Goal: Task Accomplishment & Management: Use online tool/utility

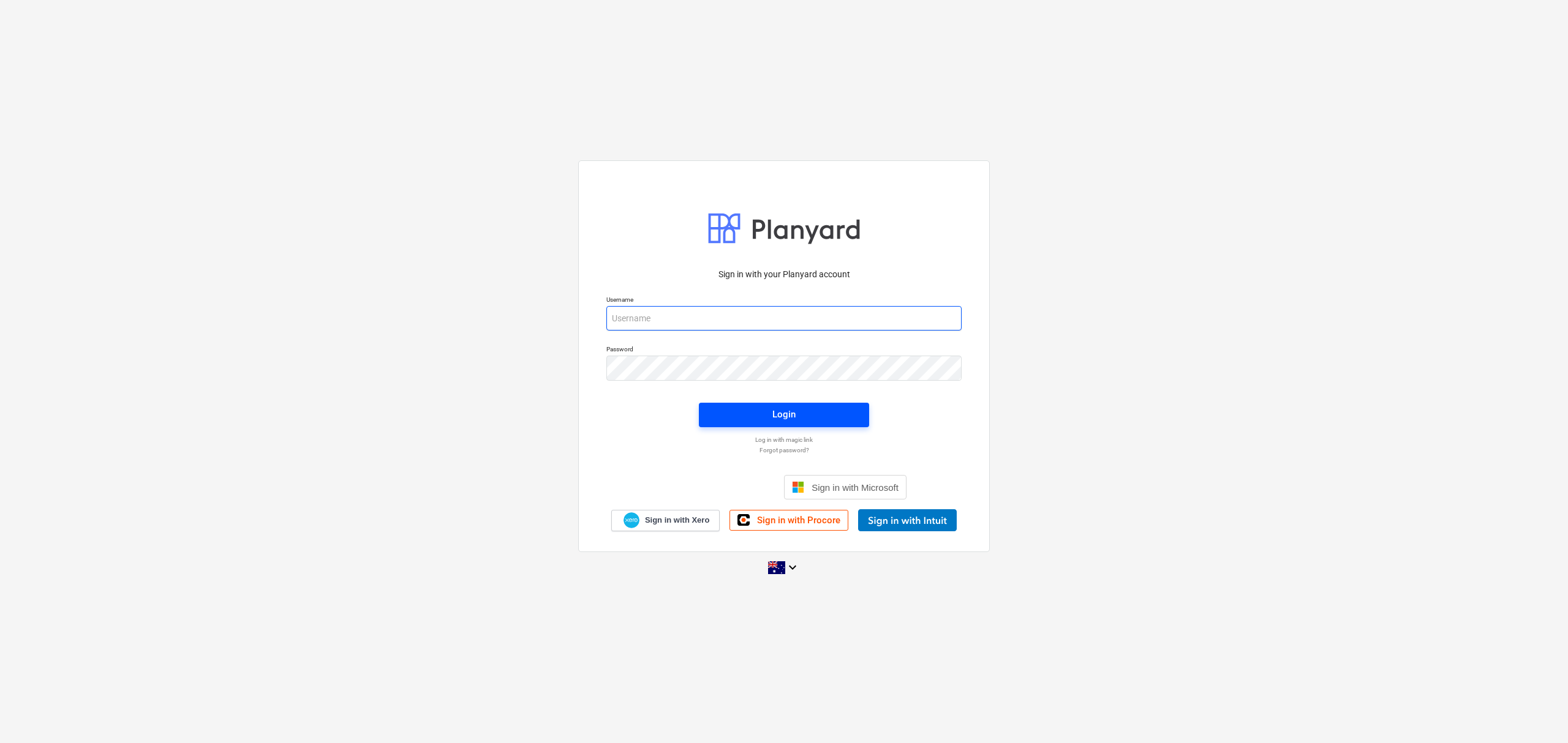
type input "skeane@keanegroup.com.au"
click at [789, 404] on button "Login" at bounding box center [784, 414] width 171 height 24
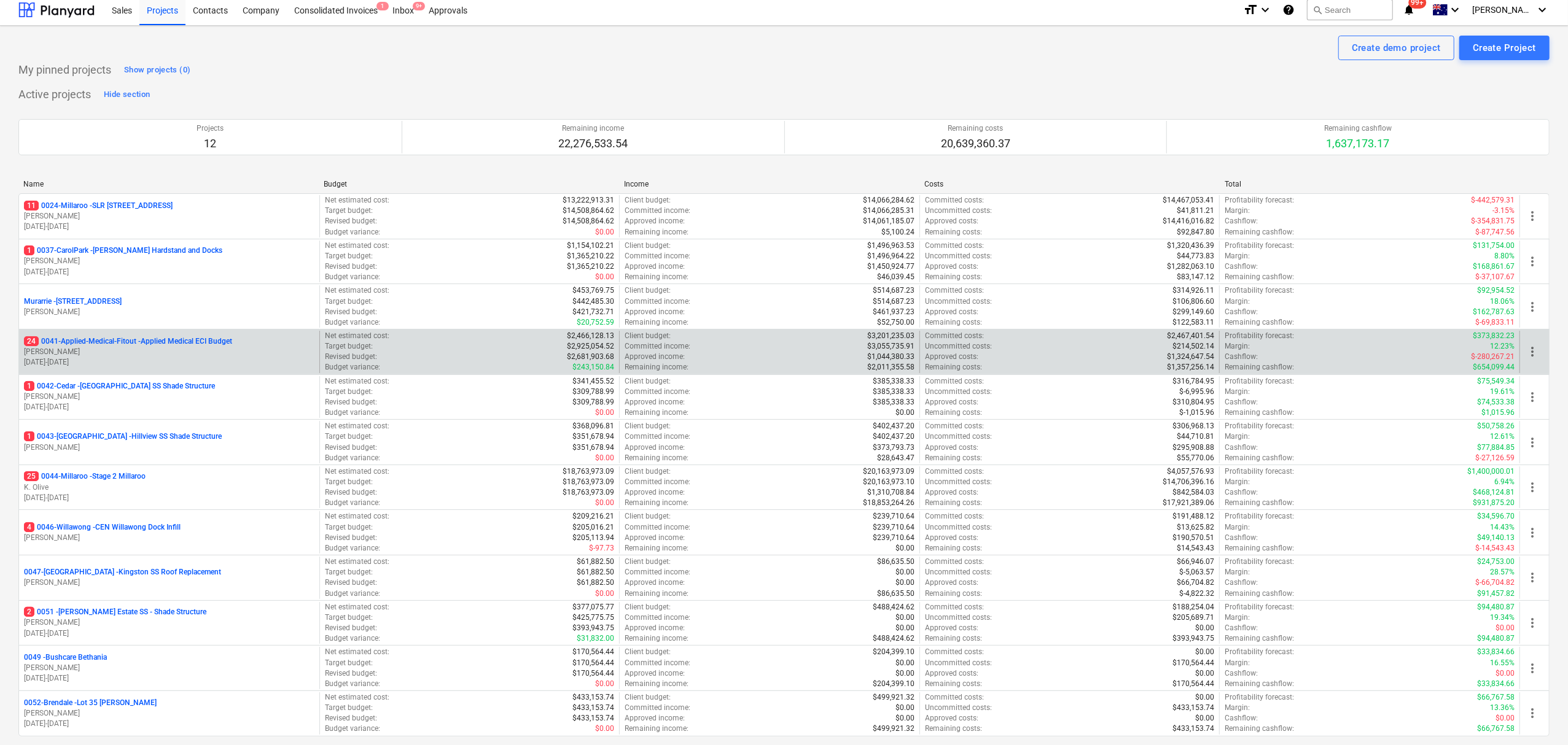
scroll to position [163, 0]
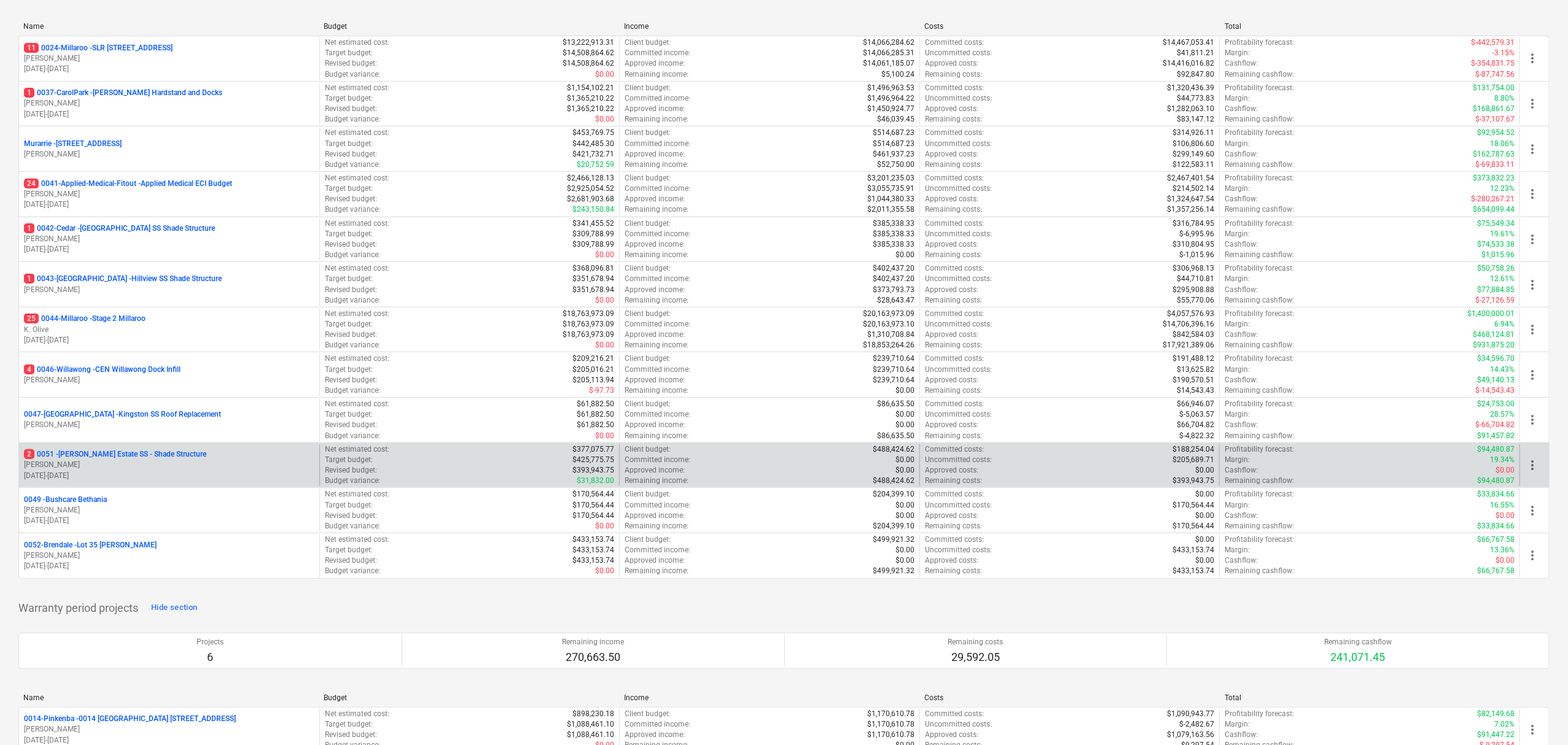
click at [108, 468] on p "T. Pawar" at bounding box center [169, 465] width 291 height 10
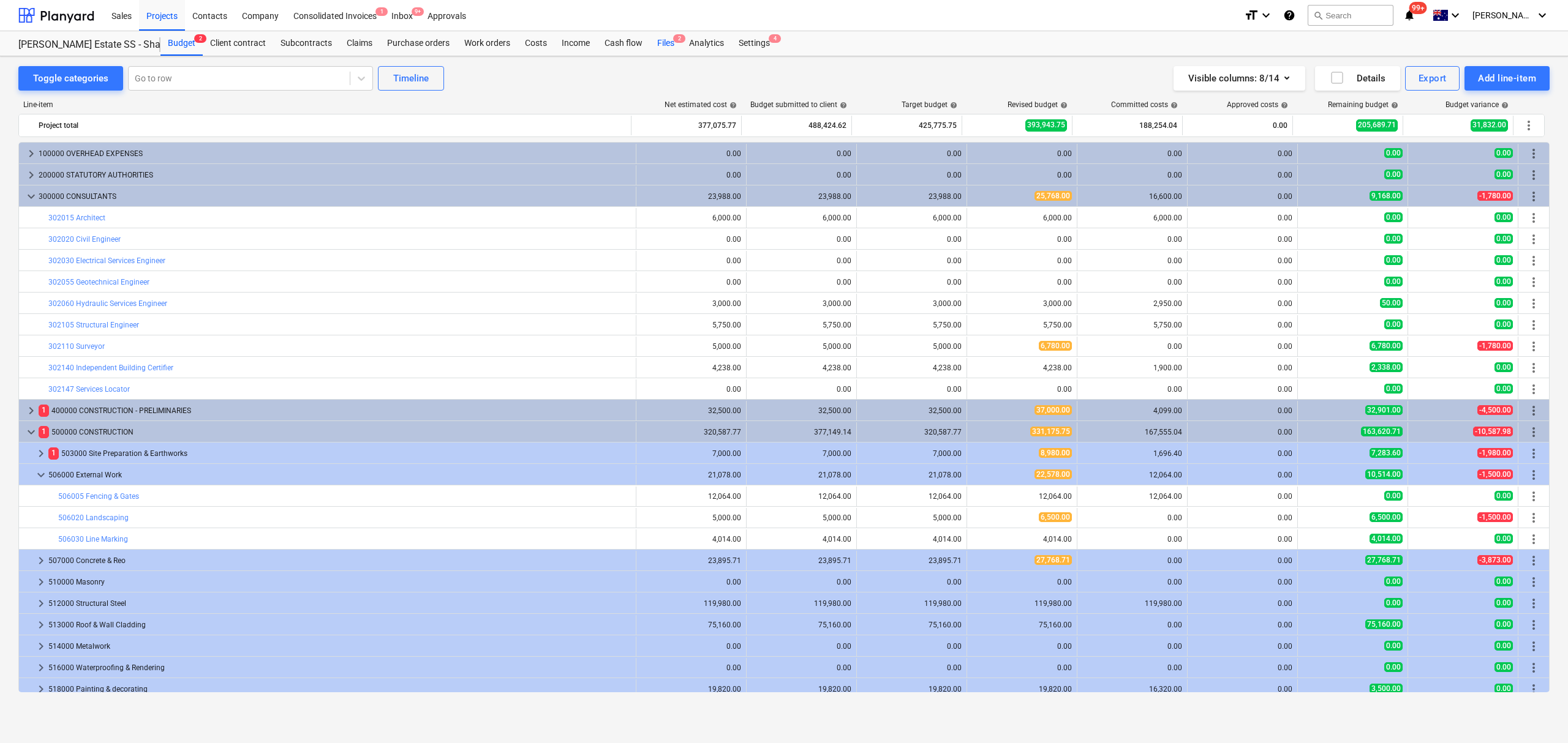
click at [679, 43] on div "Files 2" at bounding box center [666, 43] width 32 height 24
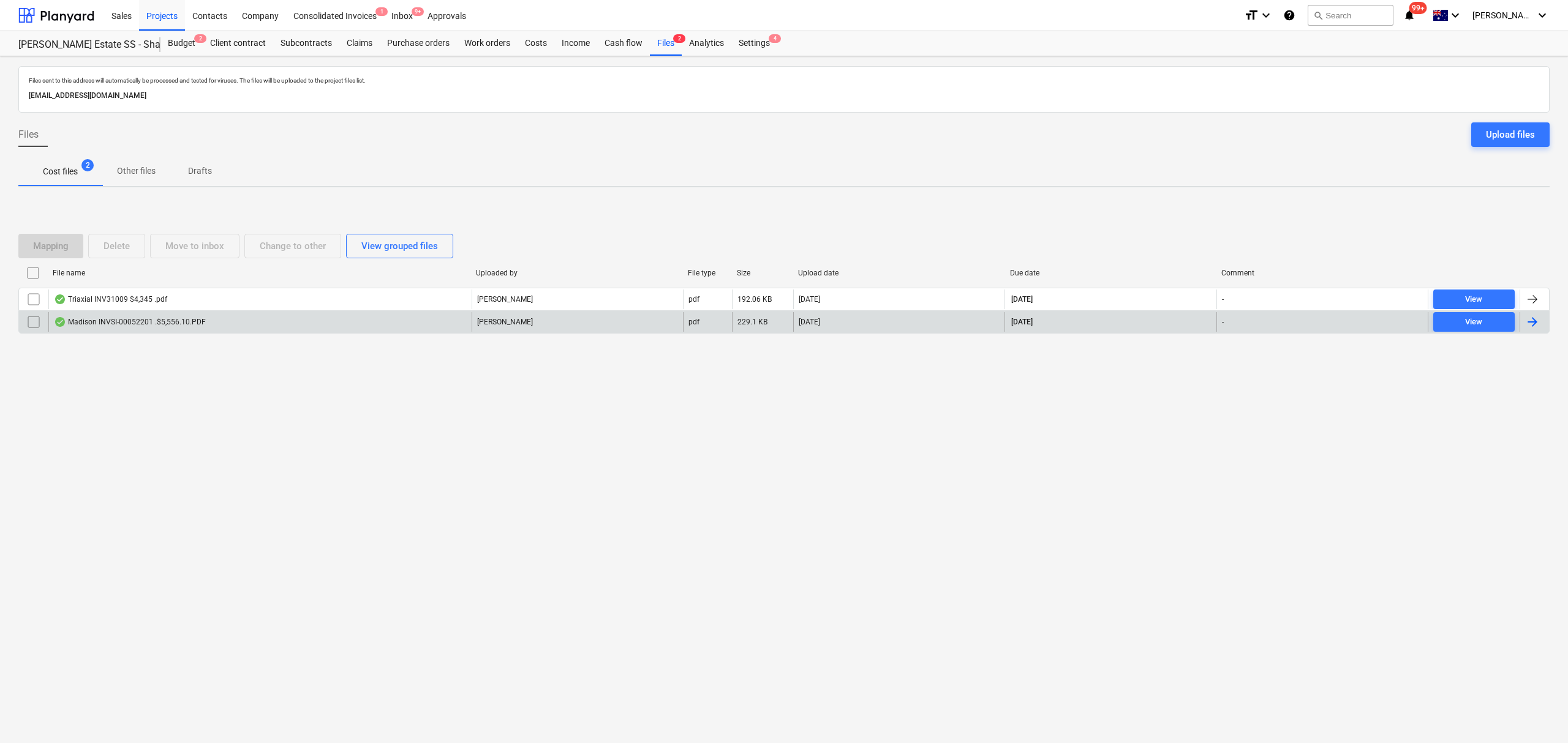
click at [179, 321] on div "Madison INVSI-00052201 .$5,556.10.PDF" at bounding box center [129, 322] width 152 height 10
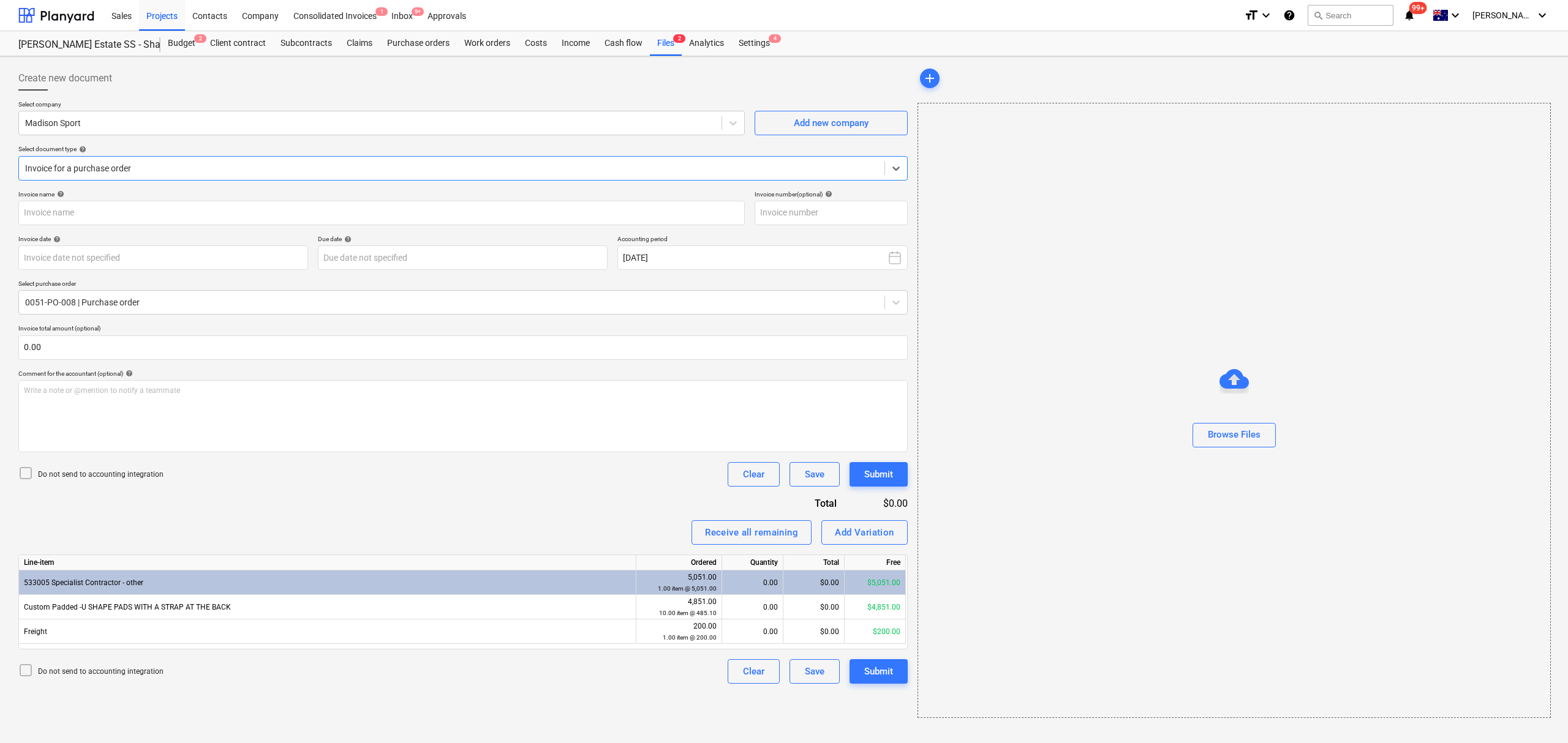
type input "SI-00052201"
type input "[DATE]"
type input "03 Sep 2025"
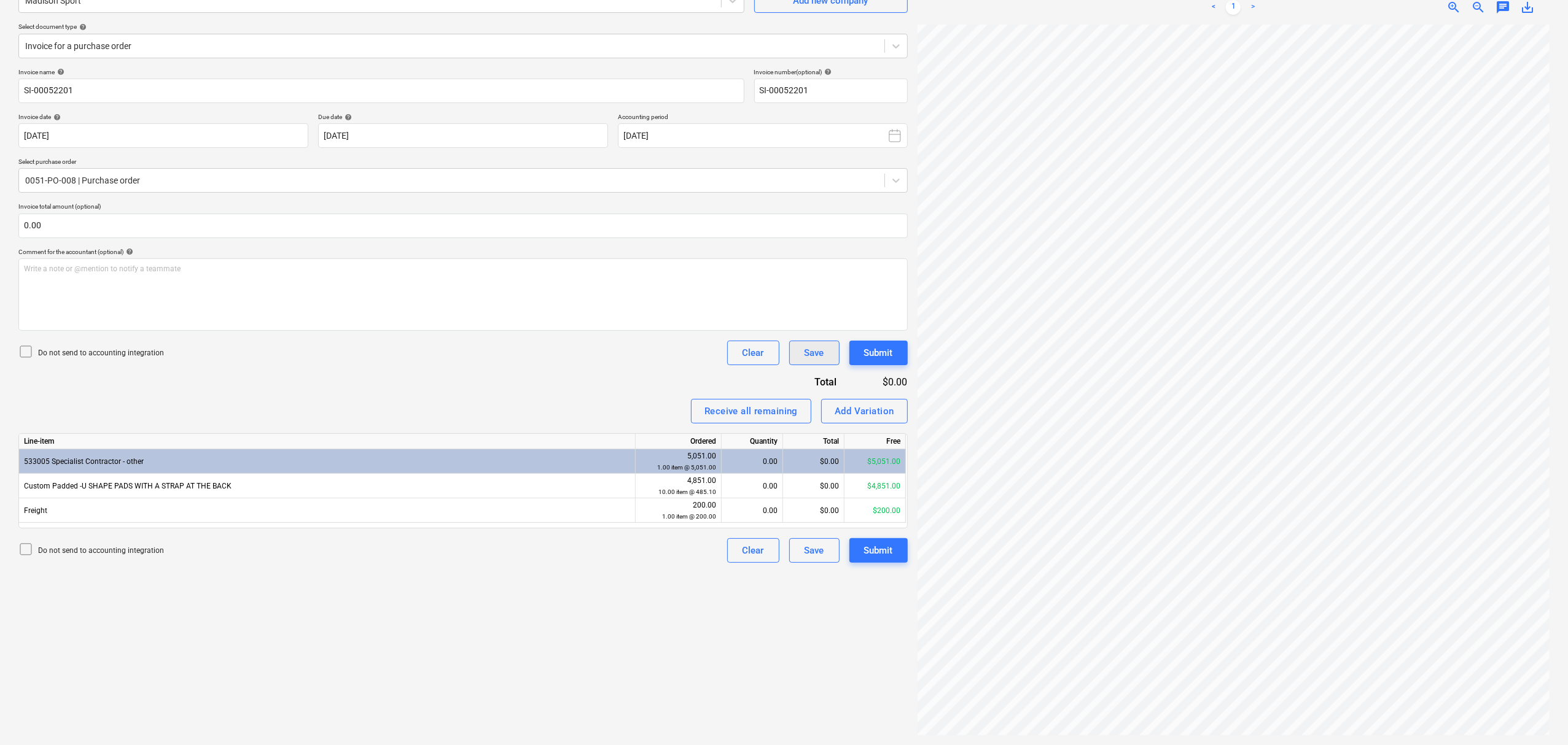
scroll to position [385, 40]
click at [1243, 0] on html "Sales Projects Contacts Company Consolidated Invoices 1 Inbox 9+ Approvals form…" at bounding box center [784, 249] width 1568 height 745
click at [890, 288] on div "Create new document Select company Madison Sport Add new company Select documen…" at bounding box center [784, 339] width 1541 height 801
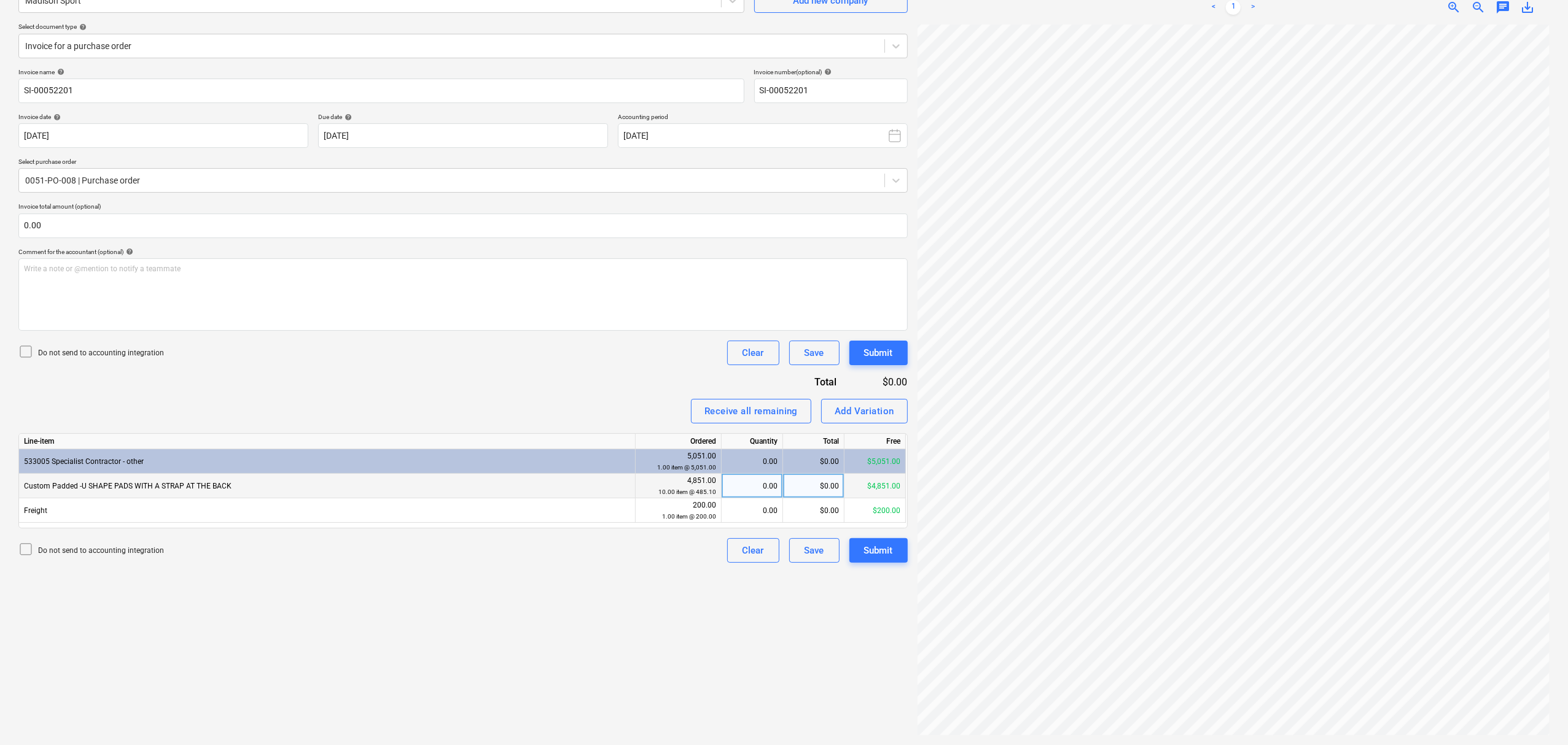
click at [731, 487] on div "0.00" at bounding box center [752, 485] width 51 height 24
click at [731, 501] on div "0.00" at bounding box center [752, 510] width 51 height 24
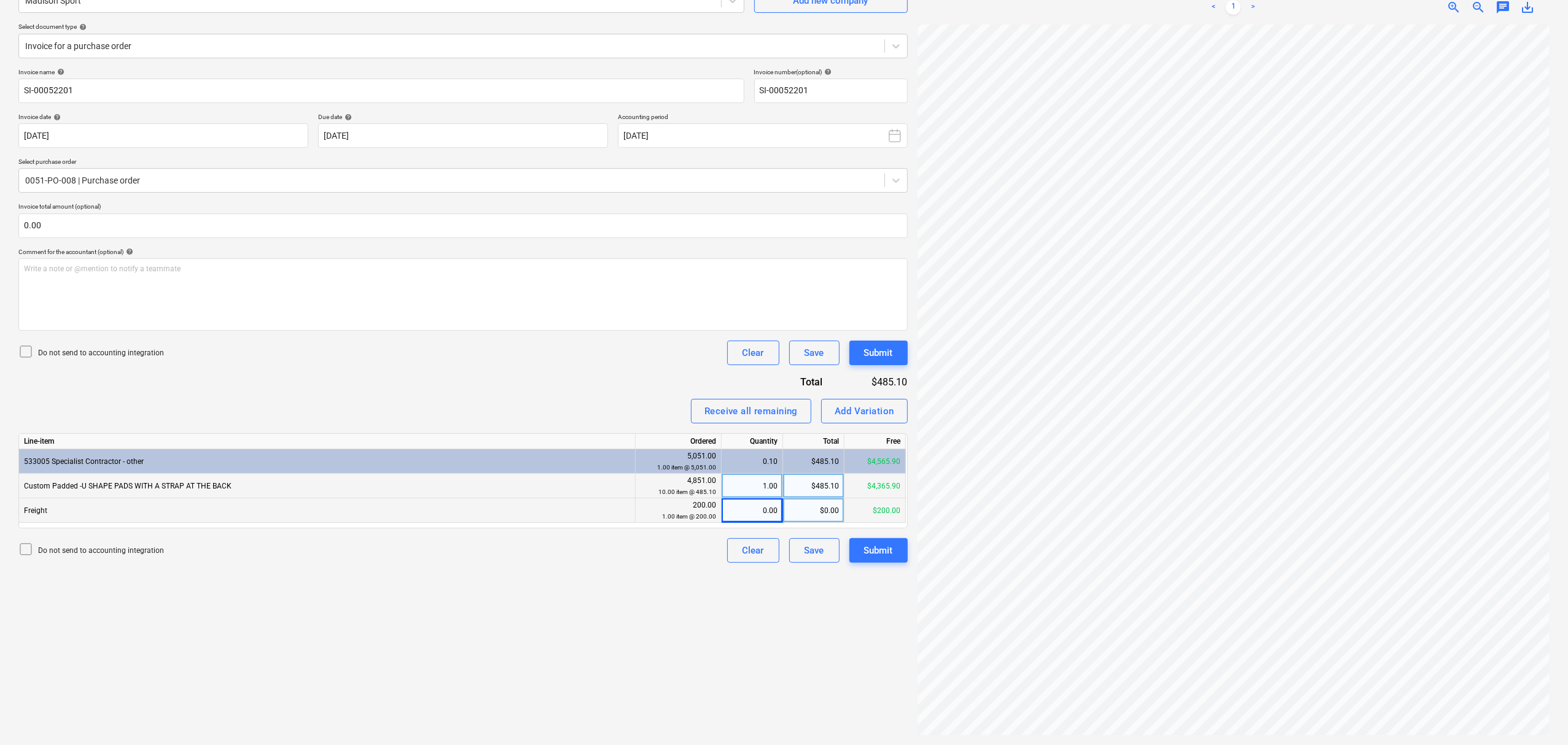
click at [733, 486] on div "1.00" at bounding box center [752, 485] width 51 height 24
type input "10"
click at [764, 507] on div "0.00" at bounding box center [752, 510] width 51 height 24
click at [871, 540] on div "Create new document Select company Madison Sport Add new company Select documen…" at bounding box center [784, 339] width 1541 height 801
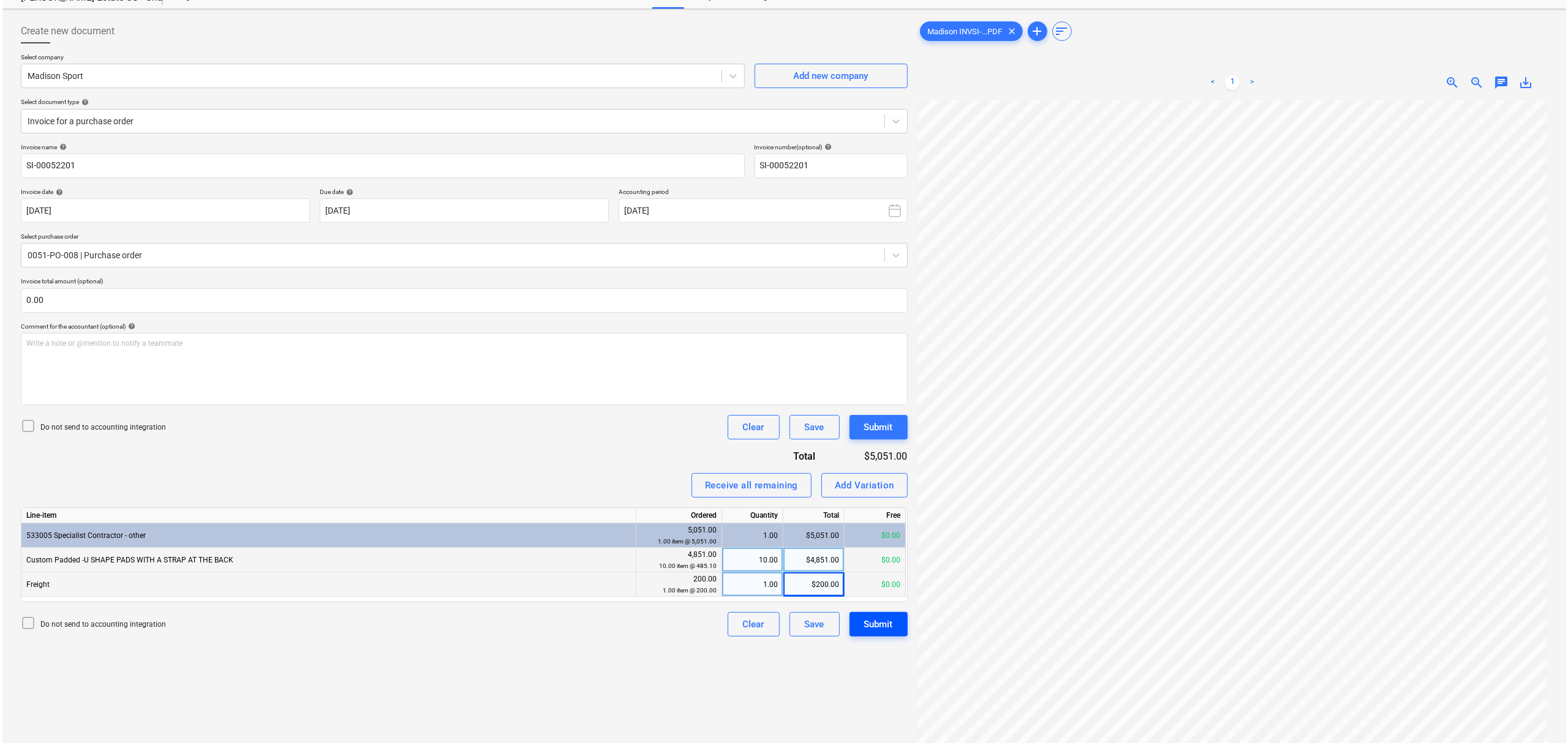
scroll to position [123, 0]
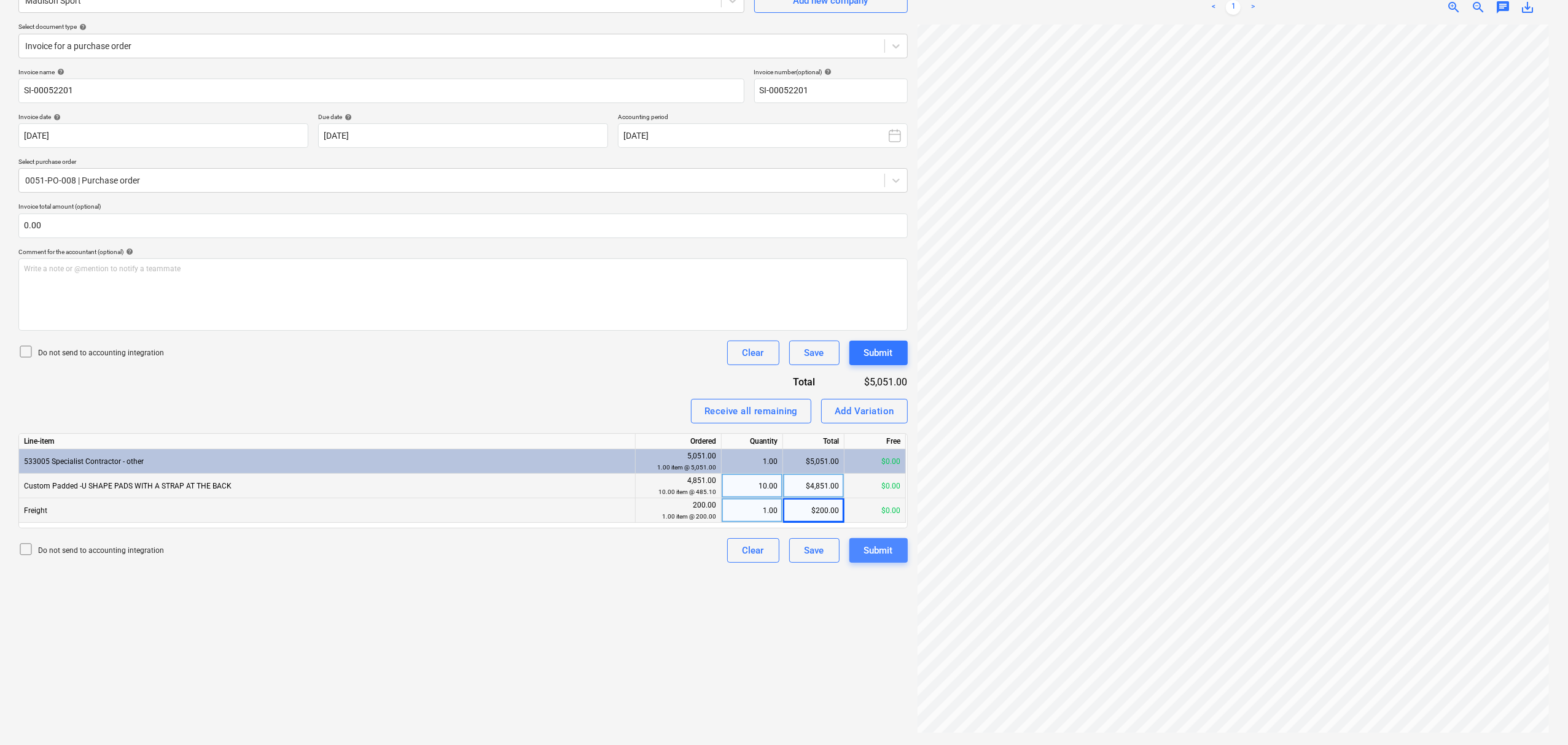
click at [877, 553] on div "Submit" at bounding box center [878, 550] width 29 height 16
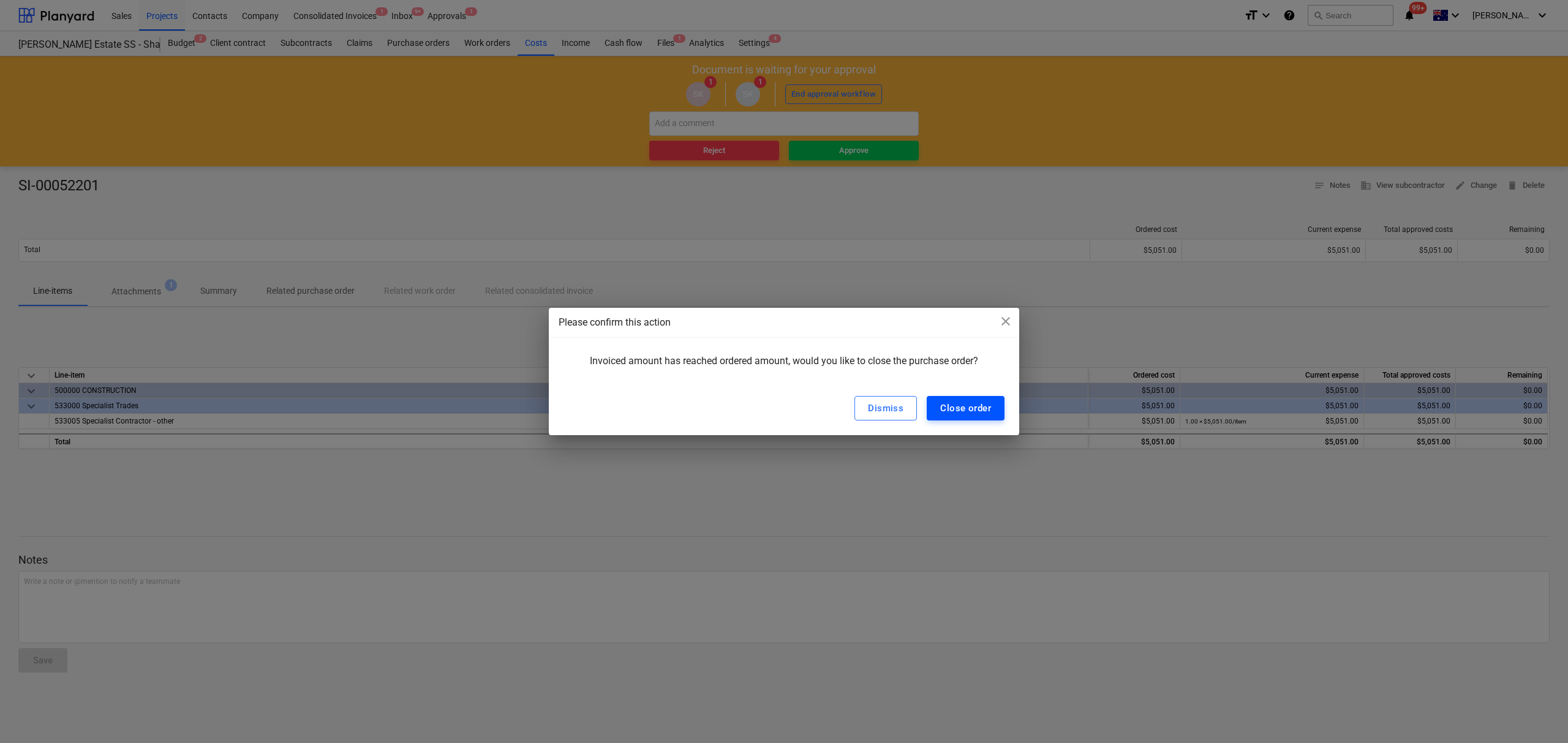
click at [958, 405] on div "Close order" at bounding box center [965, 408] width 50 height 16
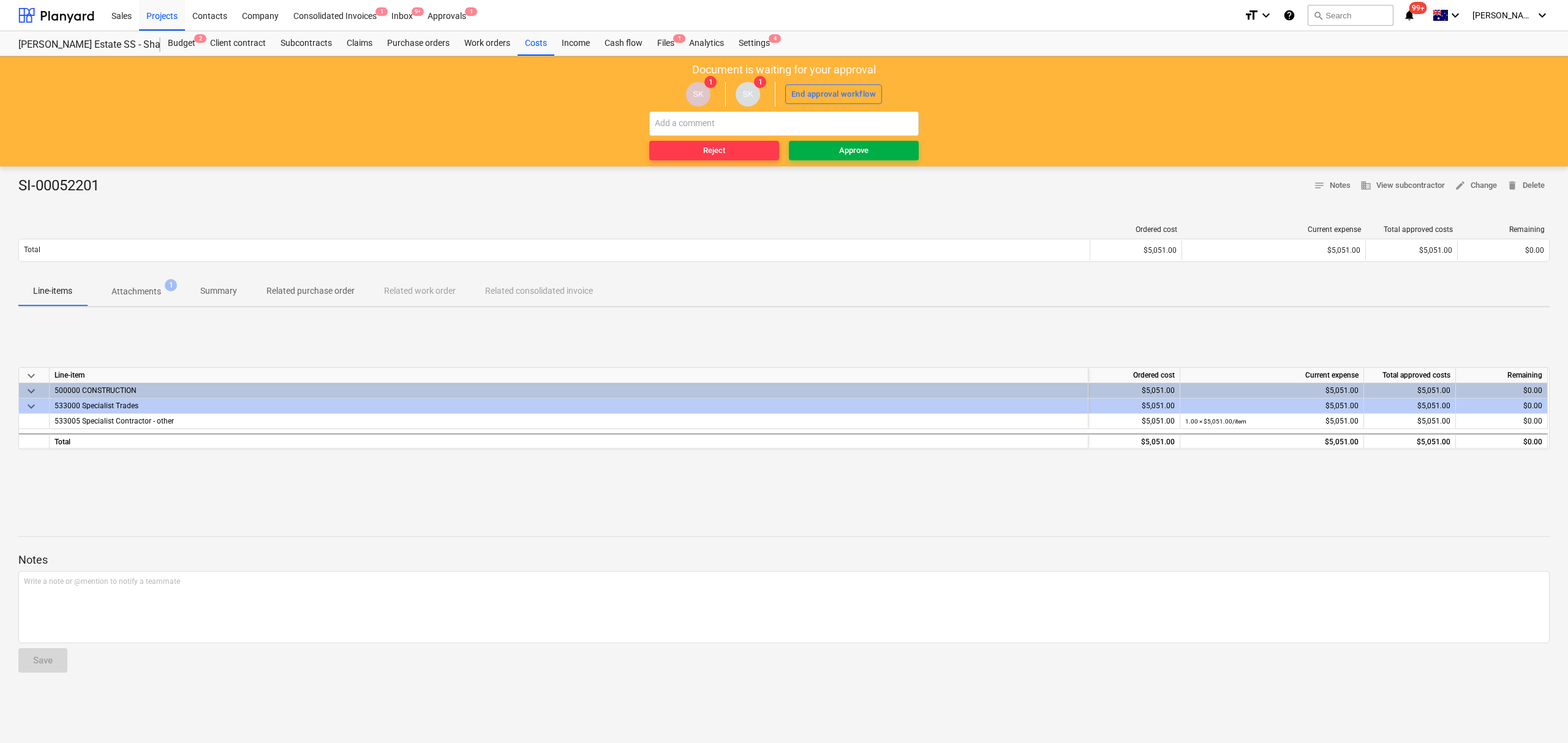
click at [821, 152] on span "Approve" at bounding box center [853, 150] width 120 height 14
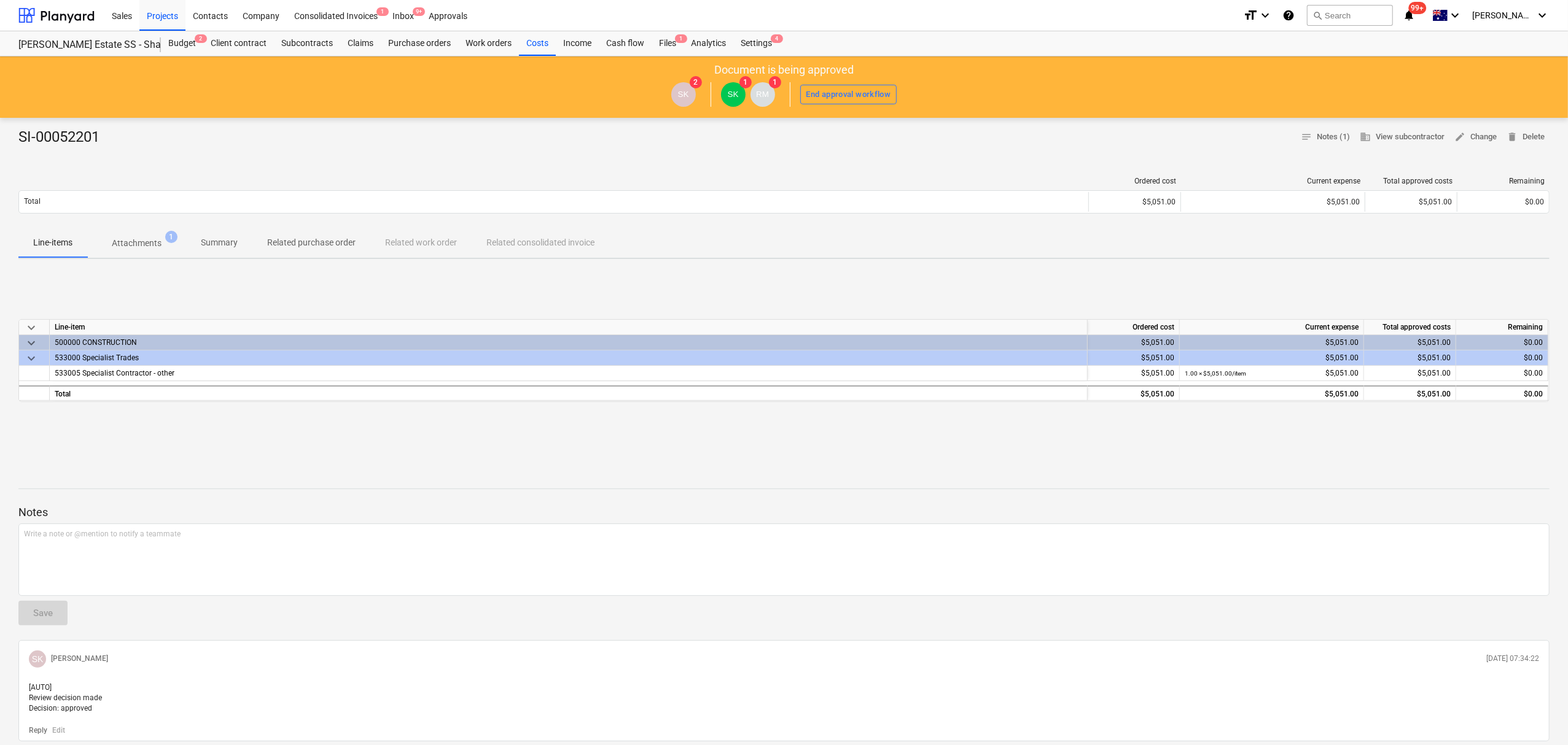
click at [148, 223] on div "Ordered cost Current expense Total approved costs Remaining Total $5,051.00 $5,…" at bounding box center [784, 197] width 1531 height 62
drag, startPoint x: 142, startPoint y: 244, endPoint x: 101, endPoint y: 248, distance: 41.2
click at [140, 244] on p "Attachments" at bounding box center [137, 243] width 50 height 13
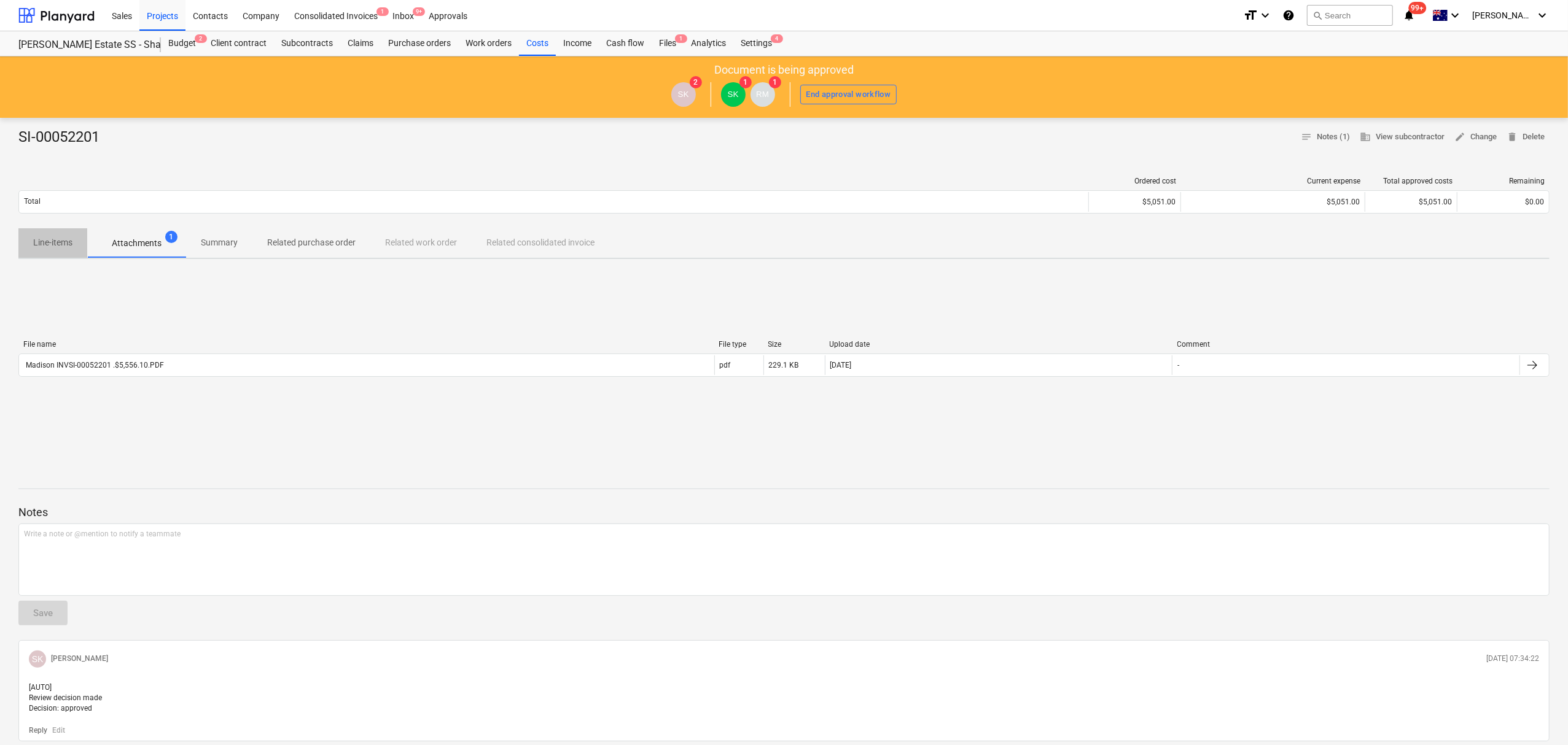
click at [47, 247] on p "Line-items" at bounding box center [52, 242] width 40 height 13
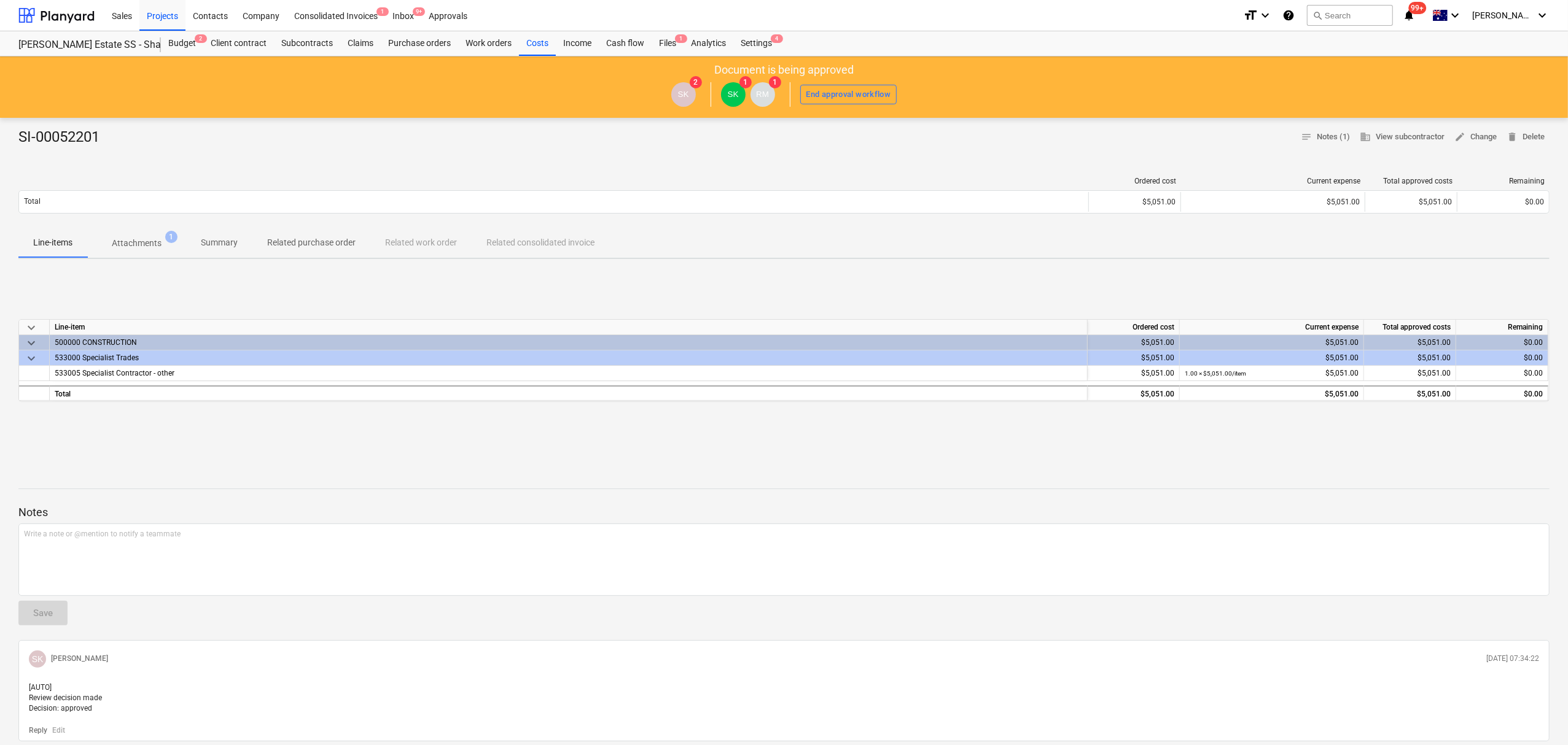
click at [140, 244] on p "Attachments" at bounding box center [137, 243] width 50 height 13
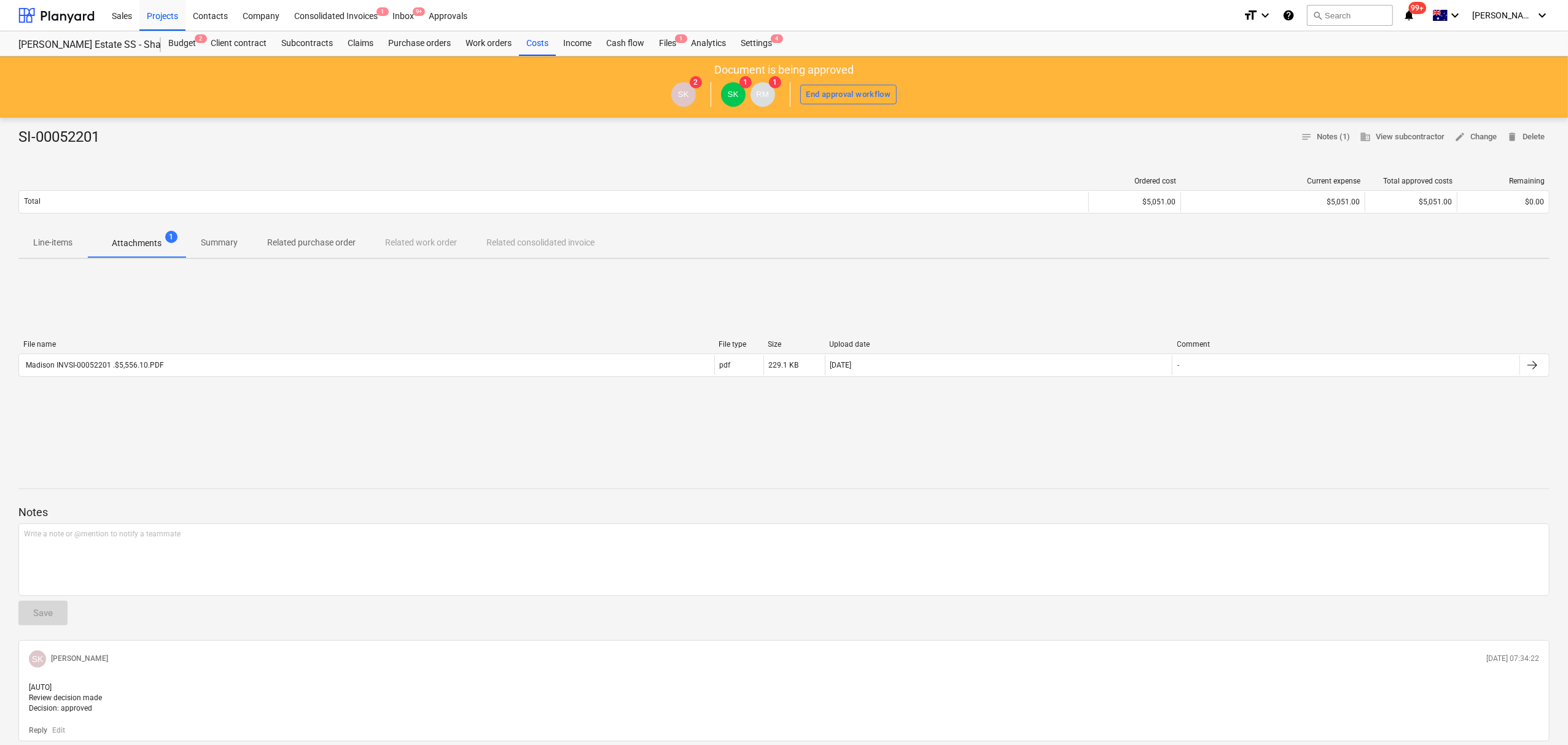
click at [100, 610] on div "Notes Write a note or @mention to notify a teammate ﻿ Save SK Sean Keane 02.09.…" at bounding box center [784, 608] width 1531 height 270
drag, startPoint x: 99, startPoint y: 549, endPoint x: 126, endPoint y: 618, distance: 74.1
click at [101, 549] on div "Write a note or @mention to notify a teammate [PERSON_NAME]" at bounding box center [784, 560] width 1531 height 72
click at [1318, 126] on div "SI-00052201 notes Notes (1) business View subcontractor edit Change delete Dele…" at bounding box center [784, 454] width 1568 height 673
click at [1324, 136] on span "notes Notes (1)" at bounding box center [1325, 137] width 49 height 14
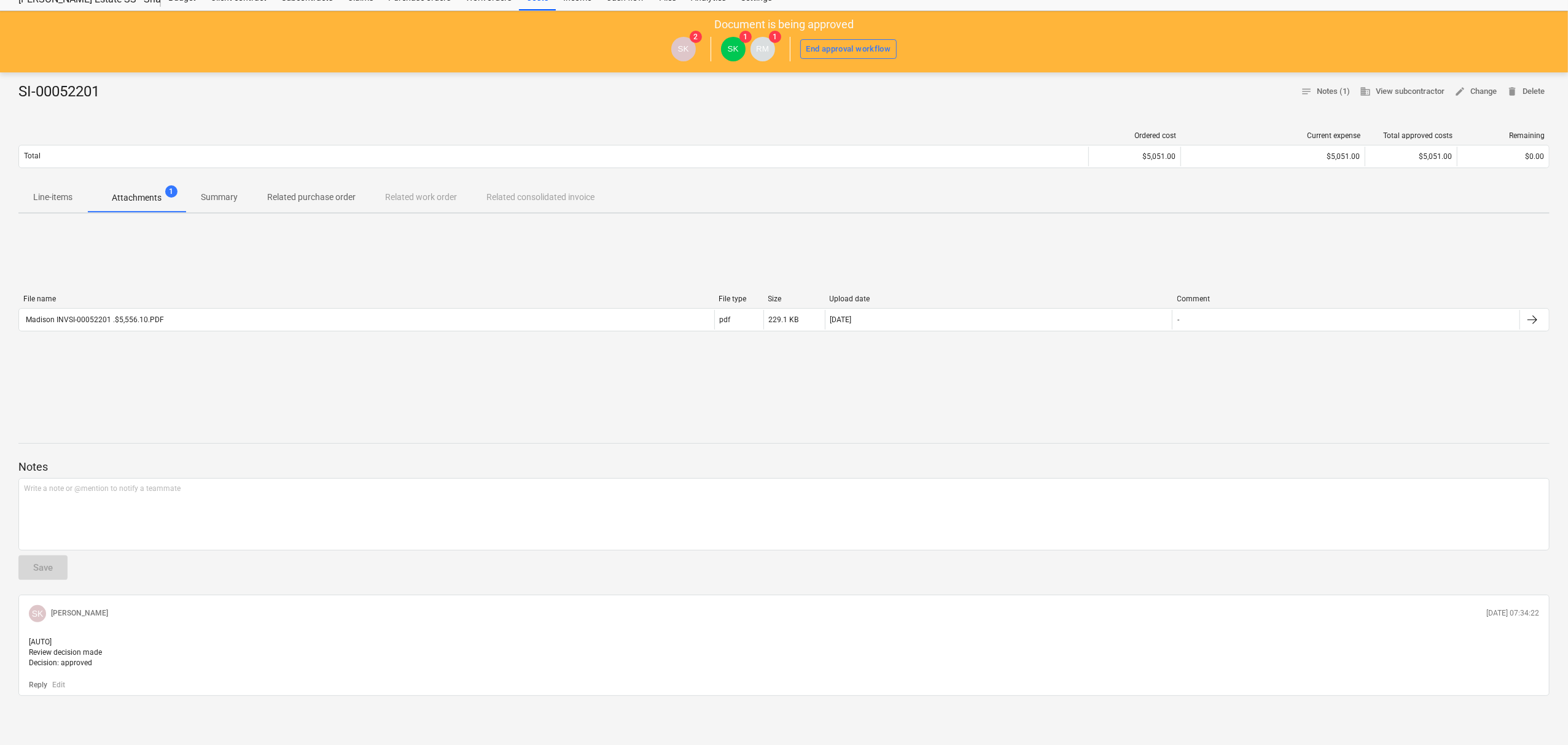
scroll to position [57, 0]
click at [162, 519] on div "Write a note or @mention to notify a teammate [PERSON_NAME]" at bounding box center [784, 514] width 1531 height 72
click at [40, 560] on div "Save" at bounding box center [42, 567] width 19 height 16
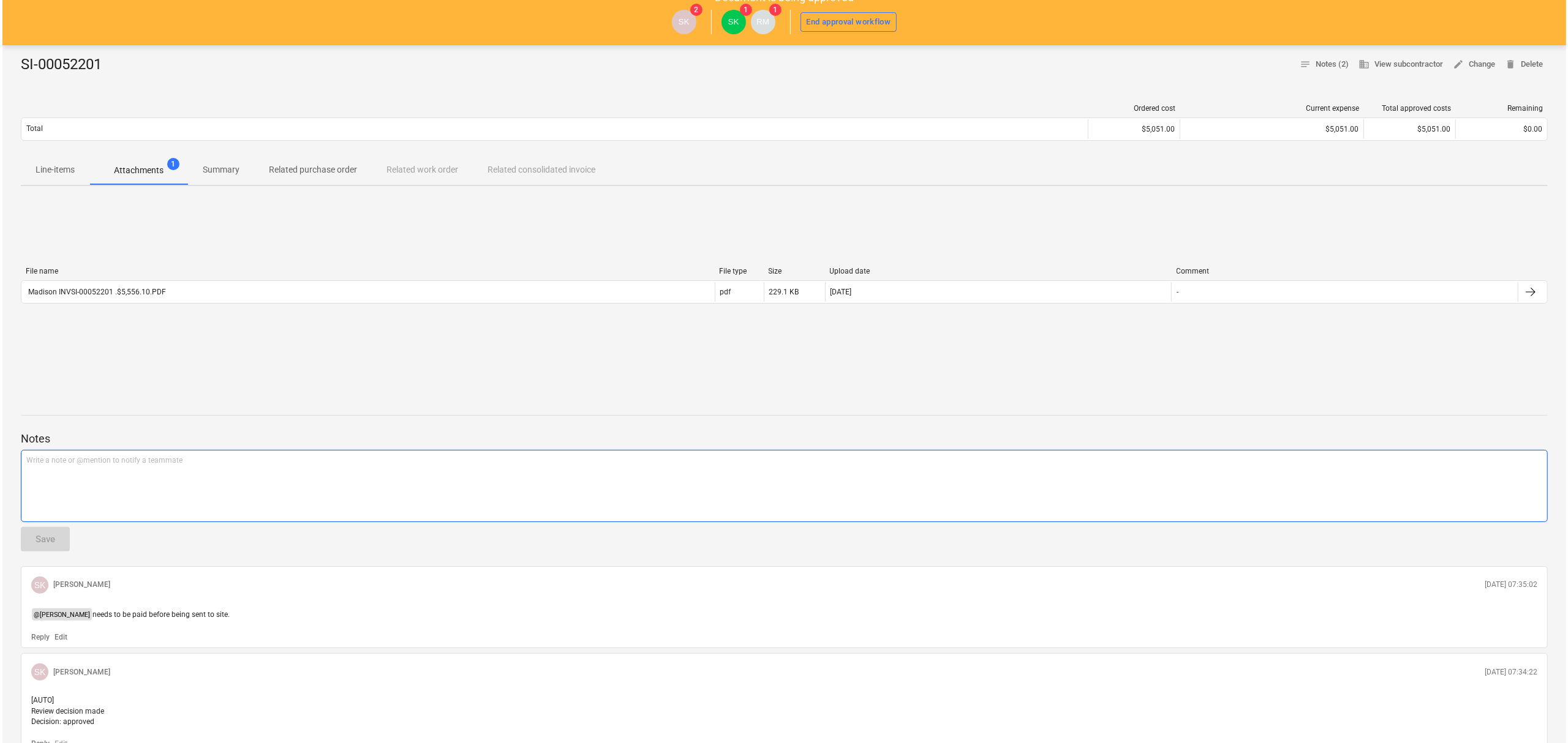
scroll to position [0, 0]
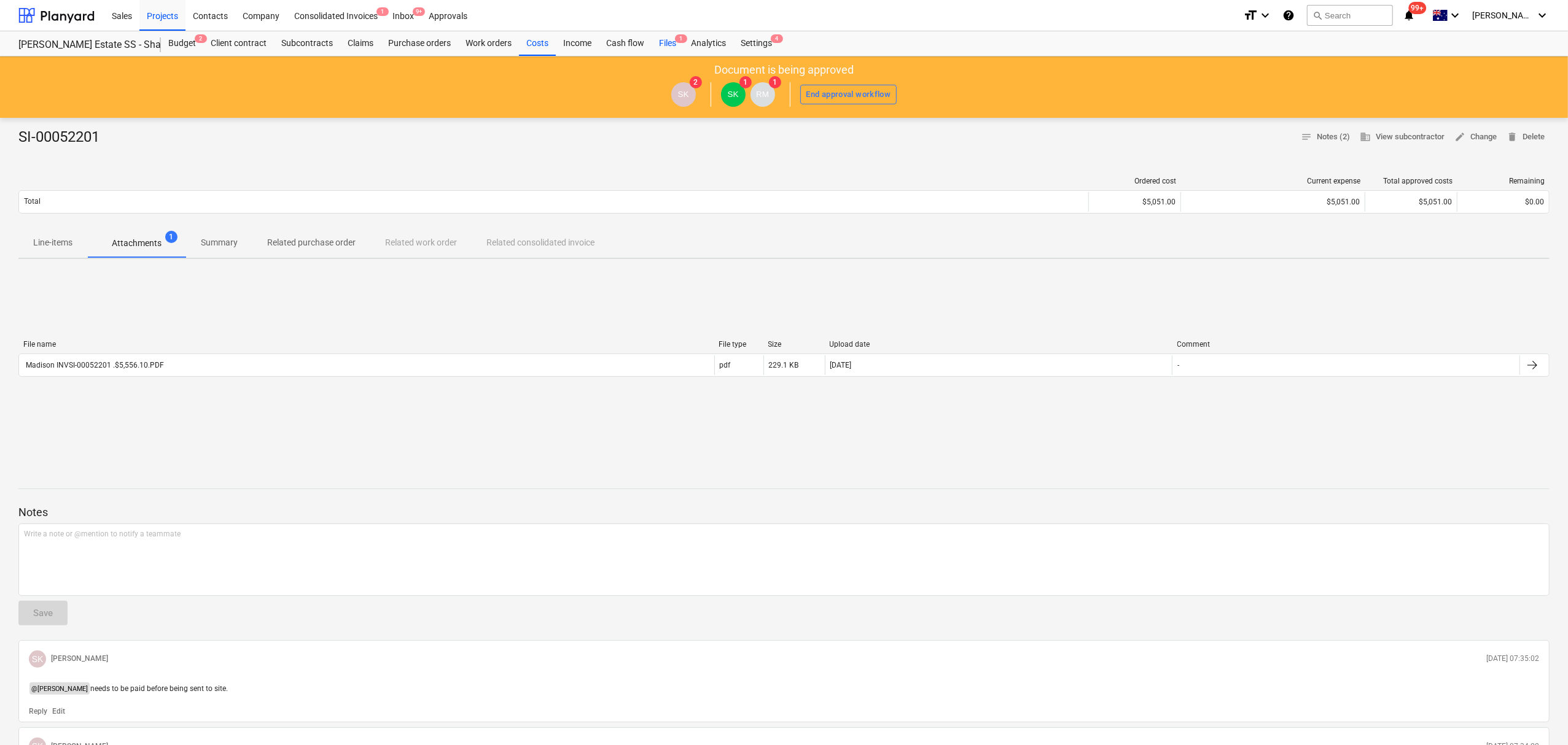
click at [669, 40] on div "Files 1" at bounding box center [668, 43] width 32 height 24
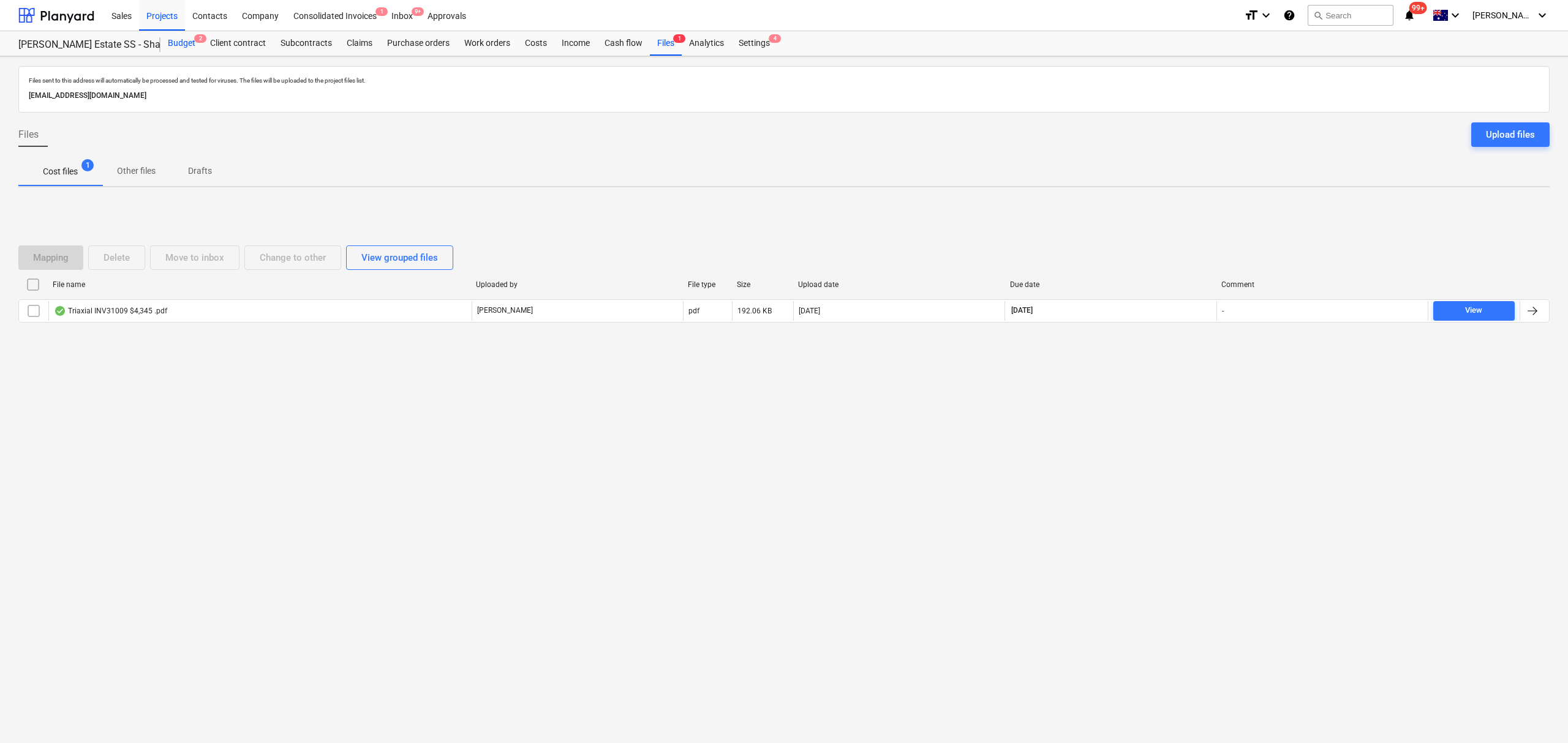
click at [180, 42] on div "Budget 2" at bounding box center [182, 43] width 42 height 24
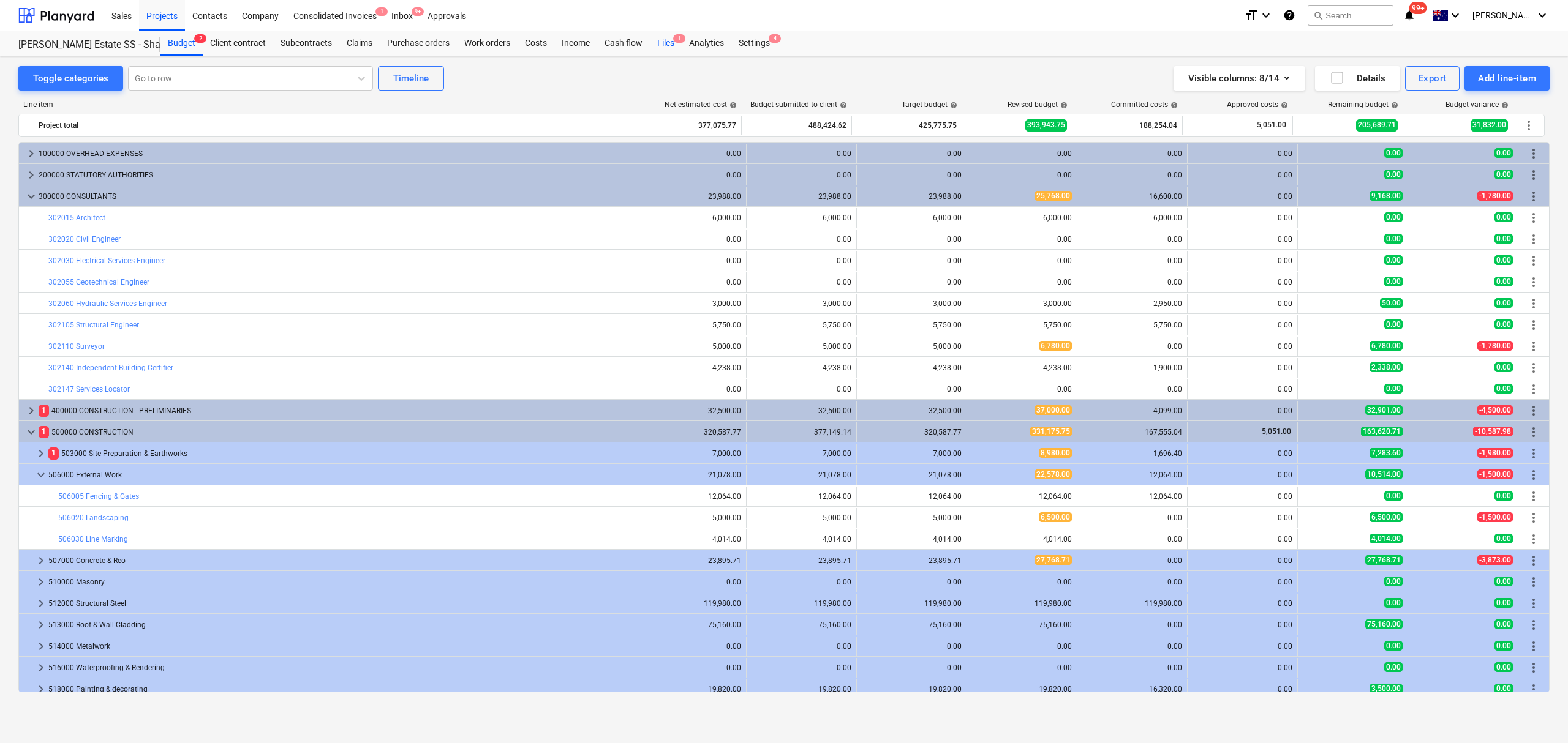
click at [662, 40] on div "Files 1" at bounding box center [666, 43] width 32 height 24
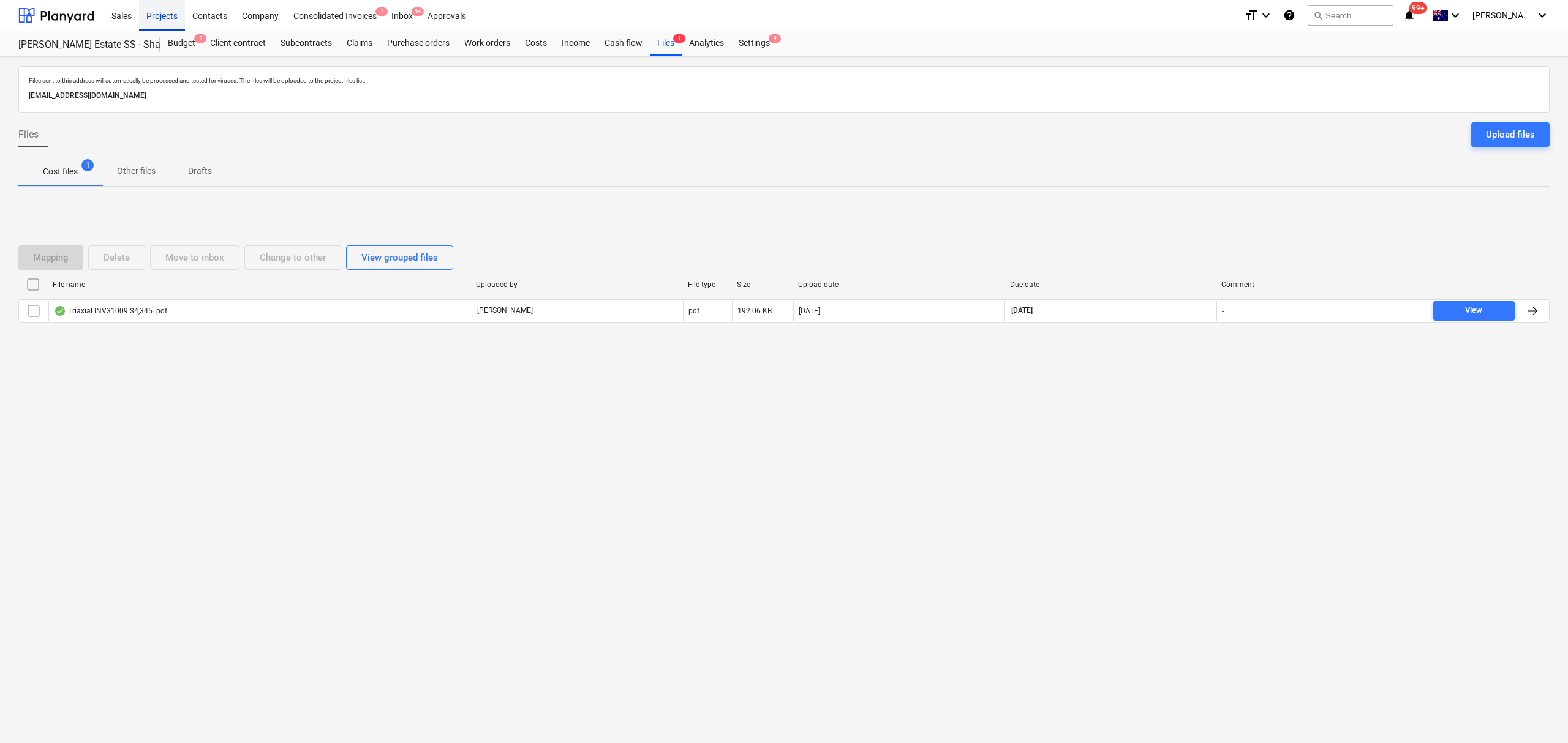
click at [156, 1] on div "Projects" at bounding box center [161, 14] width 46 height 31
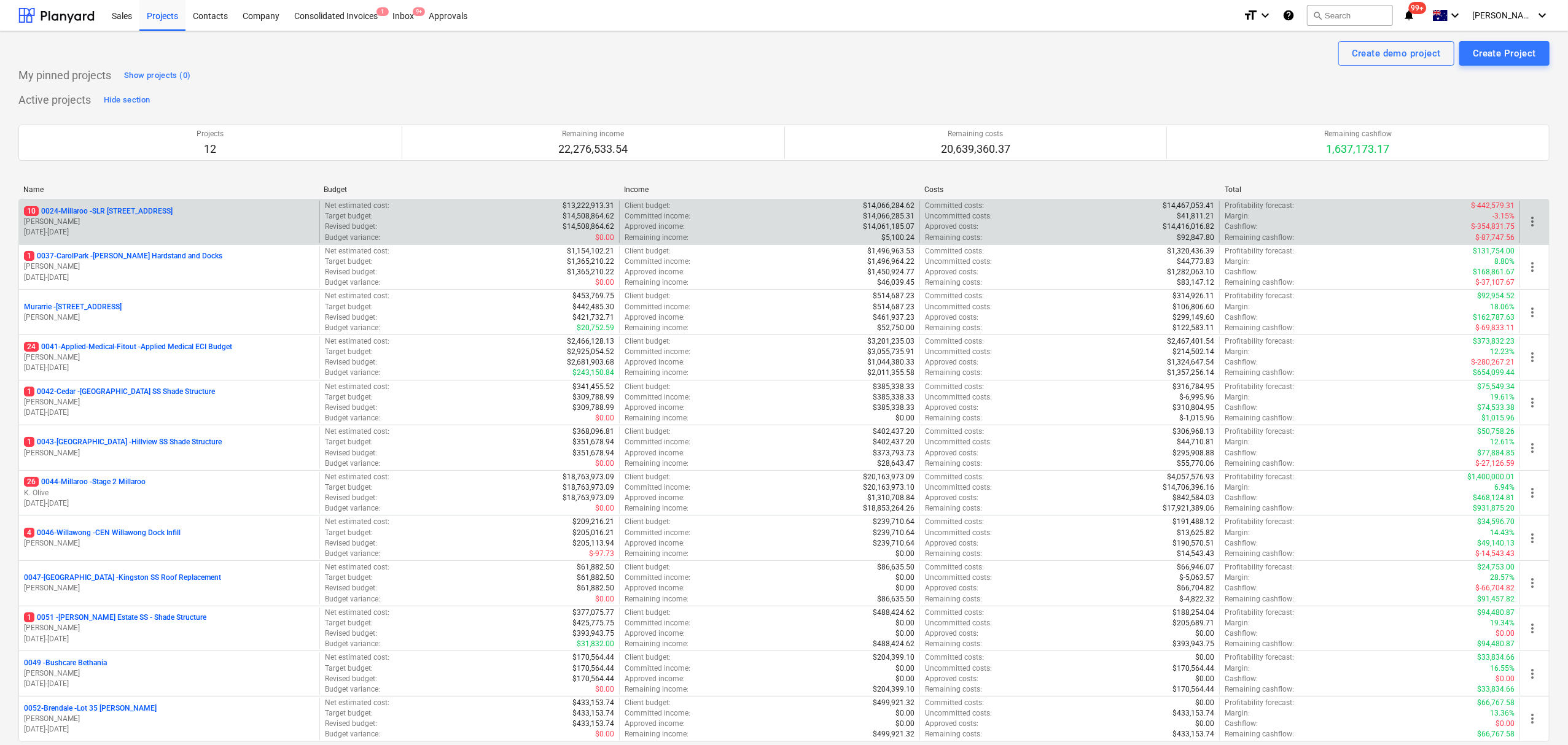
click at [106, 232] on p "10.06.2024 - 31.07.2025" at bounding box center [169, 233] width 291 height 10
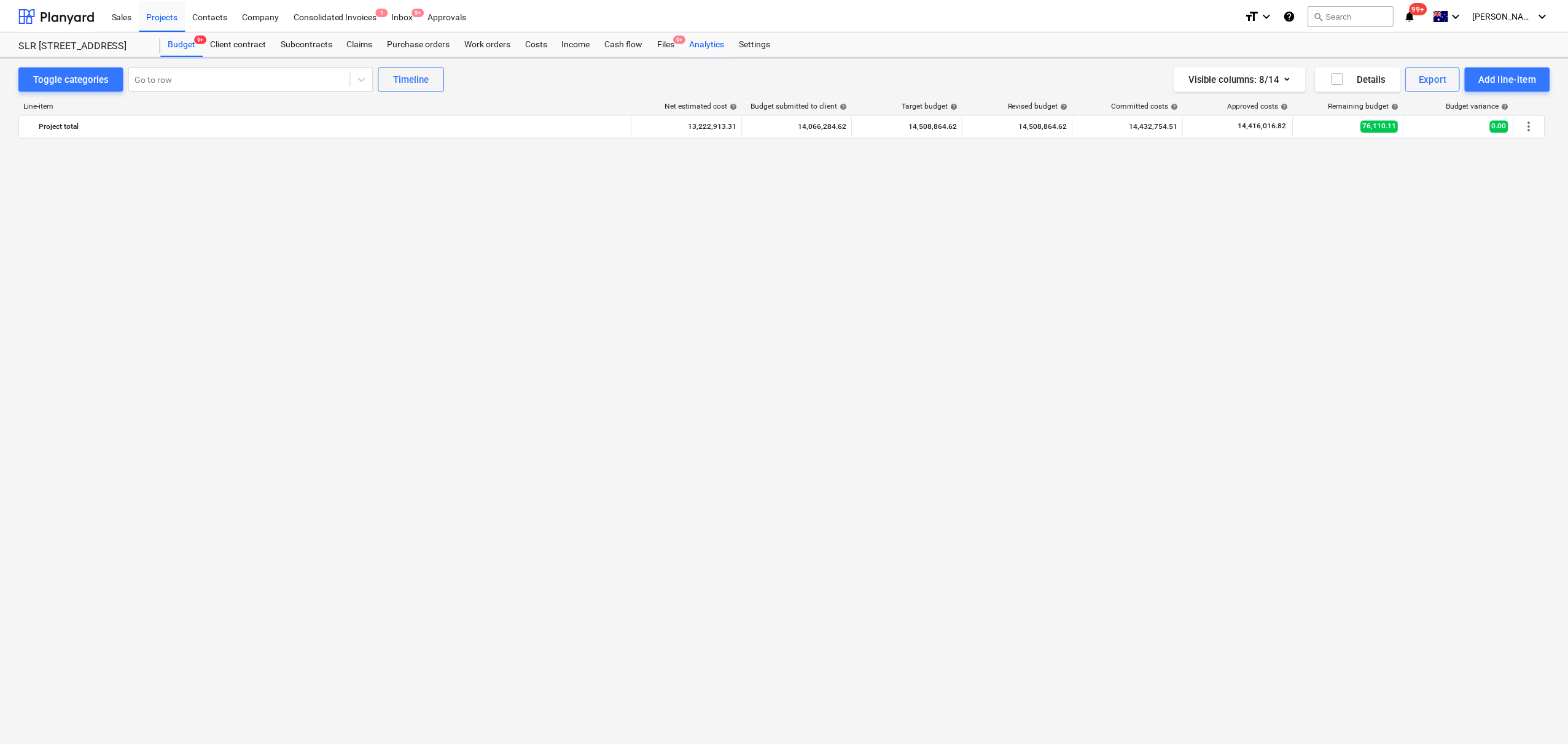
scroll to position [3306, 0]
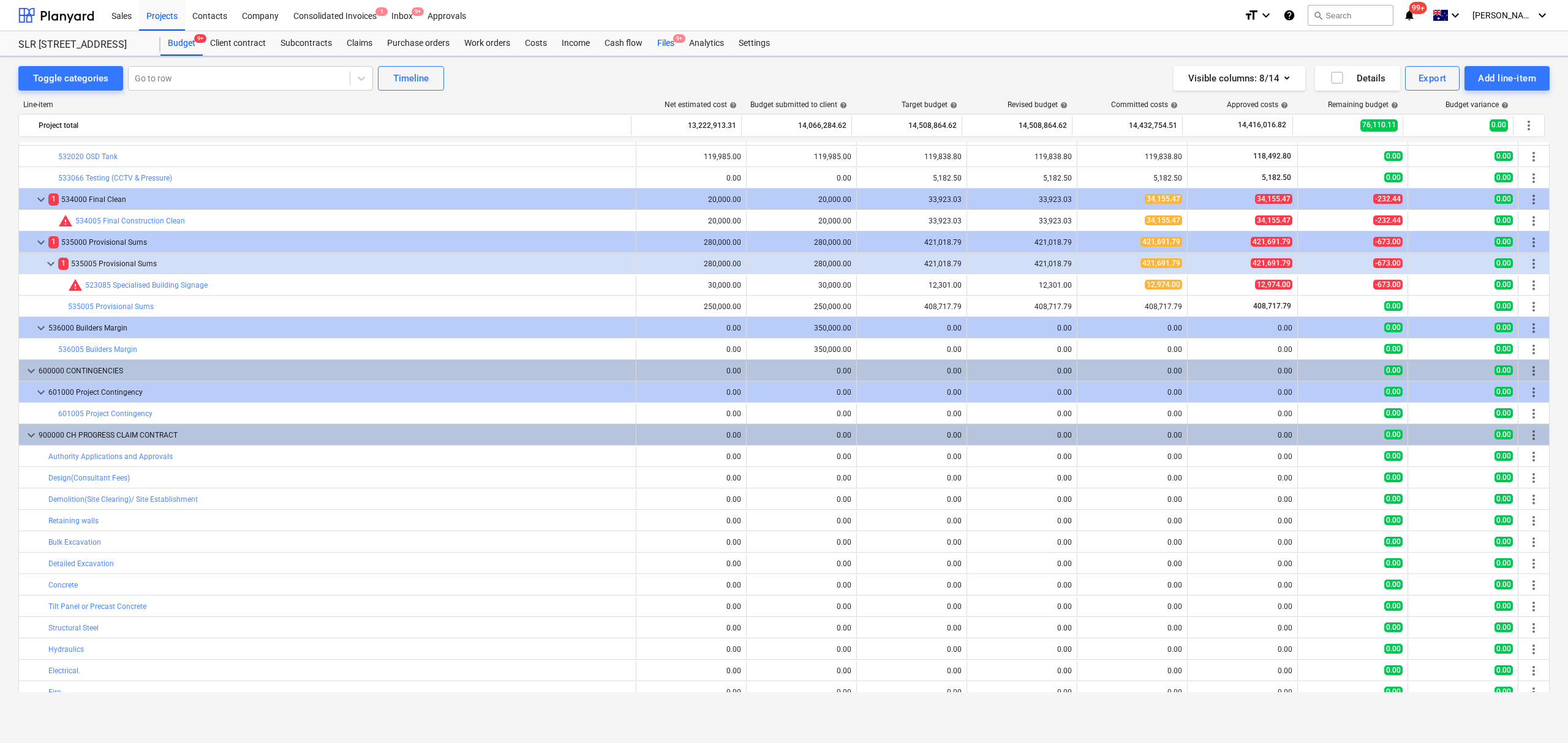
click at [673, 45] on div "Files 9+" at bounding box center [666, 43] width 32 height 24
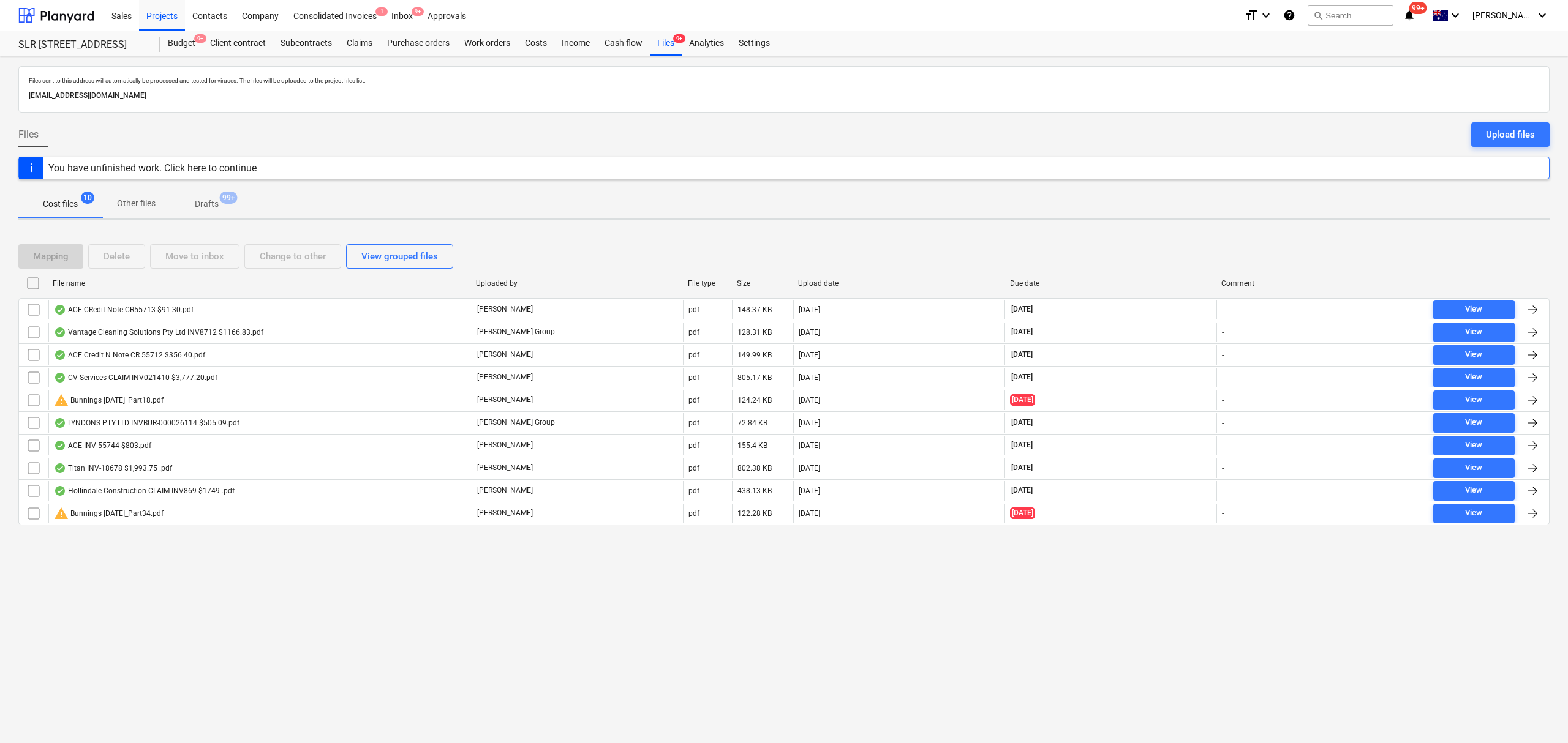
click at [1027, 287] on div "Due date" at bounding box center [1111, 283] width 202 height 8
checkbox input "false"
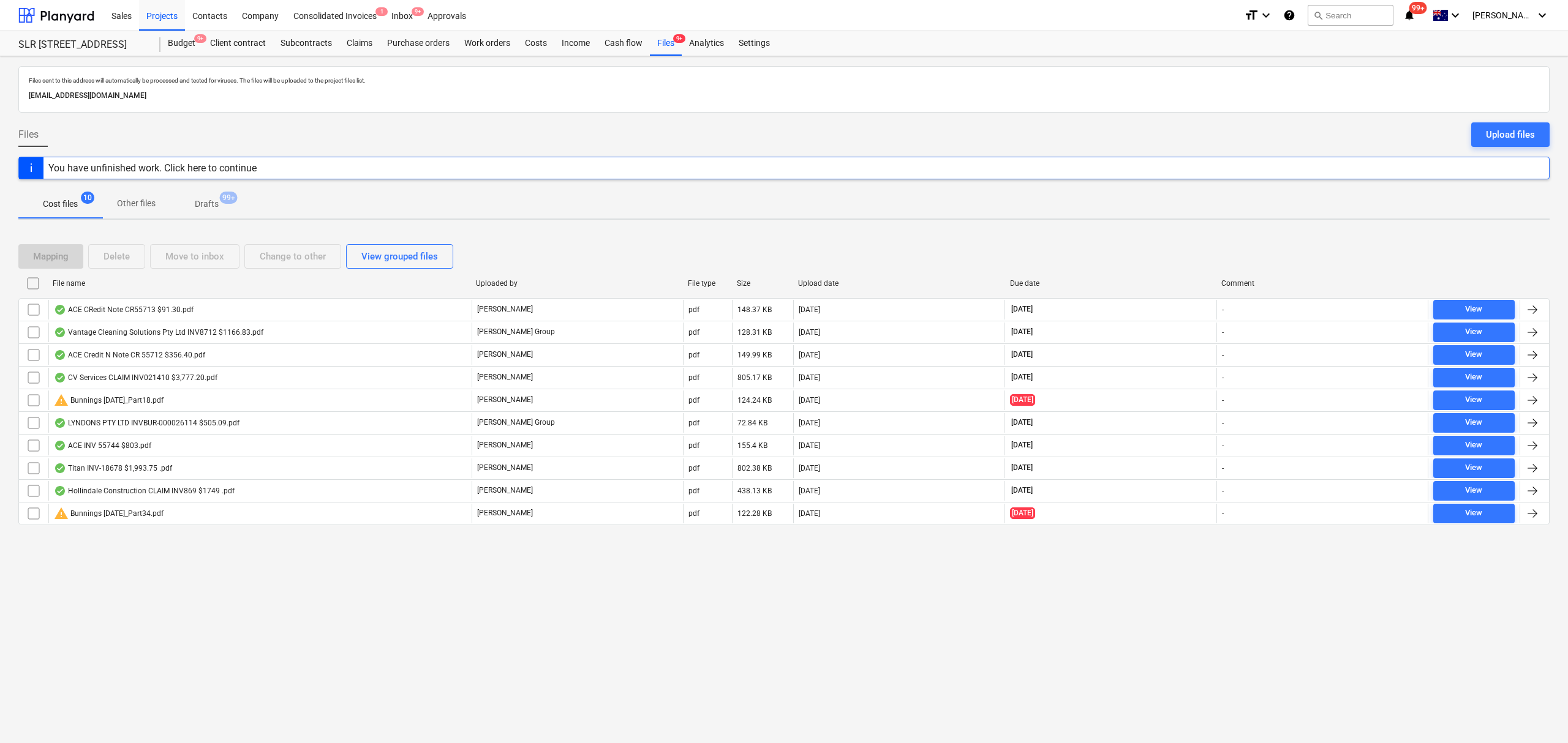
checkbox input "false"
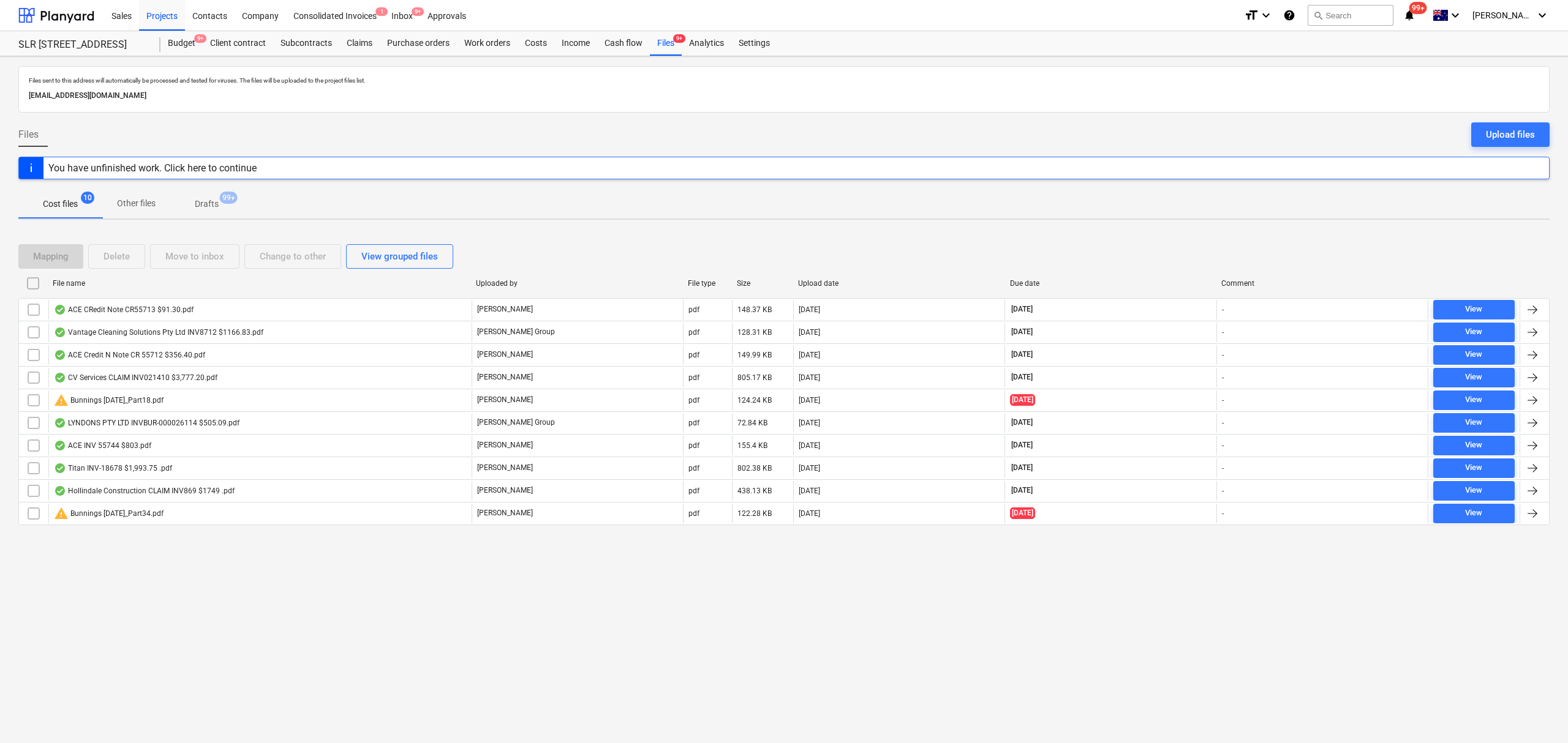
checkbox input "false"
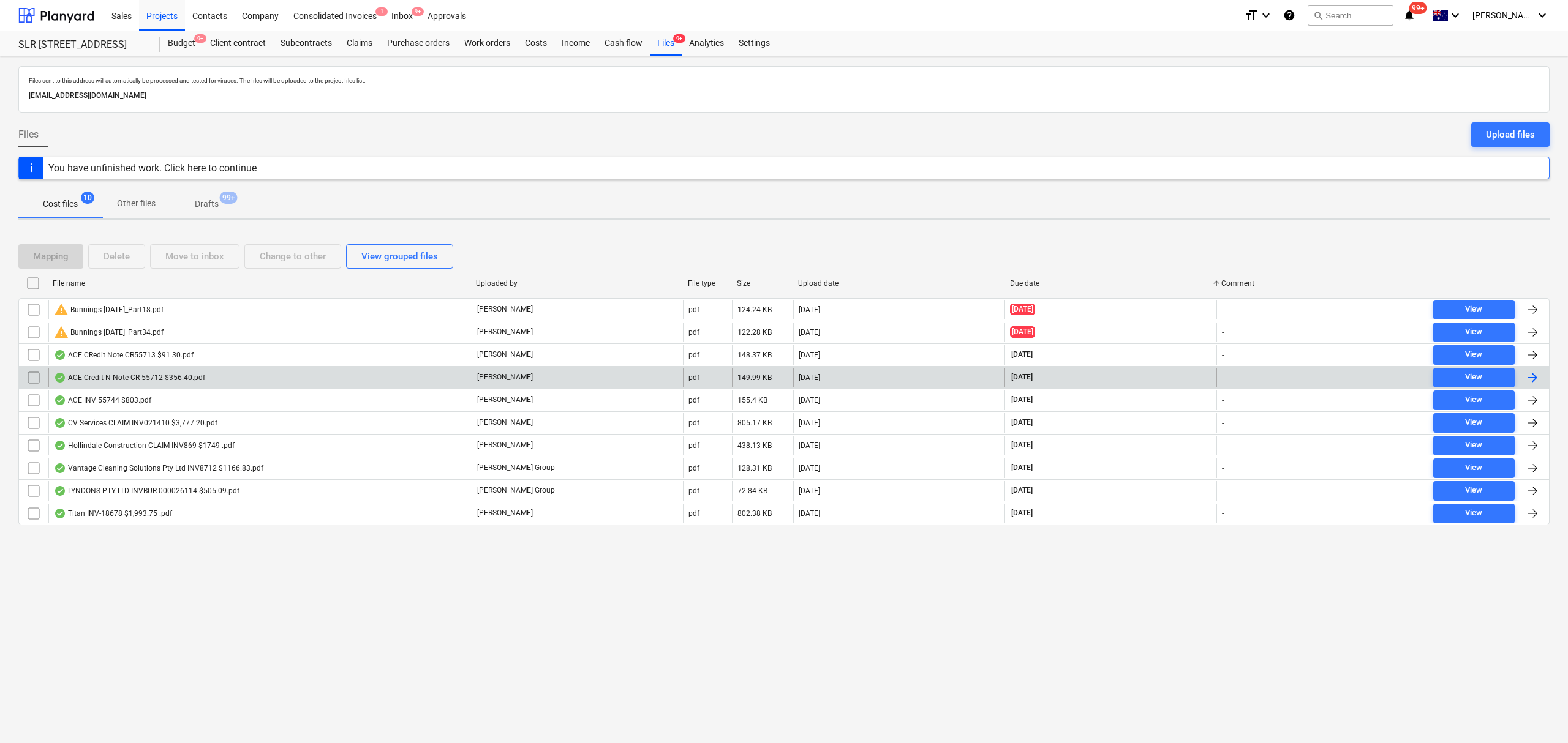
click at [290, 380] on div "ACE Credit N Note CR 55712 $356.40.pdf" at bounding box center [260, 377] width 423 height 19
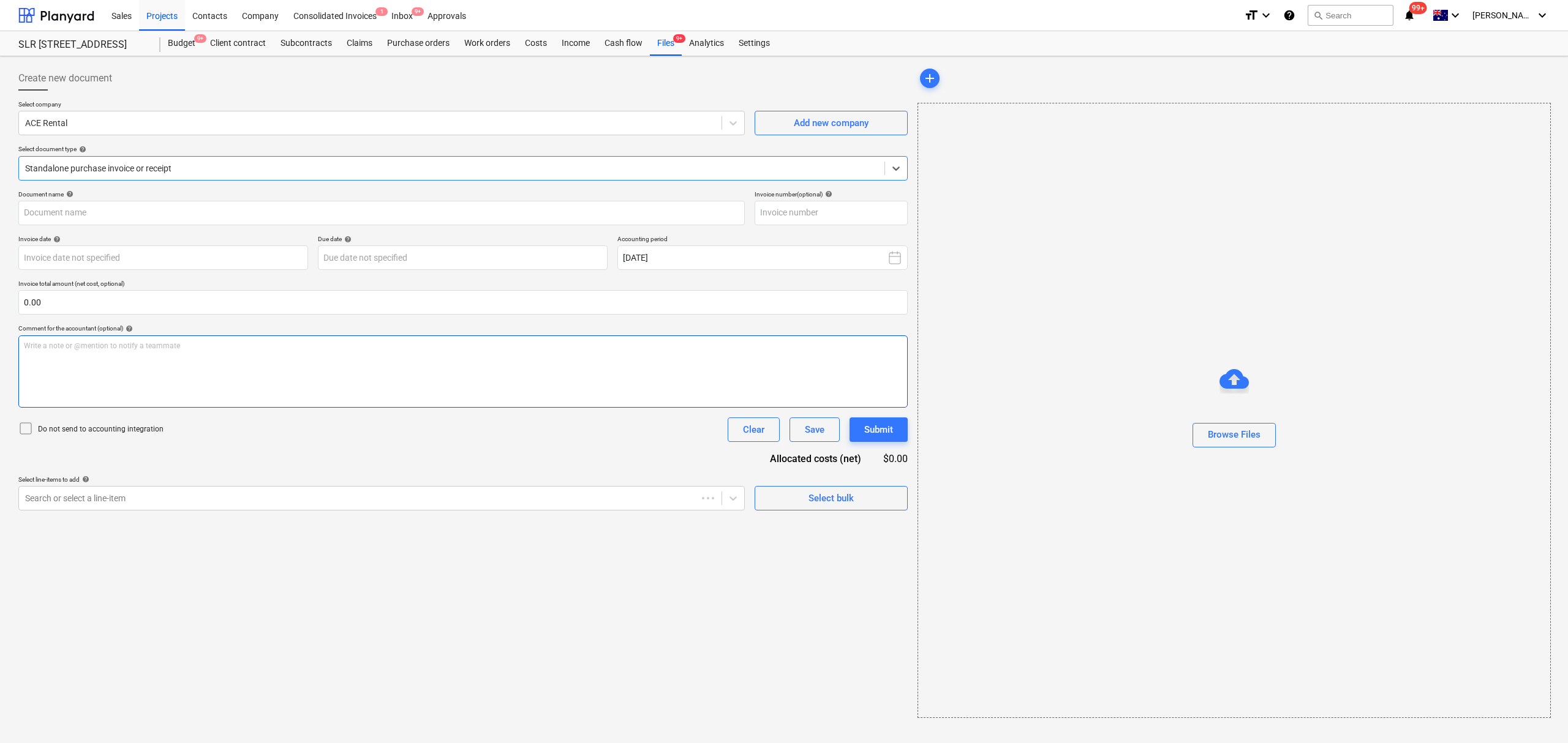
type input "55712"
type input "20 May 2025"
type input "08 Sep 2025"
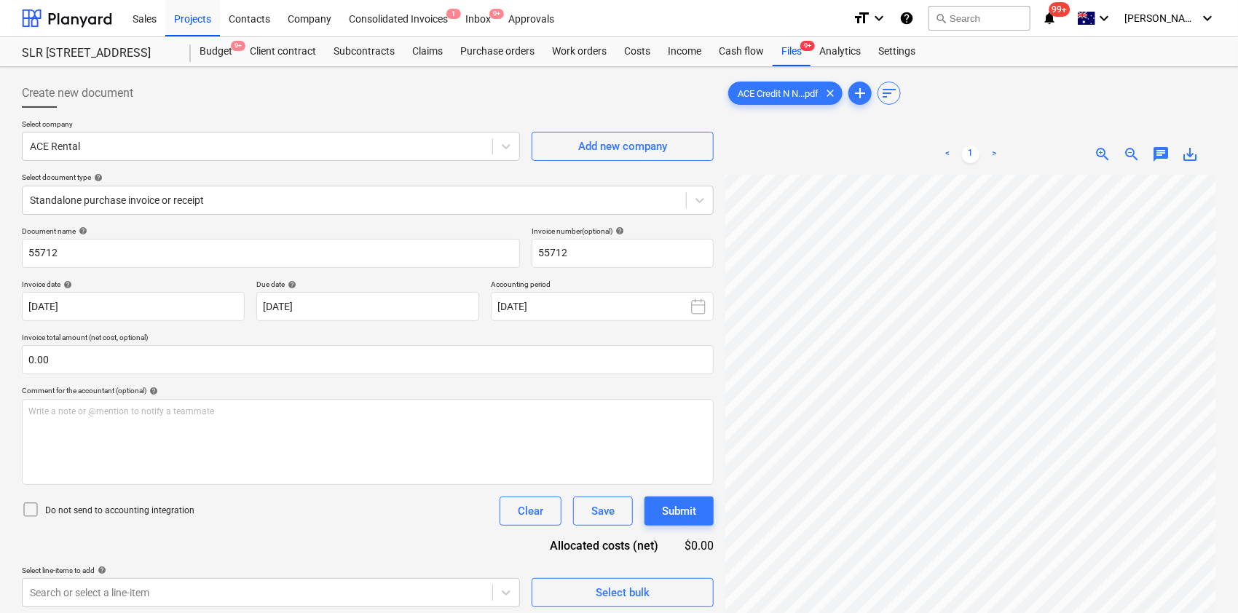
scroll to position [286, 213]
click at [1238, 364] on html "Sales Projects Contacts Company Consolidated Invoices 1 Inbox 9+ Approvals form…" at bounding box center [619, 306] width 1238 height 613
click at [1238, 533] on html "Sales Projects Contacts Company Consolidated Invoices 1 Inbox 9+ Approvals form…" at bounding box center [619, 306] width 1238 height 613
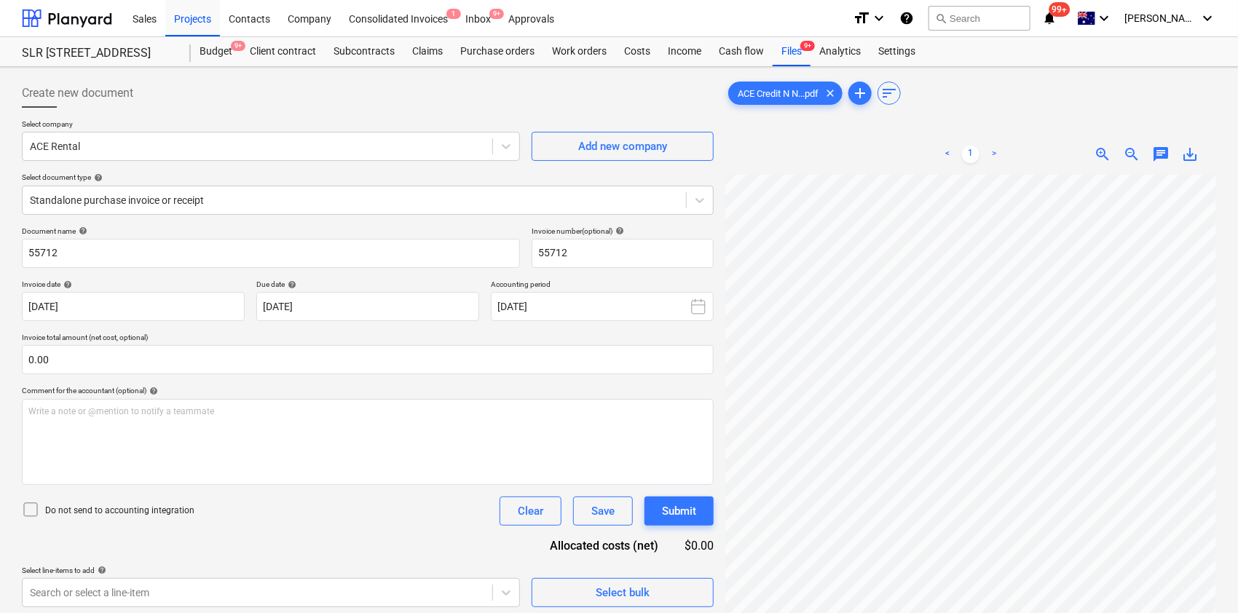
click at [857, 144] on div "< 1 > zoom_in zoom_out chat 0 save_alt" at bounding box center [971, 440] width 491 height 613
click at [540, 422] on div "Create new document Select company ACE Rental Add new company Select document t…" at bounding box center [619, 413] width 1206 height 680
click at [471, 398] on div "Create new document Select company ACE Rental Add new company Select document t…" at bounding box center [619, 413] width 1206 height 680
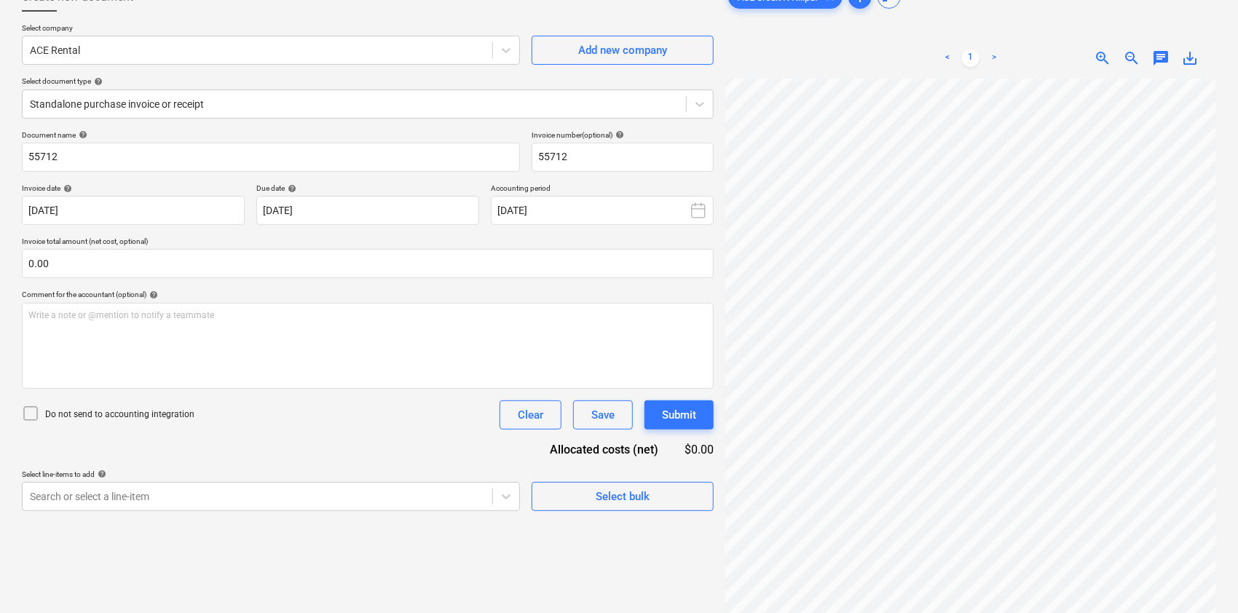
scroll to position [146, 0]
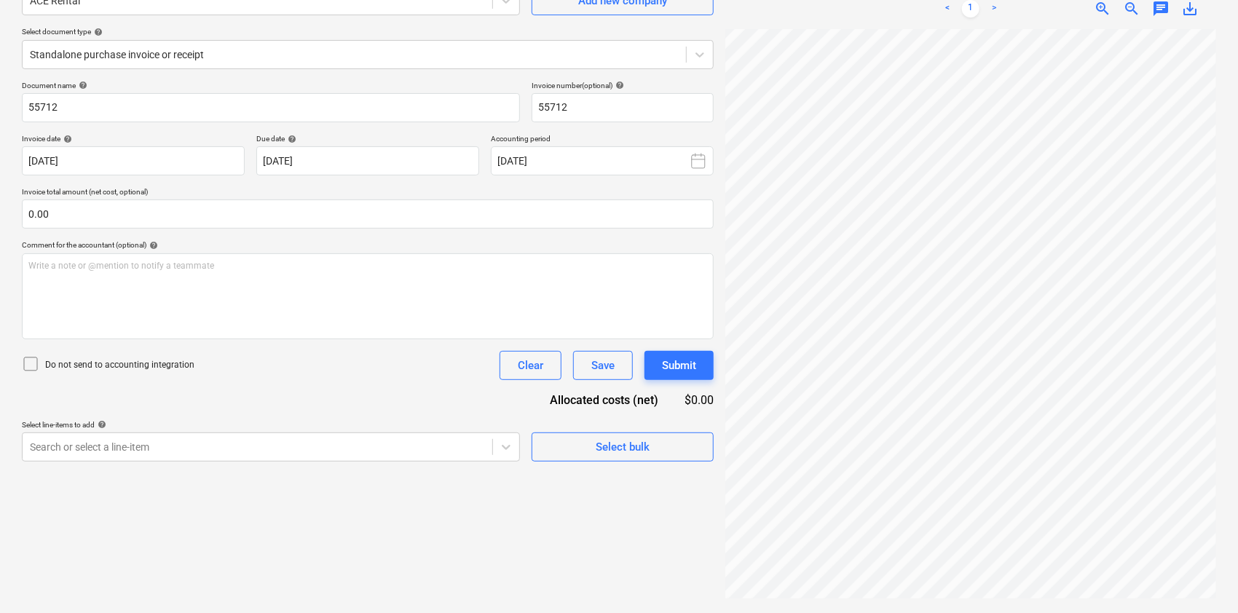
click at [718, 361] on div "Create new document Select company ACE Rental Add new company Select document t…" at bounding box center [619, 267] width 1206 height 680
click at [872, 468] on html "Sales Projects Contacts Company Consolidated Invoices 1 Inbox 9+ Approvals form…" at bounding box center [619, 160] width 1238 height 613
click at [860, 468] on html "Sales Projects Contacts Company Consolidated Invoices 1 Inbox 9+ Approvals form…" at bounding box center [619, 160] width 1238 height 613
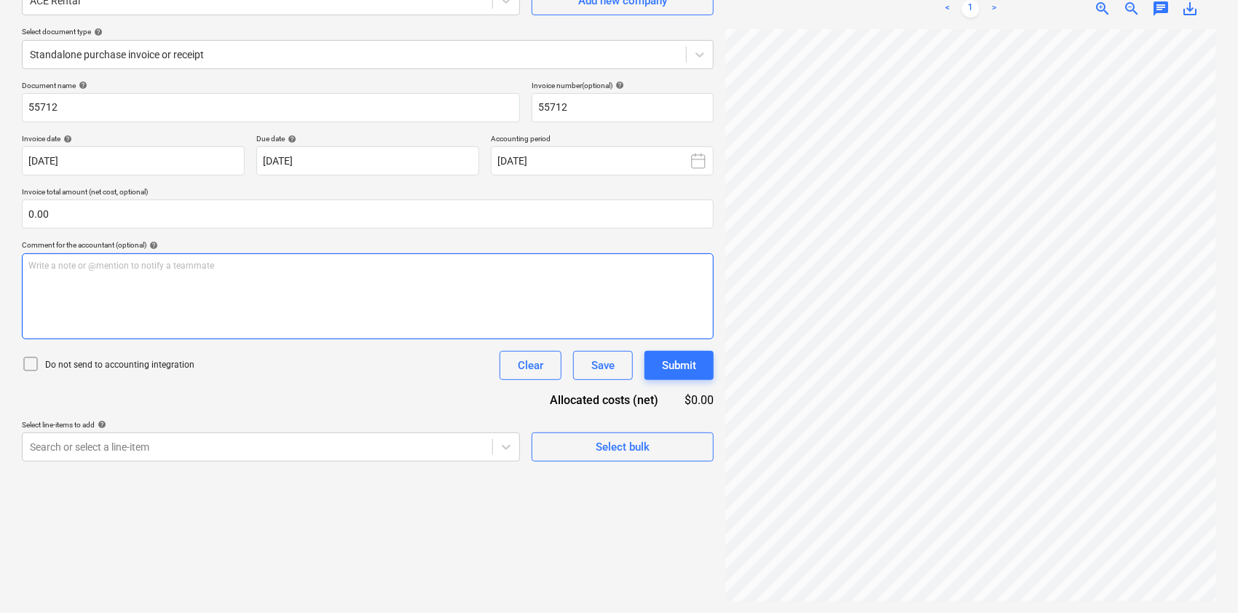
click at [699, 272] on div "Create new document Select company ACE Rental Add new company Select document t…" at bounding box center [619, 267] width 1206 height 680
click at [1220, 294] on div "ACE Credit N N...pdf clear add sort < 1 > zoom_in zoom_out chat 0 save_alt" at bounding box center [971, 267] width 503 height 680
click at [1238, 468] on html "Sales Projects Contacts Company Consolidated Invoices 1 Inbox 9+ Approvals form…" at bounding box center [619, 160] width 1238 height 613
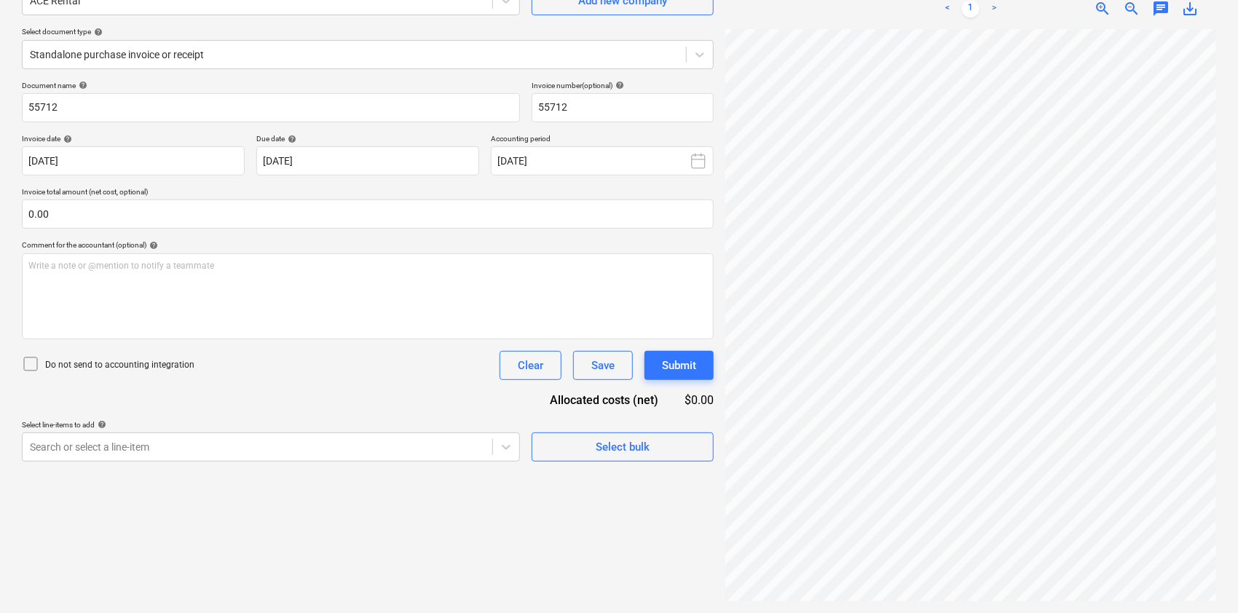
scroll to position [46, 0]
click at [1217, 452] on div "ACE Credit N N...pdf clear add sort < 1 > zoom_in zoom_out chat 0 save_alt" at bounding box center [971, 267] width 503 height 680
click at [638, 283] on div "Create new document Select company ACE Rental Add new company Select document t…" at bounding box center [619, 267] width 1206 height 680
click at [1131, 16] on span "zoom_out" at bounding box center [1131, 8] width 17 height 17
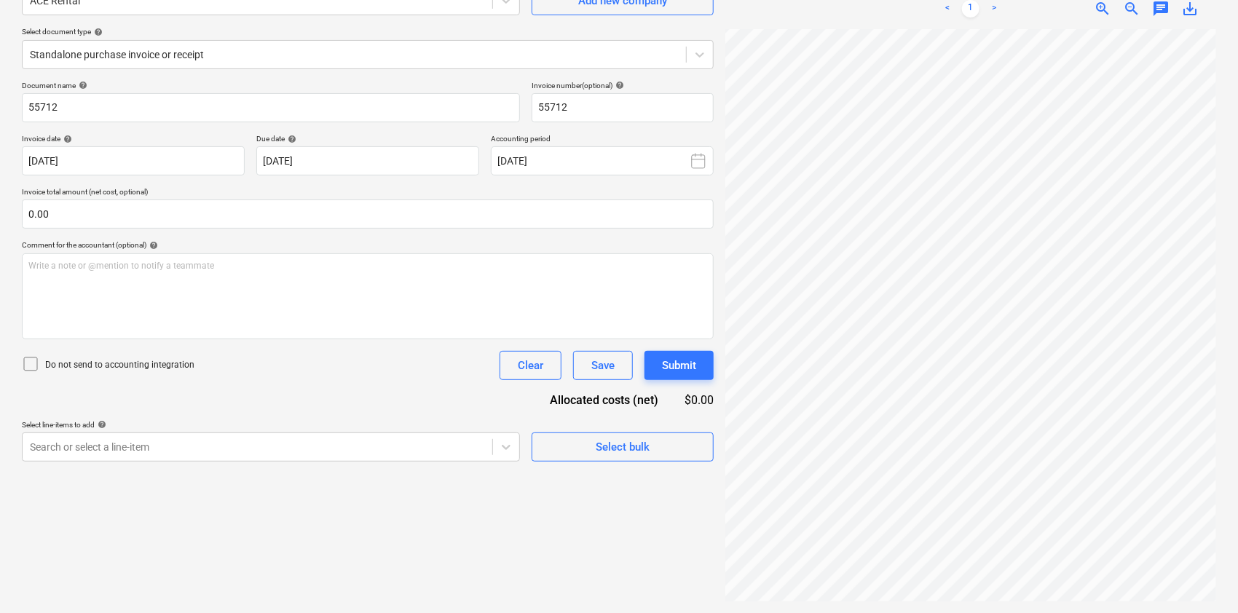
scroll to position [115, 384]
click at [1238, 279] on html "Sales Projects Contacts Company Consolidated Invoices 1 Inbox 9+ Approvals form…" at bounding box center [619, 160] width 1238 height 613
click at [1141, 26] on div "< 1 > zoom_in zoom_out chat 0 save_alt" at bounding box center [971, 8] width 491 height 41
click at [1140, 25] on div "< 1 > zoom_in zoom_out chat 0 save_alt" at bounding box center [971, 8] width 491 height 41
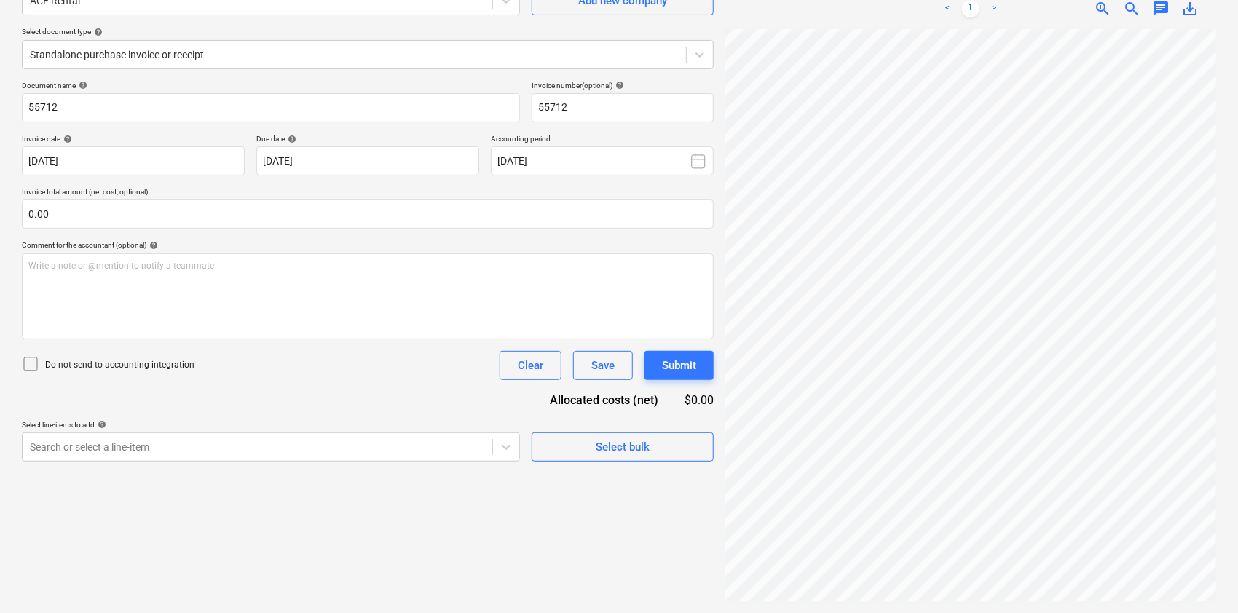
click at [1138, 20] on div "< 1 > zoom_in zoom_out chat 0 save_alt" at bounding box center [971, 8] width 491 height 41
click at [1133, 15] on span "zoom_out" at bounding box center [1131, 8] width 17 height 17
click at [1195, 10] on span "save_alt" at bounding box center [1190, 8] width 17 height 17
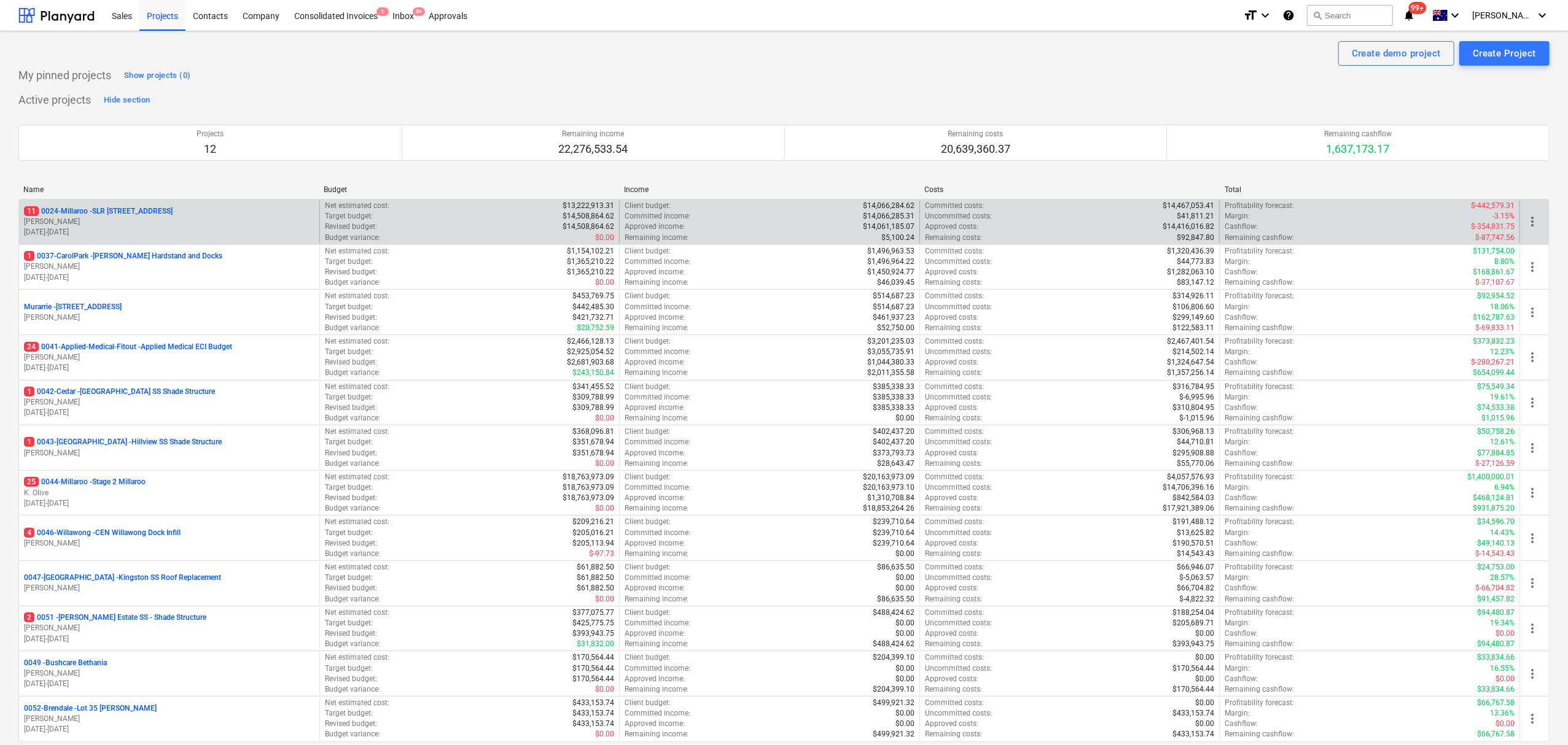
click at [217, 221] on p "[PERSON_NAME]" at bounding box center [169, 222] width 291 height 10
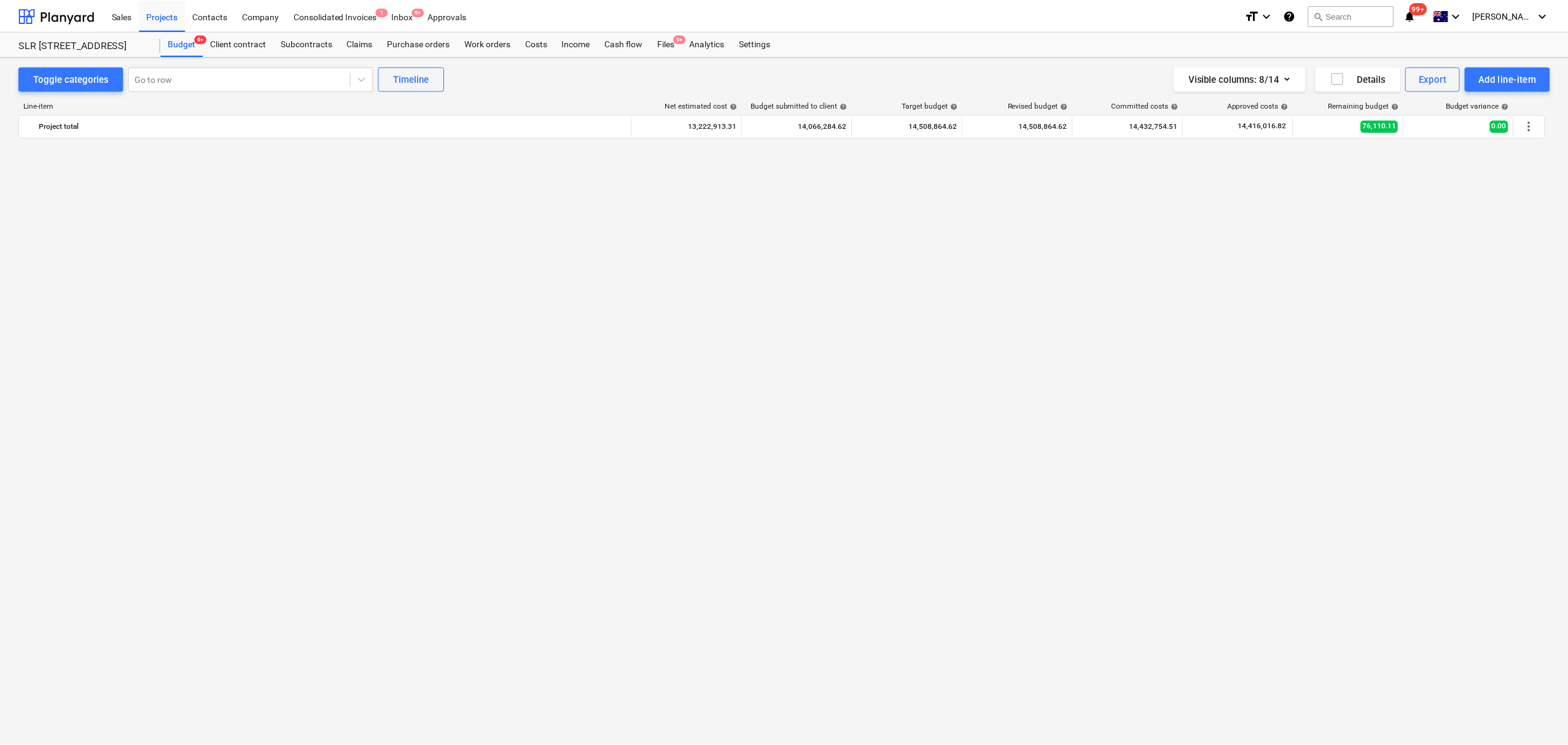
scroll to position [3306, 0]
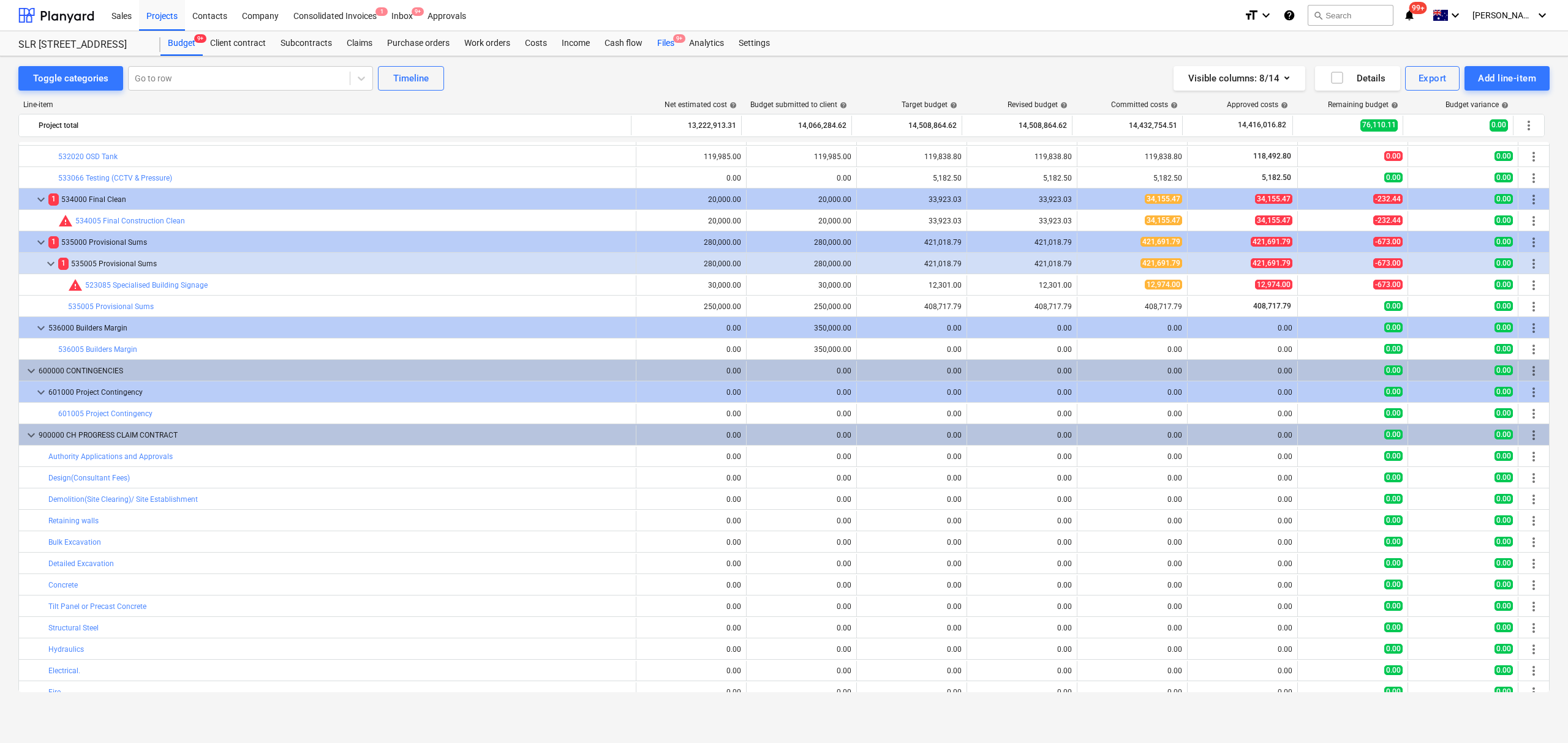
click at [663, 49] on div "Files 9+" at bounding box center [666, 43] width 32 height 24
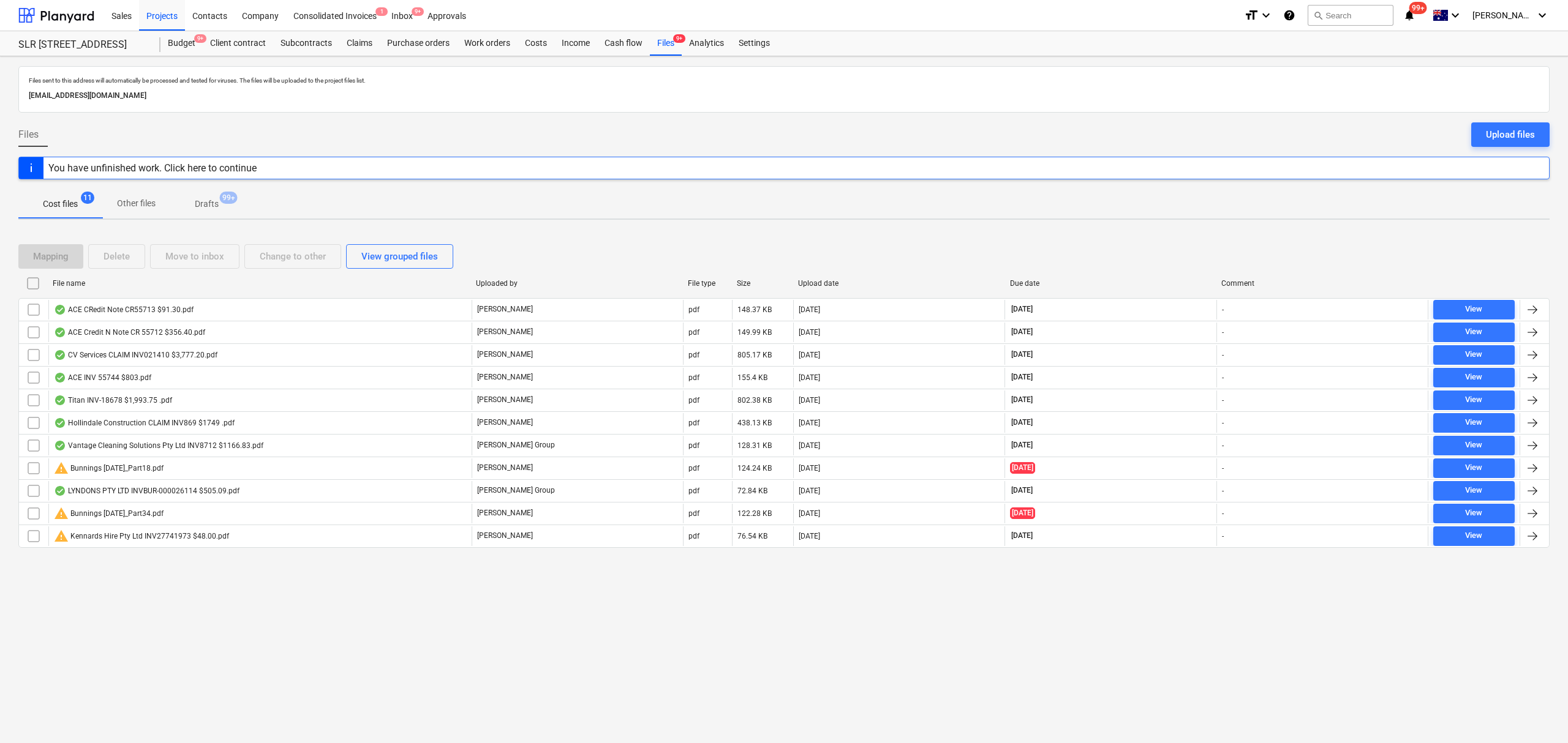
click at [1027, 287] on div "Due date" at bounding box center [1111, 283] width 202 height 8
checkbox input "false"
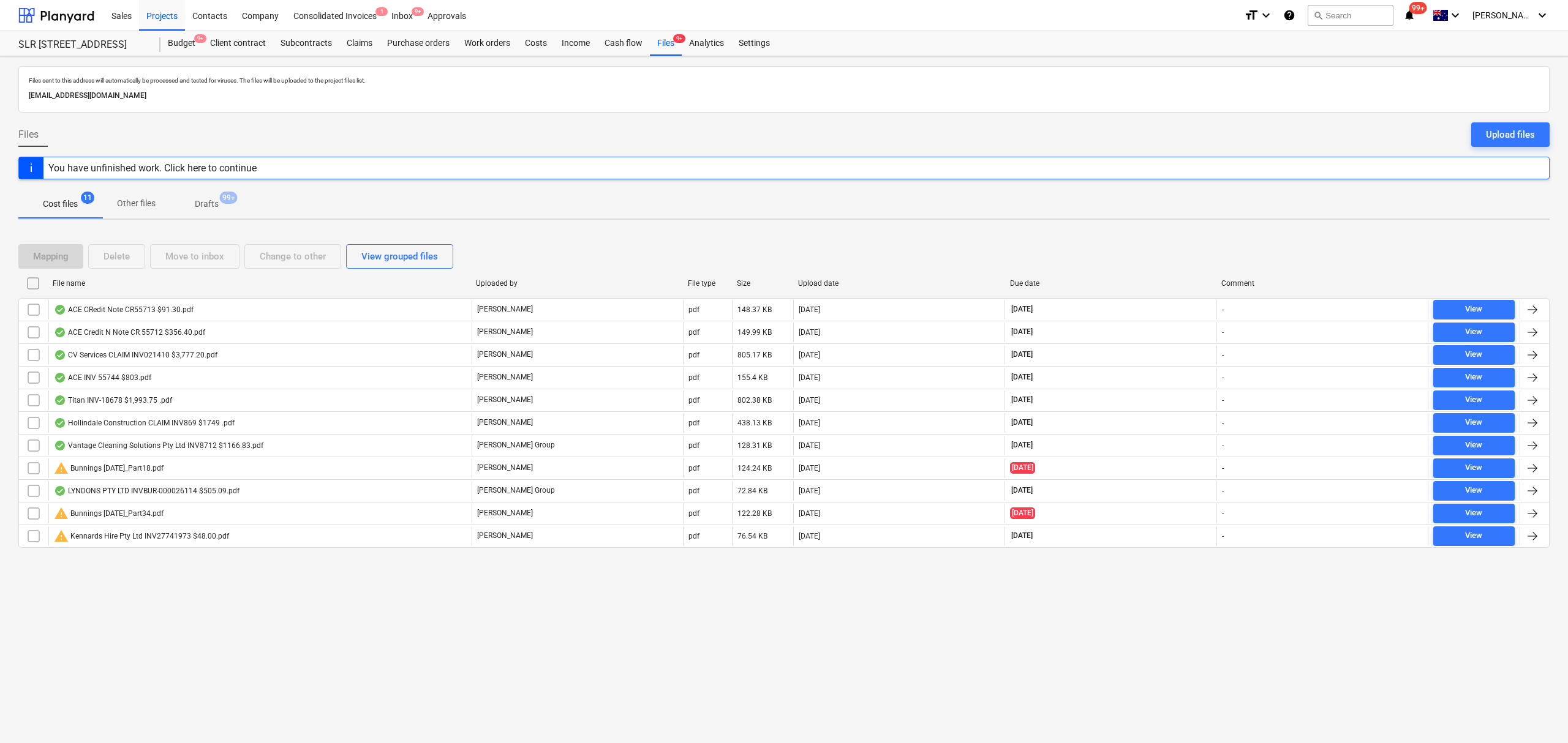
checkbox input "false"
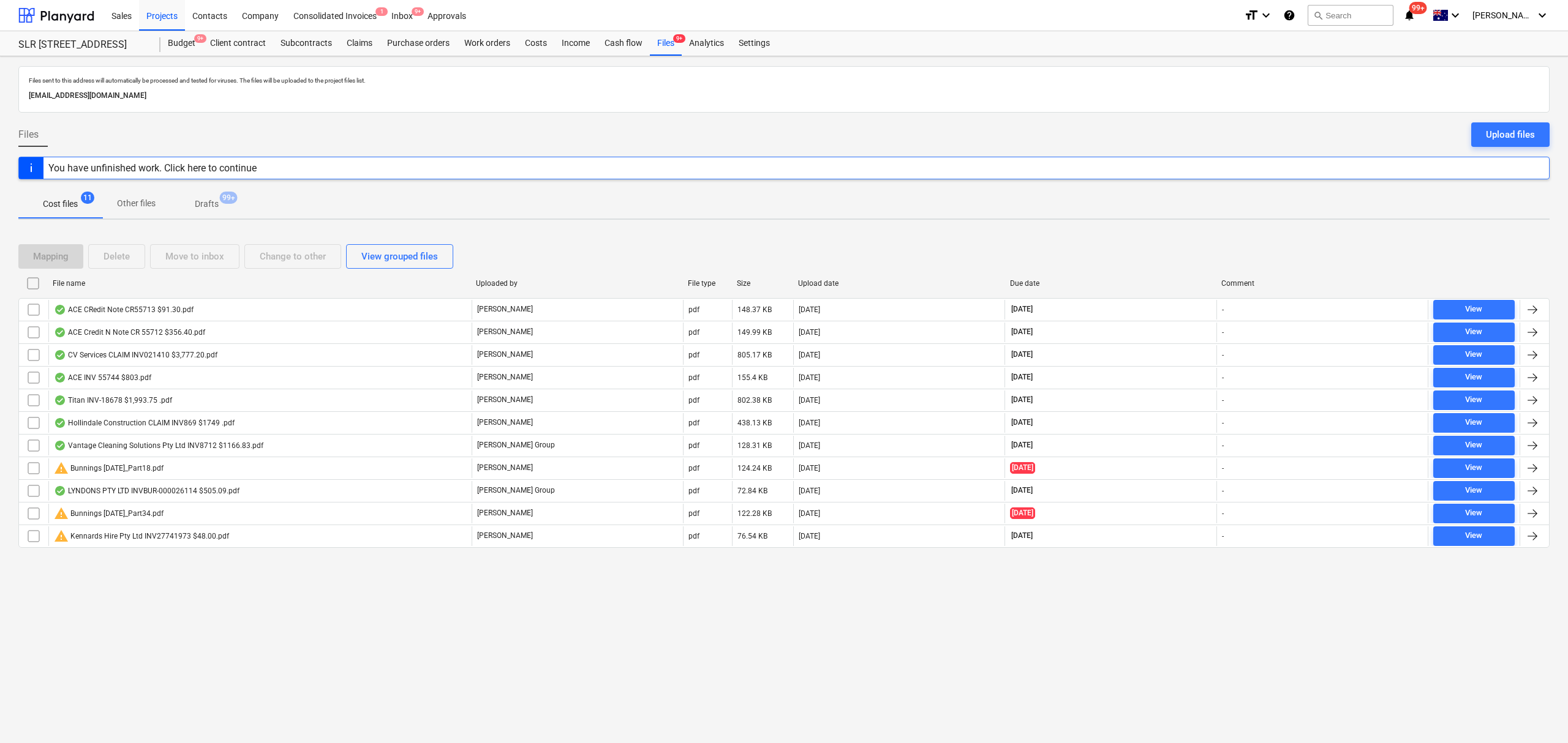
checkbox input "false"
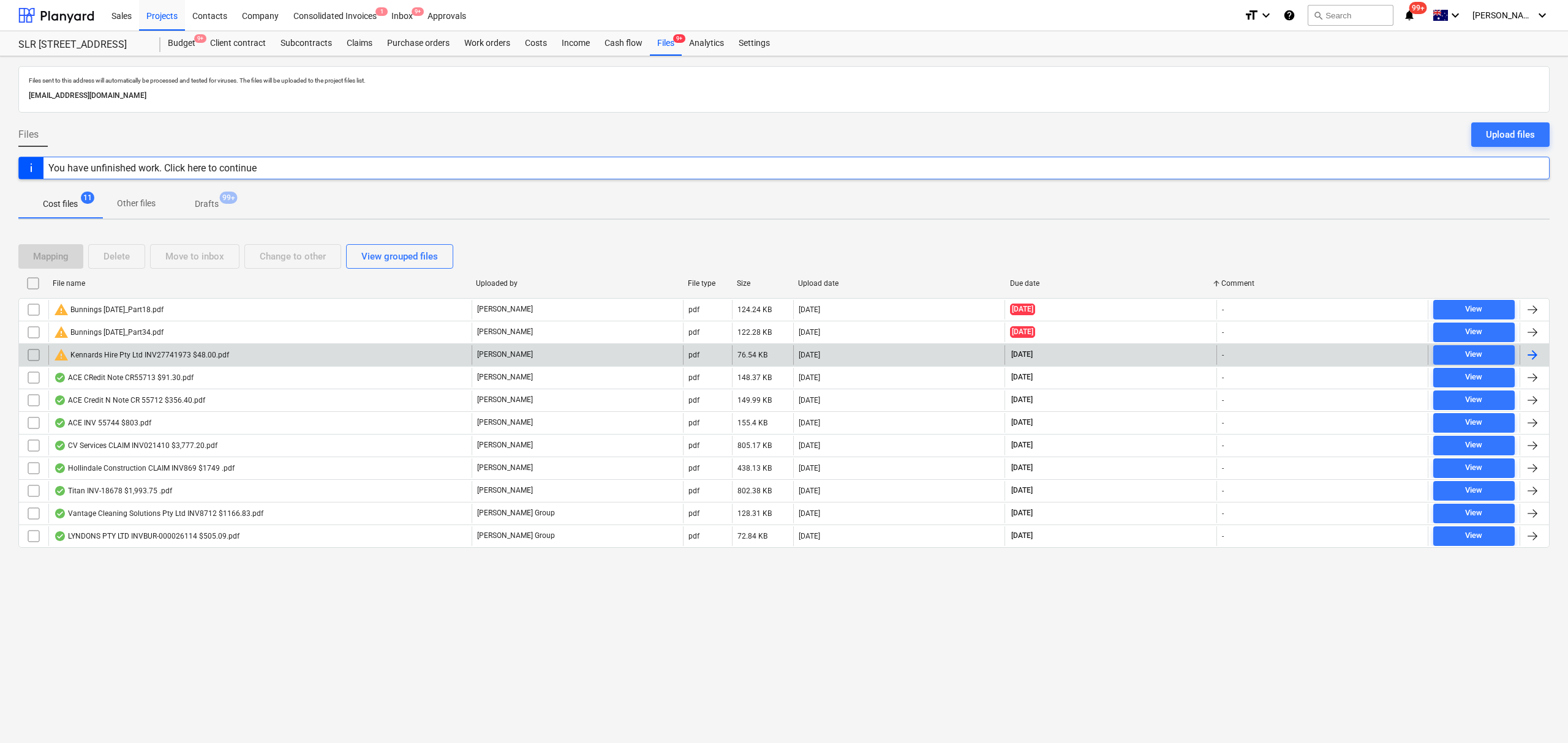
click at [901, 361] on div "19.08.2025" at bounding box center [898, 355] width 211 height 19
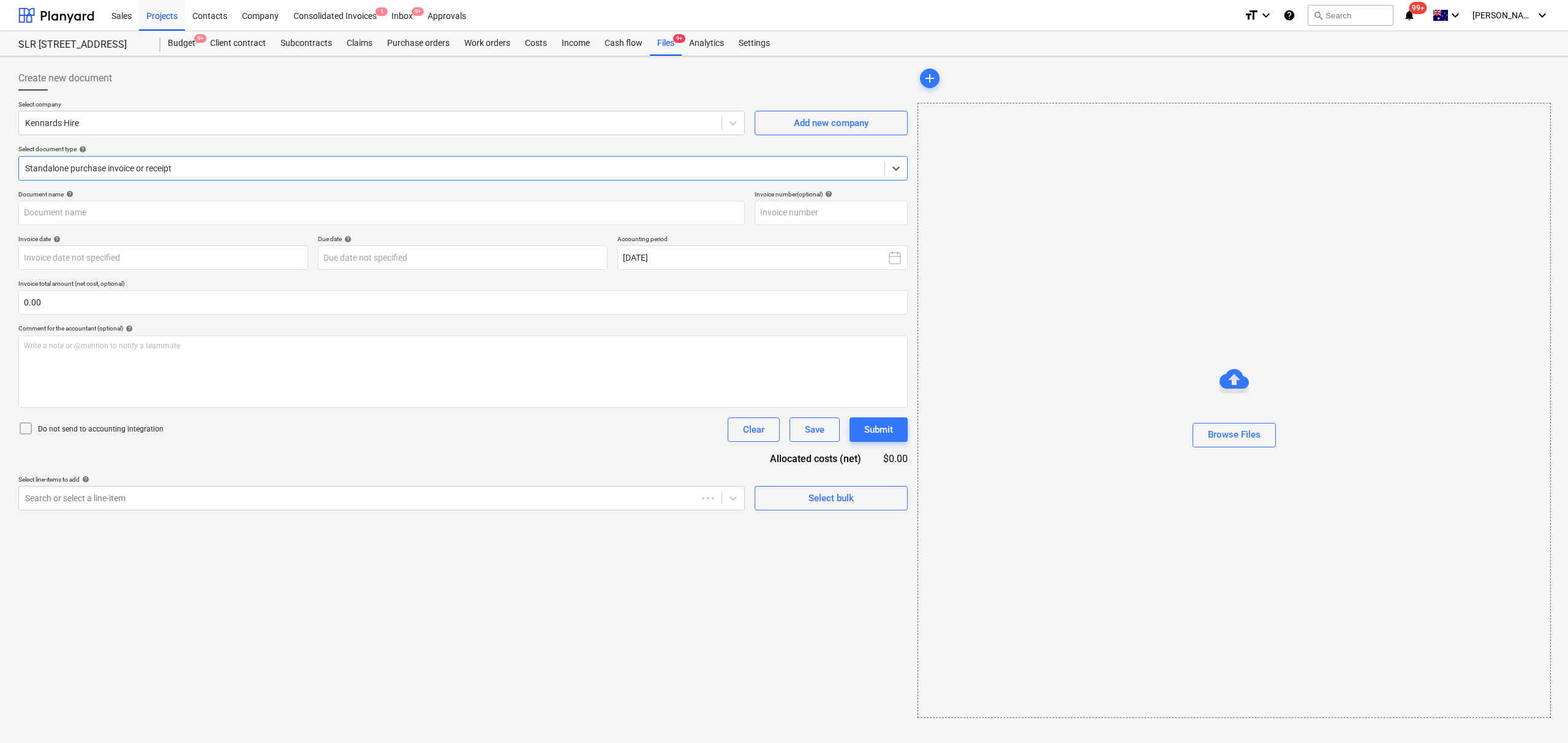
type input "27741973"
type input "[DATE]"
type input "06 Sep 2025"
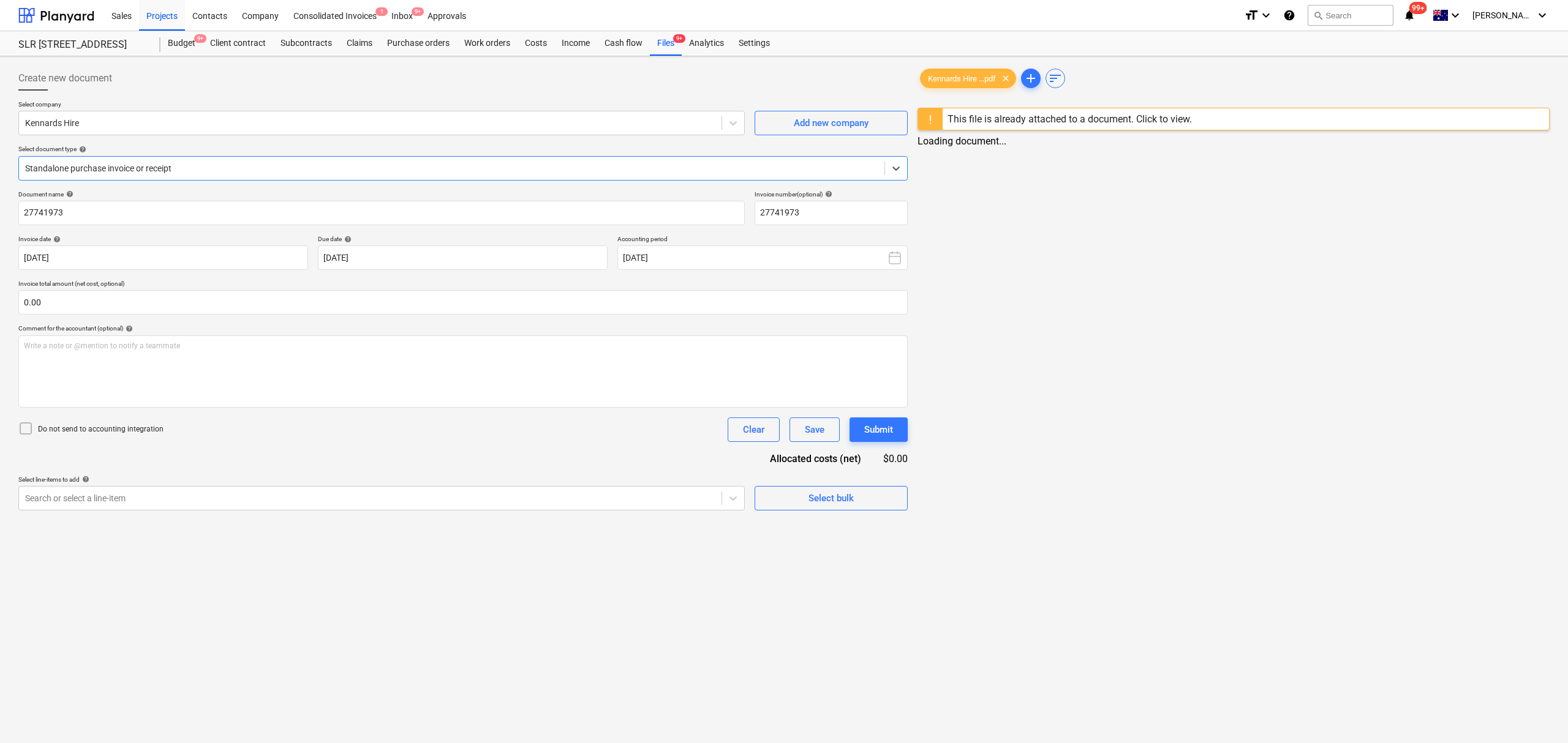
click at [153, 163] on div at bounding box center [451, 168] width 853 height 13
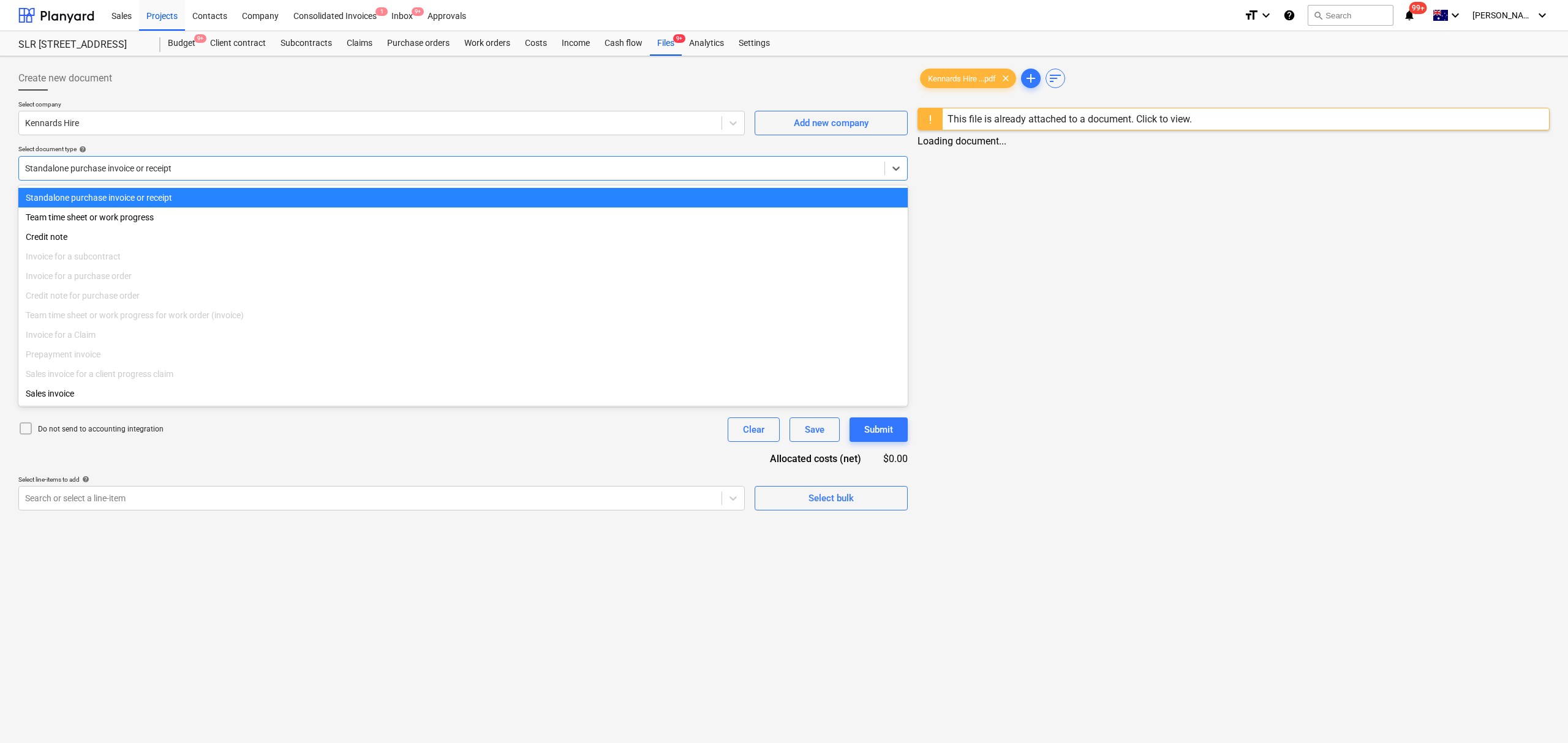
click at [155, 163] on div at bounding box center [451, 168] width 853 height 13
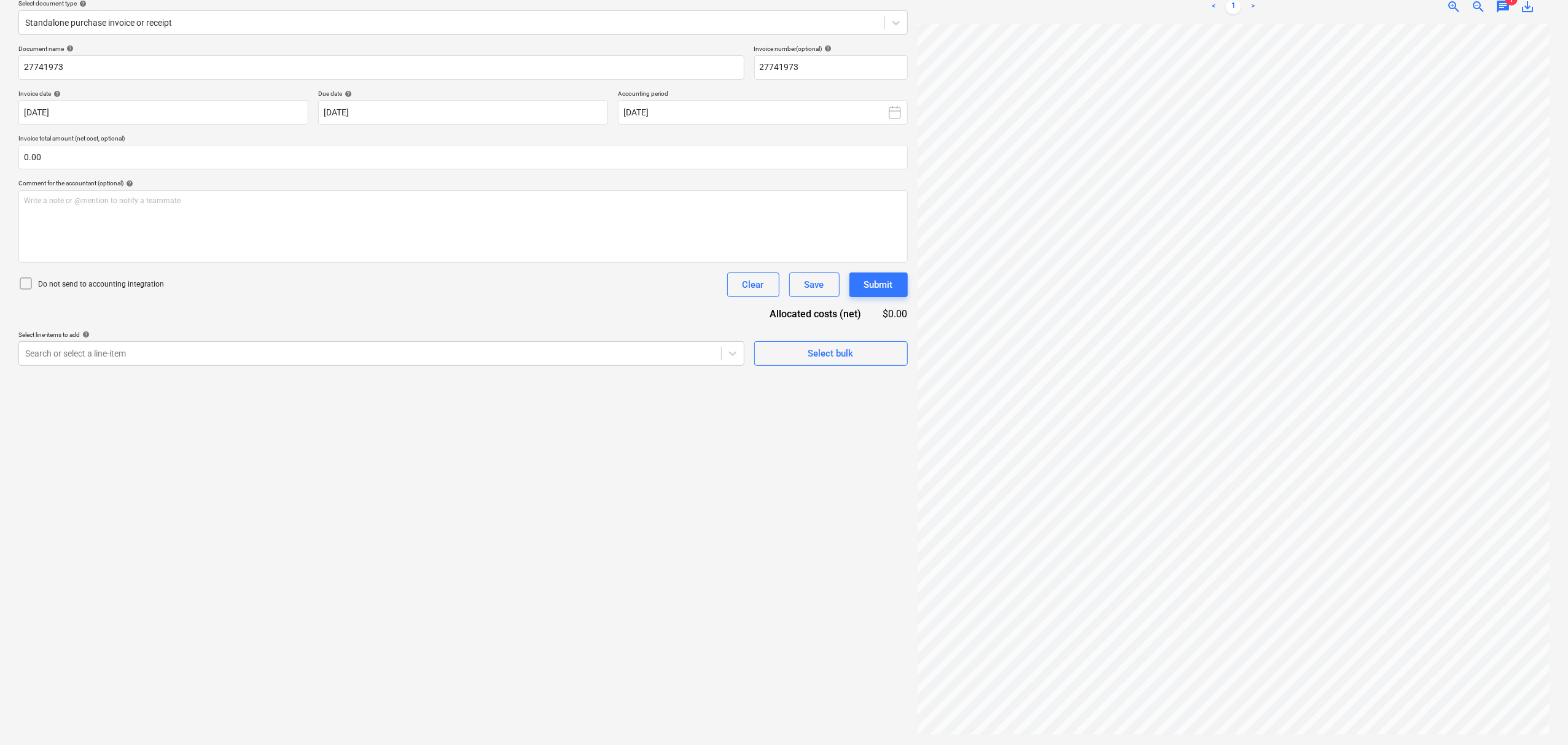
scroll to position [339, 0]
click at [661, 279] on div "Create new document Select company Kennards Hire Add new company Select documen…" at bounding box center [784, 327] width 1541 height 825
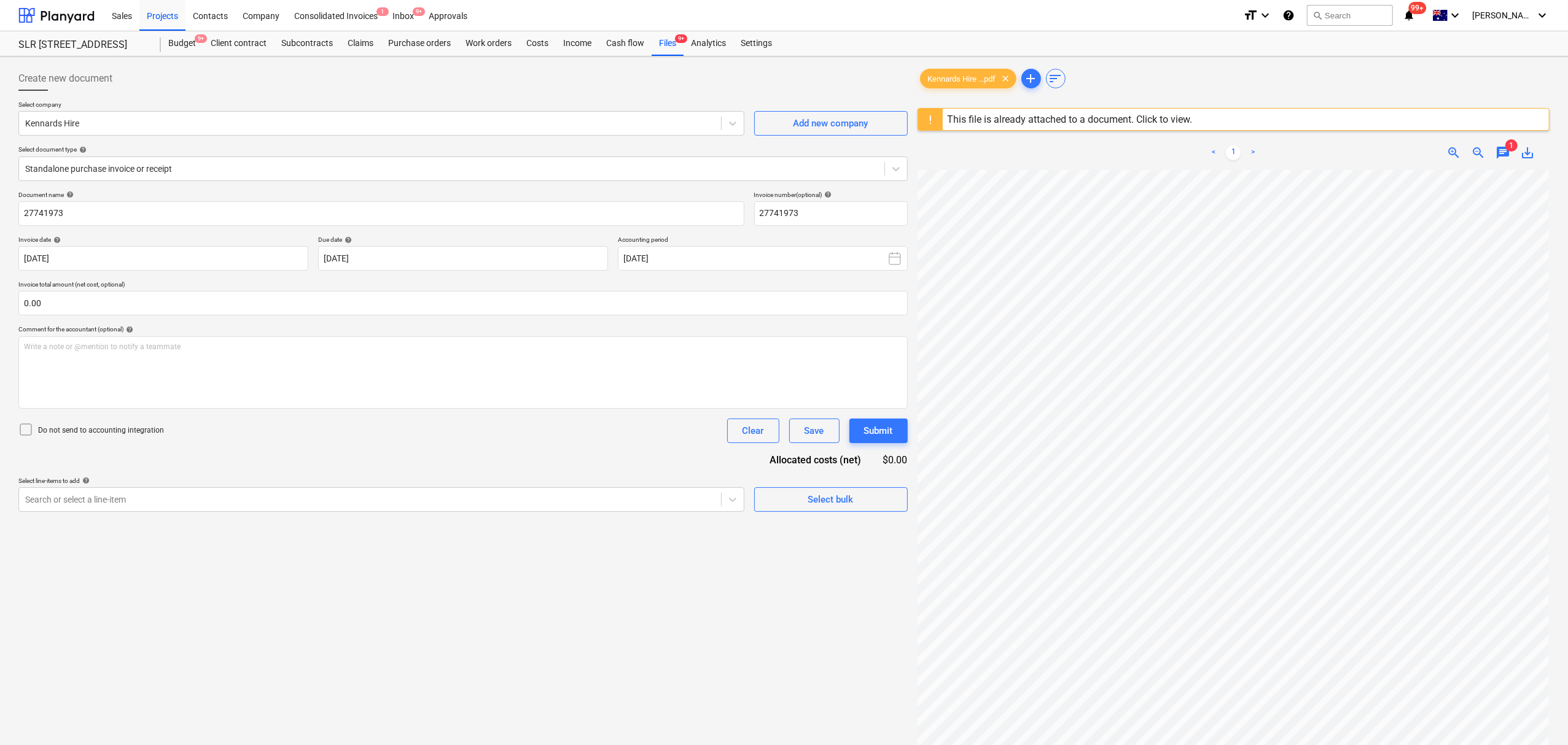
scroll to position [150, 195]
click at [1497, 148] on span "chat" at bounding box center [1502, 153] width 14 height 14
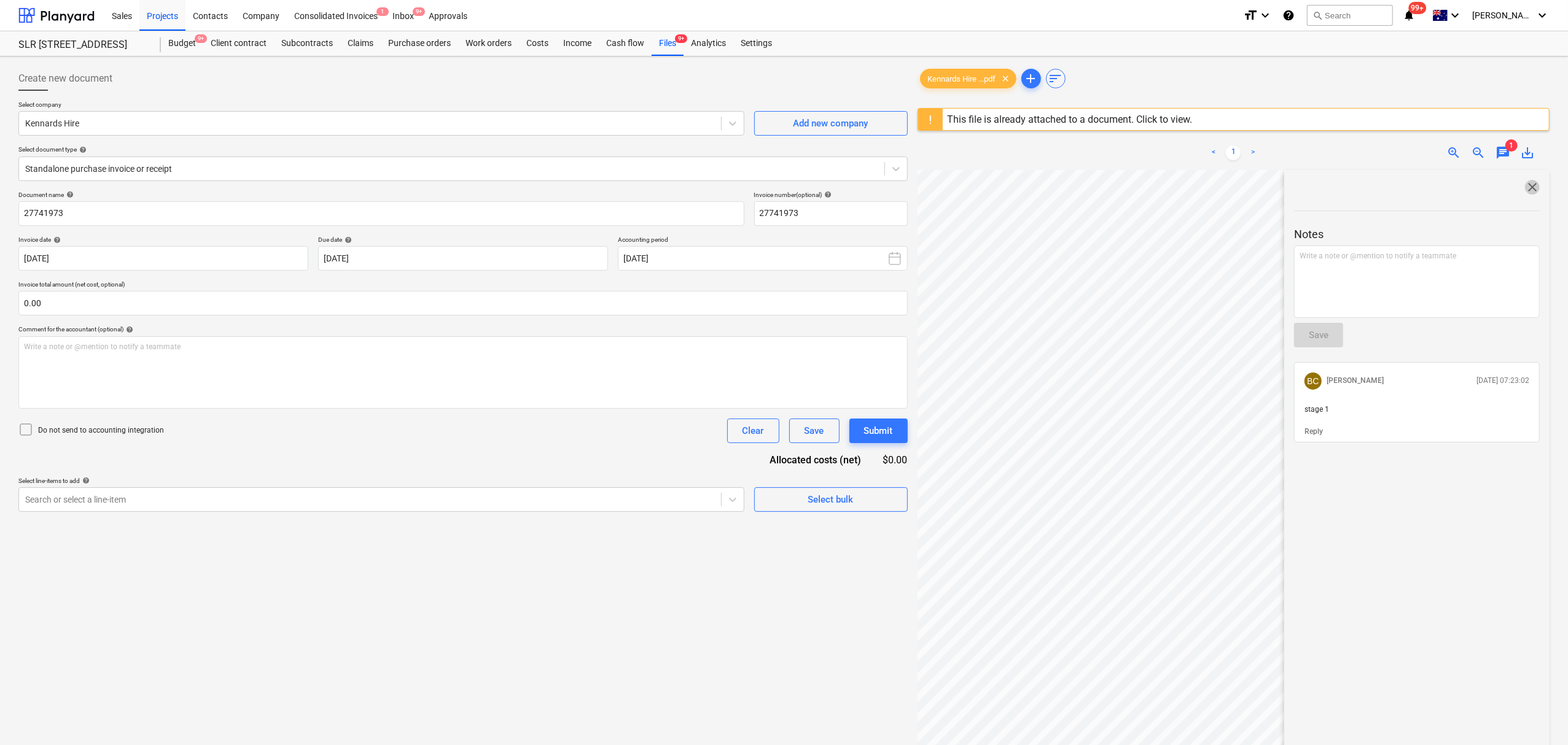
click at [1532, 190] on span "close" at bounding box center [1532, 186] width 14 height 14
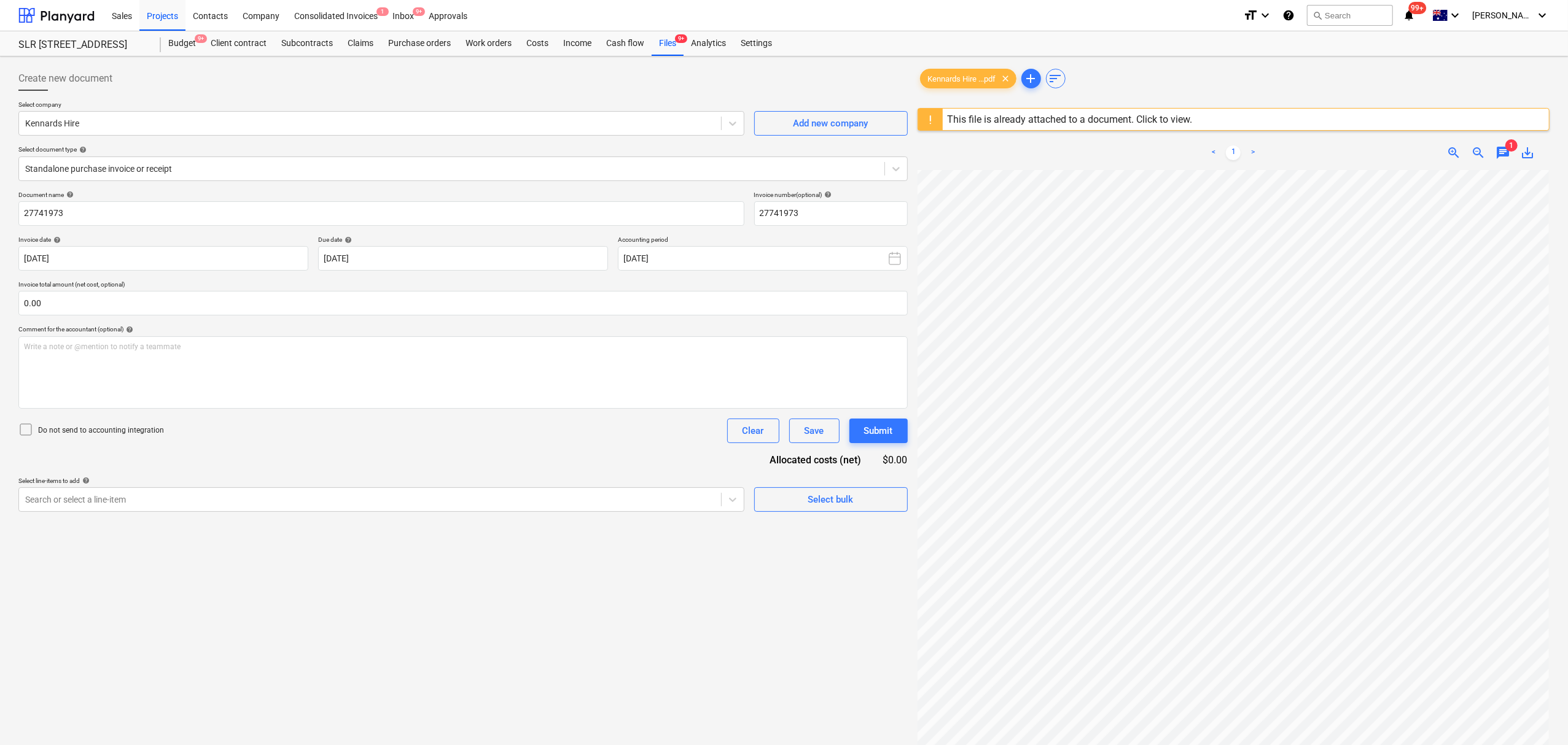
scroll to position [153, 195]
click at [1496, 150] on span "chat" at bounding box center [1502, 153] width 14 height 14
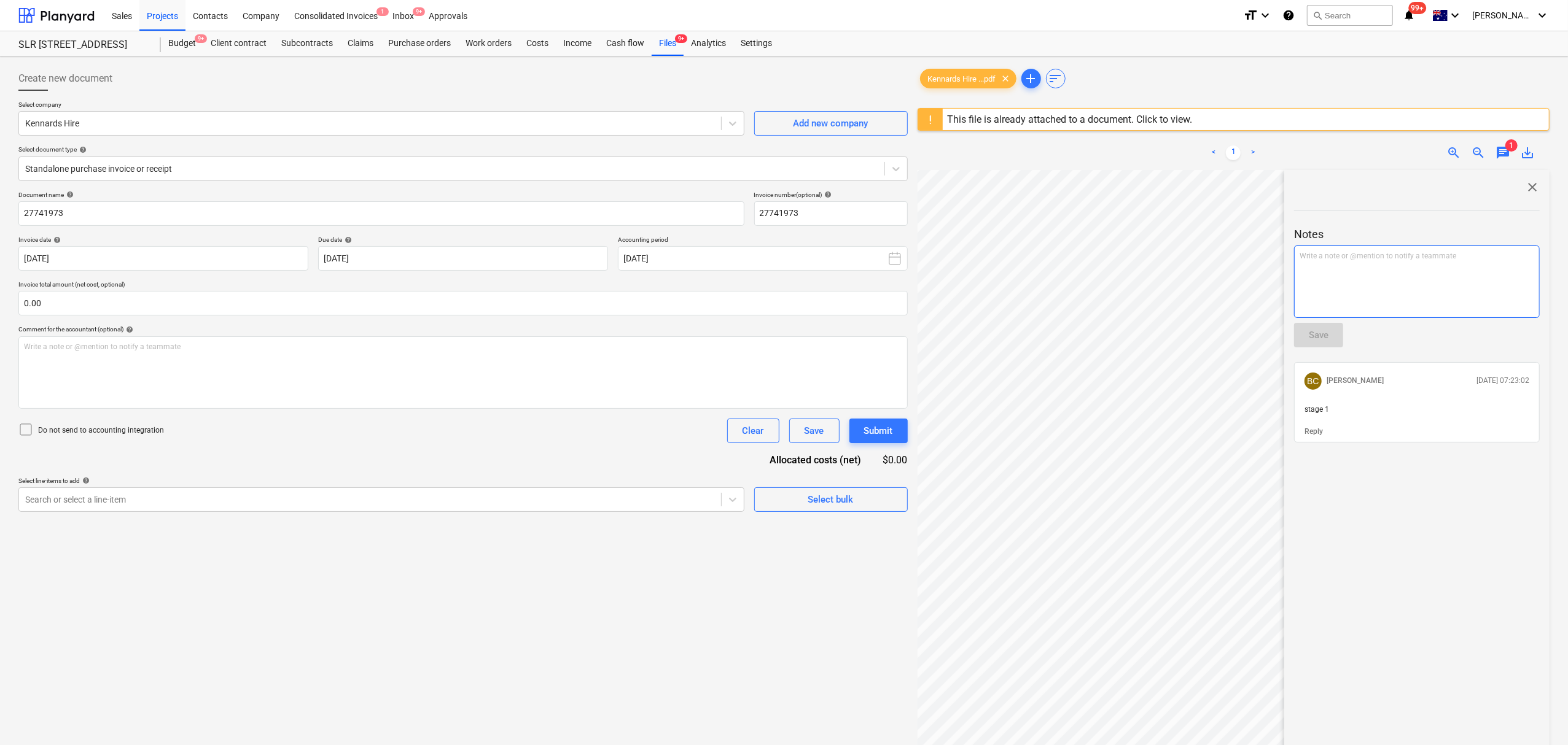
click at [1335, 280] on div "Write a note or @mention to notify a teammate [PERSON_NAME]" at bounding box center [1416, 281] width 245 height 72
drag, startPoint x: 1345, startPoint y: 338, endPoint x: 1338, endPoint y: 336, distance: 7.3
click at [1342, 337] on div "Notes Stage 2 PO48 Save BC Billy Campbell 28.08.2025 07:23:02 stage 1 Reply" at bounding box center [1416, 319] width 245 height 248
click at [1334, 325] on button "Save" at bounding box center [1318, 335] width 49 height 24
click at [1521, 186] on div "close" at bounding box center [1416, 186] width 245 height 14
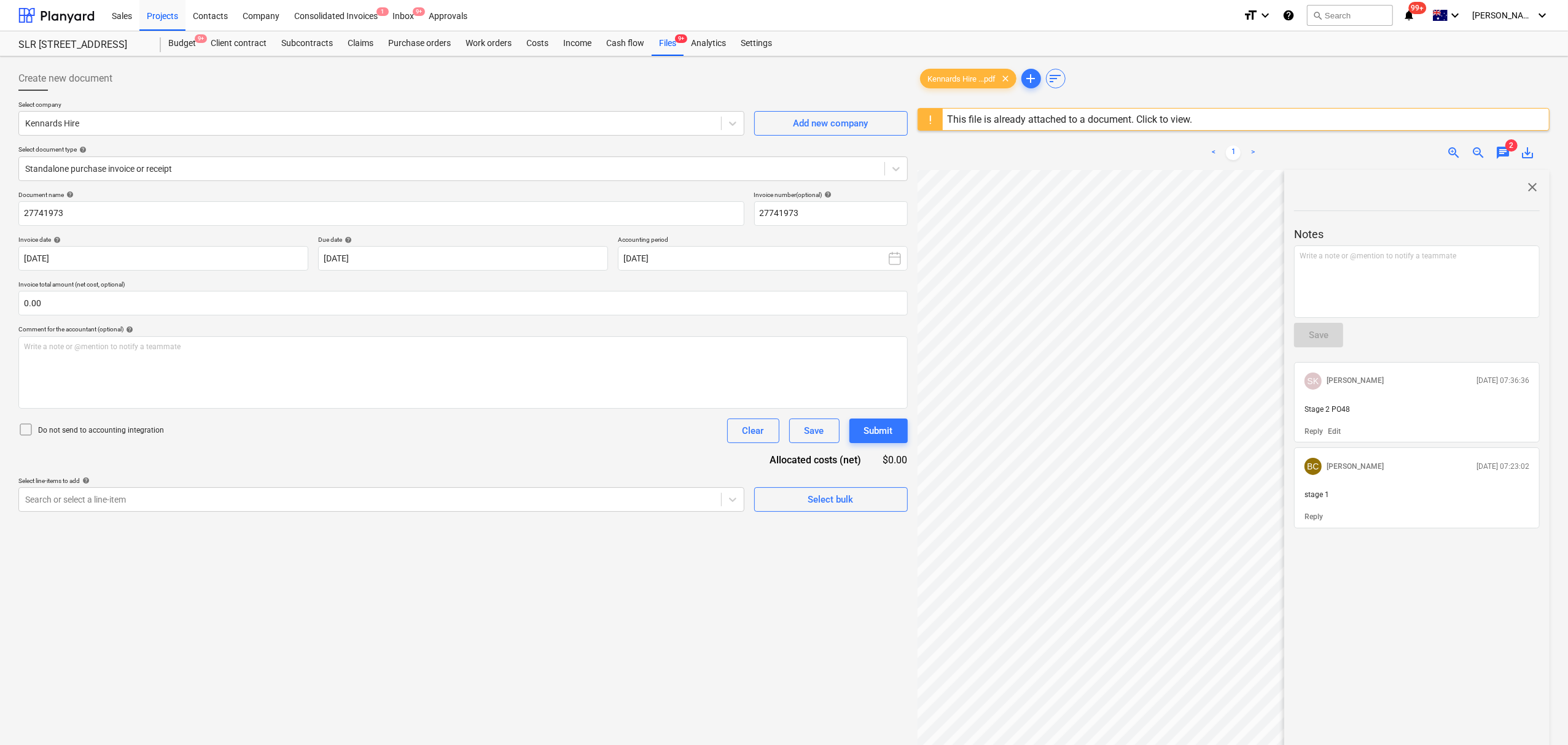
click at [1525, 186] on span "close" at bounding box center [1532, 186] width 14 height 14
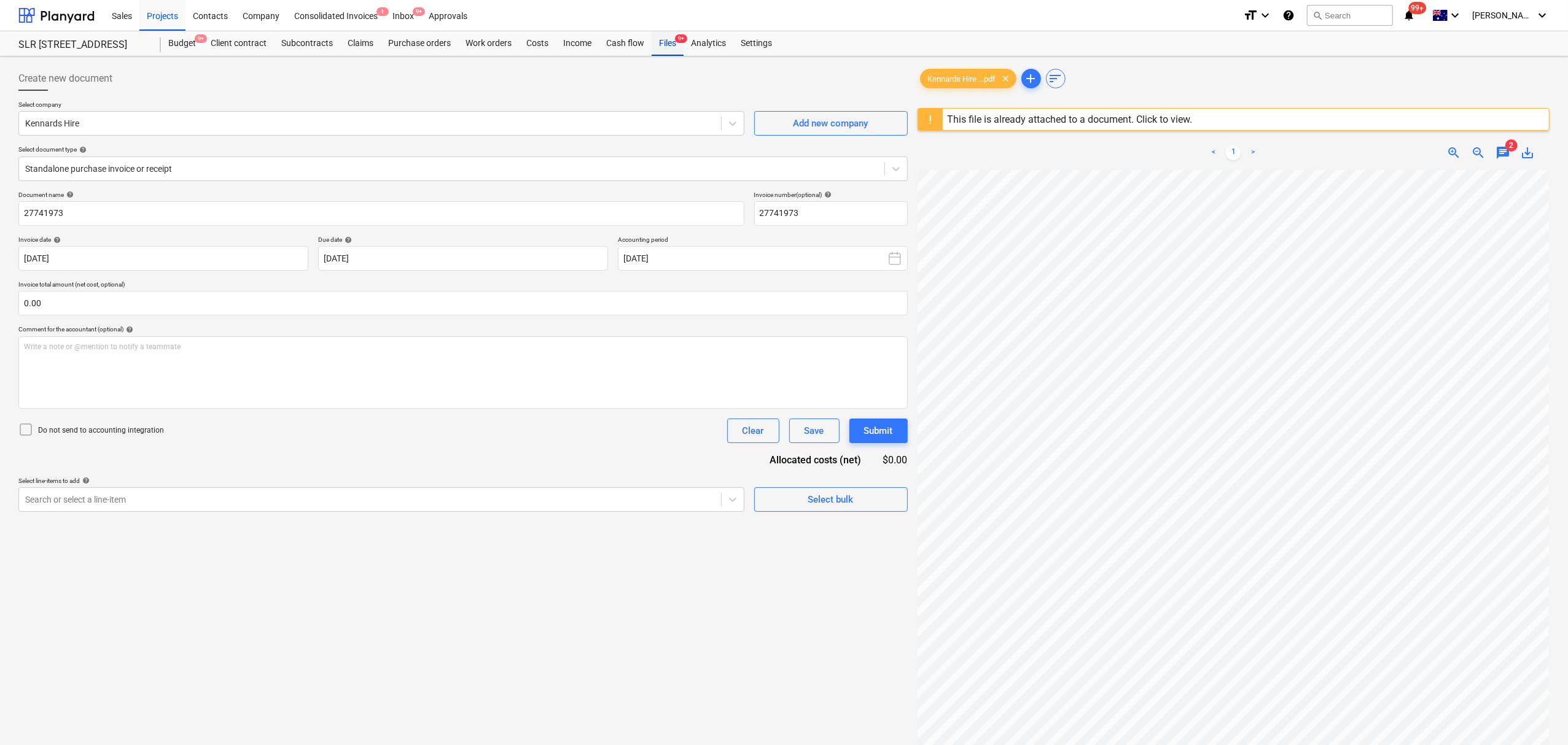
click at [662, 38] on header "Sales Projects Contacts Company Consolidated Invoices 1 Inbox 9+ Approvals form…" at bounding box center [784, 28] width 1568 height 56
click at [656, 46] on div "Files 9+" at bounding box center [668, 43] width 32 height 24
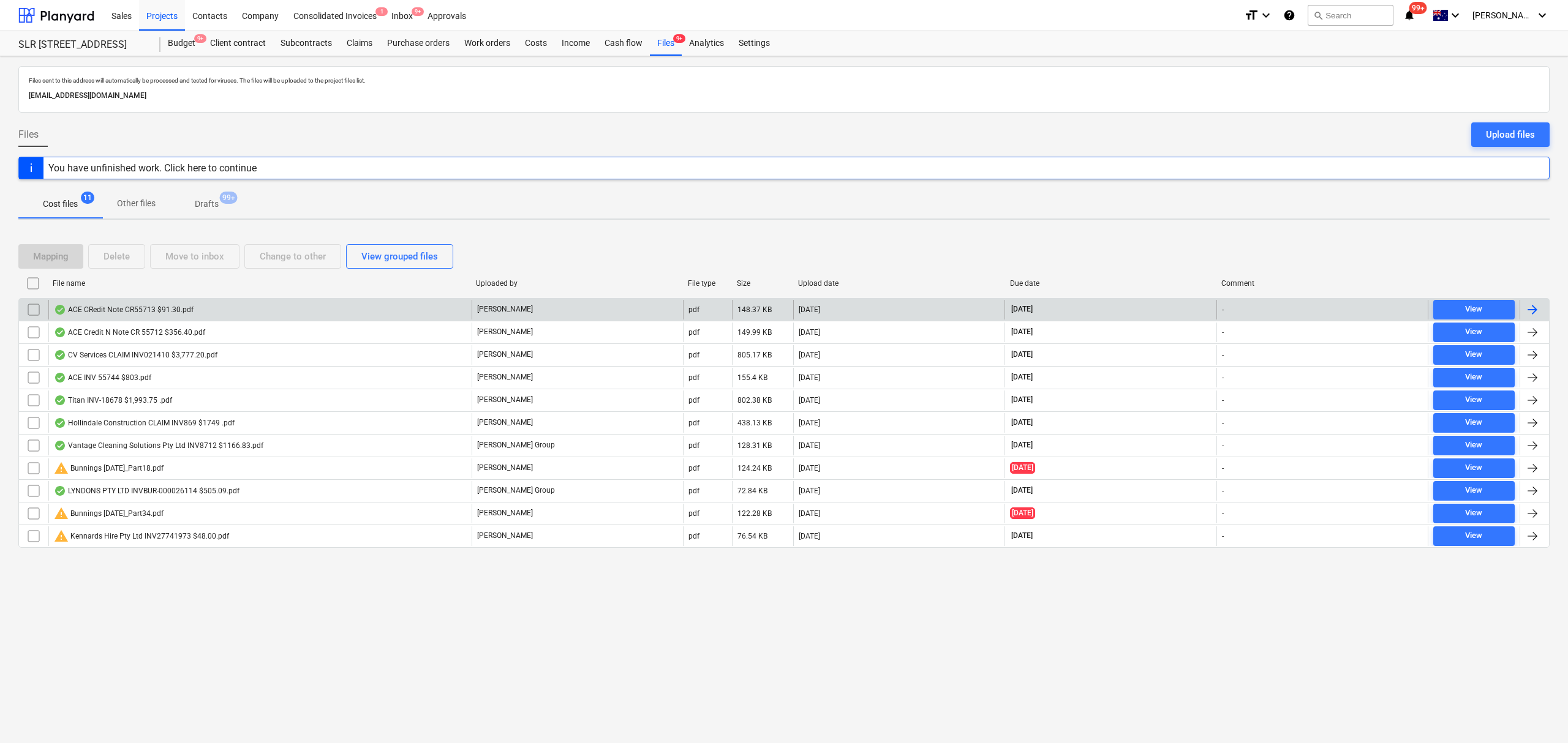
drag, startPoint x: 1032, startPoint y: 281, endPoint x: 969, endPoint y: 314, distance: 71.1
click at [1034, 281] on div "Due date" at bounding box center [1111, 283] width 202 height 8
checkbox input "false"
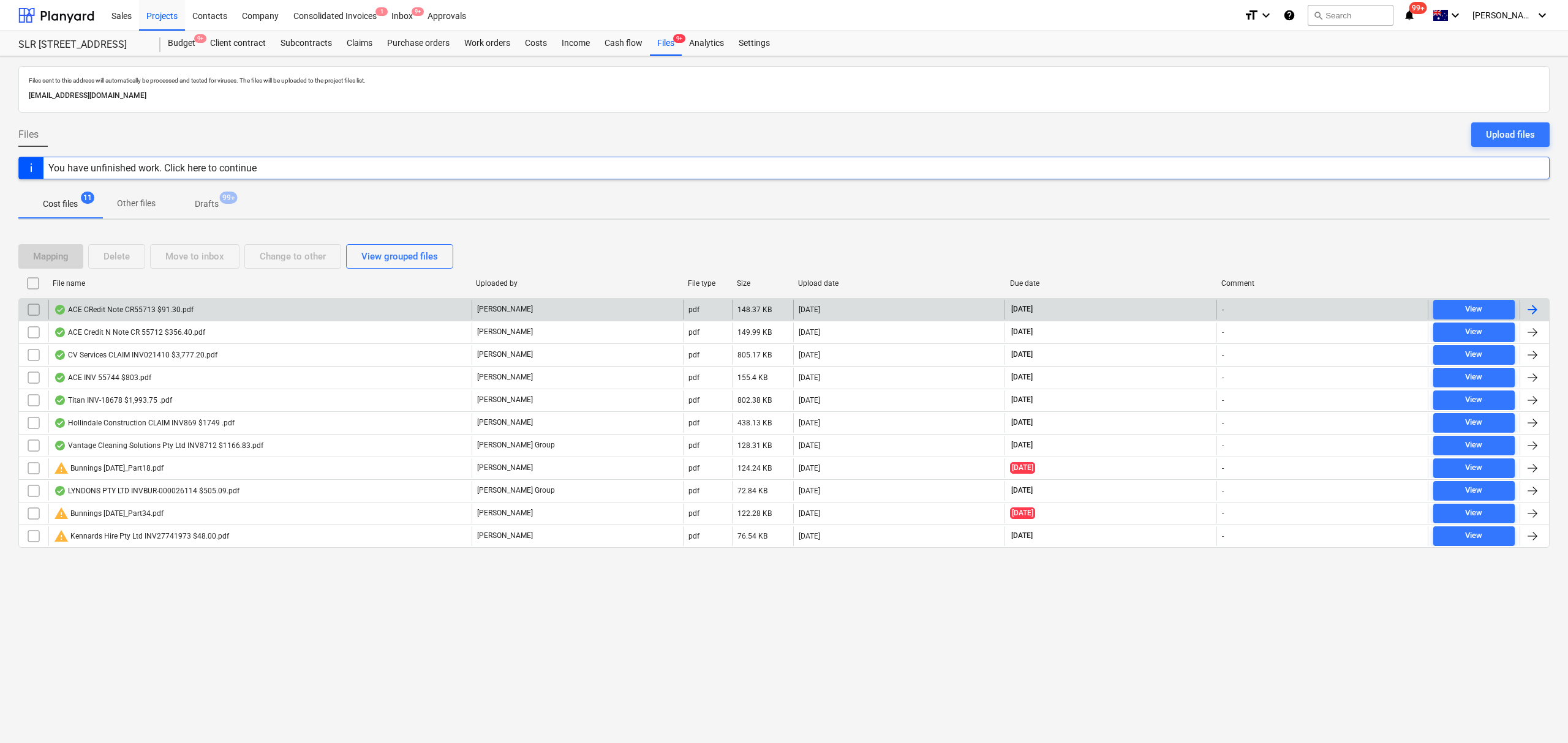
checkbox input "false"
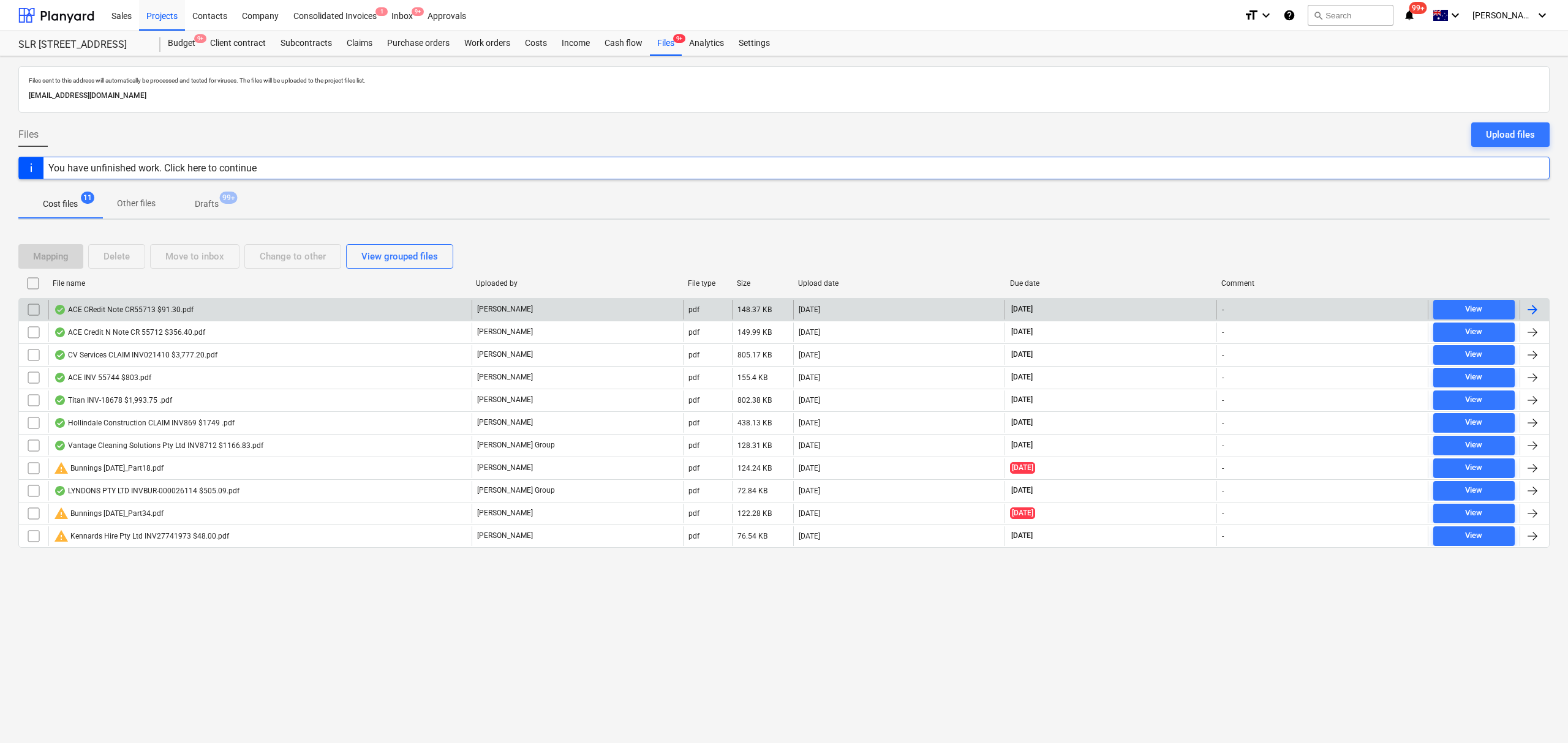
checkbox input "false"
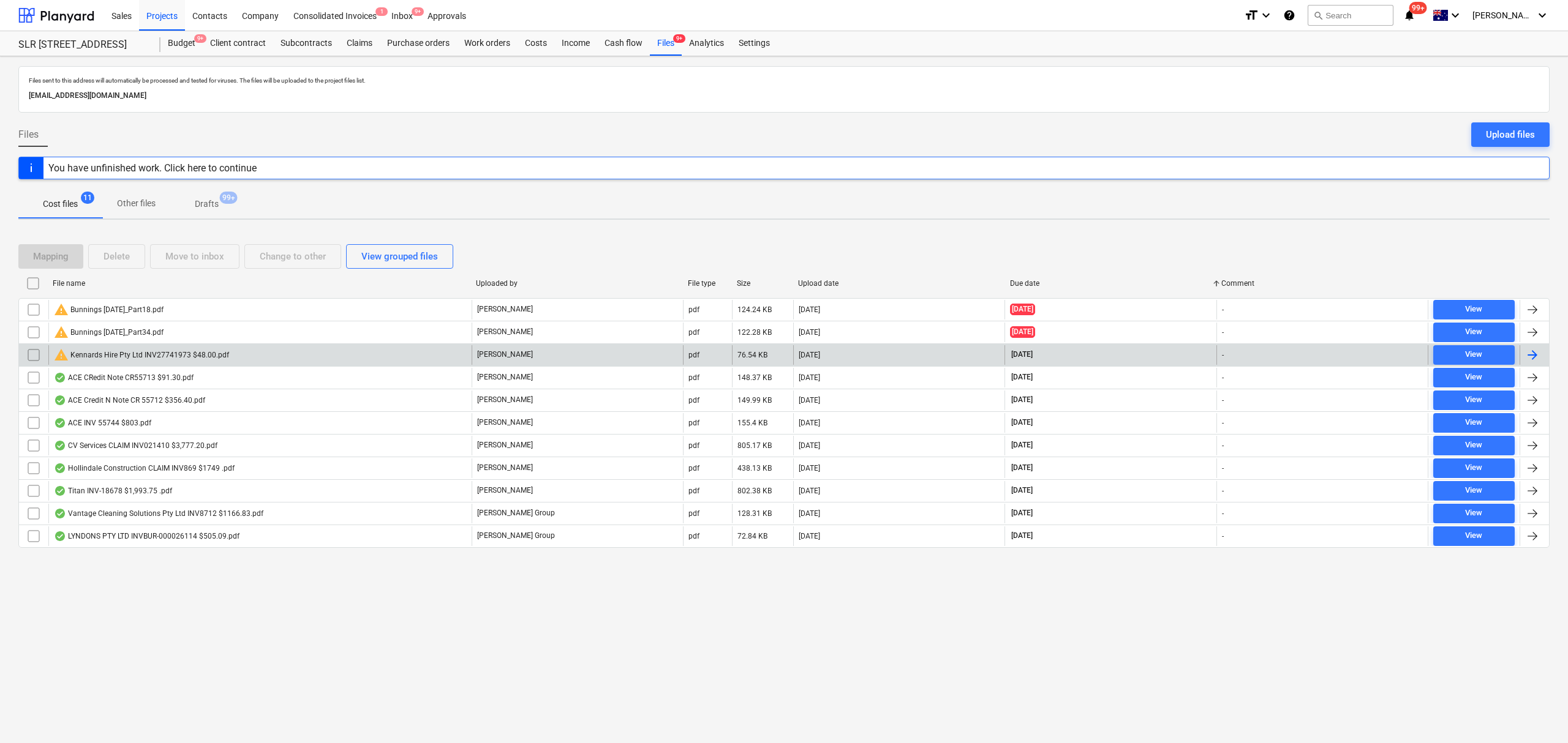
click at [30, 358] on input "checkbox" at bounding box center [33, 355] width 19 height 19
click at [45, 261] on div "Mapping" at bounding box center [50, 256] width 35 height 16
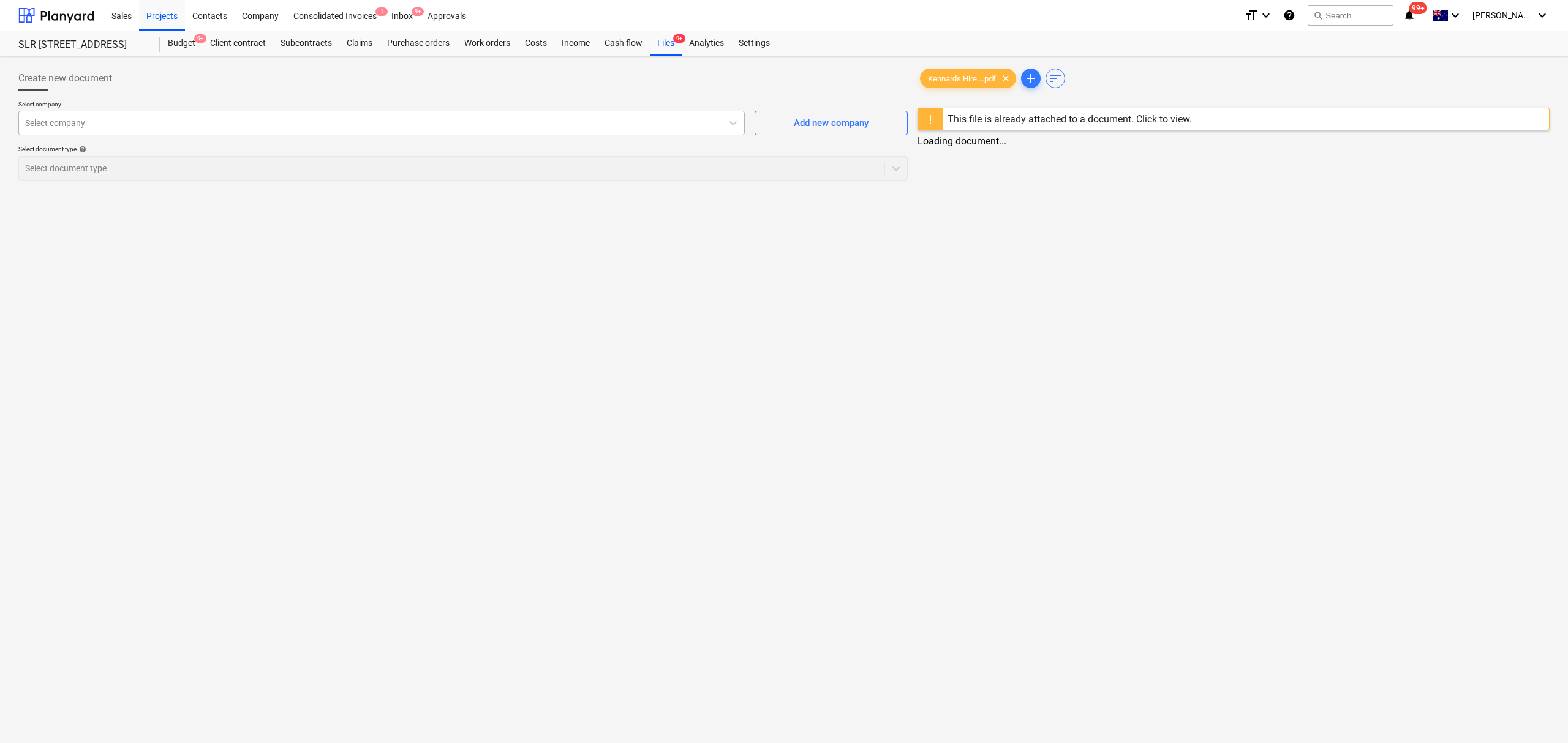
click at [110, 120] on div at bounding box center [370, 123] width 690 height 13
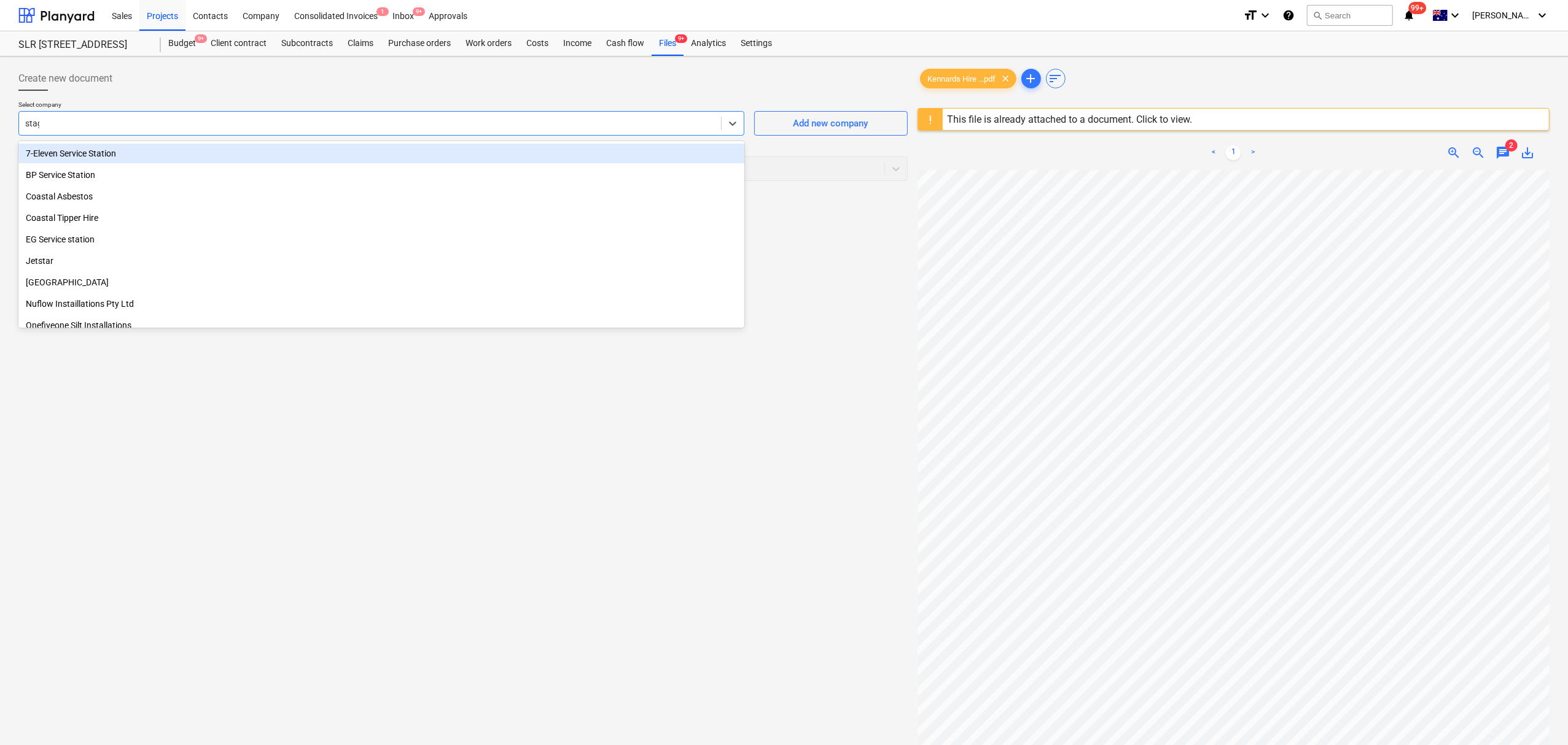
type input "stage"
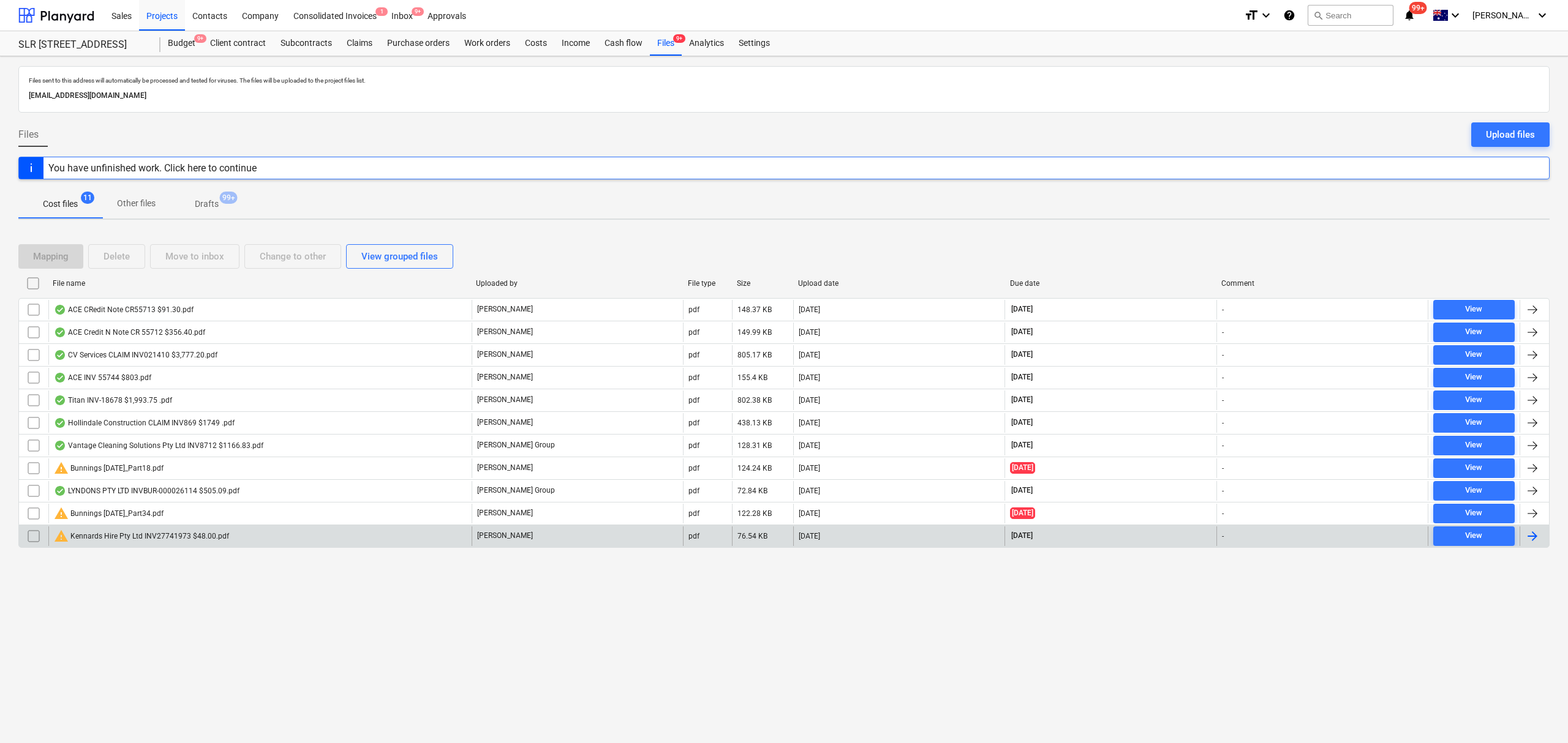
click at [34, 539] on input "checkbox" at bounding box center [33, 535] width 19 height 19
click at [225, 263] on button "Move to inbox" at bounding box center [194, 256] width 89 height 24
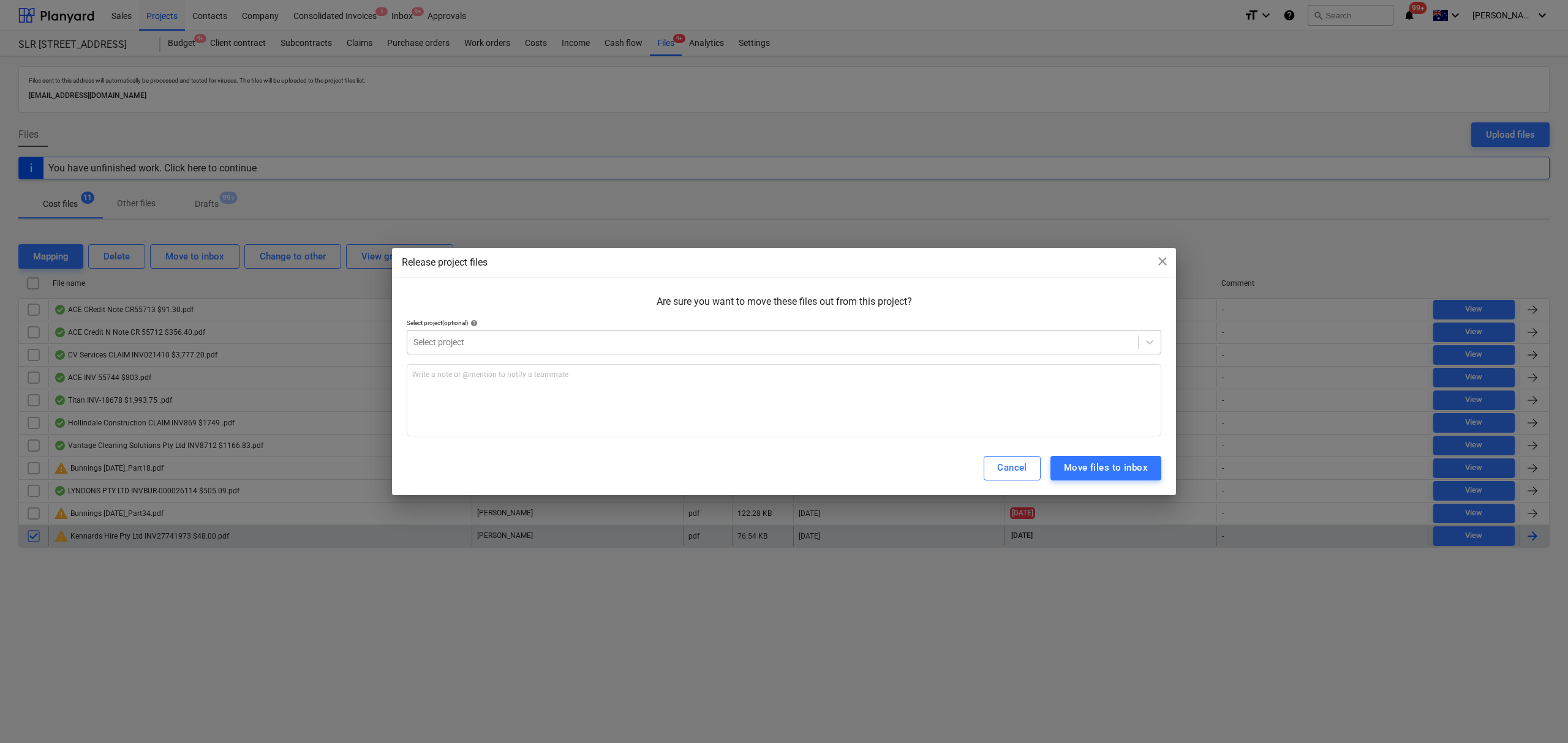
click at [462, 334] on div "Select project" at bounding box center [772, 342] width 731 height 17
type input "stage"
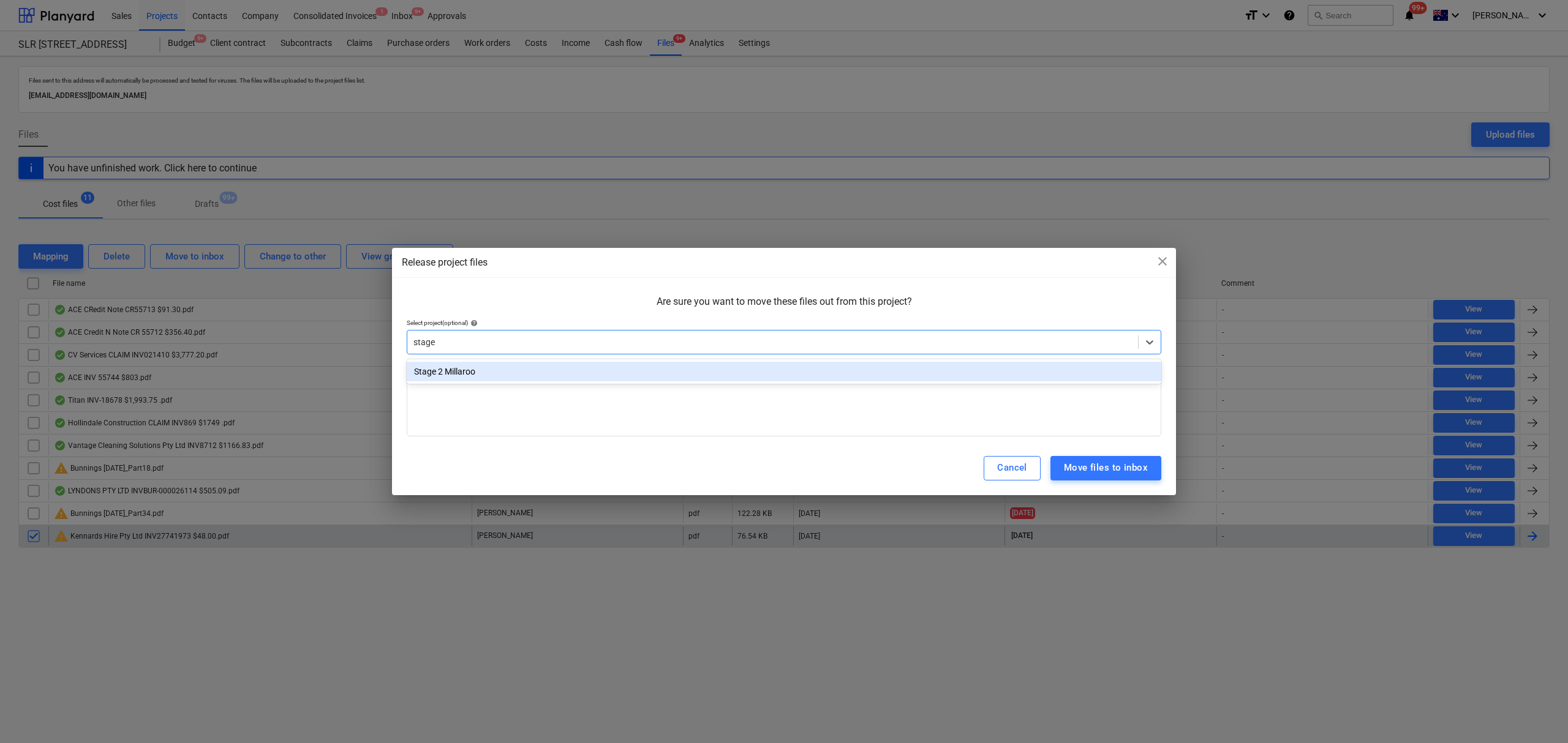
click at [691, 376] on div "Stage 2 Millaroo" at bounding box center [784, 372] width 754 height 19
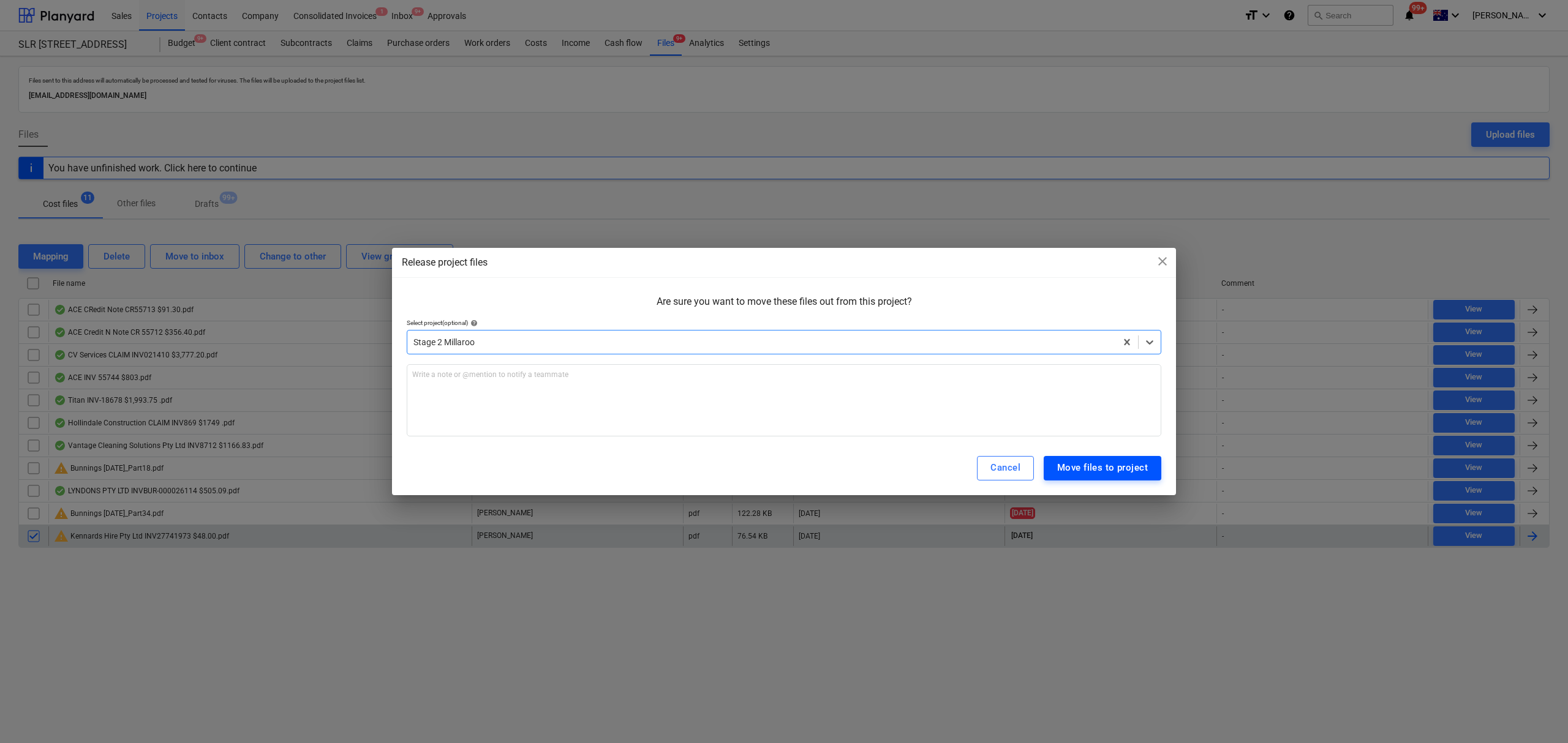
click at [1103, 471] on div "Move files to project" at bounding box center [1102, 467] width 91 height 16
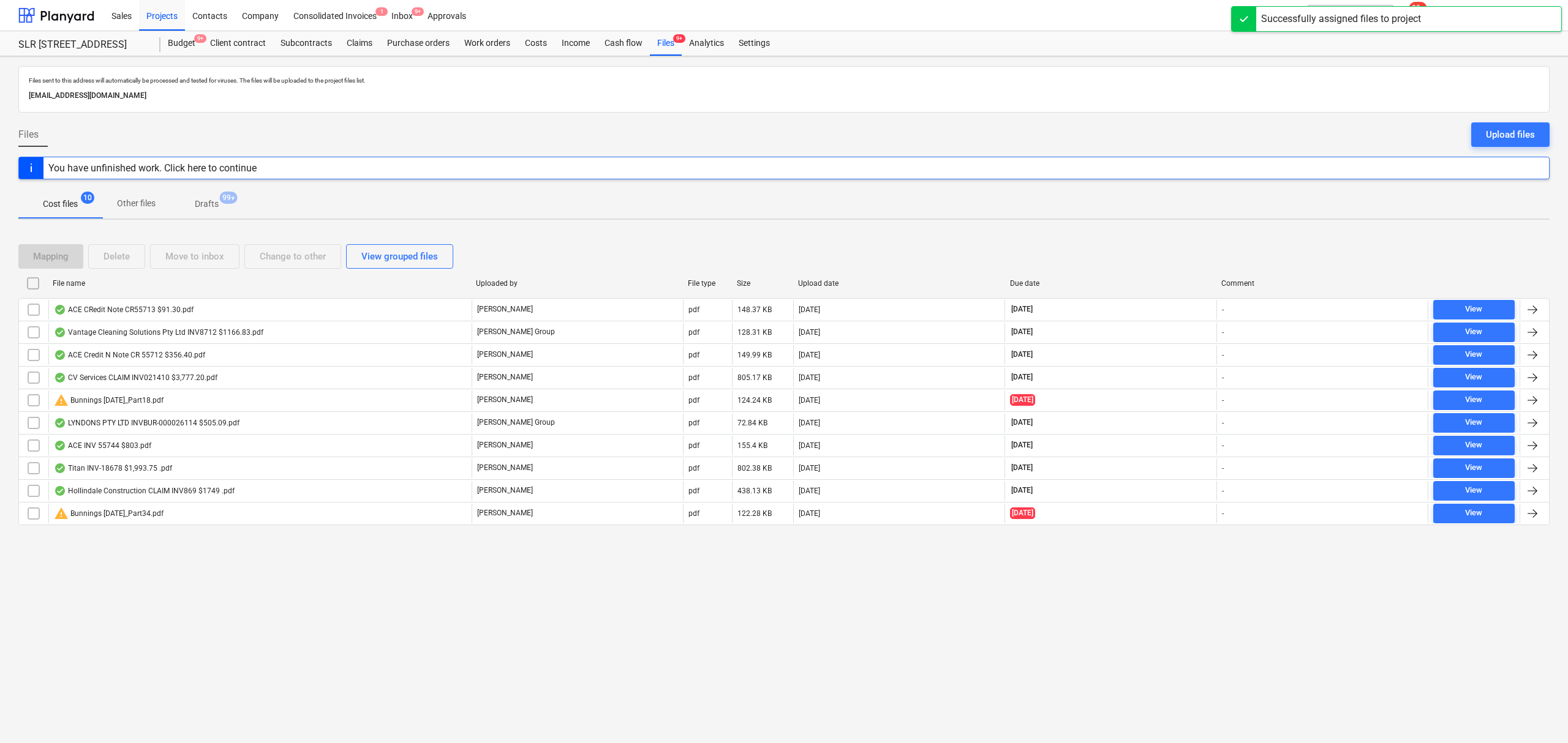
click at [1032, 285] on div "Due date" at bounding box center [1111, 283] width 202 height 8
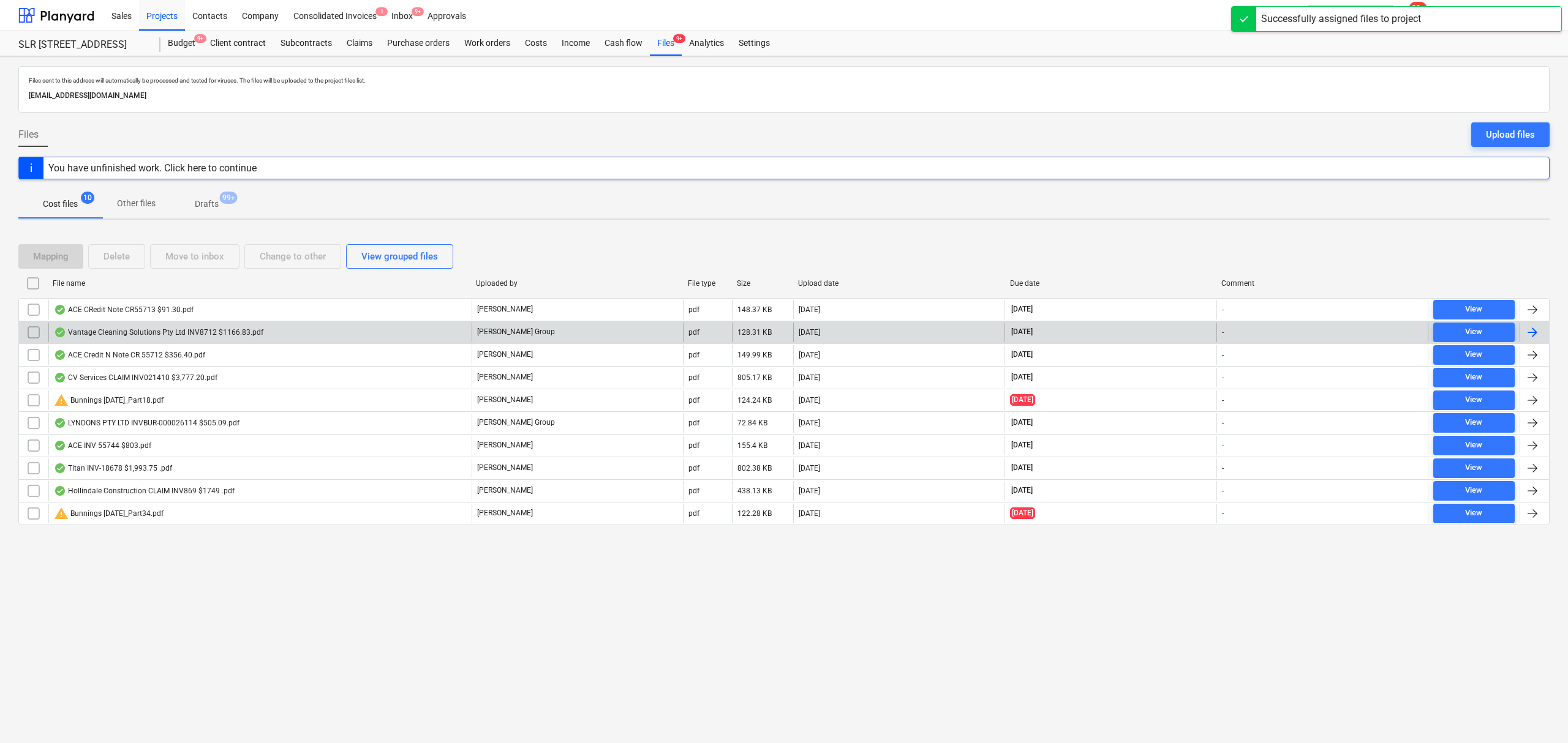
checkbox input "false"
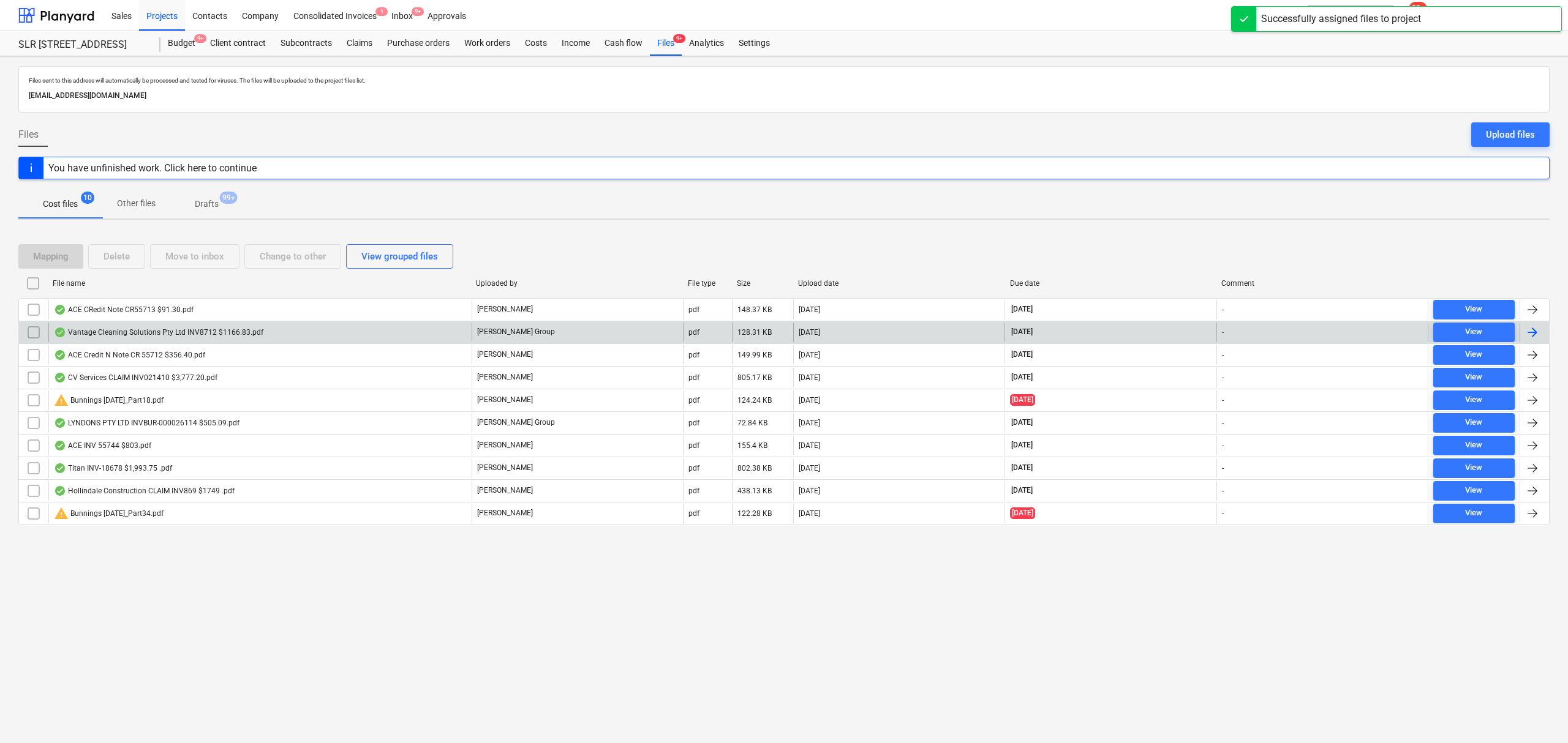
checkbox input "false"
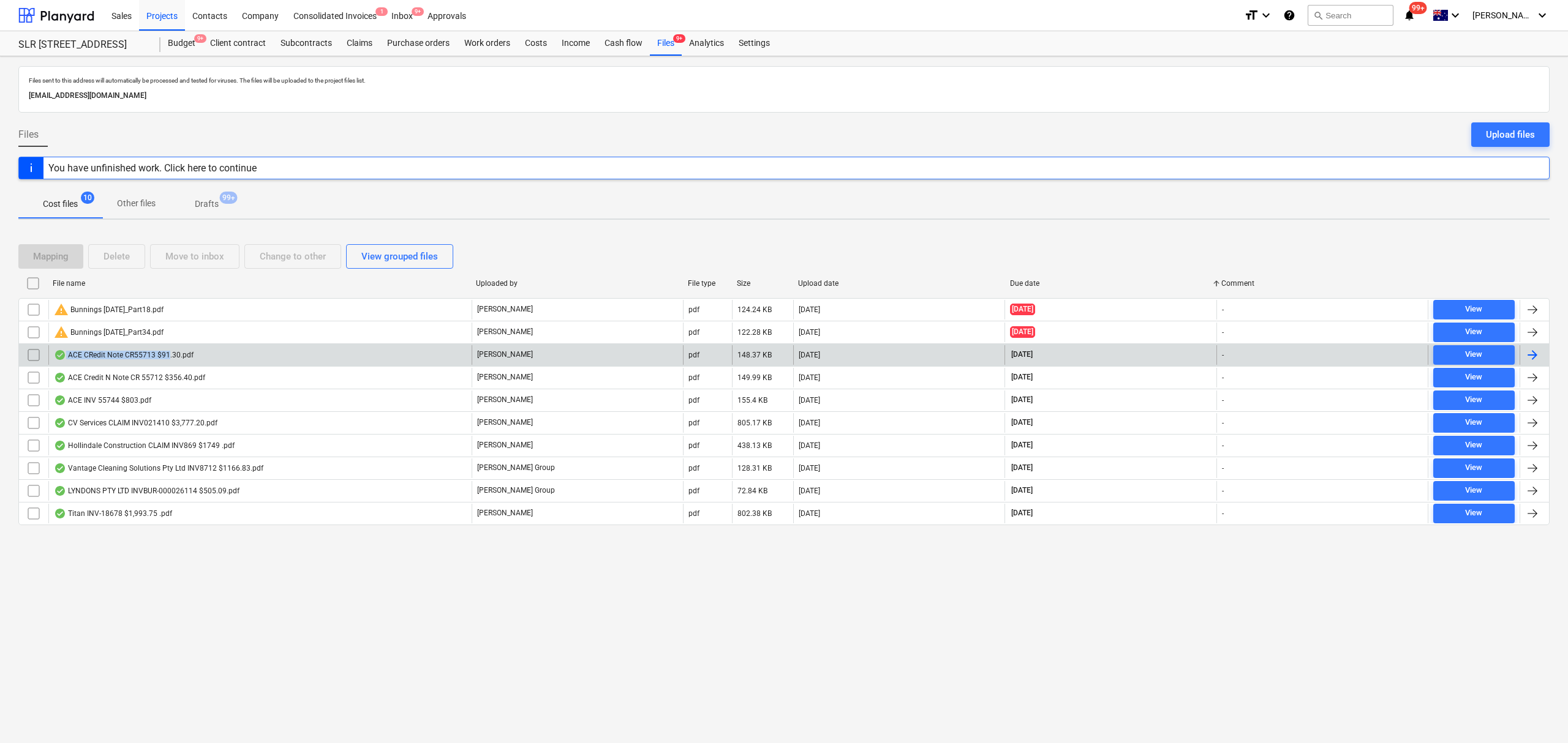
click at [169, 360] on div "ACE CRedit Note CR55713 $91.30.pdf" at bounding box center [260, 355] width 423 height 19
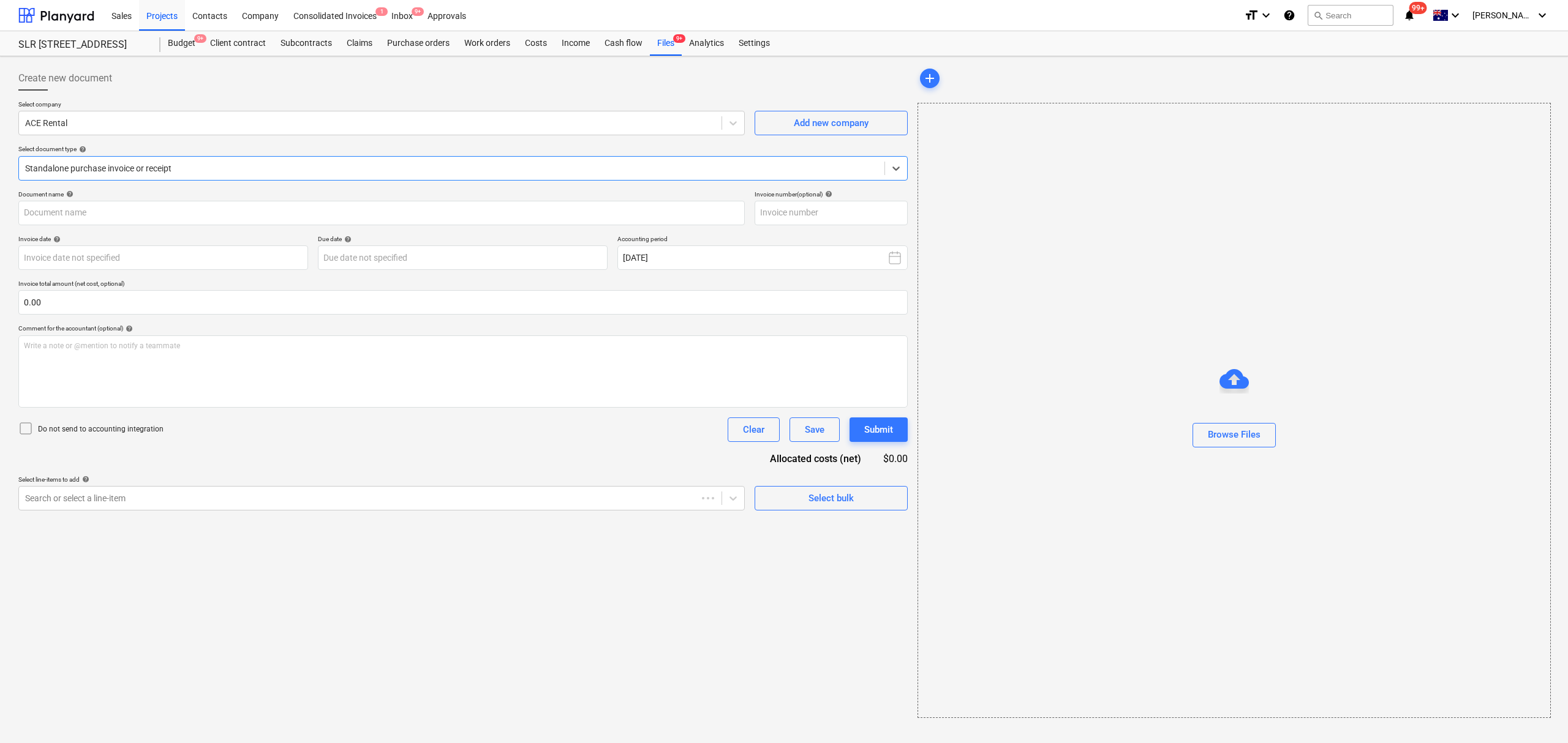
type input "55713"
type input "20 May 2025"
type input "[DATE]"
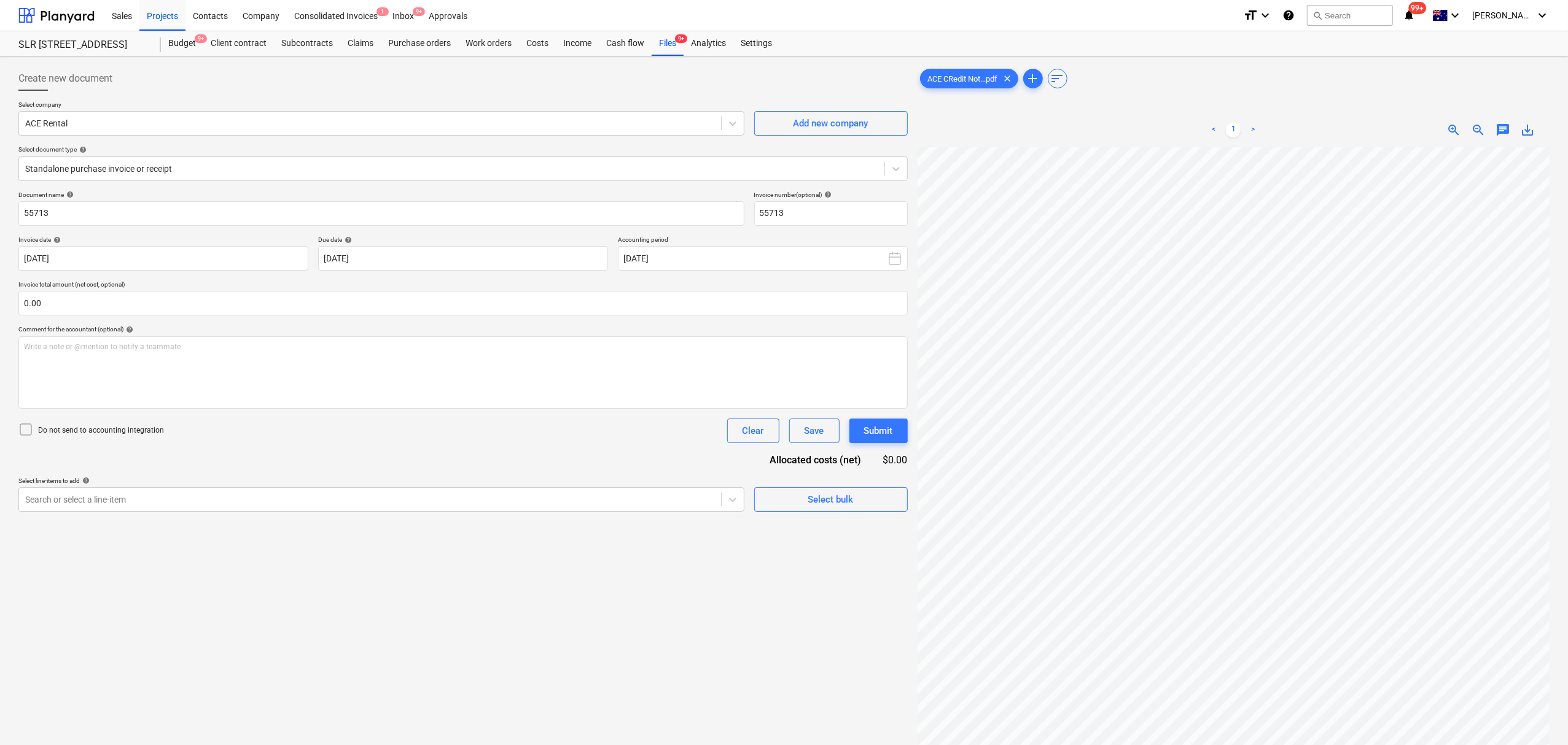
click at [1568, 549] on html "Sales Projects Contacts Company Consolidated Invoices 1 Inbox 9+ Approvals form…" at bounding box center [784, 372] width 1568 height 745
click at [1562, 522] on div "Create new document Select company ACE Rental Add new company Select document t…" at bounding box center [784, 462] width 1568 height 812
click at [1568, 592] on html "Sales Projects Contacts Company Consolidated Invoices 1 Inbox 9+ Approvals form…" at bounding box center [784, 372] width 1568 height 745
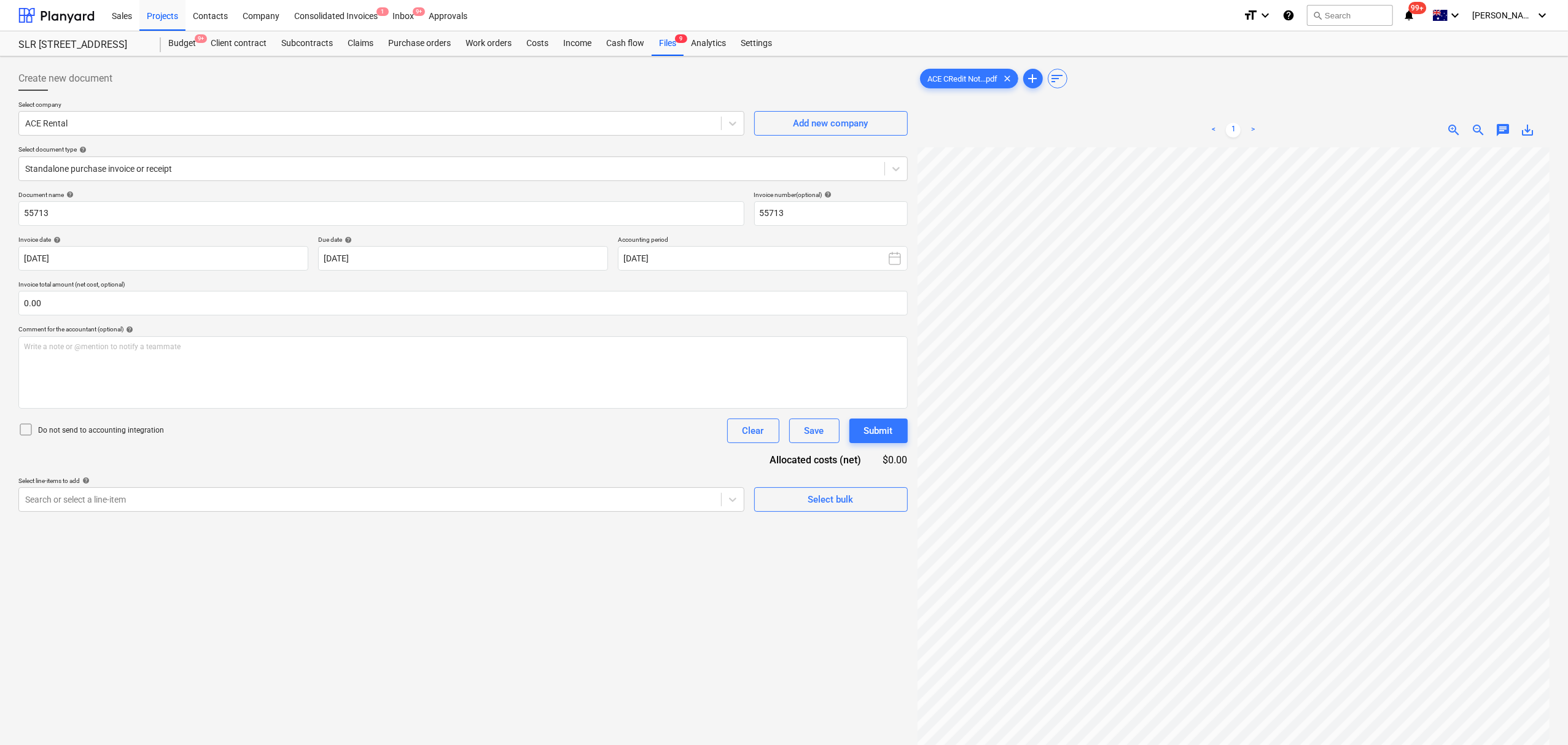
scroll to position [136, 153]
click at [1519, 141] on div "< 1 > zoom_in zoom_out chat 0 save_alt" at bounding box center [1233, 130] width 632 height 35
click at [1522, 136] on span "save_alt" at bounding box center [1527, 130] width 14 height 14
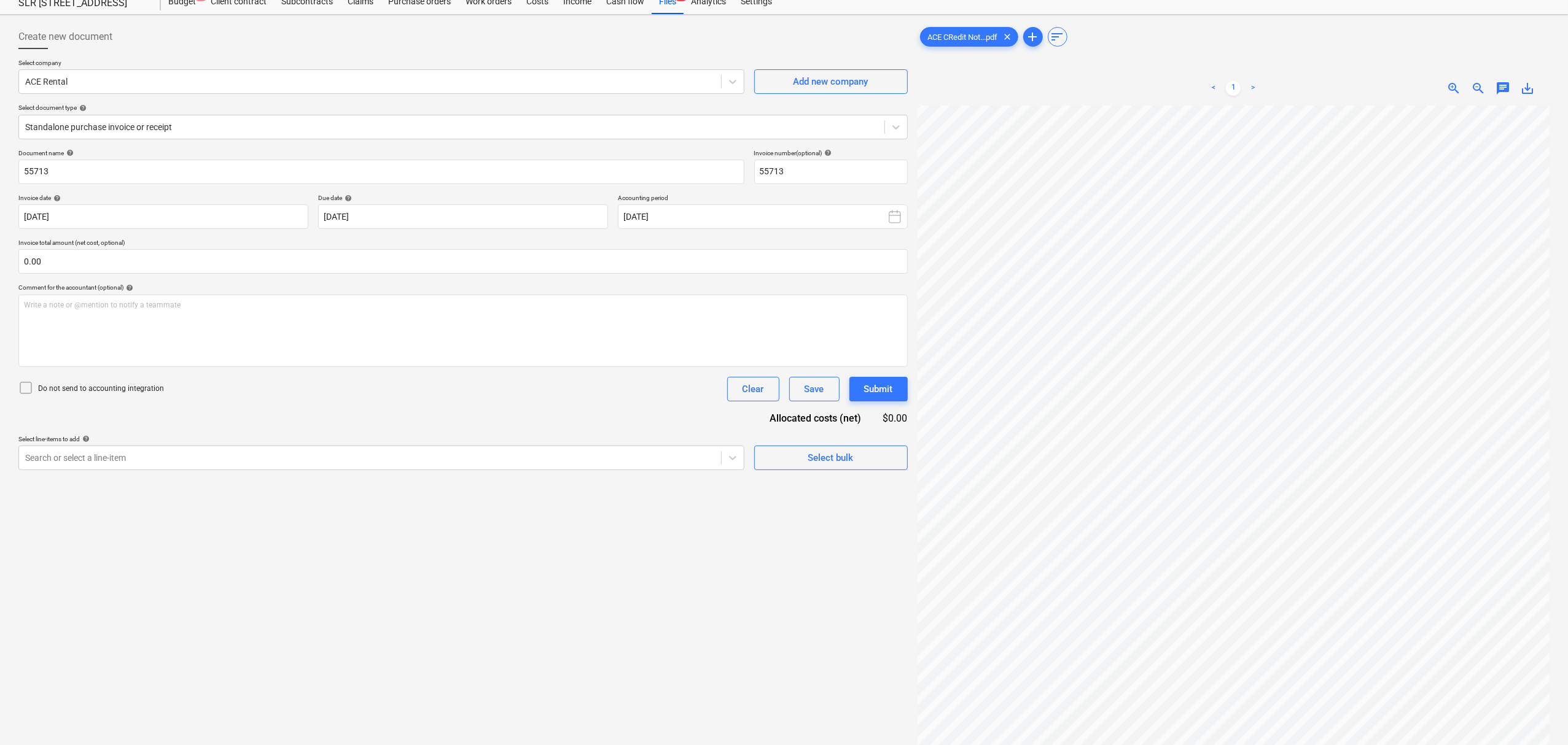
scroll to position [260, 171]
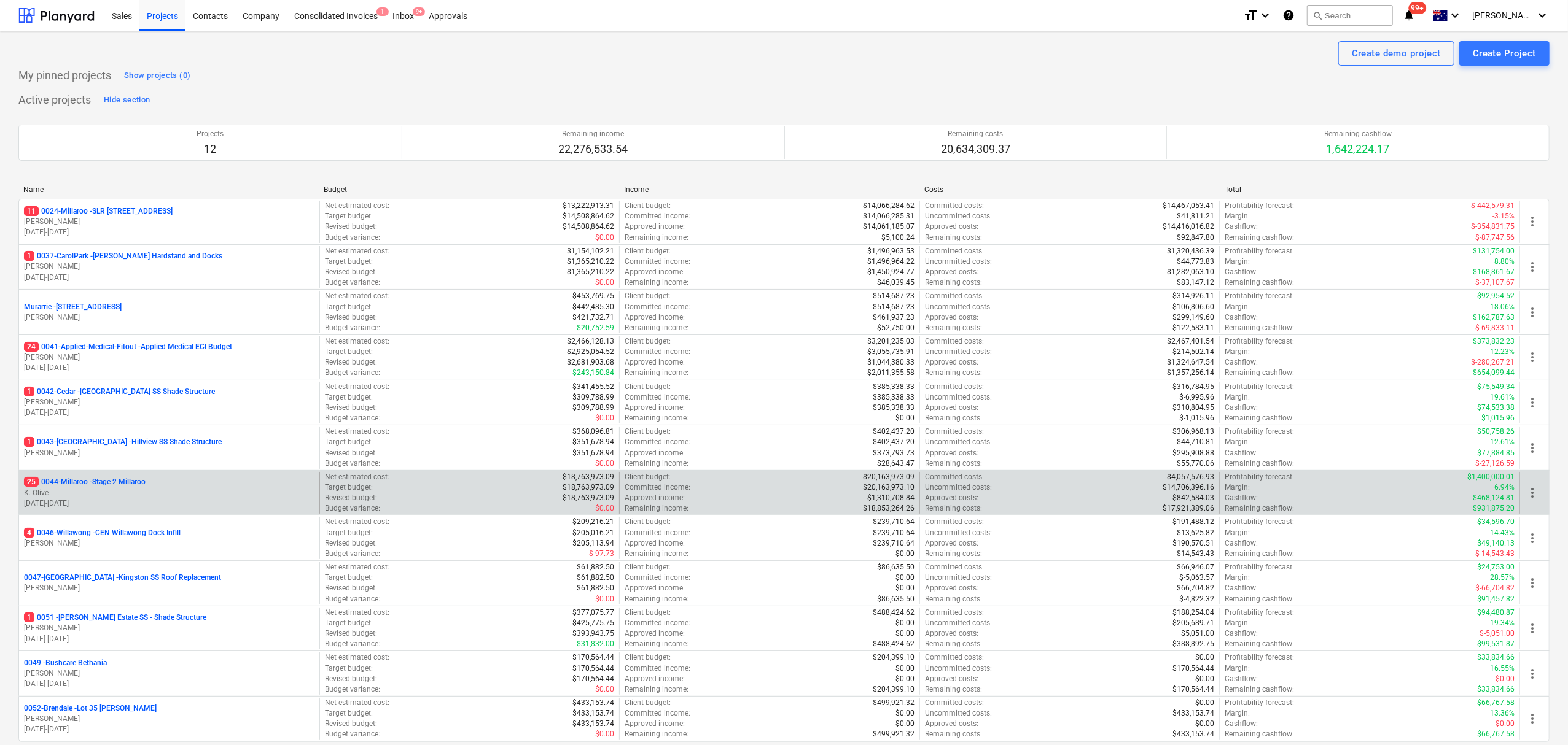
click at [153, 487] on div "25 0044-Millaroo - Stage 2 Millaroo" at bounding box center [169, 482] width 291 height 10
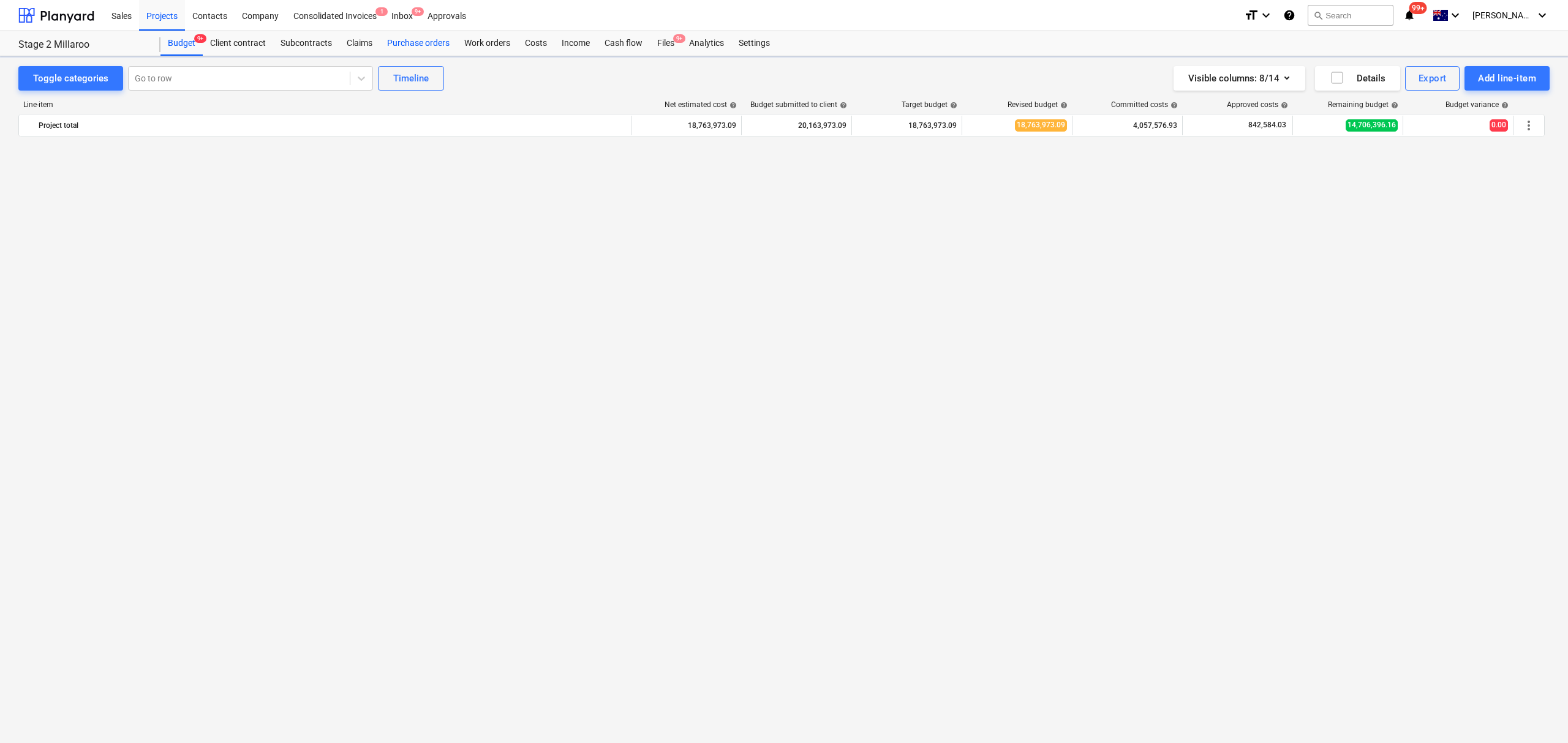
click at [427, 42] on div "Purchase orders" at bounding box center [419, 43] width 77 height 24
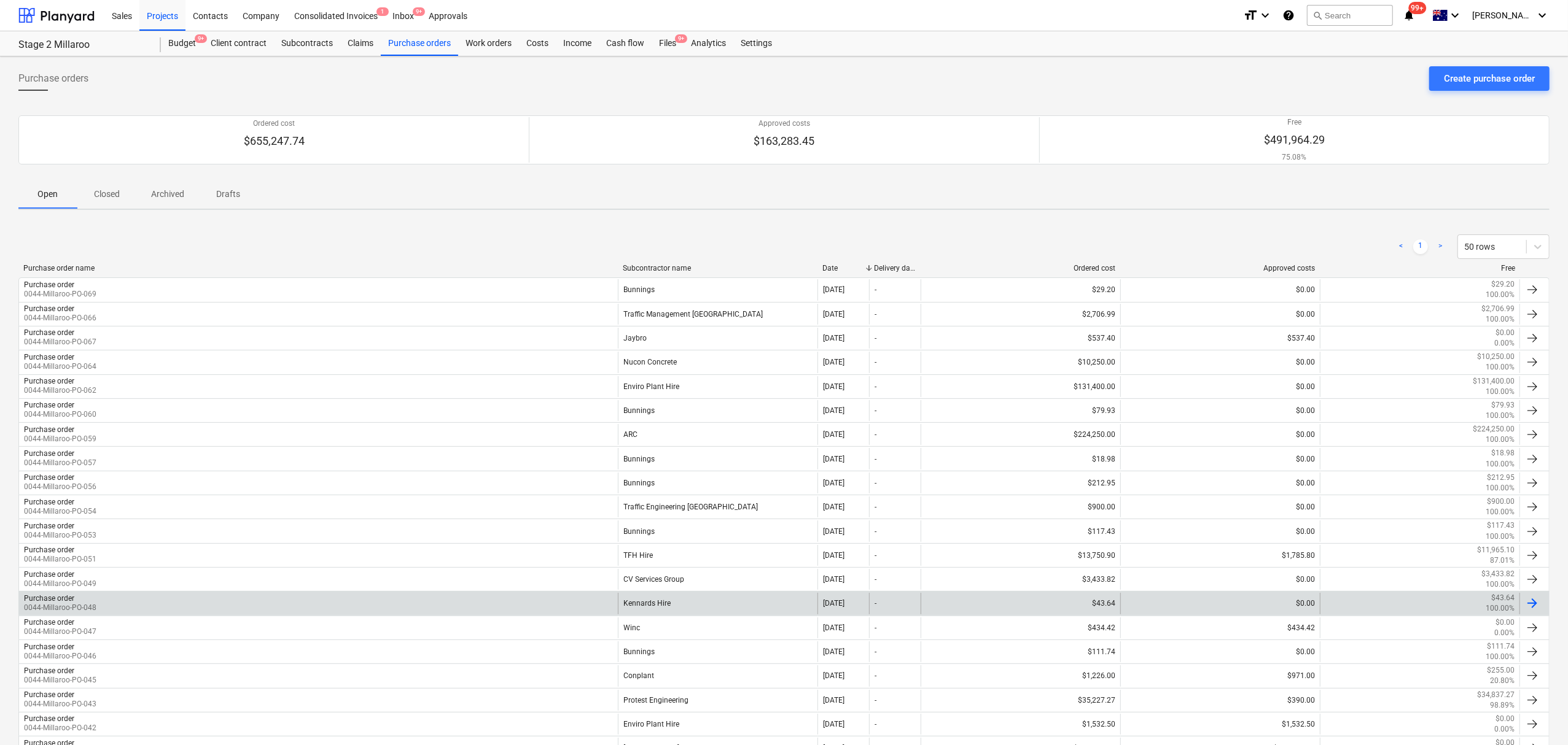
click at [165, 608] on div "Purchase order 0044-Millaroo-PO-048" at bounding box center [319, 603] width 599 height 21
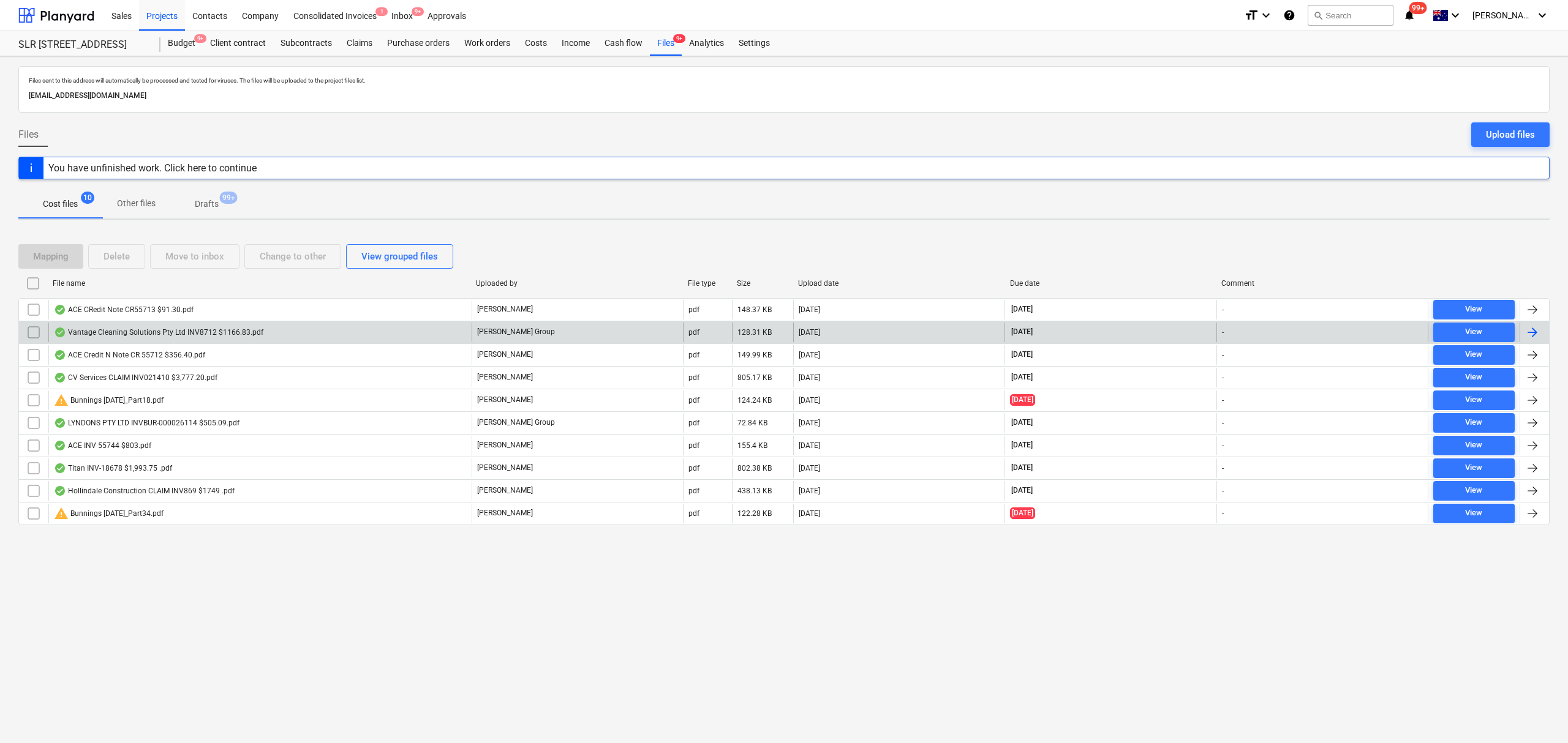
drag, startPoint x: 1027, startPoint y: 277, endPoint x: 729, endPoint y: 339, distance: 304.4
click at [1027, 277] on div "Due date" at bounding box center [1111, 283] width 212 height 19
checkbox input "false"
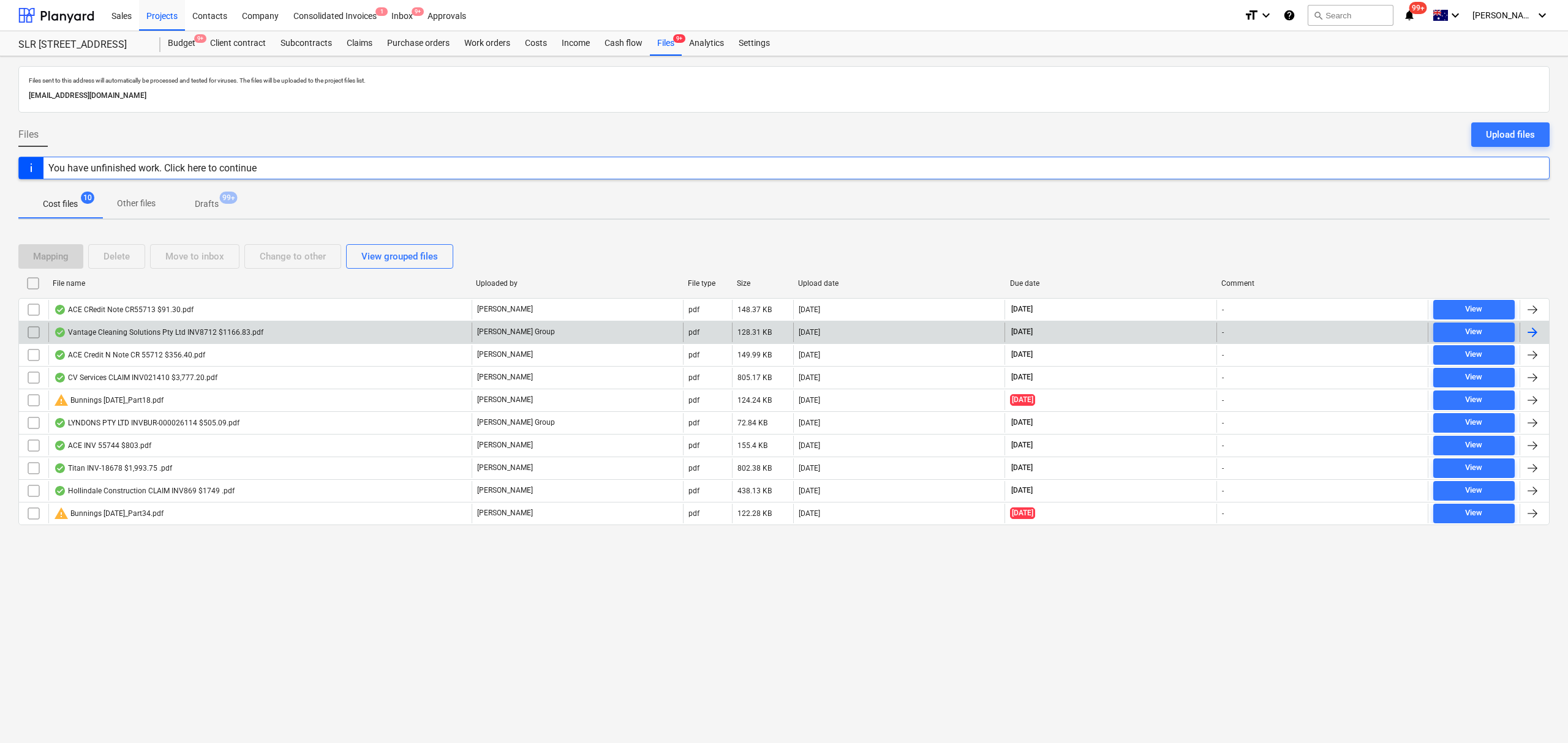
checkbox input "false"
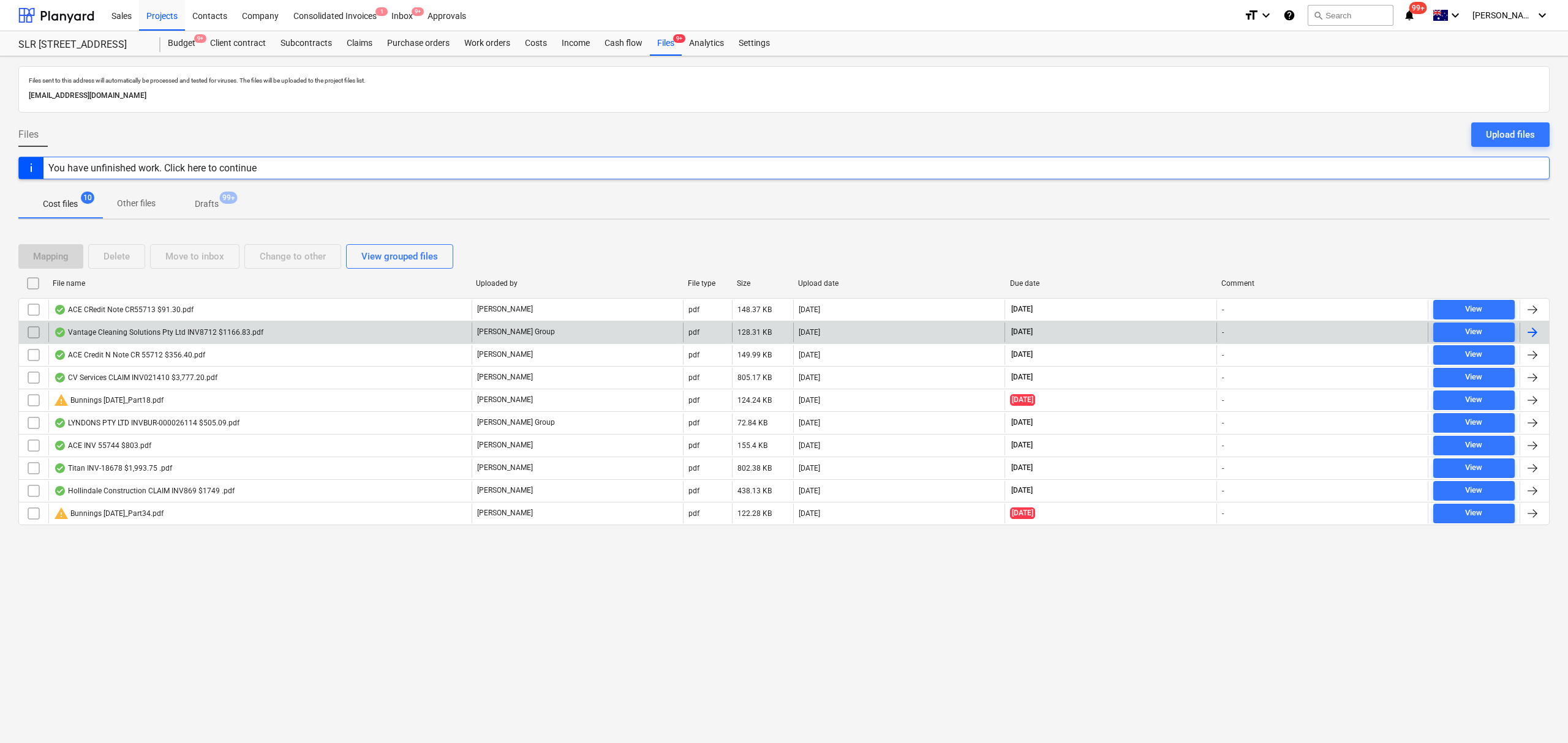
checkbox input "false"
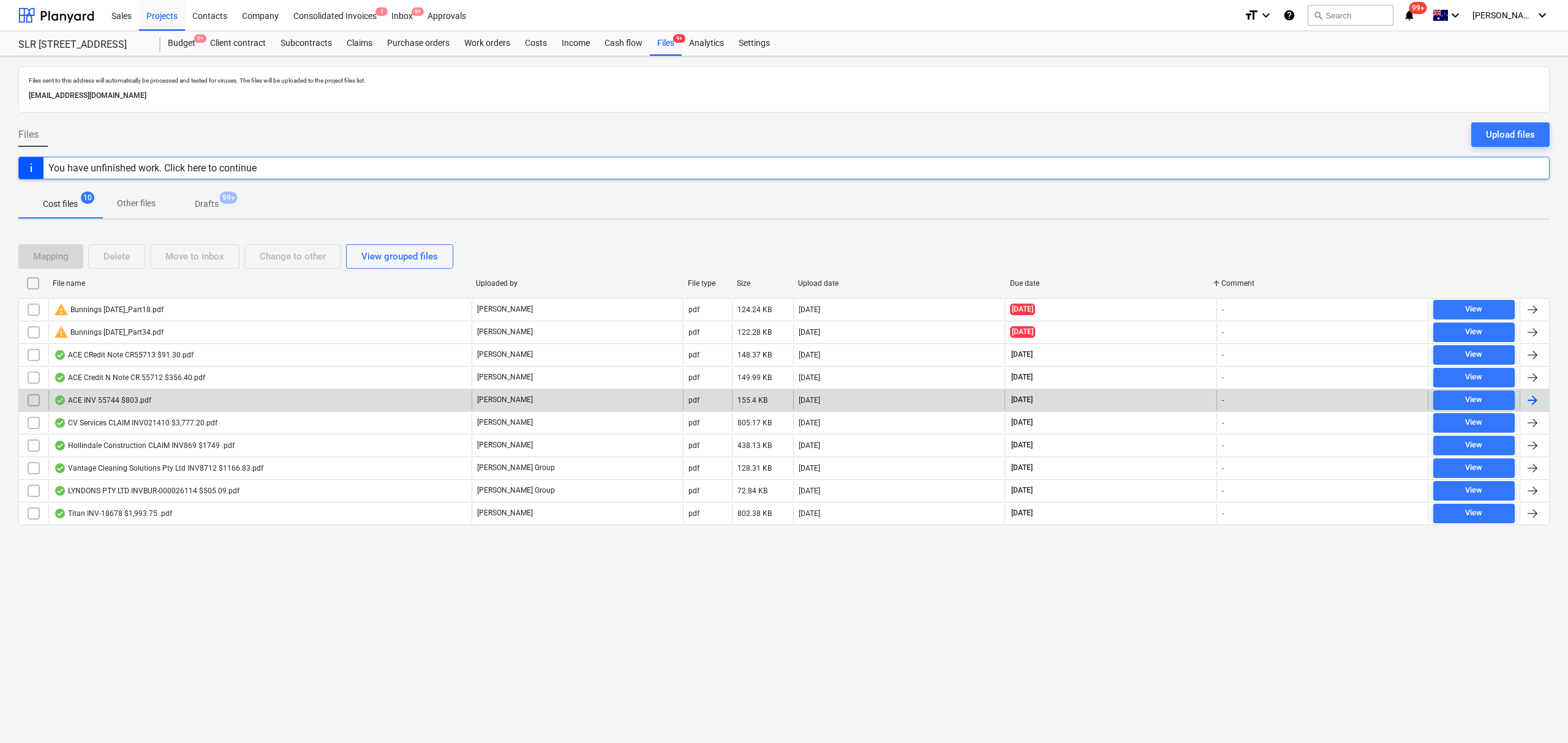
click at [142, 404] on div "ACE INV 55744 $803.pdf" at bounding box center [103, 401] width 98 height 10
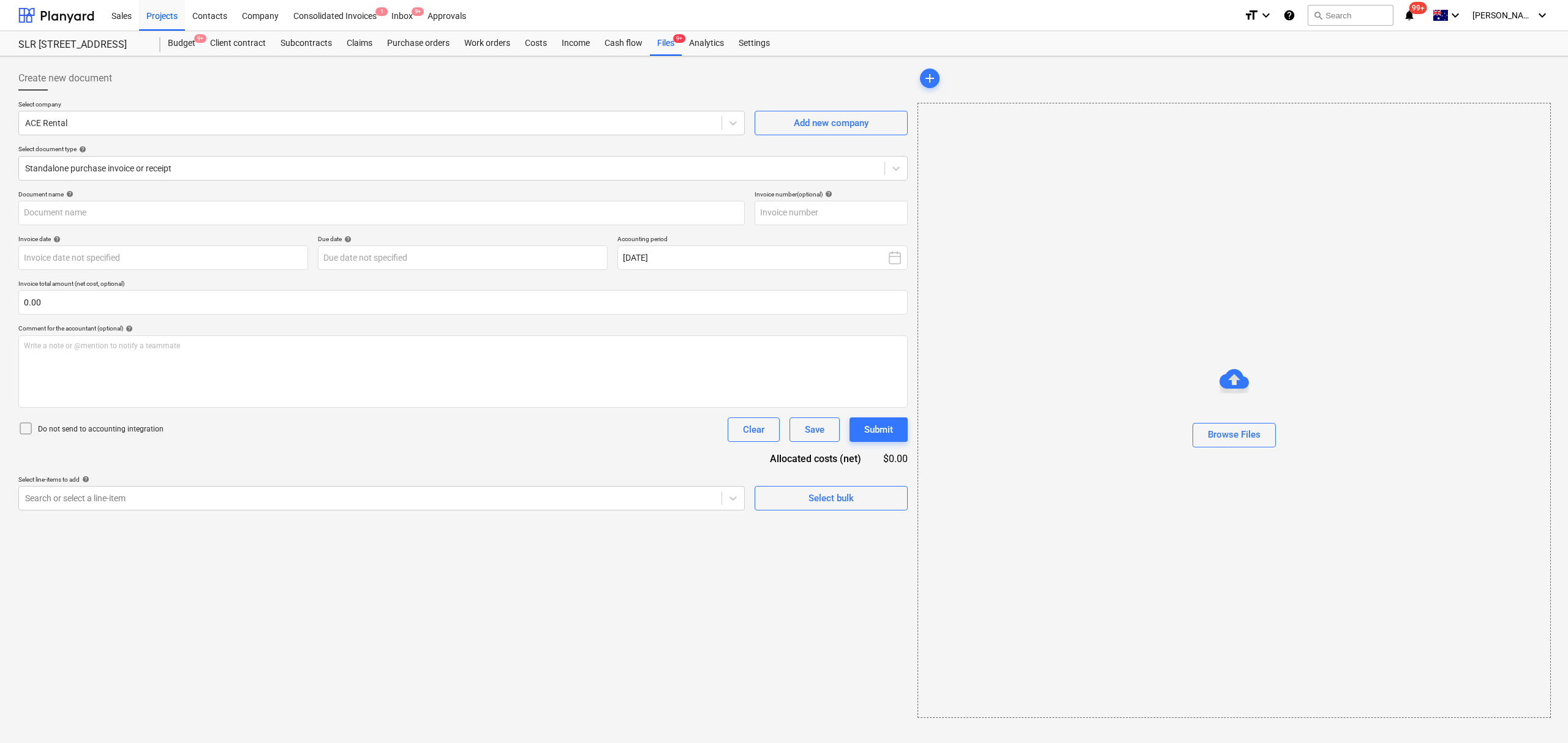
type input "55744"
type input "[DATE]"
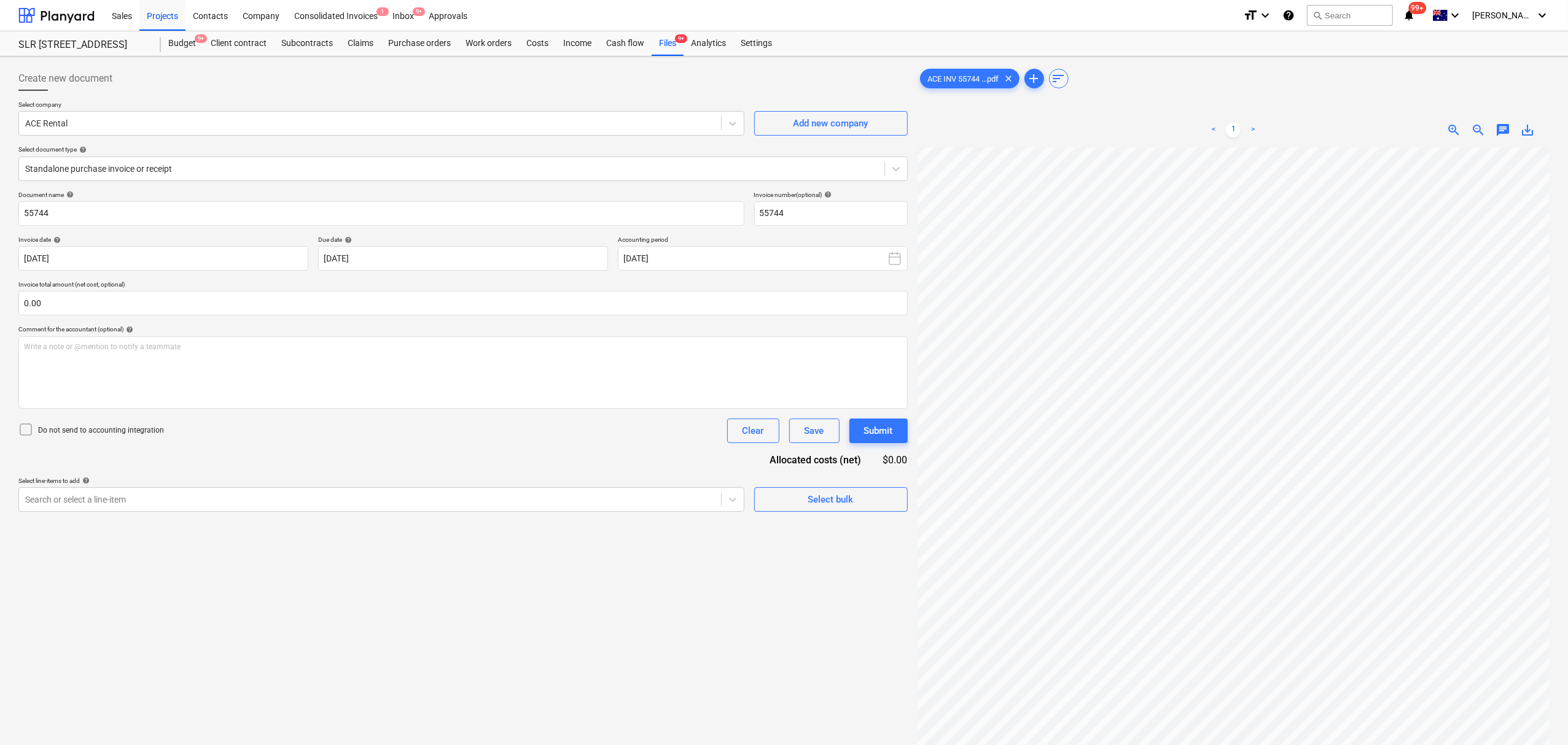
click at [1192, 94] on div "ACE INV 55744 ...pdf clear add sort < 1 > zoom_in zoom_out chat 0 save_alt" at bounding box center [1233, 463] width 632 height 792
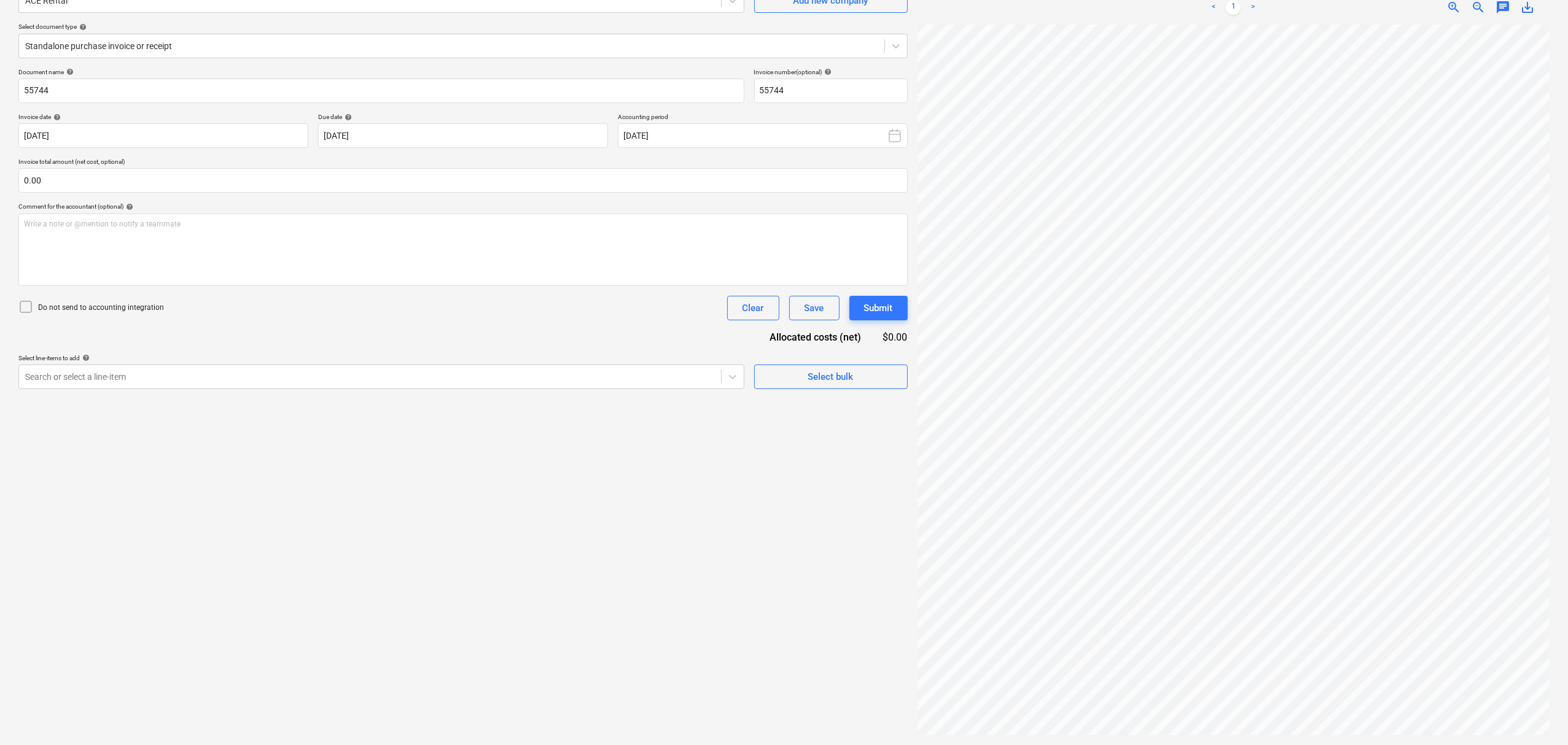
scroll to position [19, 0]
click at [876, 226] on div "Create new document Select company ACE Rental Add new company Select document t…" at bounding box center [784, 339] width 1541 height 801
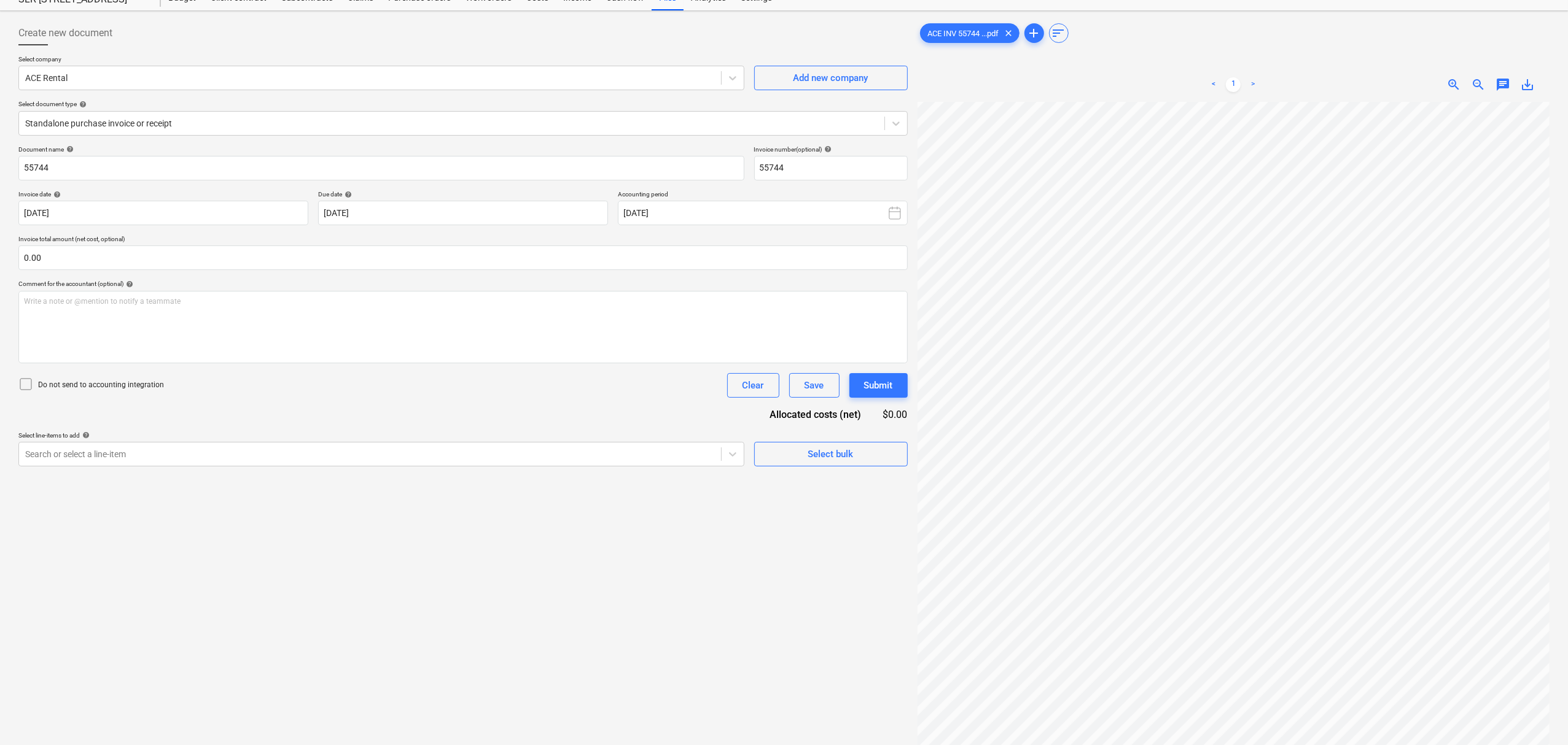
scroll to position [0, 0]
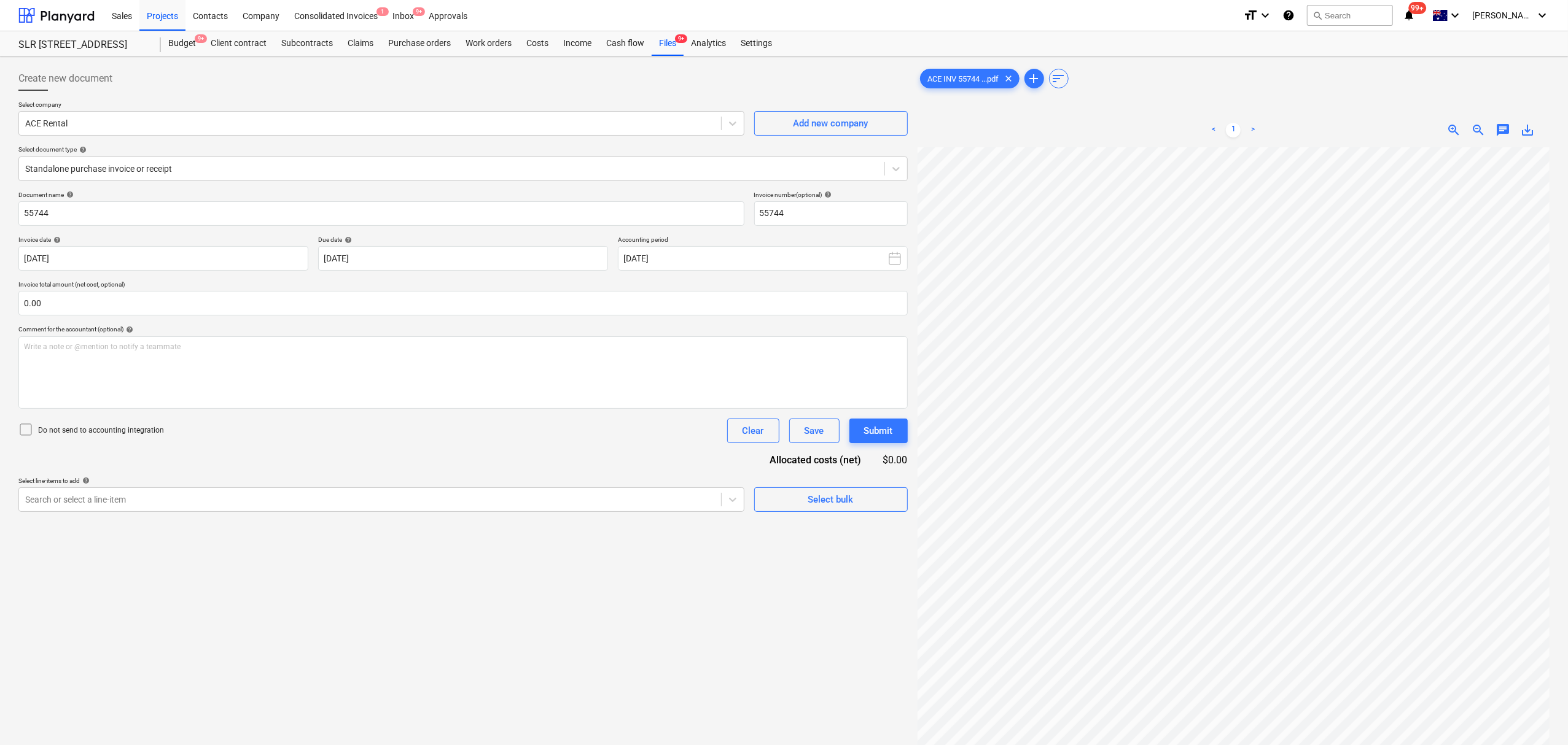
drag, startPoint x: 549, startPoint y: 43, endPoint x: 553, endPoint y: 19, distance: 24.3
drag, startPoint x: 553, startPoint y: 19, endPoint x: 220, endPoint y: 18, distance: 333.0
click at [1471, 126] on span "zoom_out" at bounding box center [1478, 130] width 14 height 14
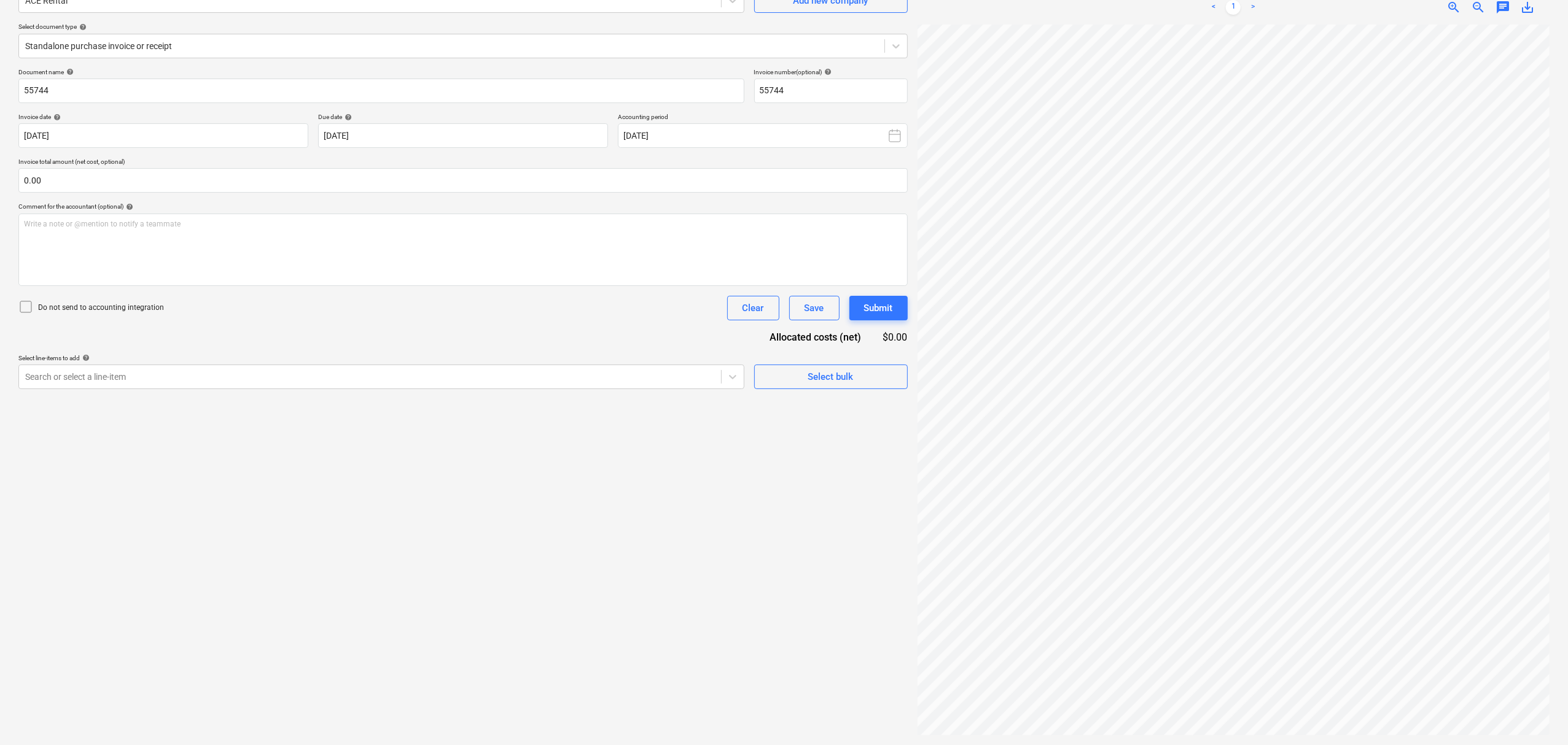
scroll to position [82, 47]
click at [37, 43] on div at bounding box center [452, 46] width 853 height 13
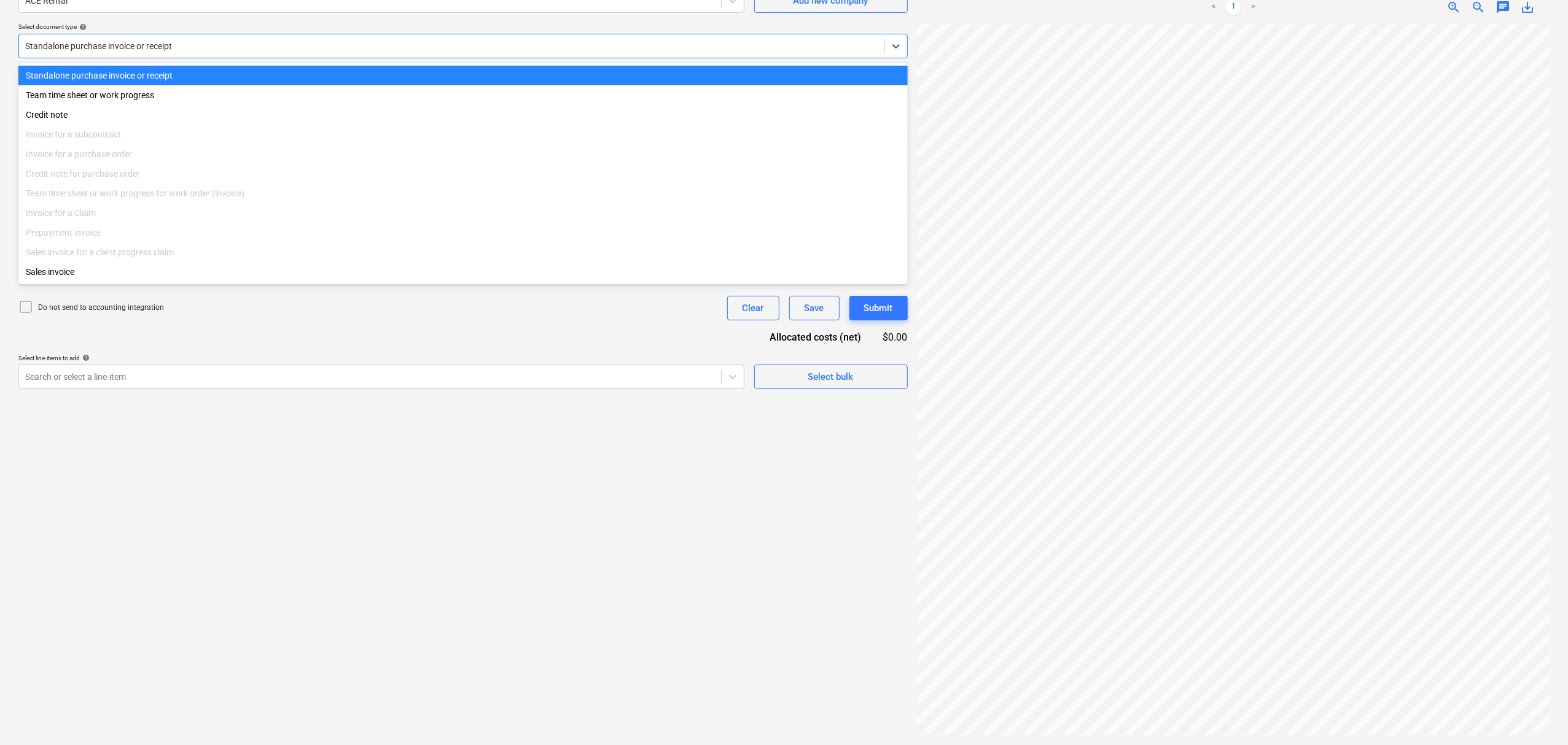
click at [40, 47] on div at bounding box center [452, 46] width 853 height 13
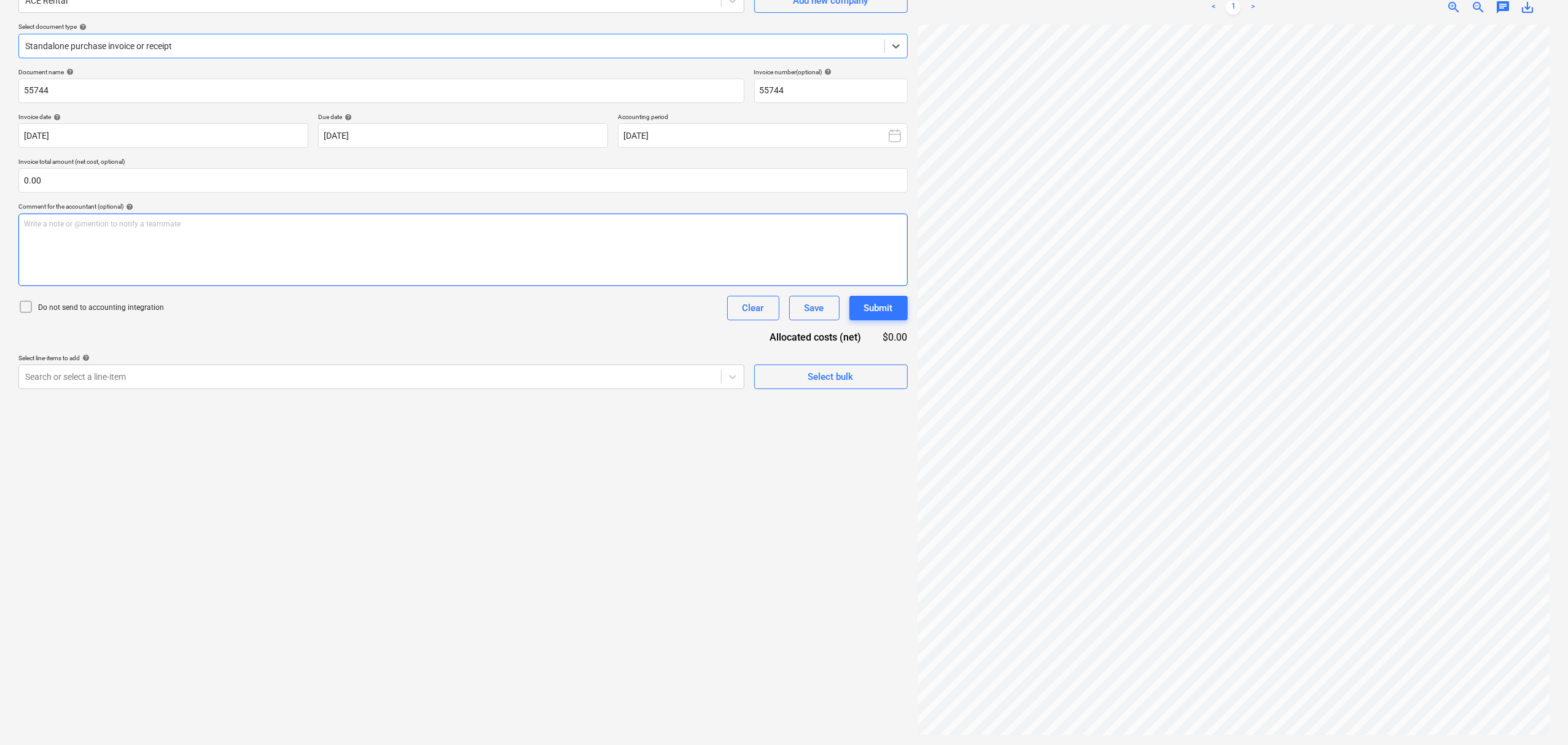
scroll to position [327, 47]
click at [441, 381] on div at bounding box center [370, 377] width 690 height 13
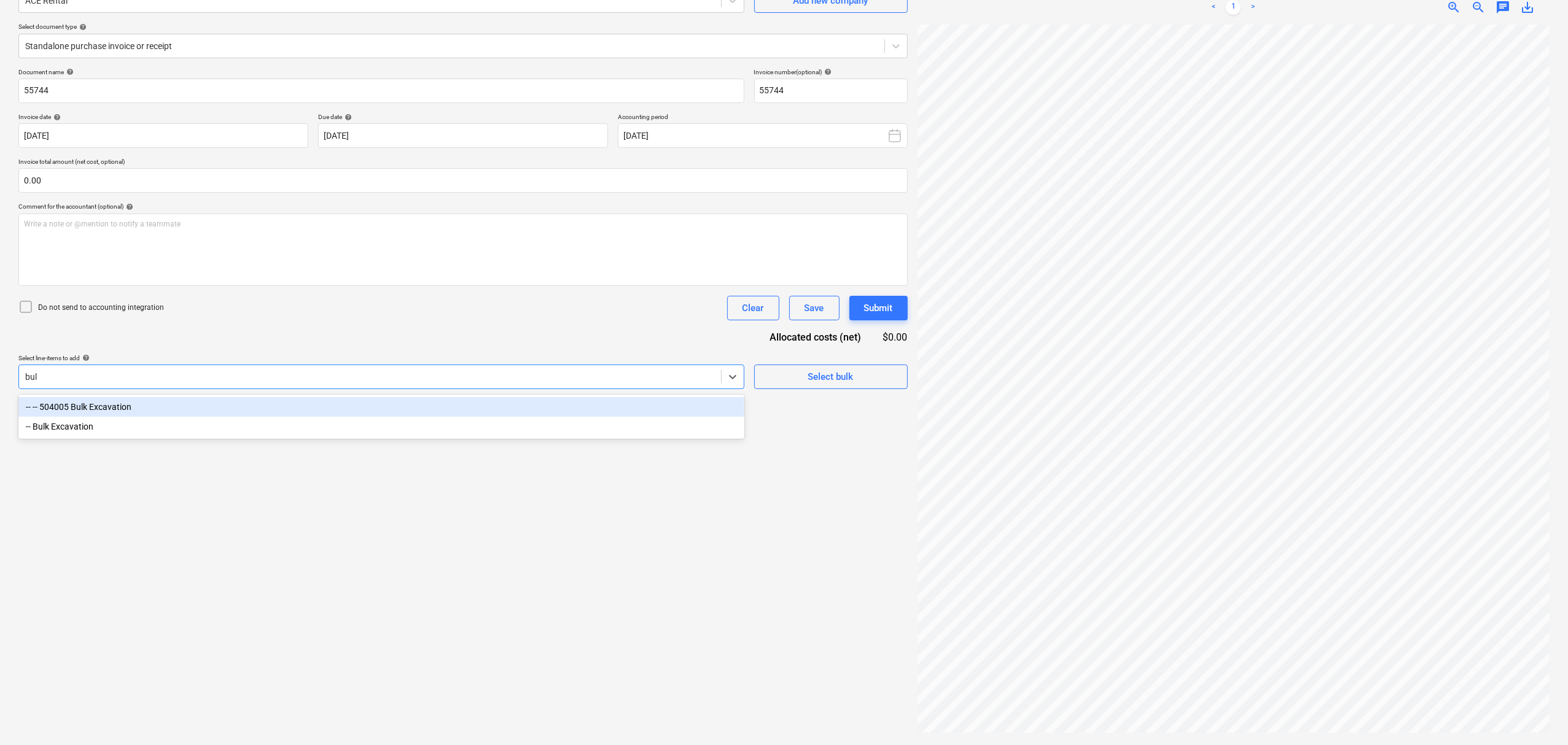
type input "bulk"
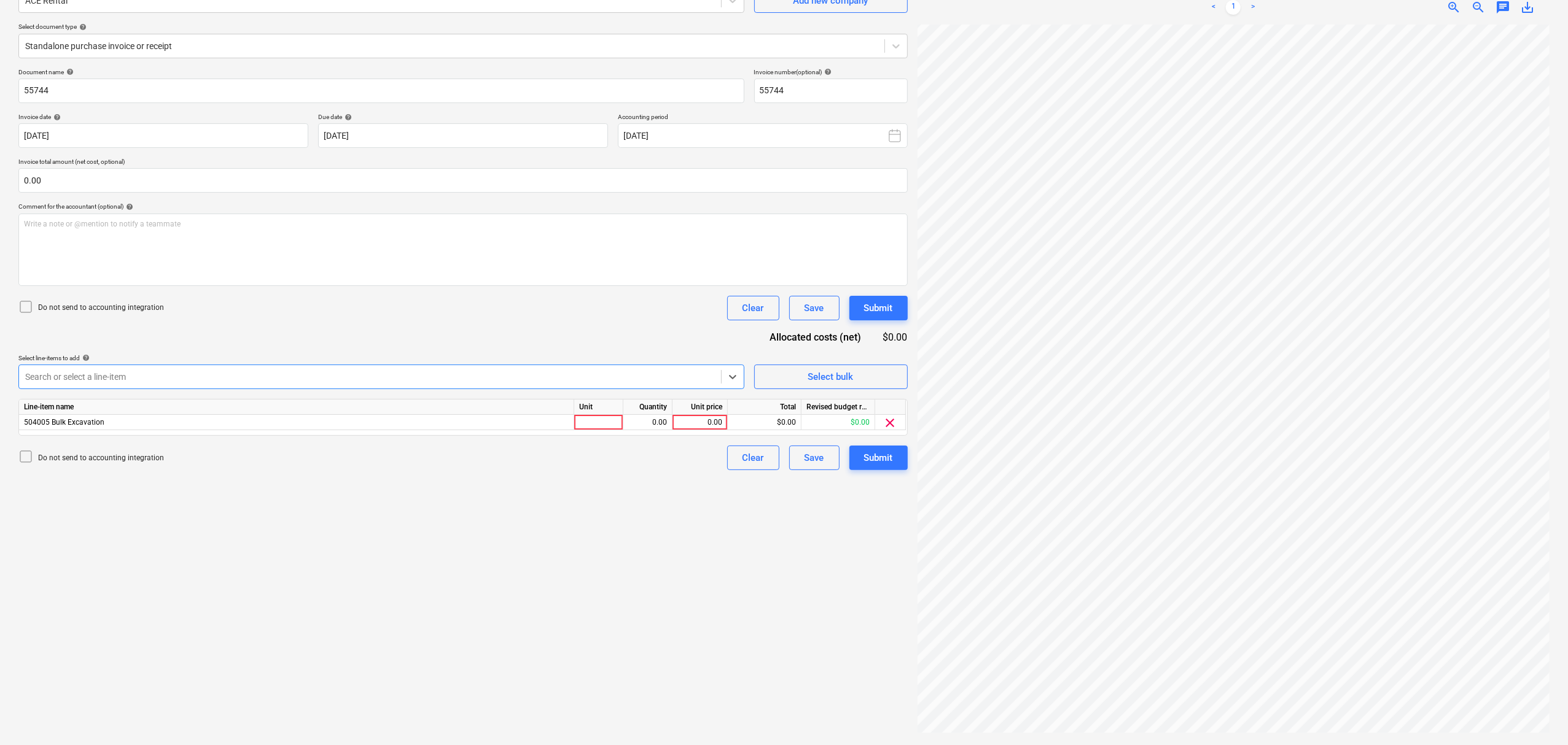
click at [454, 365] on div "Search or select a line-item" at bounding box center [381, 377] width 726 height 24
click at [588, 426] on div at bounding box center [599, 422] width 49 height 15
type input "item"
type input "730"
click at [1496, 10] on span "chat" at bounding box center [1502, 7] width 14 height 14
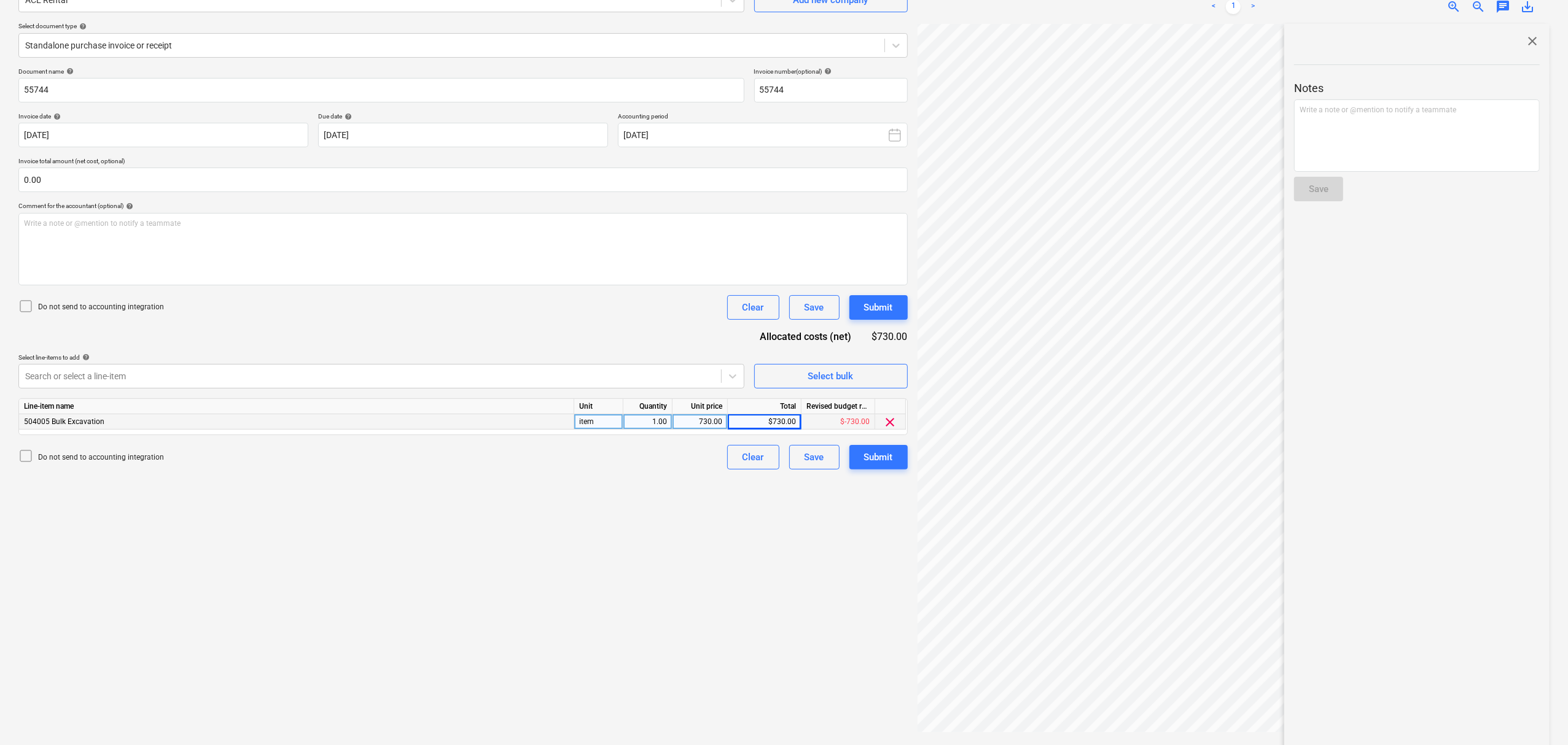
click at [1528, 42] on span "close" at bounding box center [1532, 40] width 14 height 14
click at [1496, 15] on div "< 1 > zoom_in zoom_out chat 0 save_alt" at bounding box center [1233, 7] width 632 height 35
click at [1502, 14] on div "< 1 > zoom_in zoom_out chat 0 save_alt" at bounding box center [1233, 7] width 632 height 35
click at [1499, 5] on span "chat" at bounding box center [1502, 7] width 14 height 14
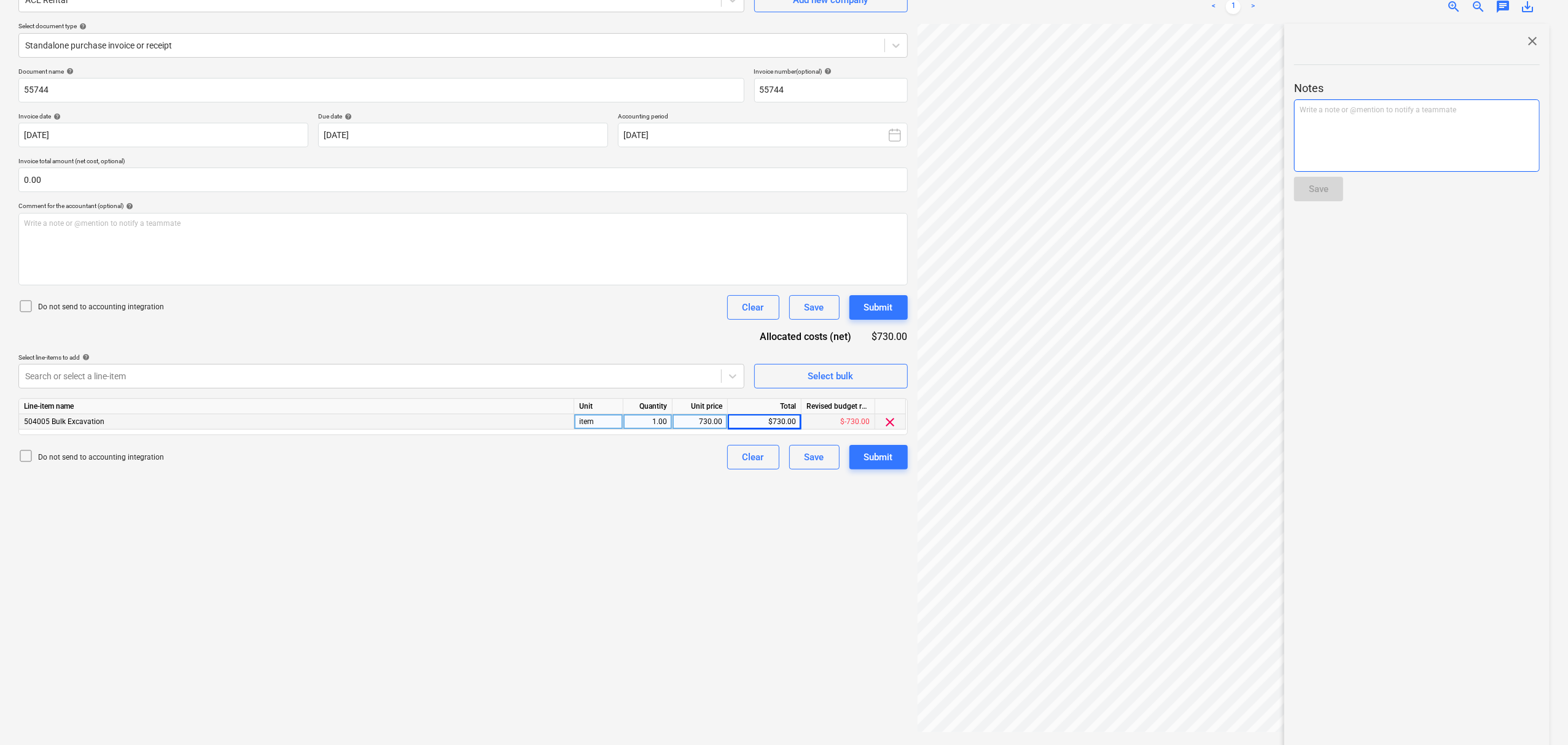
click at [1487, 116] on div "Write a note or @mention to notify a teammate [PERSON_NAME]" at bounding box center [1416, 136] width 245 height 72
click at [1329, 198] on button "Save" at bounding box center [1318, 189] width 49 height 24
click at [1525, 48] on span "close" at bounding box center [1532, 40] width 14 height 14
click at [894, 468] on button "Submit" at bounding box center [878, 458] width 58 height 24
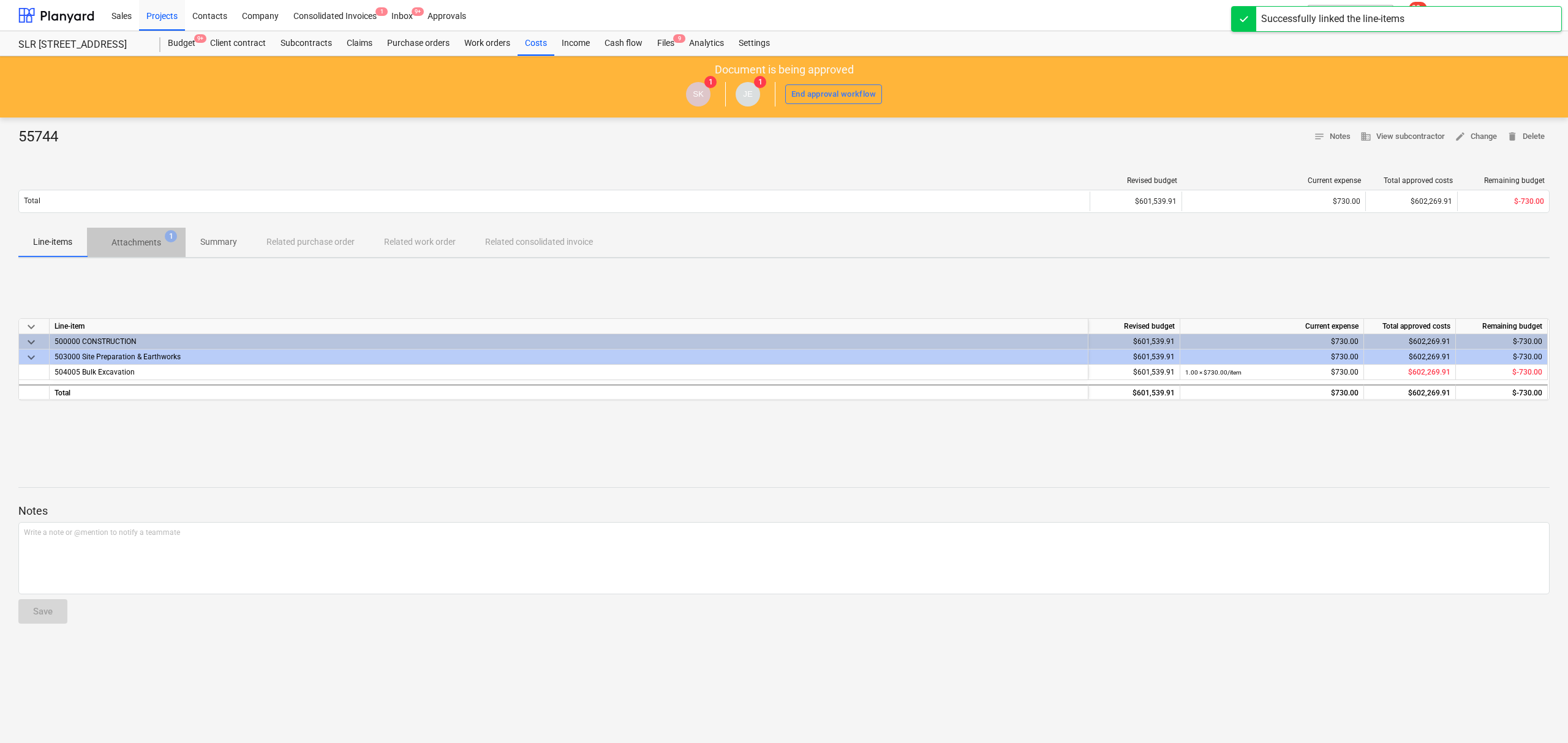
click at [160, 245] on p "Attachments" at bounding box center [136, 242] width 50 height 13
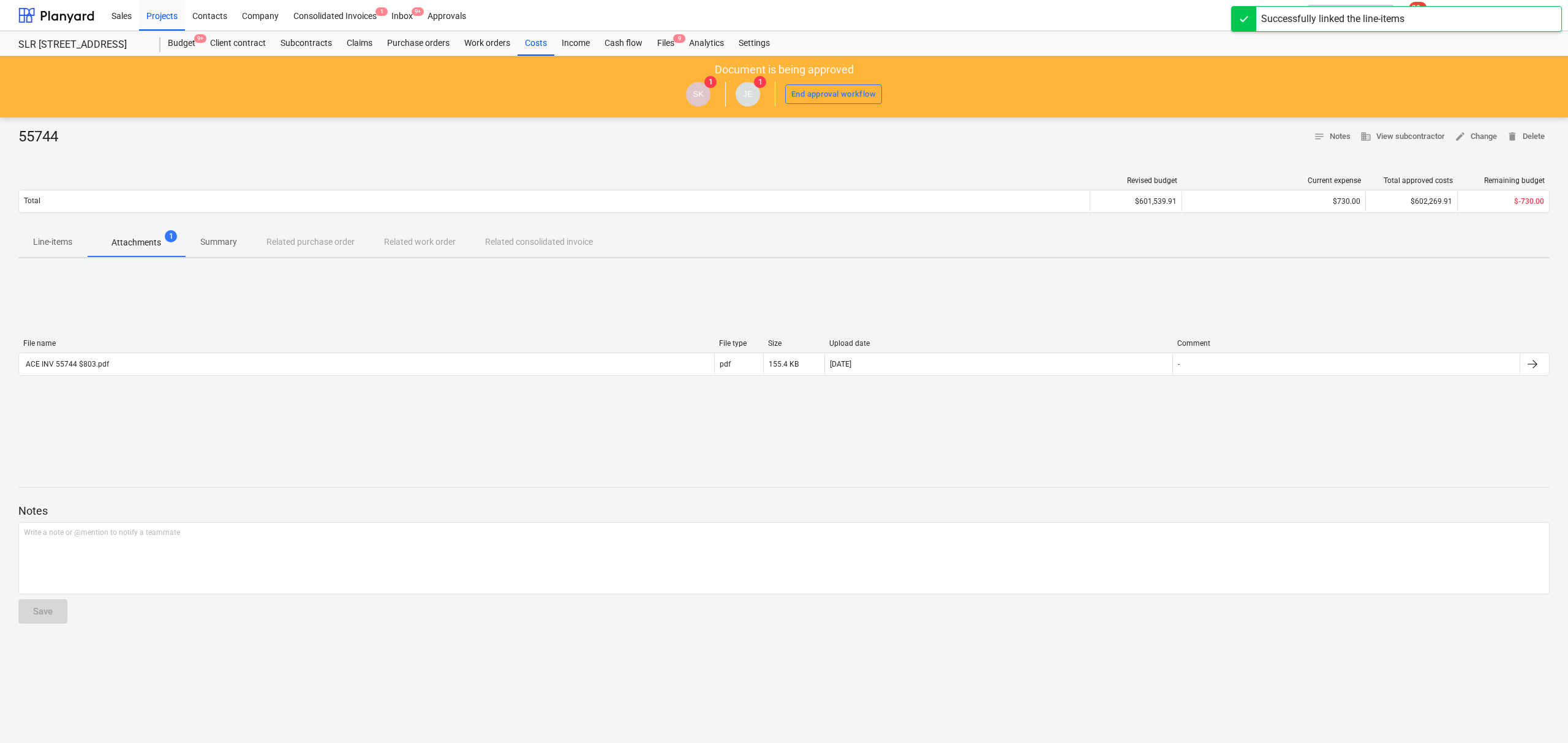
click at [194, 319] on div "File name File type Size Upload date Comment ACE INV 55744 $803.pdf pdf 155.4 K…" at bounding box center [784, 360] width 1531 height 184
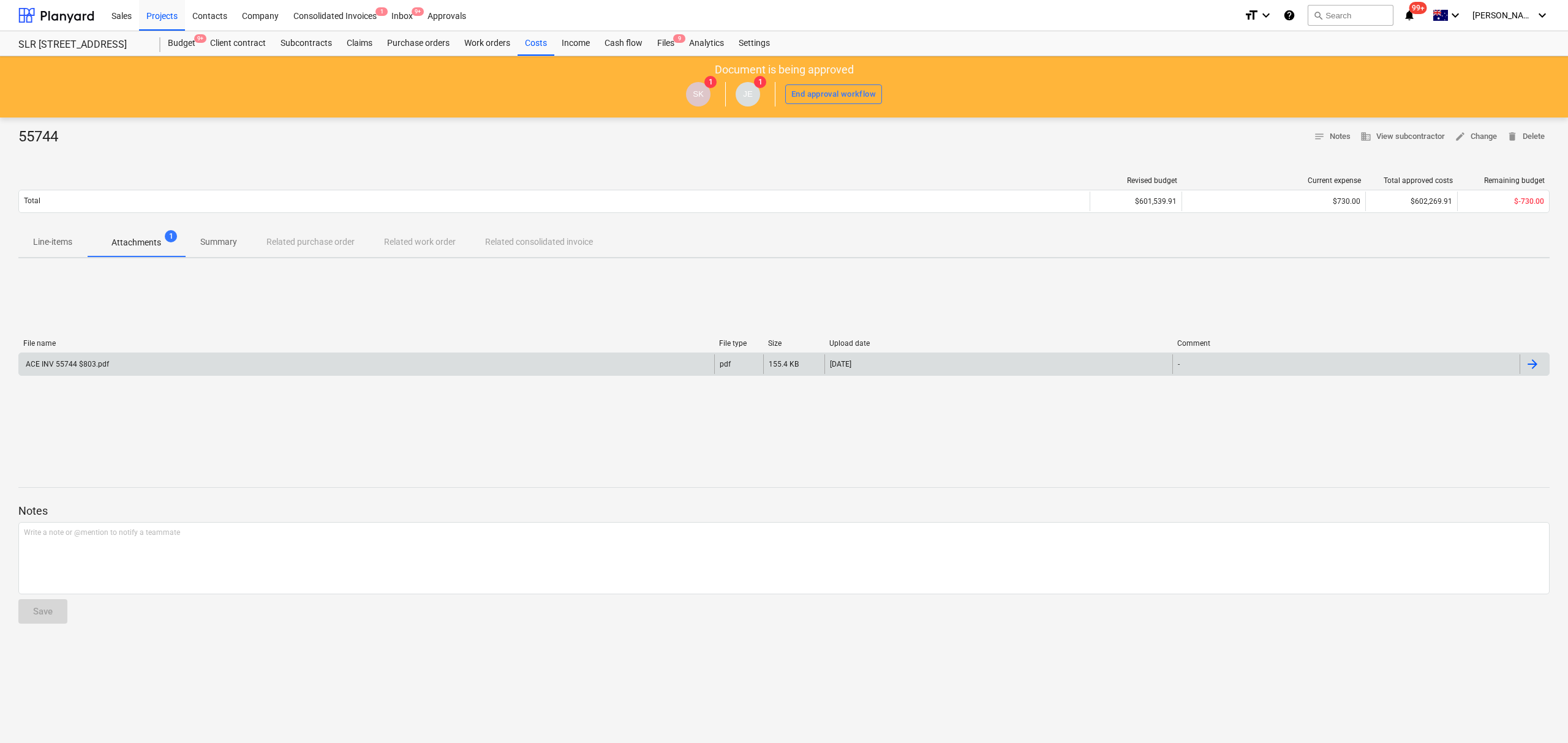
click at [177, 363] on div "ACE INV 55744 $803.pdf" at bounding box center [367, 364] width 695 height 19
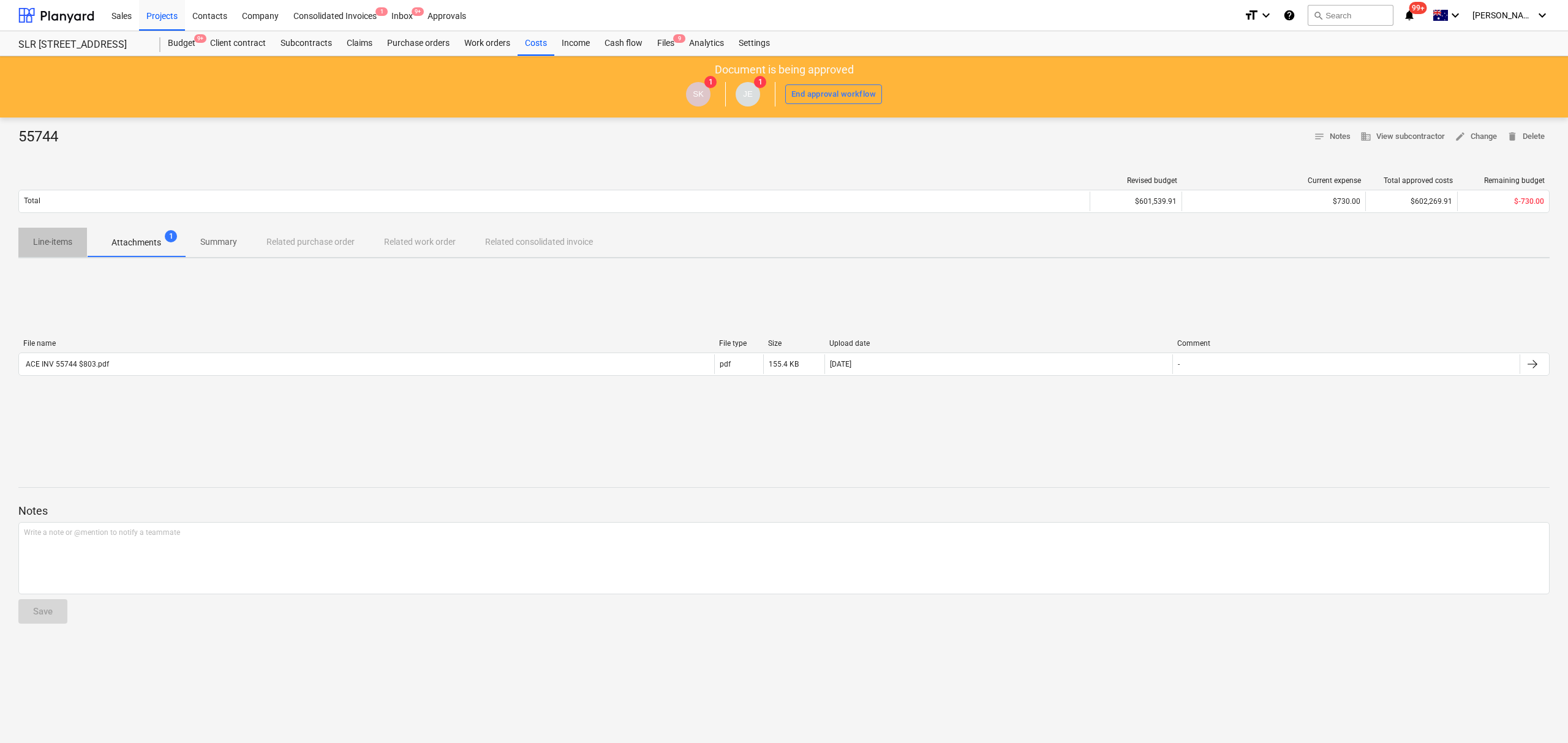
click at [62, 248] on p "Line-items" at bounding box center [52, 241] width 40 height 13
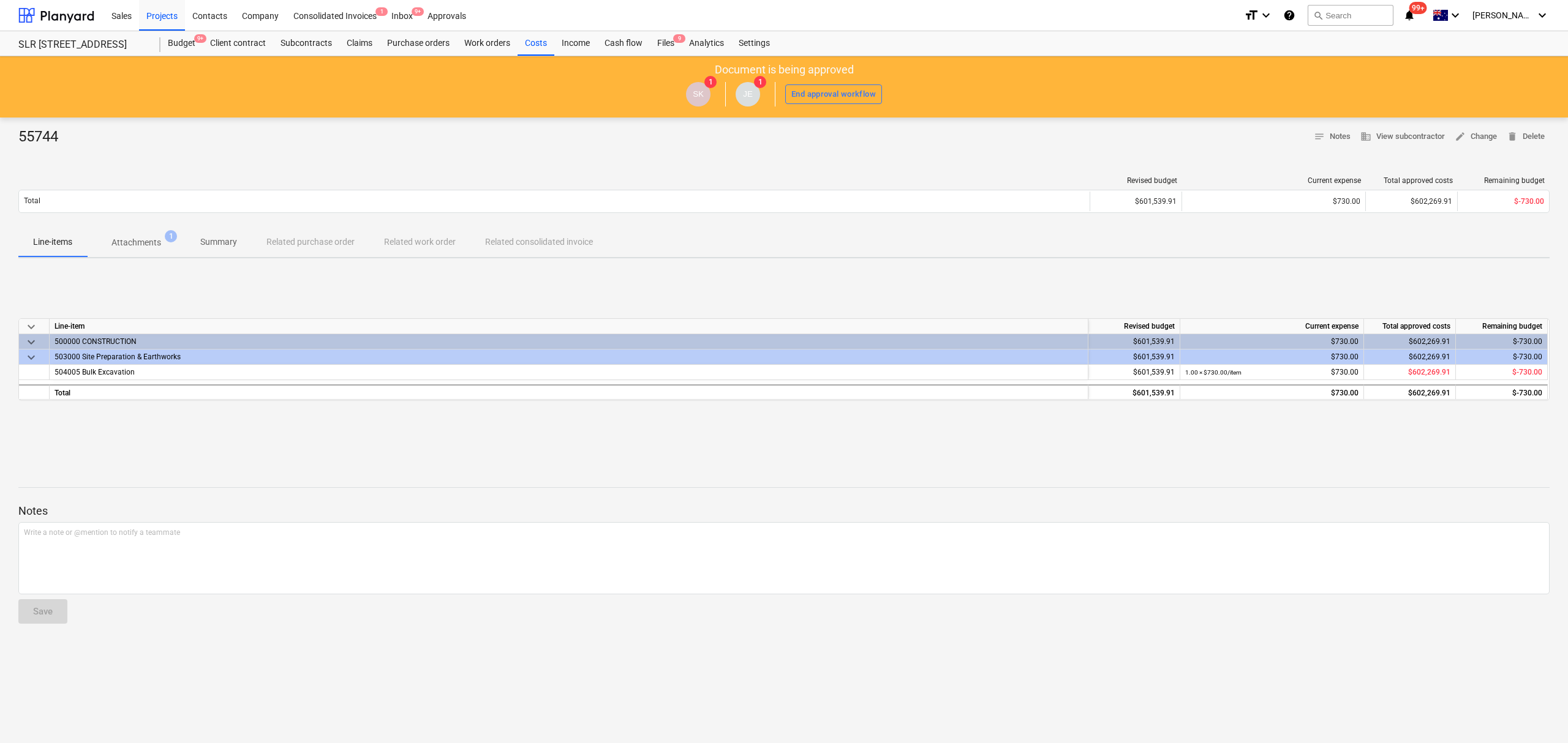
click at [119, 256] on button "Attachments 1" at bounding box center [135, 242] width 98 height 29
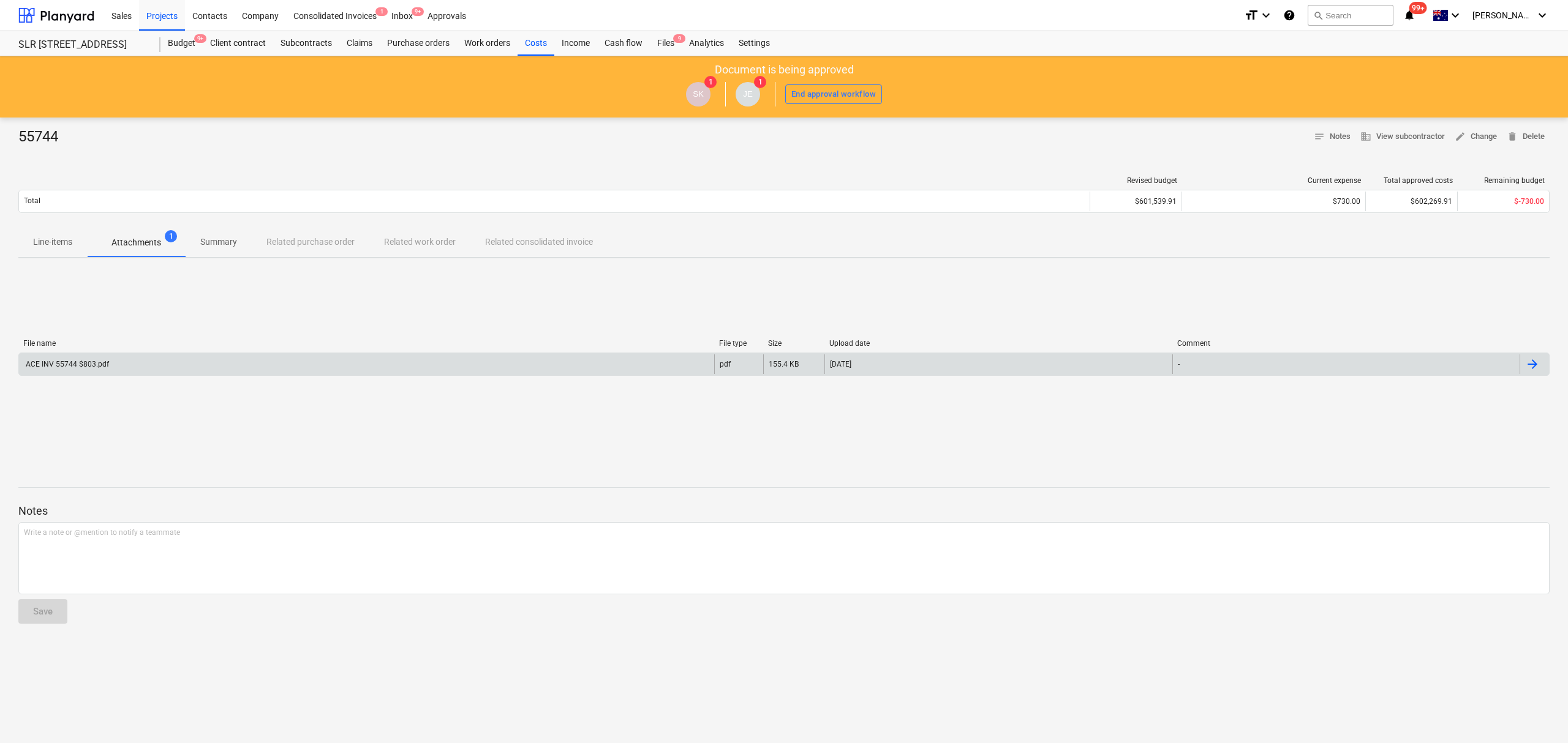
click at [138, 374] on div "ACE INV 55744 $803.pdf" at bounding box center [367, 364] width 695 height 19
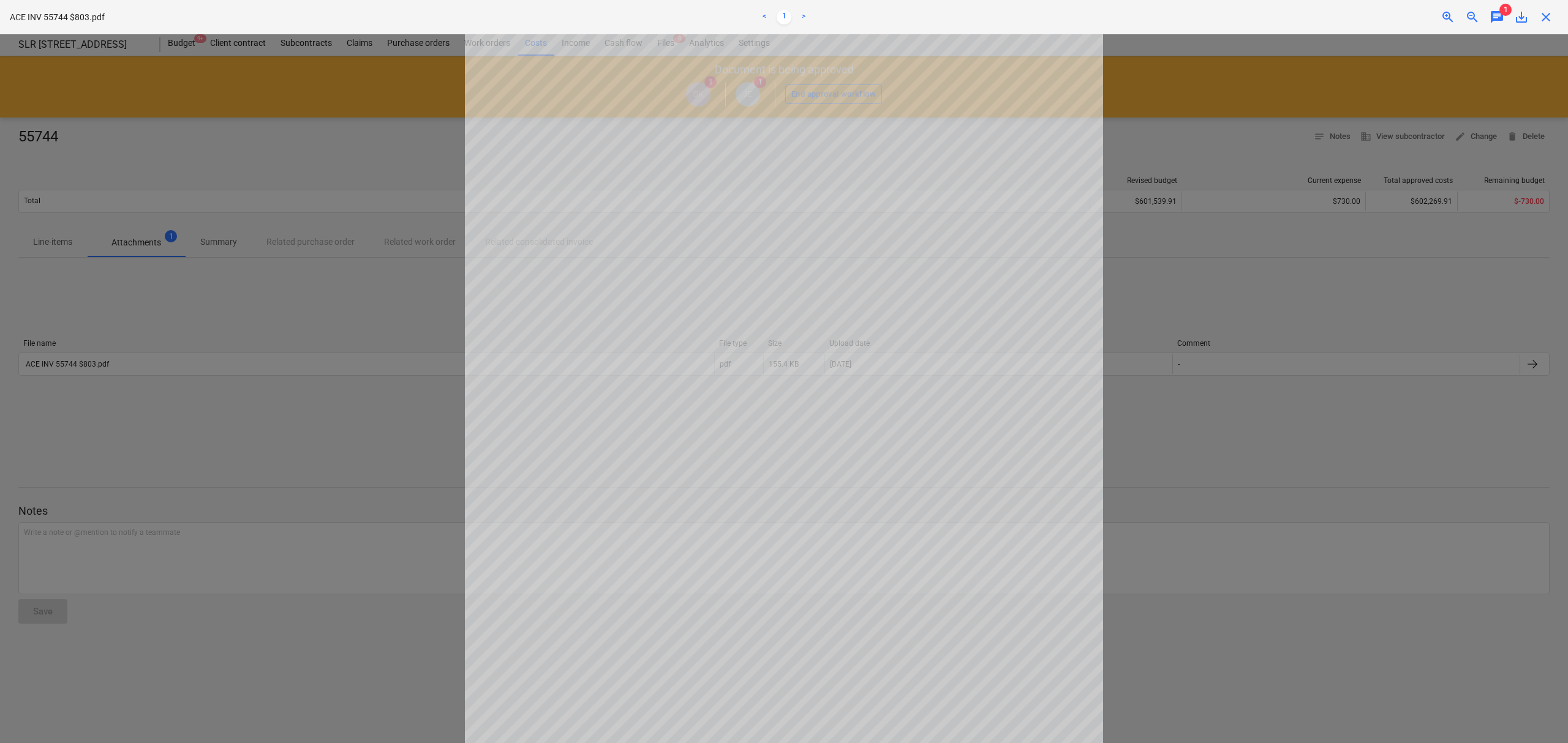
click at [1549, 13] on span "close" at bounding box center [1545, 17] width 14 height 14
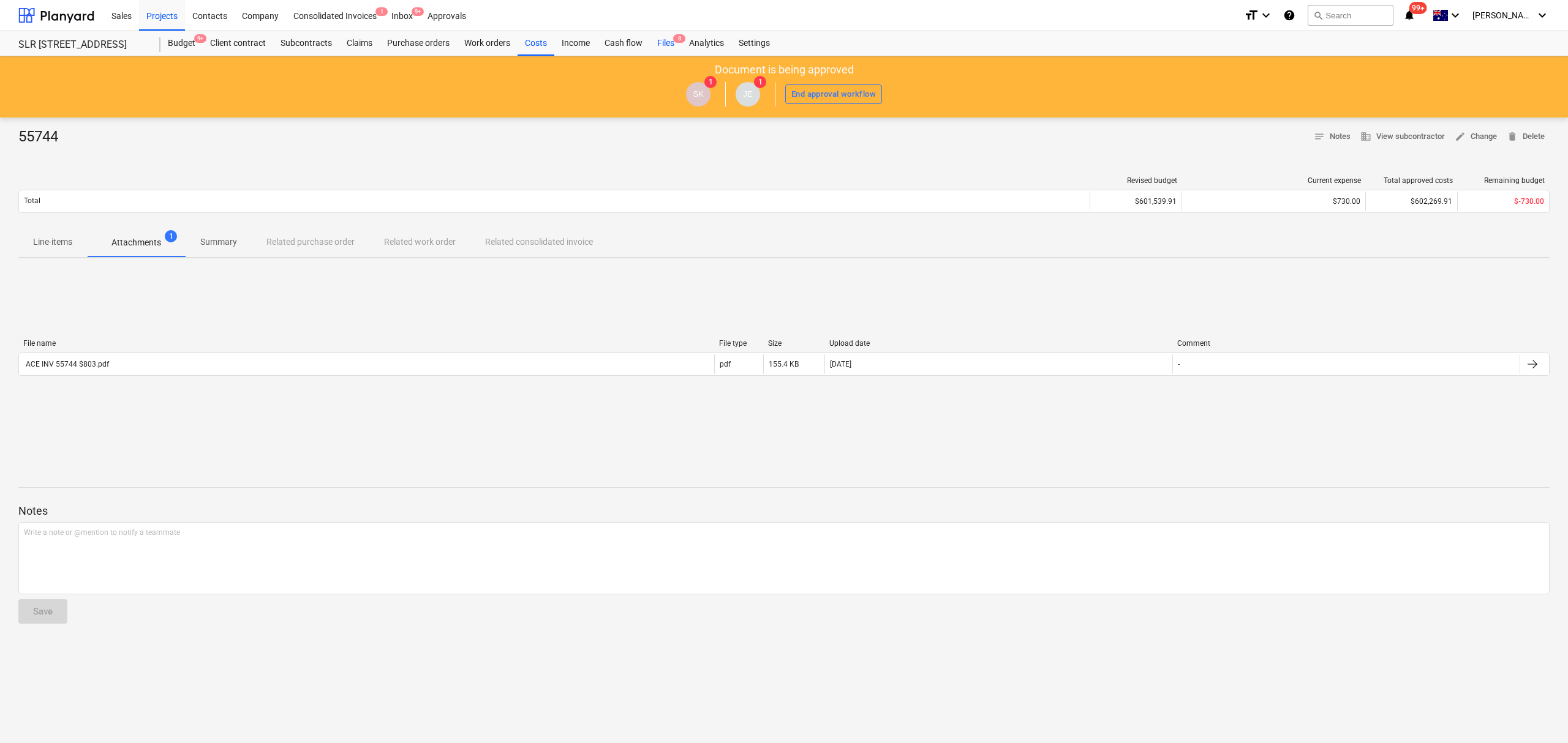
click at [665, 44] on div "Files 8" at bounding box center [666, 43] width 32 height 24
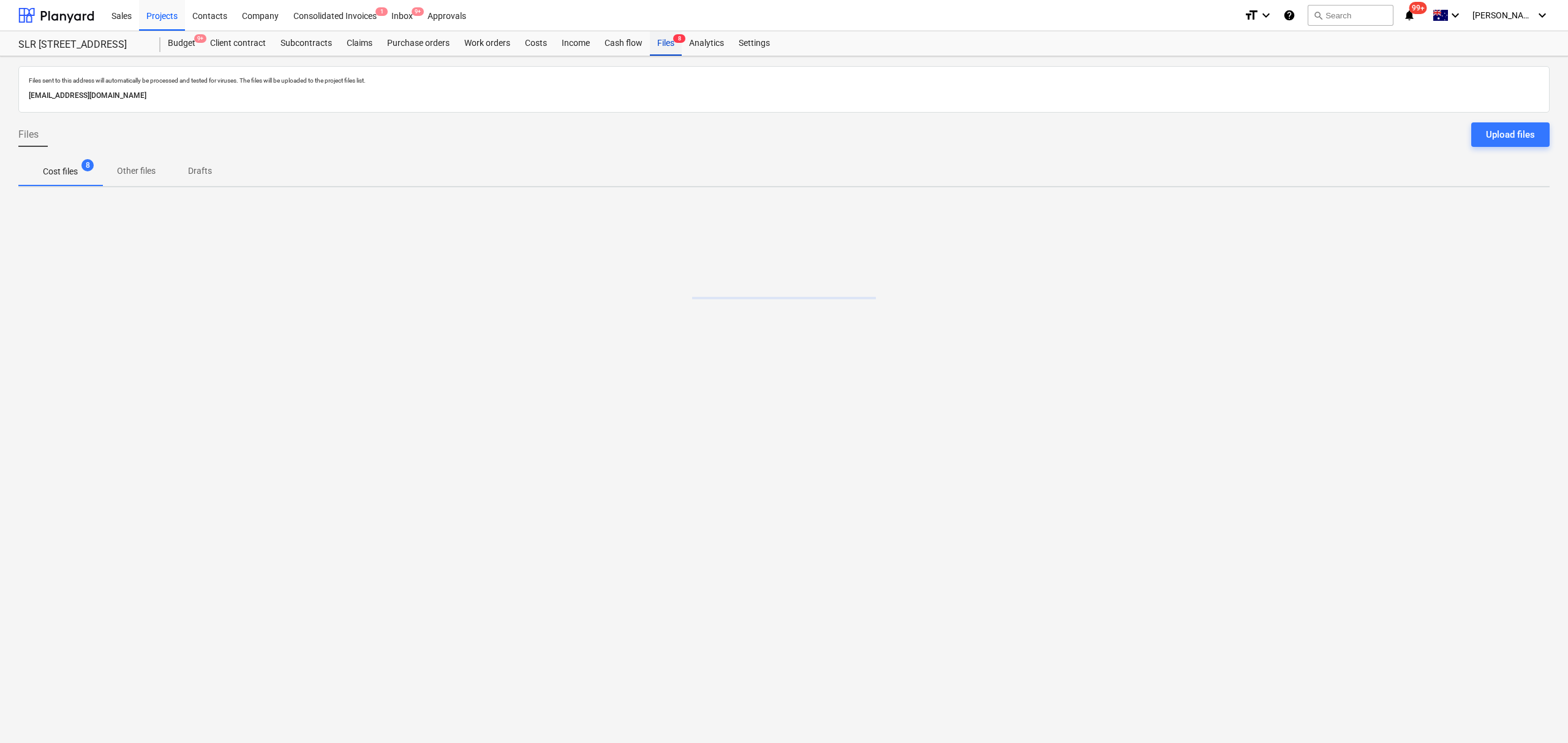
click at [663, 44] on div "Files 8" at bounding box center [666, 43] width 32 height 24
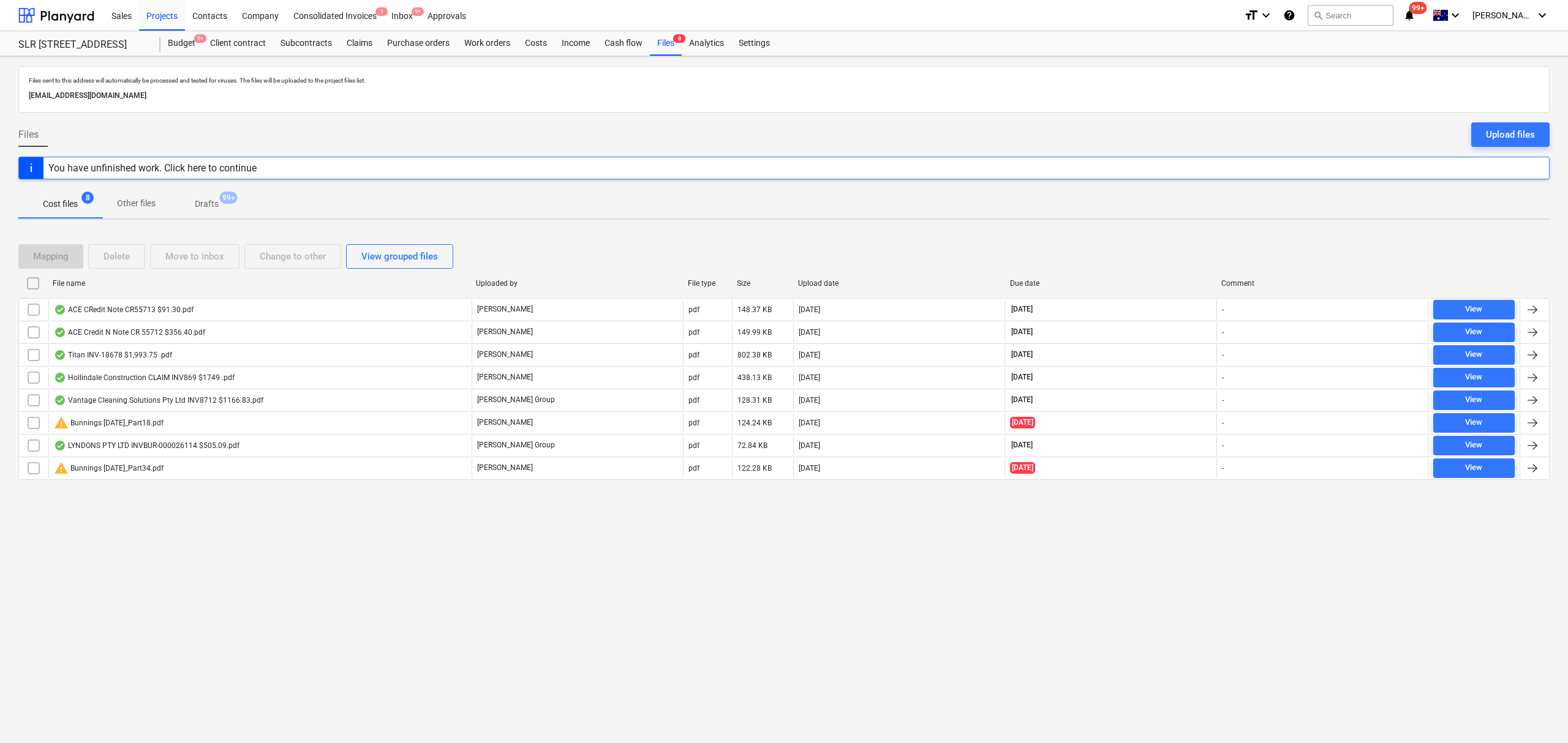
click at [1029, 284] on div "Due date" at bounding box center [1111, 283] width 202 height 8
checkbox input "false"
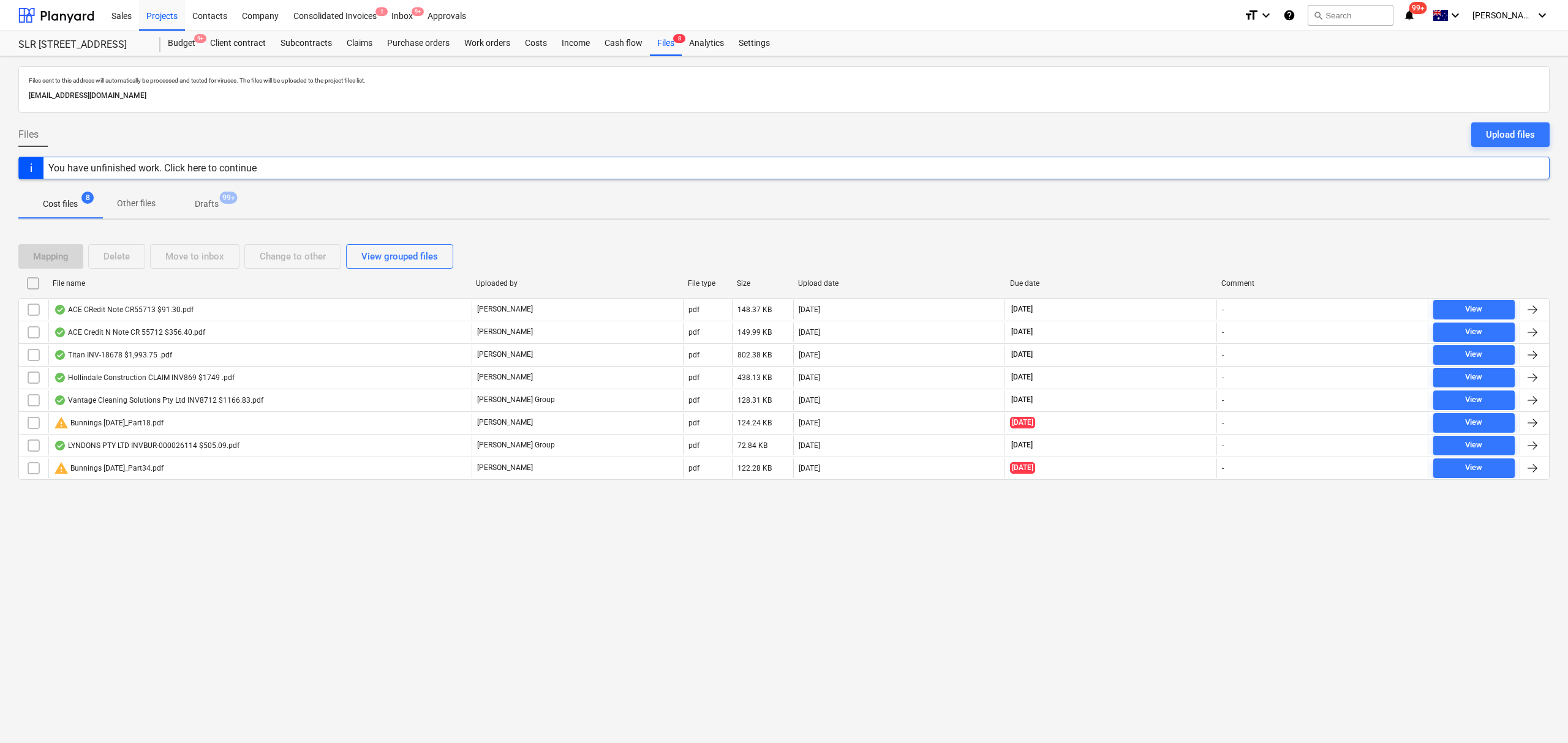
checkbox input "false"
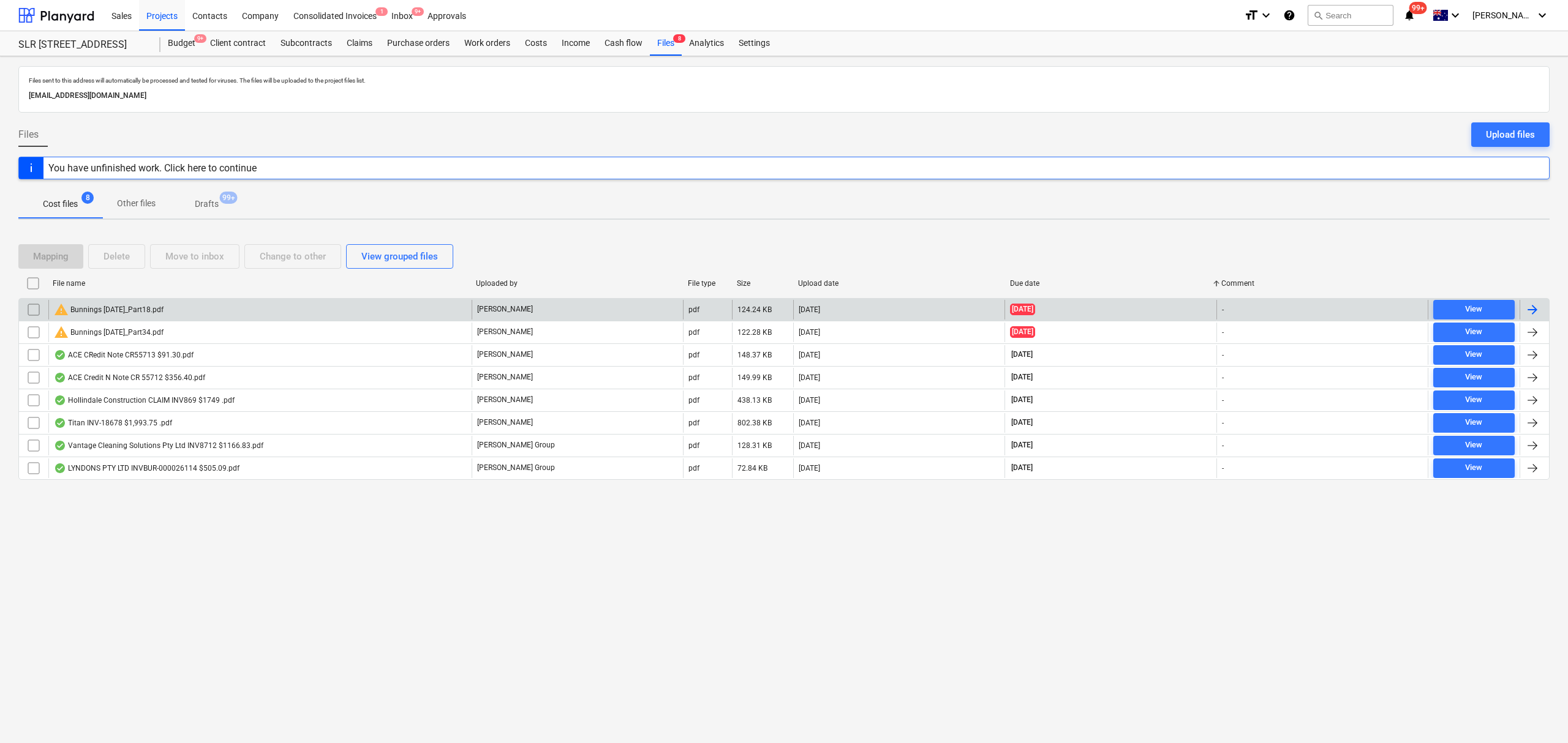
click at [180, 310] on div "warning Bunnings July 25_Part18.pdf" at bounding box center [260, 309] width 423 height 19
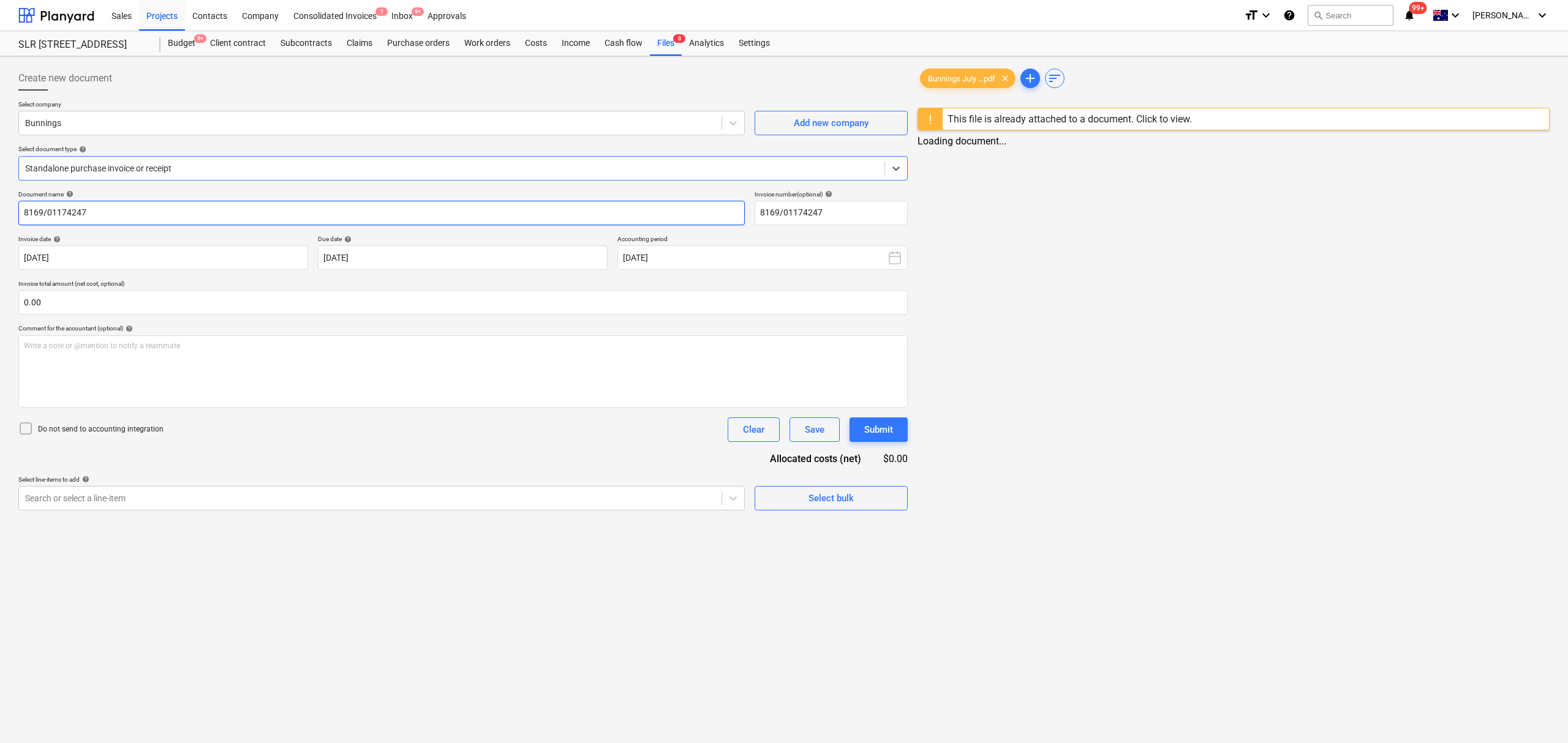
type input "8169/01174247"
type input "[DATE]"
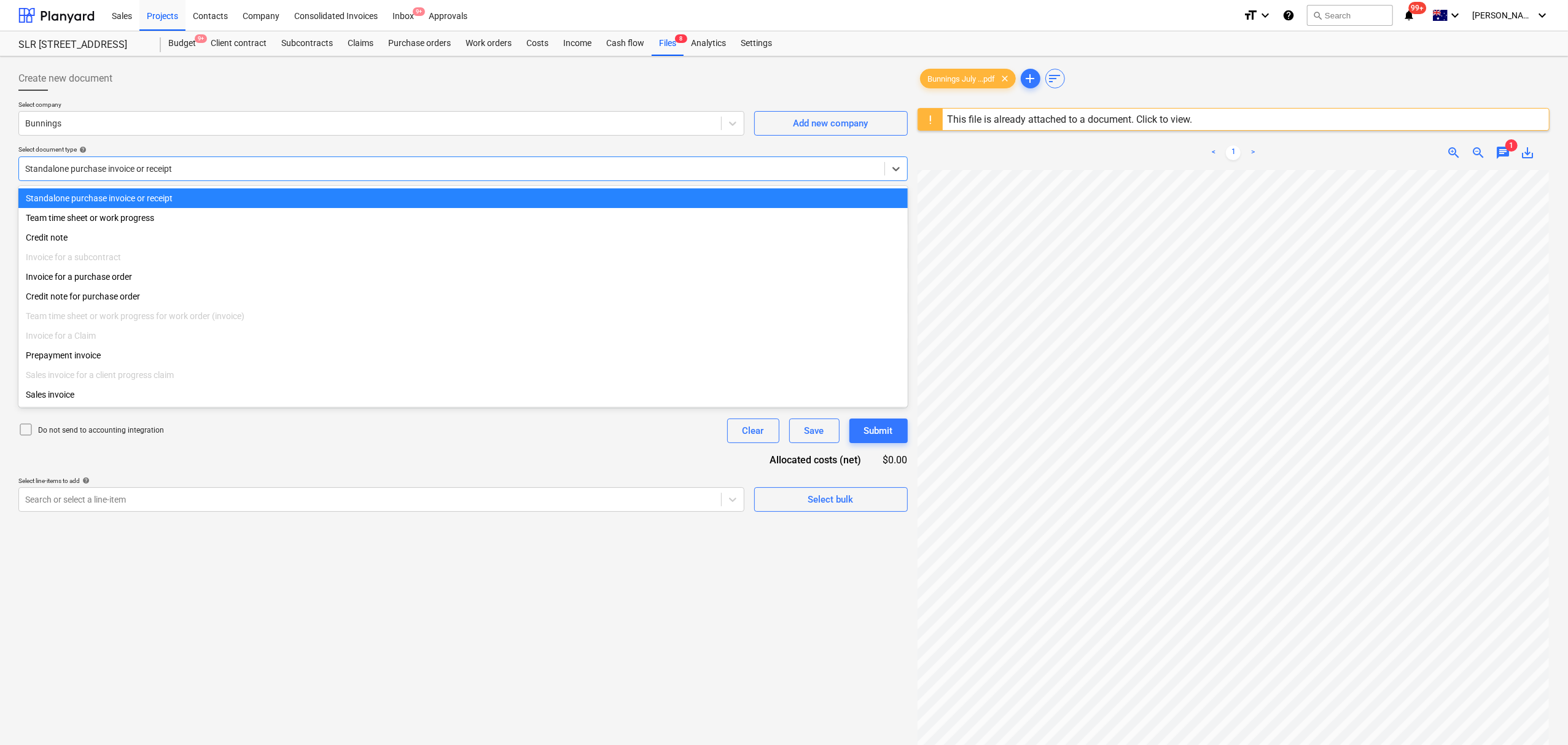
click at [310, 167] on div at bounding box center [452, 169] width 853 height 13
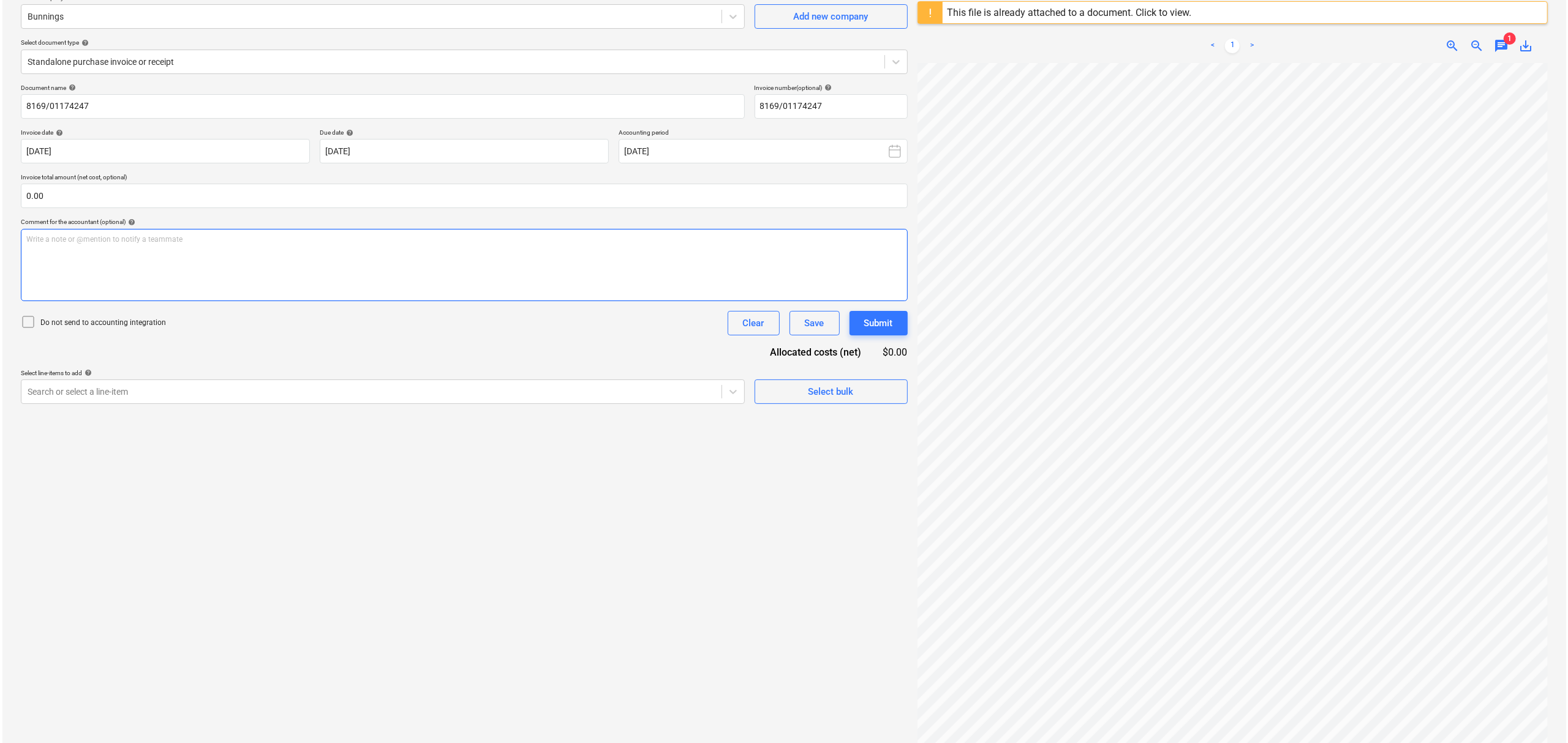
scroll to position [145, 0]
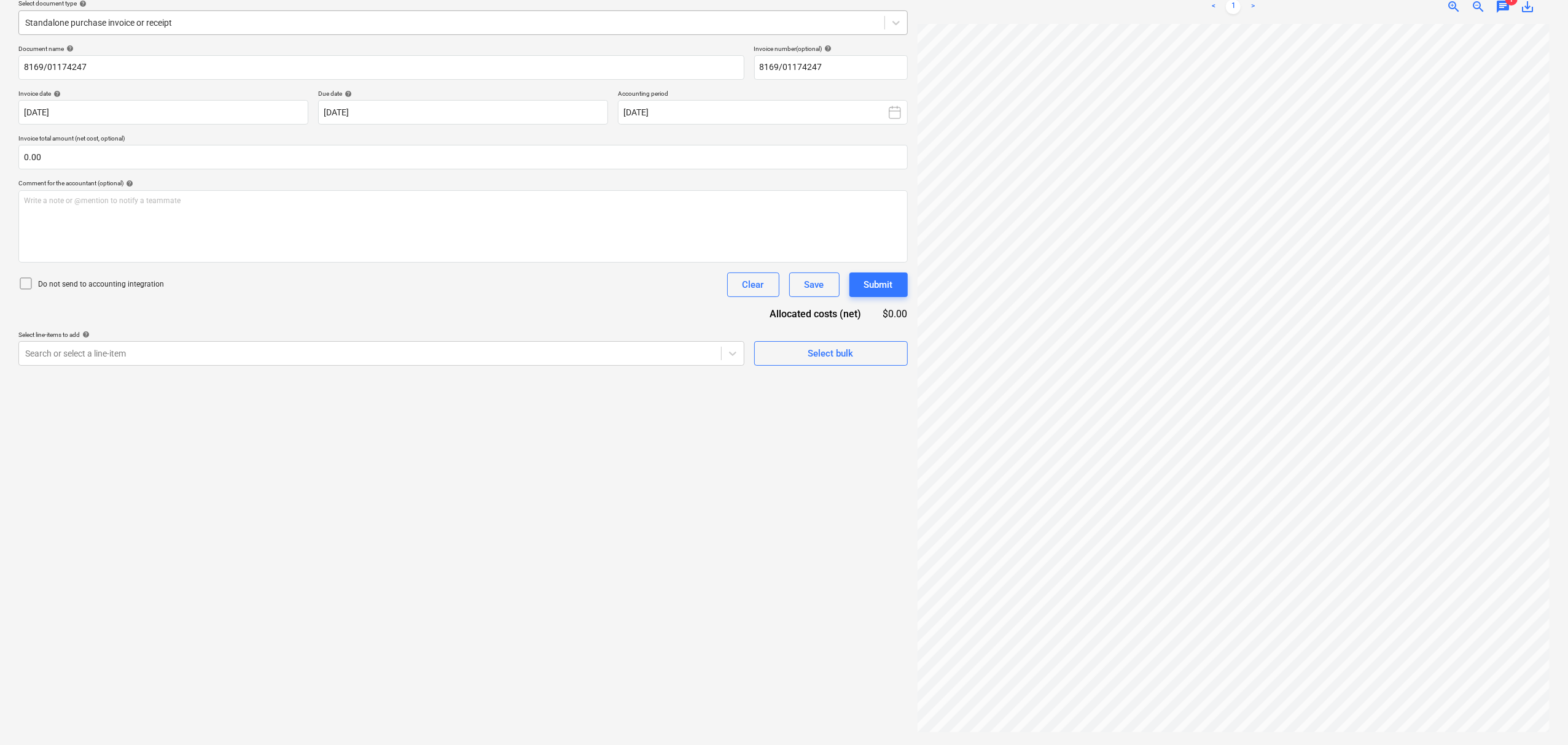
click at [143, 25] on div at bounding box center [452, 23] width 853 height 13
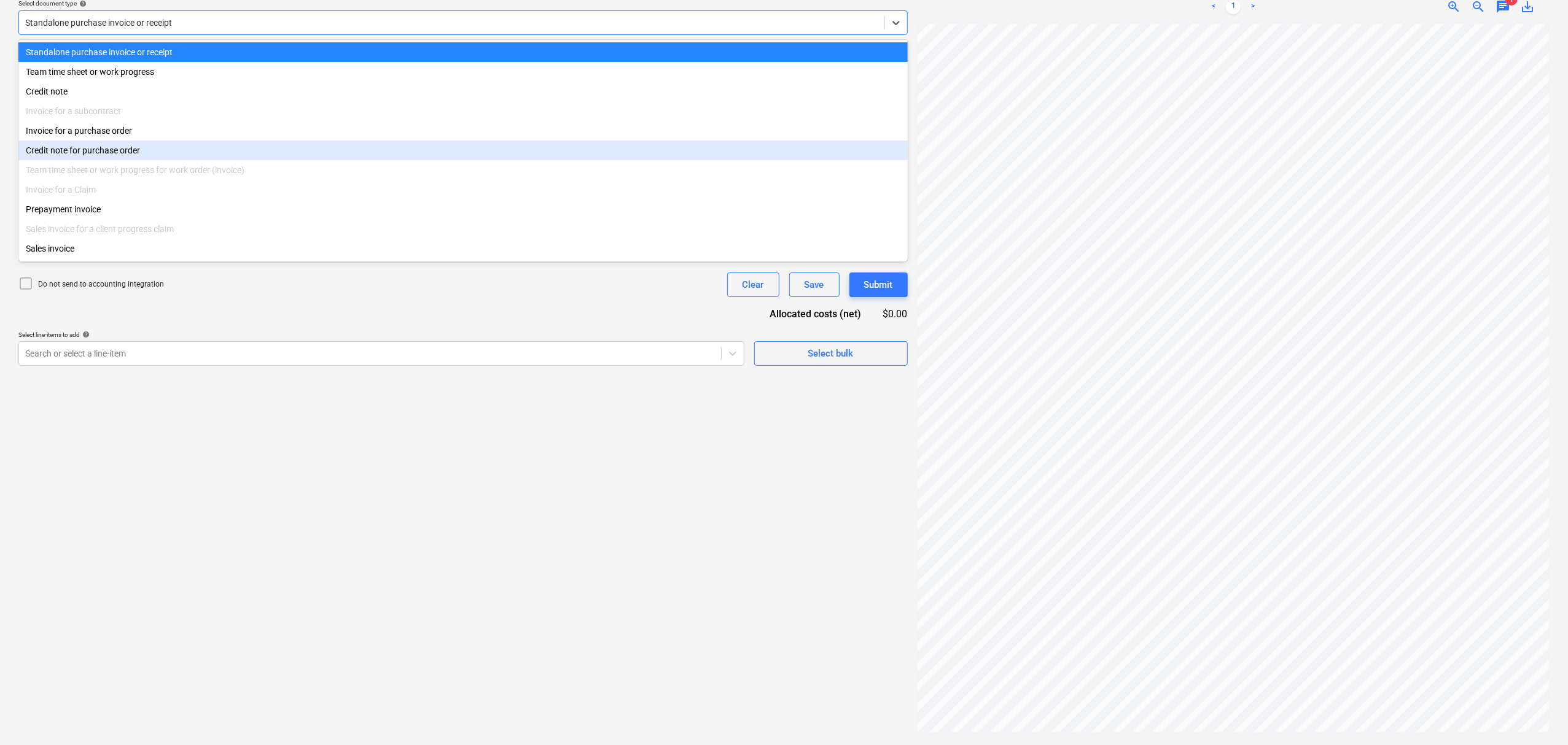
click at [172, 135] on div "Invoice for a purchase order" at bounding box center [463, 131] width 889 height 19
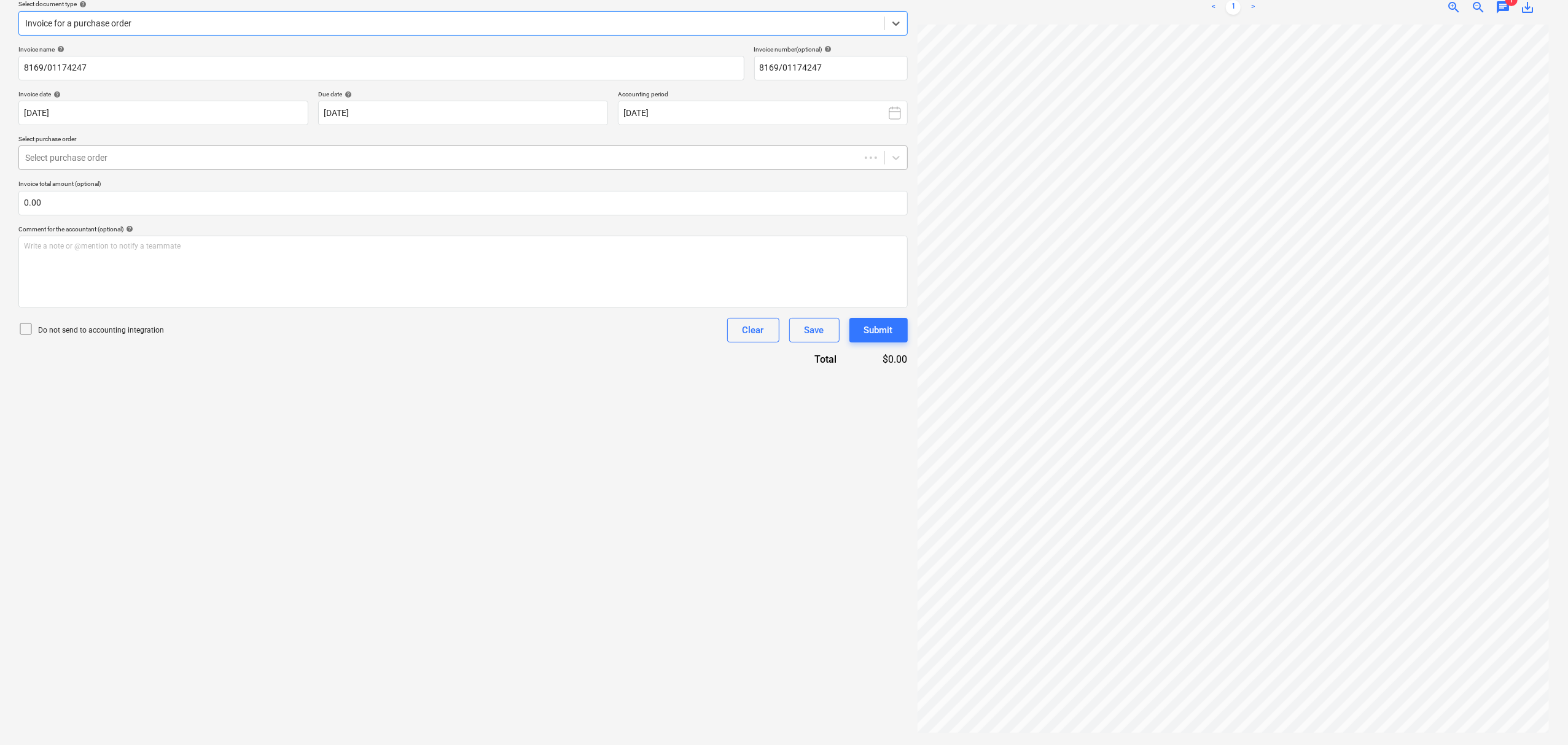
click at [162, 165] on div "Select purchase order" at bounding box center [439, 158] width 840 height 17
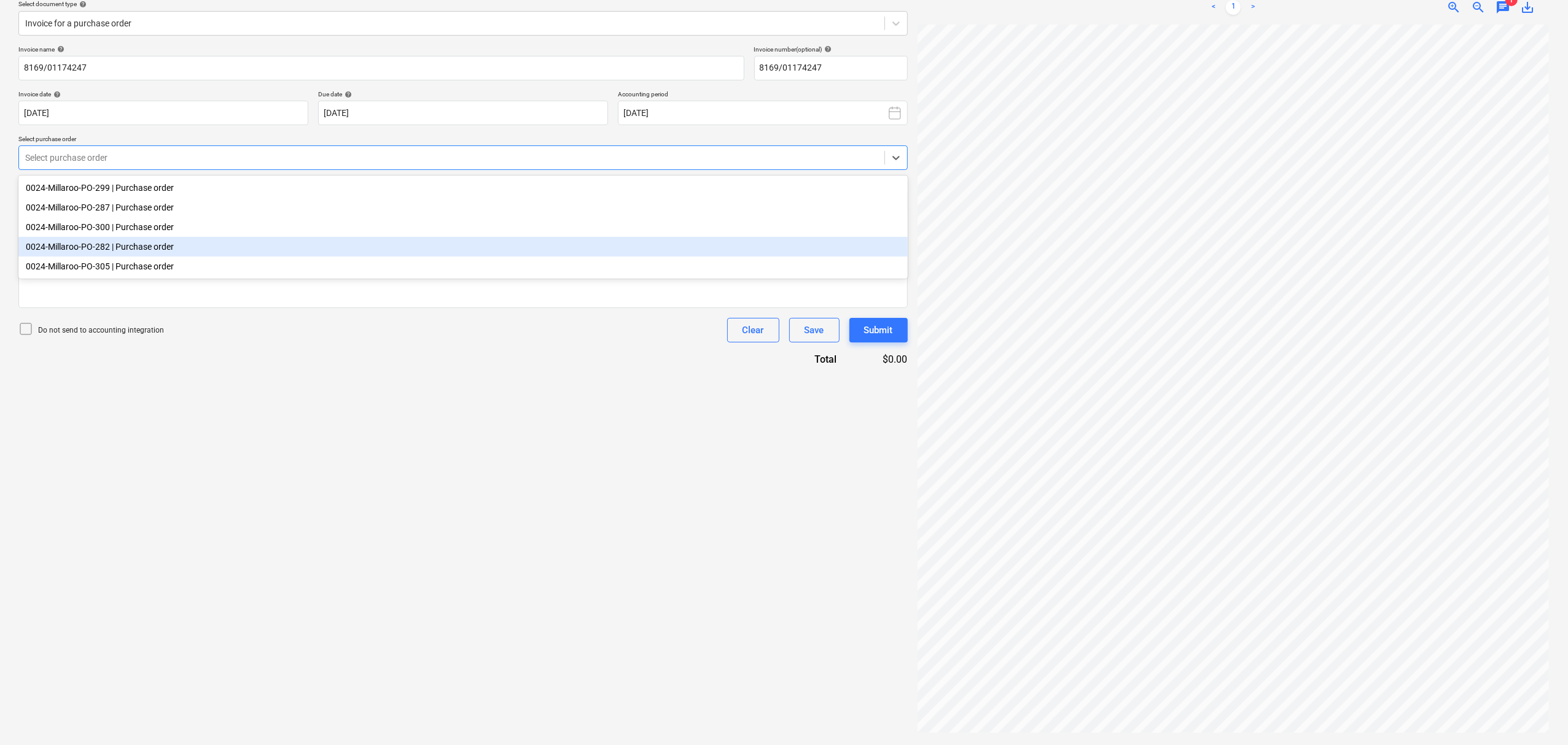
click at [161, 245] on div "0024-Millaroo-PO-282 | Purchase order" at bounding box center [463, 246] width 889 height 19
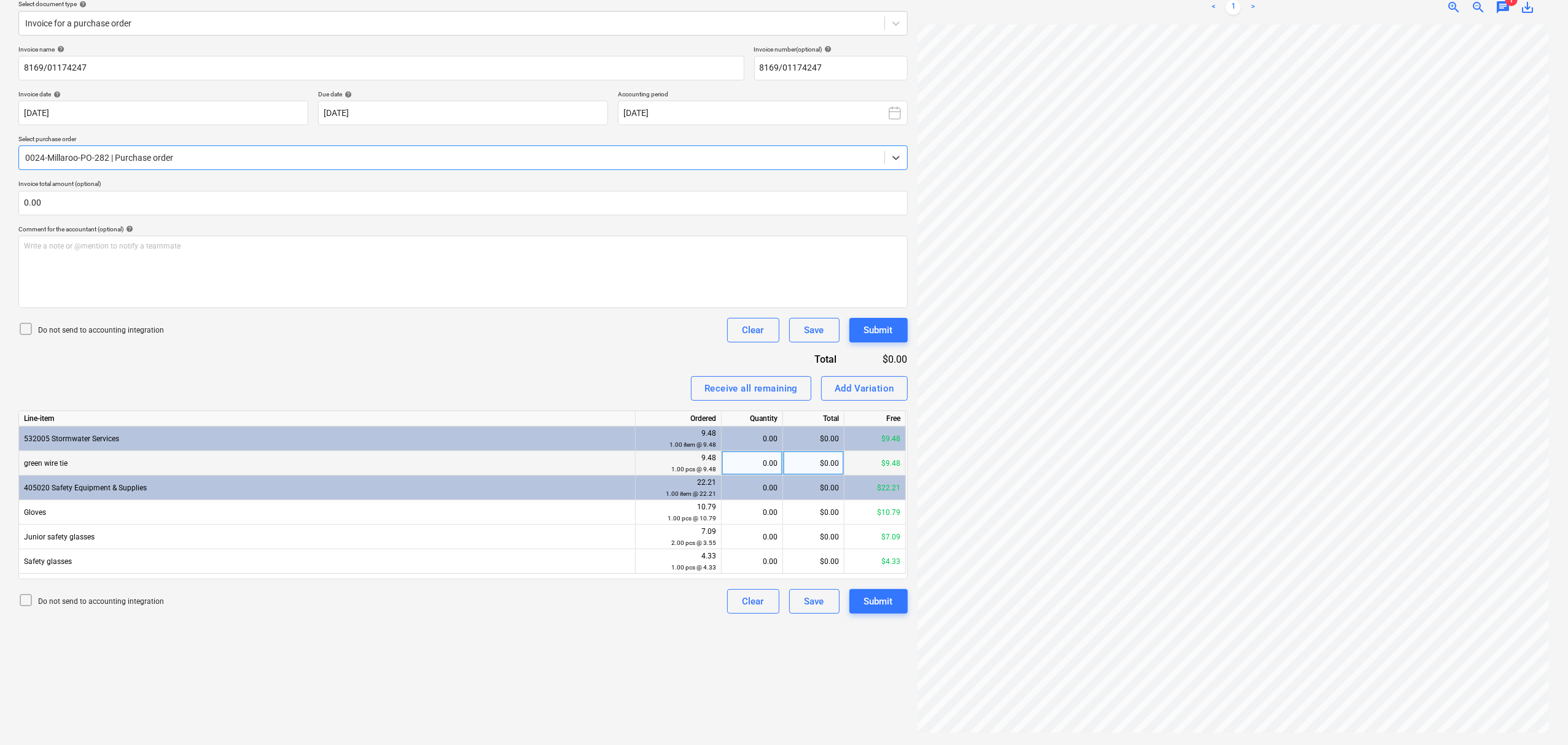
click at [752, 467] on div "0.00" at bounding box center [752, 463] width 51 height 24
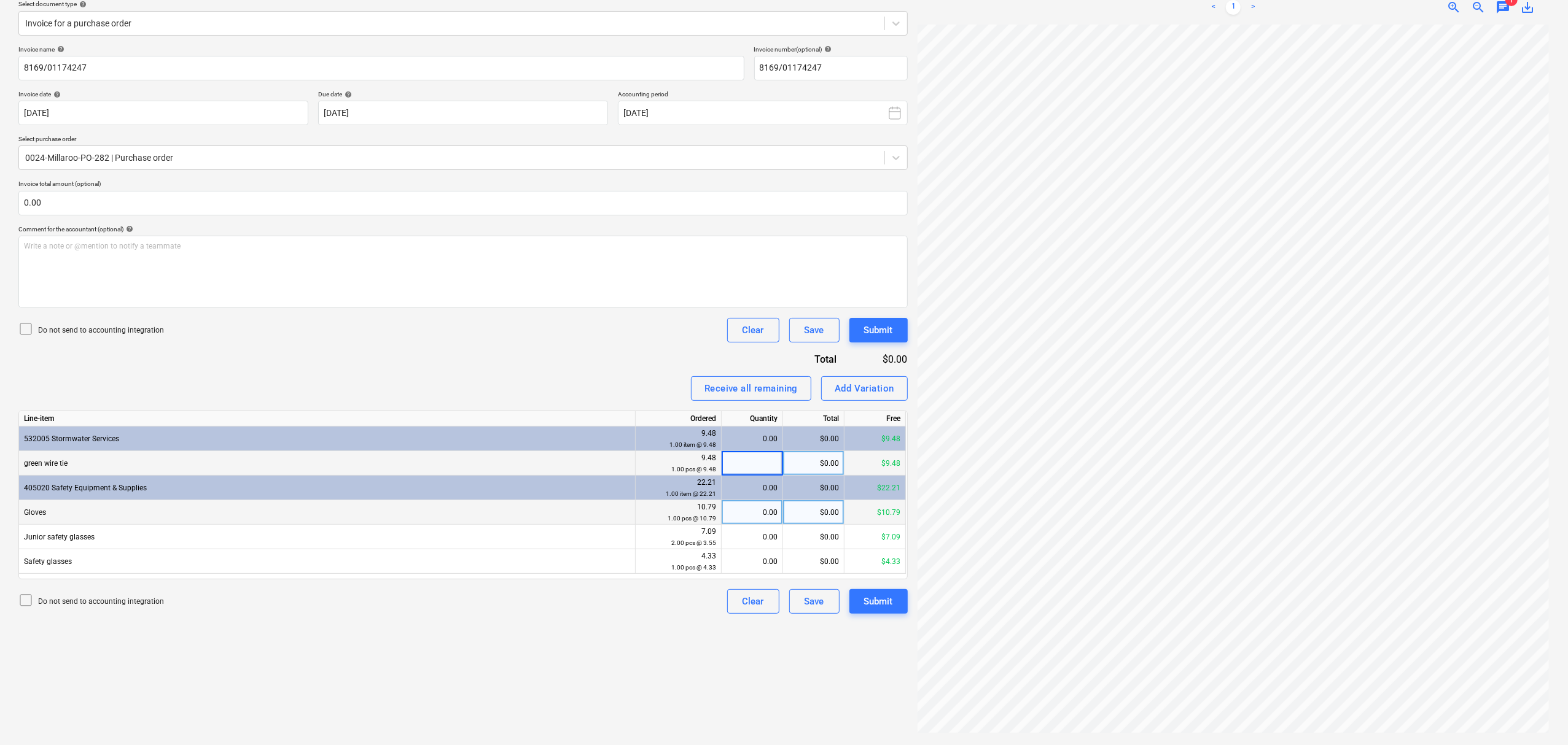
type input "1"
click at [757, 523] on div "0.00" at bounding box center [752, 512] width 51 height 24
click at [757, 553] on div "0.00" at bounding box center [752, 561] width 51 height 24
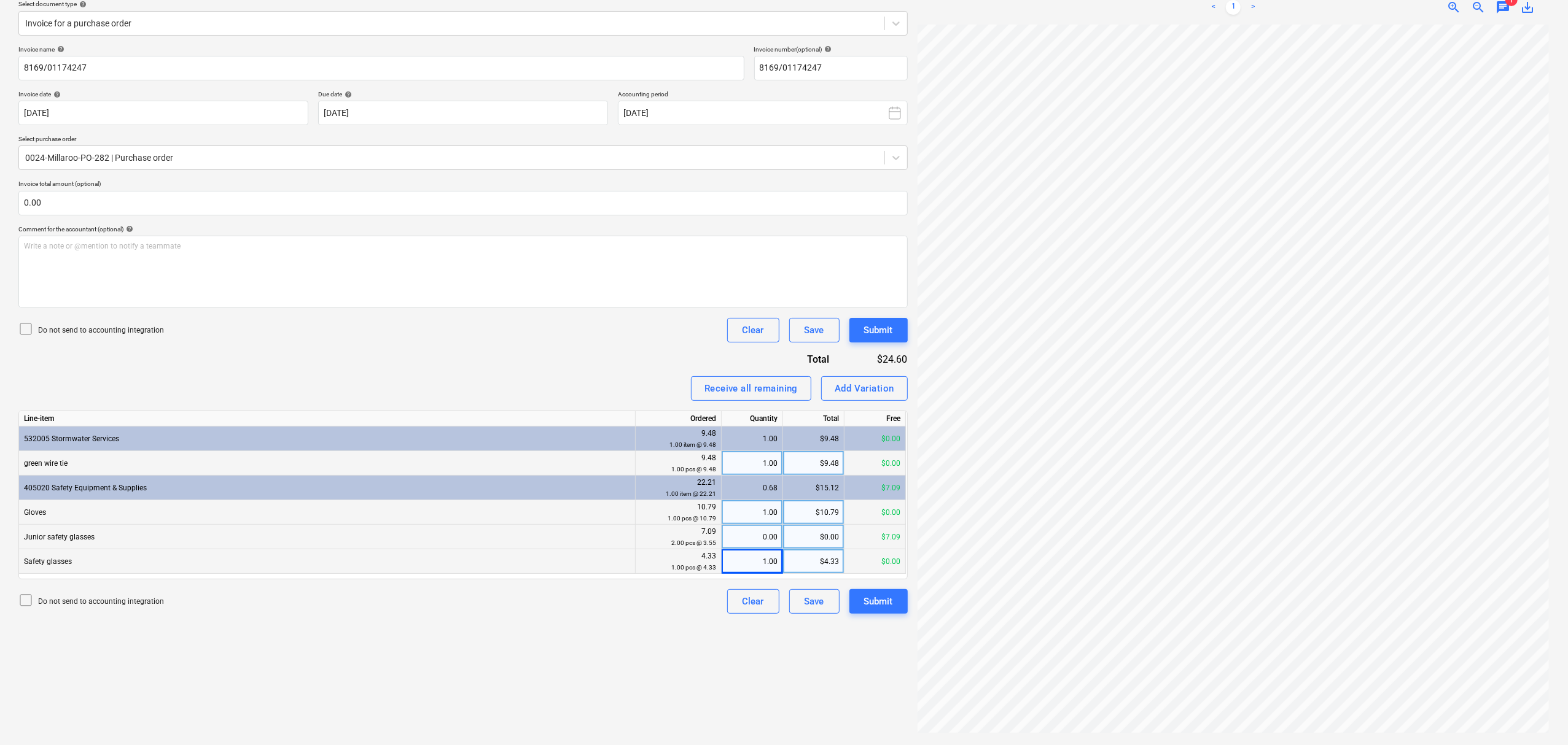
click at [759, 540] on div "0.00" at bounding box center [752, 537] width 51 height 24
click at [858, 597] on button "Submit" at bounding box center [878, 601] width 58 height 24
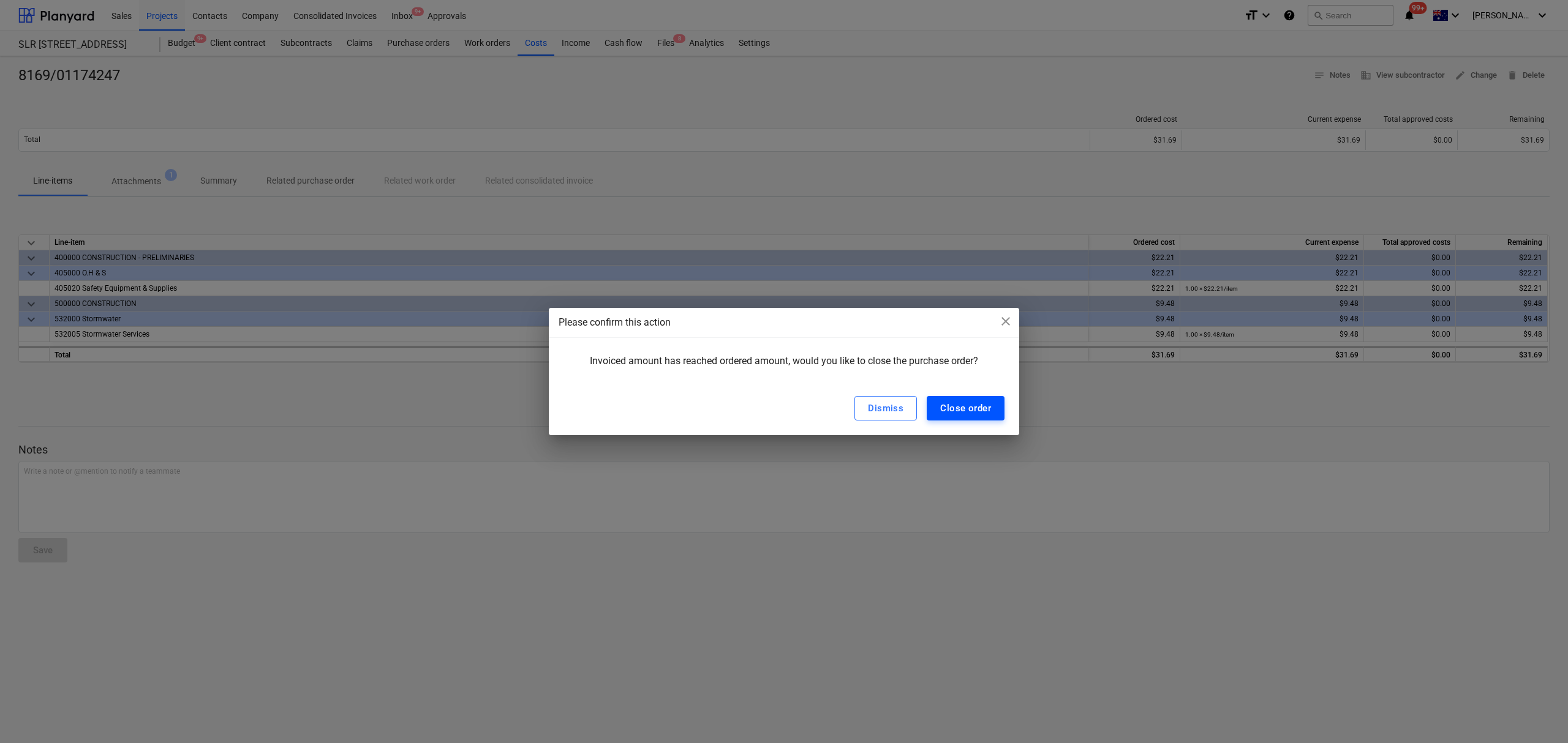
click at [956, 403] on div "Close order" at bounding box center [965, 408] width 50 height 16
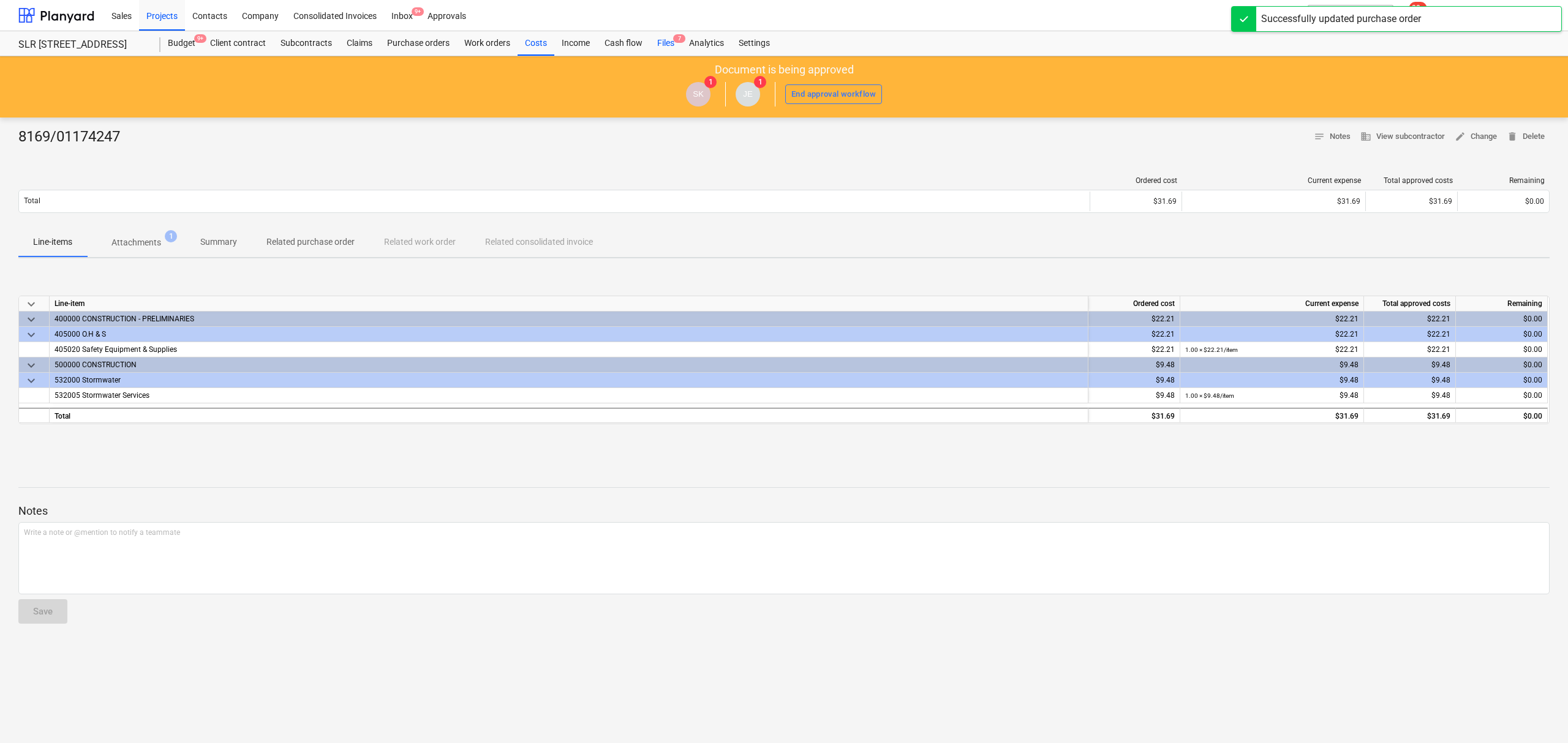
drag, startPoint x: 664, startPoint y: 42, endPoint x: 668, endPoint y: 53, distance: 11.7
click at [664, 43] on div "Files 7" at bounding box center [666, 43] width 32 height 24
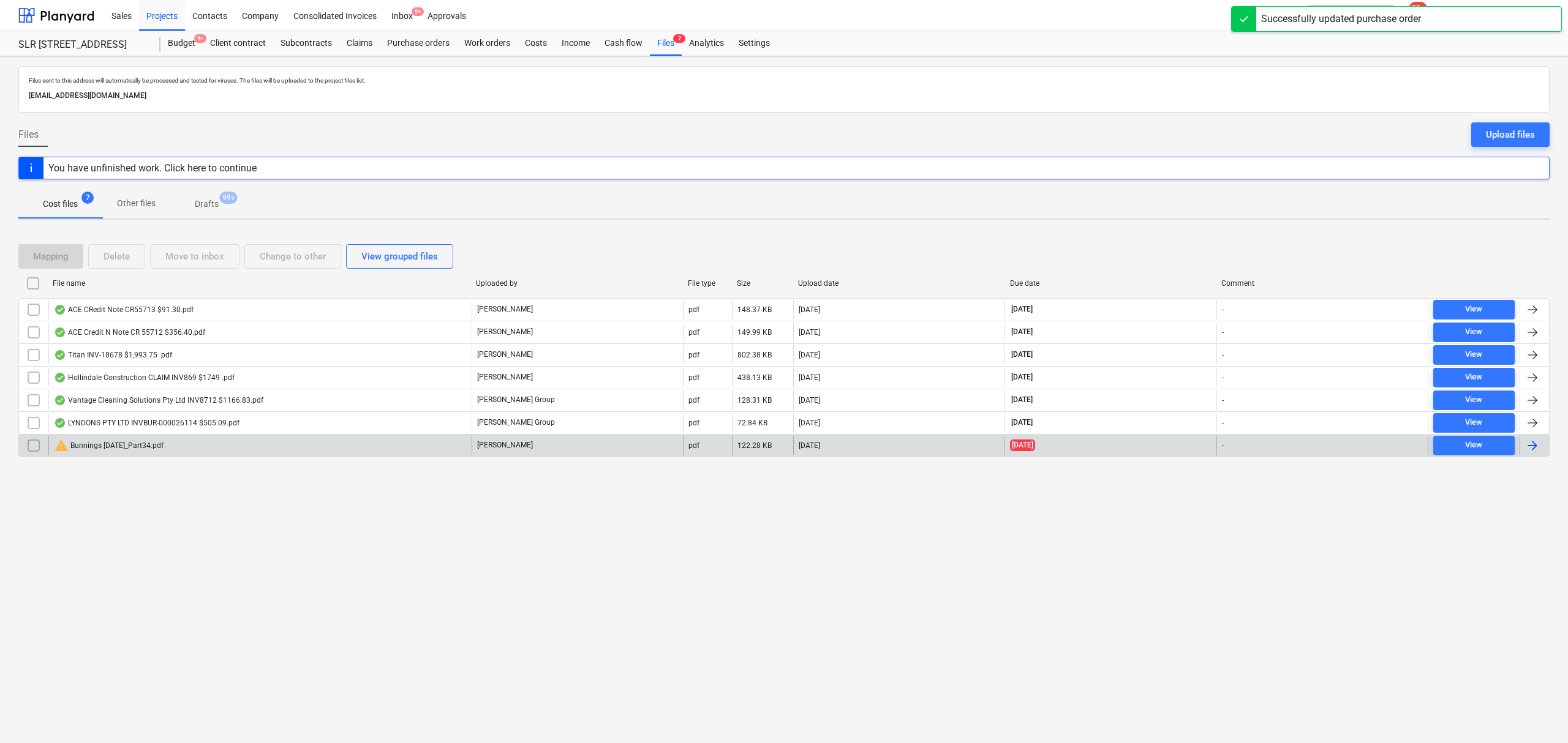
click at [167, 456] on div "warning Bunnings July 25_Part34.pdf" at bounding box center [260, 445] width 423 height 19
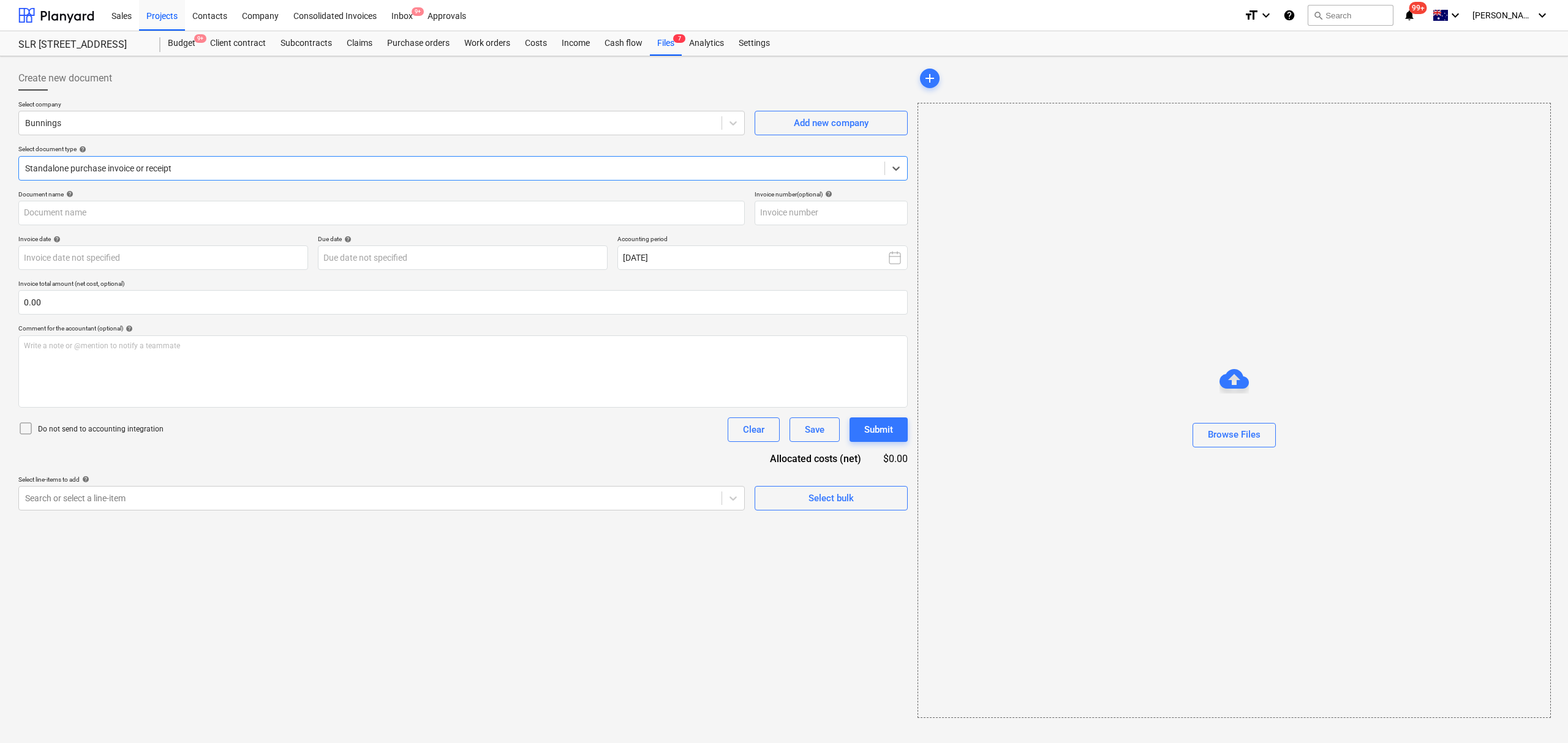
type input "244612384"
type input "19 Jul 2025"
type input "31 Aug 2025"
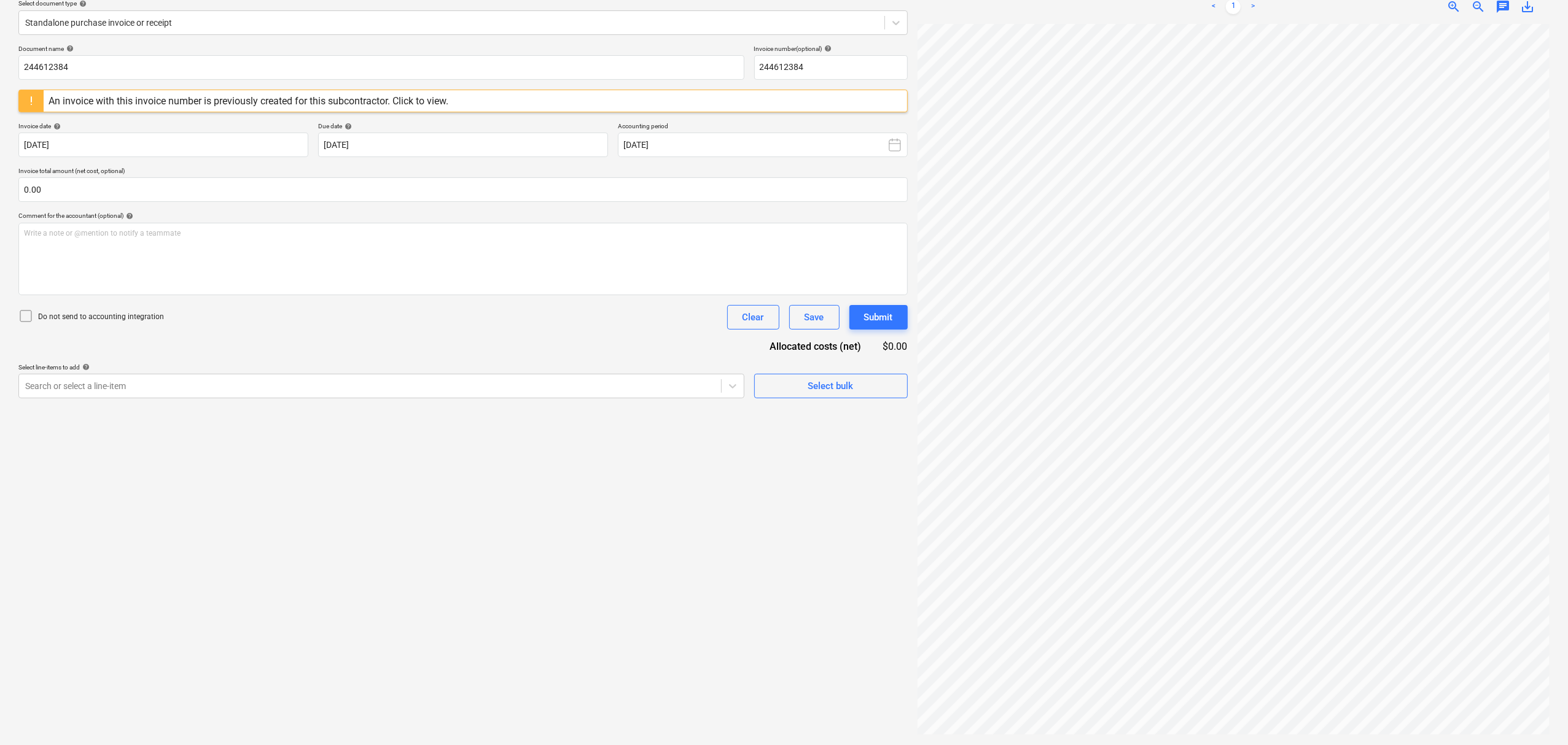
scroll to position [0, 13]
click at [1443, 8] on div "zoom_in" at bounding box center [1453, 6] width 24 height 14
click at [1445, 8] on div "zoom_in" at bounding box center [1453, 6] width 24 height 14
click at [1447, 6] on span "zoom_in" at bounding box center [1453, 6] width 14 height 14
click at [1447, 6] on span "zoom_in" at bounding box center [1453, 6] width 14 height 14
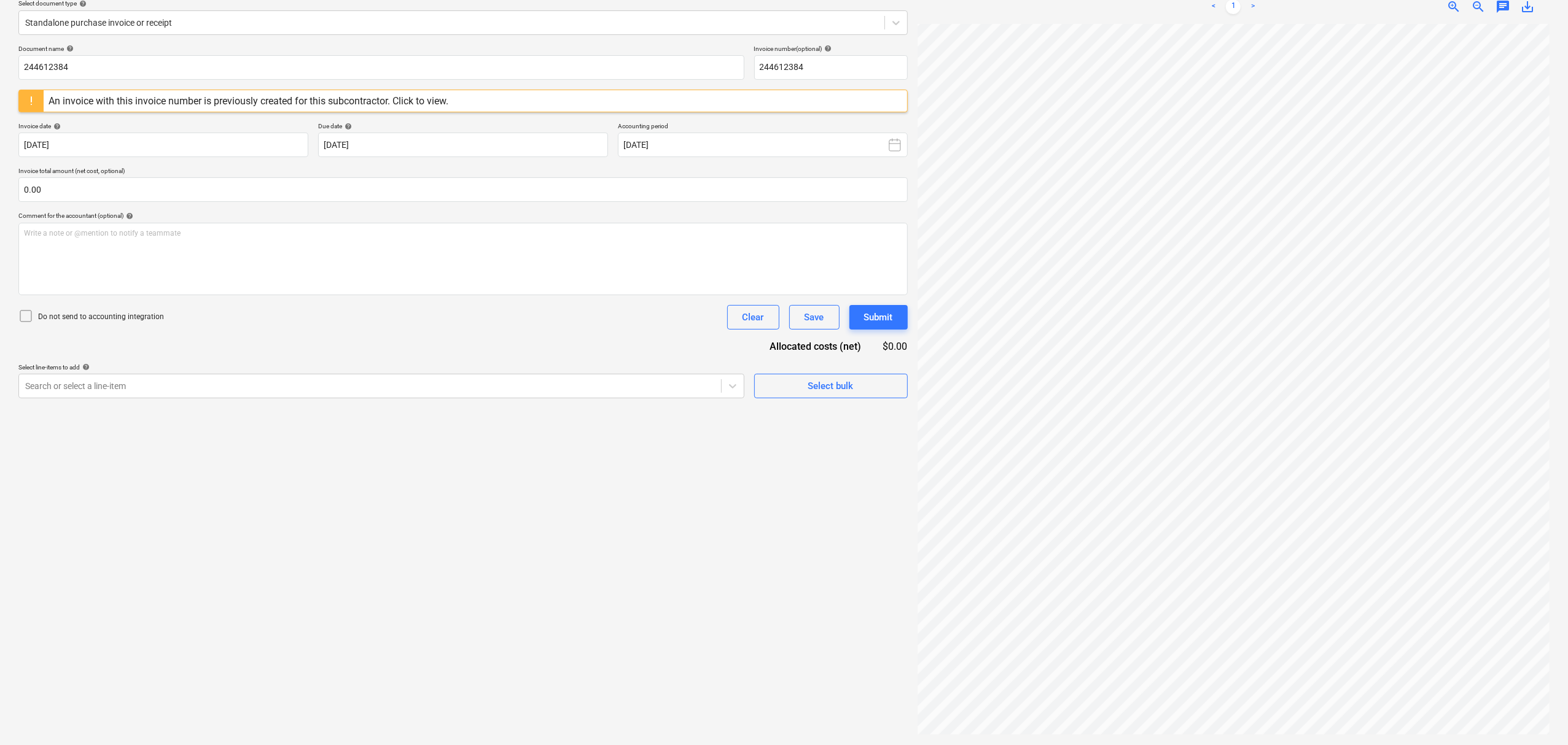
scroll to position [291, 0]
click at [1486, 3] on div "zoom_out" at bounding box center [1478, 6] width 24 height 14
click at [1482, 3] on span "zoom_out" at bounding box center [1478, 6] width 14 height 14
click at [1474, 3] on span "zoom_out" at bounding box center [1478, 6] width 14 height 14
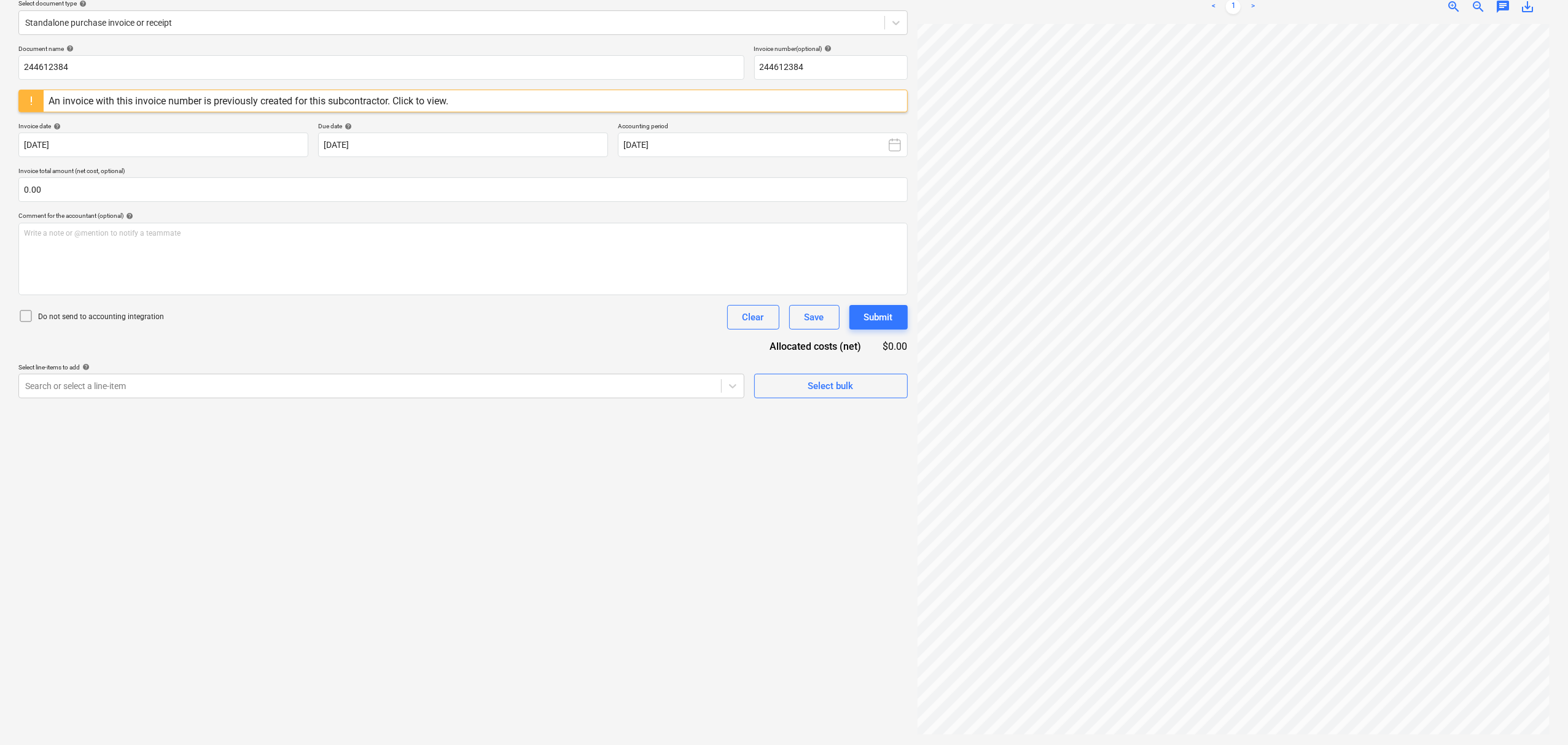
scroll to position [37, 13]
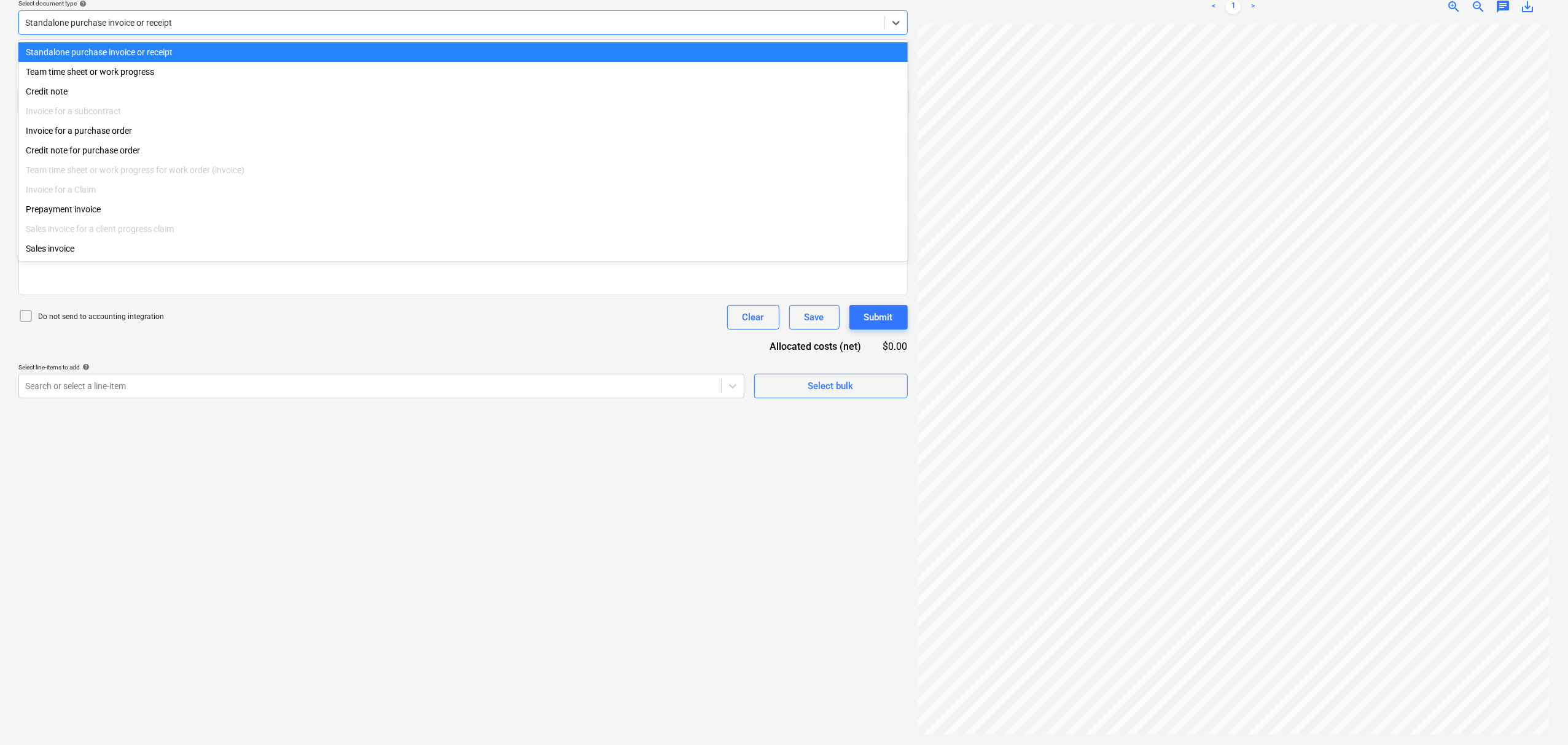
click at [405, 29] on div "Standalone purchase invoice or receipt" at bounding box center [452, 23] width 865 height 17
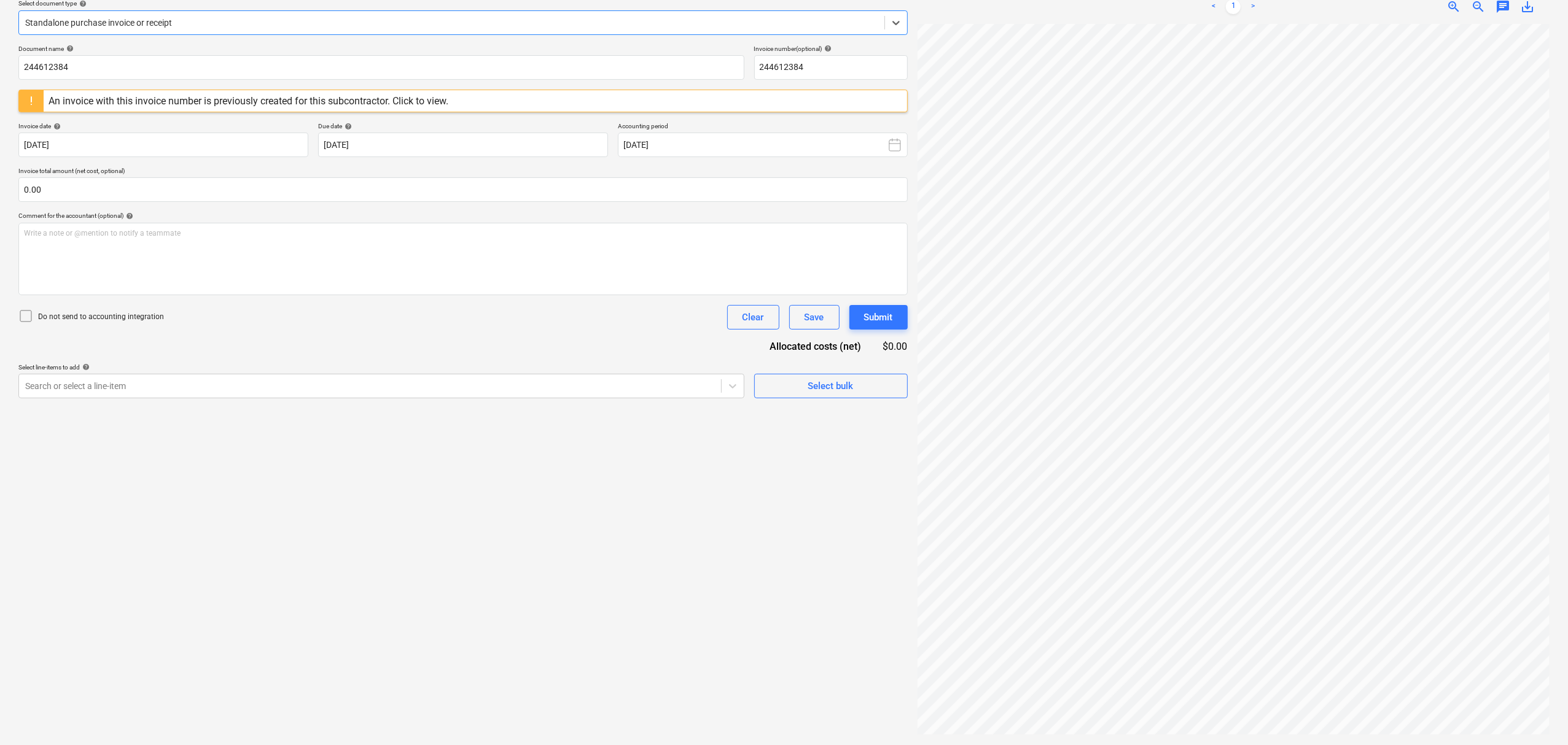
click at [405, 29] on div "Standalone purchase invoice or receipt" at bounding box center [452, 23] width 865 height 17
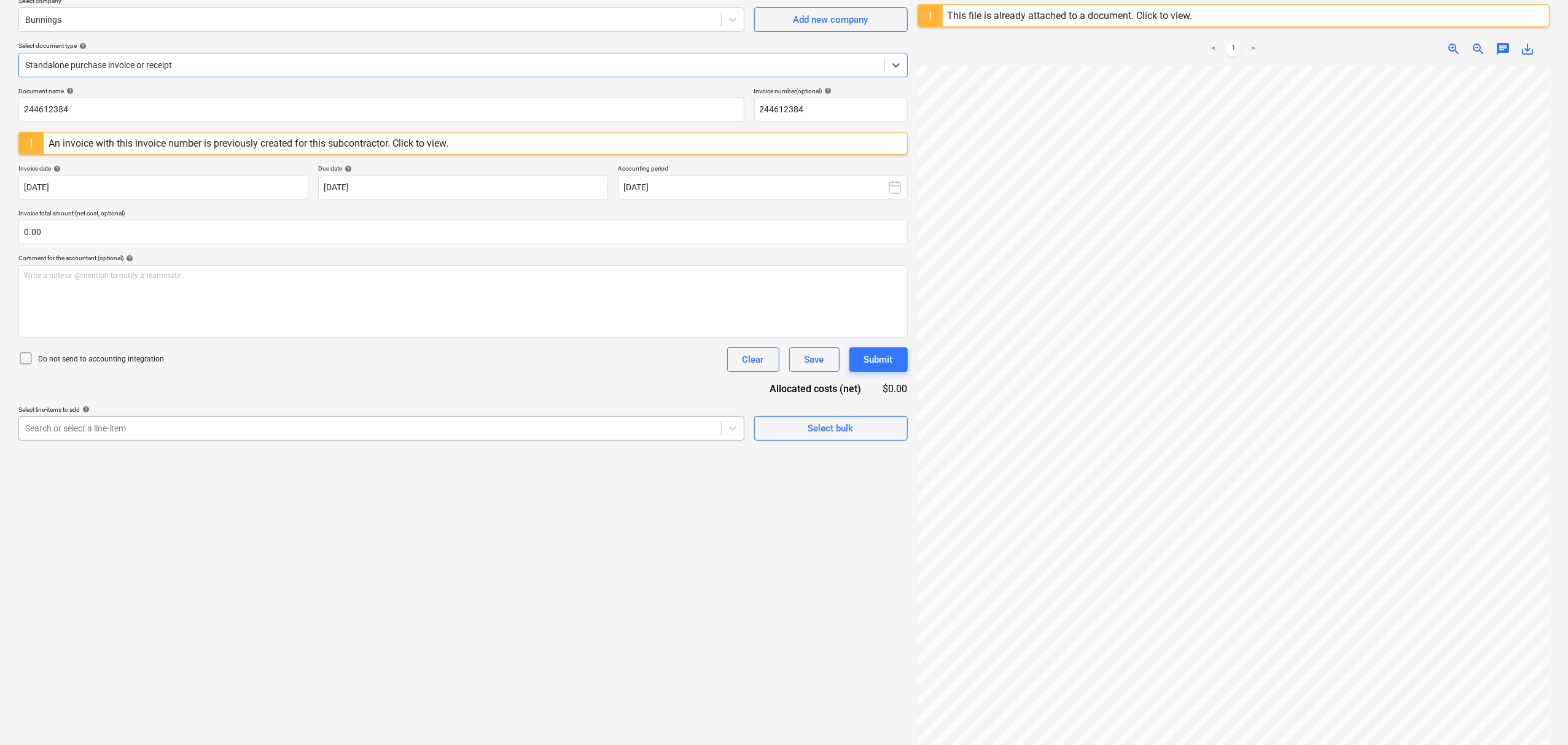
scroll to position [0, 0]
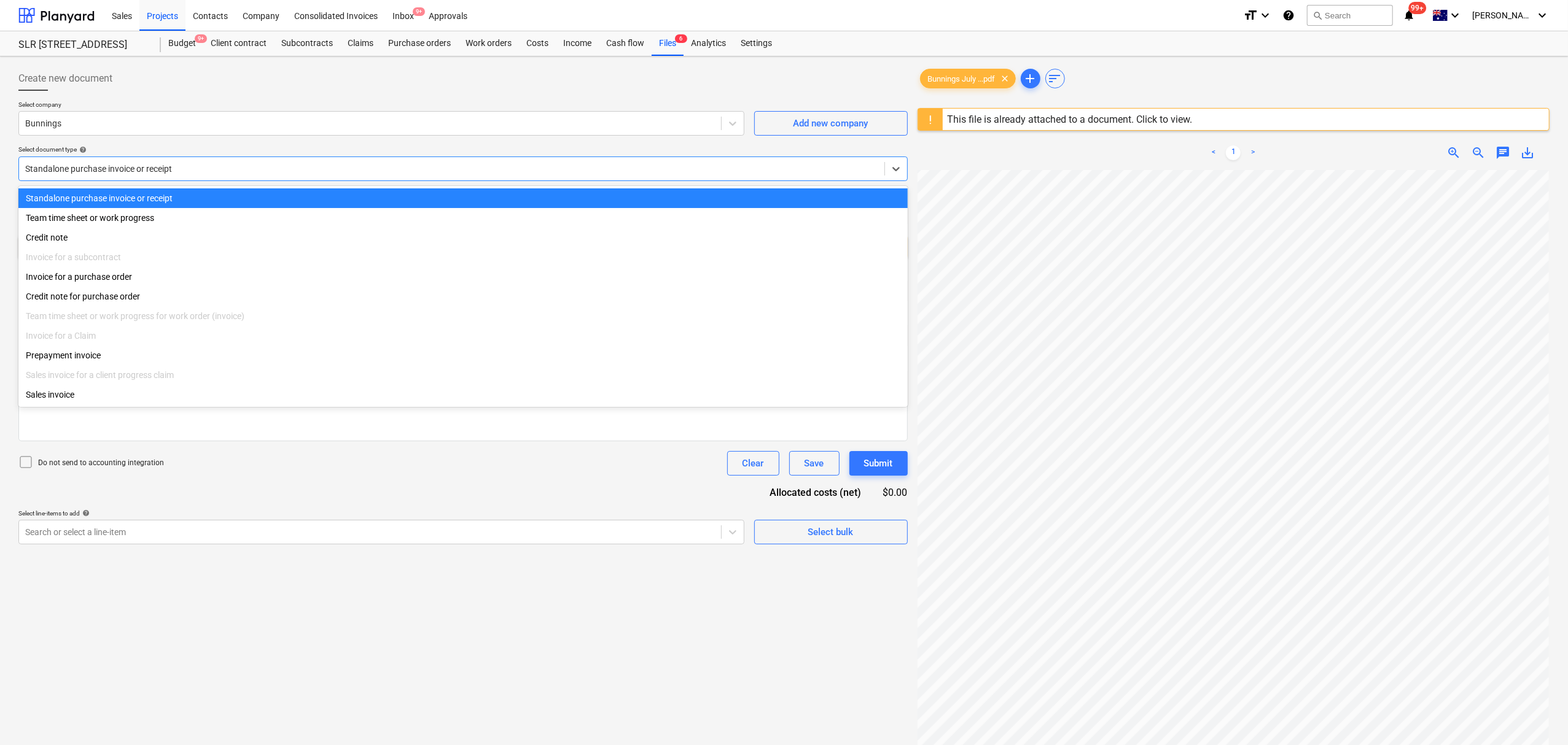
drag, startPoint x: 537, startPoint y: 169, endPoint x: 543, endPoint y: 170, distance: 6.1
click at [543, 170] on div at bounding box center [452, 169] width 853 height 13
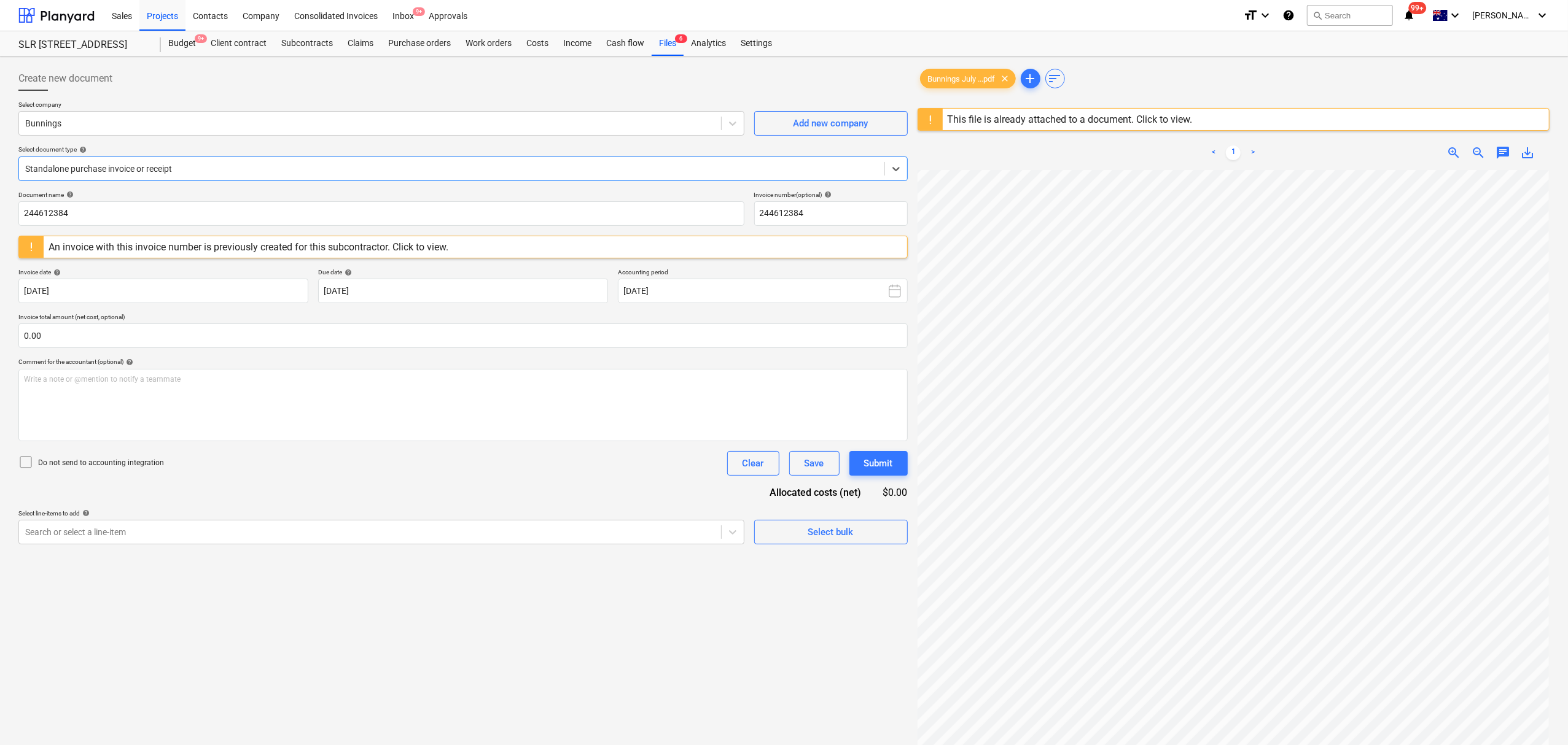
click at [543, 170] on div at bounding box center [452, 169] width 853 height 13
click at [163, 178] on div "Standalone purchase invoice or receipt" at bounding box center [452, 169] width 865 height 17
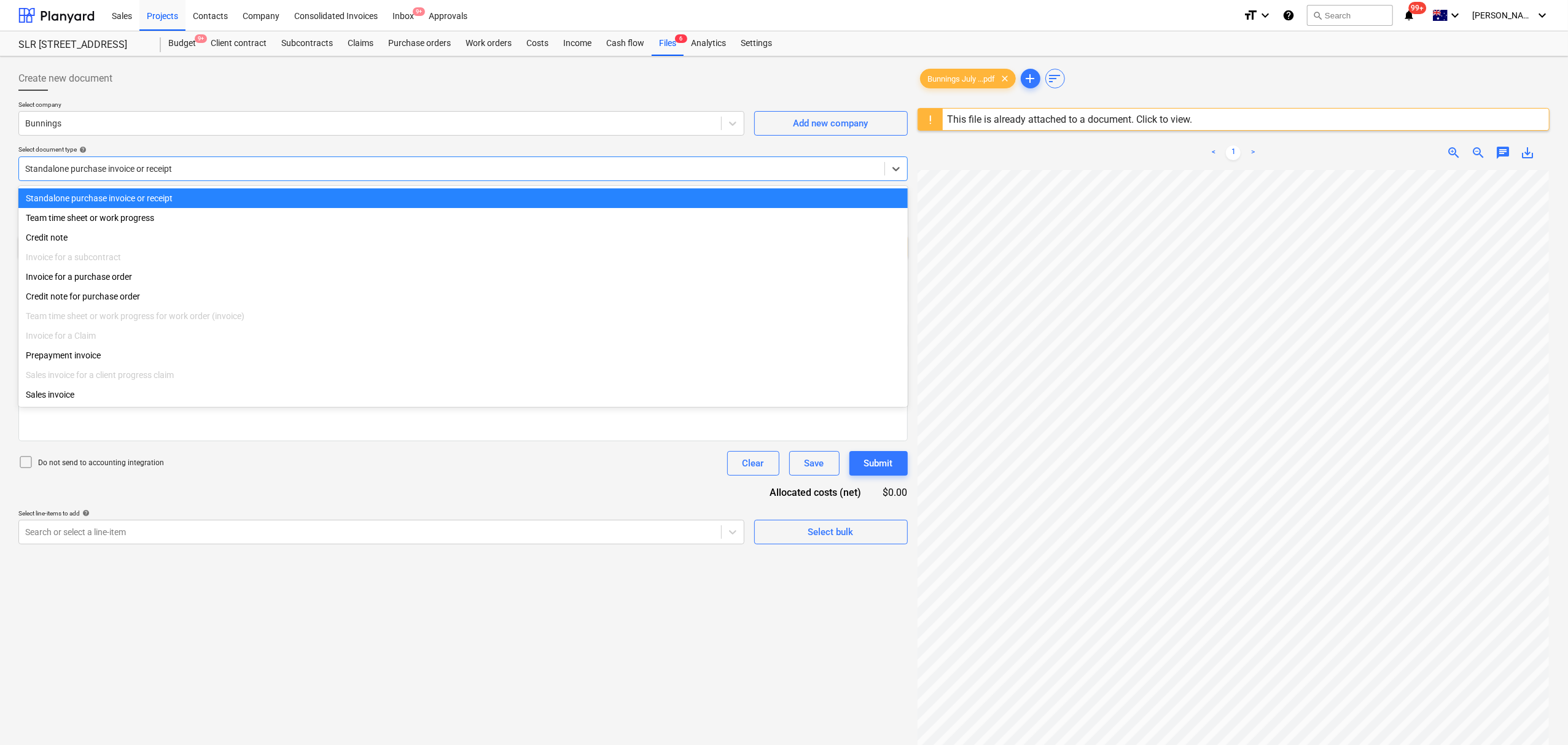
click at [163, 178] on div "Standalone purchase invoice or receipt" at bounding box center [452, 169] width 865 height 17
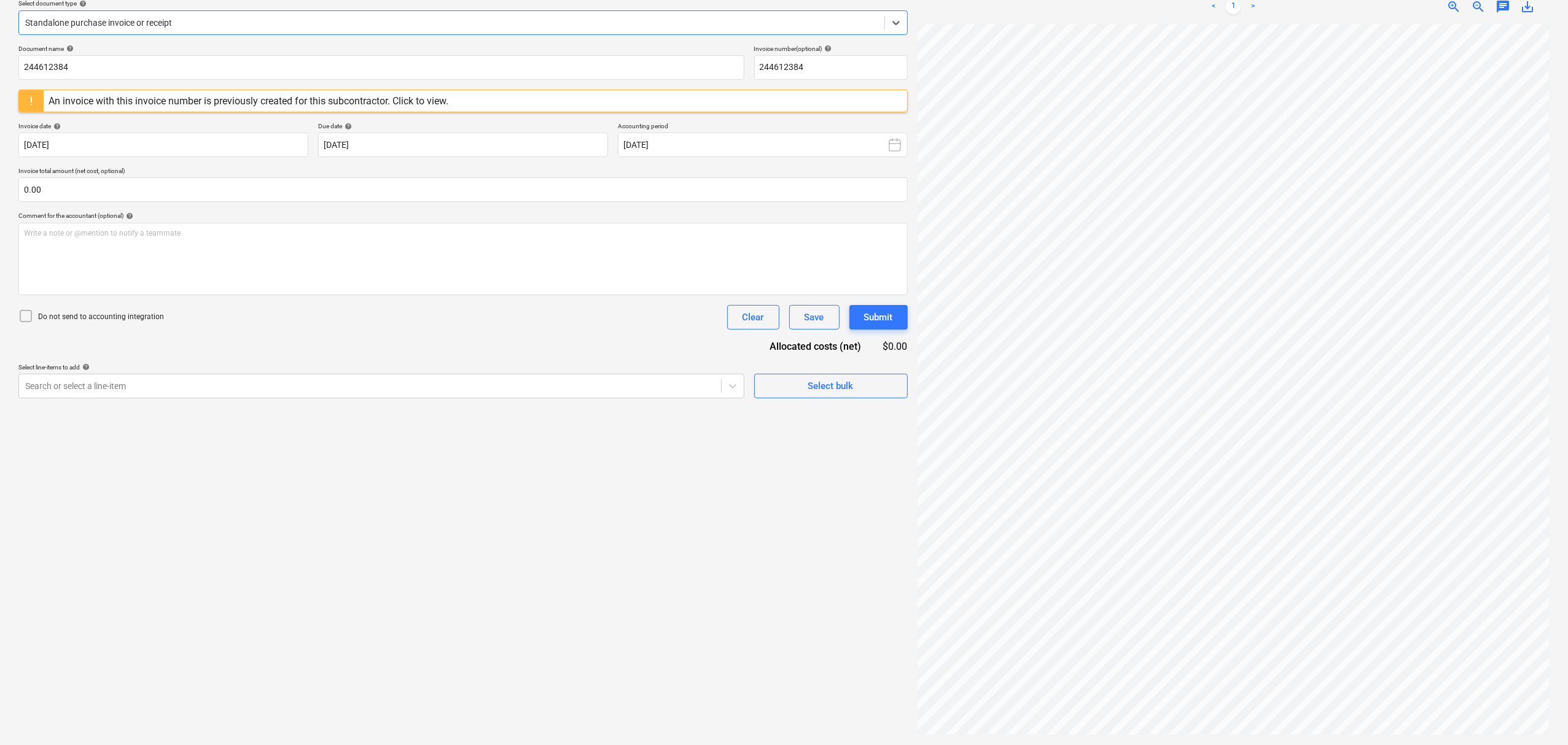
scroll to position [201, 13]
click at [168, 30] on div "Standalone purchase invoice or receipt" at bounding box center [452, 23] width 865 height 17
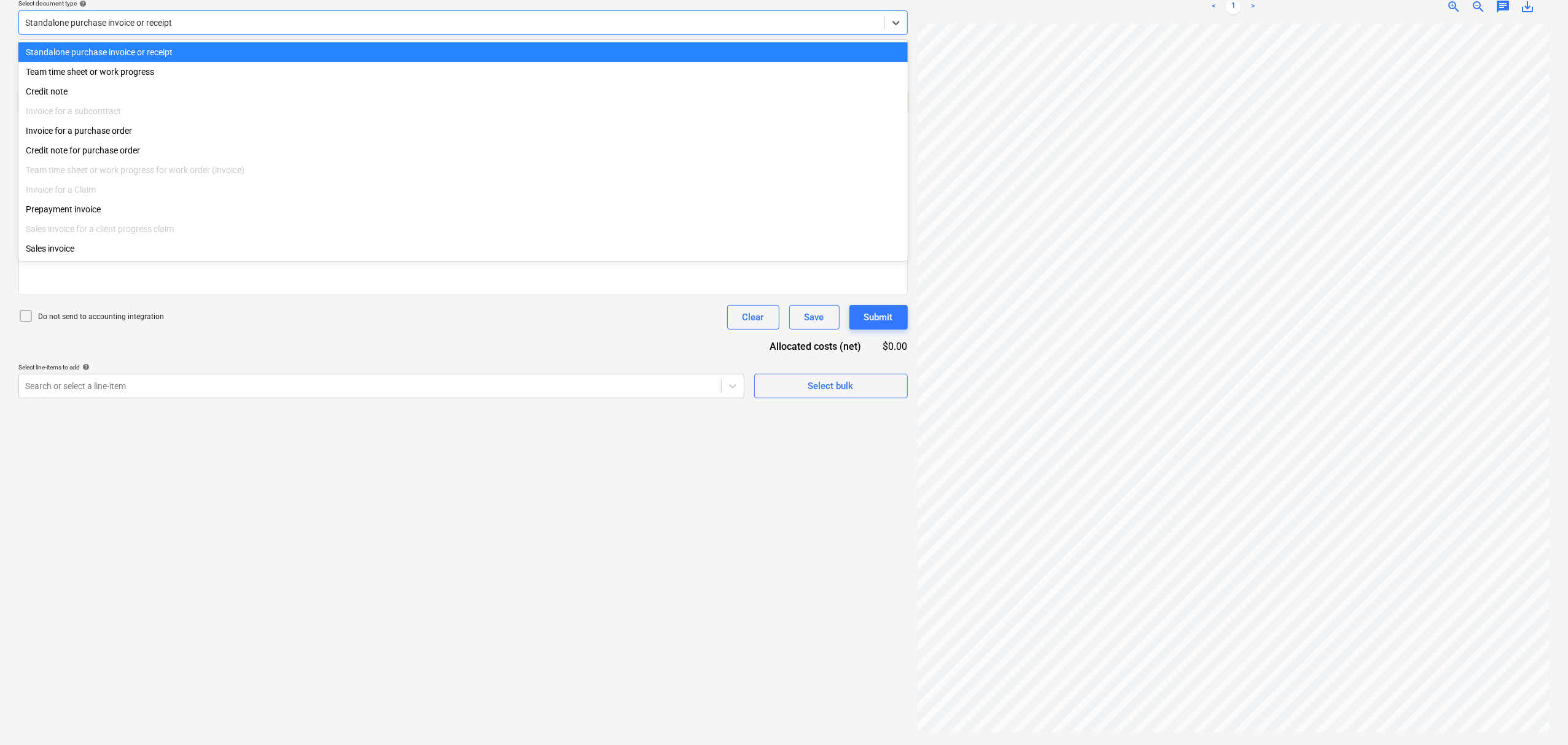
click at [164, 25] on div at bounding box center [452, 23] width 853 height 13
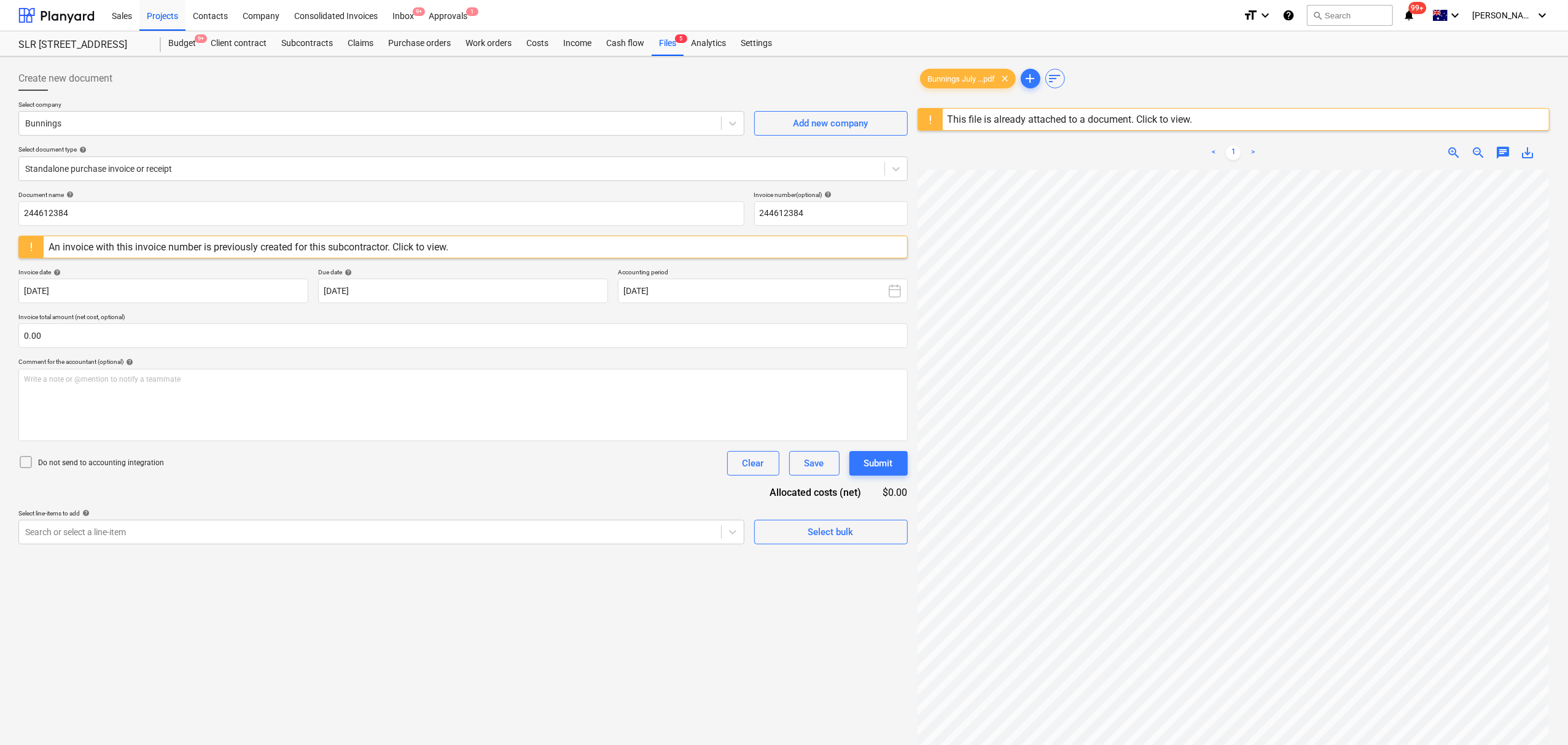
scroll to position [82, 0]
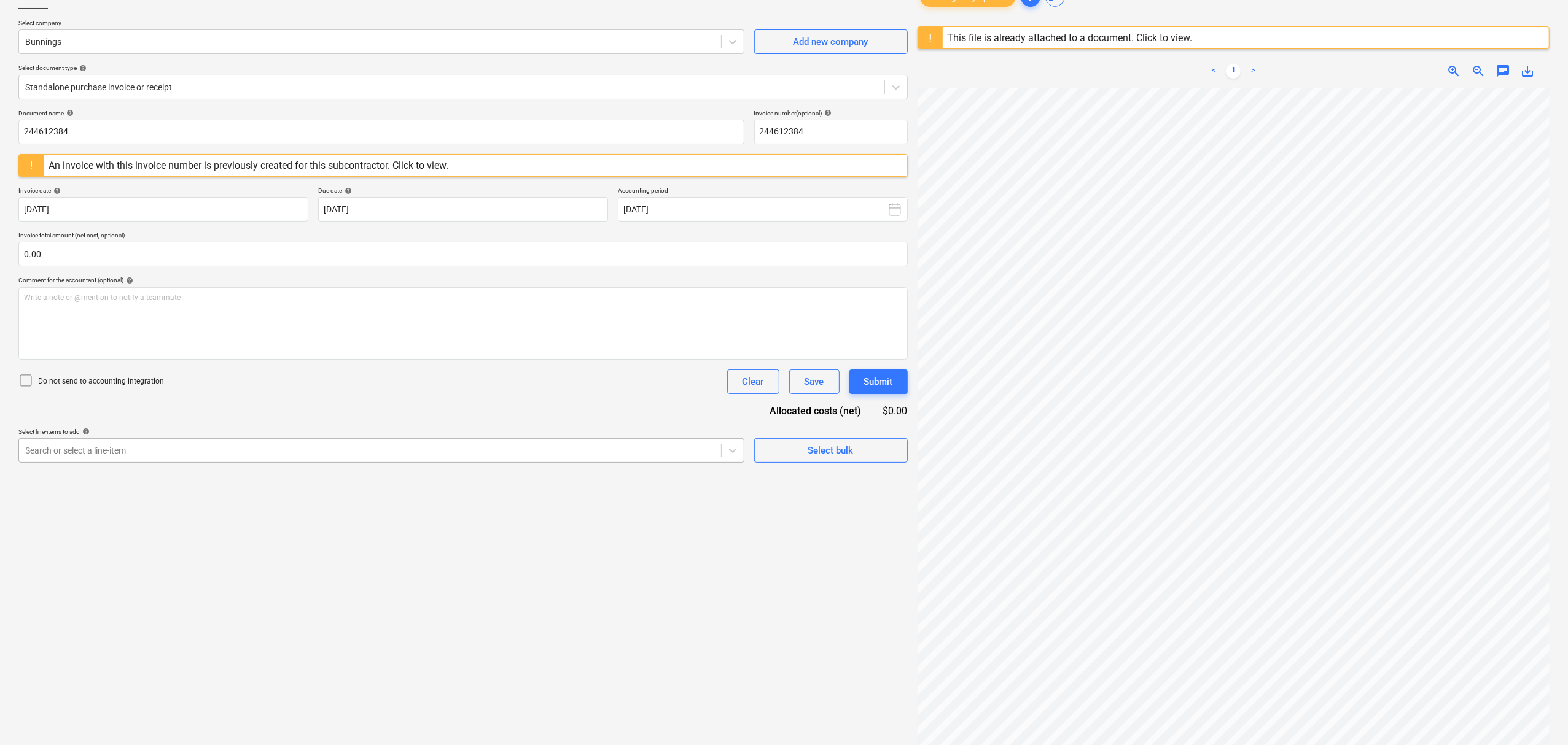
click at [109, 448] on div at bounding box center [370, 450] width 690 height 13
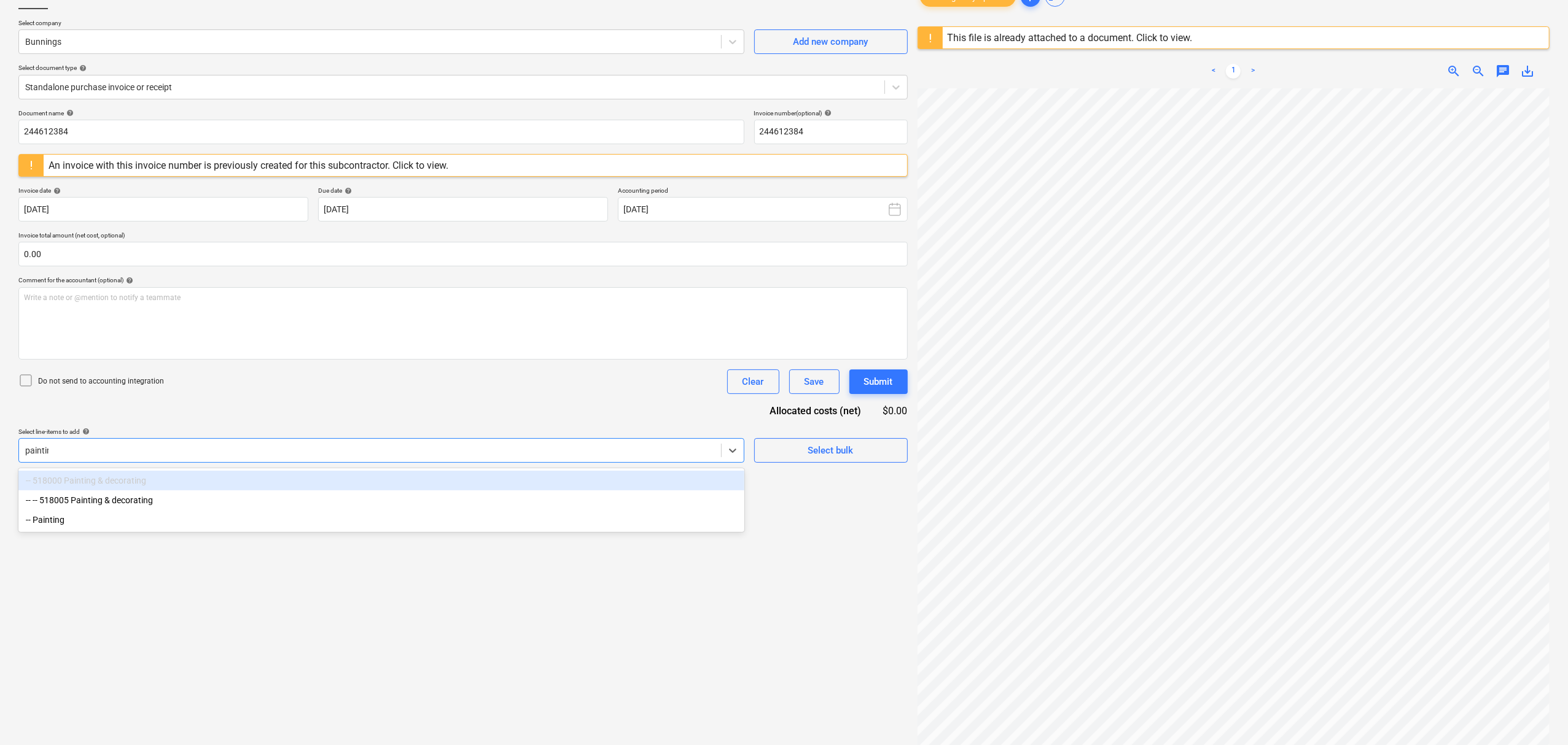
type input "painting"
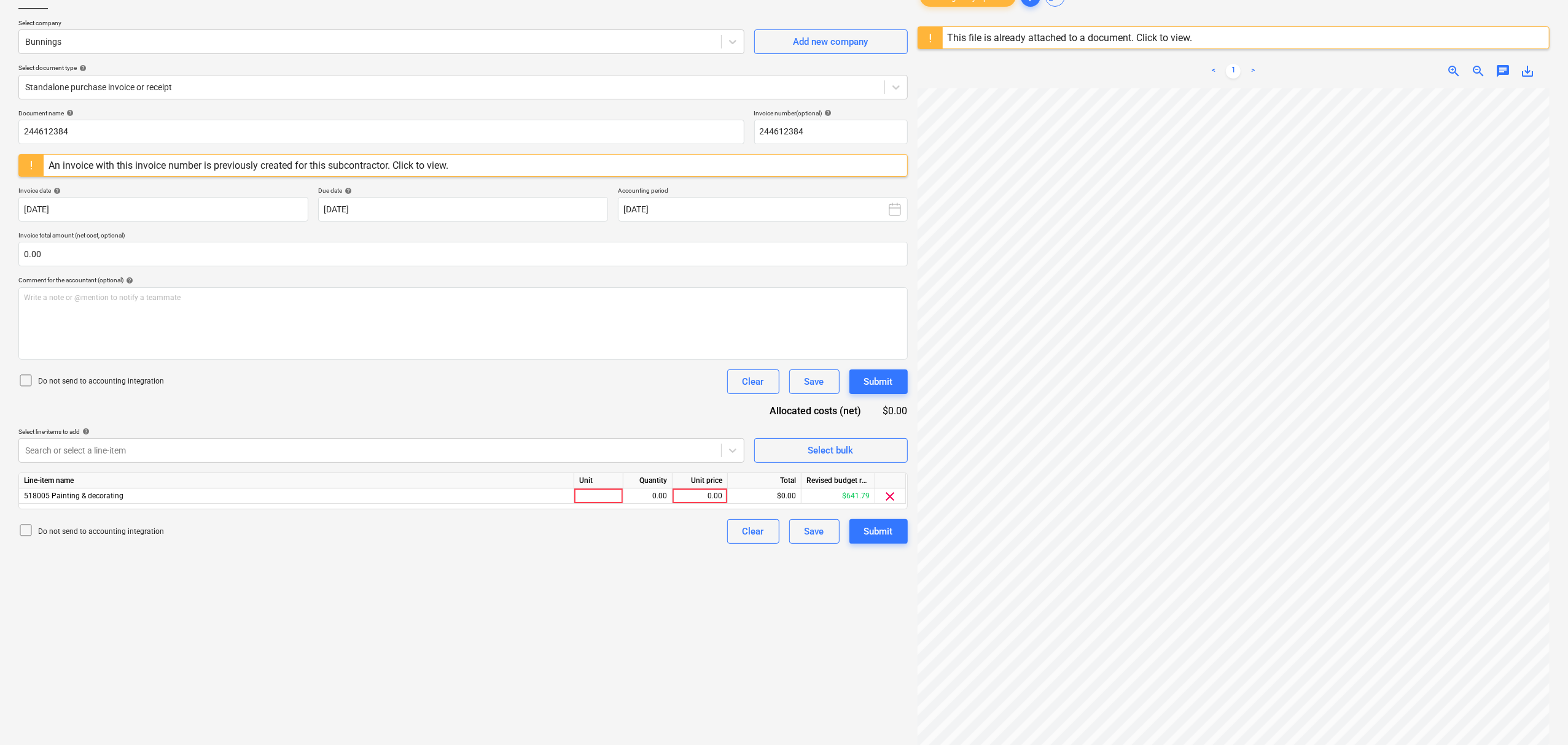
click at [504, 437] on p "Select line-items to add help" at bounding box center [381, 433] width 726 height 10
click at [616, 494] on div at bounding box center [599, 496] width 49 height 15
type input "item"
type input "29.81"
click at [1499, 71] on span "chat" at bounding box center [1502, 71] width 14 height 14
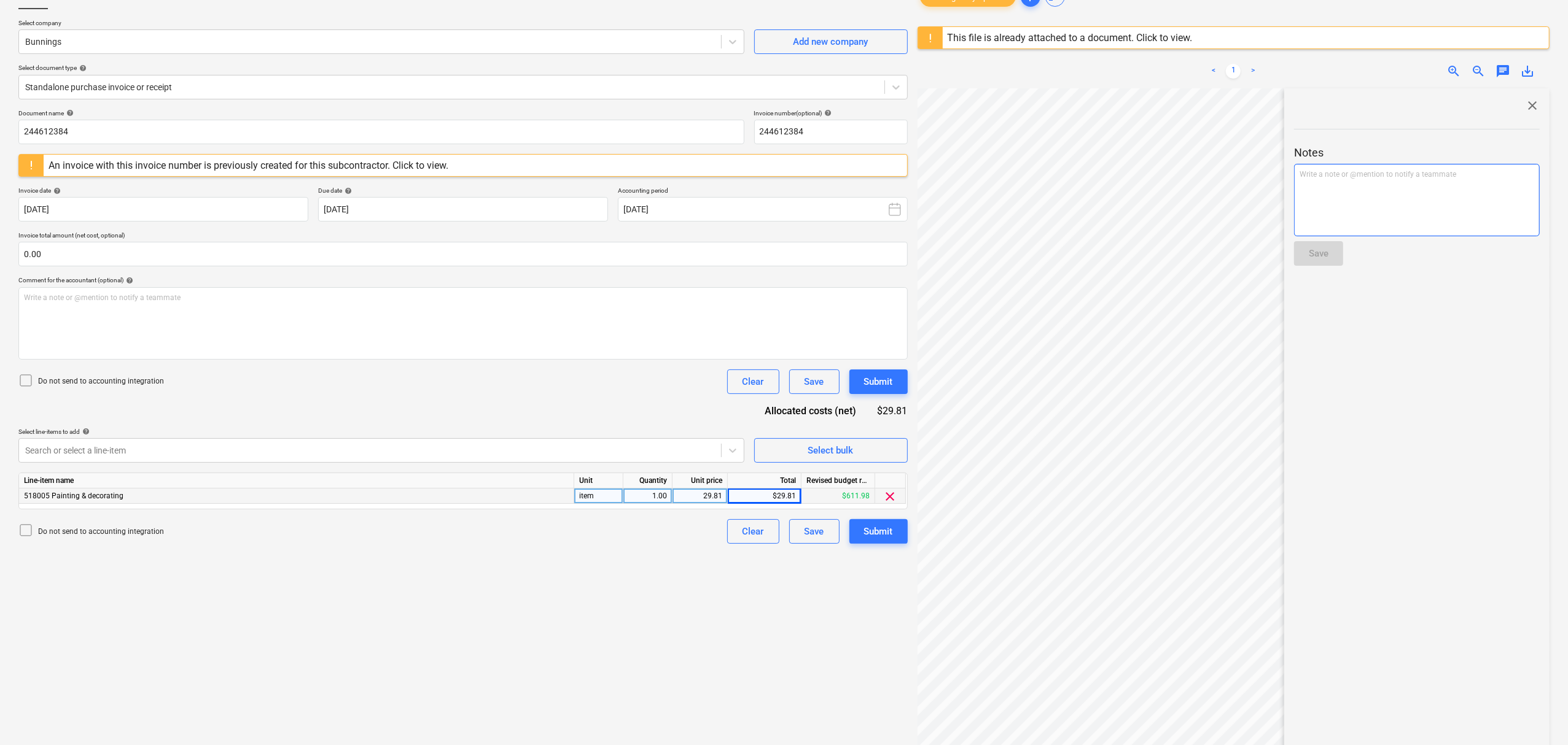
click at [1411, 222] on div "Write a note or @mention to notify a teammate ﻿" at bounding box center [1416, 200] width 245 height 72
click at [1319, 244] on button "Save" at bounding box center [1318, 253] width 49 height 24
click at [1527, 108] on span "close" at bounding box center [1532, 105] width 14 height 14
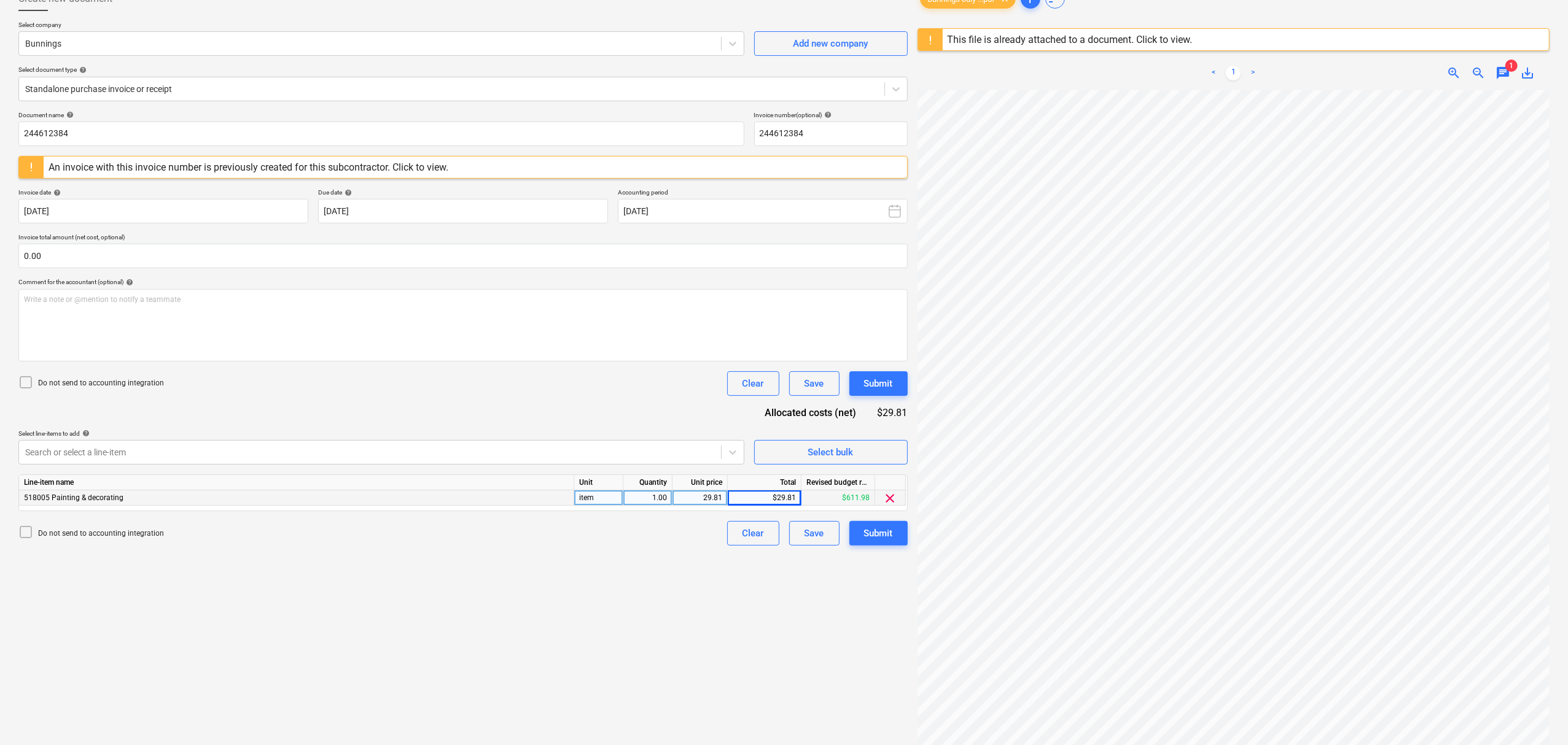
scroll to position [0, 0]
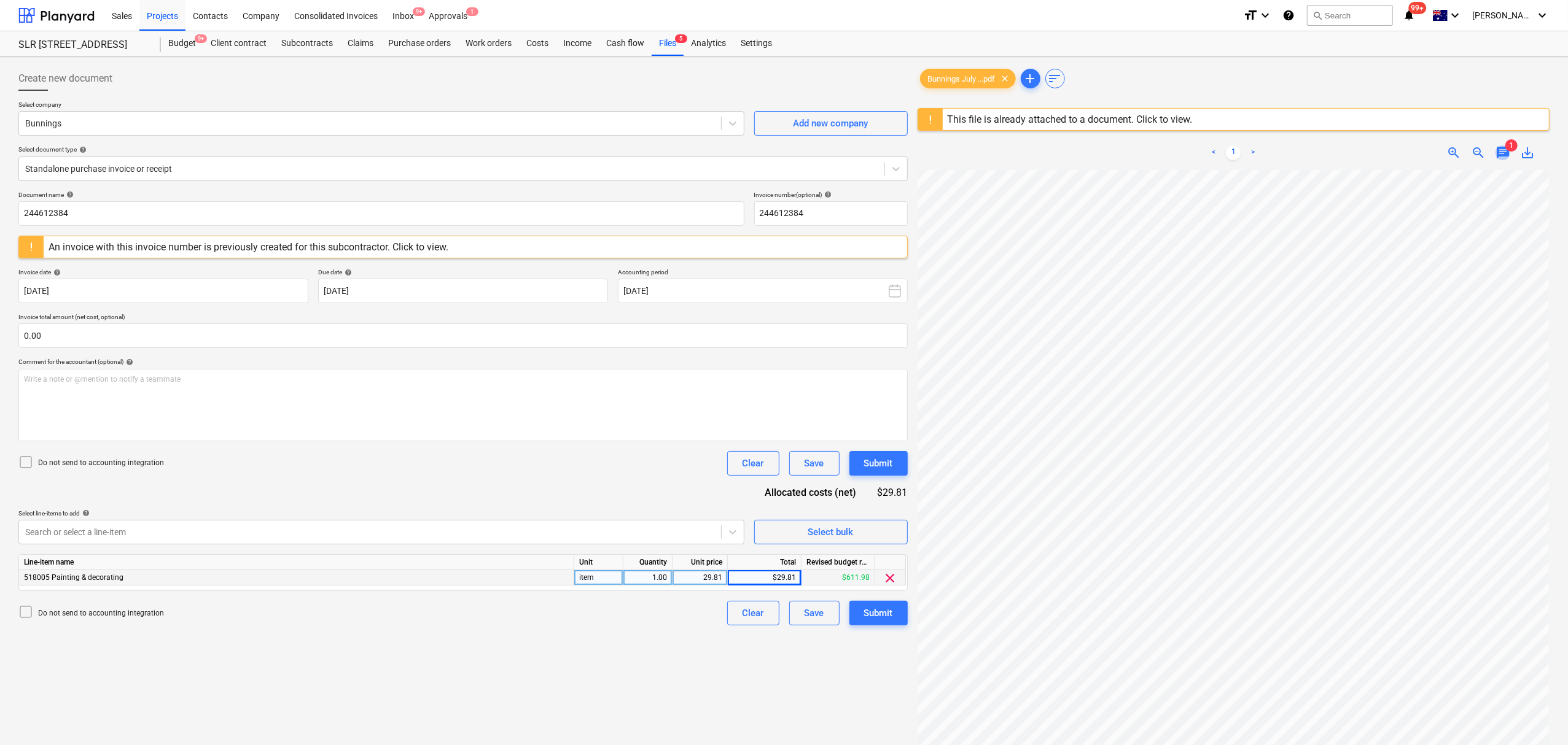
click at [1499, 153] on span "chat" at bounding box center [1502, 153] width 14 height 14
click at [1476, 245] on div "Write a note or @mention to notify a teammate ﻿" at bounding box center [1416, 281] width 245 height 72
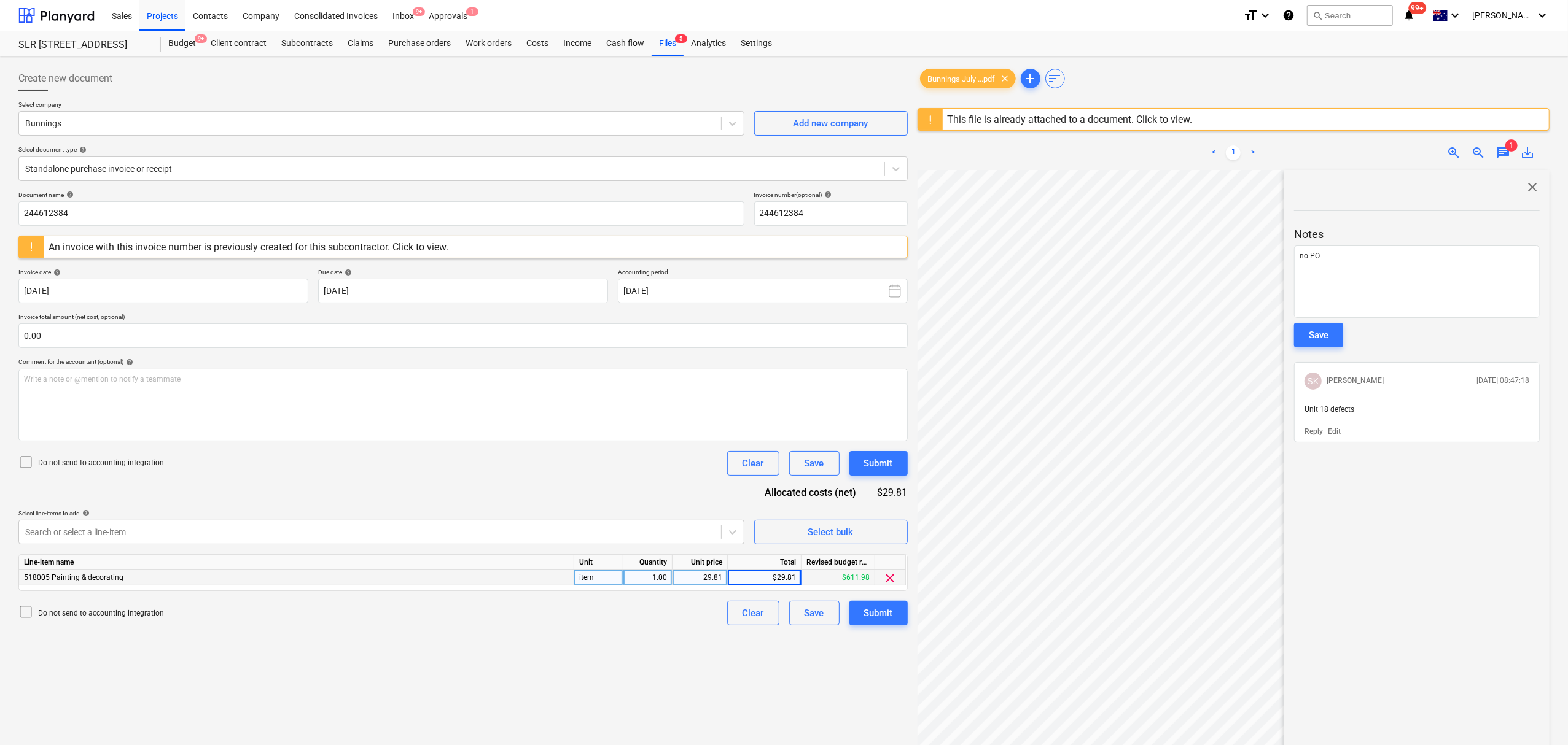
drag, startPoint x: 1315, startPoint y: 354, endPoint x: 1317, endPoint y: 342, distance: 12.2
click at [1314, 352] on div at bounding box center [1416, 352] width 245 height 10
click at [1313, 339] on div "Save" at bounding box center [1318, 335] width 19 height 16
click at [1527, 190] on span "close" at bounding box center [1532, 186] width 14 height 14
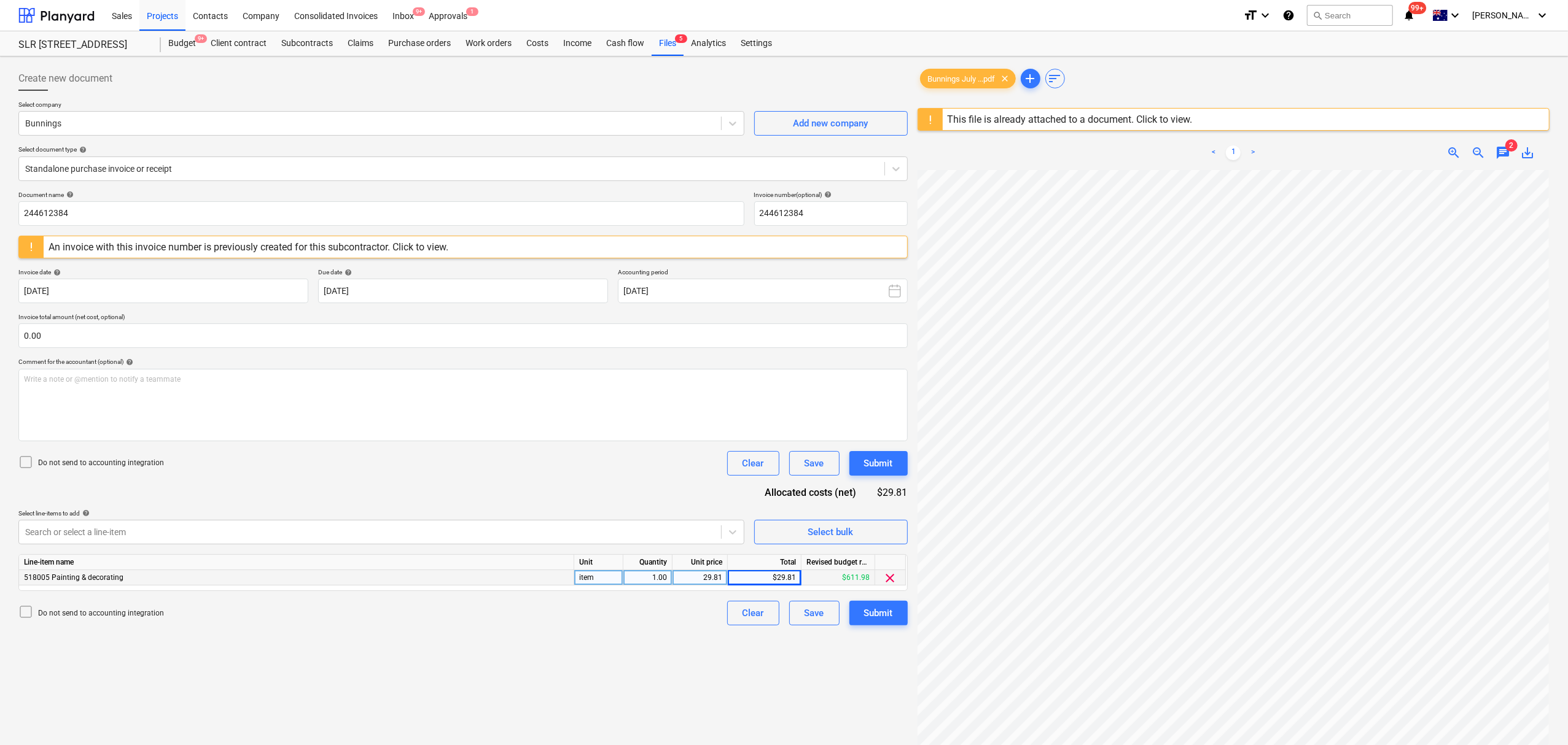
scroll to position [0, 13]
click at [801, 221] on input "244612384" at bounding box center [831, 213] width 153 height 24
drag, startPoint x: 808, startPoint y: 216, endPoint x: 765, endPoint y: 206, distance: 44.1
click at [768, 206] on input "244612384" at bounding box center [831, 213] width 153 height 24
click at [813, 210] on input "244612384" at bounding box center [831, 213] width 153 height 24
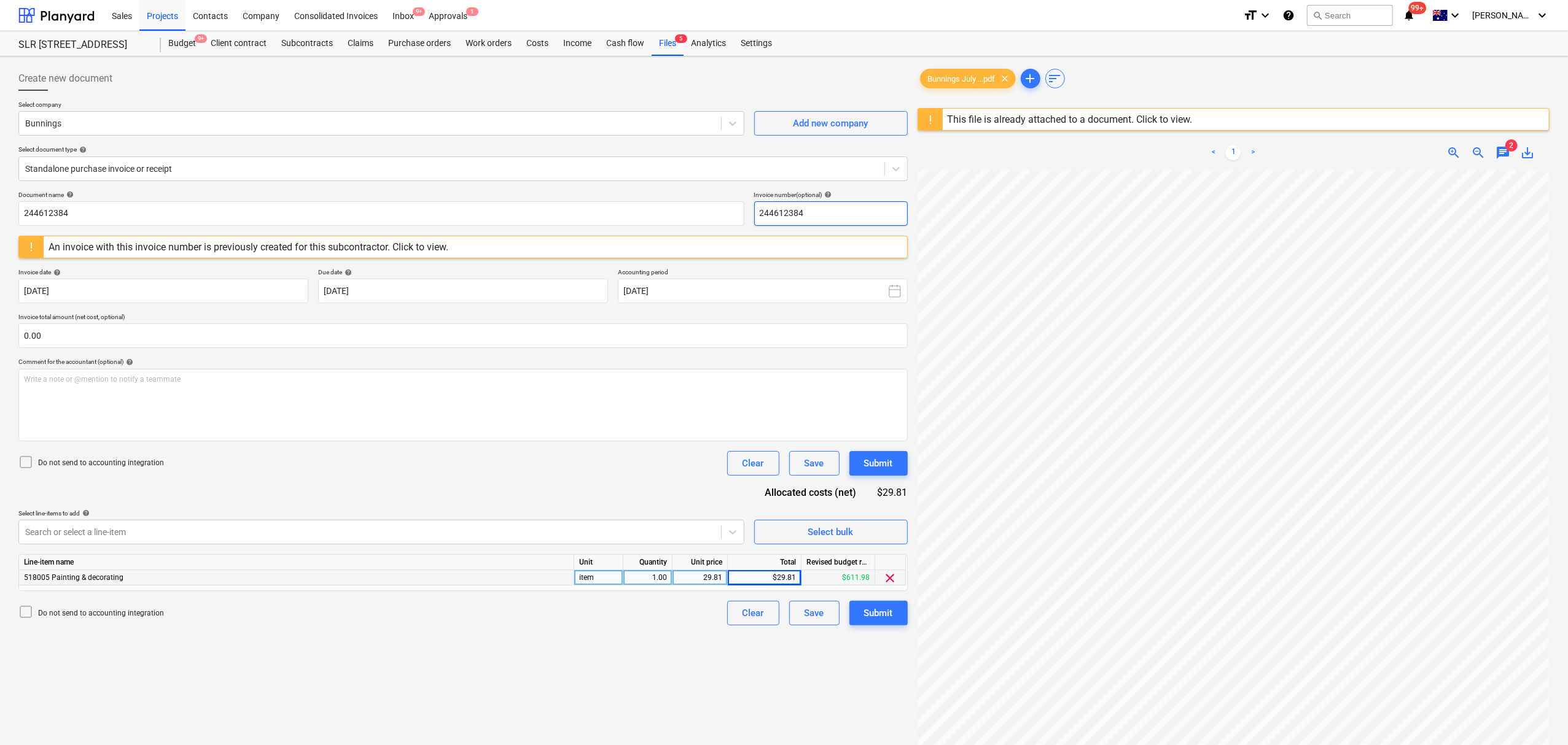
drag, startPoint x: 814, startPoint y: 209, endPoint x: 698, endPoint y: 196, distance: 116.7
click at [698, 196] on div "Document name help 244612384 Invoice number (optional) help 244612384" at bounding box center [463, 209] width 889 height 35
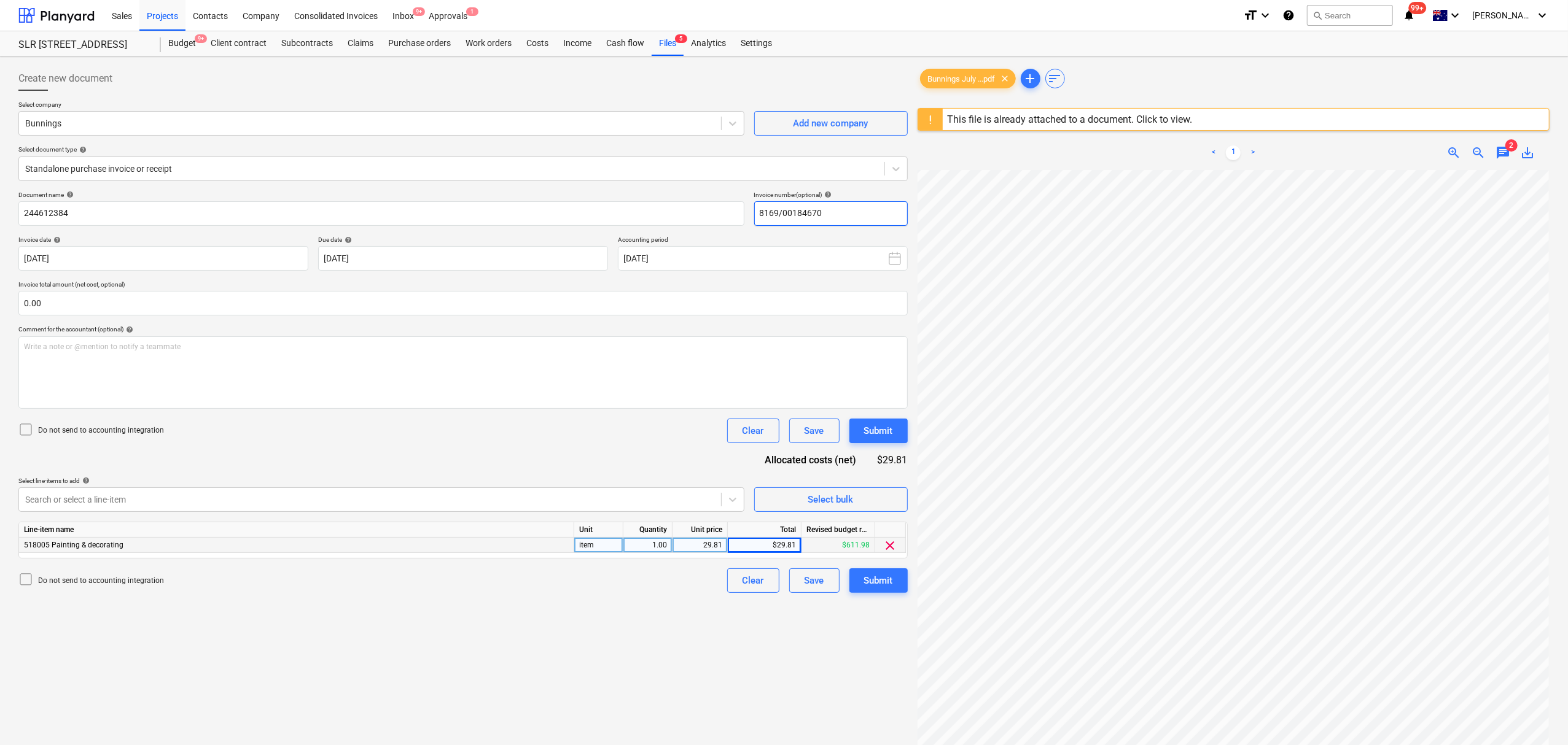
type input "8169/00184670"
drag, startPoint x: 11, startPoint y: 186, endPoint x: -17, endPoint y: 177, distance: 29.4
click at [0, 177] on html "Sales Projects Contacts Company Consolidated Invoices Inbox 9+ Approvals 1 form…" at bounding box center [784, 372] width 1568 height 745
paste input "8169/00184670"
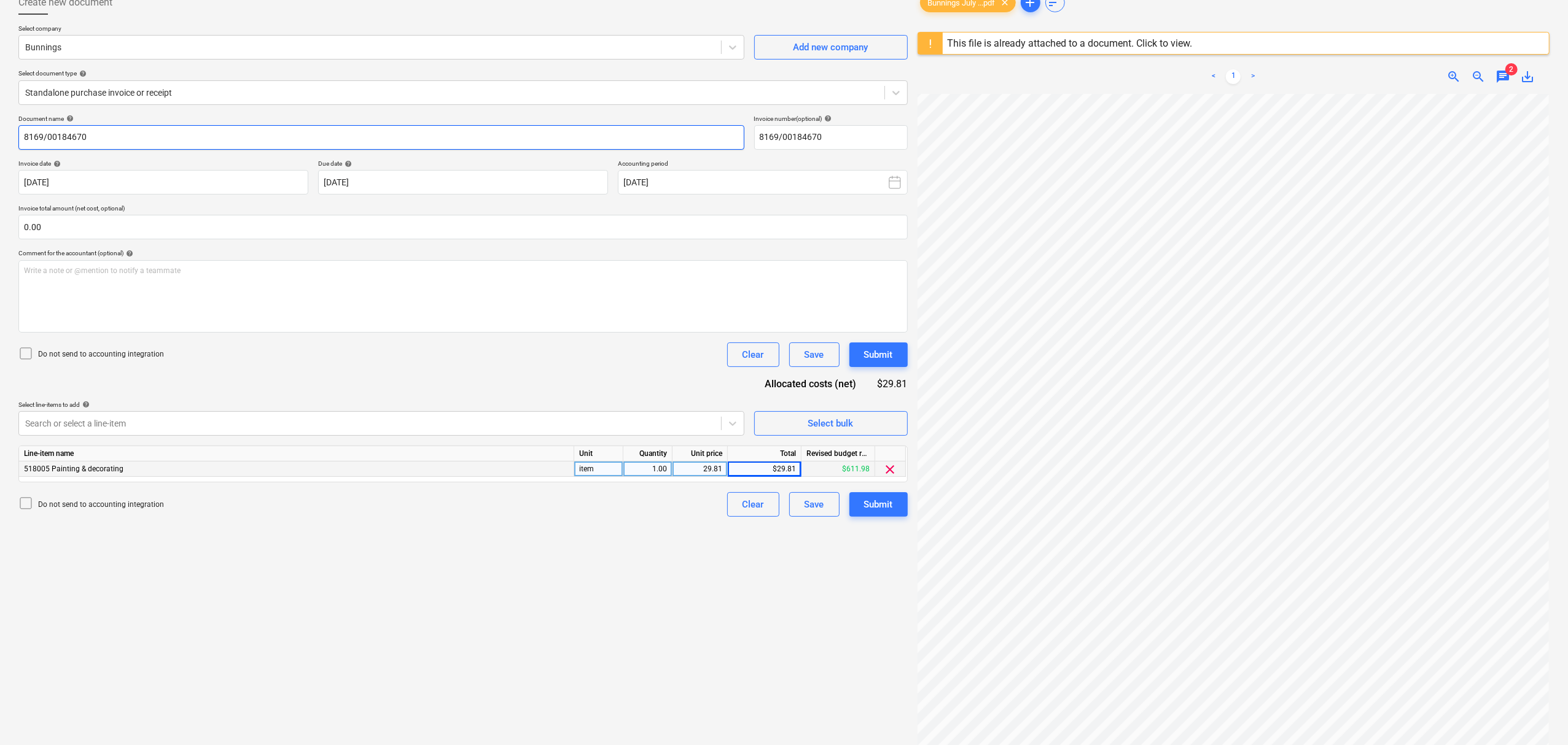
scroll to position [146, 0]
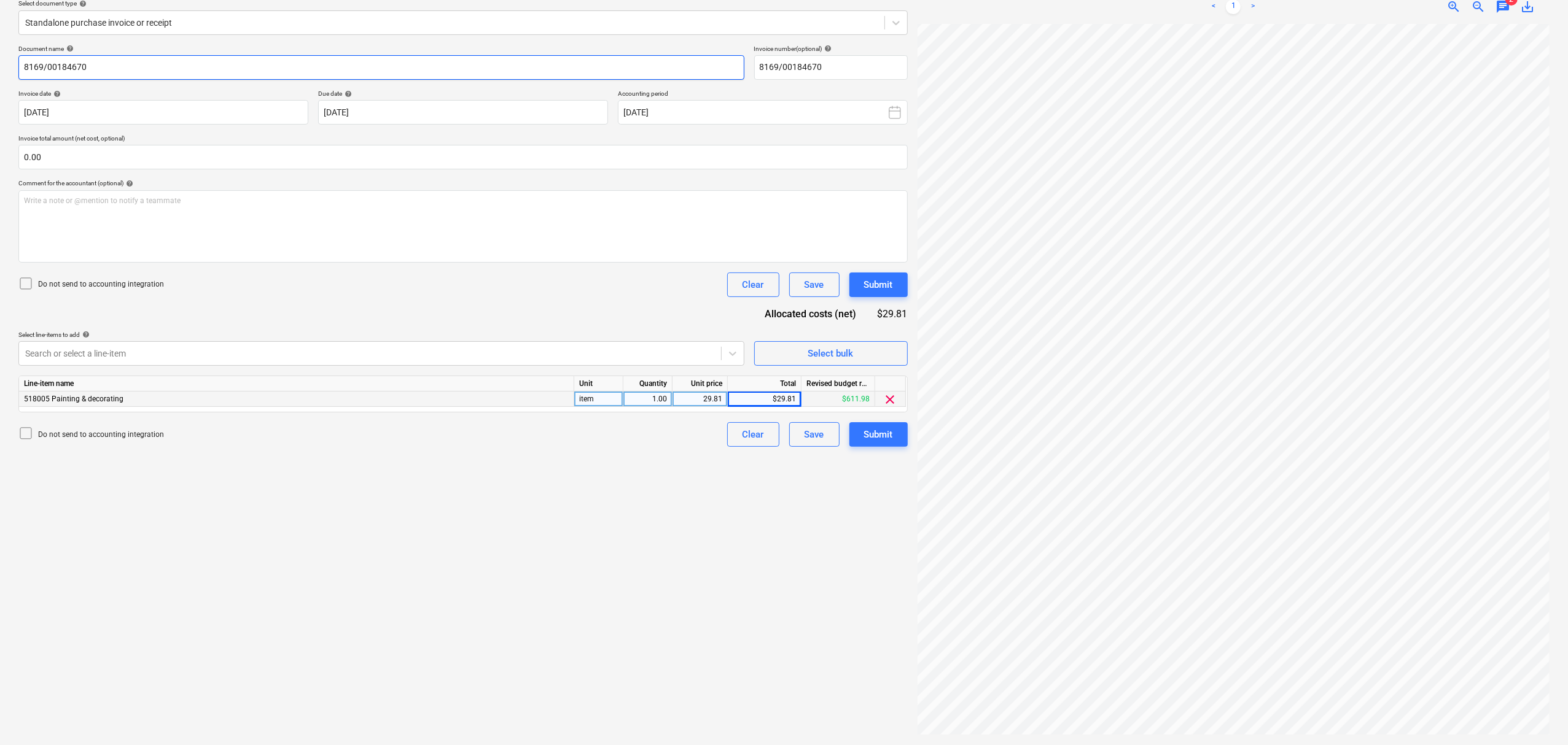
type input "8169/00184670"
click at [180, 287] on div "Do not send to accounting integration Clear Save Submit" at bounding box center [463, 284] width 889 height 24
click at [882, 433] on div "Submit" at bounding box center [878, 434] width 29 height 16
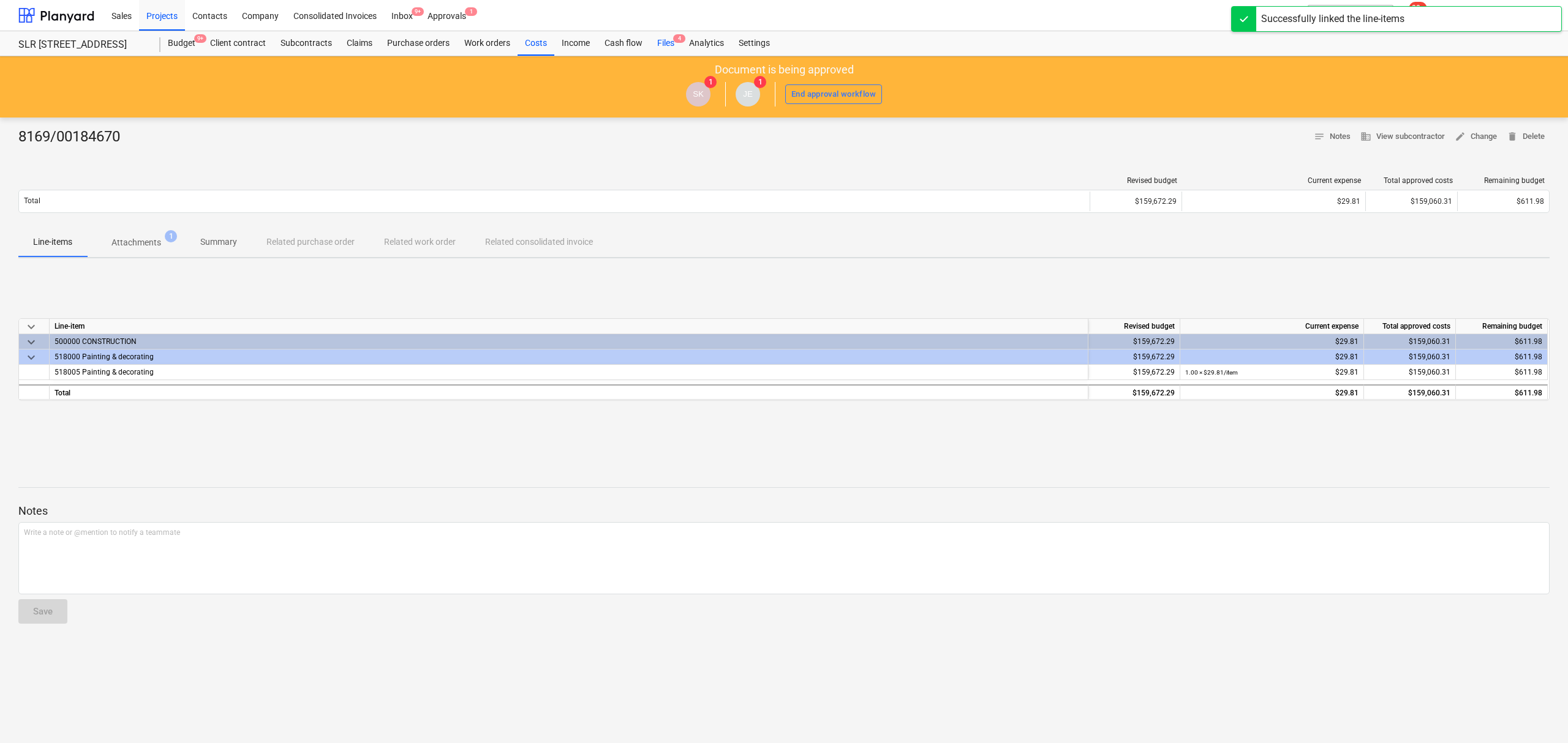
click at [665, 37] on div "Files 4" at bounding box center [666, 43] width 32 height 24
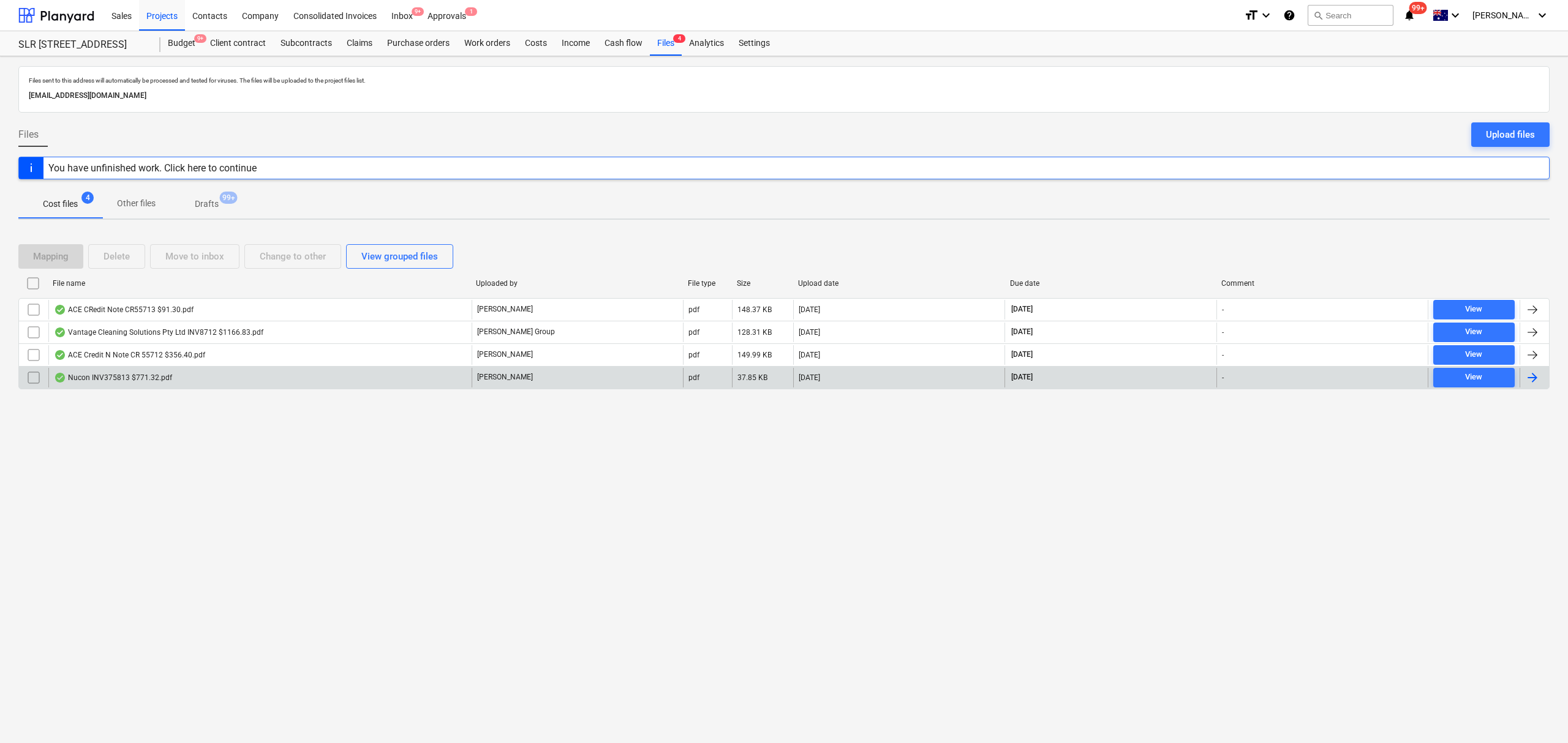
click at [277, 382] on div "Nucon INV375813 $771.32.pdf" at bounding box center [260, 377] width 423 height 19
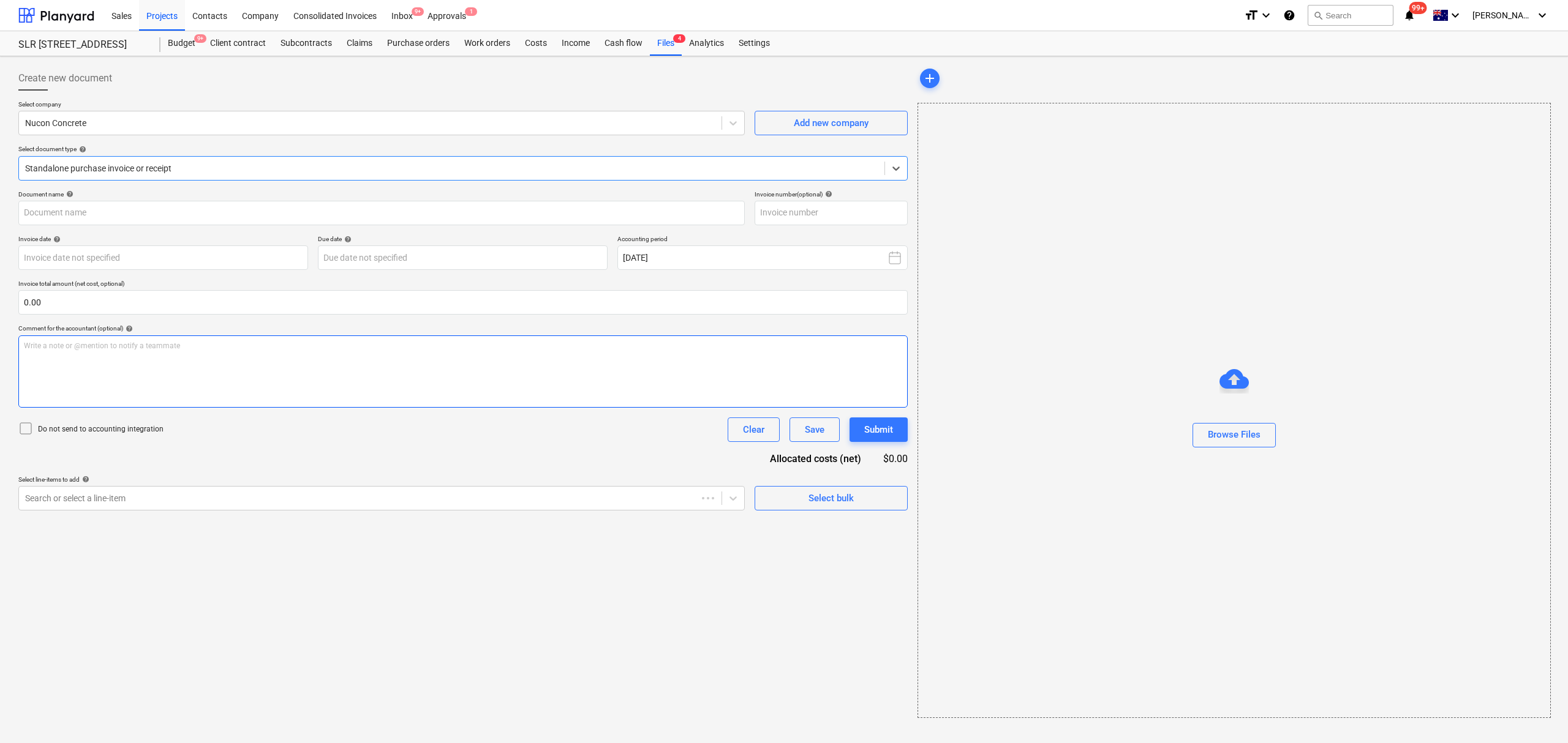
type input "375813"
type input "27 Aug 2025"
type input "30 Sep 2025"
click at [528, 40] on div "Costs" at bounding box center [536, 43] width 37 height 24
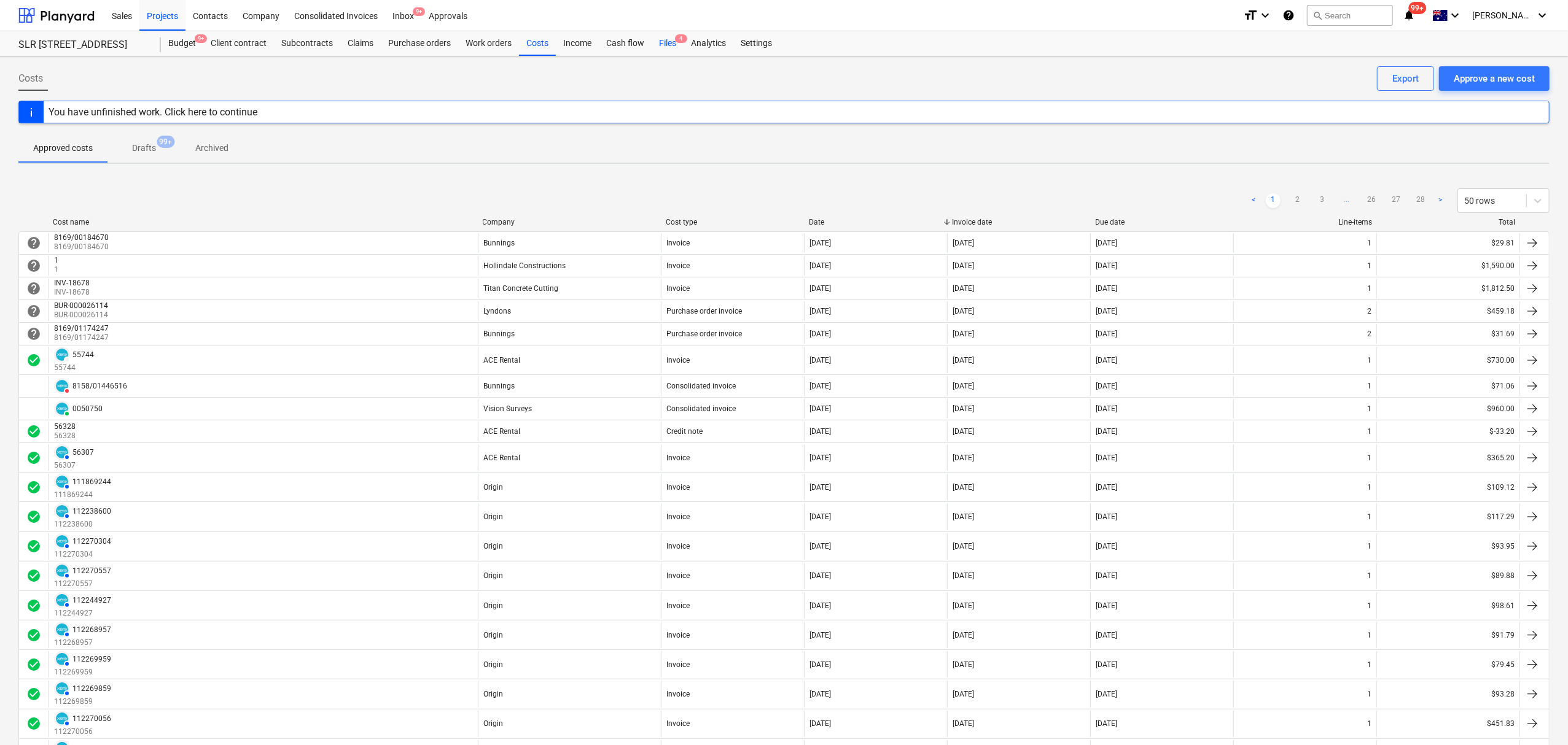
click at [663, 42] on div "Files 4" at bounding box center [668, 43] width 32 height 24
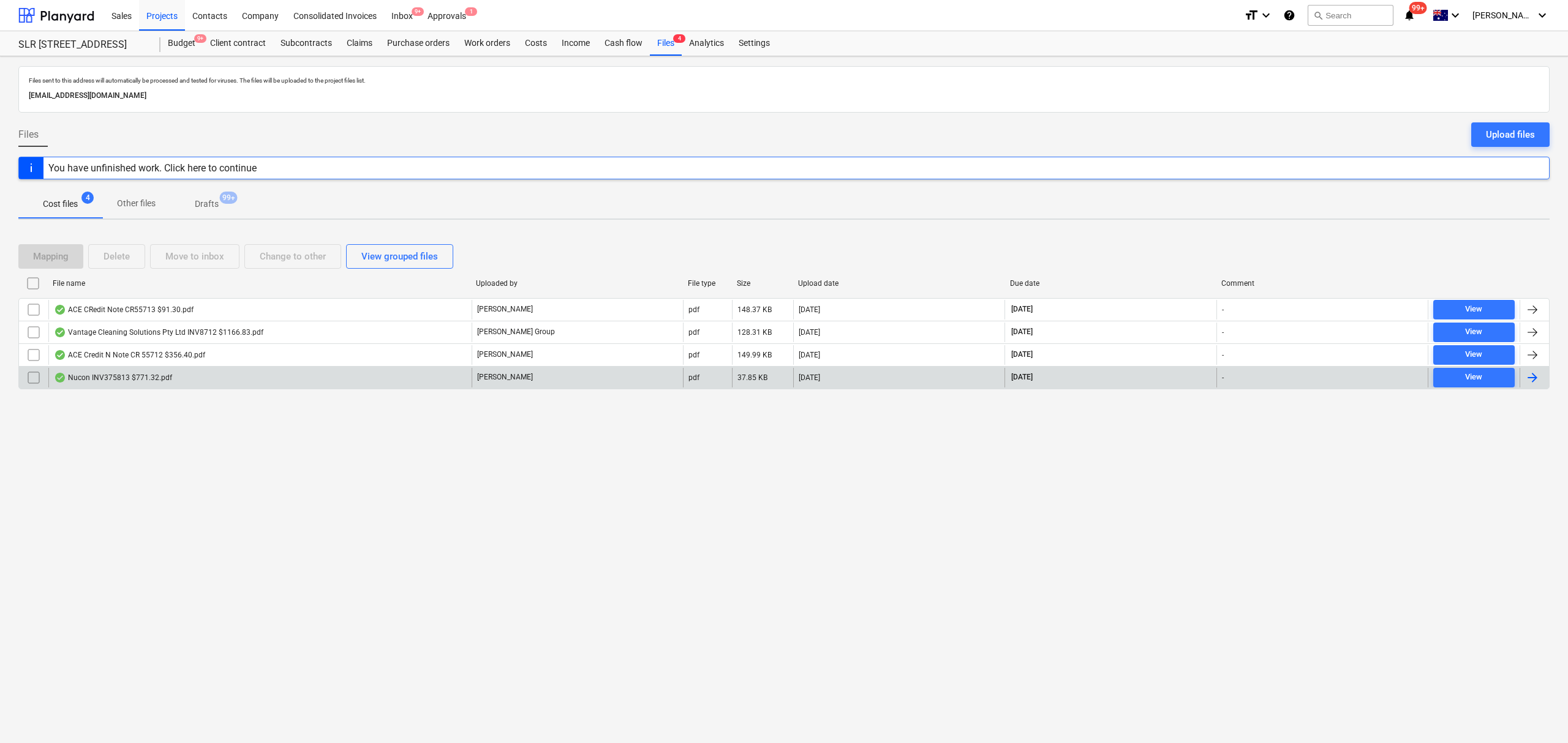
click at [218, 389] on div "Nucon INV375813 $771.32.pdf J. Keane pdf 37.85 KB 01.09.2025 30.09.2025 - View" at bounding box center [784, 378] width 1531 height 24
click at [214, 383] on div "Nucon INV375813 $771.32.pdf" at bounding box center [260, 377] width 423 height 19
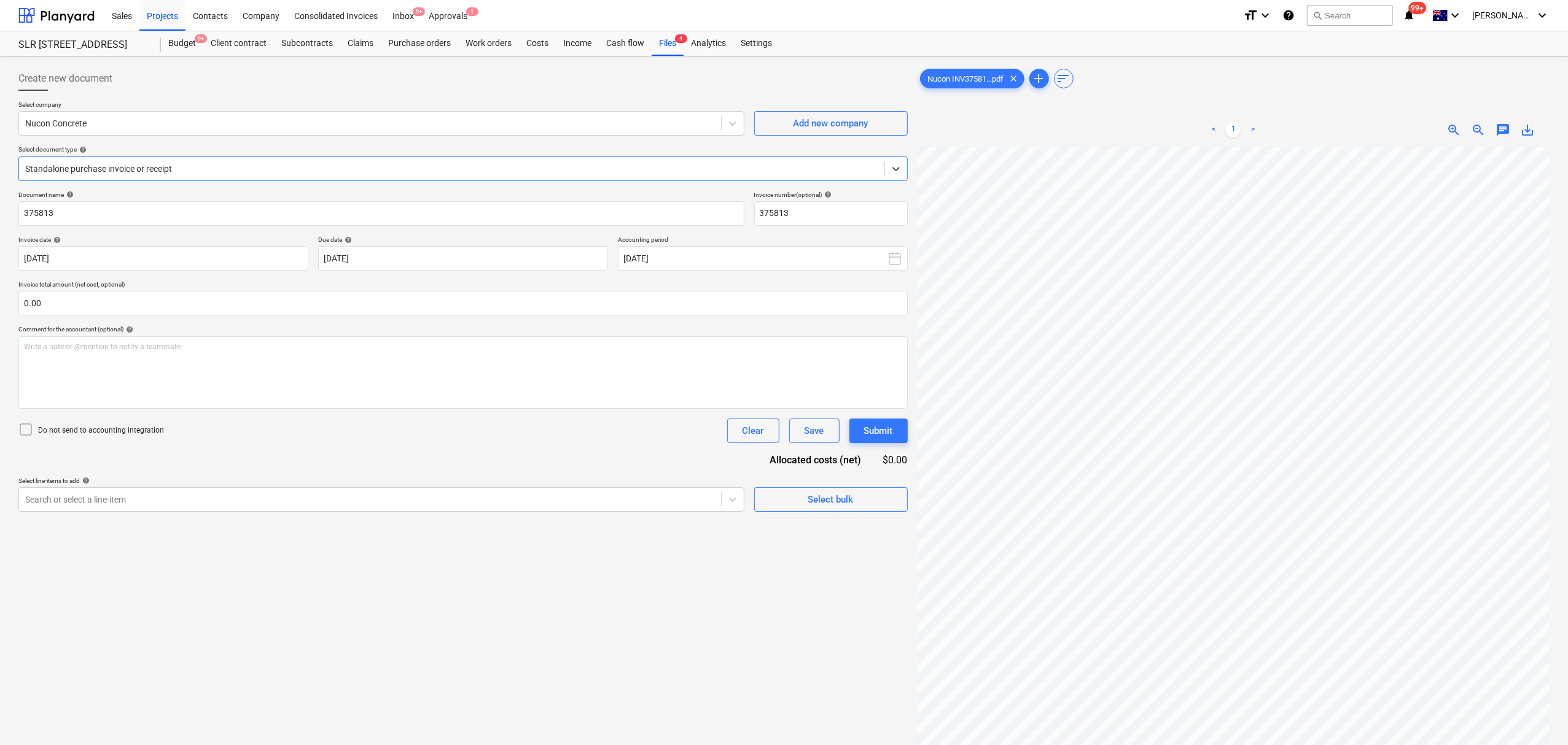
click at [239, 173] on div at bounding box center [452, 169] width 853 height 13
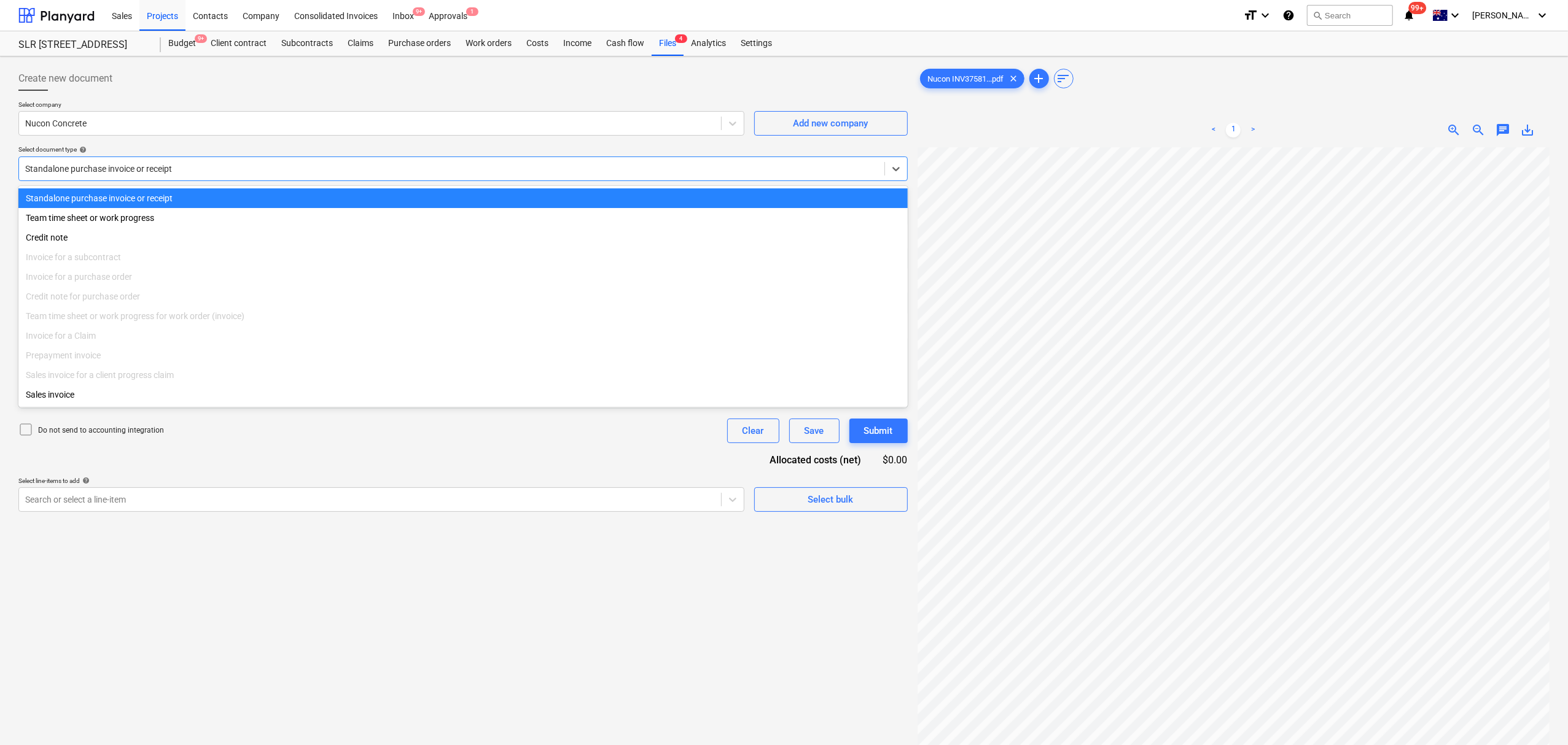
click at [239, 173] on div at bounding box center [452, 169] width 853 height 13
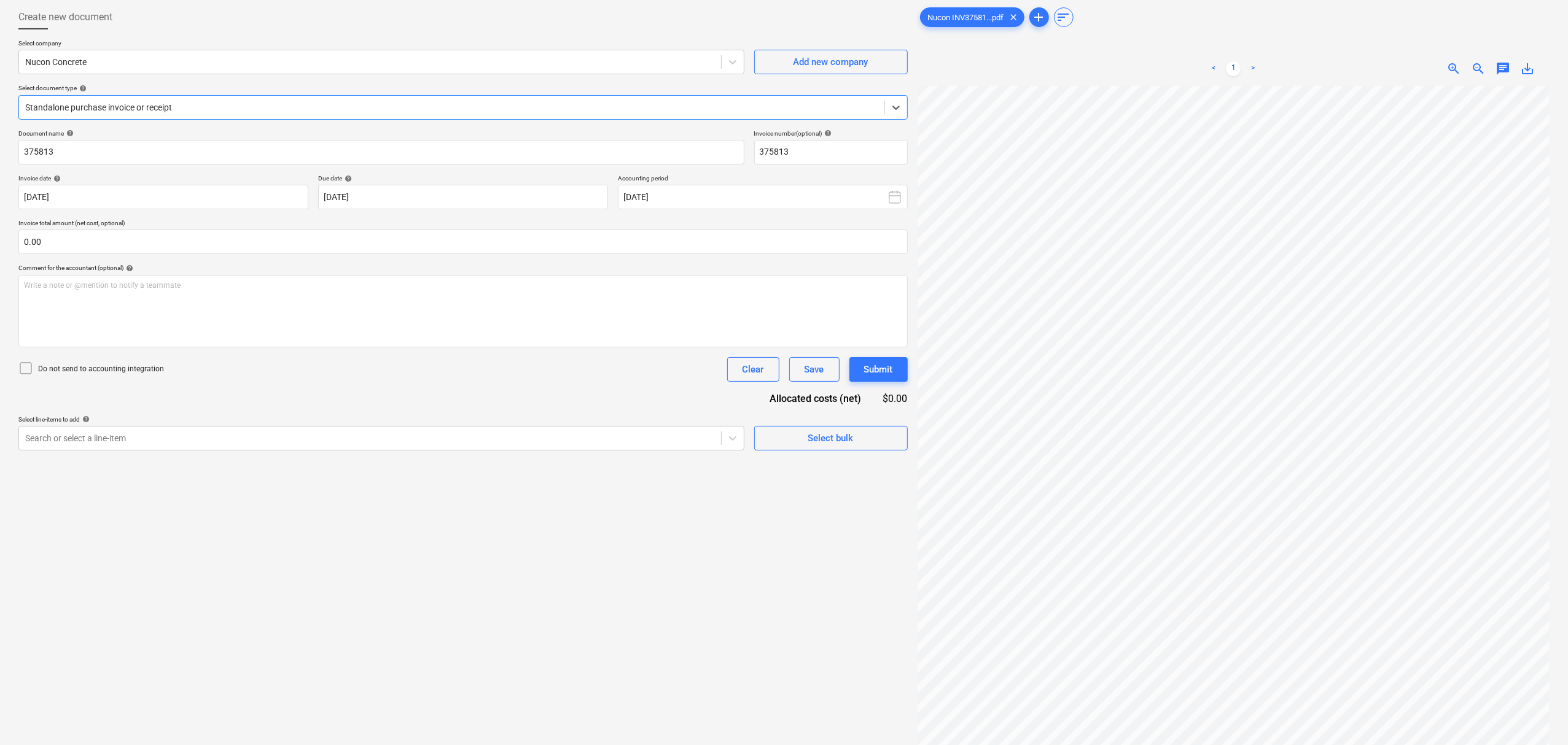
scroll to position [123, 0]
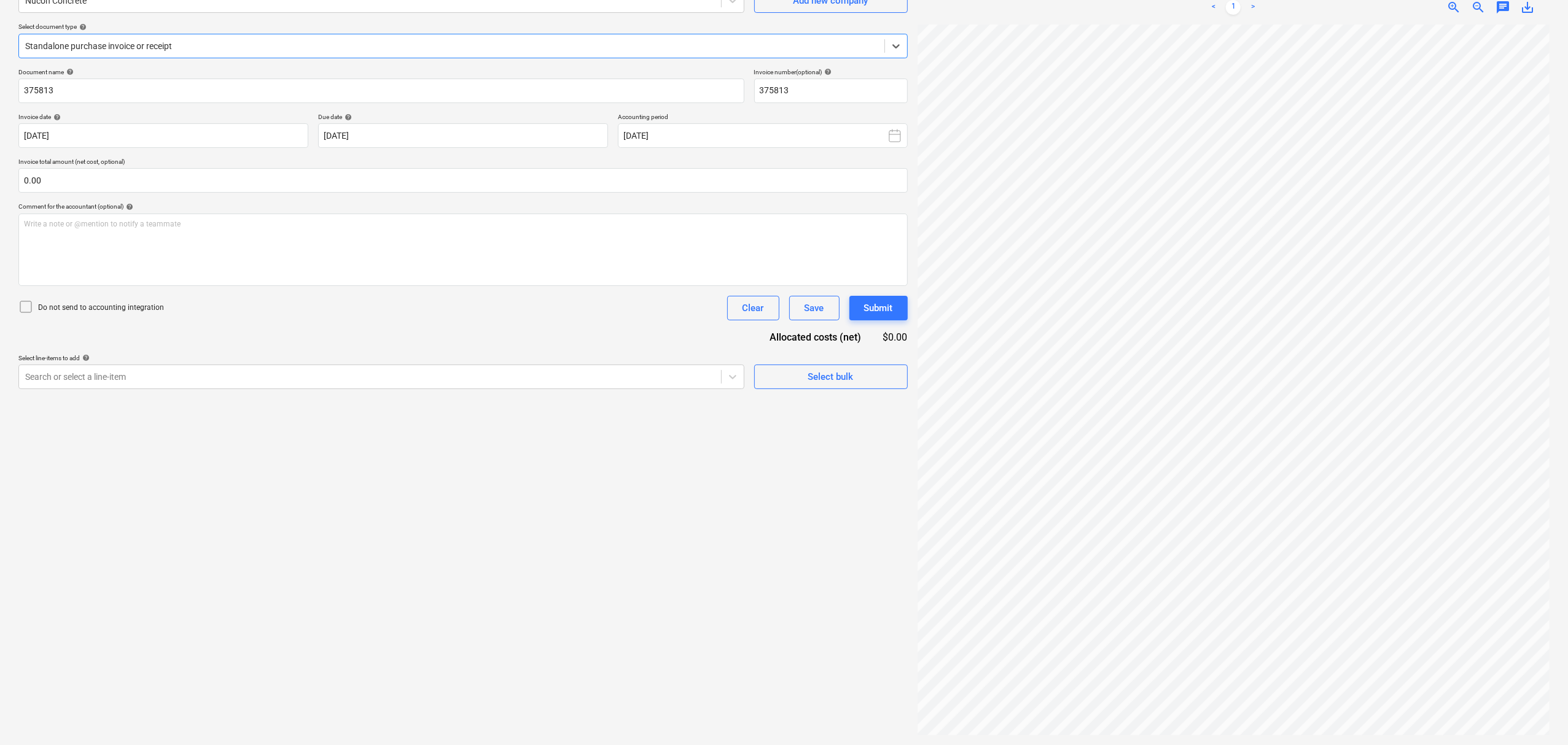
click at [192, 394] on div "Create new document Select company Nucon Concrete Add new company Select docume…" at bounding box center [463, 339] width 899 height 801
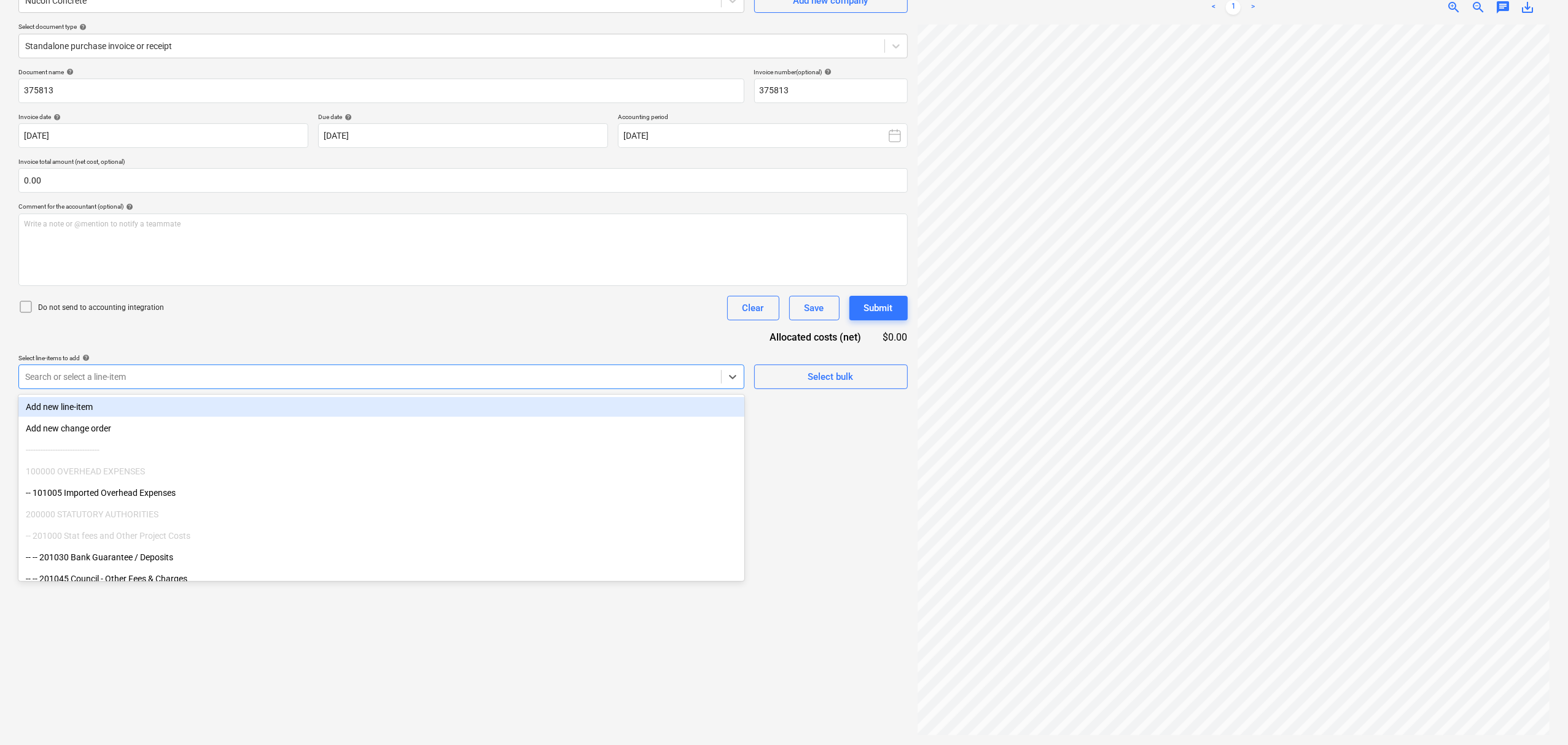
click at [192, 384] on div "Search or select a line-item" at bounding box center [370, 377] width 702 height 17
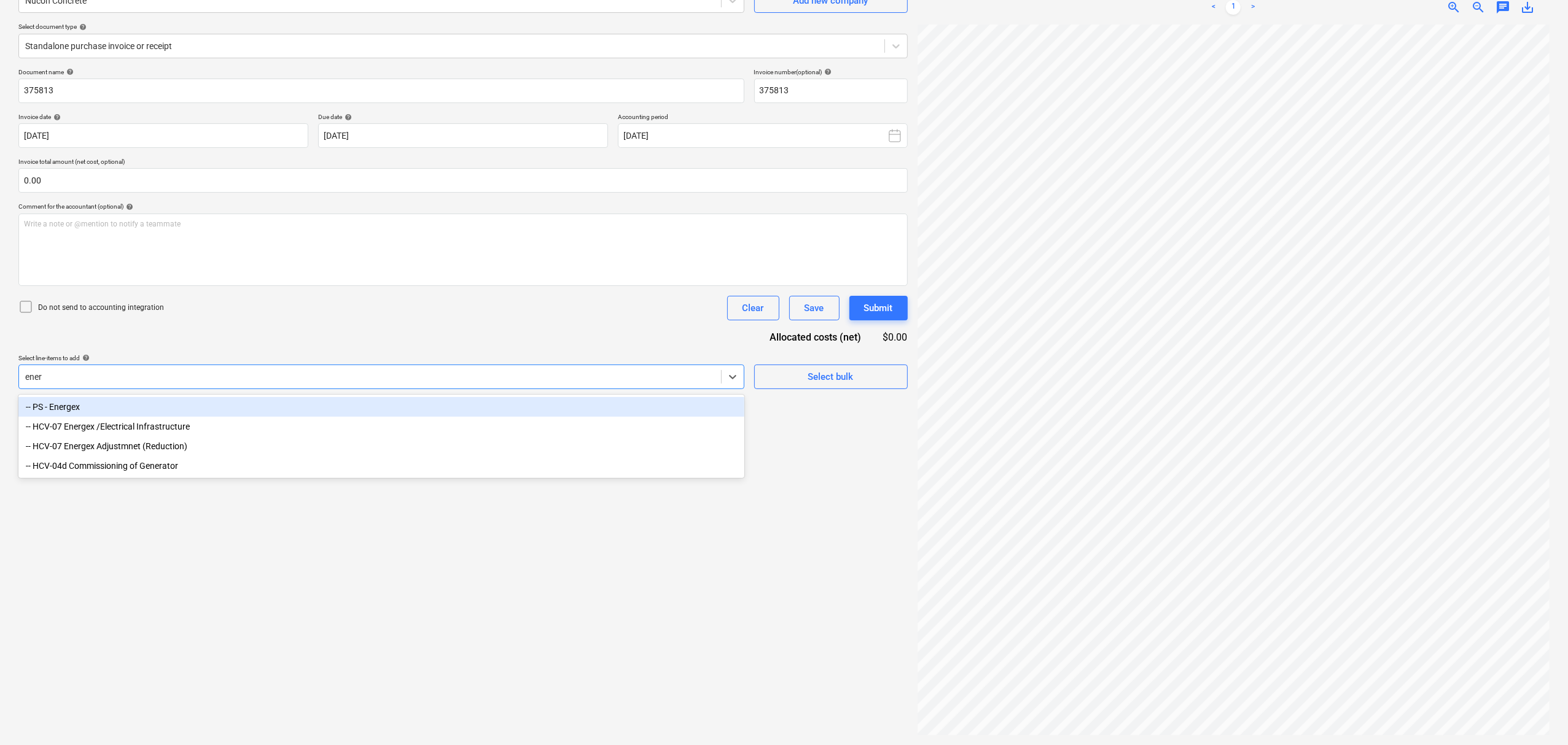
type input "energ"
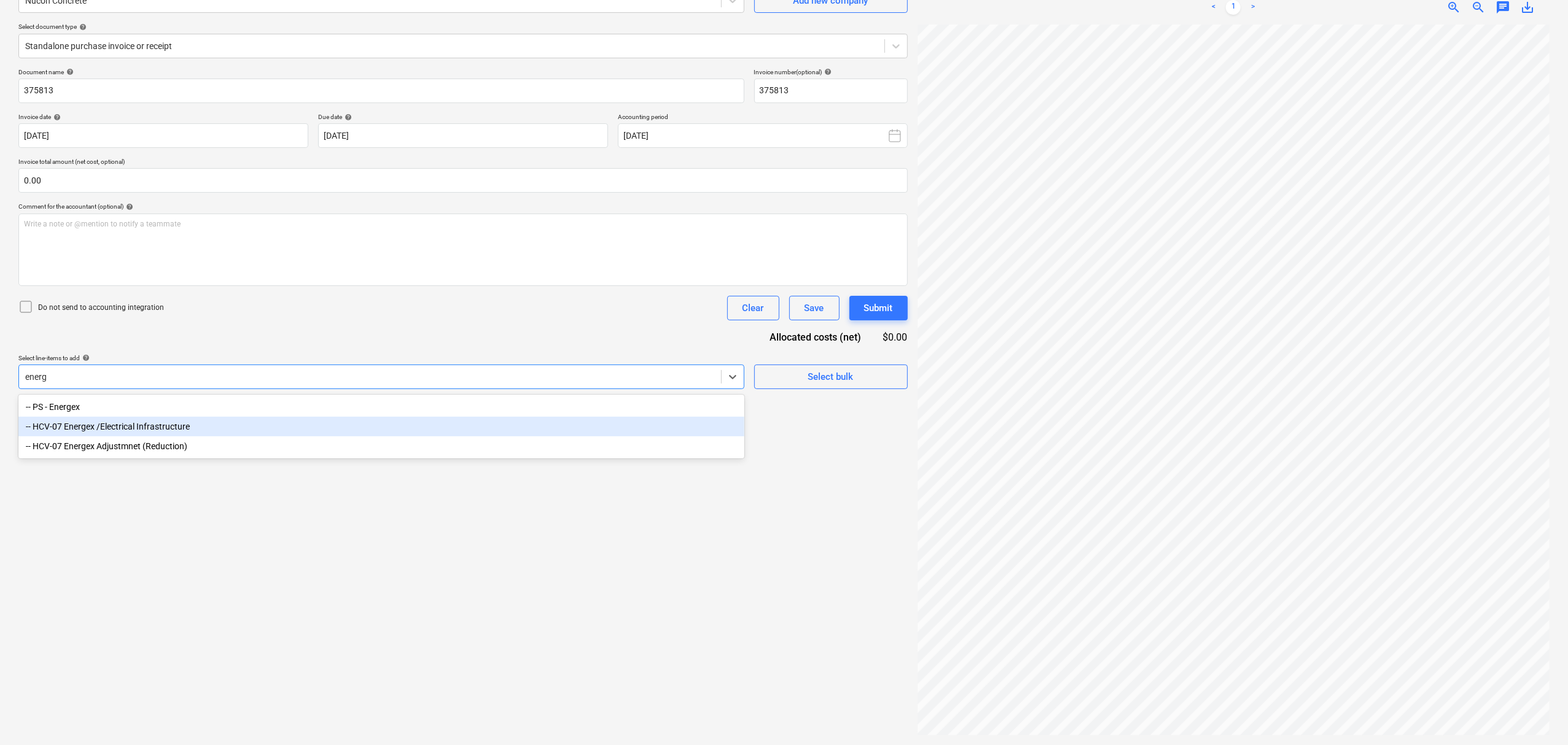
click at [200, 428] on div "-- HCV-07 Energex /Electrical Infrastructure" at bounding box center [381, 426] width 726 height 19
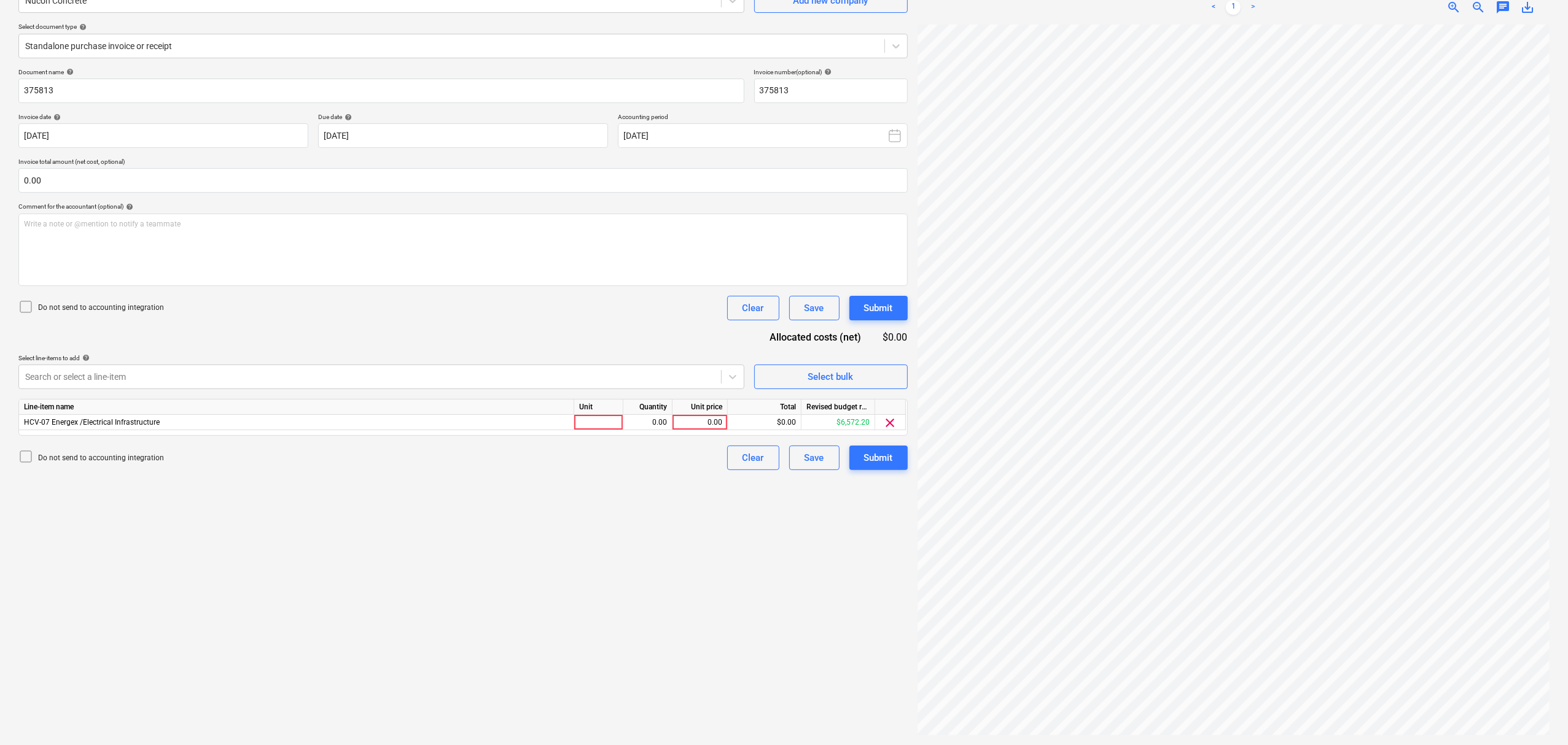
click at [232, 344] on div "Document name help 375813 Invoice number (optional) help 375813 Invoice date he…" at bounding box center [463, 269] width 889 height 402
click at [590, 377] on div at bounding box center [370, 377] width 690 height 13
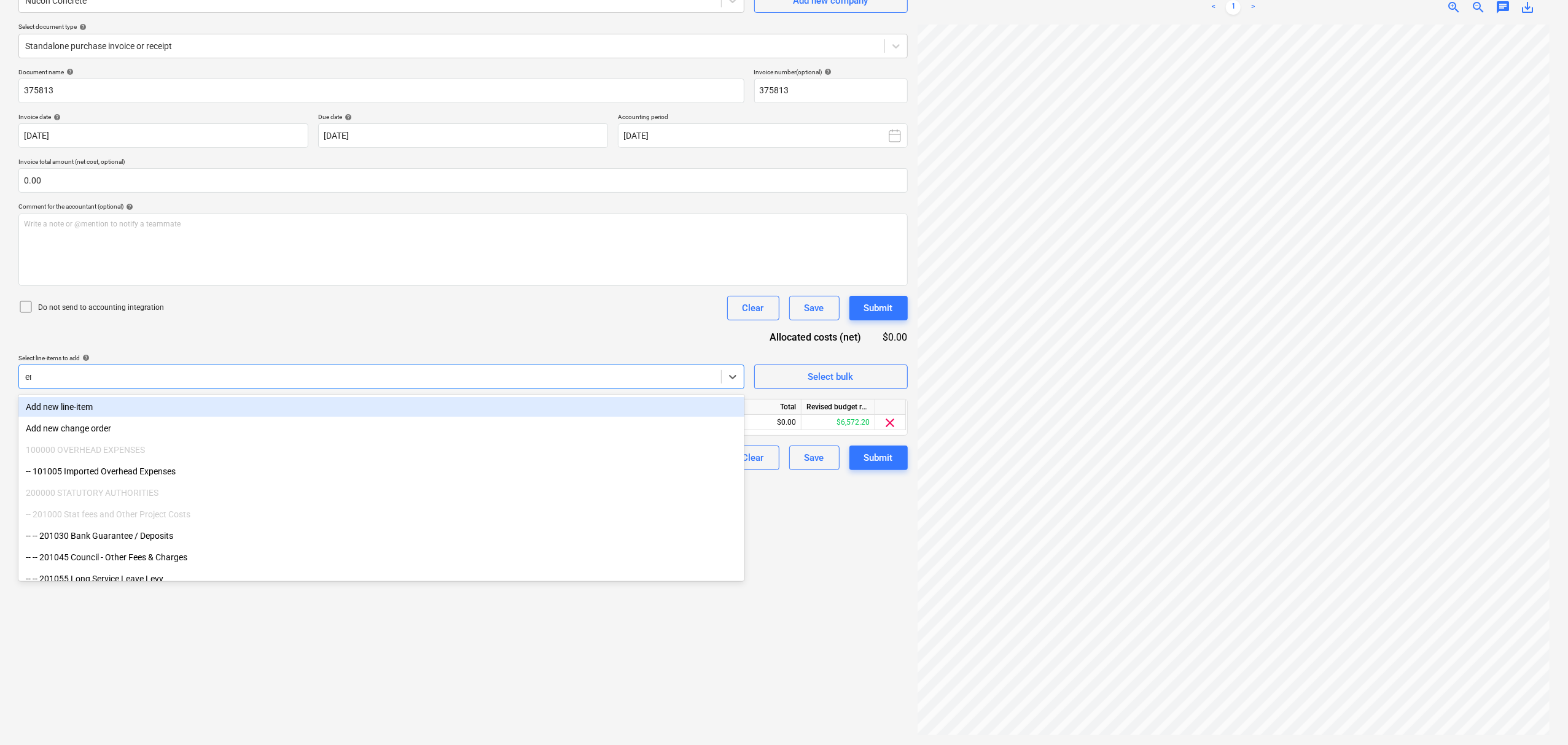
type input "ener"
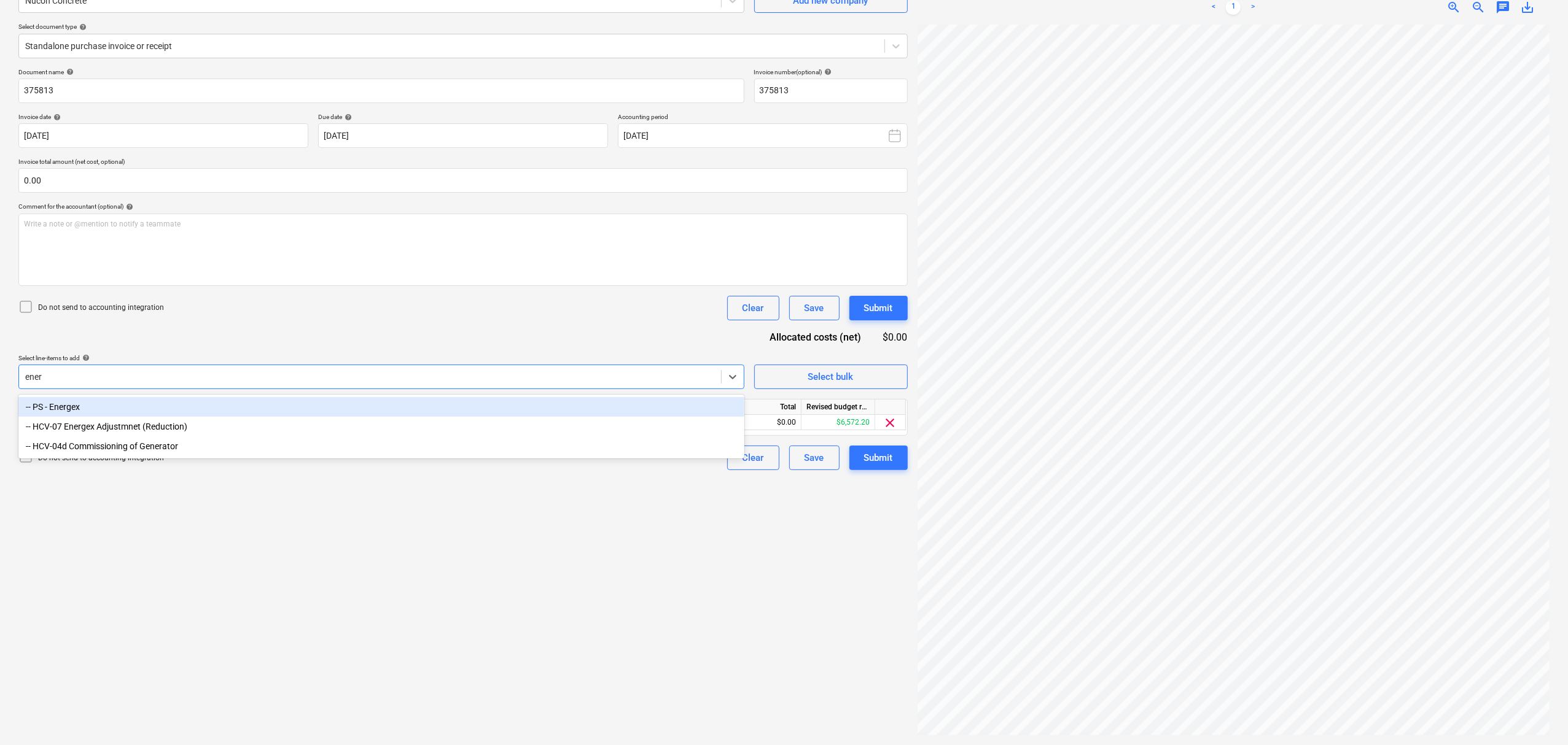
click at [342, 409] on div "-- PS - Energex" at bounding box center [381, 406] width 726 height 19
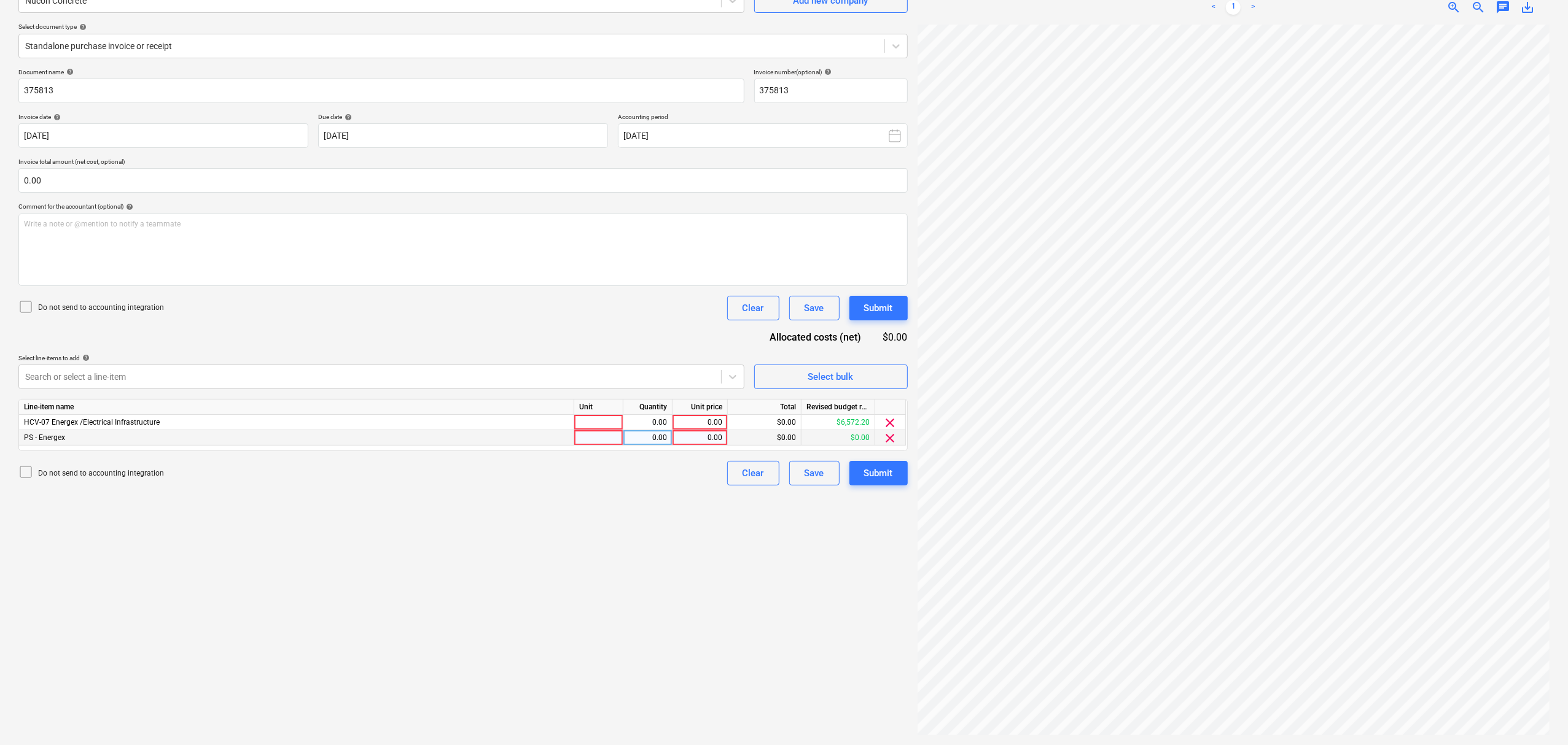
click at [894, 437] on span "clear" at bounding box center [889, 437] width 14 height 14
click at [604, 417] on div at bounding box center [599, 422] width 49 height 15
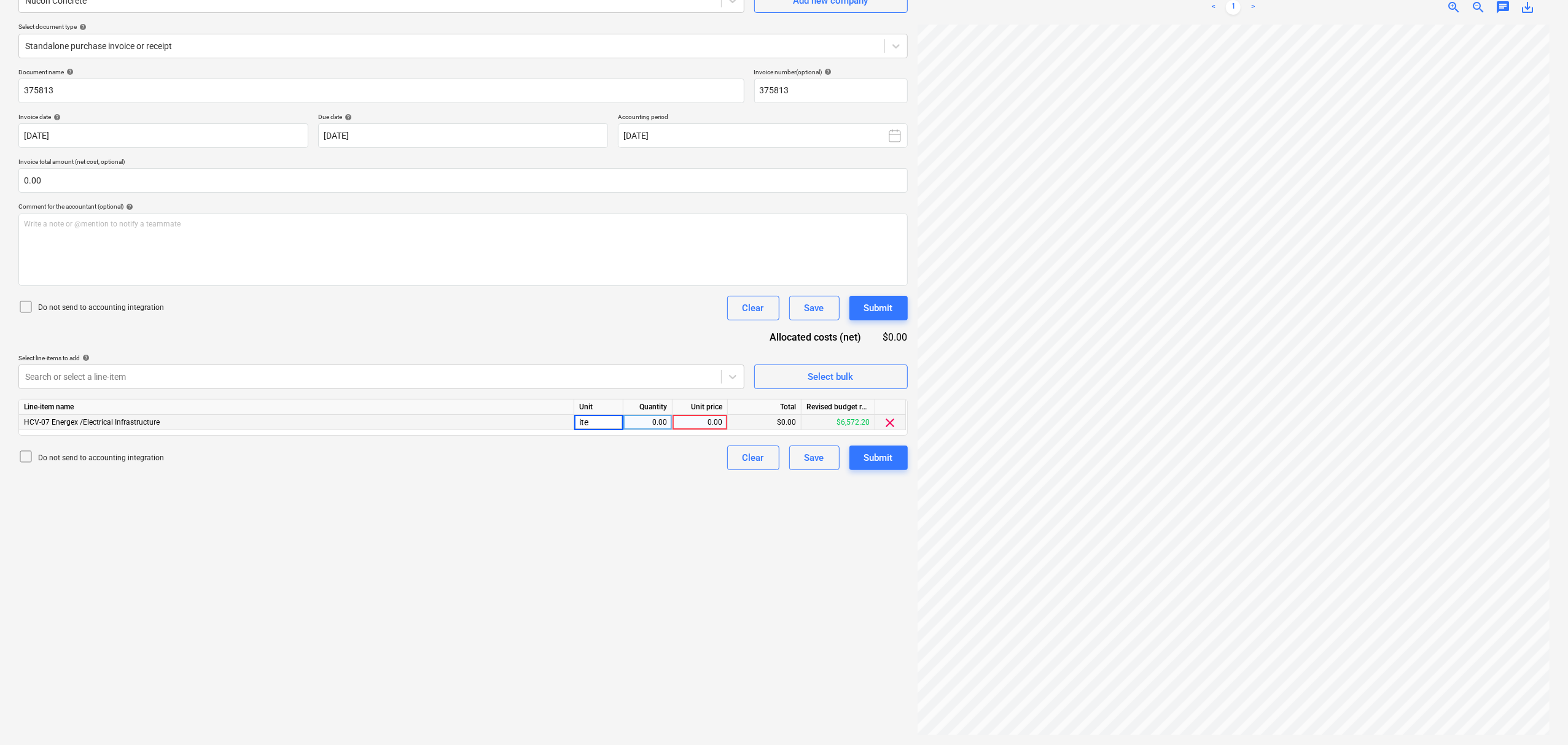
type input "item"
click at [713, 421] on div "0.00" at bounding box center [699, 422] width 45 height 15
type input "701.2"
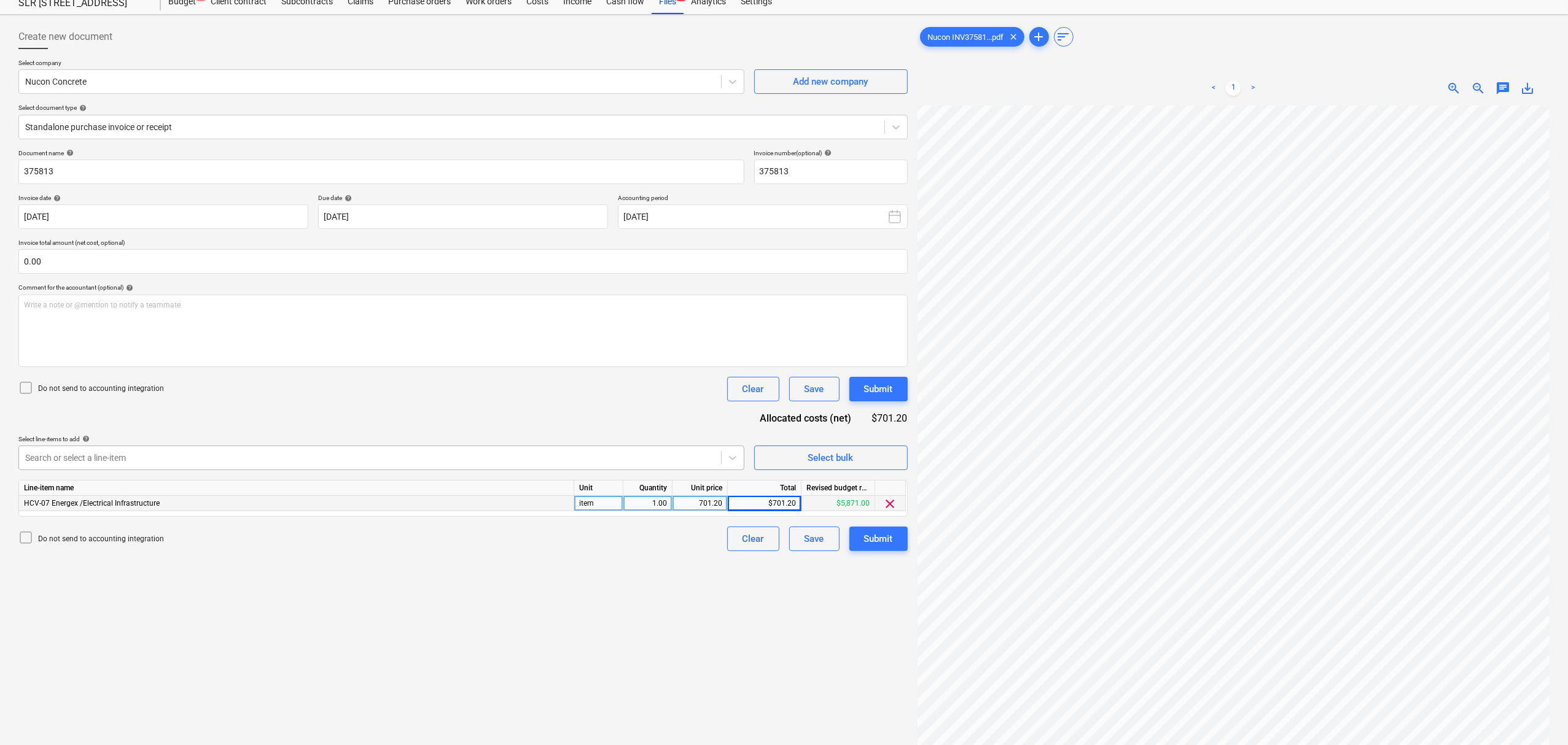
scroll to position [82, 0]
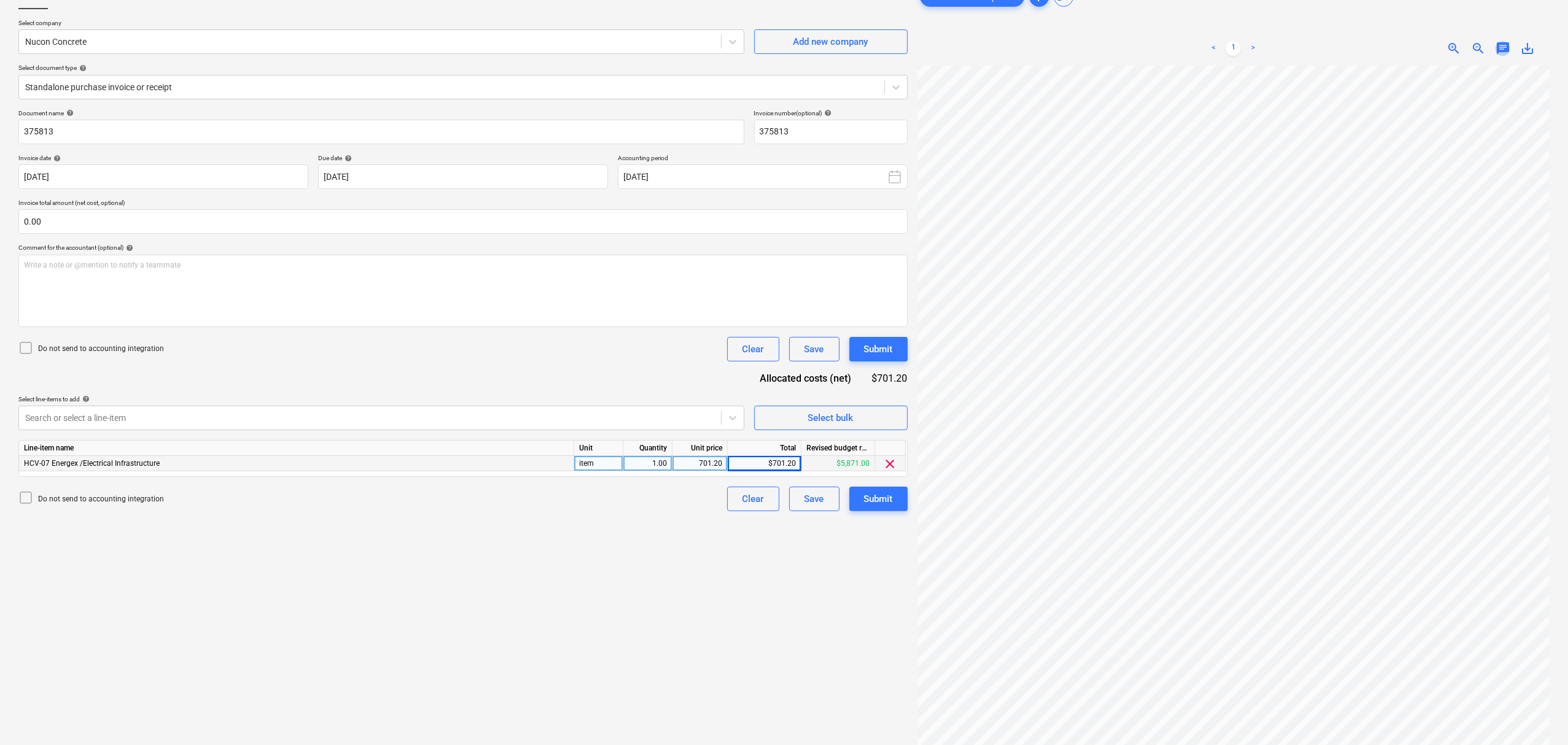
drag, startPoint x: 1500, startPoint y: 51, endPoint x: 1497, endPoint y: 57, distance: 6.7
click at [1498, 51] on span "chat" at bounding box center [1502, 48] width 14 height 14
click at [1485, 138] on div at bounding box center [1416, 139] width 245 height 3
click at [1476, 193] on div "Write a note or @mention to notify a teammate ﻿" at bounding box center [1416, 178] width 245 height 72
click at [1352, 229] on div "Notes as per docket. For PMT Save" at bounding box center [1416, 171] width 245 height 163
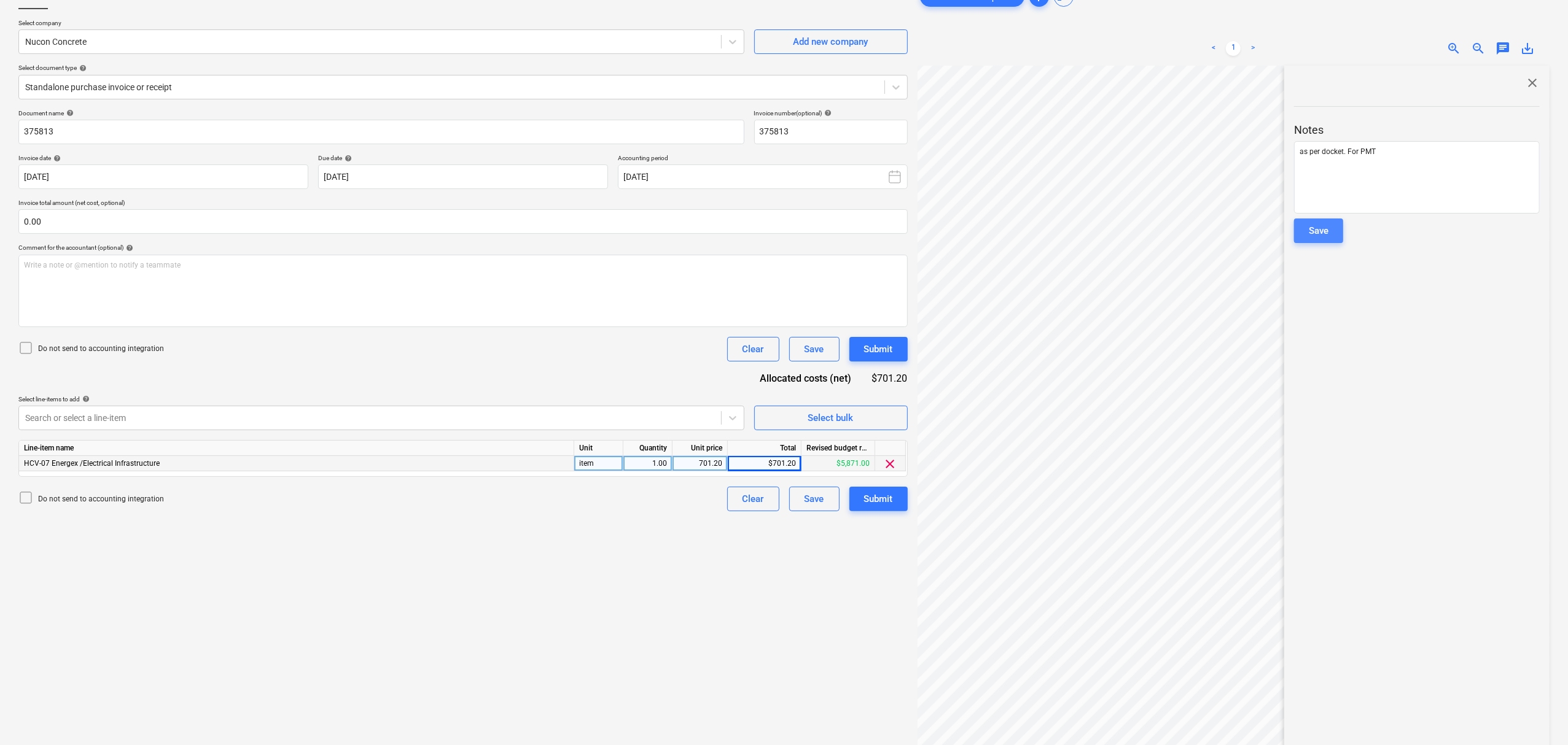
click at [1329, 228] on button "Save" at bounding box center [1318, 230] width 49 height 24
click at [1538, 78] on div "close Notes Write a note or @mention to notify a teammate ﻿ Save" at bounding box center [1416, 431] width 266 height 731
click at [1535, 80] on span "close" at bounding box center [1532, 83] width 14 height 14
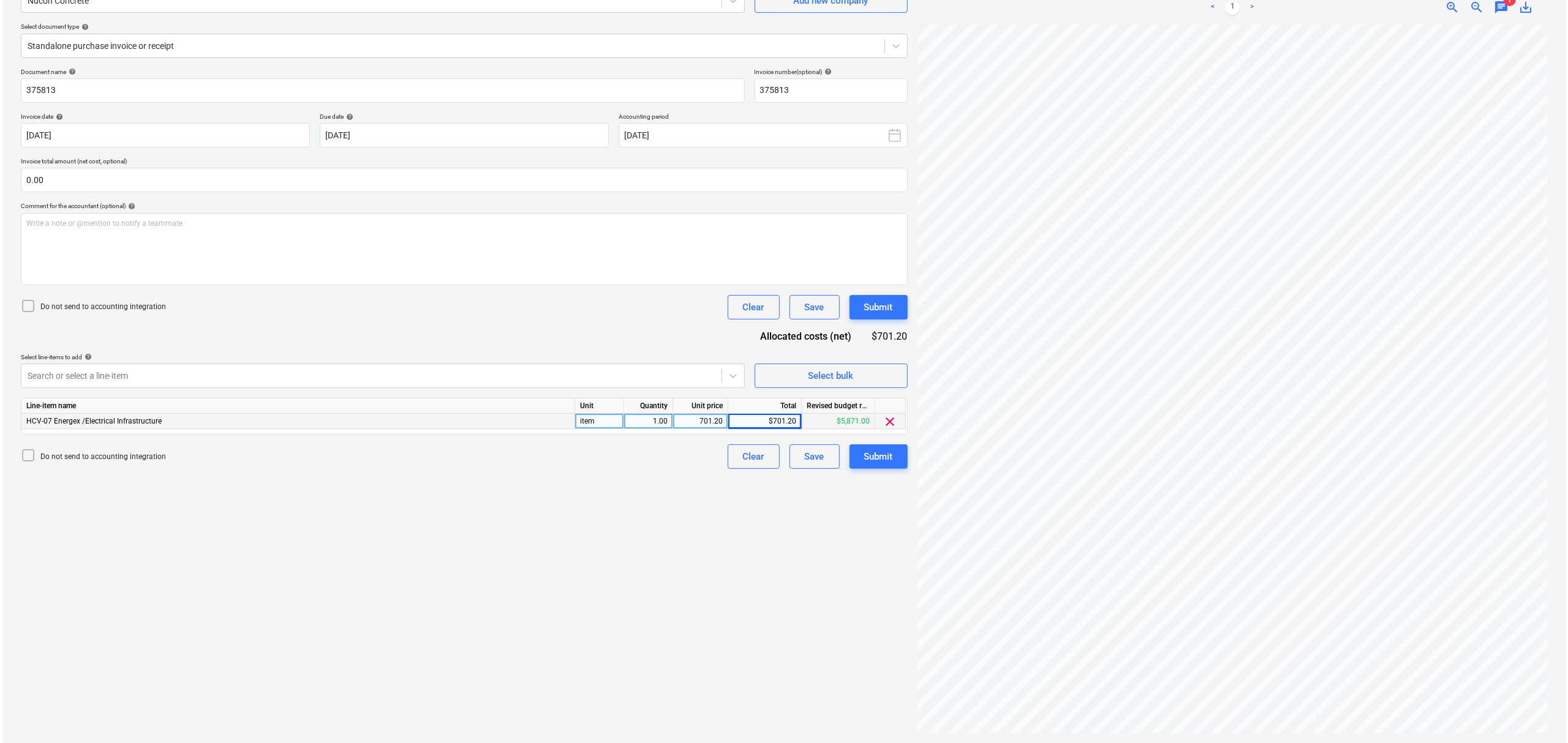
scroll to position [148, 32]
click at [892, 463] on button "Submit" at bounding box center [875, 456] width 58 height 24
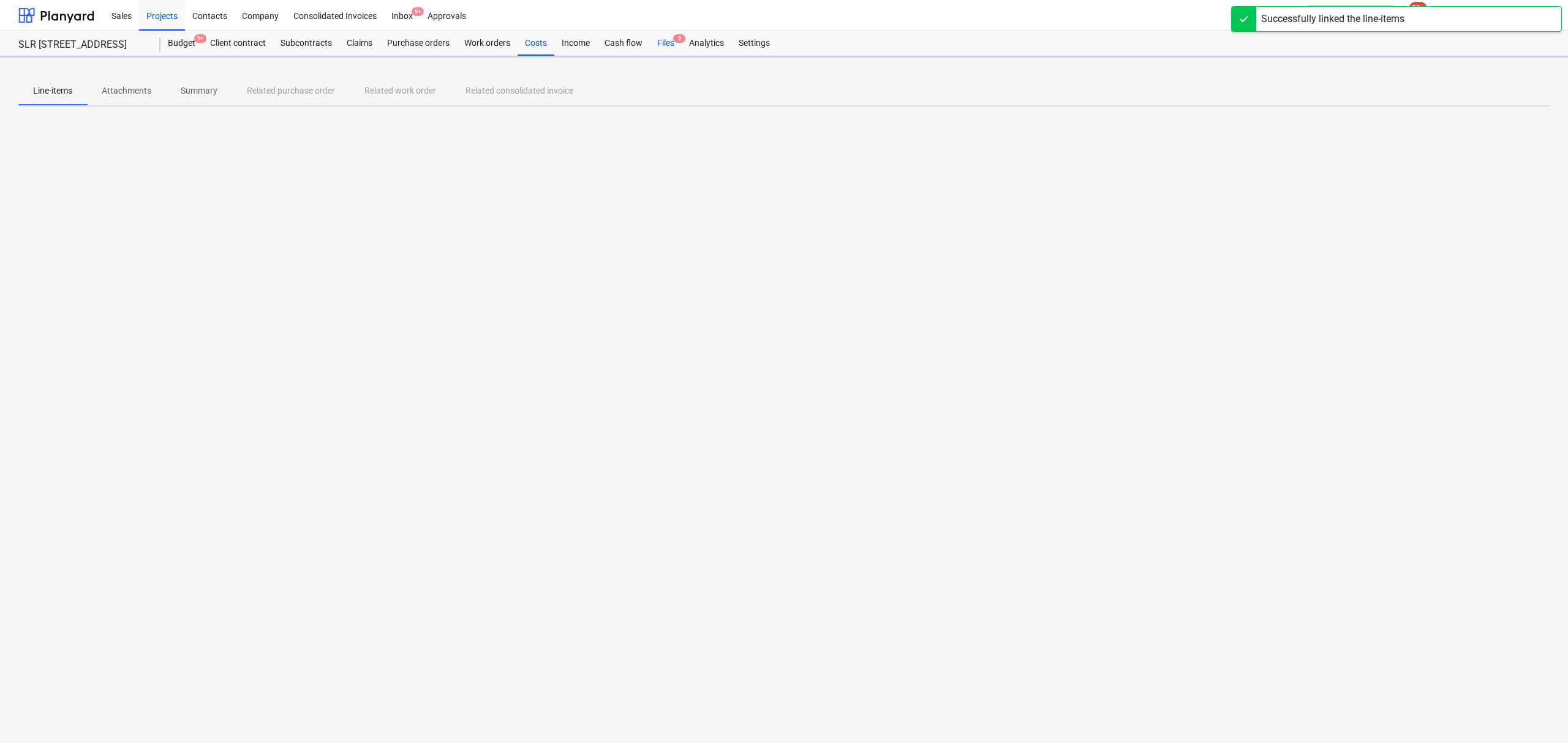
drag, startPoint x: 670, startPoint y: 40, endPoint x: 670, endPoint y: 46, distance: 6.0
click at [670, 40] on div "Files 3" at bounding box center [666, 43] width 32 height 24
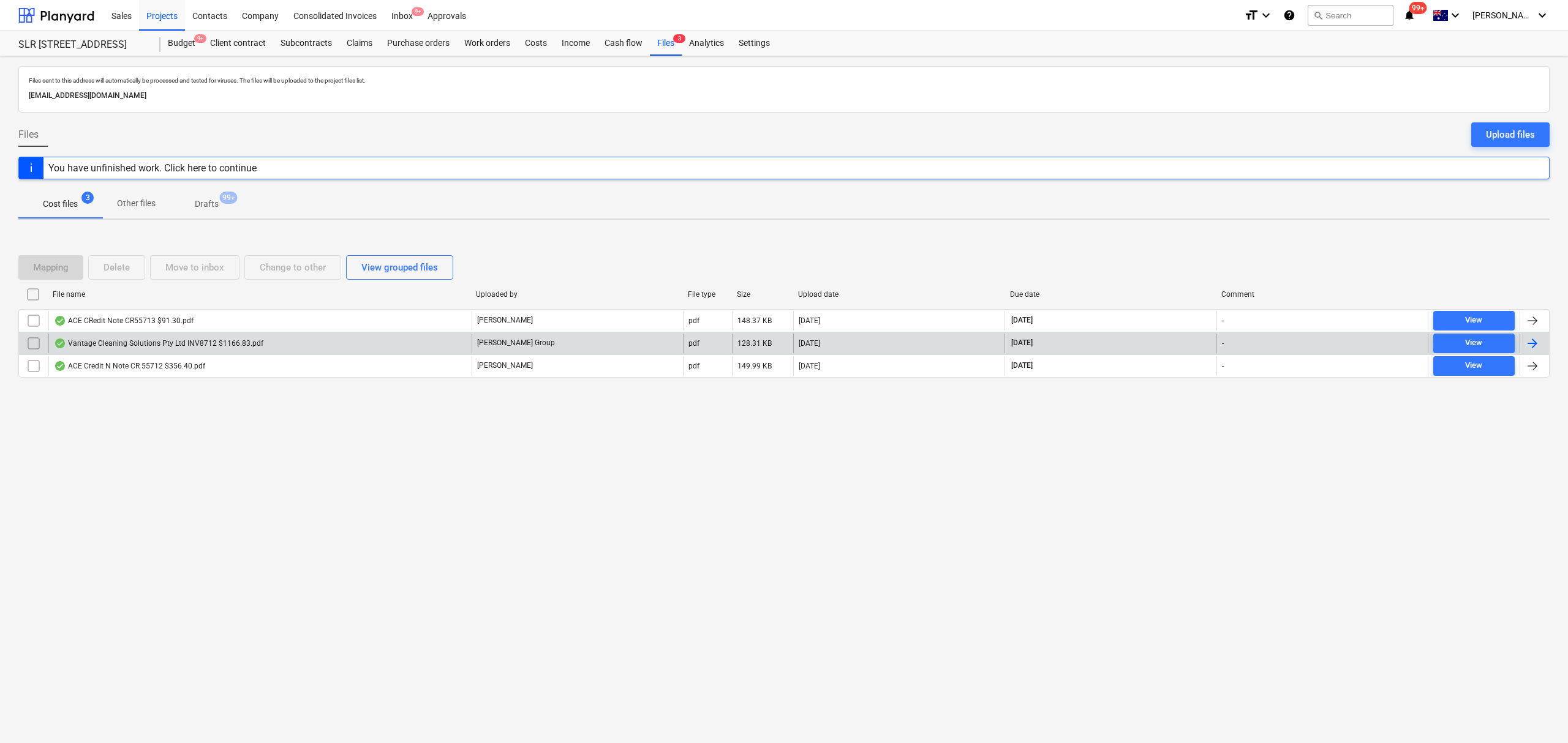
click at [253, 348] on div "Vantage Cleaning Solutions Pty Ltd INV8712 $1166.83.pdf" at bounding box center [158, 344] width 209 height 10
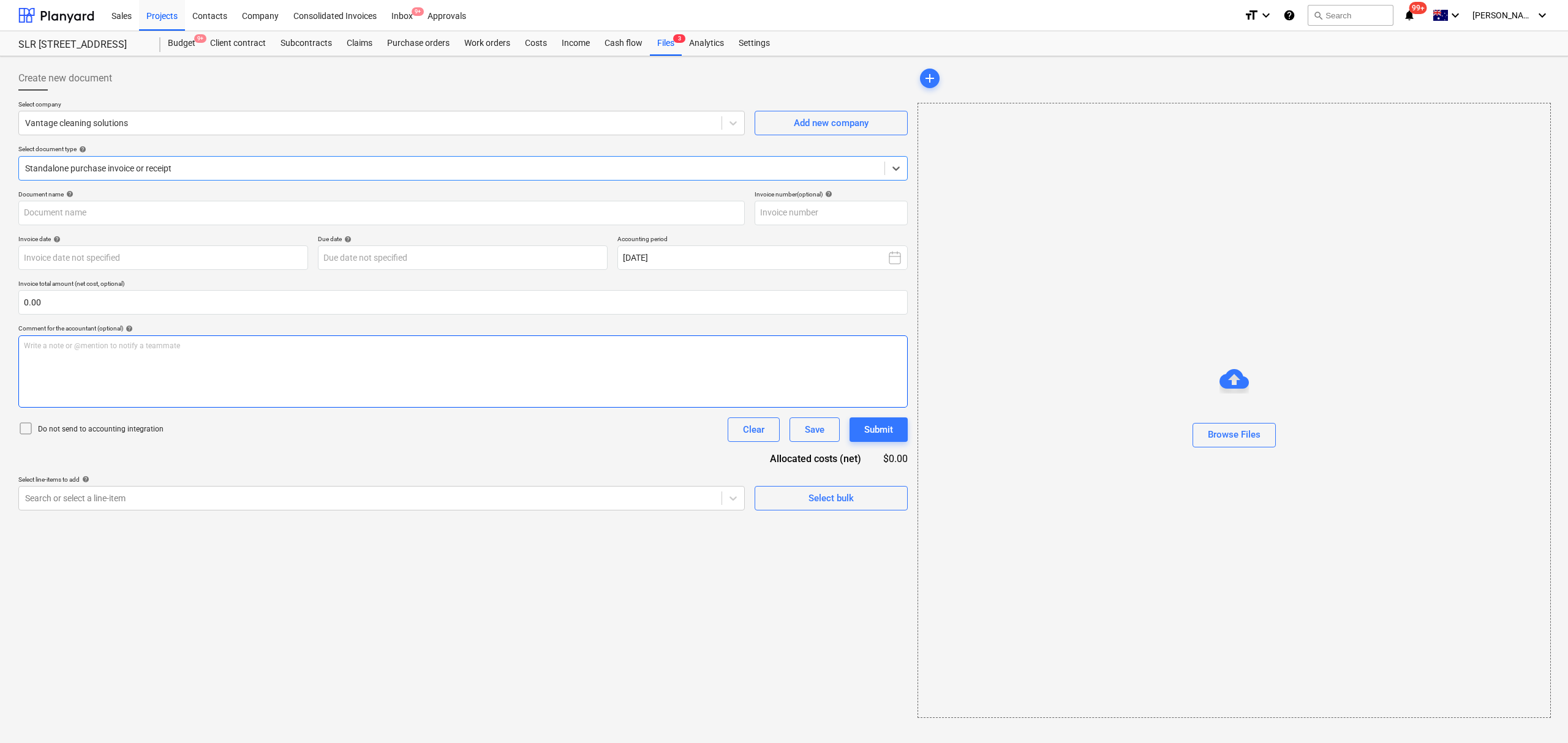
type input "8712"
type input "06 Aug 2025"
type input "30 Sep 2025"
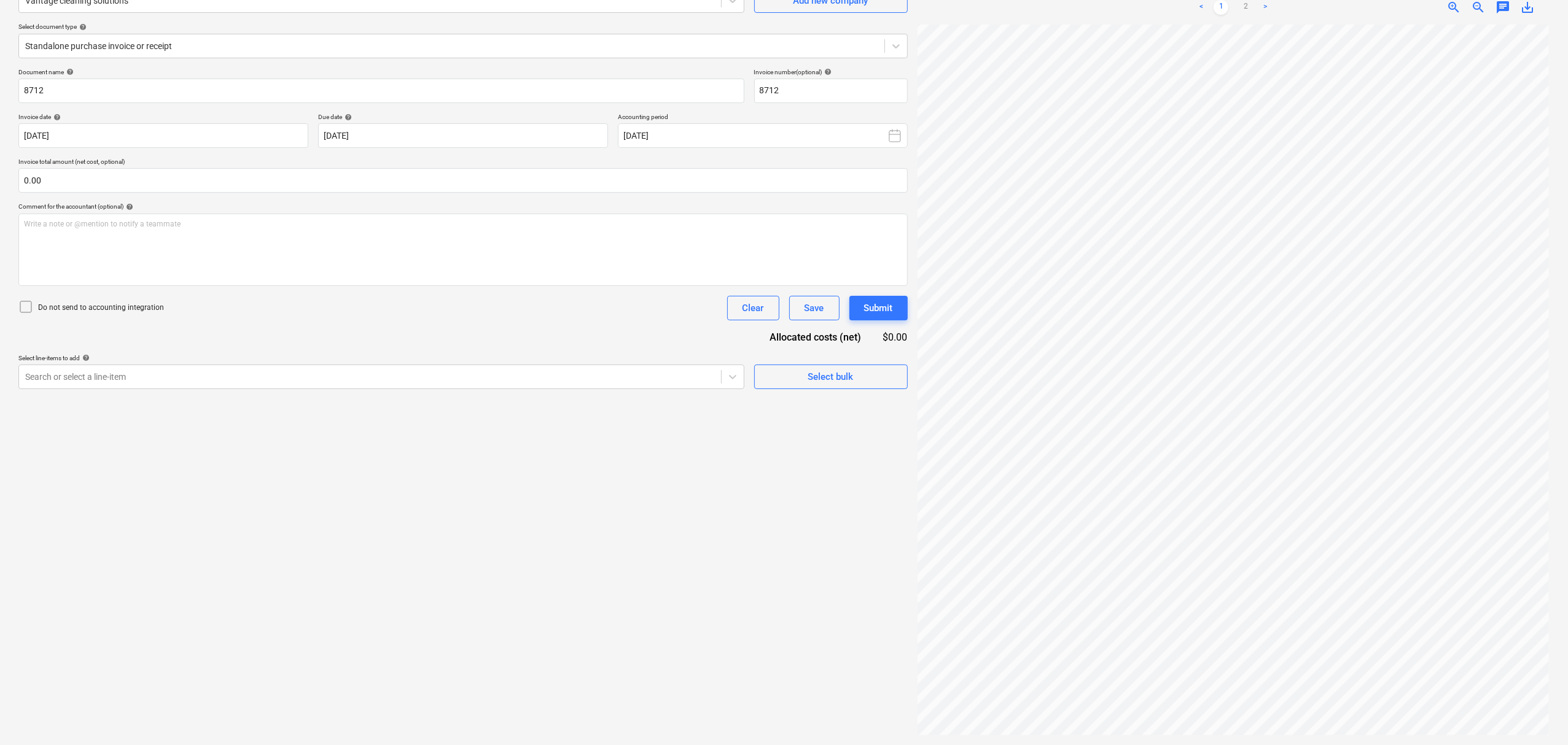
scroll to position [105, 13]
click at [1239, 0] on link "2" at bounding box center [1245, 7] width 14 height 14
click at [1224, 11] on link "1" at bounding box center [1220, 7] width 14 height 14
click at [155, 42] on div at bounding box center [452, 46] width 853 height 13
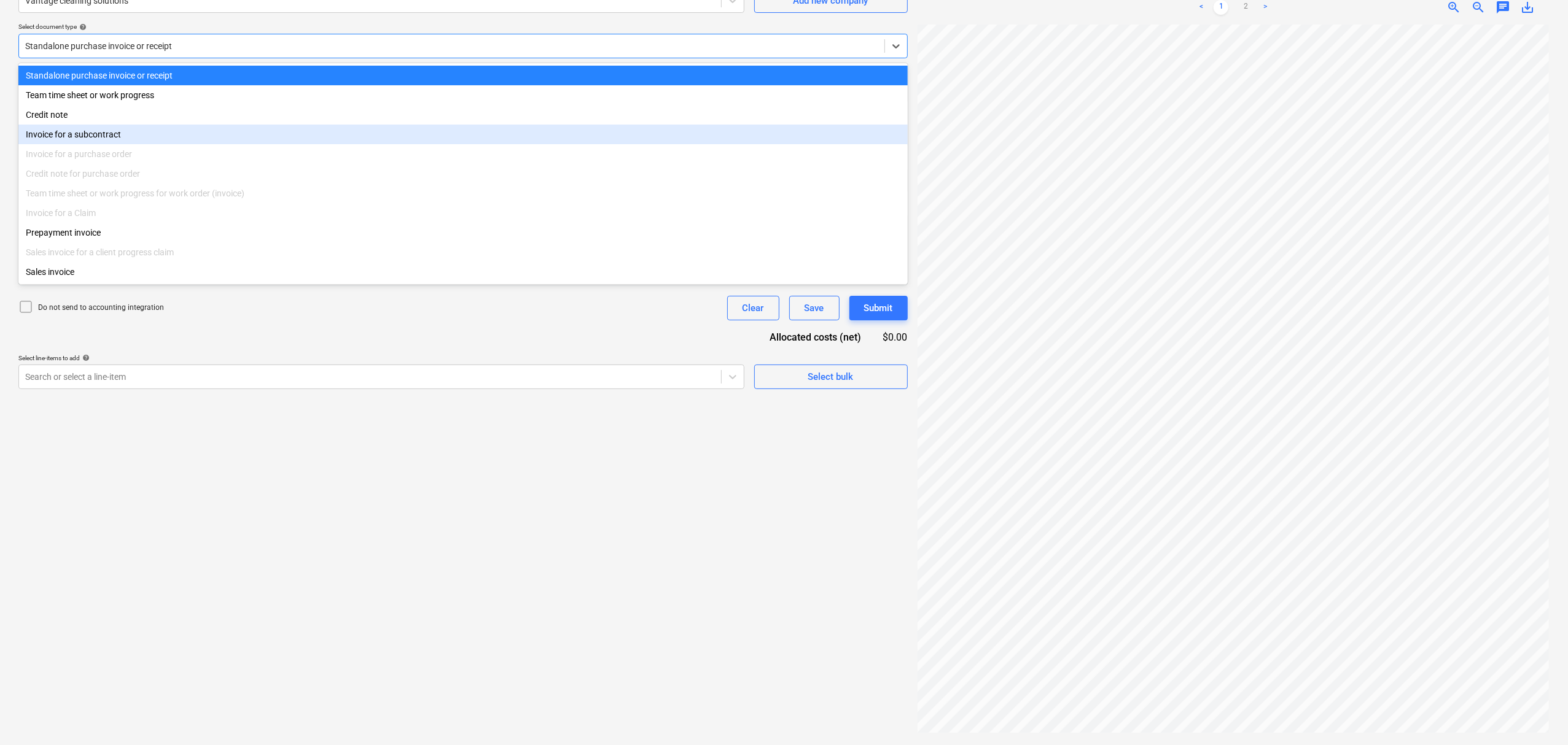
click at [165, 136] on div "Invoice for a subcontract" at bounding box center [463, 134] width 889 height 19
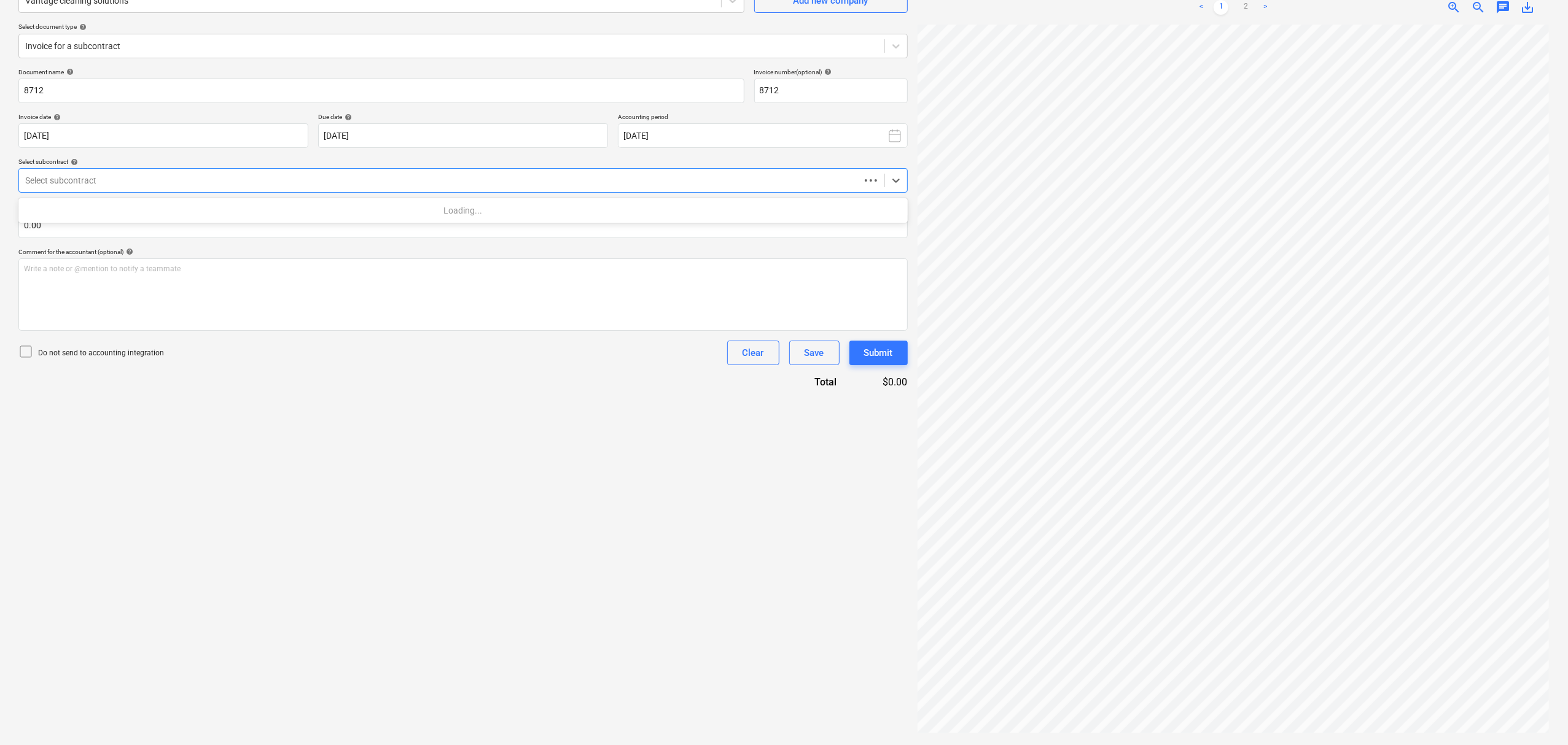
click at [165, 178] on div at bounding box center [439, 180] width 829 height 13
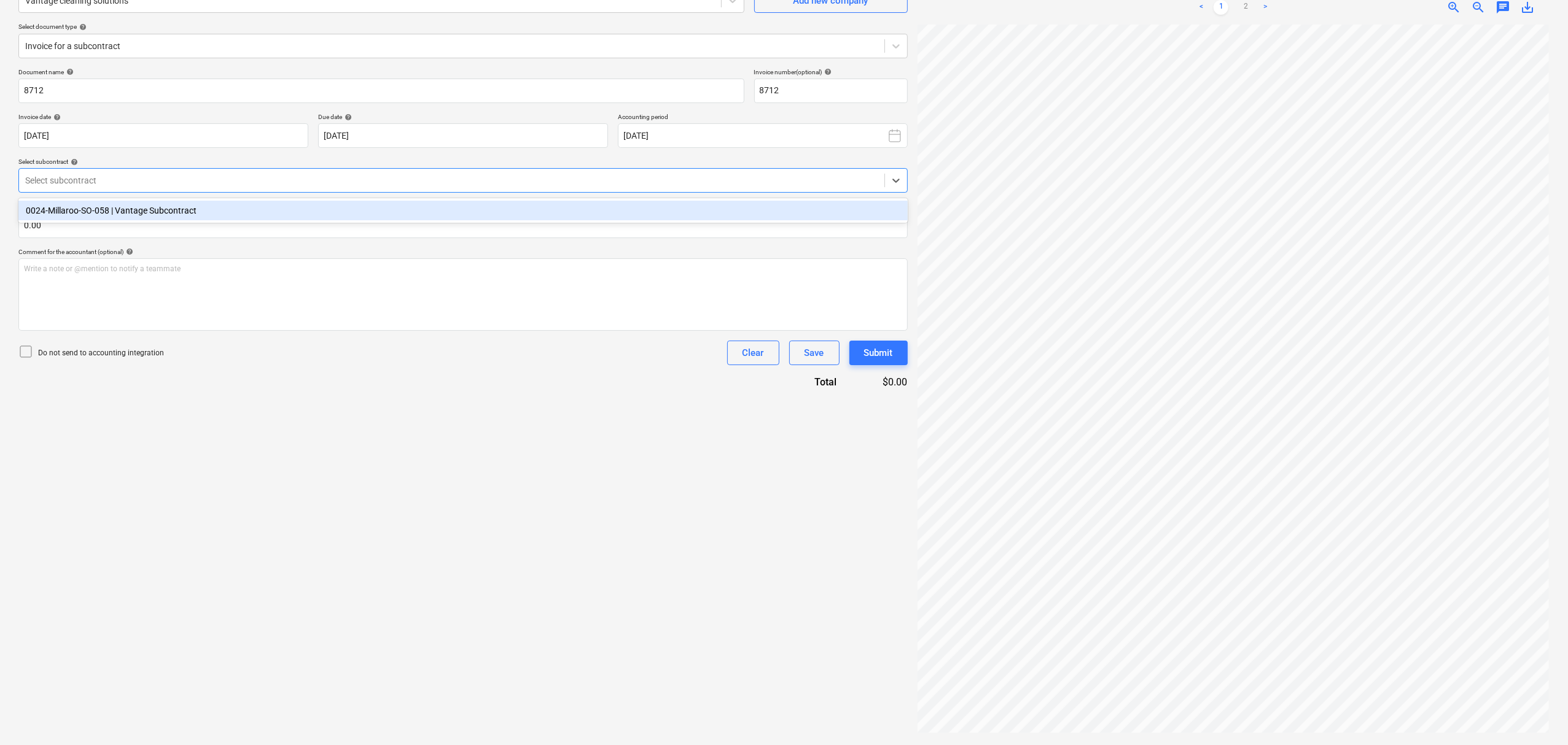
click at [157, 212] on div "0024-Millaroo-SO-058 | Vantage Subcontract" at bounding box center [463, 210] width 889 height 19
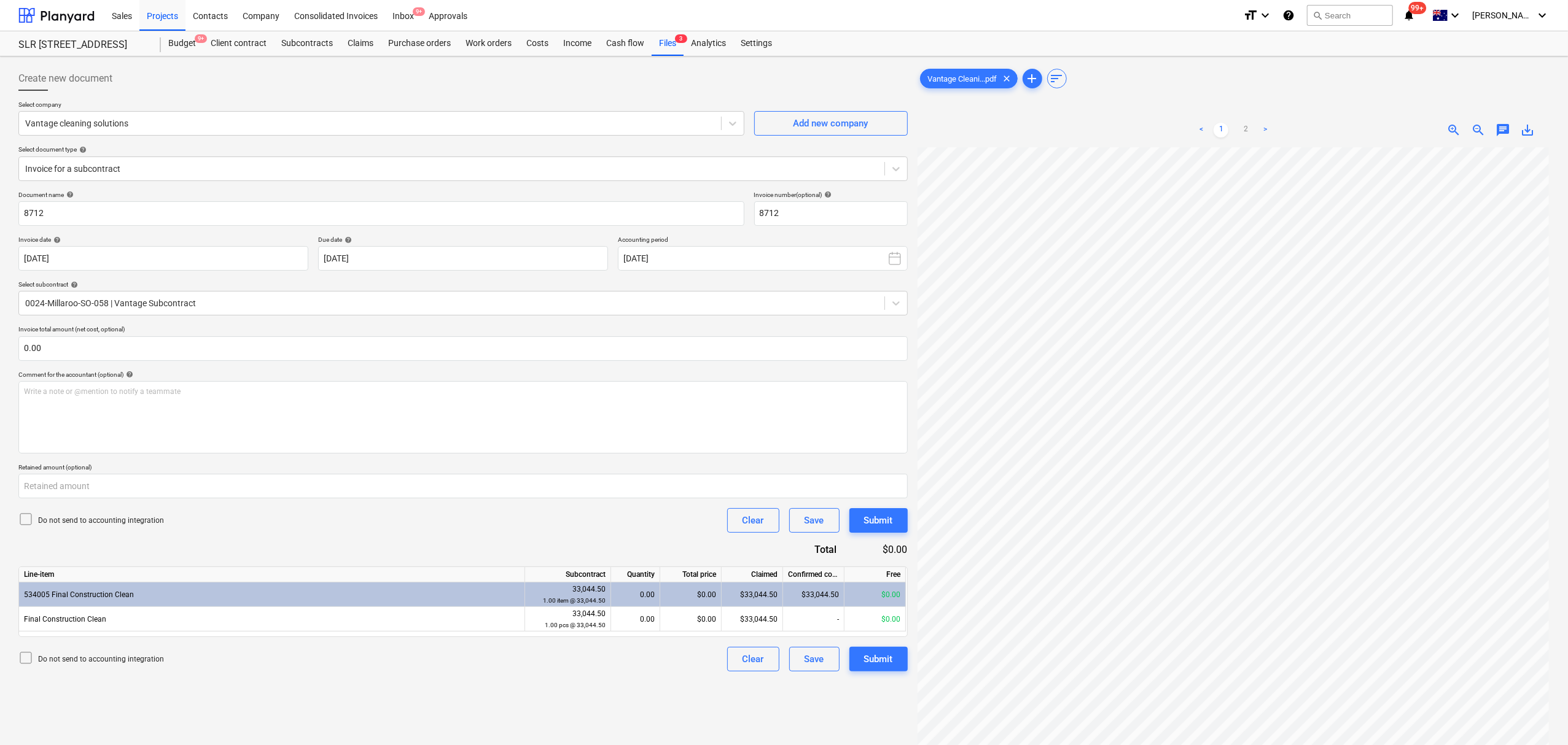
click at [1529, 126] on span "save_alt" at bounding box center [1527, 130] width 14 height 14
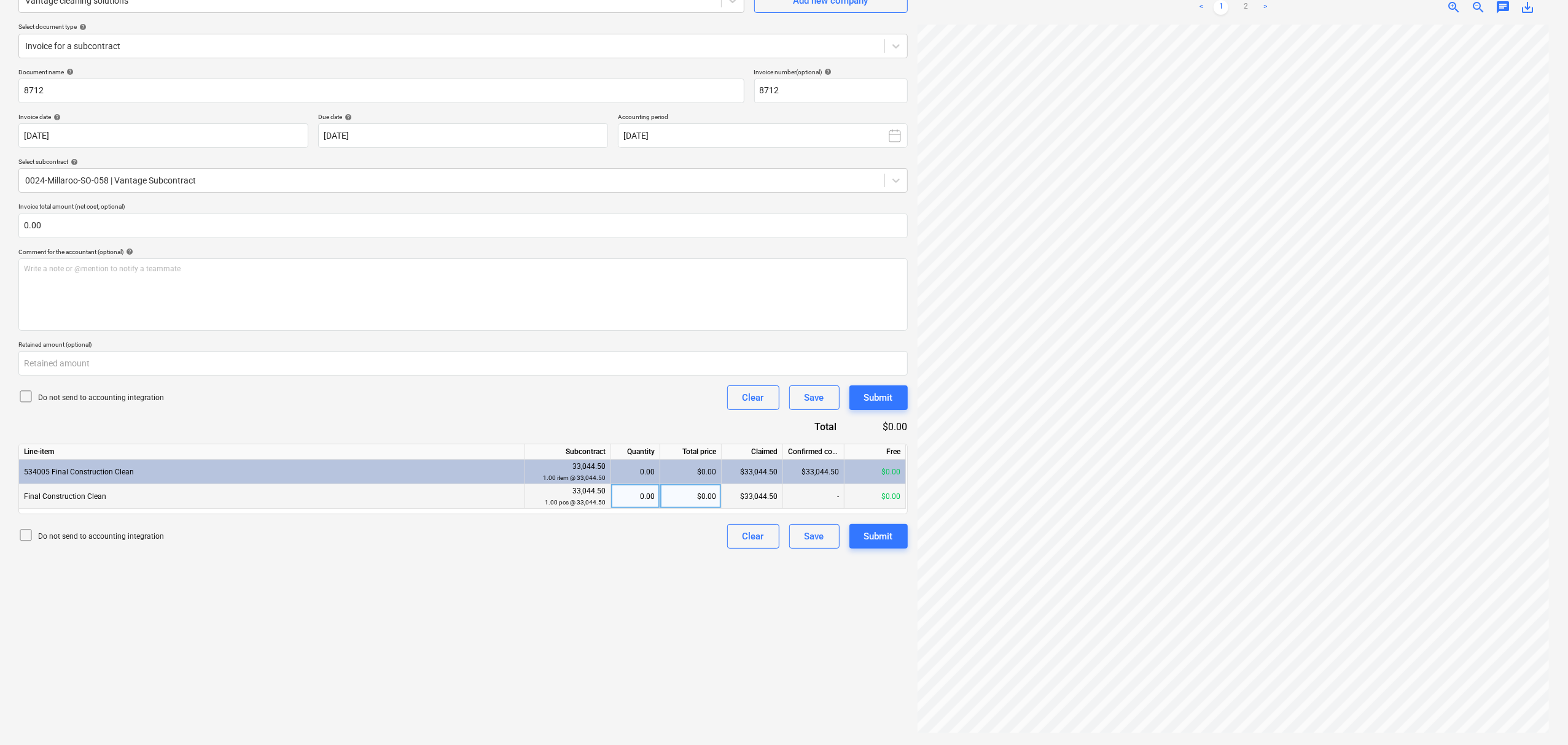
click at [702, 496] on div "$0.00" at bounding box center [690, 496] width 62 height 24
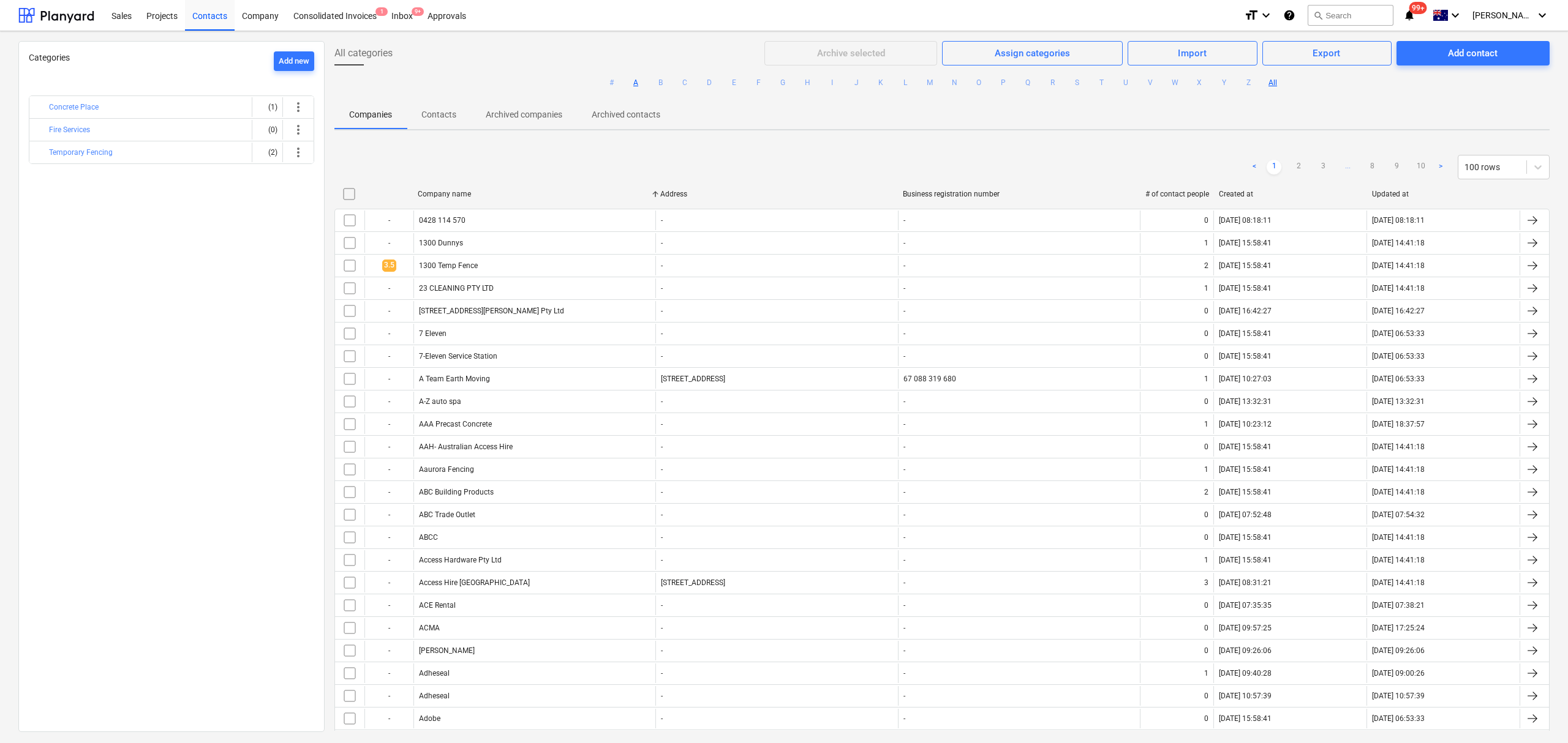
click at [639, 81] on button "A" at bounding box center [635, 82] width 14 height 14
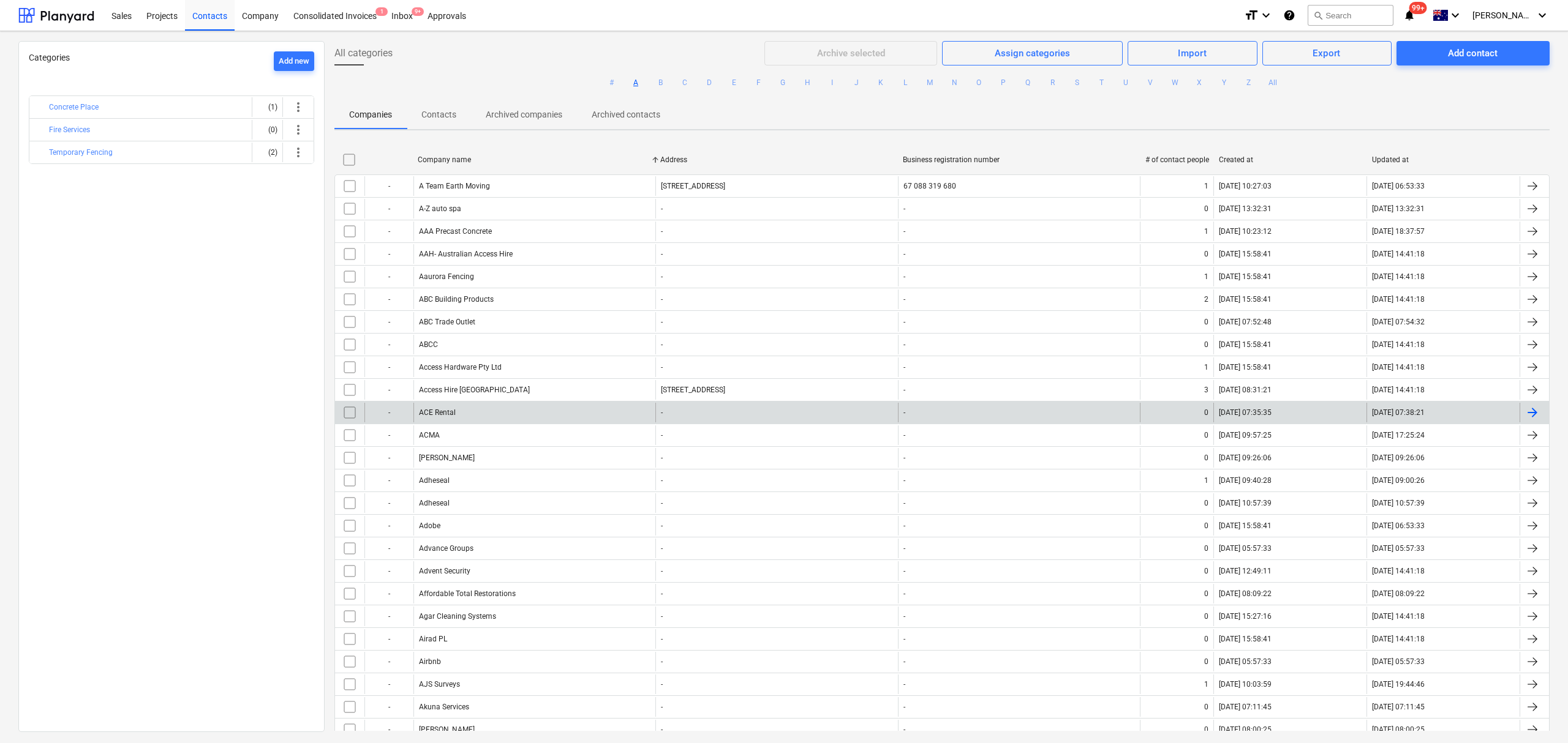
click at [517, 410] on div "ACE Rental" at bounding box center [535, 412] width 242 height 19
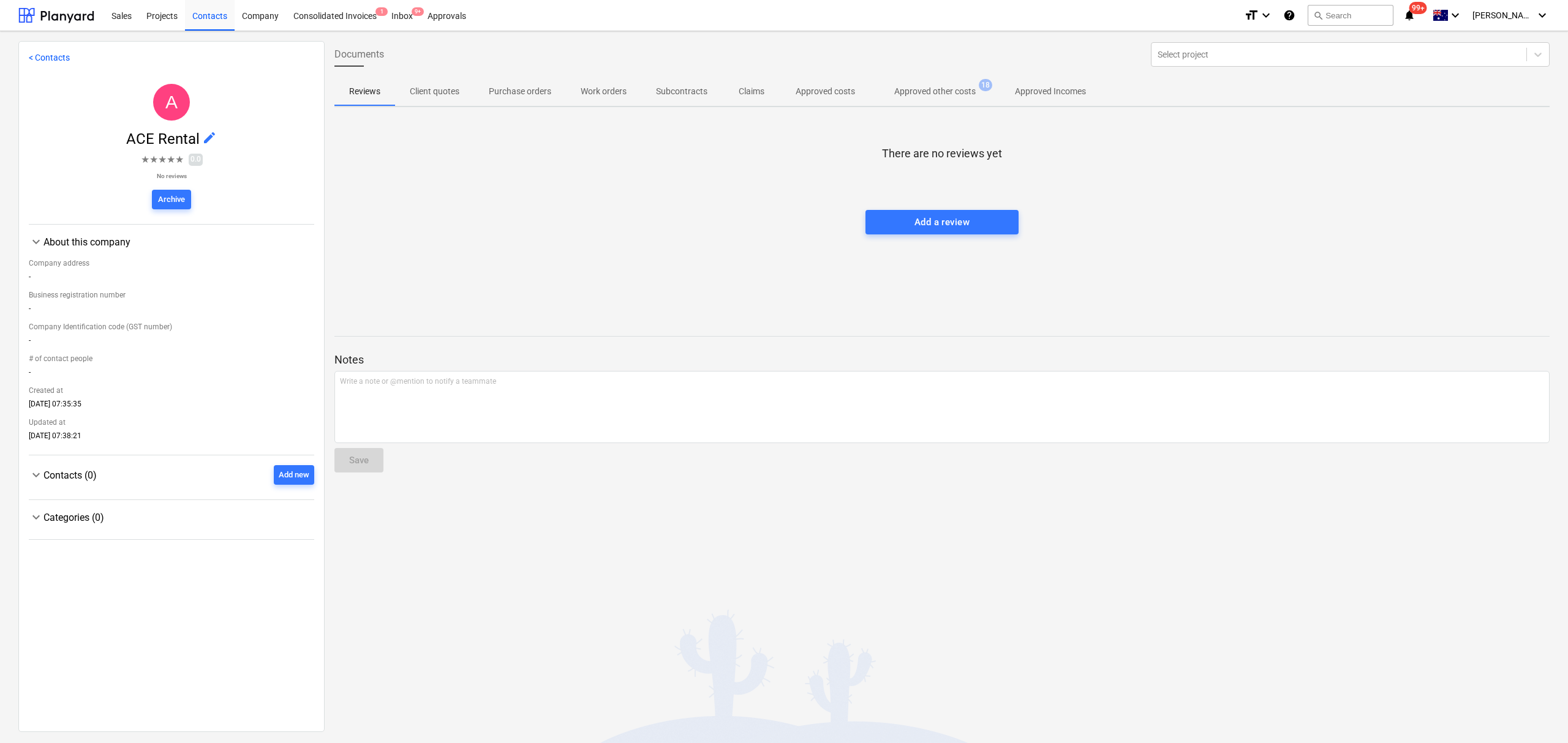
click at [935, 88] on p "Approved other costs" at bounding box center [935, 91] width 82 height 13
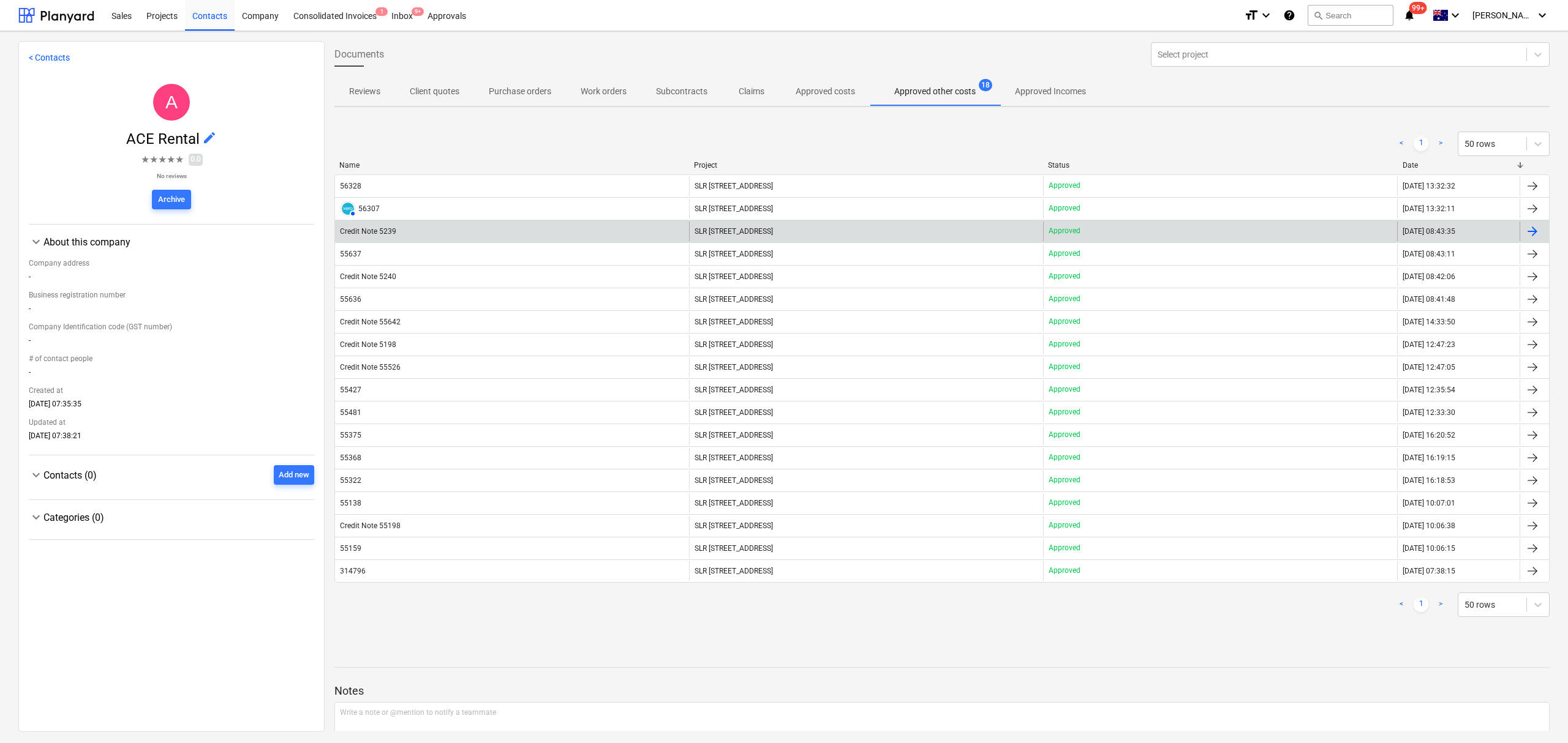
click at [488, 240] on div "Credit Note 5239" at bounding box center [511, 231] width 354 height 19
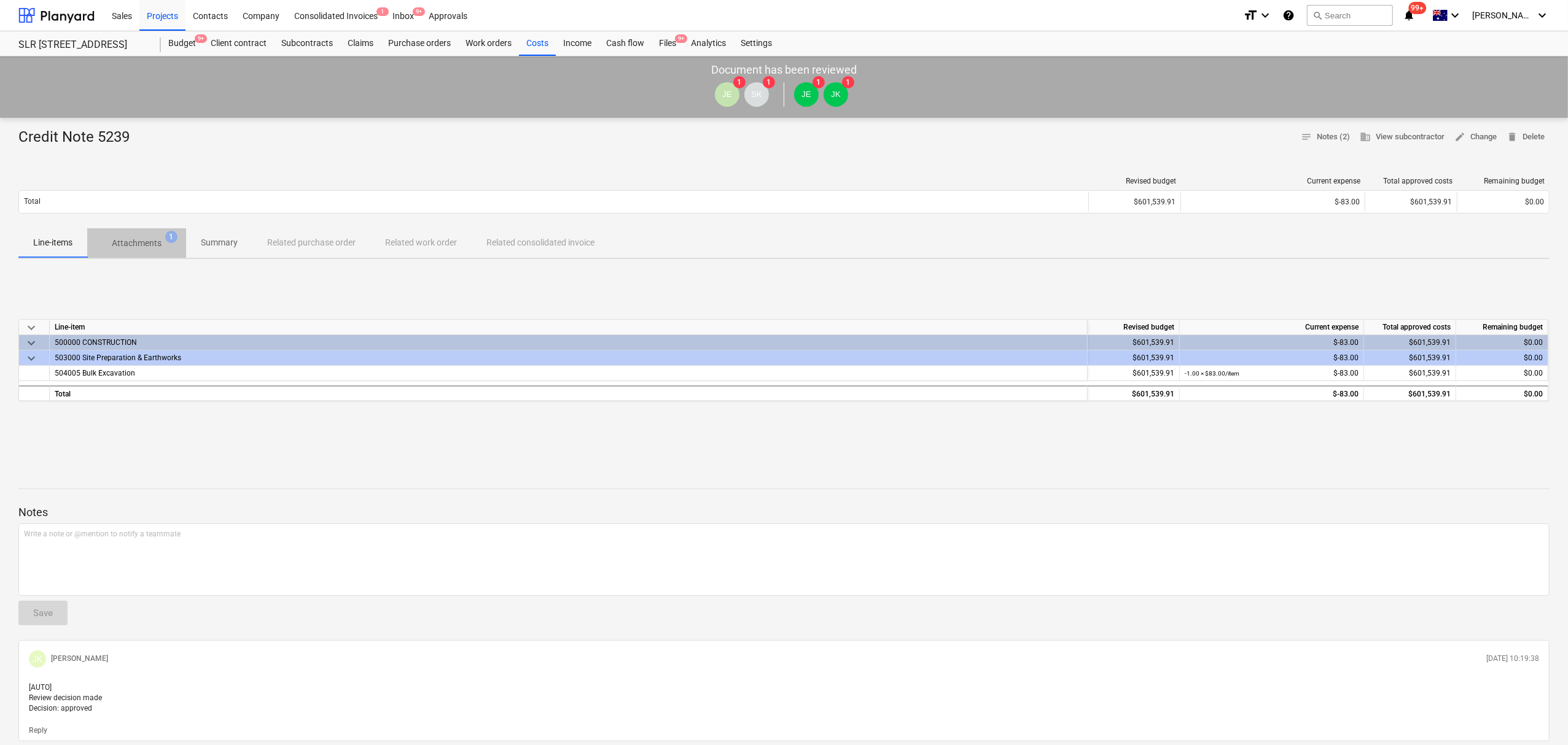
click at [121, 229] on button "Attachments 1" at bounding box center [136, 243] width 99 height 29
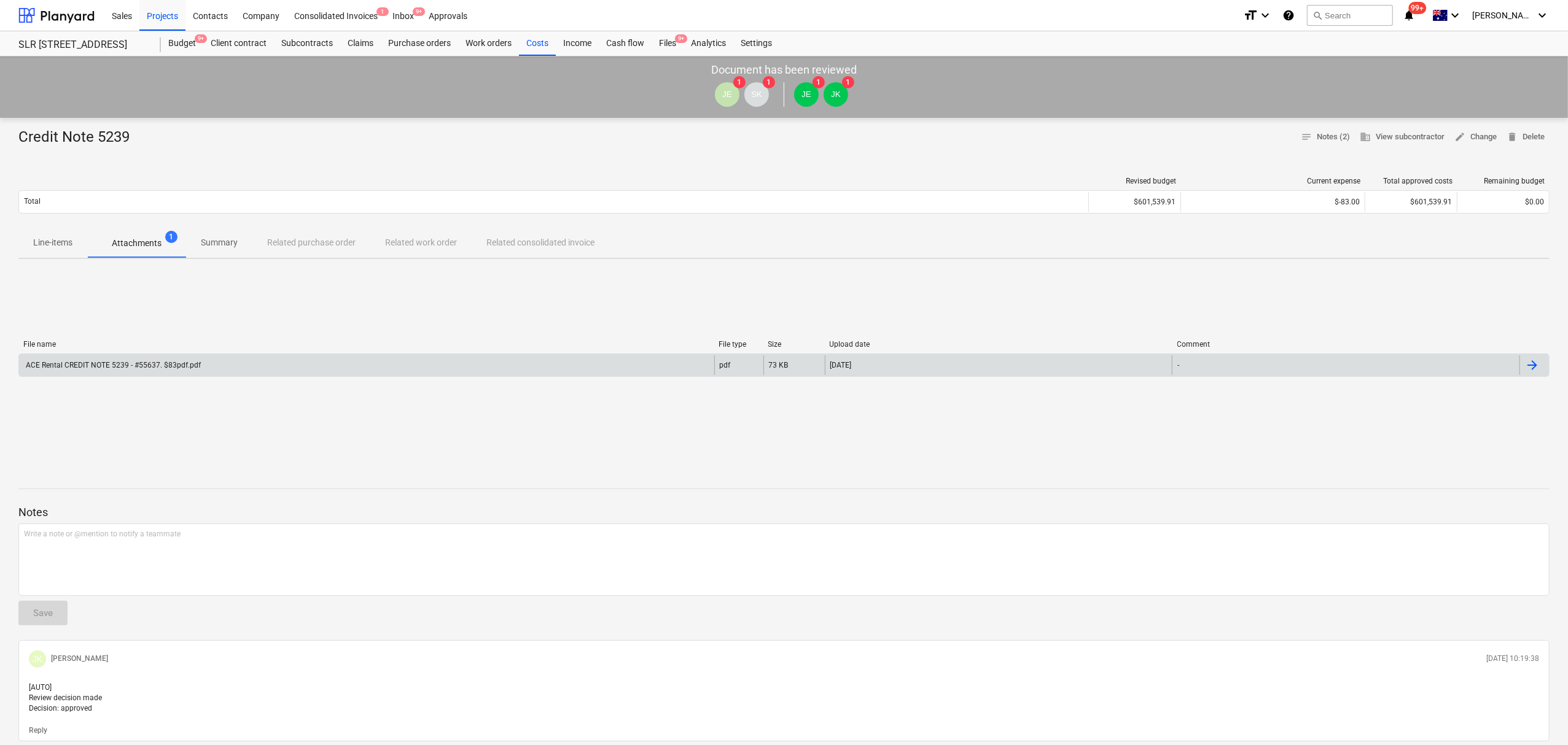
click at [177, 361] on div "ACE Rental CREDIT NOTE 5239 - #55637. $83pdf.pdf" at bounding box center [112, 365] width 177 height 8
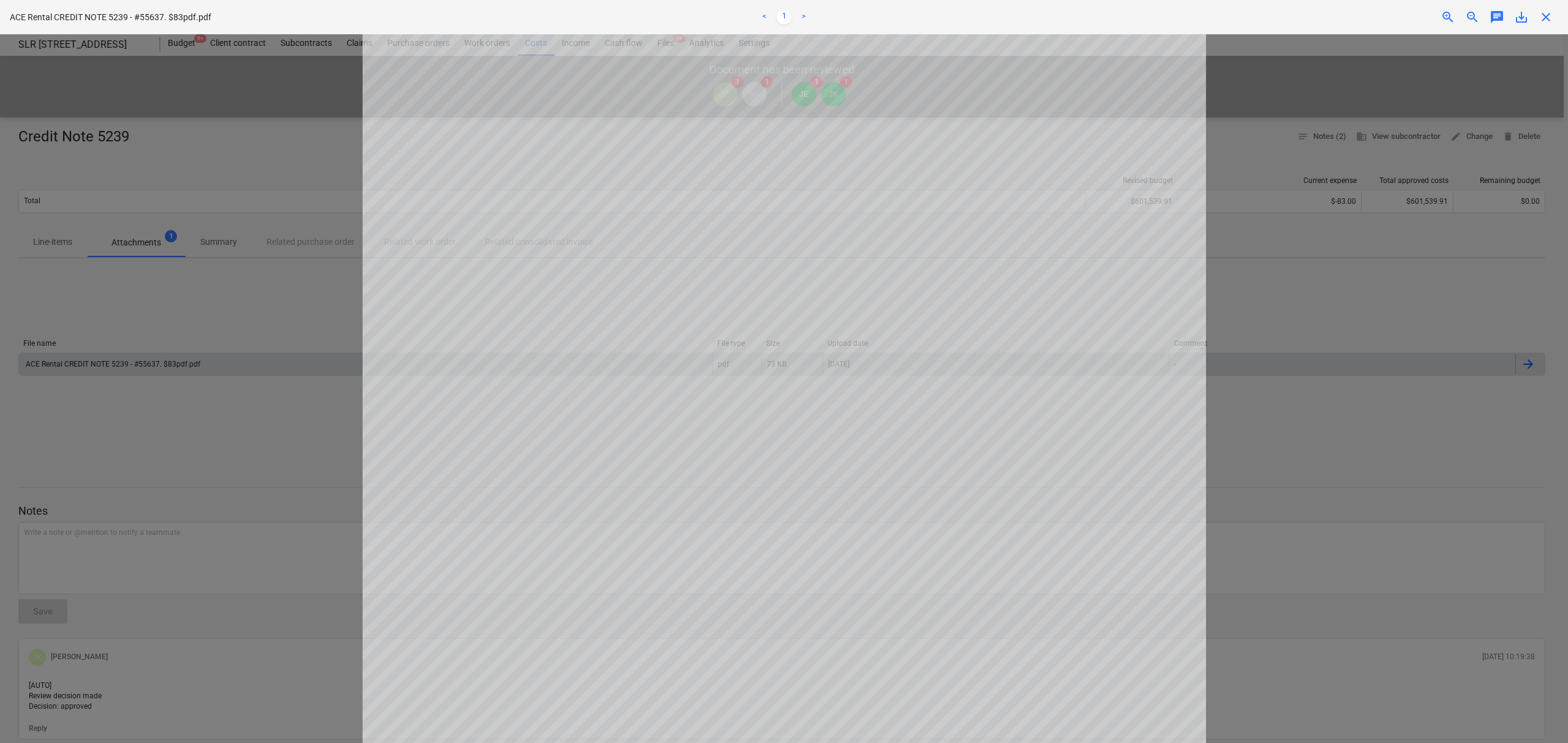
click at [215, 444] on div at bounding box center [784, 389] width 1568 height 709
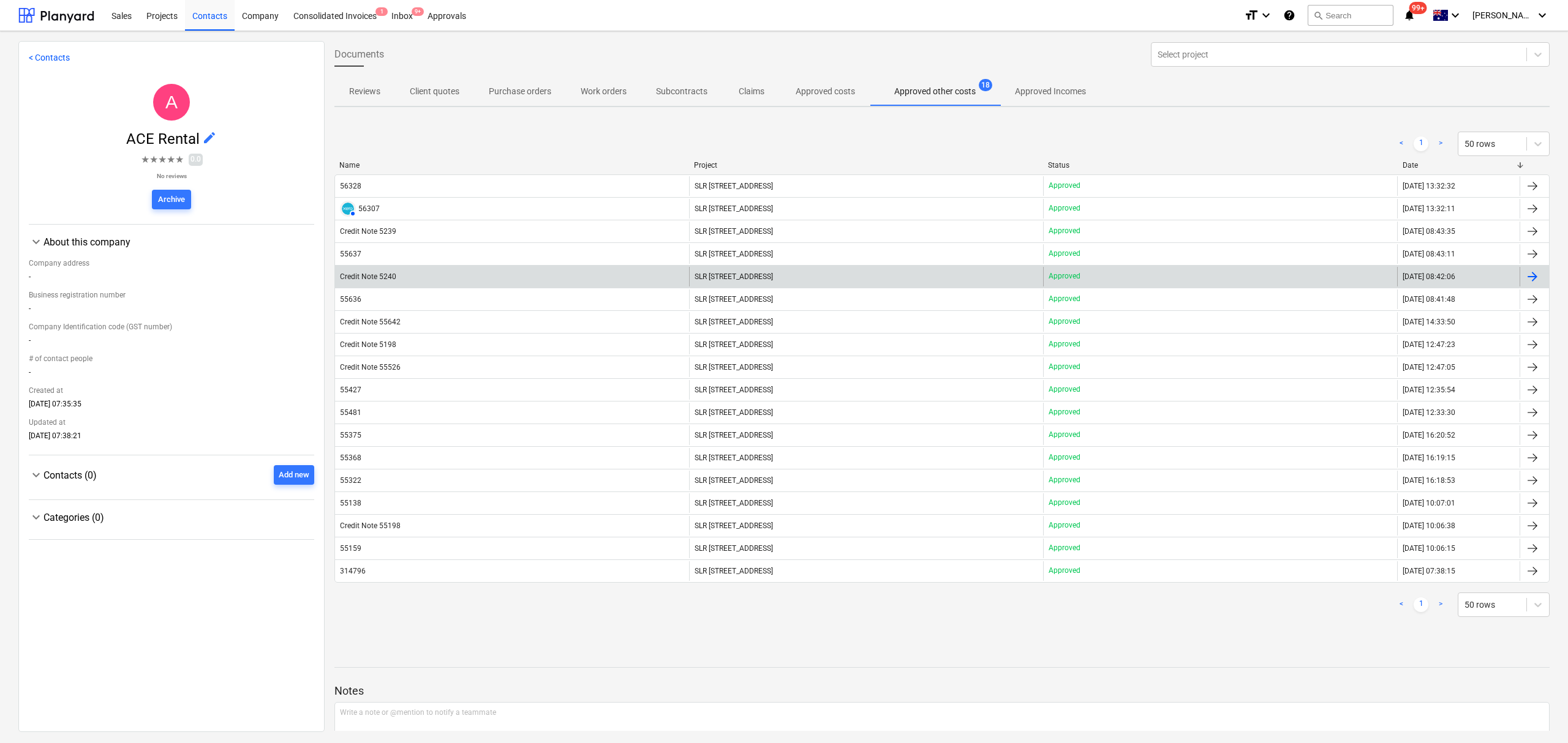
click at [459, 282] on div "Credit Note 5240" at bounding box center [511, 277] width 354 height 19
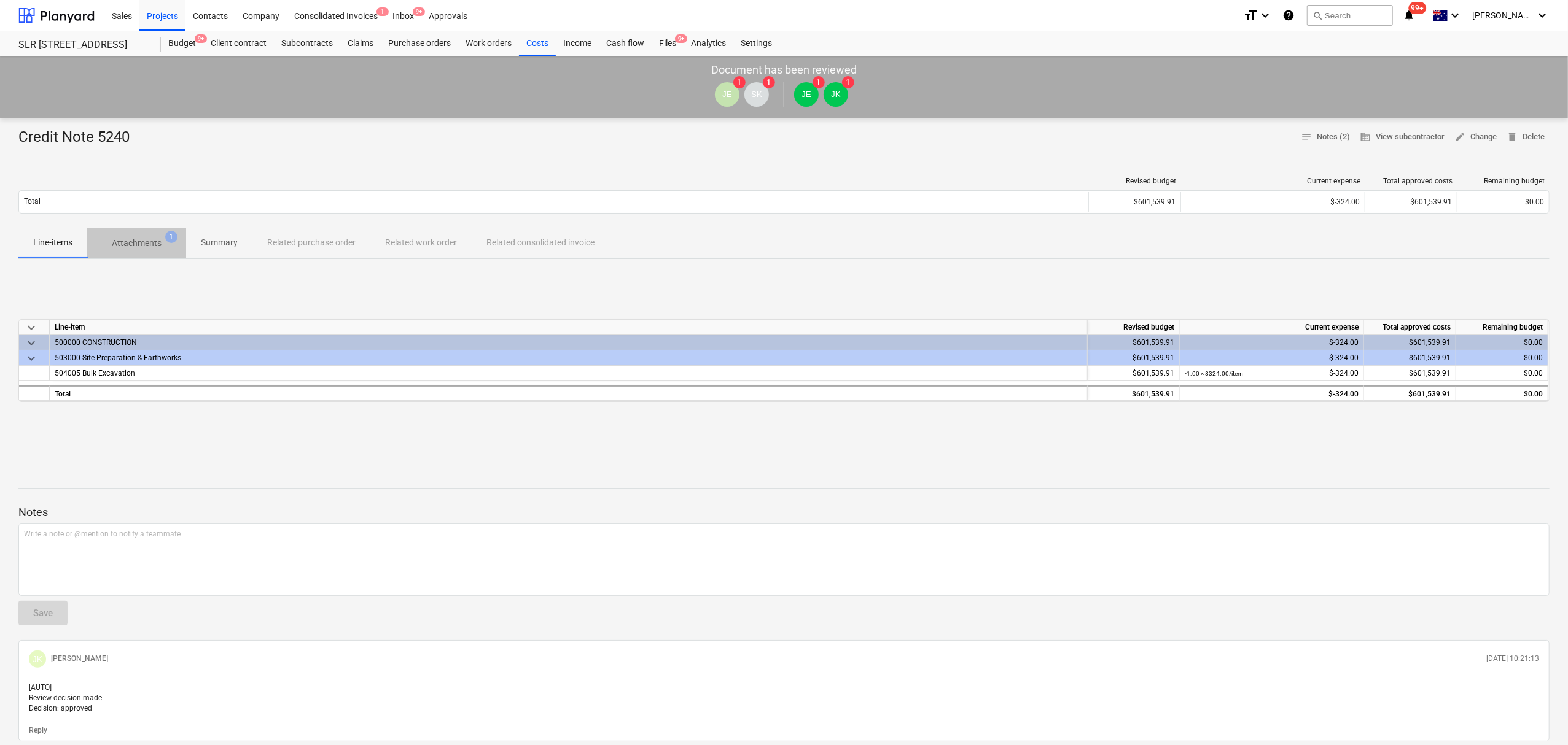
drag, startPoint x: 121, startPoint y: 233, endPoint x: 126, endPoint y: 246, distance: 13.9
click at [121, 236] on span "Attachments 1" at bounding box center [136, 243] width 99 height 22
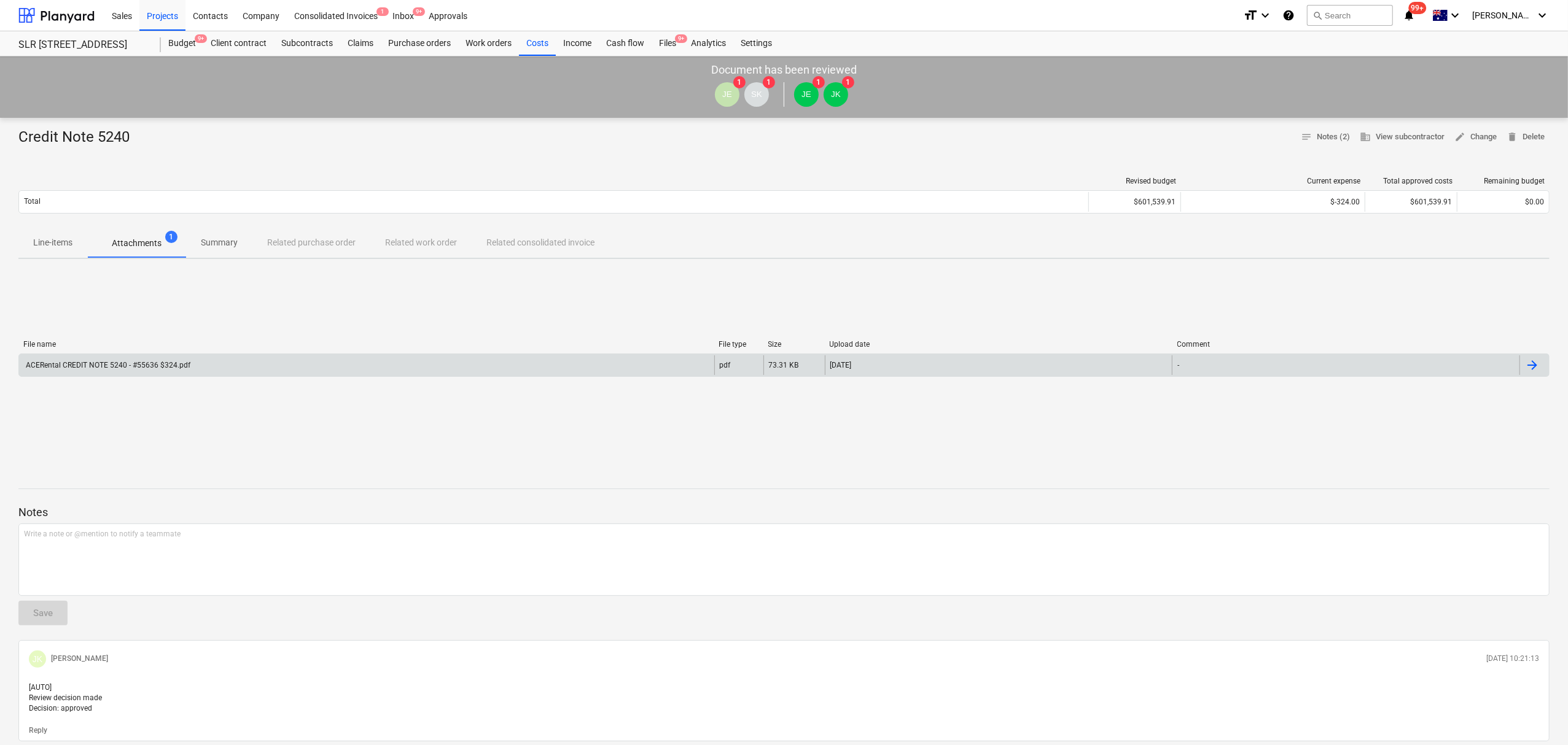
click at [157, 375] on div "ACERental CREDIT NOTE 5240 - #55636 $324.pdf" at bounding box center [367, 365] width 695 height 19
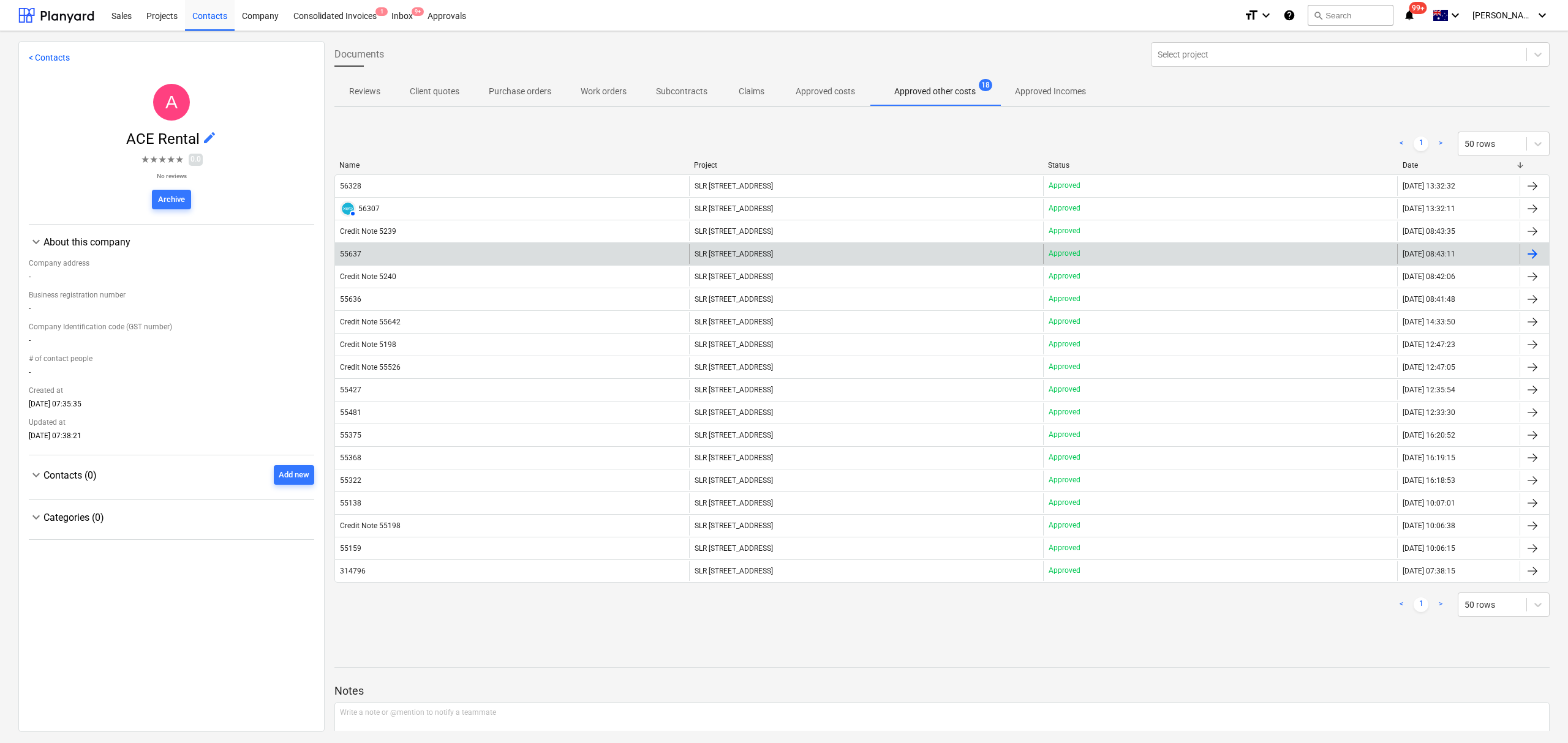
click at [432, 256] on div "55637" at bounding box center [511, 254] width 354 height 19
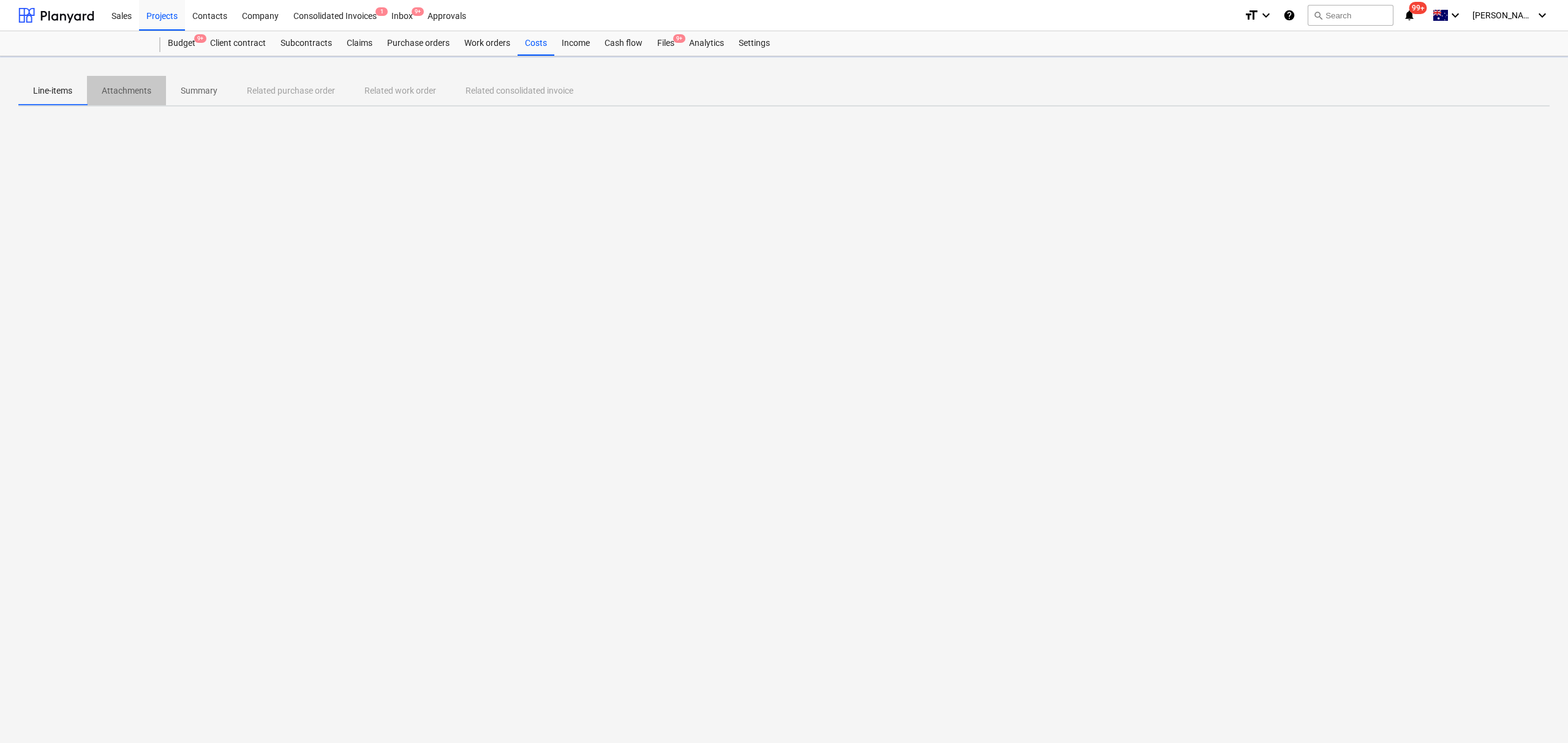
click at [133, 103] on button "Attachments" at bounding box center [126, 90] width 79 height 29
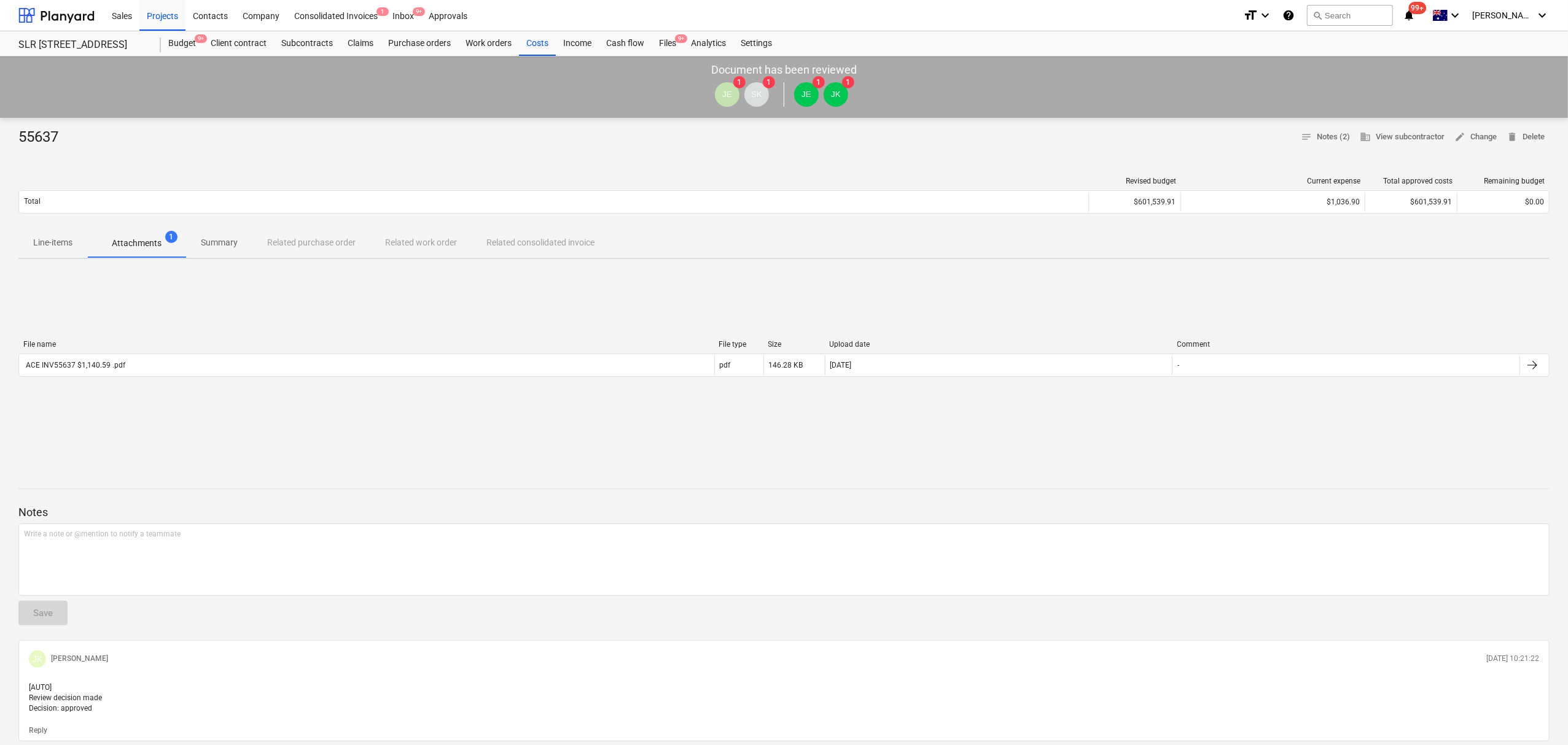
click at [153, 318] on div "File name File type Size Upload date Comment ACE INV55637 $1,140.59 .pdf pdf 14…" at bounding box center [784, 361] width 1531 height 185
click at [168, 351] on div "File name File type Size Upload date Comment" at bounding box center [784, 347] width 1531 height 13
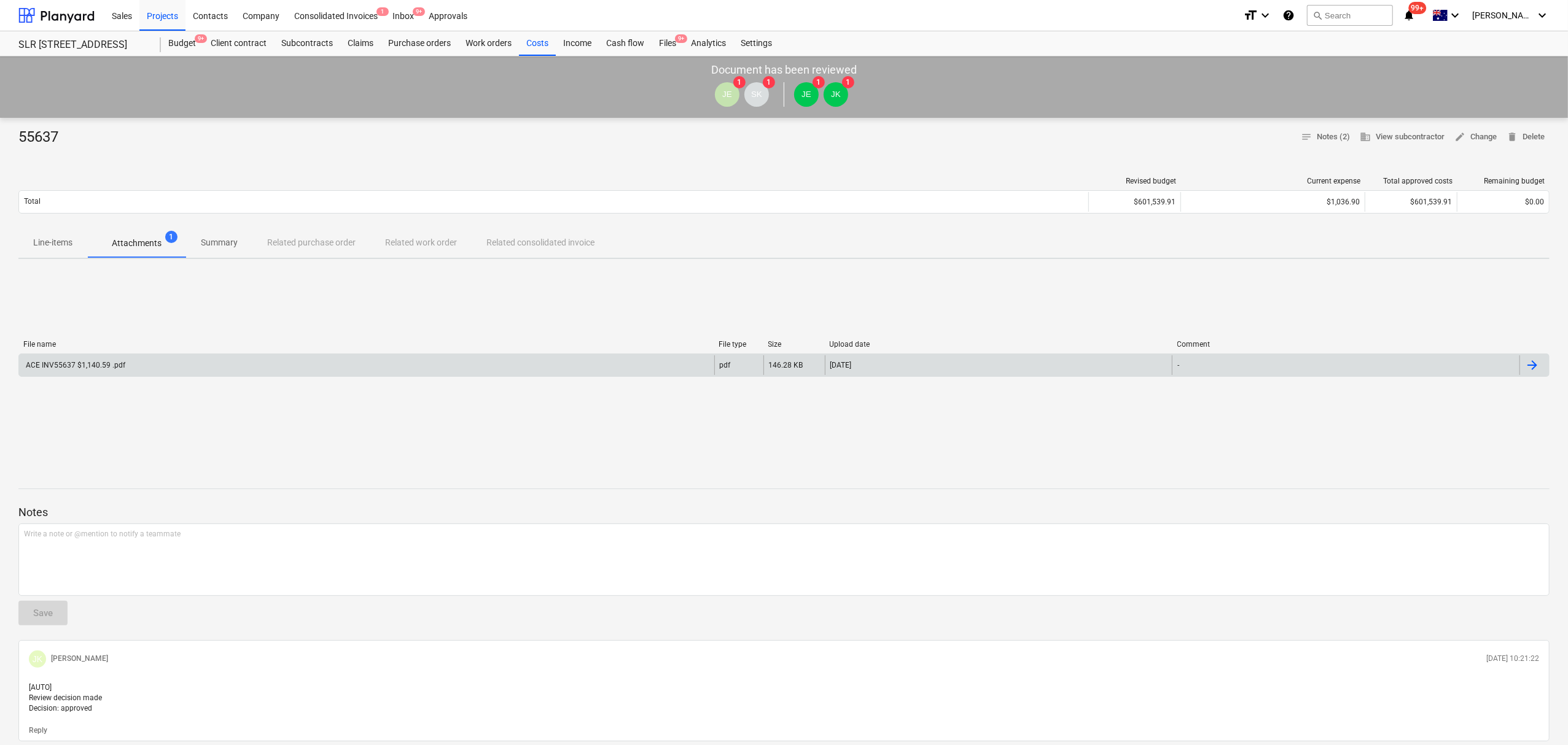
click at [177, 362] on div "ACE INV55637 $1,140.59 .pdf" at bounding box center [367, 365] width 695 height 19
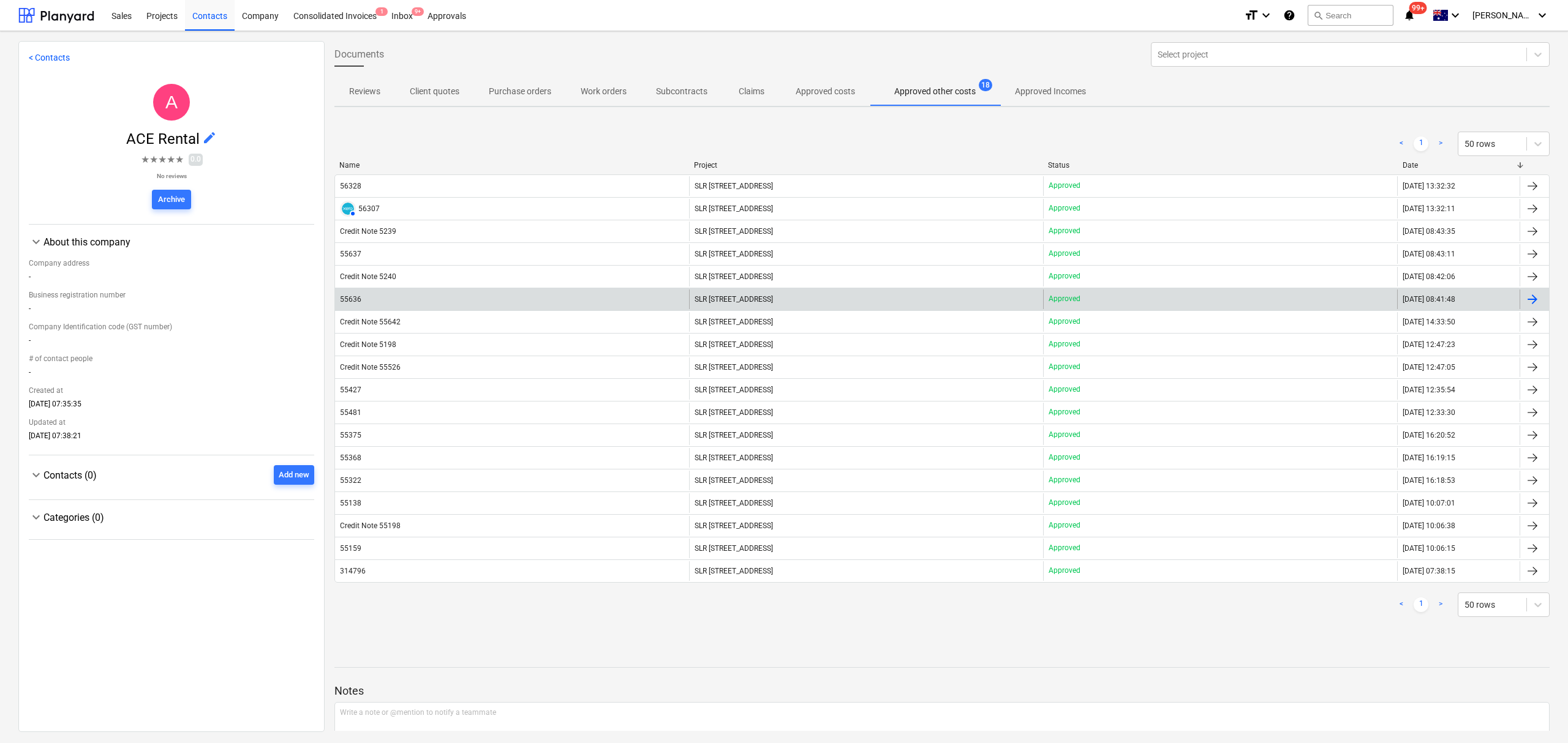
click at [414, 297] on div "55636" at bounding box center [511, 299] width 354 height 19
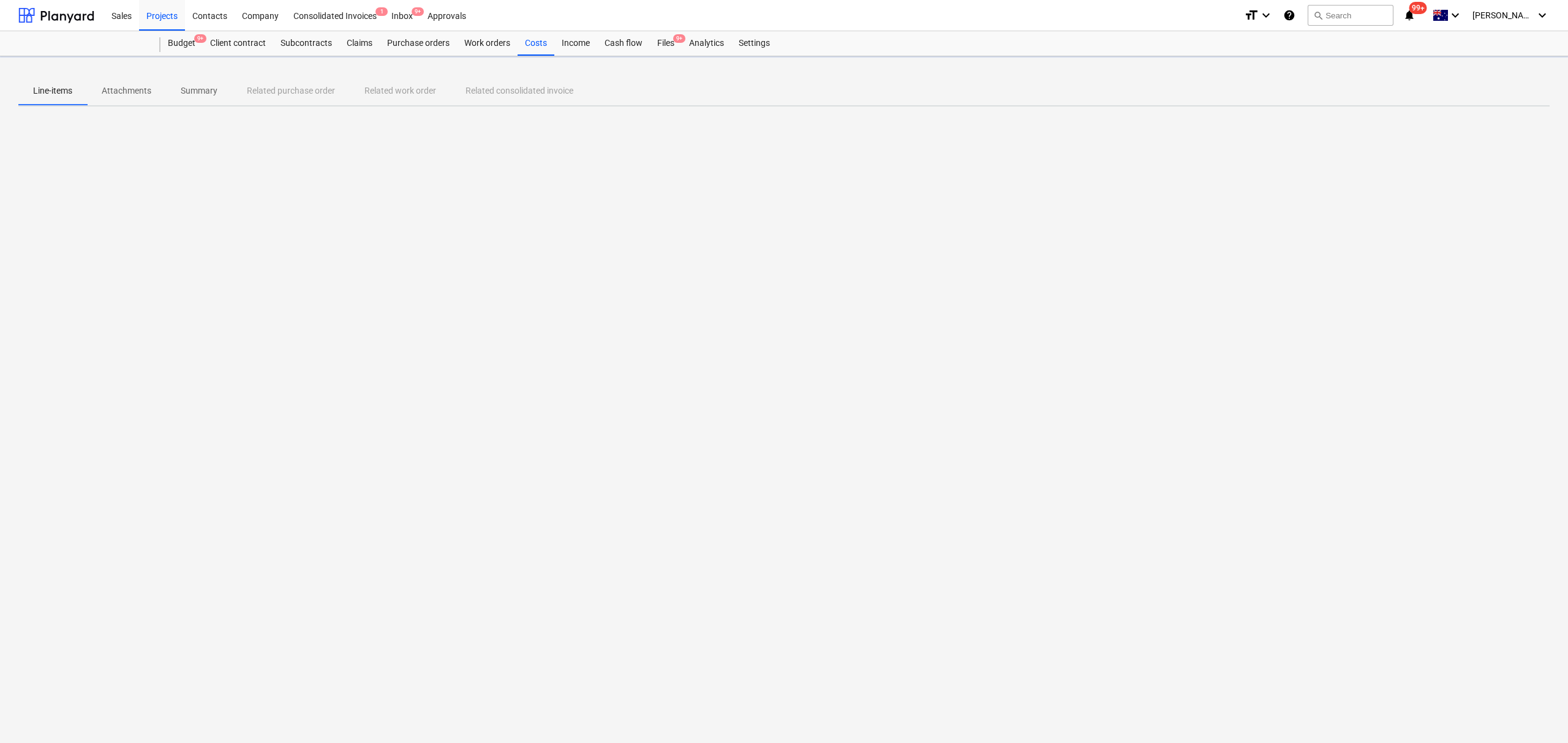
drag, startPoint x: 125, startPoint y: 110, endPoint x: 129, endPoint y: 116, distance: 7.2
click at [126, 110] on div "Line-items Attachments Summary Related purchase order Related work order Relate…" at bounding box center [784, 399] width 1568 height 687
click at [133, 107] on div "Line-items Attachments Summary Related purchase order Related work order Relate…" at bounding box center [784, 399] width 1568 height 687
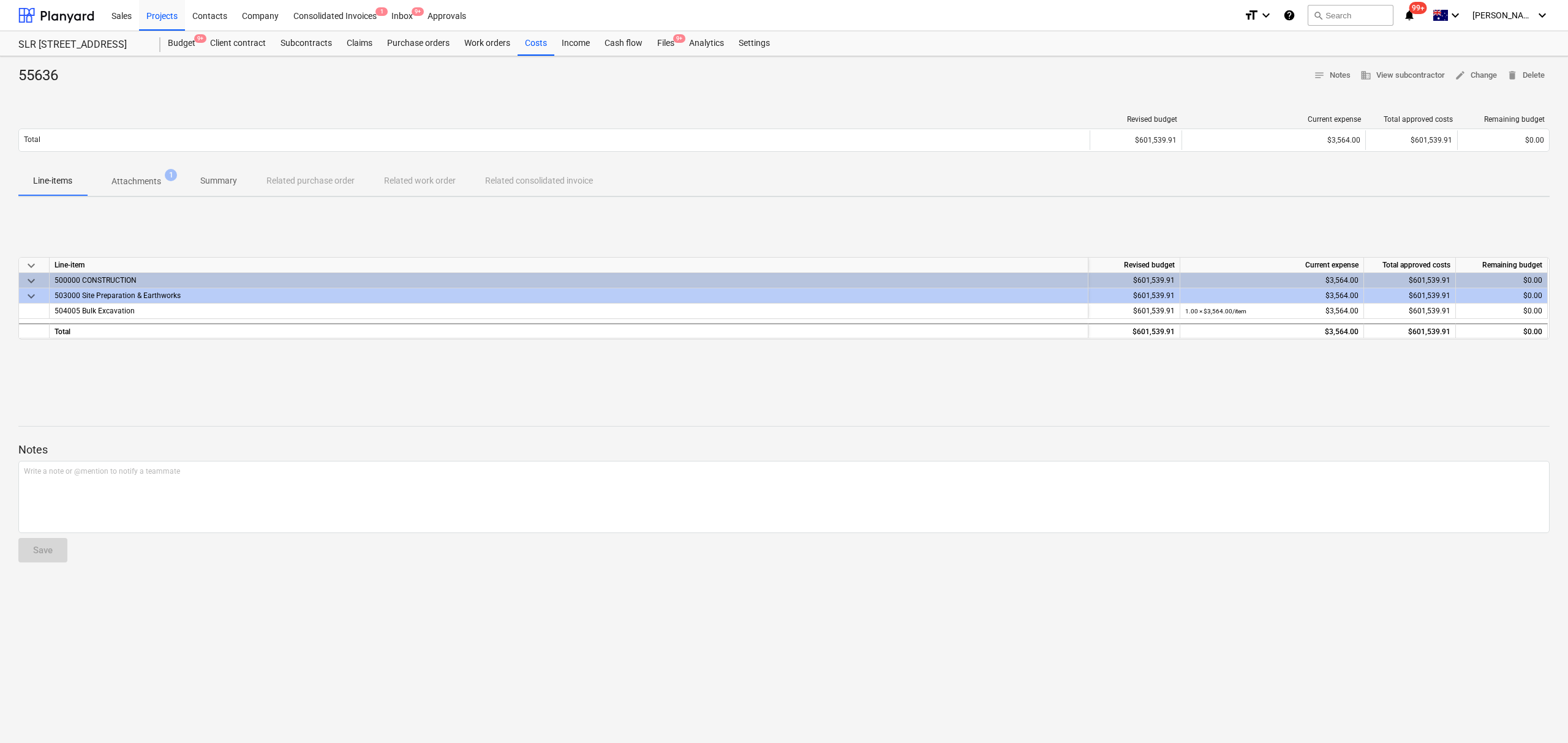
click at [132, 97] on div "55636 notes Notes business View subcontractor edit Change delete Delete Revised…" at bounding box center [784, 399] width 1568 height 687
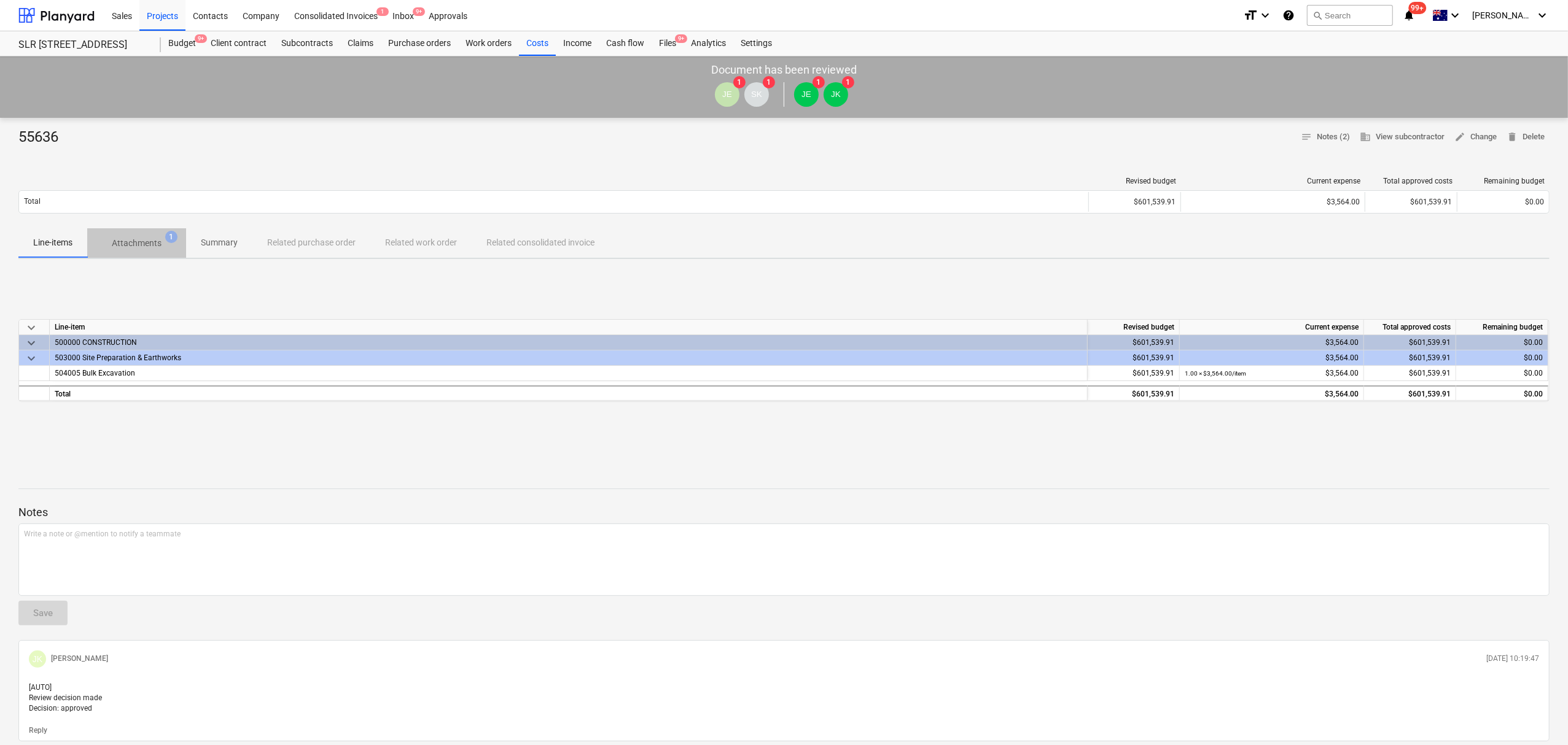
drag, startPoint x: 155, startPoint y: 236, endPoint x: 161, endPoint y: 253, distance: 18.0
click at [159, 249] on span "Attachments 1" at bounding box center [136, 243] width 99 height 22
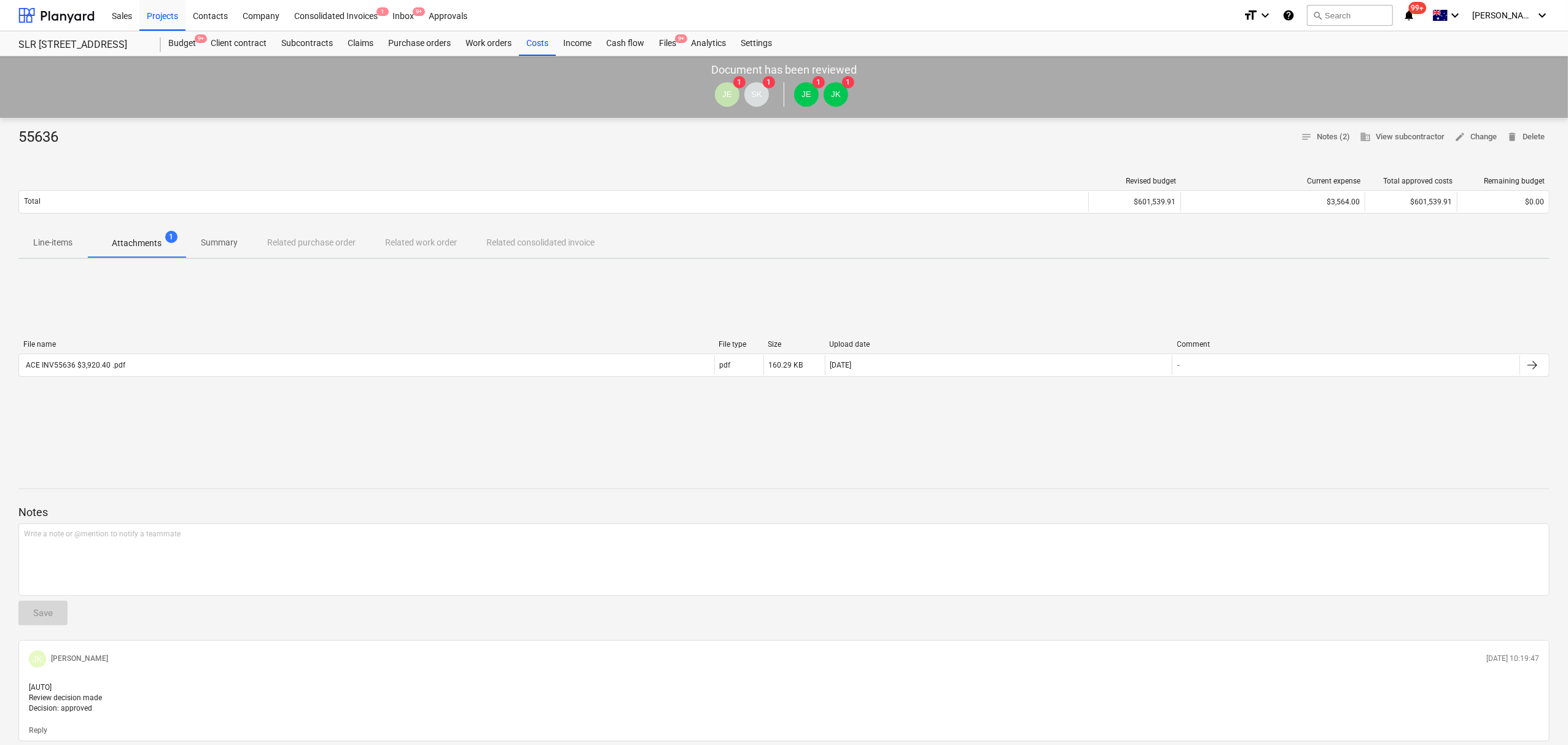
click at [173, 382] on div "File name File type Size Upload date Comment ACE INV55636 $3,920.40 .pdf pdf 16…" at bounding box center [784, 362] width 1531 height 42
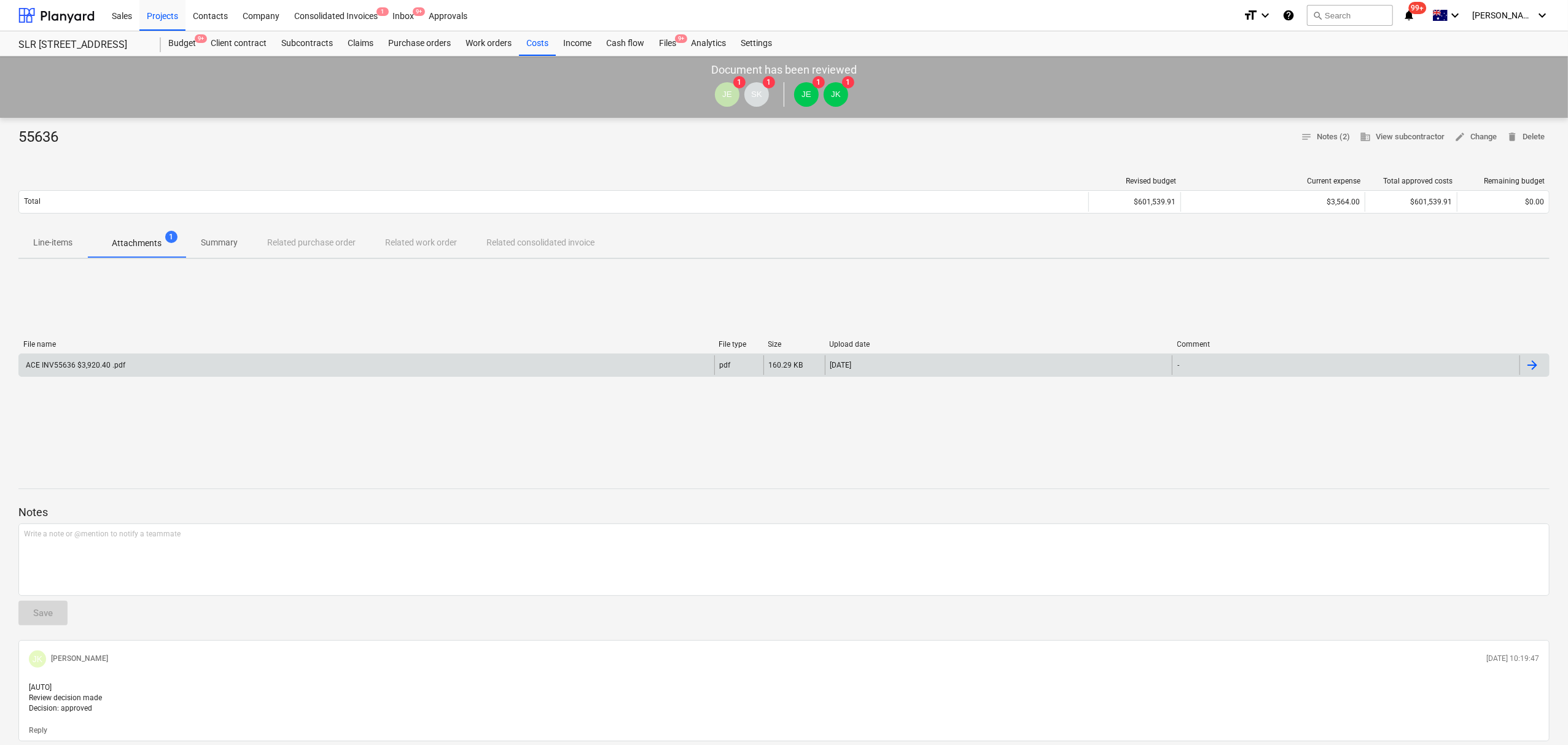
click at [163, 365] on div "ACE INV55636 $3,920.40 .pdf" at bounding box center [367, 365] width 695 height 19
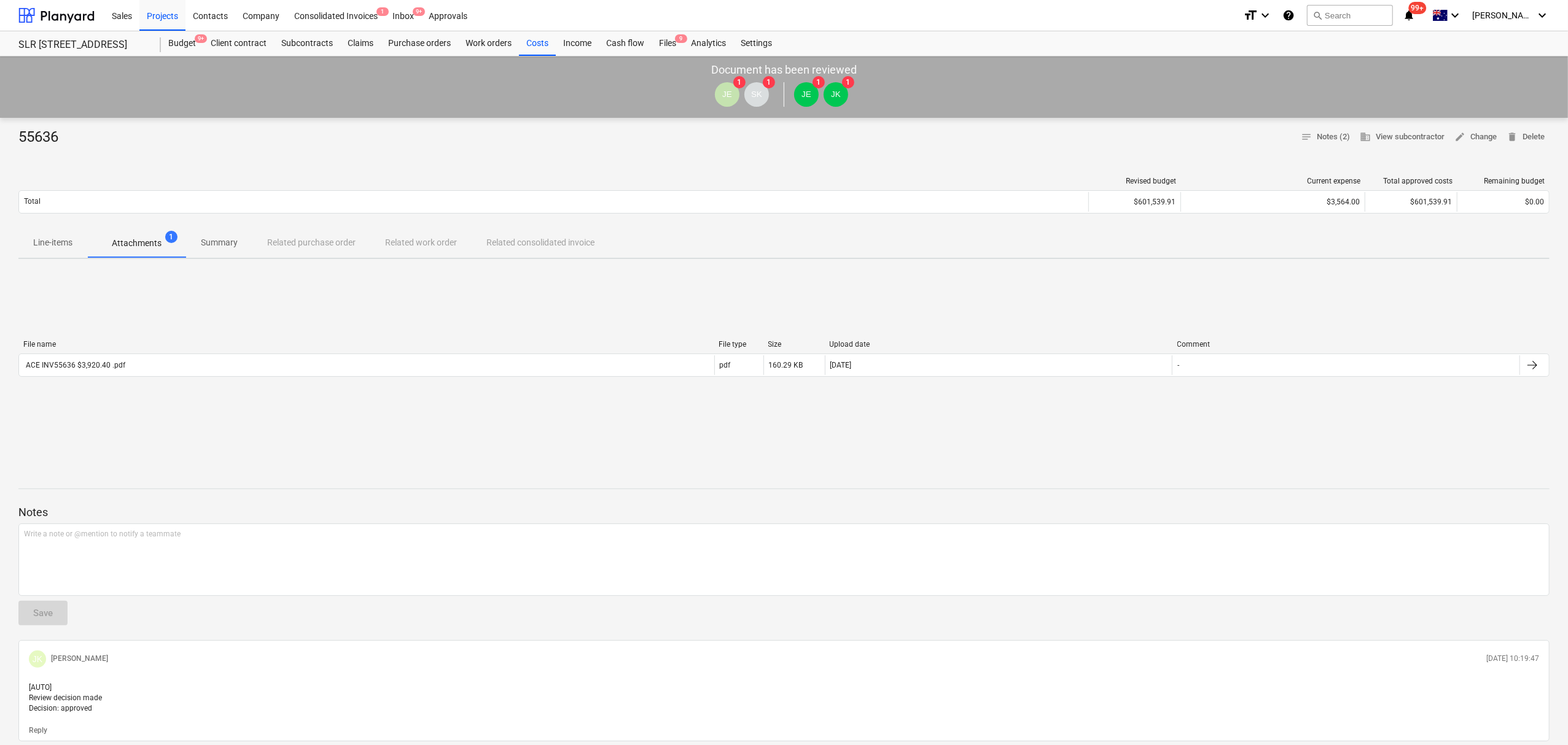
click at [57, 243] on p "Line-items" at bounding box center [52, 242] width 40 height 13
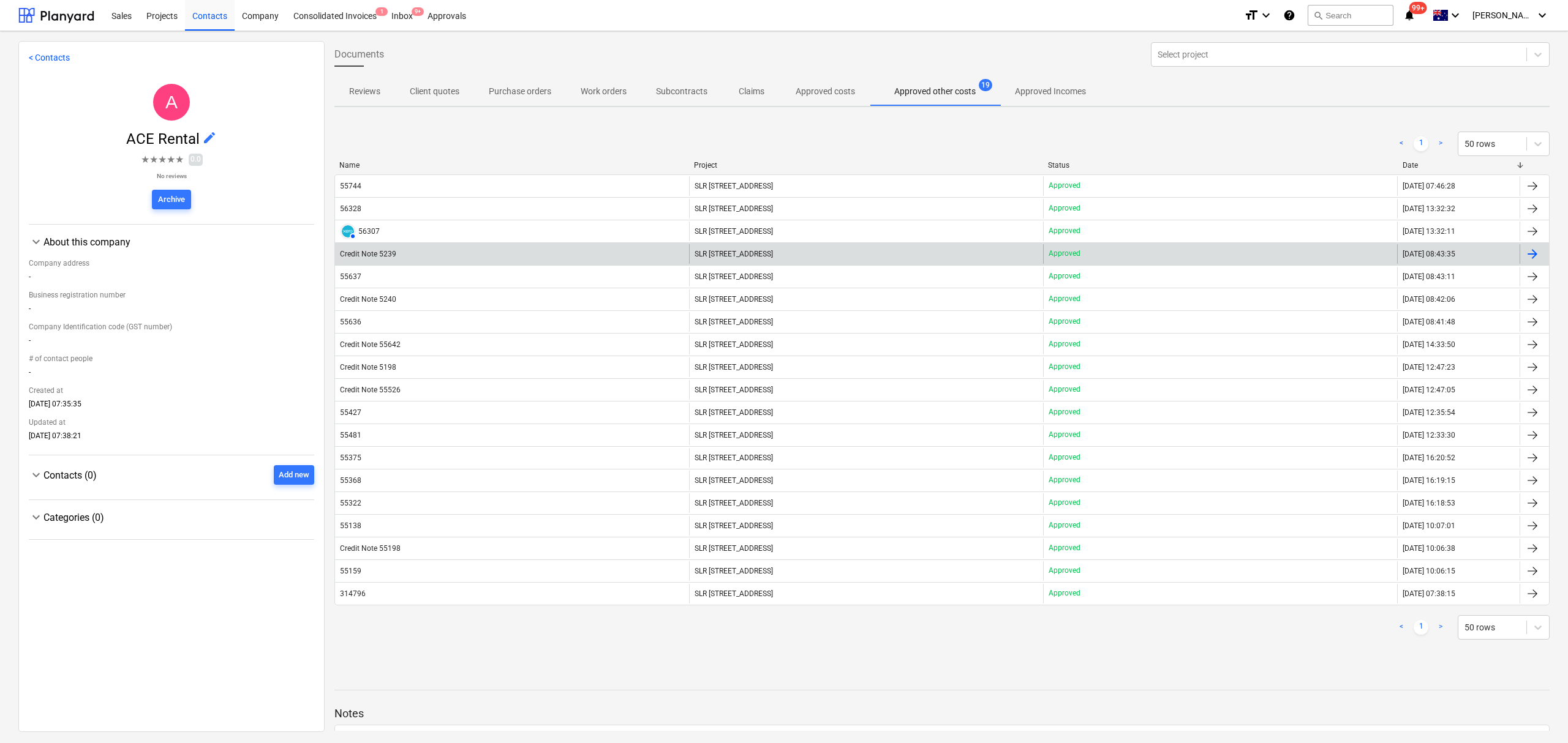
click at [407, 250] on div "Credit Note 5239" at bounding box center [511, 254] width 354 height 19
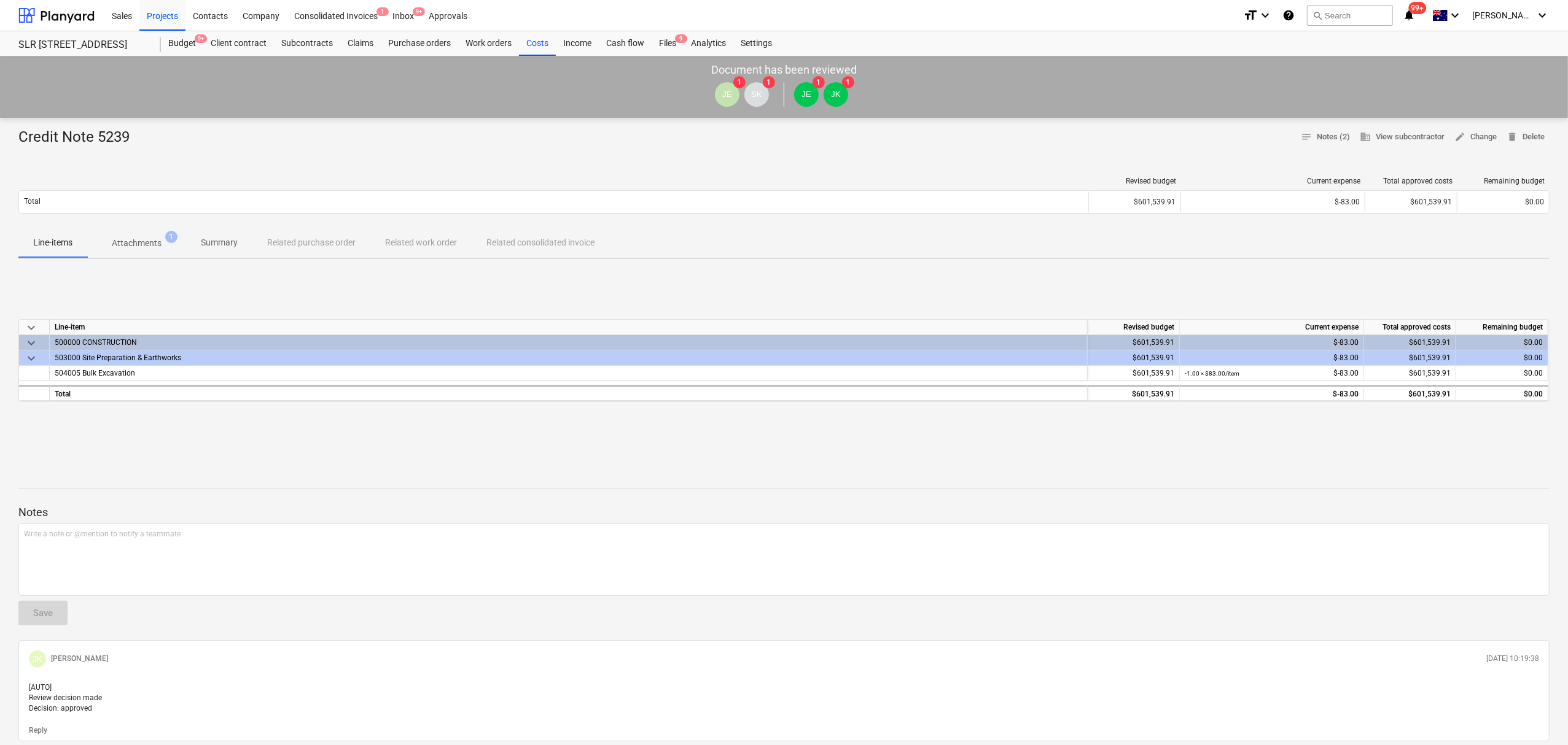
click at [146, 247] on p "Attachments" at bounding box center [137, 243] width 50 height 13
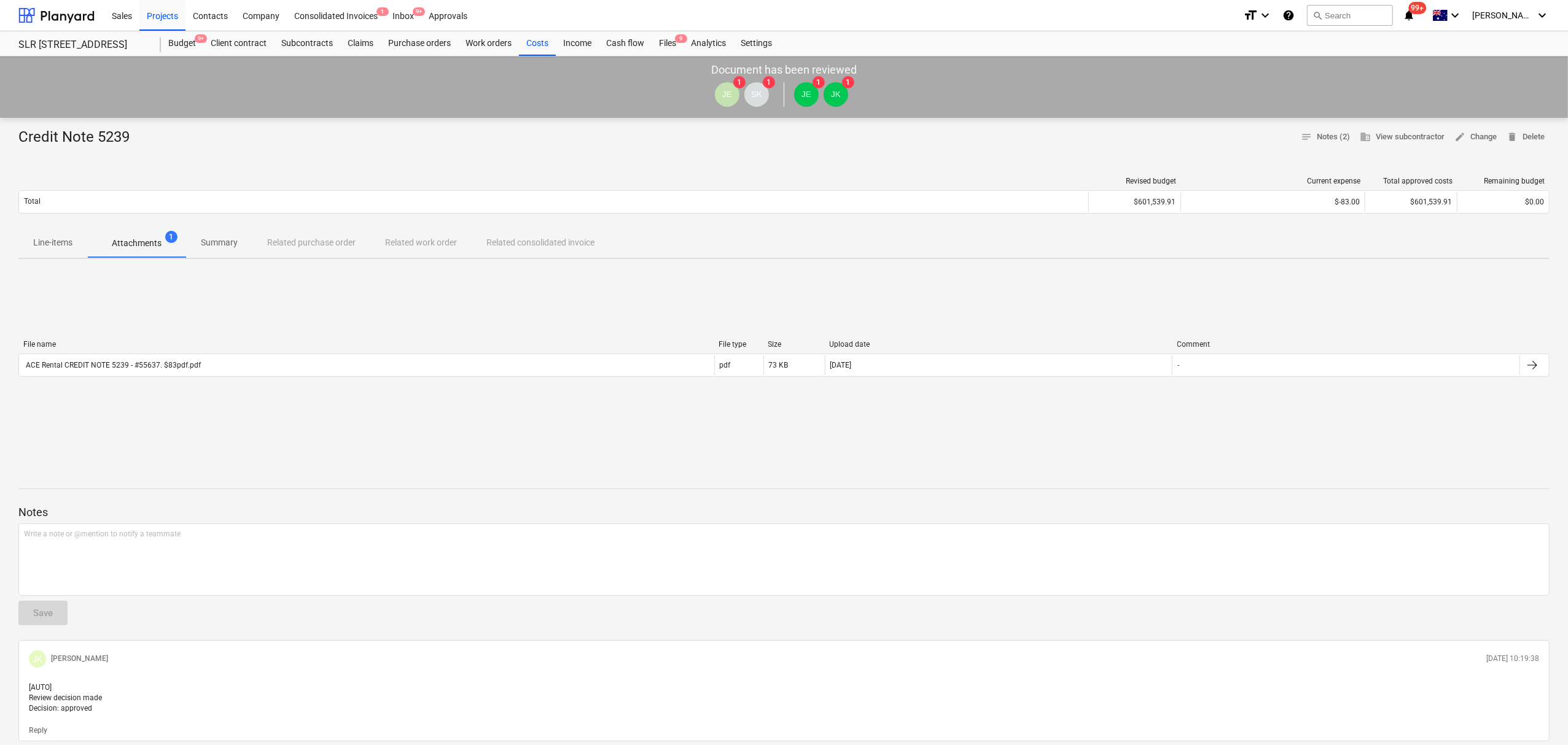
click at [67, 241] on p "Line-items" at bounding box center [52, 242] width 40 height 13
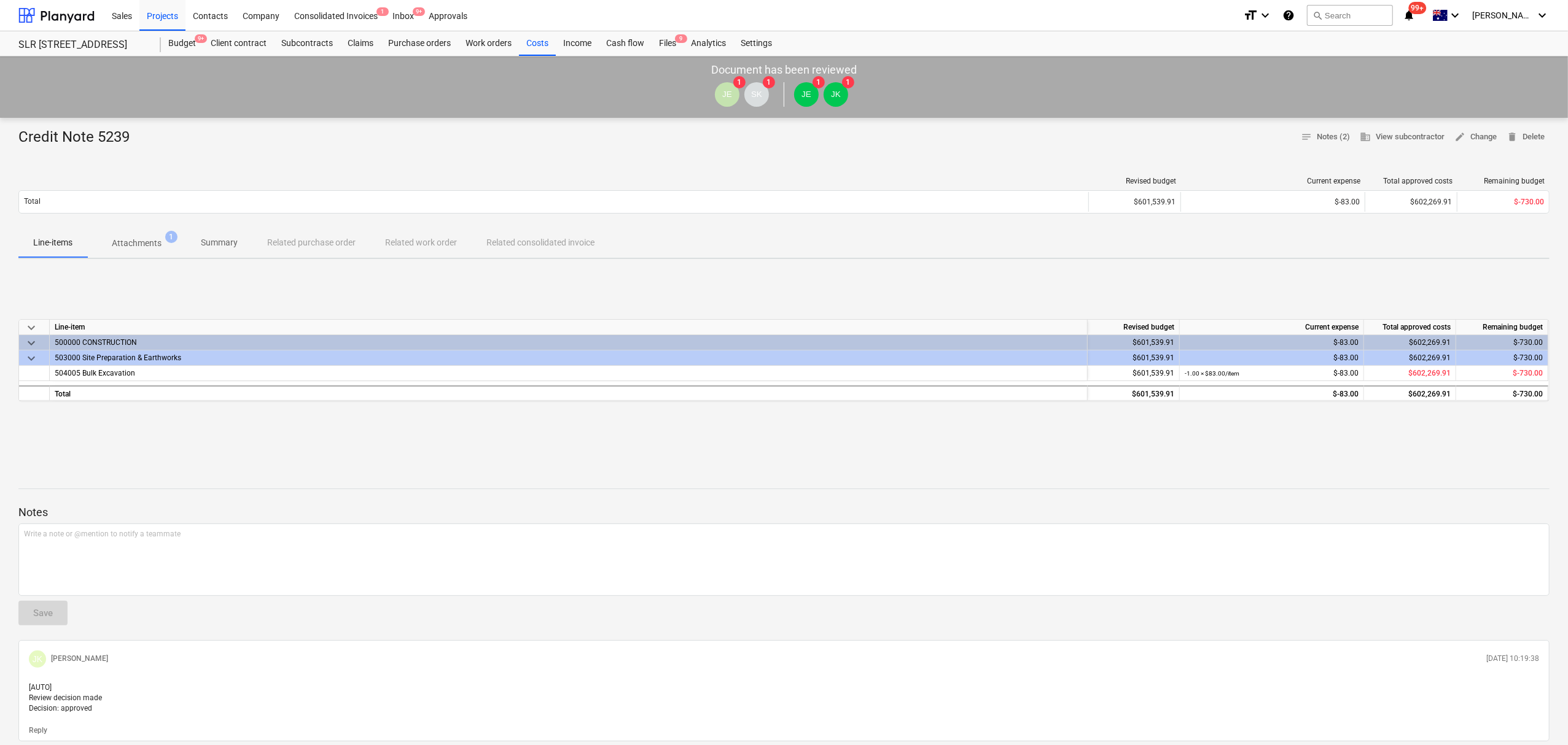
click at [158, 247] on p "Attachments" at bounding box center [137, 243] width 50 height 13
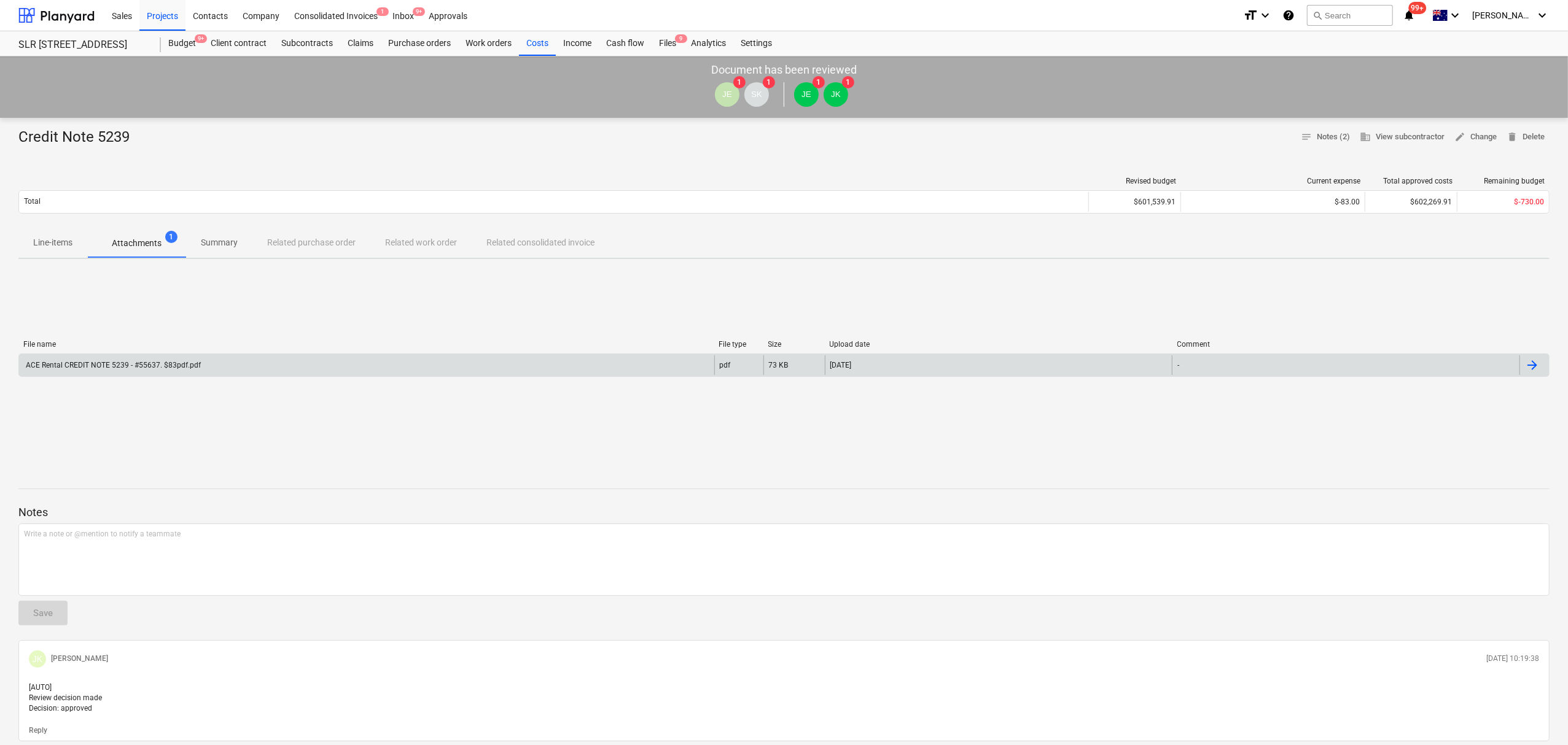
click at [210, 371] on div "ACE Rental CREDIT NOTE 5239 - #55637. $83pdf.pdf" at bounding box center [367, 365] width 695 height 19
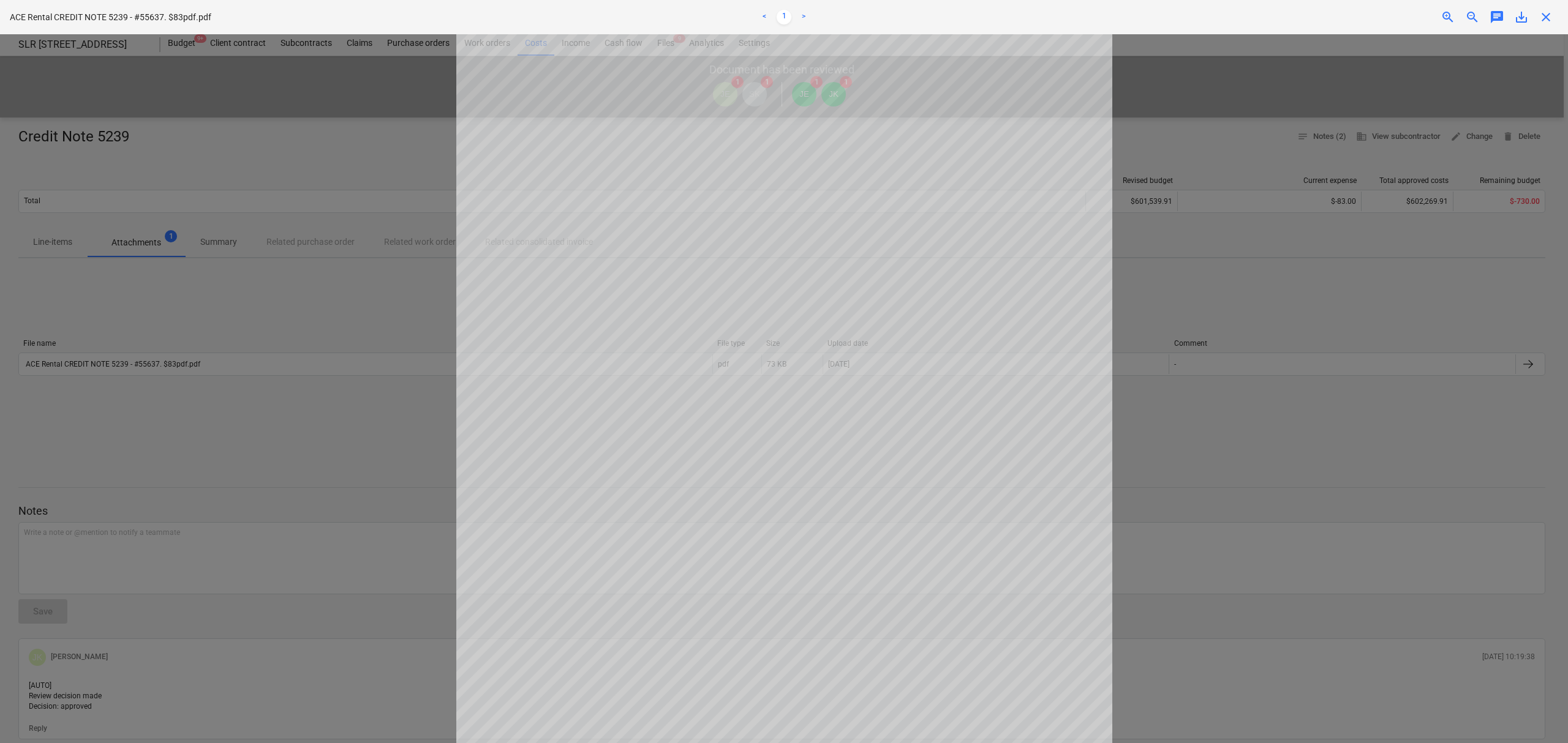
click at [1517, 21] on span "save_alt" at bounding box center [1521, 17] width 14 height 14
drag, startPoint x: 1328, startPoint y: 203, endPoint x: 1539, endPoint y: 155, distance: 216.4
click at [1328, 203] on div at bounding box center [784, 389] width 1568 height 709
click at [1544, 15] on span "close" at bounding box center [1545, 17] width 14 height 14
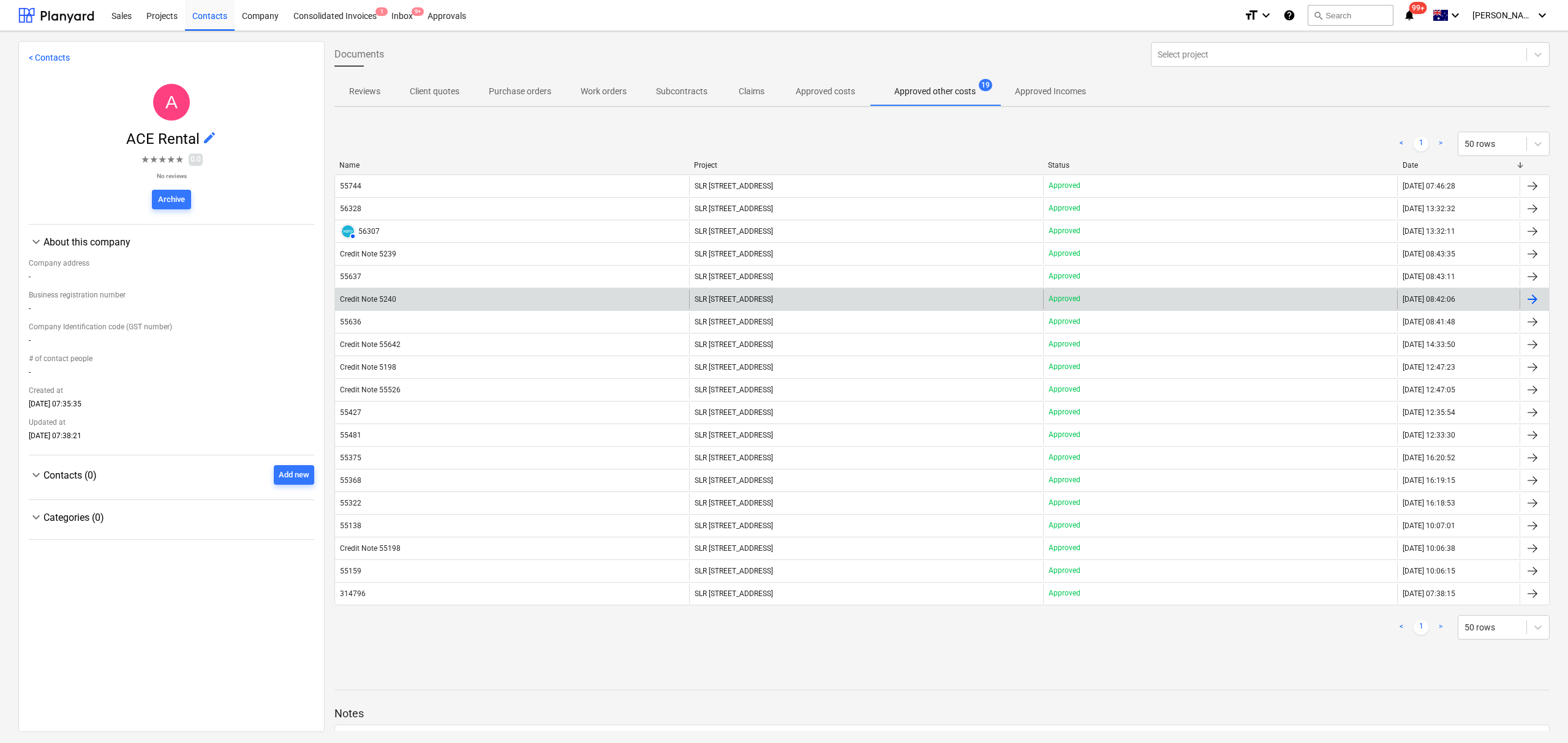
click at [434, 301] on div "Credit Note 5240" at bounding box center [511, 299] width 354 height 19
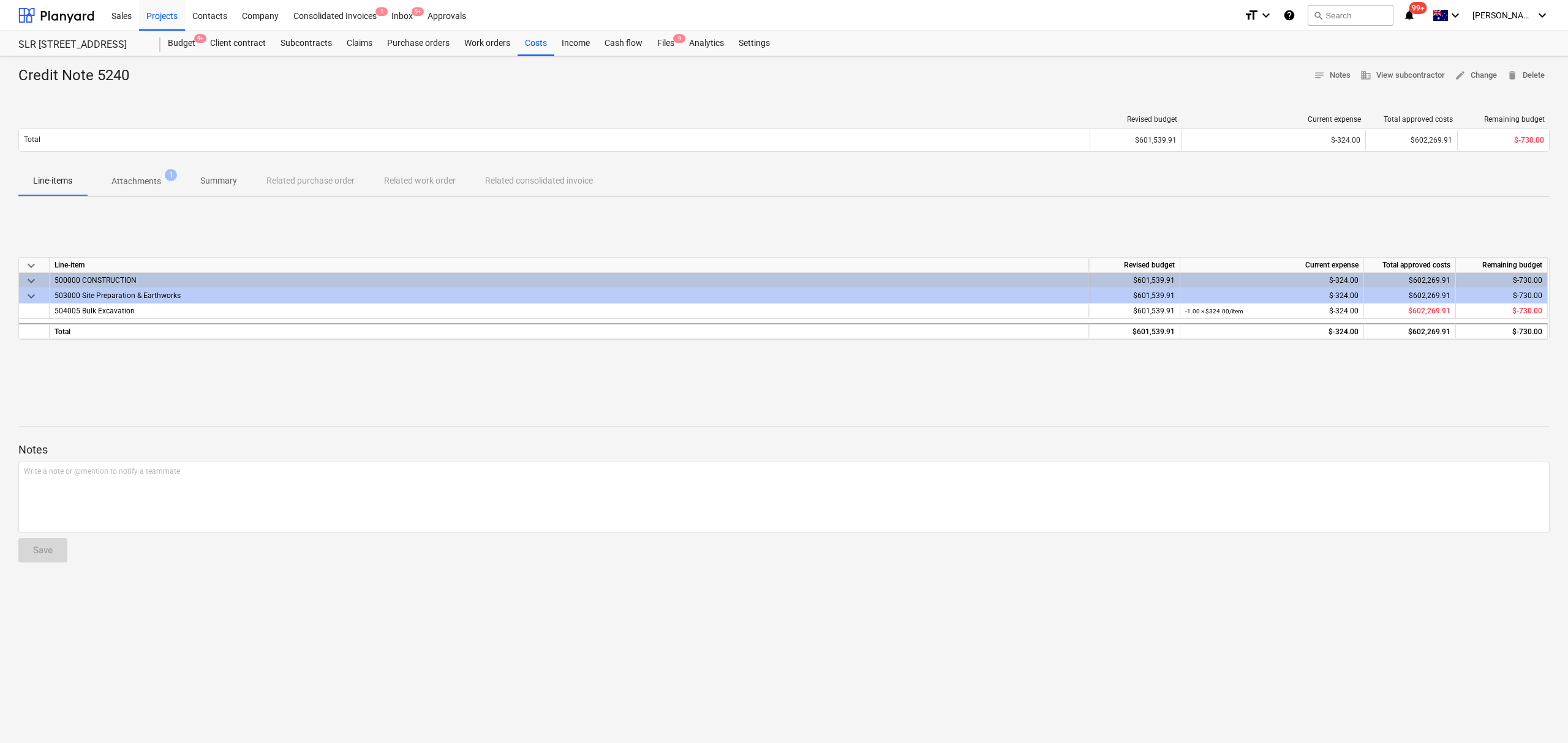
click at [137, 201] on div "Credit Note 5240 notes Notes business View subcontractor edit Change delete Del…" at bounding box center [784, 399] width 1568 height 687
click at [135, 184] on p "Attachments" at bounding box center [136, 181] width 50 height 13
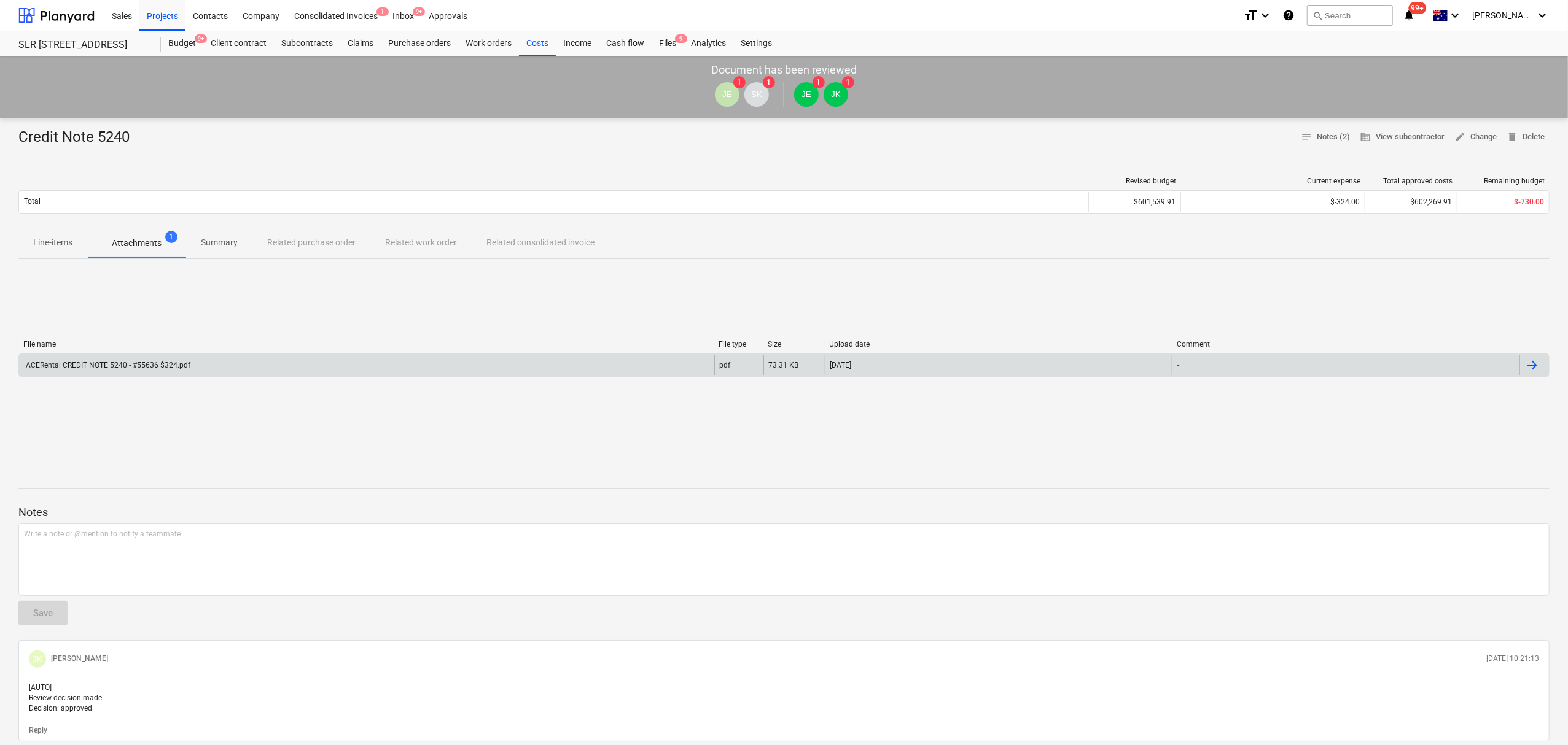
click at [161, 367] on div "ACERental CREDIT NOTE 5240 - #55636 $324.pdf" at bounding box center [106, 365] width 166 height 8
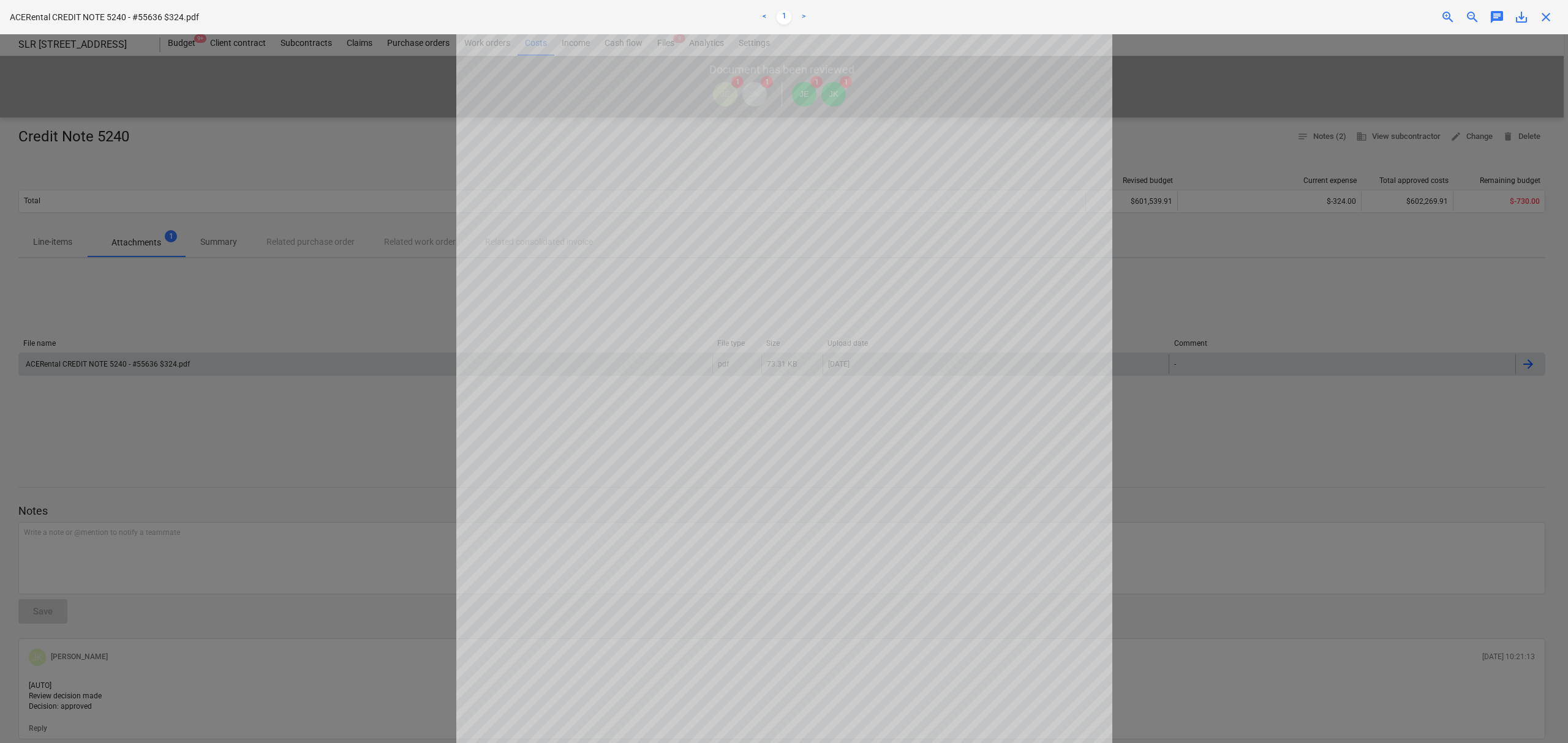
click at [1159, 322] on div at bounding box center [784, 389] width 1568 height 709
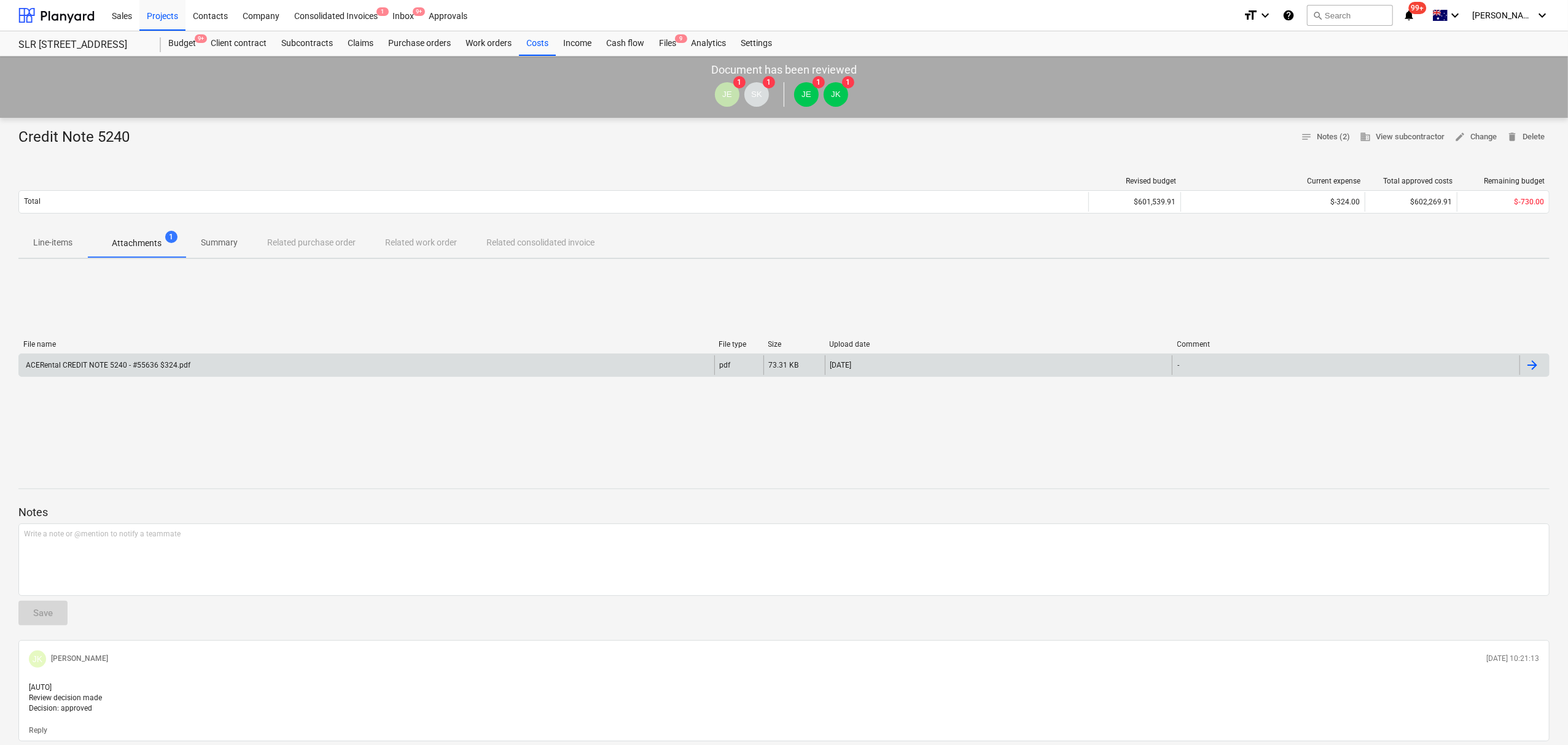
click at [246, 365] on div "ACERental CREDIT NOTE 5240 - #55636 $324.pdf" at bounding box center [367, 365] width 695 height 19
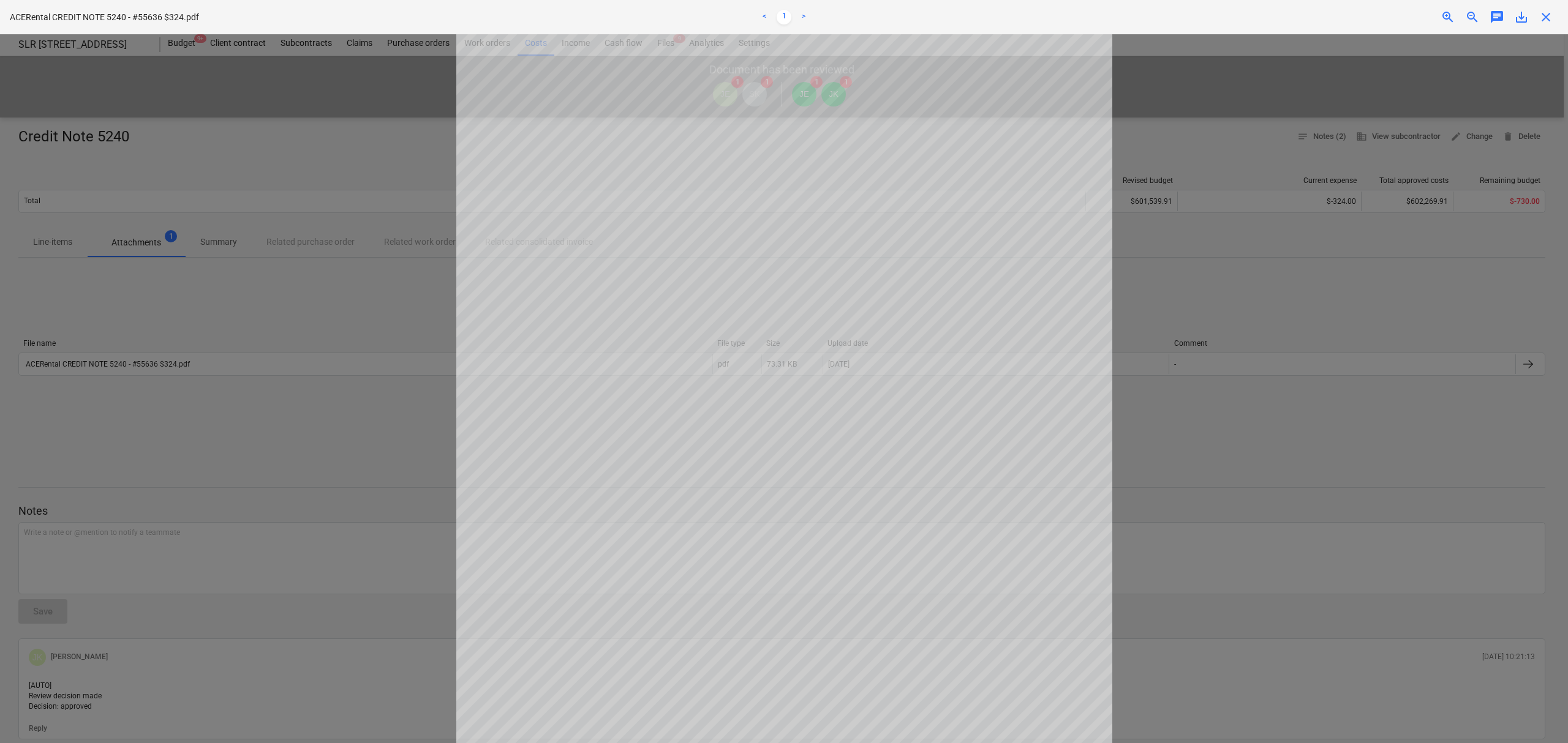
click at [1238, 177] on div at bounding box center [784, 389] width 1568 height 709
click at [1549, 16] on span "close" at bounding box center [1545, 17] width 14 height 14
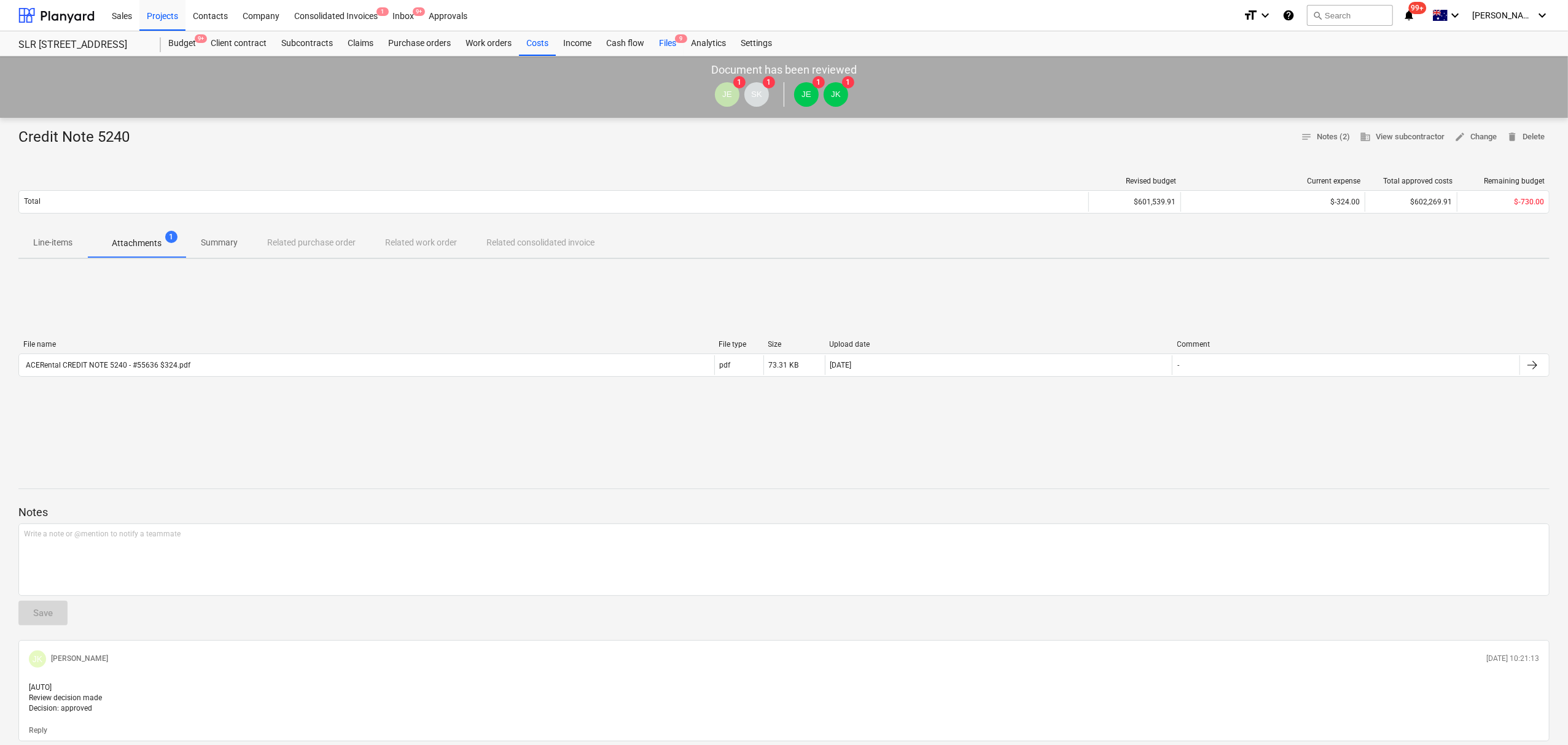
click at [653, 35] on div "Files 9" at bounding box center [668, 43] width 32 height 24
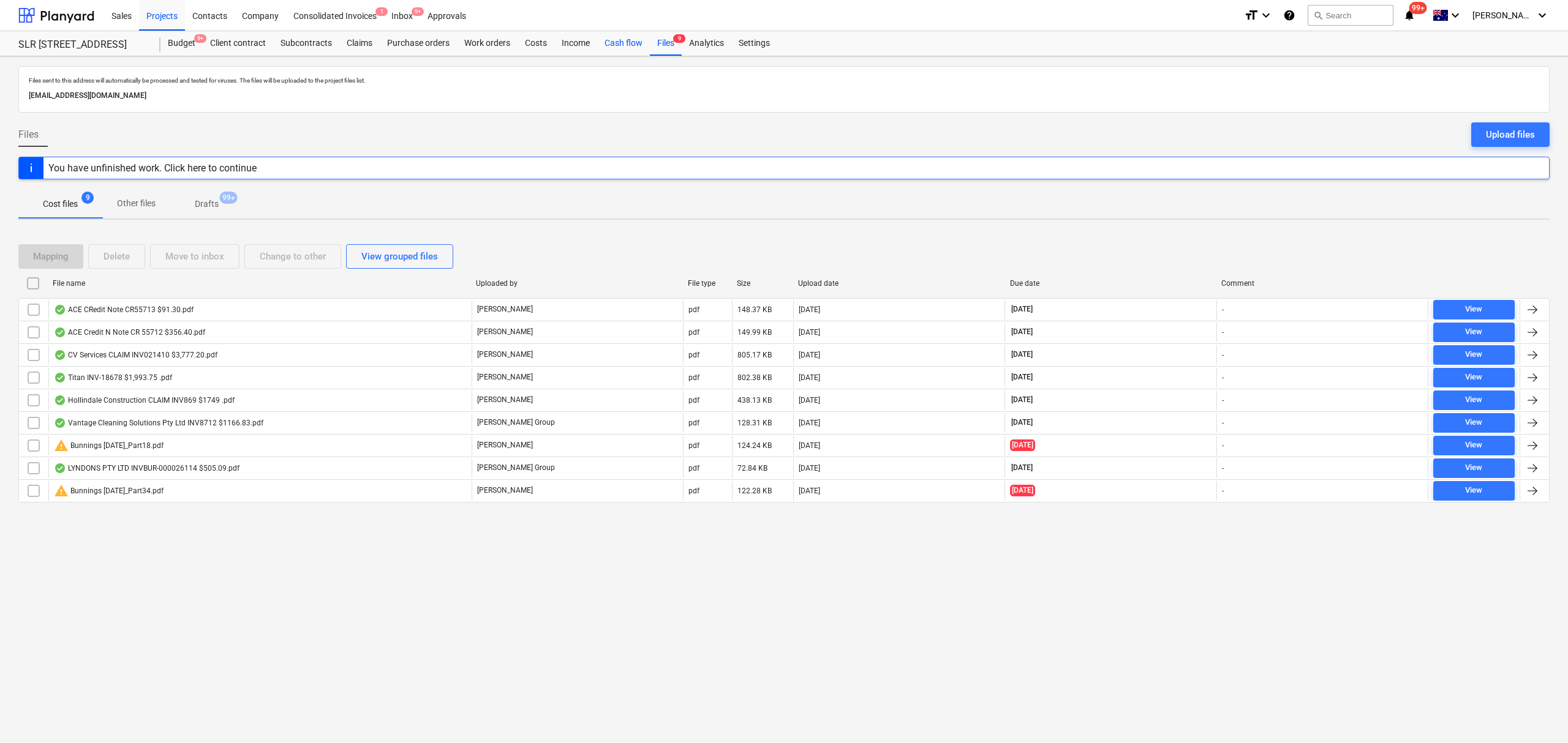
click at [623, 44] on div "Cash flow" at bounding box center [623, 43] width 53 height 24
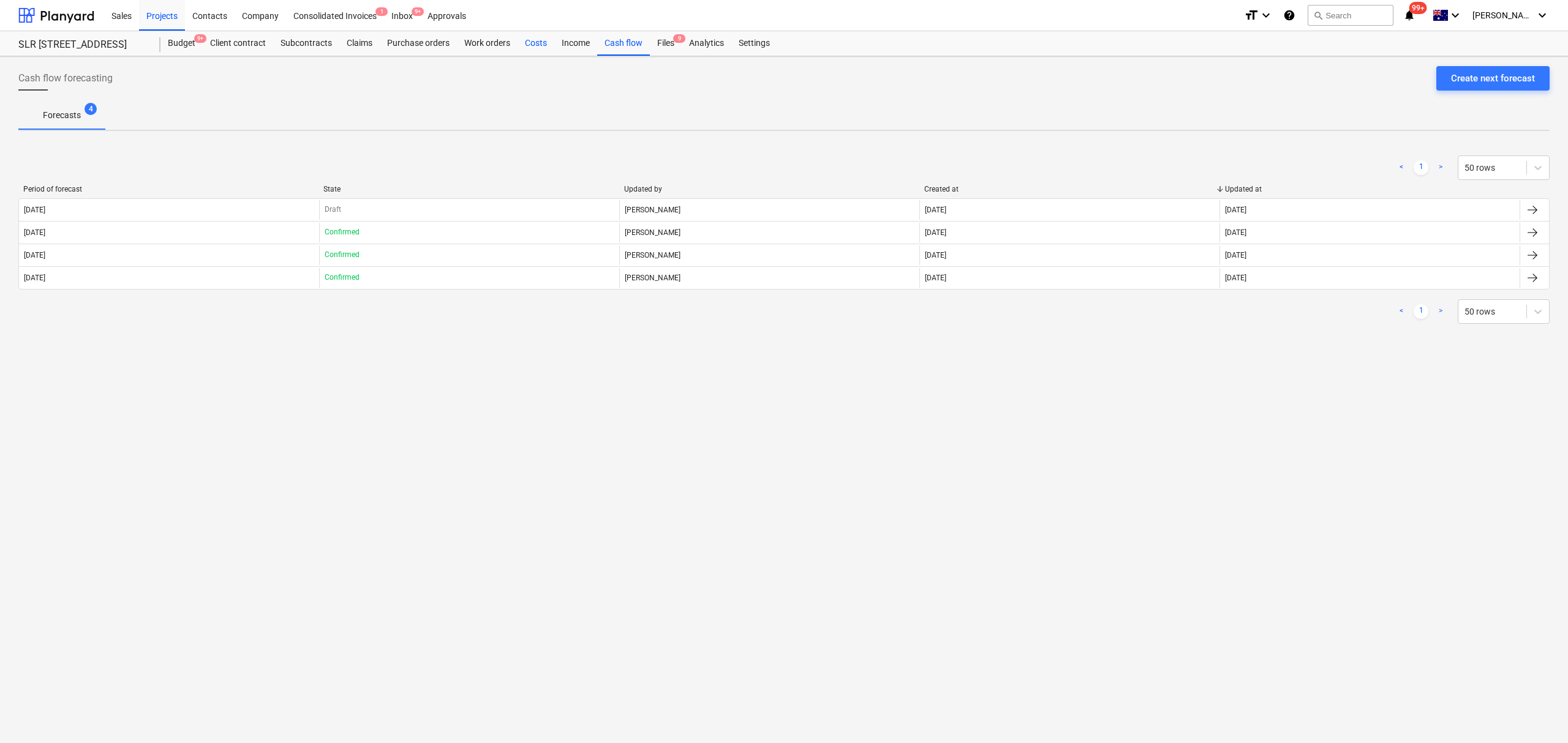
click at [537, 40] on div "Costs" at bounding box center [536, 43] width 37 height 24
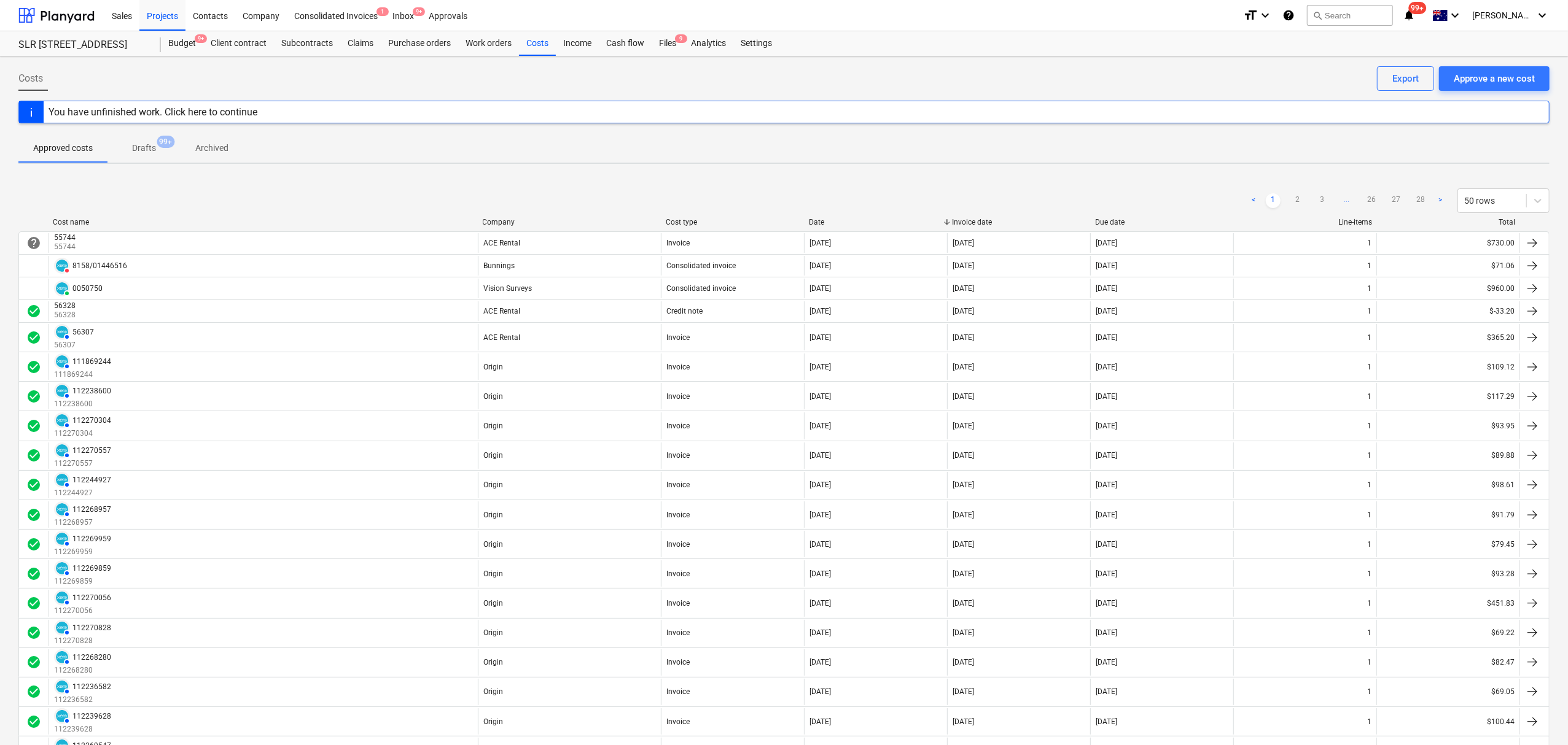
click at [204, 10] on div "Contacts" at bounding box center [210, 14] width 50 height 31
click at [205, 10] on div "Contacts" at bounding box center [210, 14] width 50 height 31
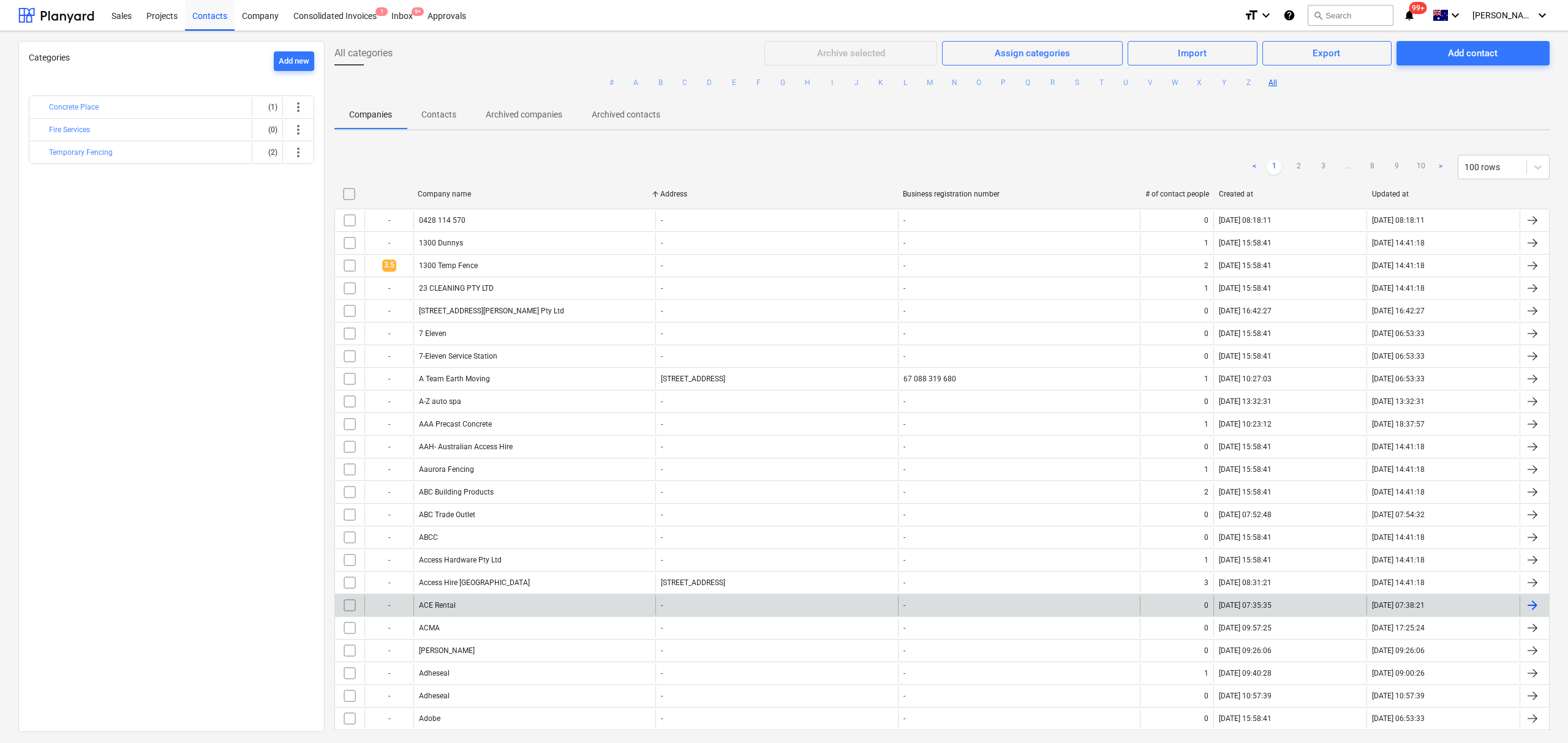
click at [469, 608] on div "ACE Rental" at bounding box center [535, 605] width 242 height 19
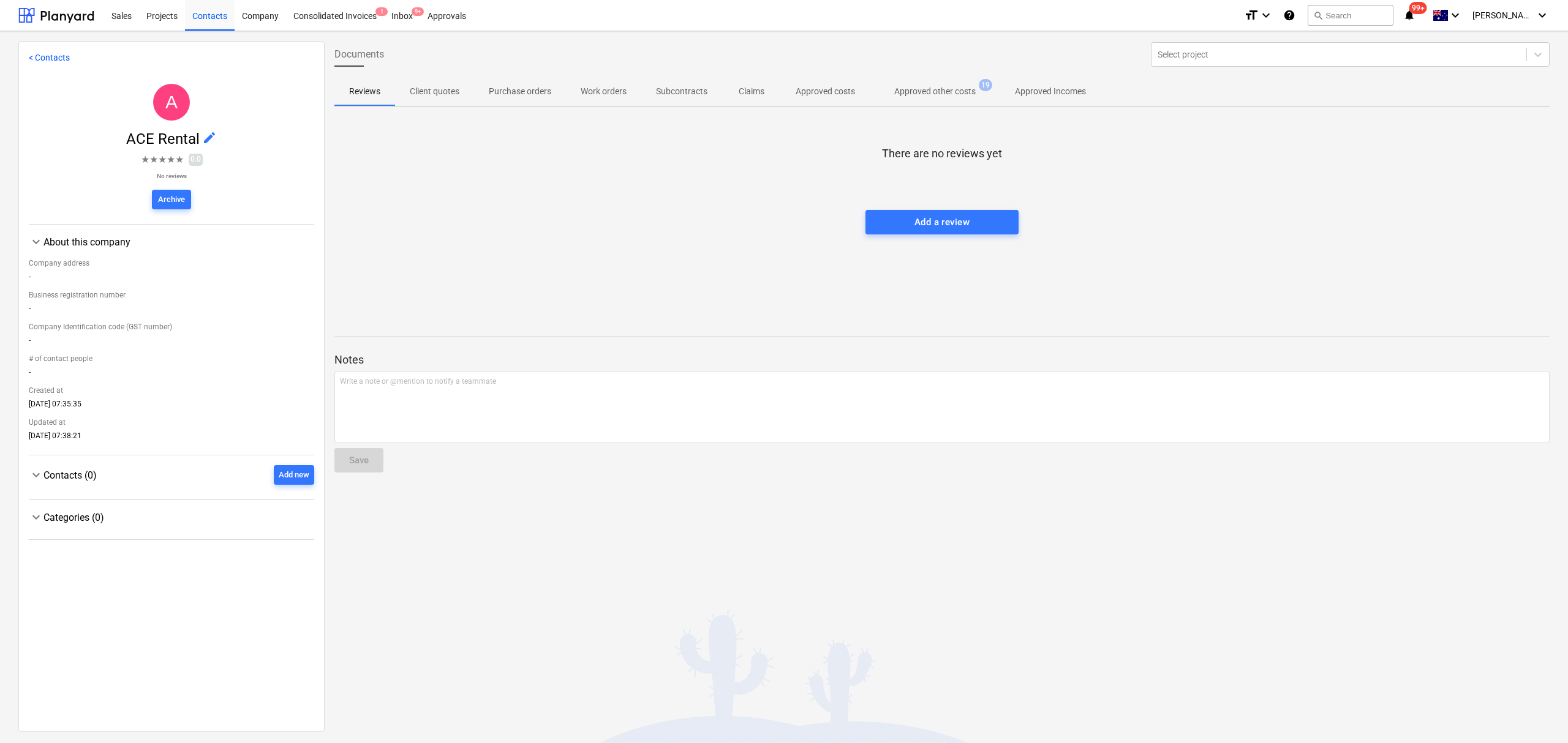
click at [948, 80] on span "Approved other costs 19" at bounding box center [934, 91] width 130 height 22
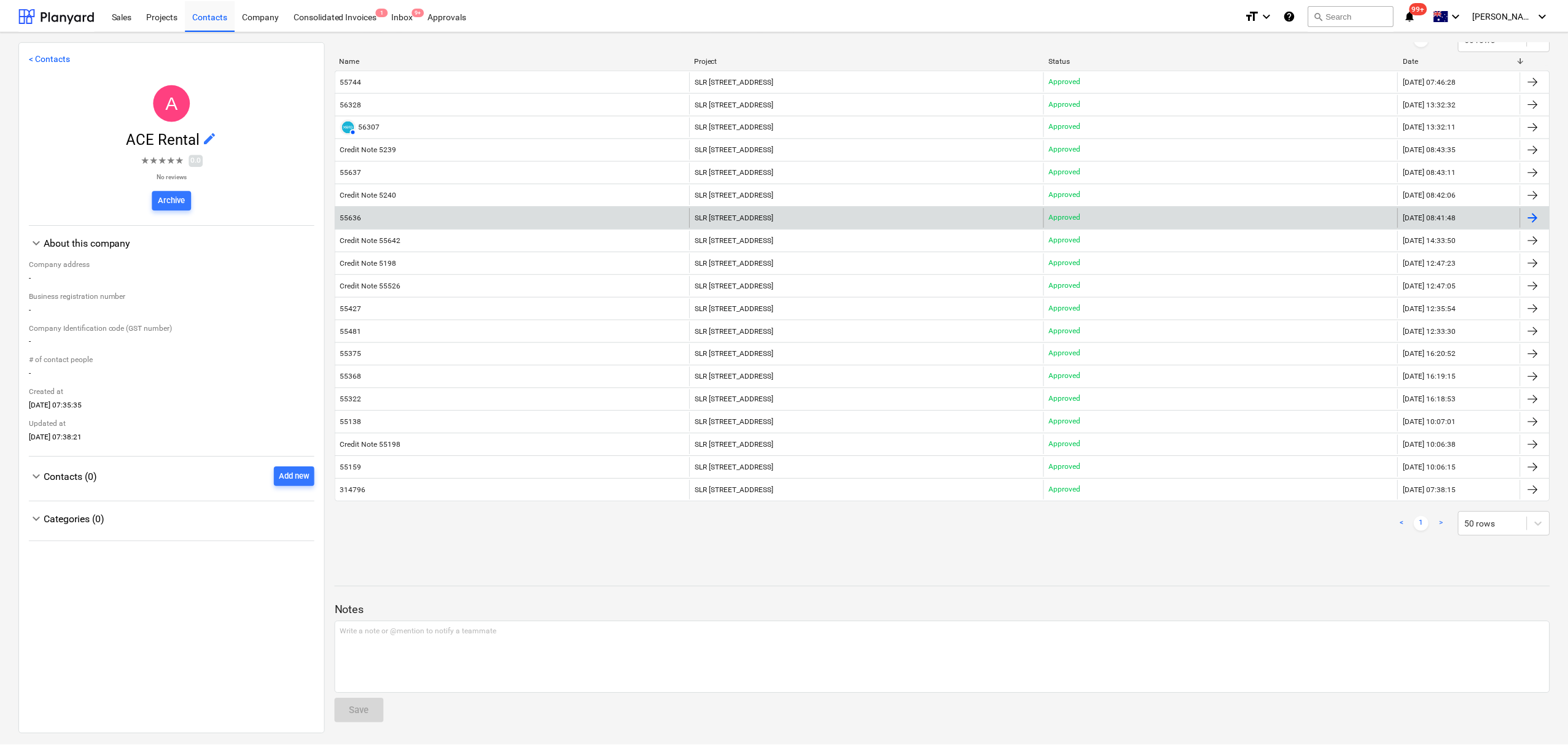
scroll to position [110, 0]
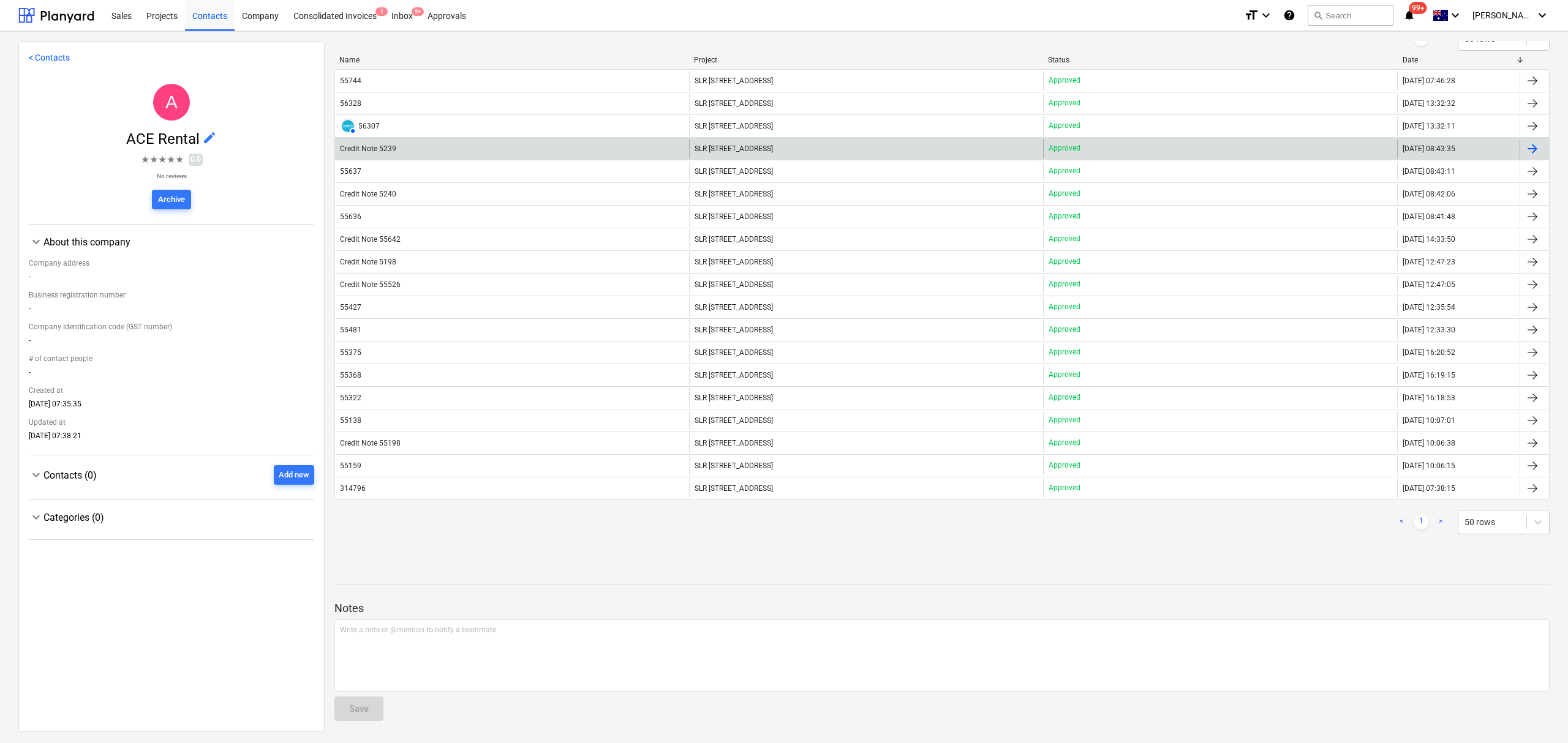
click at [426, 152] on div "Credit Note 5239" at bounding box center [511, 148] width 354 height 19
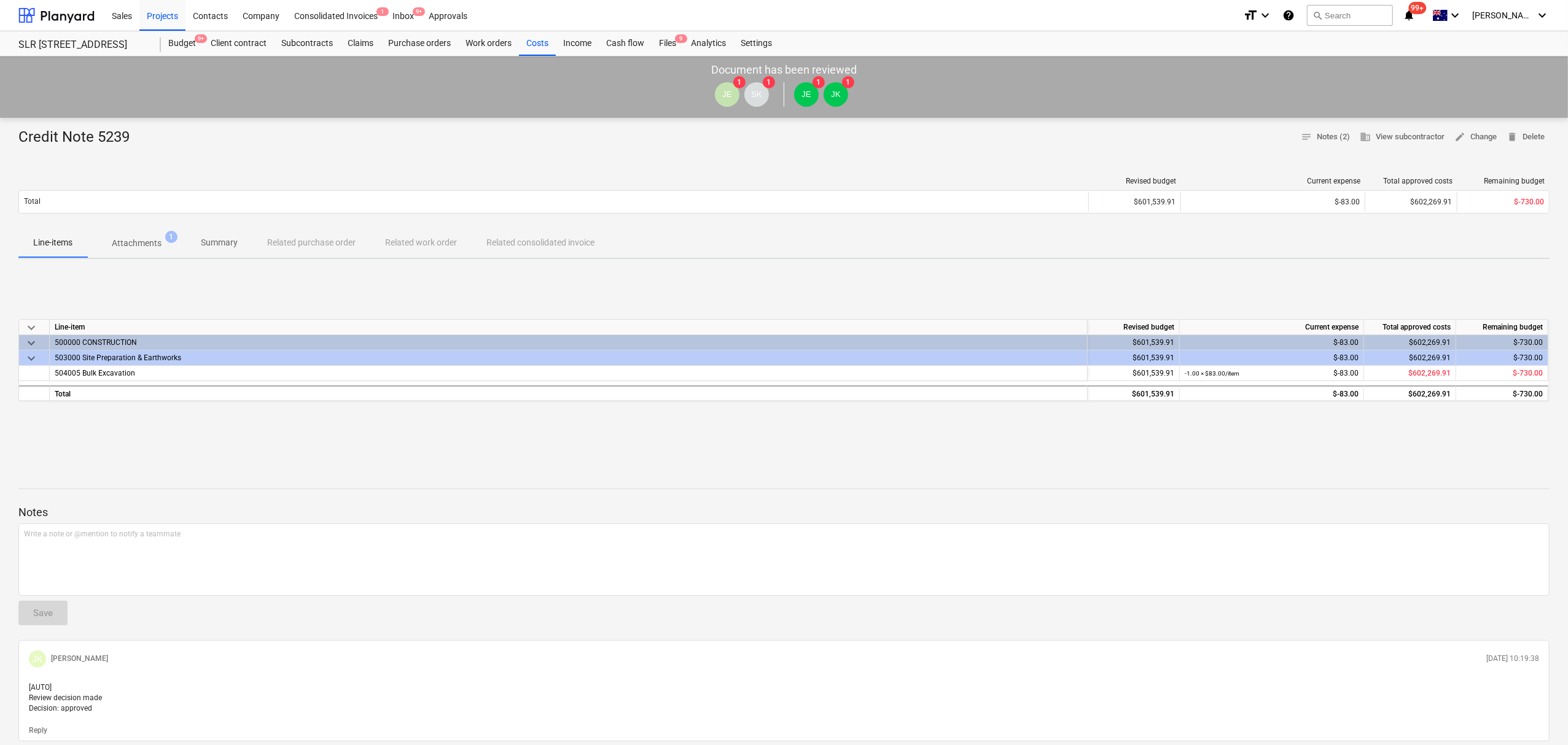
click at [131, 255] on button "Attachments 1" at bounding box center [136, 243] width 99 height 29
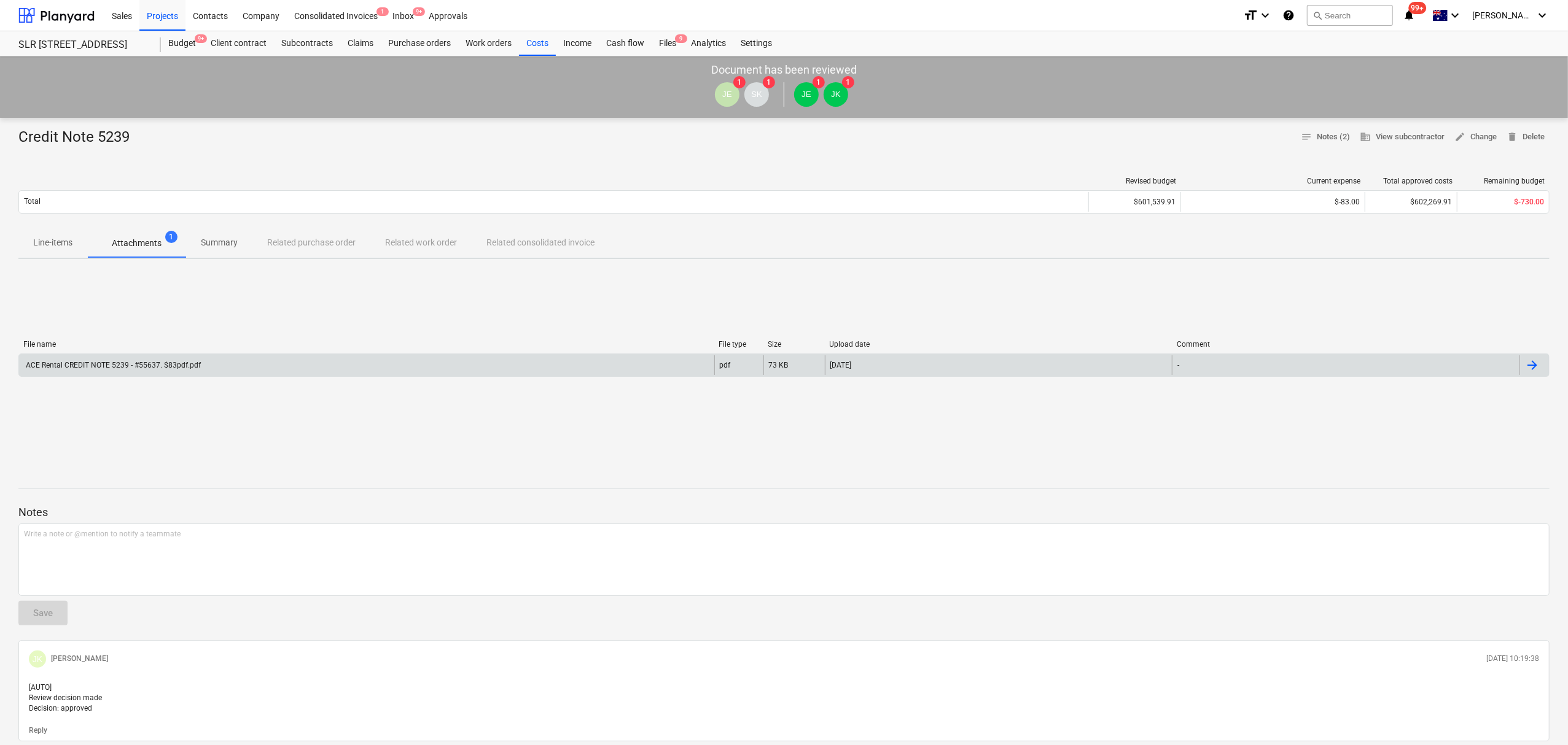
drag, startPoint x: 146, startPoint y: 370, endPoint x: 164, endPoint y: 365, distance: 18.7
click at [164, 365] on div "ACE Rental CREDIT NOTE 5239 - #55637. $83pdf.pdf" at bounding box center [112, 365] width 177 height 8
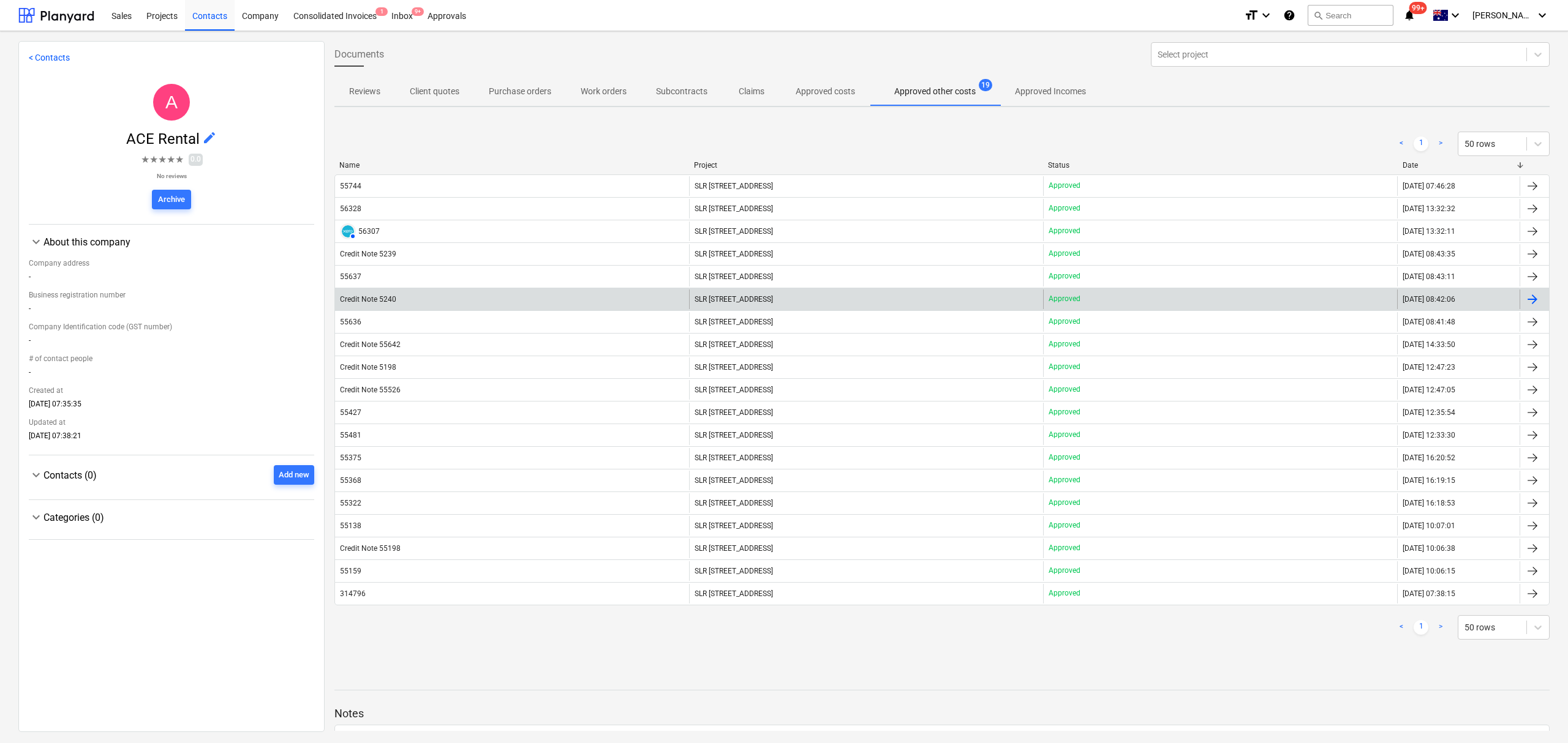
click at [471, 297] on div "Credit Note 5240" at bounding box center [511, 299] width 354 height 19
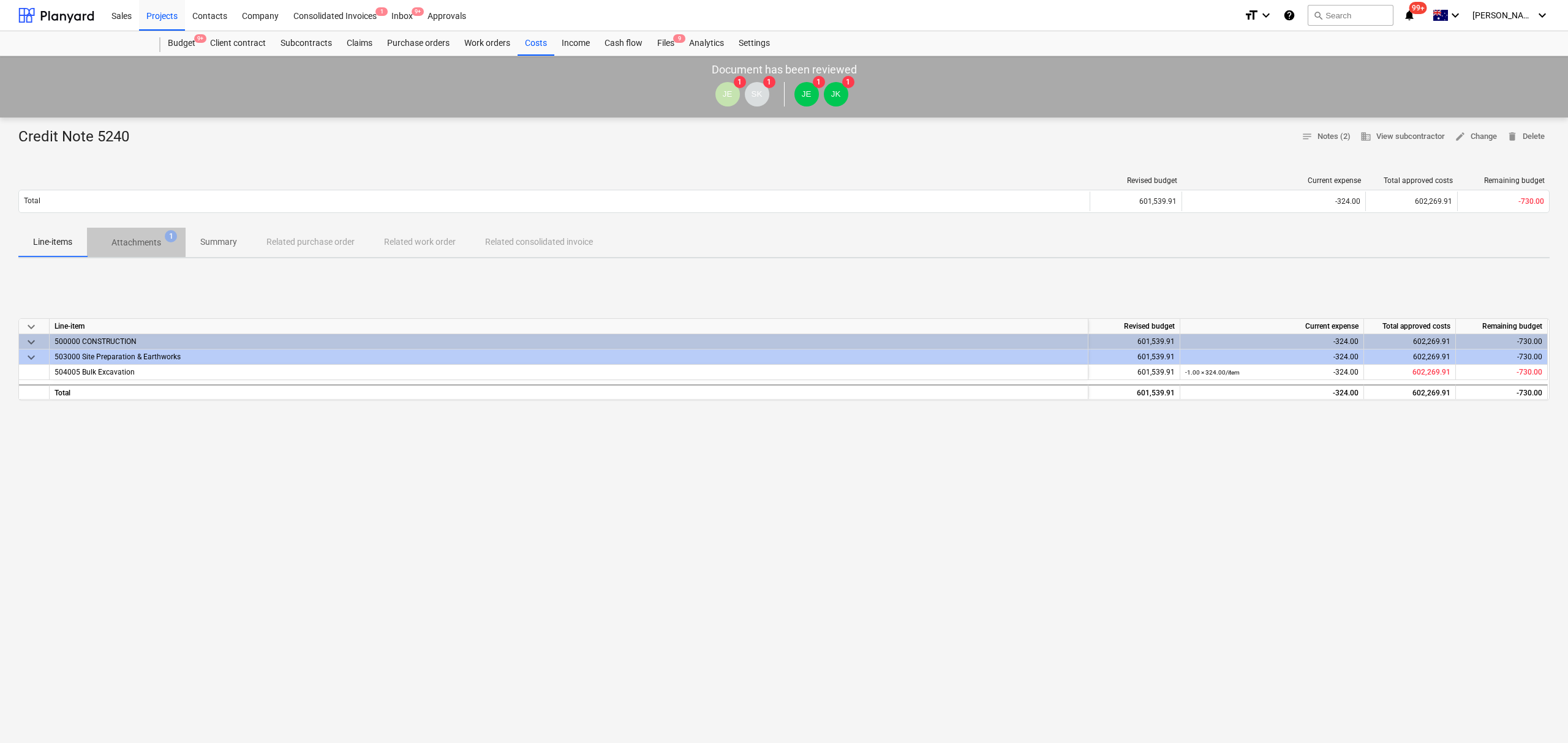
click at [125, 240] on p "Attachments" at bounding box center [136, 242] width 50 height 13
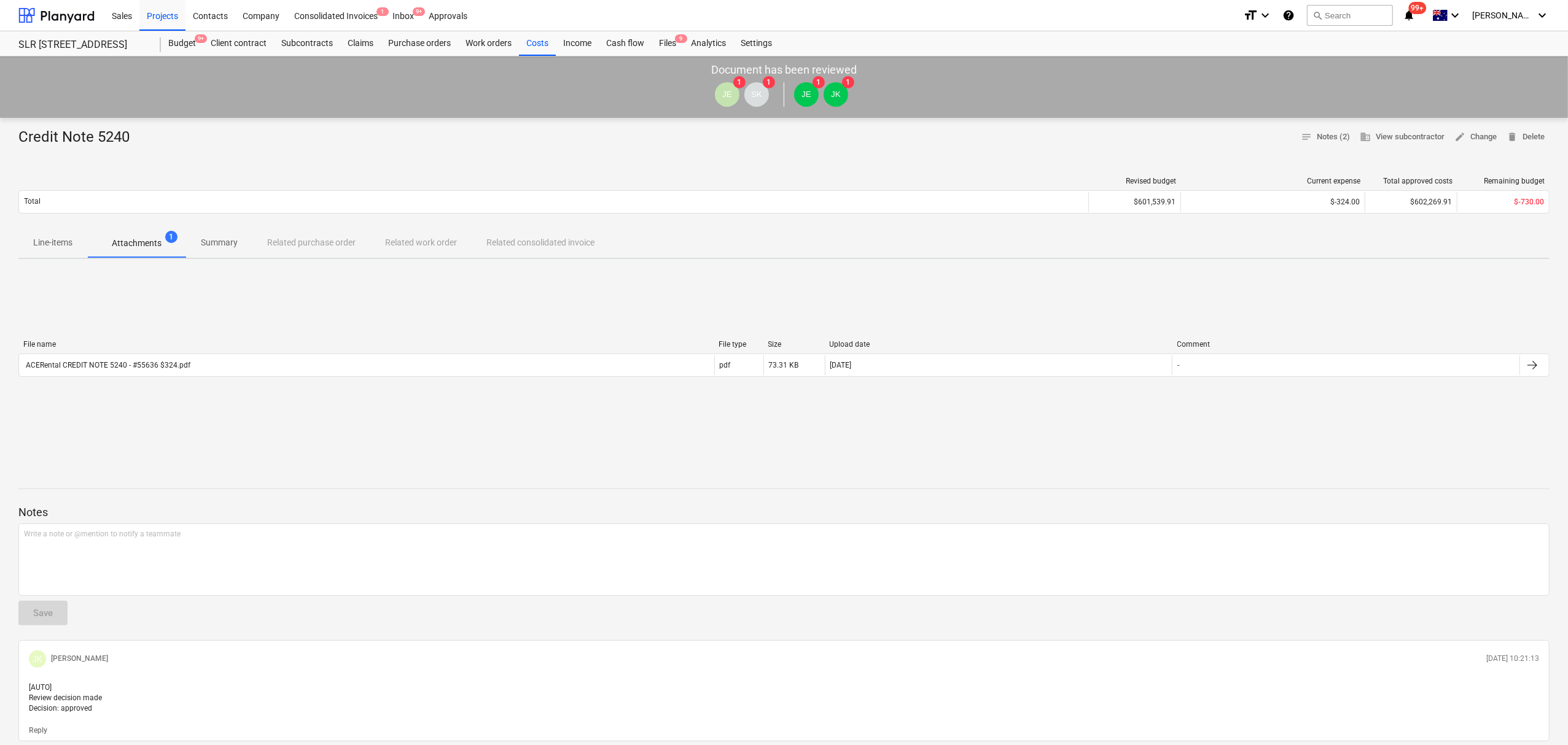
click at [180, 369] on div "ACERental CREDIT NOTE 5240 - #55636 $324.pdf" at bounding box center [106, 365] width 166 height 8
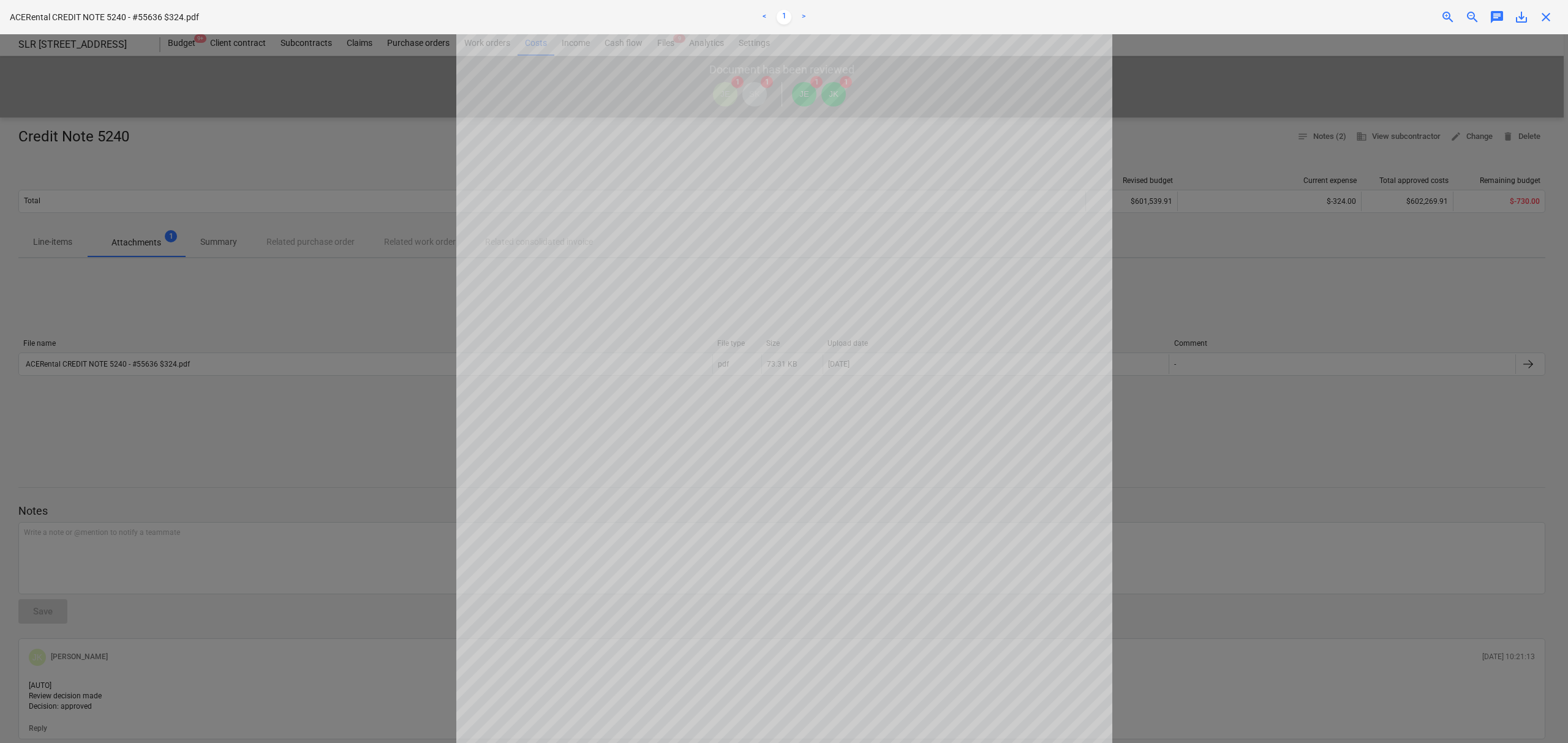
click at [1553, 21] on div "close" at bounding box center [1545, 17] width 24 height 14
click at [1541, 16] on span "close" at bounding box center [1545, 17] width 14 height 14
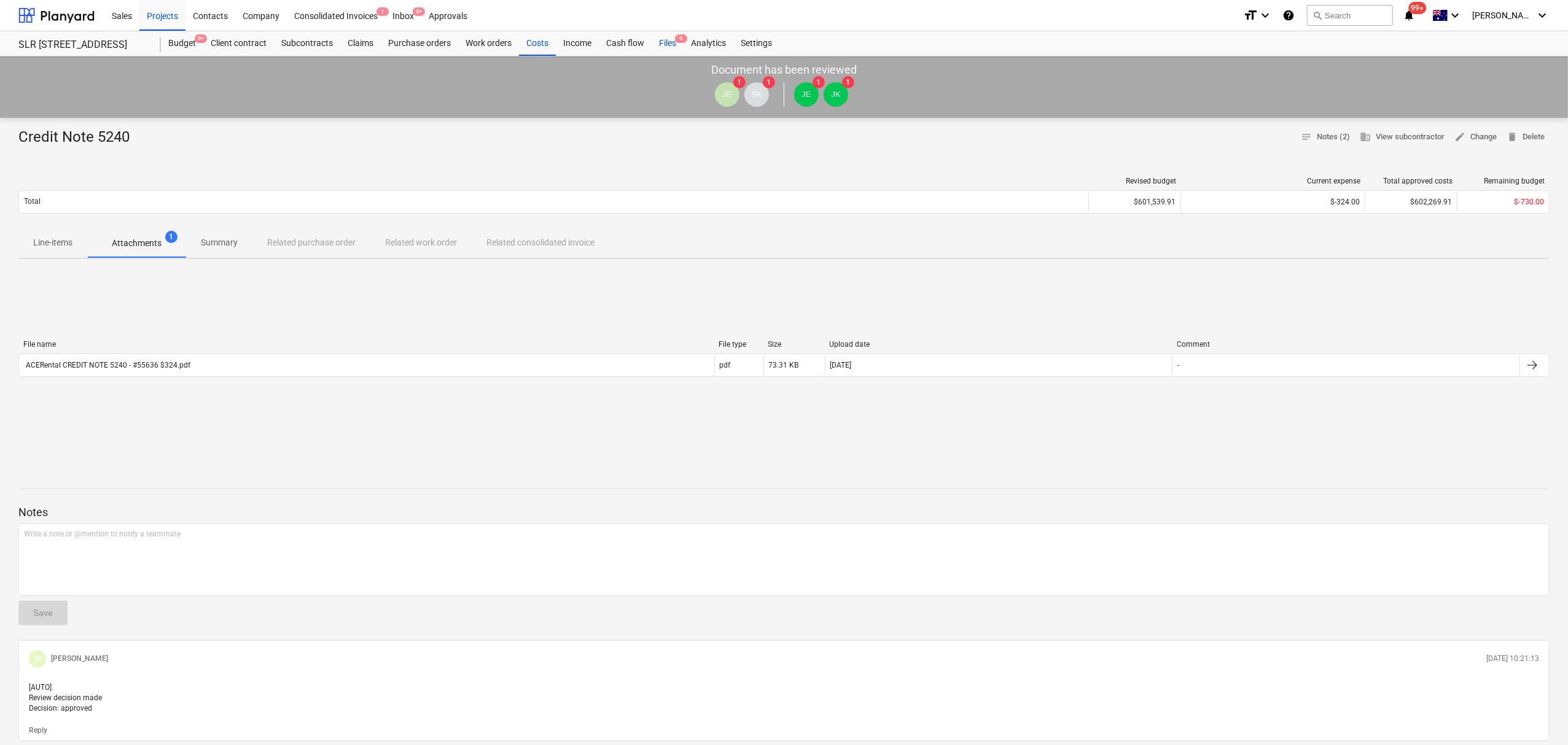
click at [678, 47] on div "Files 9" at bounding box center [668, 43] width 32 height 24
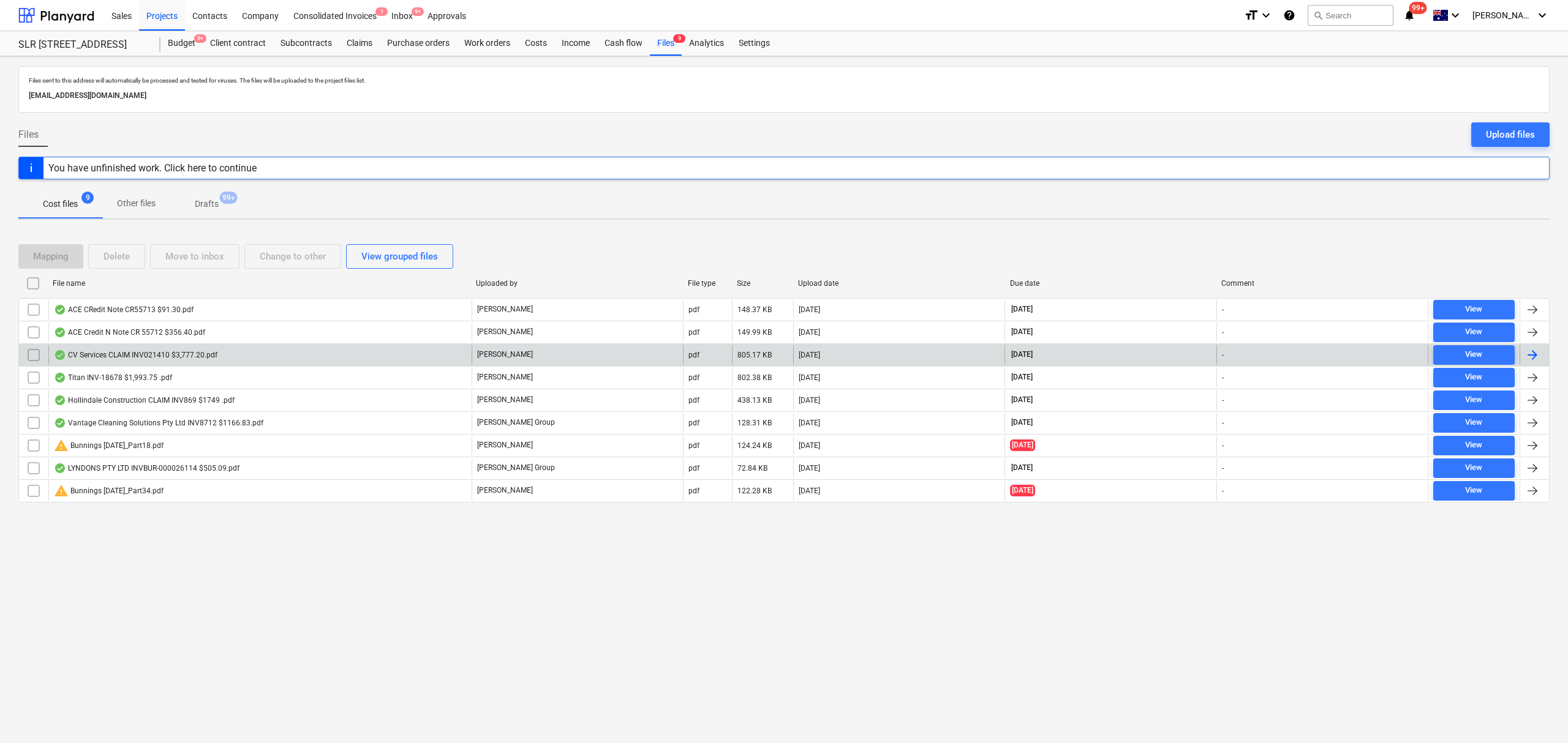
click at [91, 360] on div "CV Services CLAIM INV021410 $3,777.20.pdf" at bounding box center [135, 356] width 163 height 10
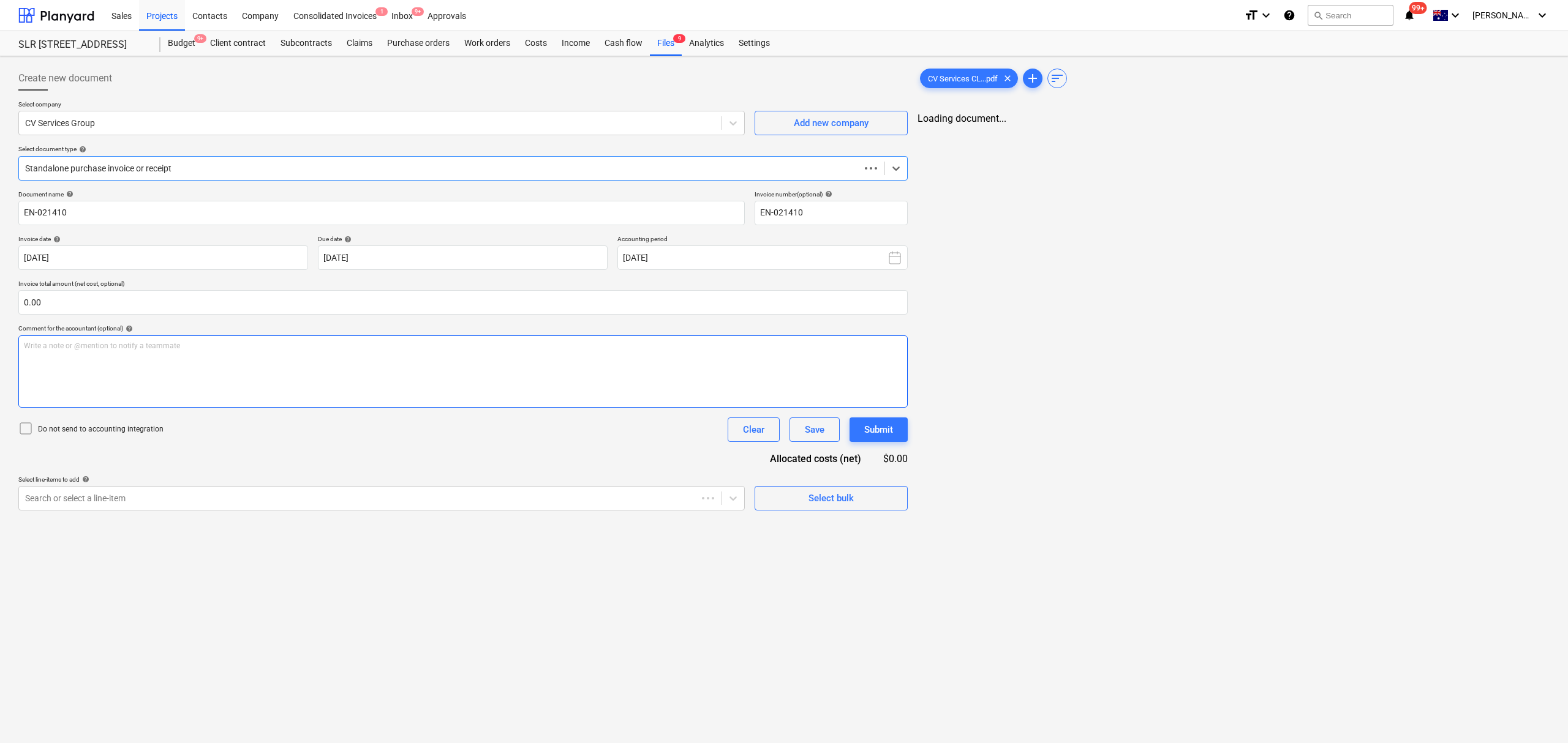
type input "EN-021410"
type input "31 Aug 2025"
type input "10 Sep 2025"
click at [209, 175] on div "Standalone purchase invoice or receipt" at bounding box center [451, 168] width 863 height 17
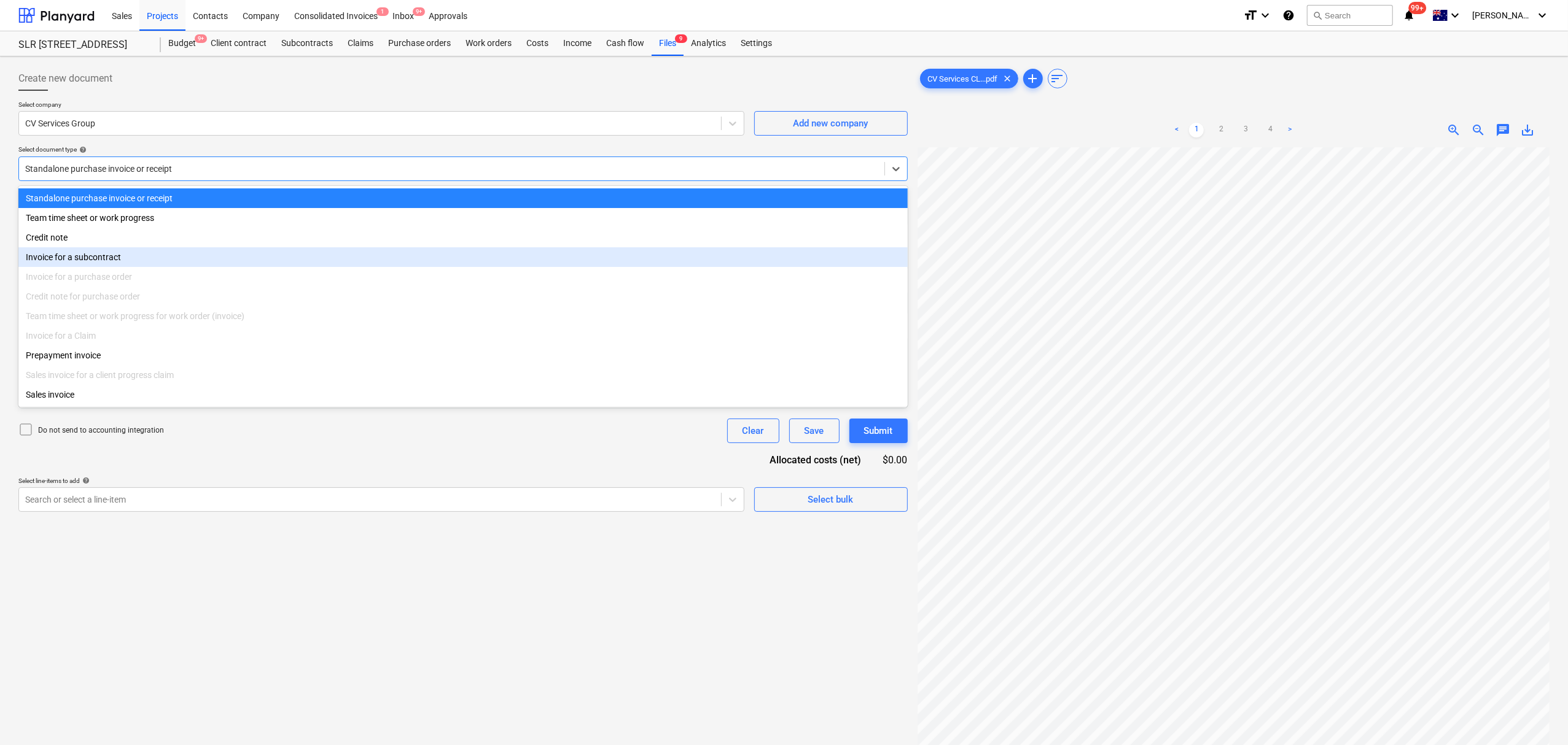
click at [148, 263] on div "Invoice for a subcontract" at bounding box center [463, 257] width 889 height 19
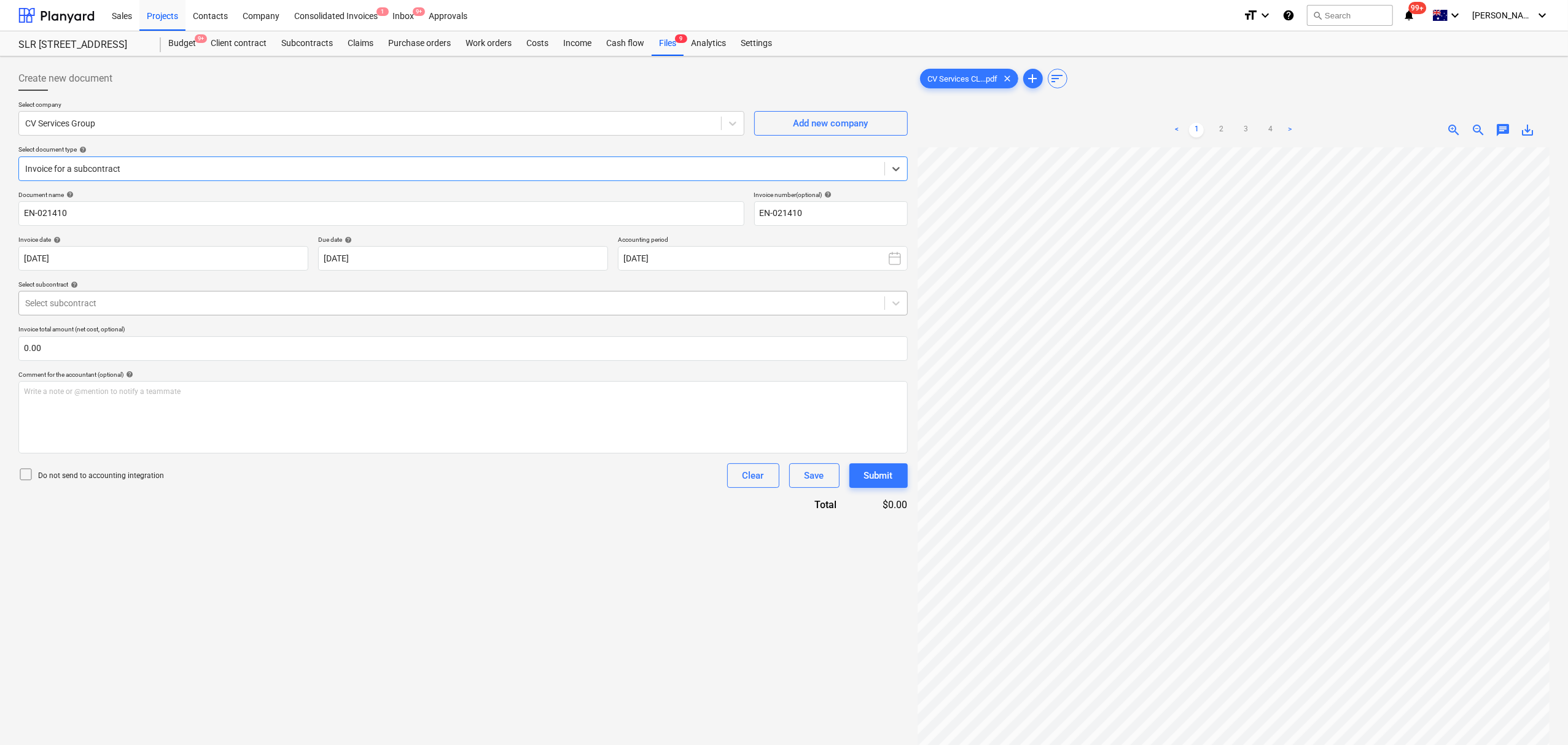
click at [217, 295] on div "Select subcontract" at bounding box center [452, 303] width 865 height 17
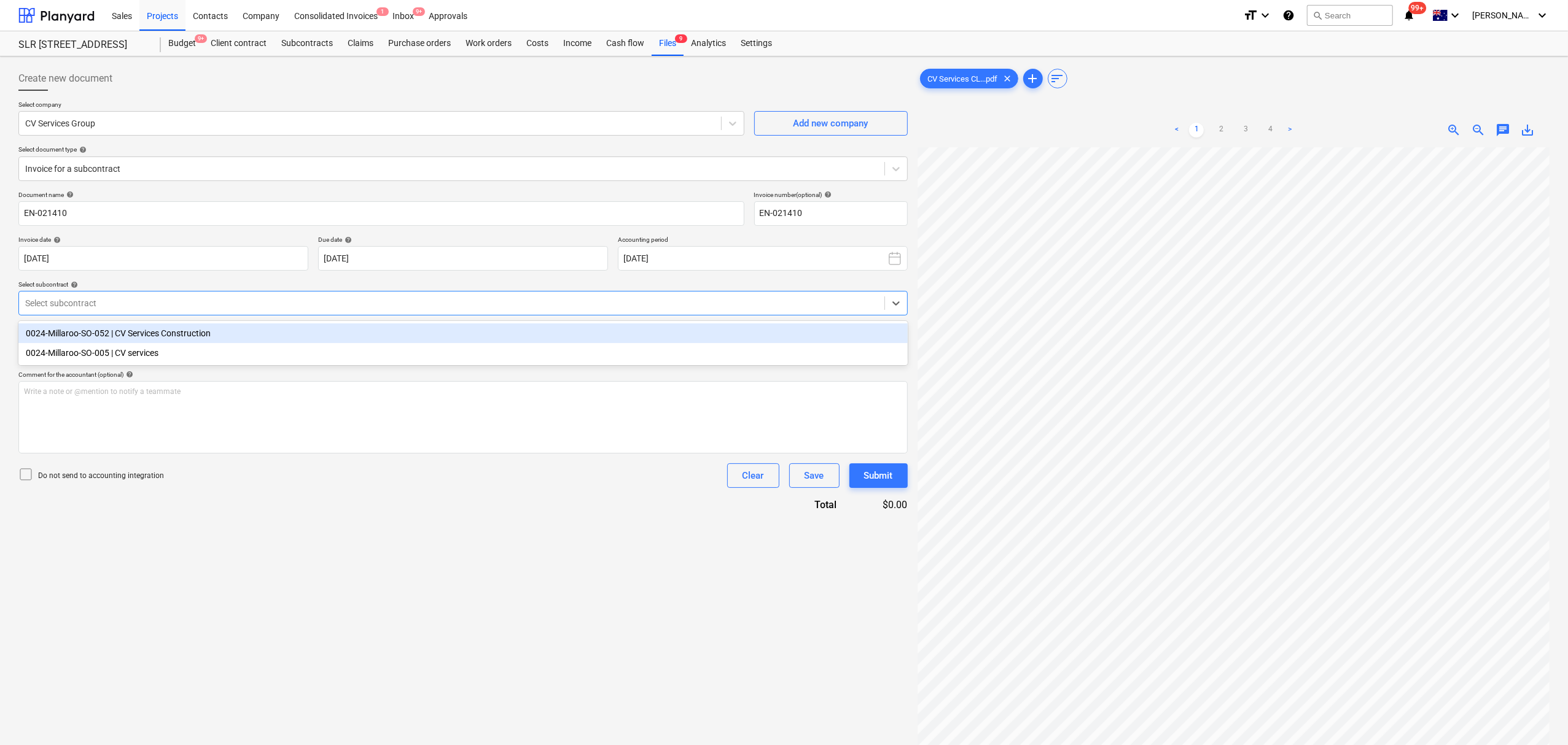
click at [207, 340] on div "0024-Millaroo-SO-052 | CV Services Construction" at bounding box center [463, 333] width 889 height 19
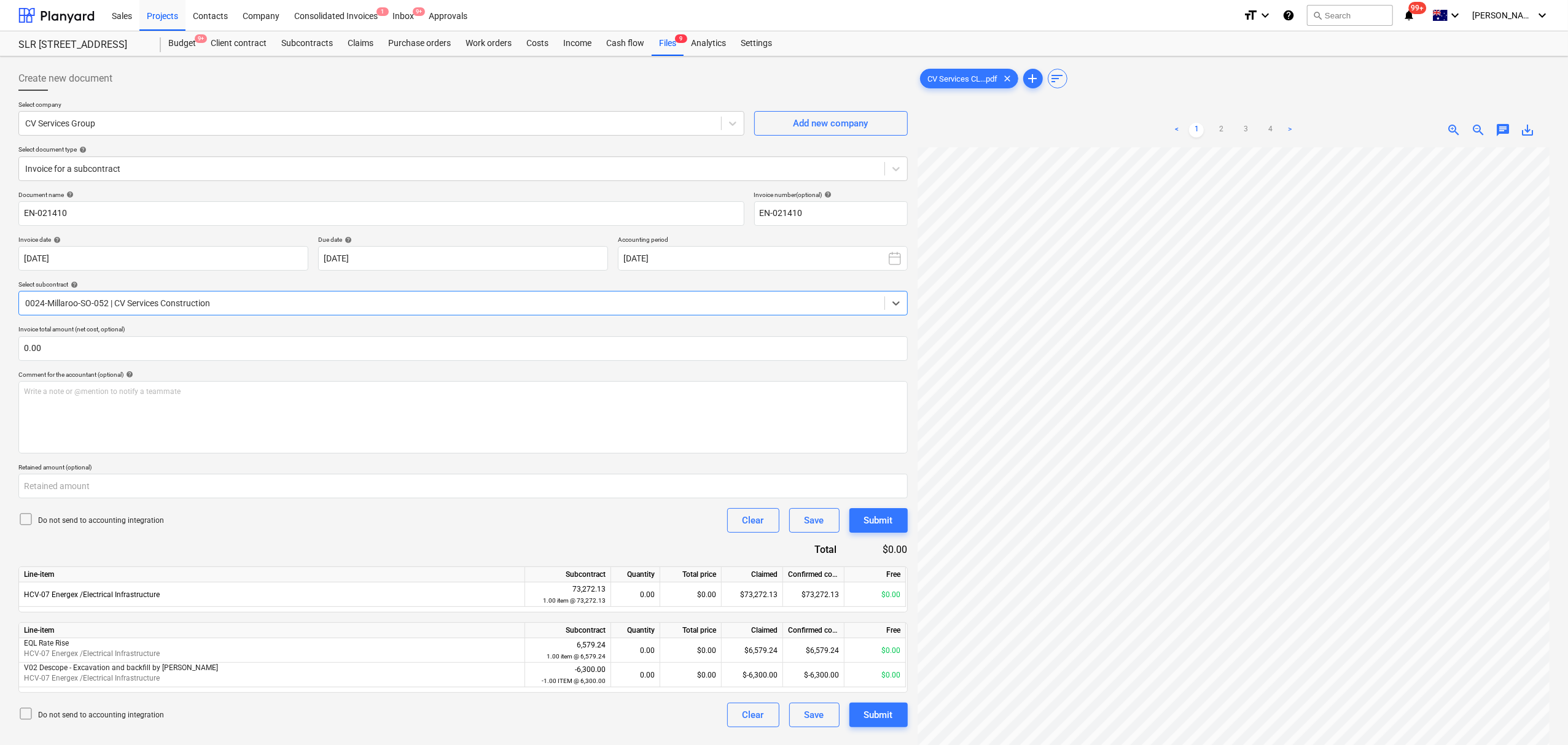
click at [178, 309] on div at bounding box center [452, 303] width 853 height 13
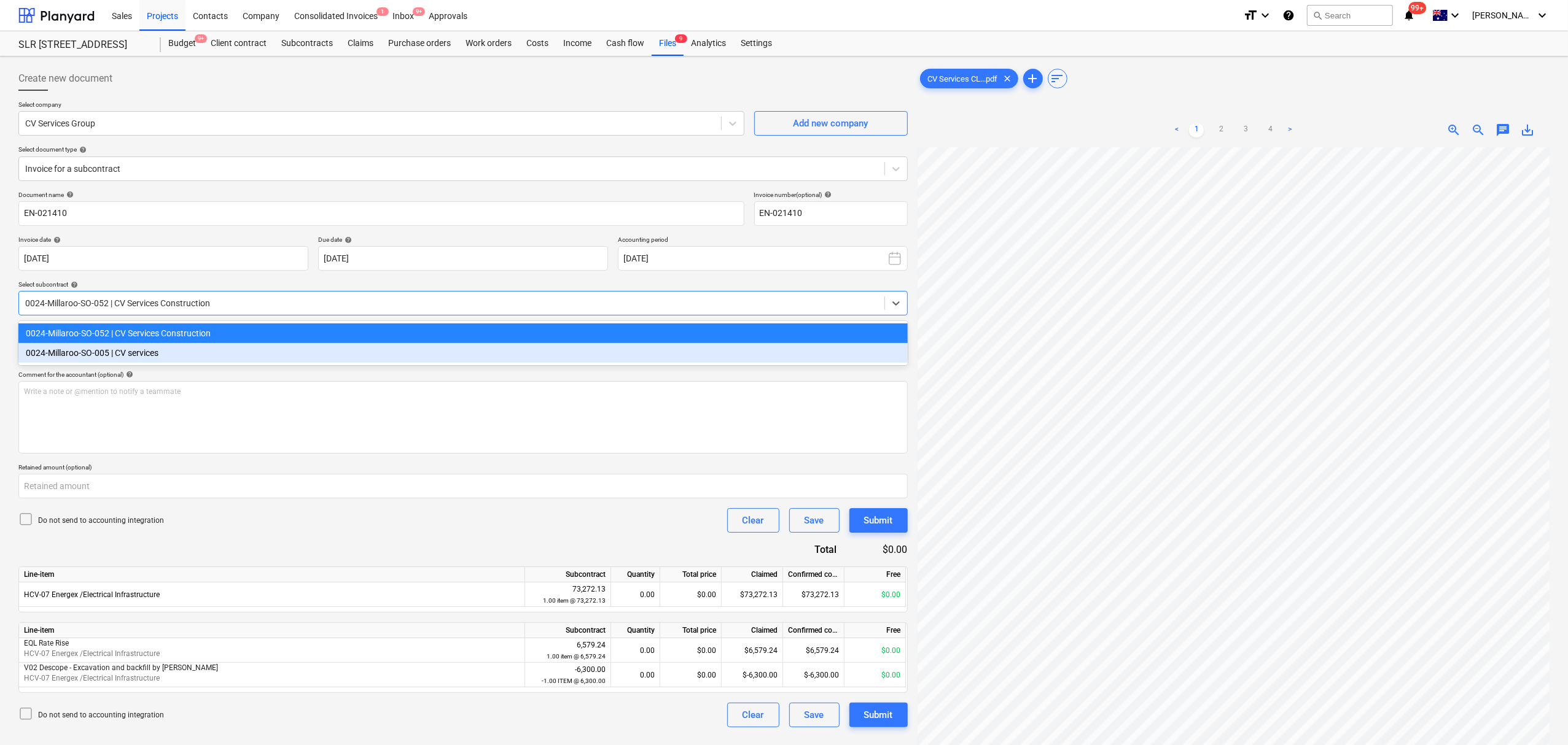
click at [200, 350] on div "0024-Millaroo-SO-005 | CV services" at bounding box center [463, 352] width 889 height 19
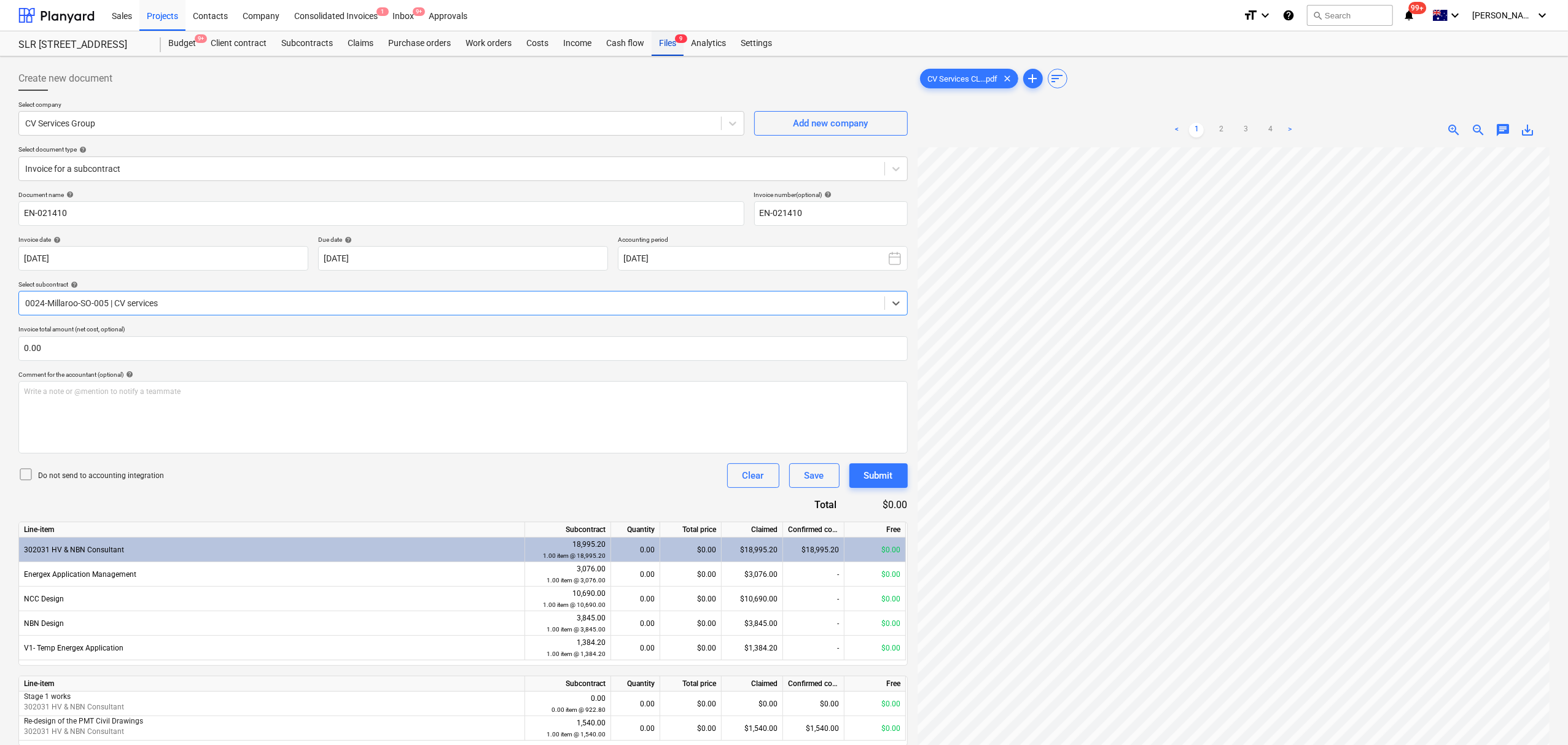
click at [657, 46] on div "Files 9" at bounding box center [668, 43] width 32 height 24
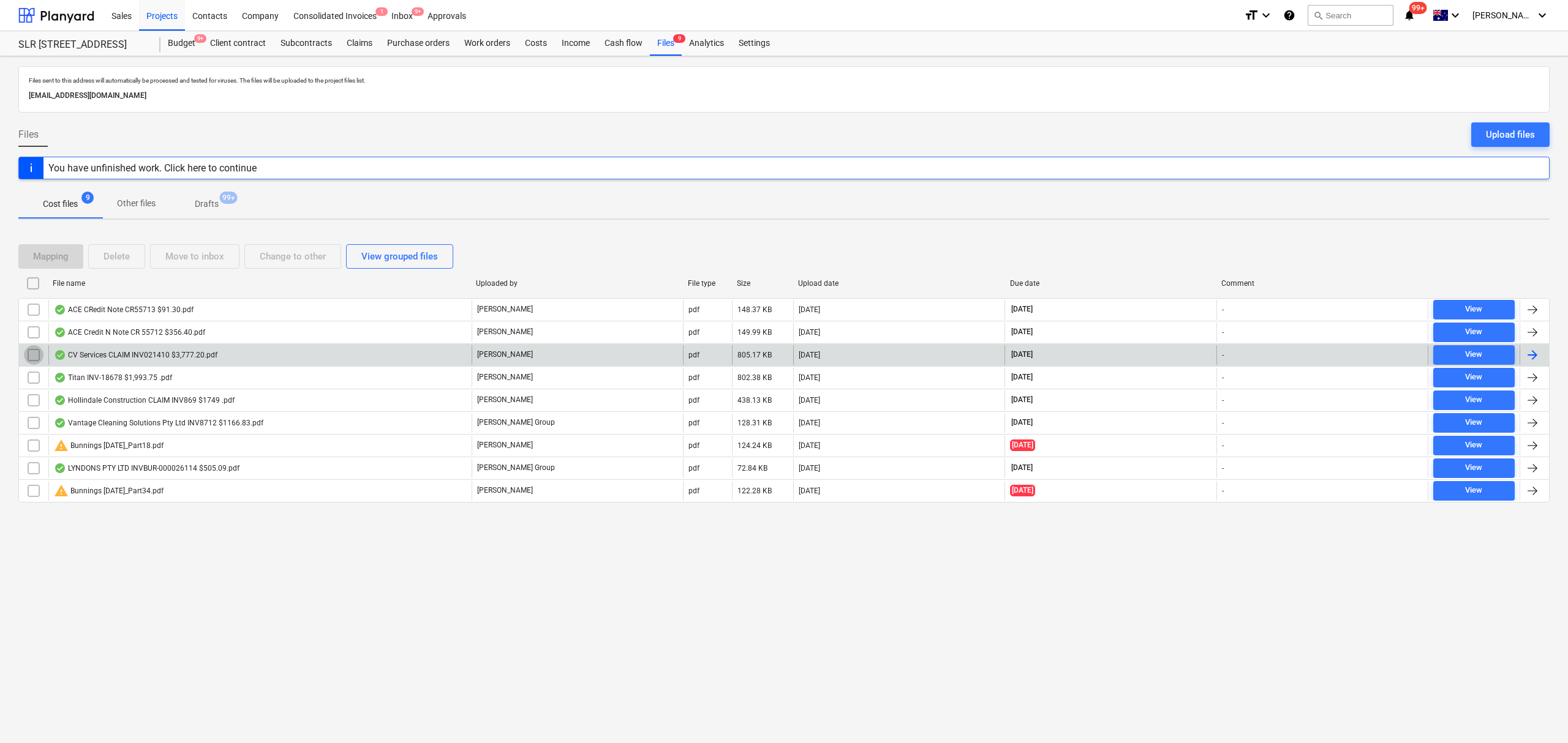
click at [34, 353] on input "checkbox" at bounding box center [33, 355] width 19 height 19
click at [189, 256] on div "Move to inbox" at bounding box center [195, 256] width 59 height 16
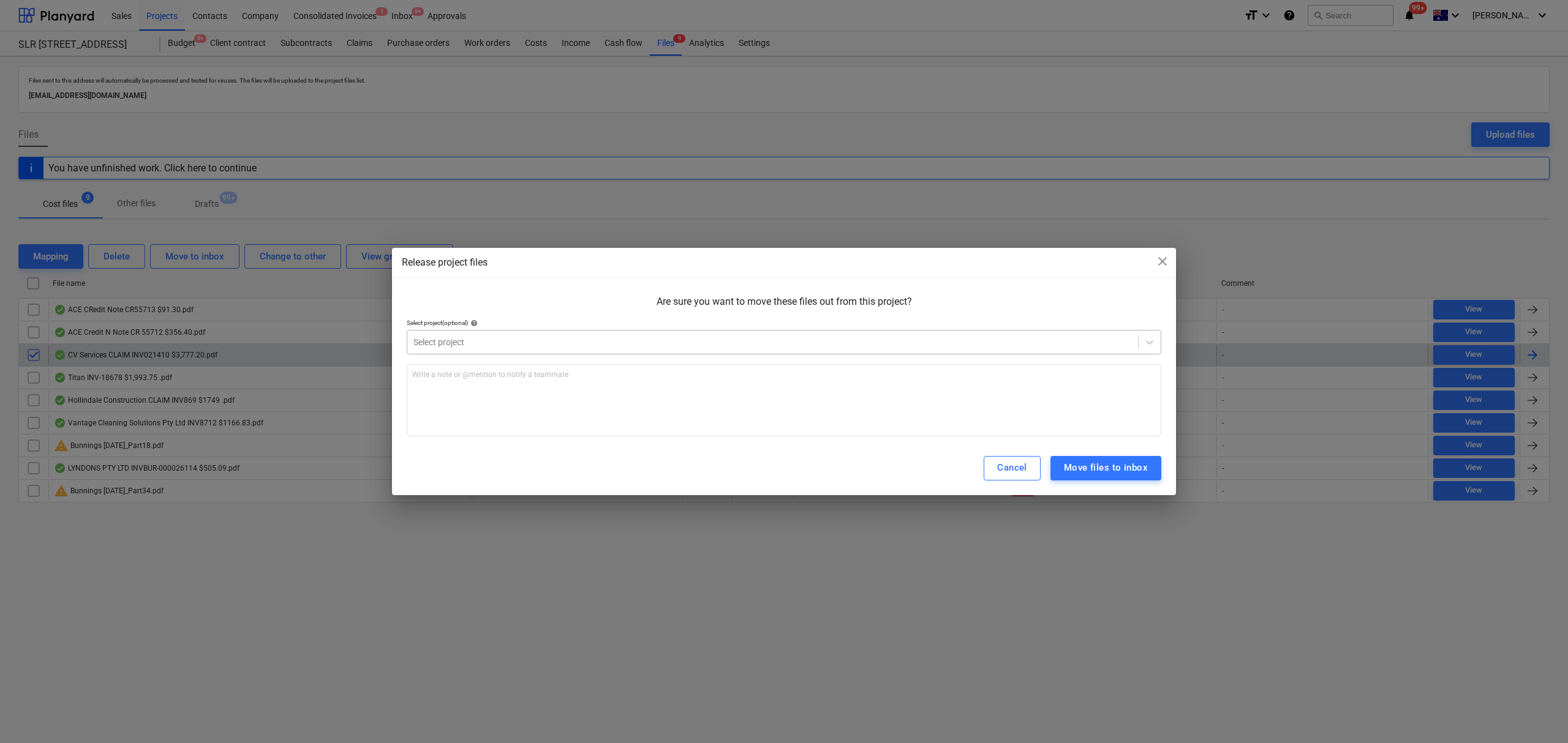
drag, startPoint x: 515, startPoint y: 337, endPoint x: 544, endPoint y: 353, distance: 33.1
click at [518, 341] on div at bounding box center [773, 342] width 718 height 13
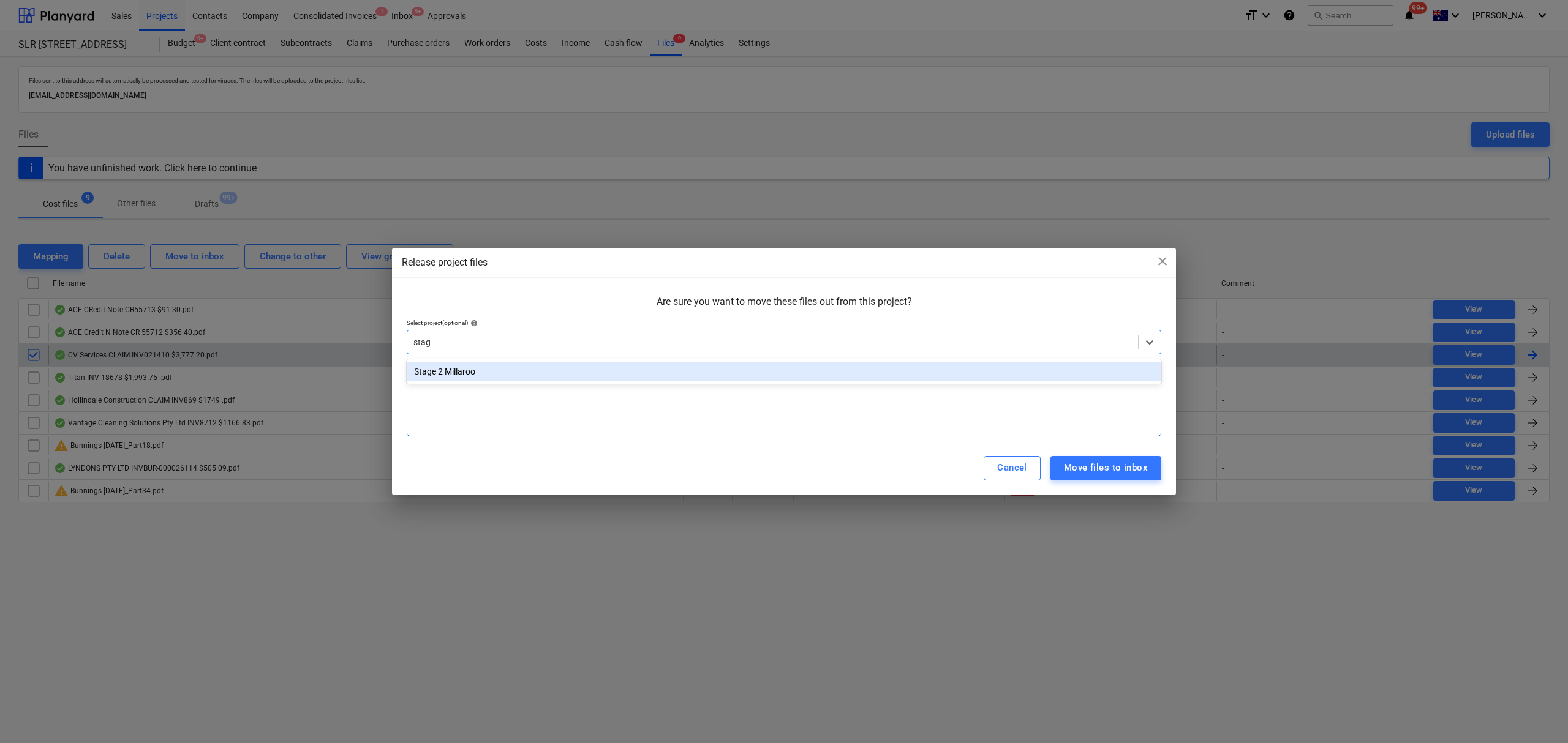
type input "stage"
click at [544, 377] on div "Stage 2 Millaroo" at bounding box center [784, 372] width 754 height 19
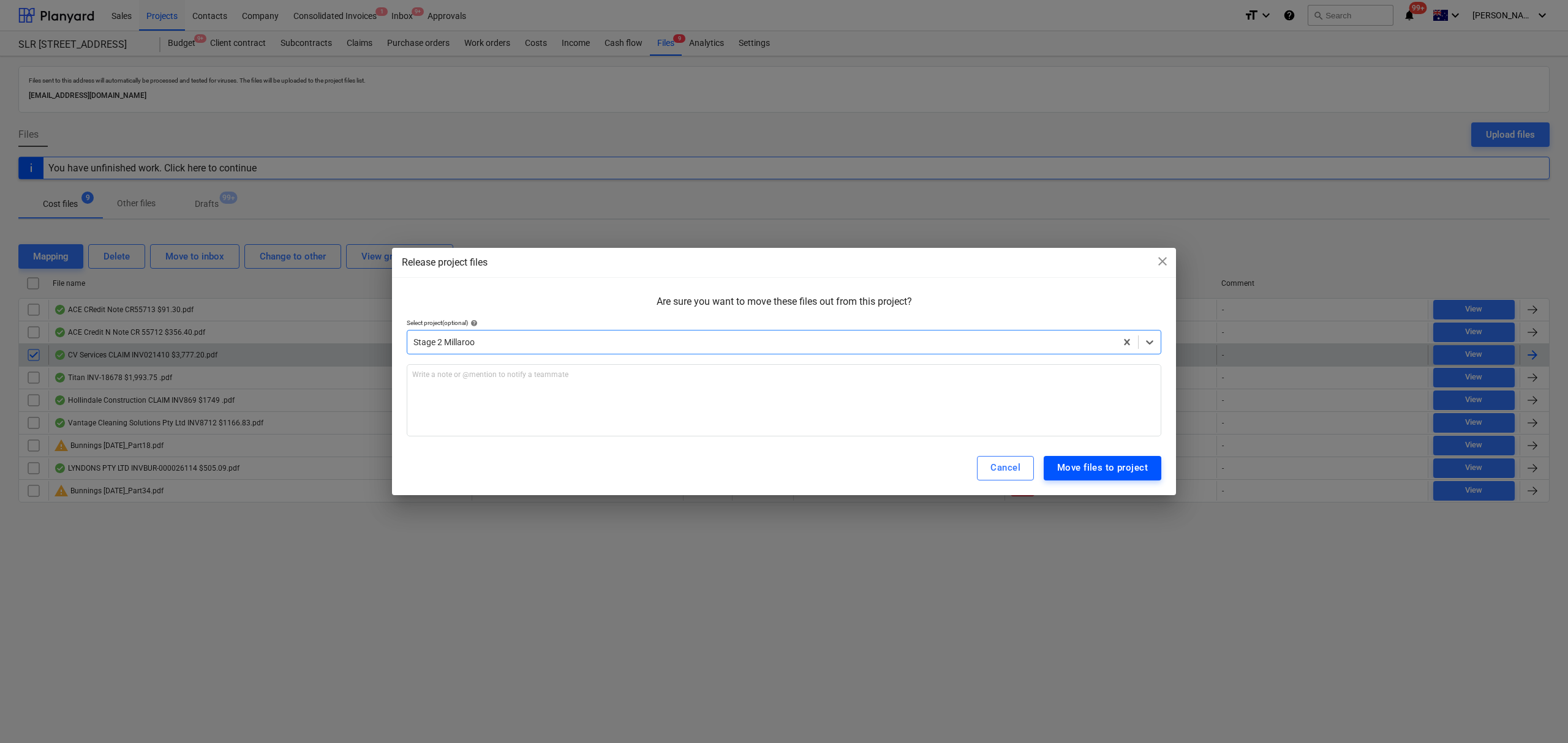
click at [1110, 468] on div "Move files to project" at bounding box center [1102, 467] width 91 height 16
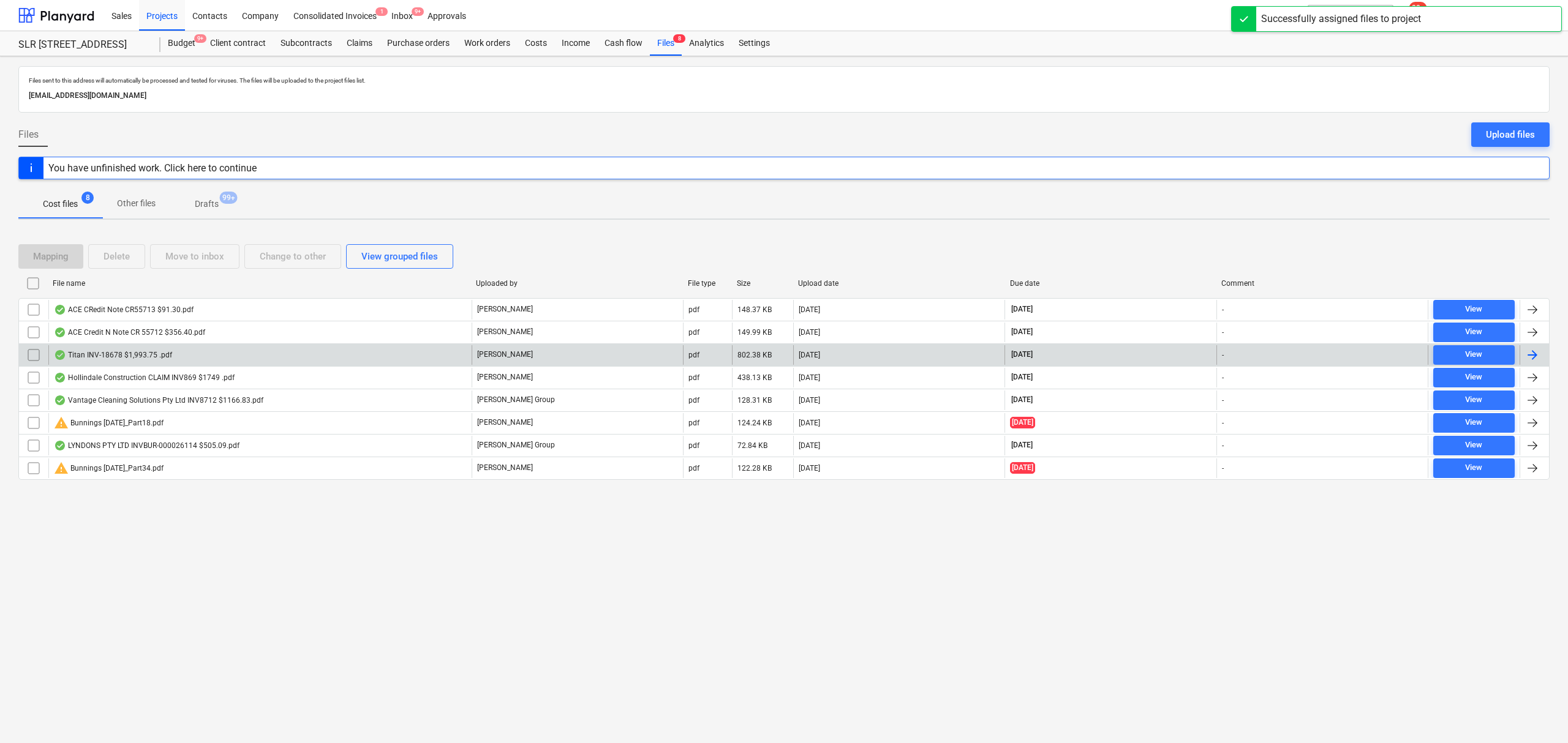
click at [332, 360] on div "Titan INV-18678 $1,993.75 .pdf" at bounding box center [260, 355] width 423 height 19
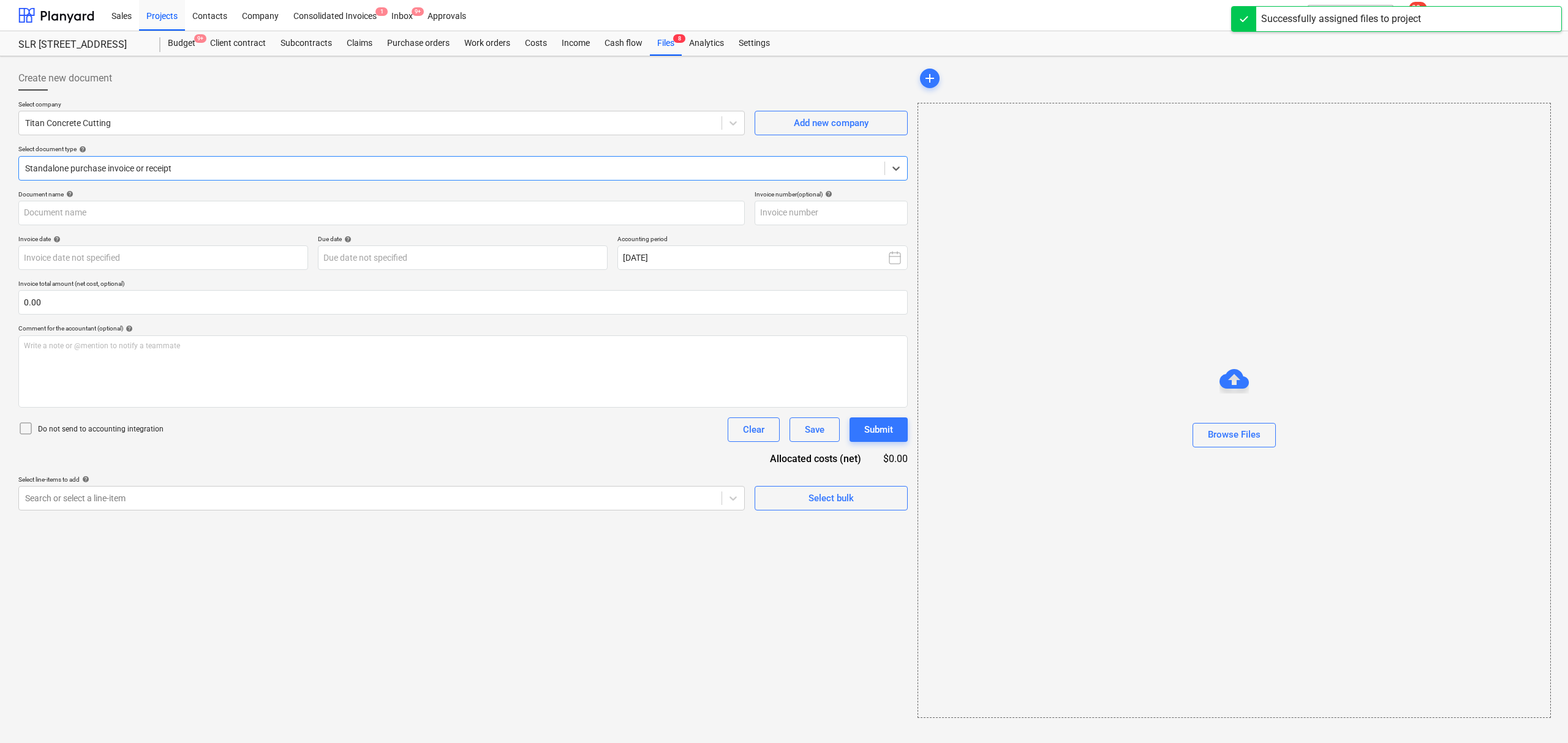
type input "INV-18678"
type input "29 Aug 2025"
type input "30 Sep 2025"
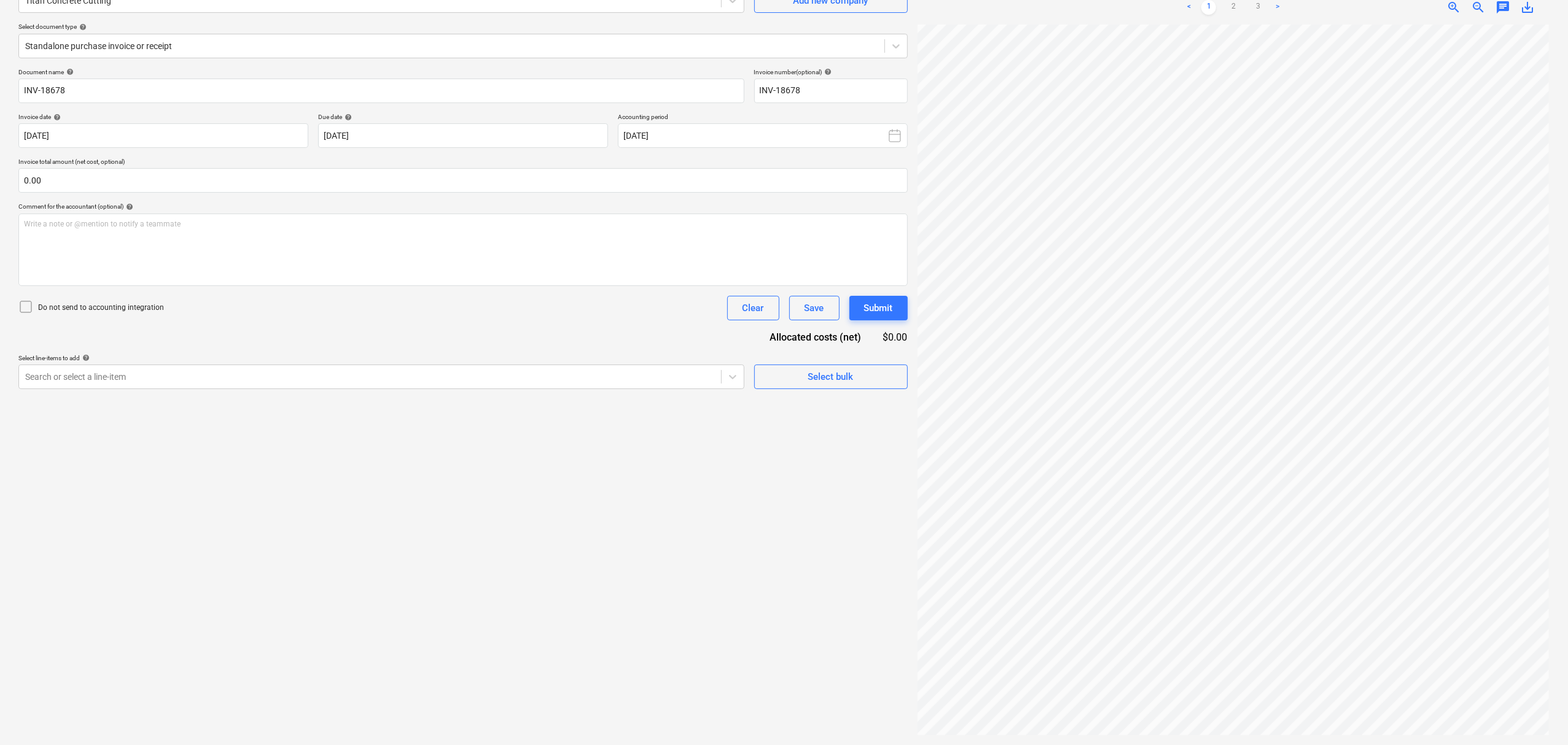
scroll to position [0, 13]
click at [1233, 6] on link "2" at bounding box center [1232, 7] width 14 height 14
click at [1253, 8] on link "3" at bounding box center [1257, 7] width 14 height 14
click at [1201, 10] on link "1" at bounding box center [1208, 7] width 14 height 14
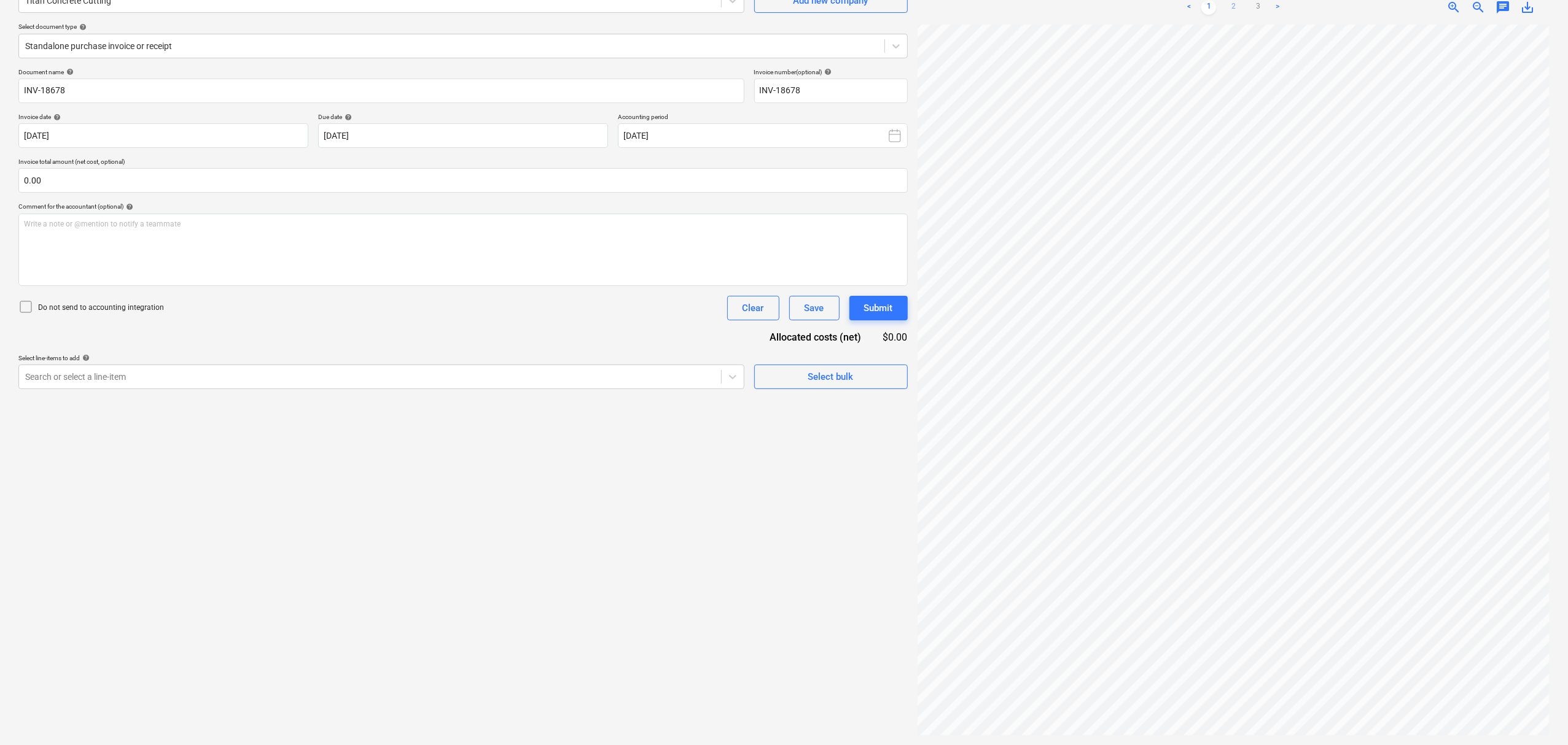
click at [1226, 8] on link "2" at bounding box center [1232, 7] width 14 height 14
click at [1250, 1] on ul "< 1 2 3 >" at bounding box center [1233, 7] width 204 height 14
click at [1250, 6] on link "3" at bounding box center [1257, 7] width 14 height 14
click at [1213, 0] on link "1" at bounding box center [1208, 7] width 14 height 14
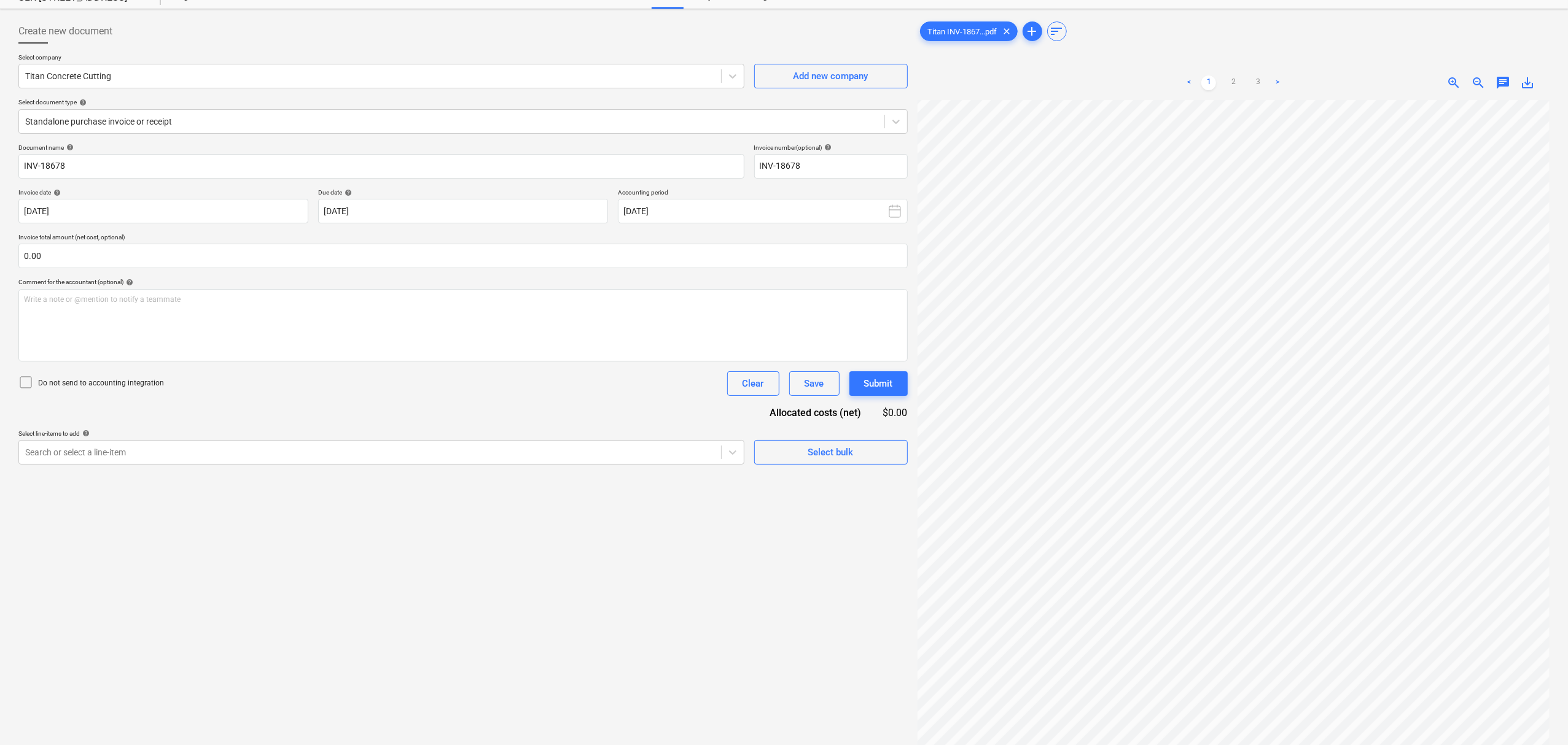
scroll to position [0, 0]
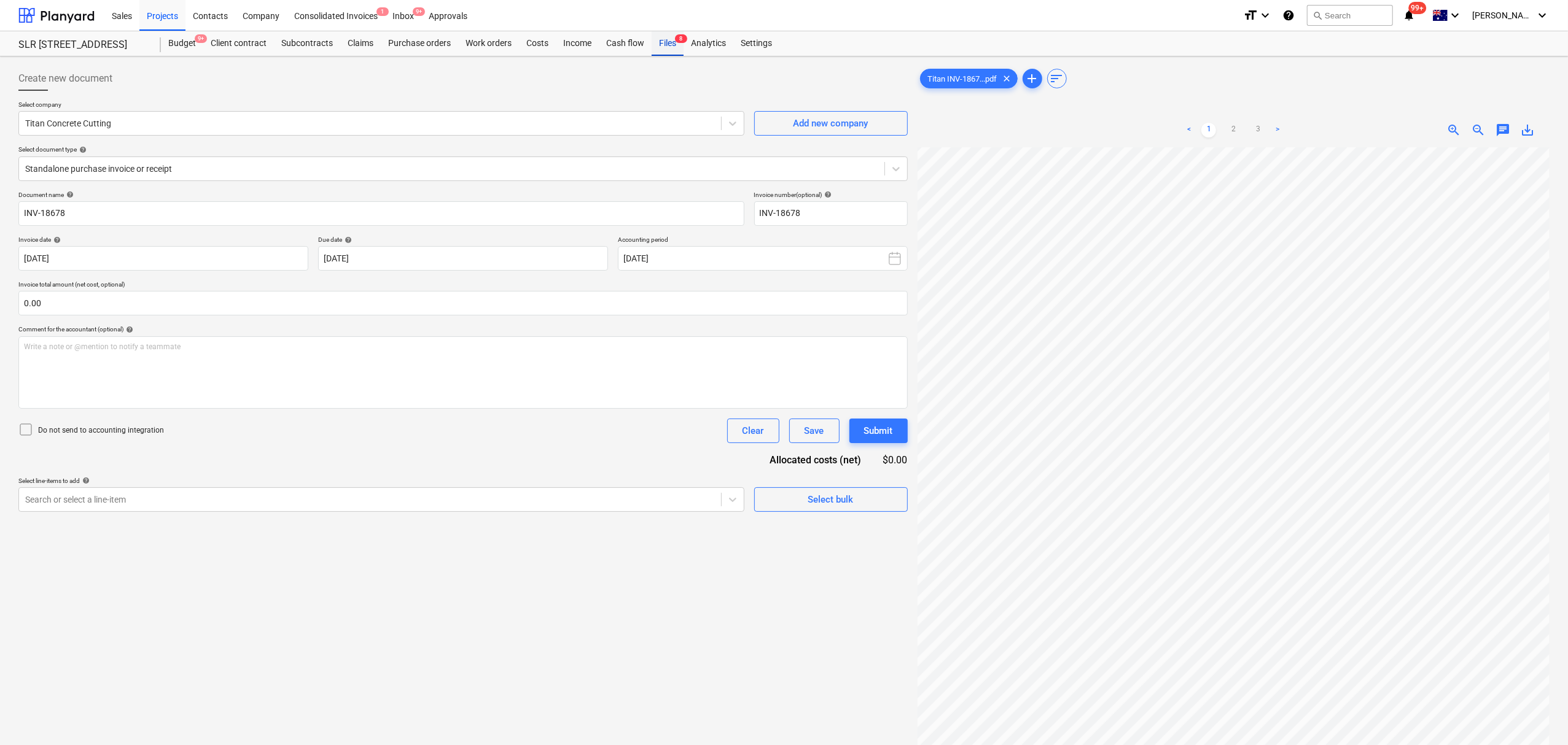
click at [670, 56] on link "Files 8" at bounding box center [668, 43] width 32 height 24
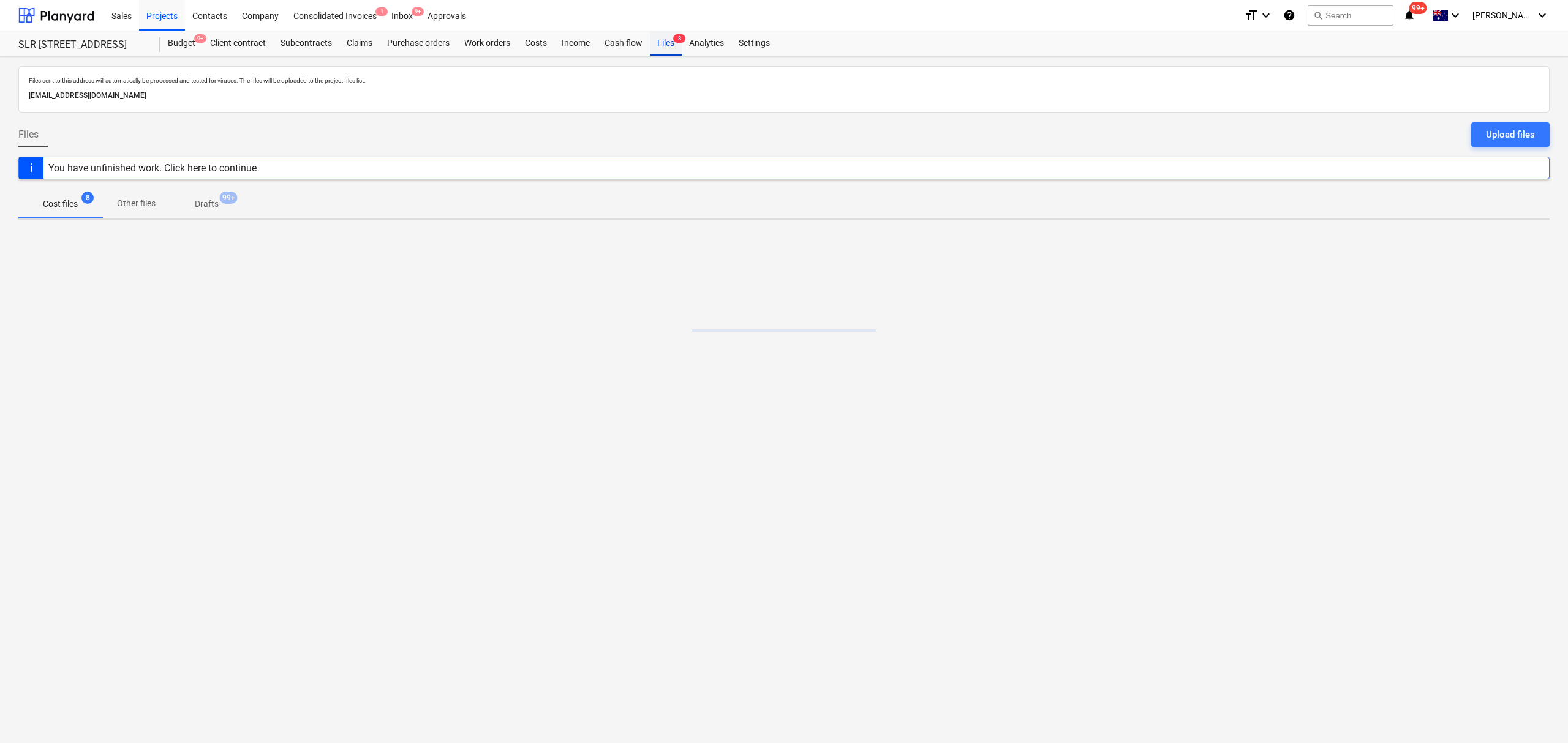
click at [668, 46] on div "Files 8" at bounding box center [666, 43] width 32 height 24
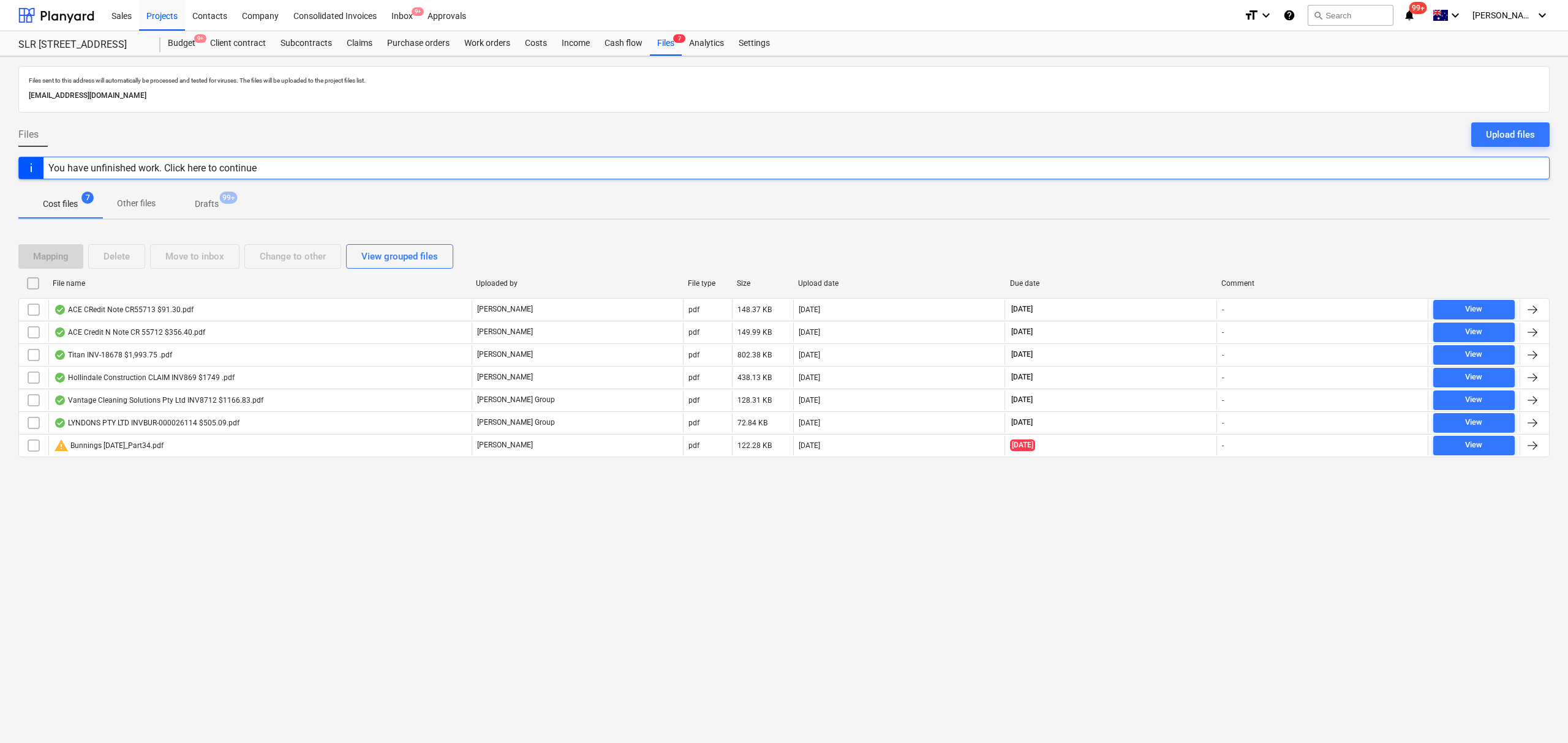
click at [1038, 270] on div "Mapping Delete Move to inbox Change to other View grouped files" at bounding box center [784, 256] width 1531 height 34
click at [1039, 277] on div "Due date" at bounding box center [1111, 283] width 212 height 19
checkbox input "false"
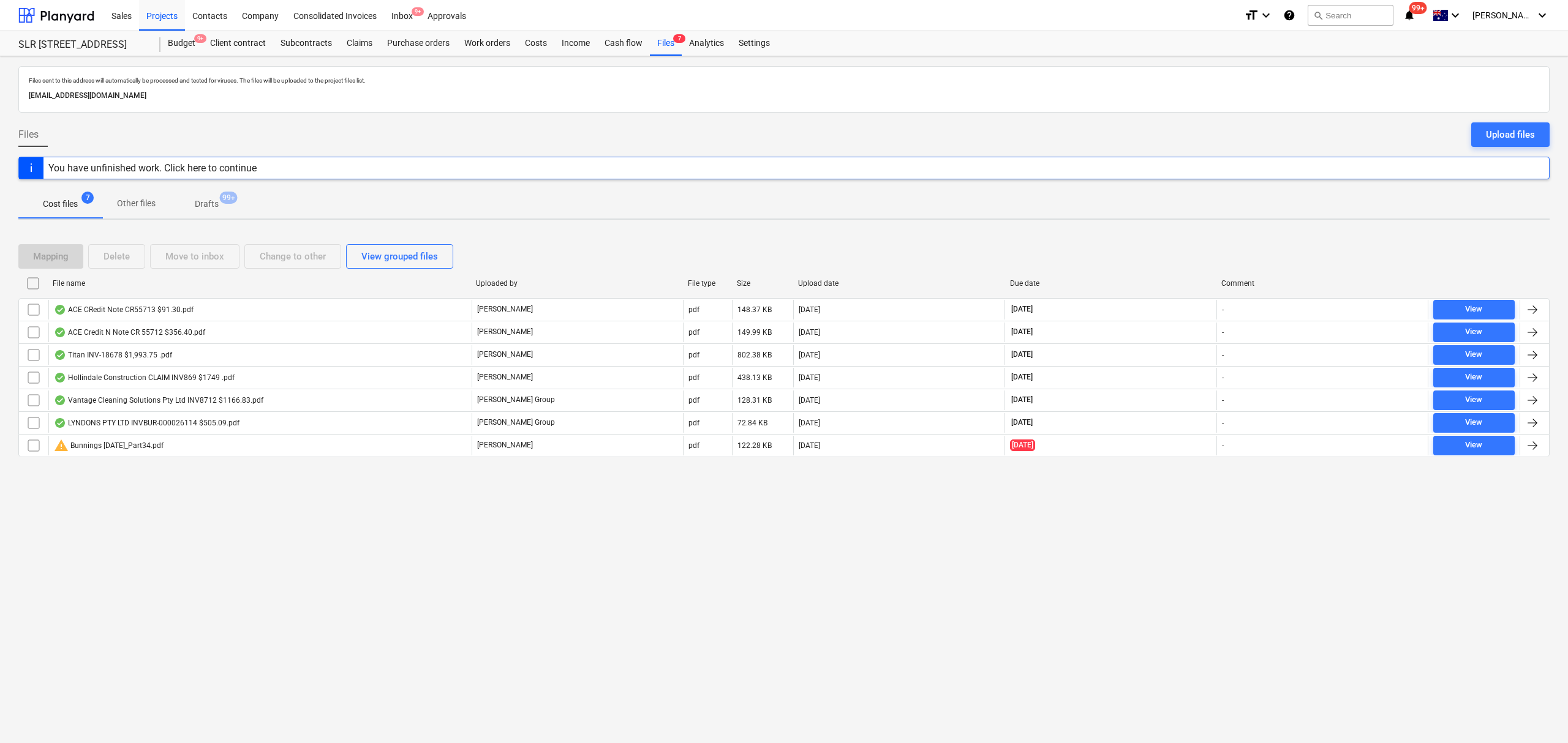
checkbox input "false"
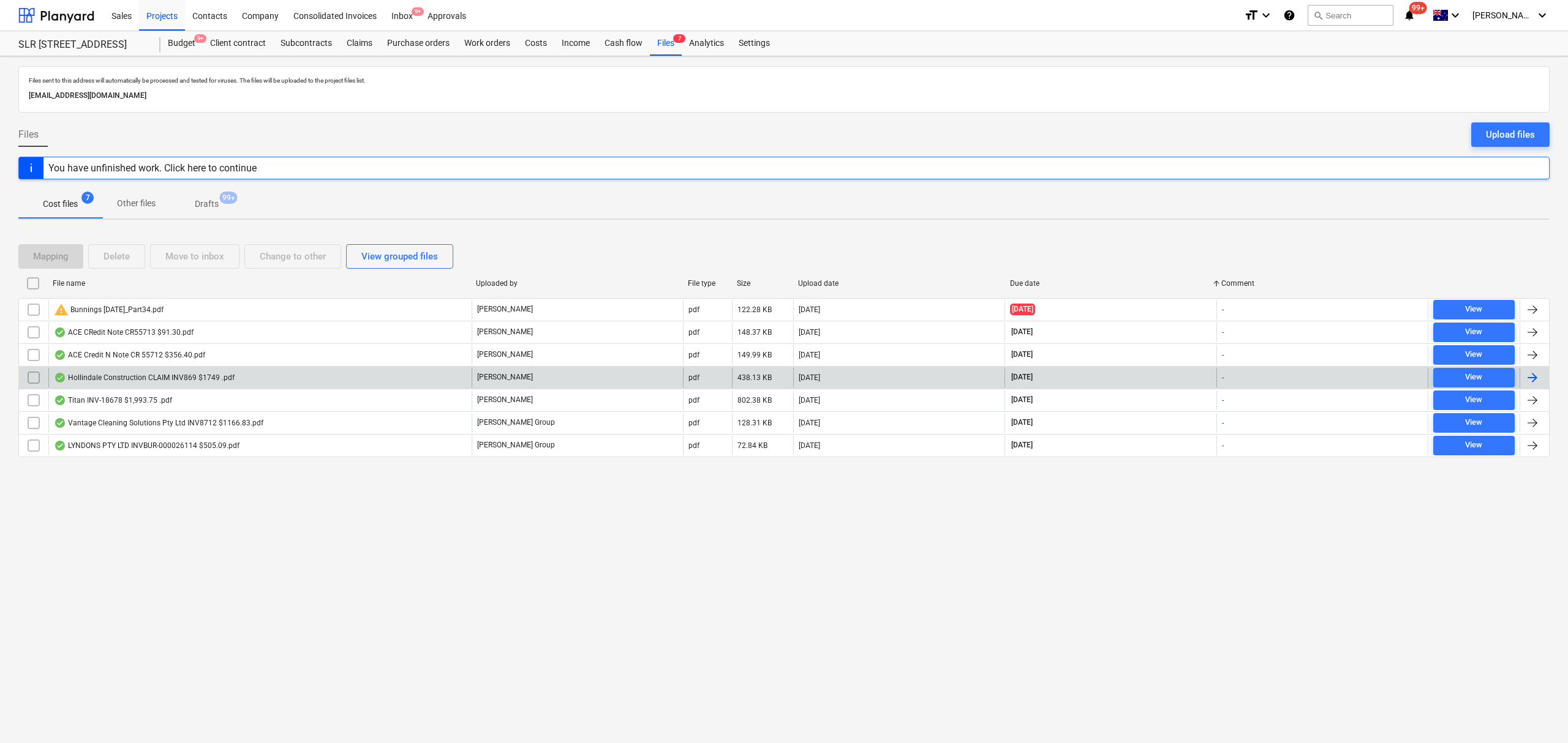
click at [198, 380] on div "Hollindale Construction CLAIM INV869 $1749 .pdf" at bounding box center [144, 378] width 181 height 10
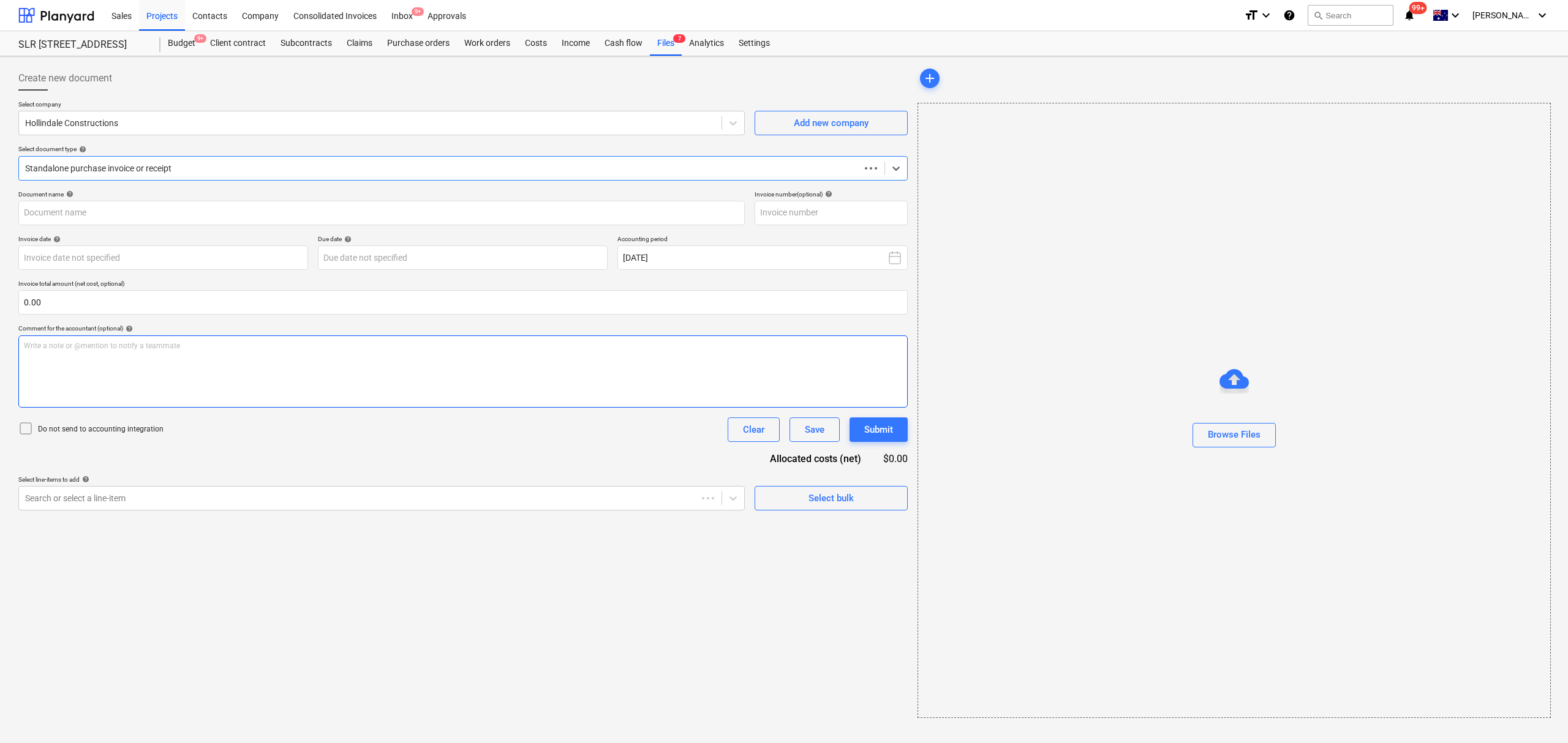
type input "1"
type input "28 Aug 2025"
type input "11 Sep 2025"
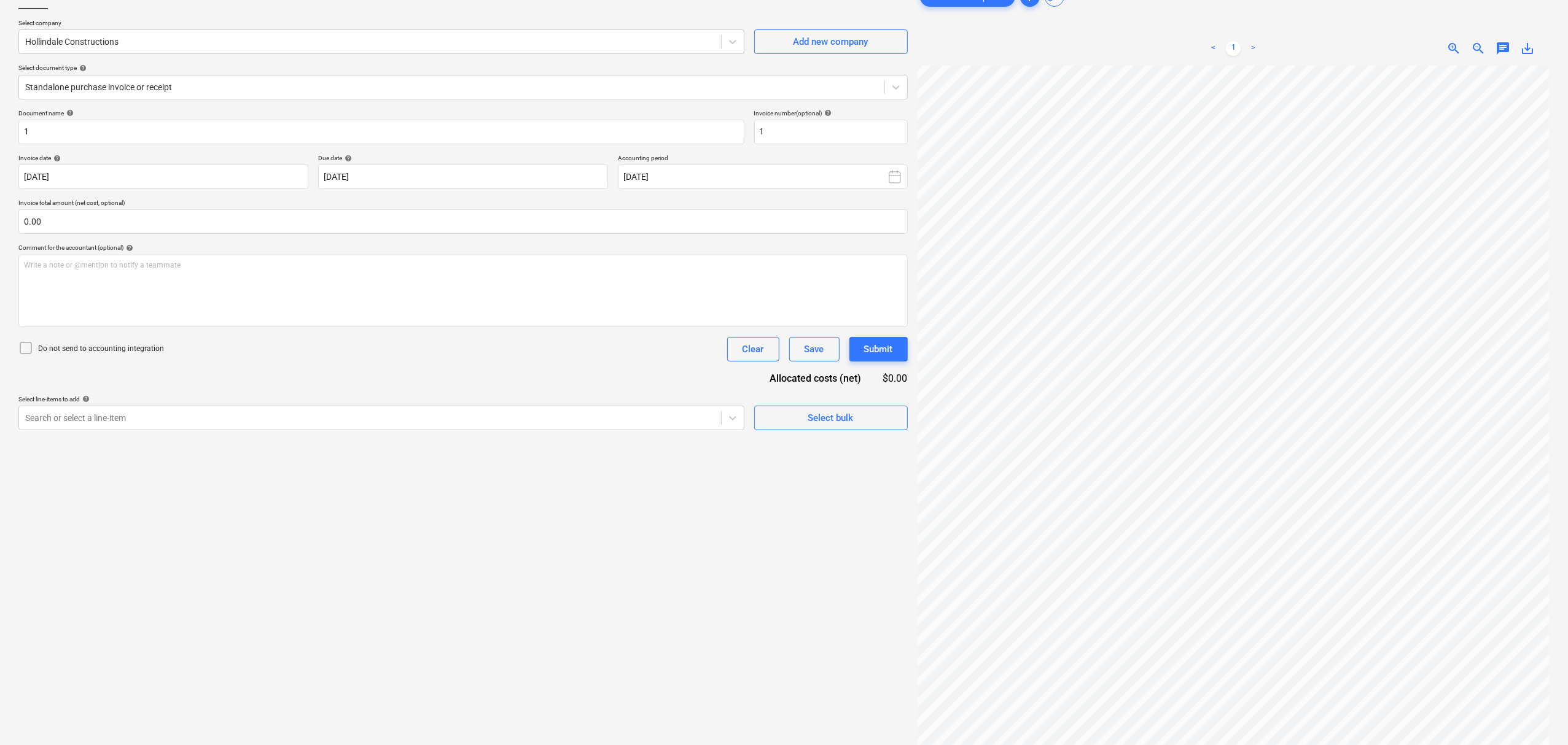
scroll to position [323, 65]
click at [72, 428] on div "Search or select a line-item" at bounding box center [381, 418] width 726 height 24
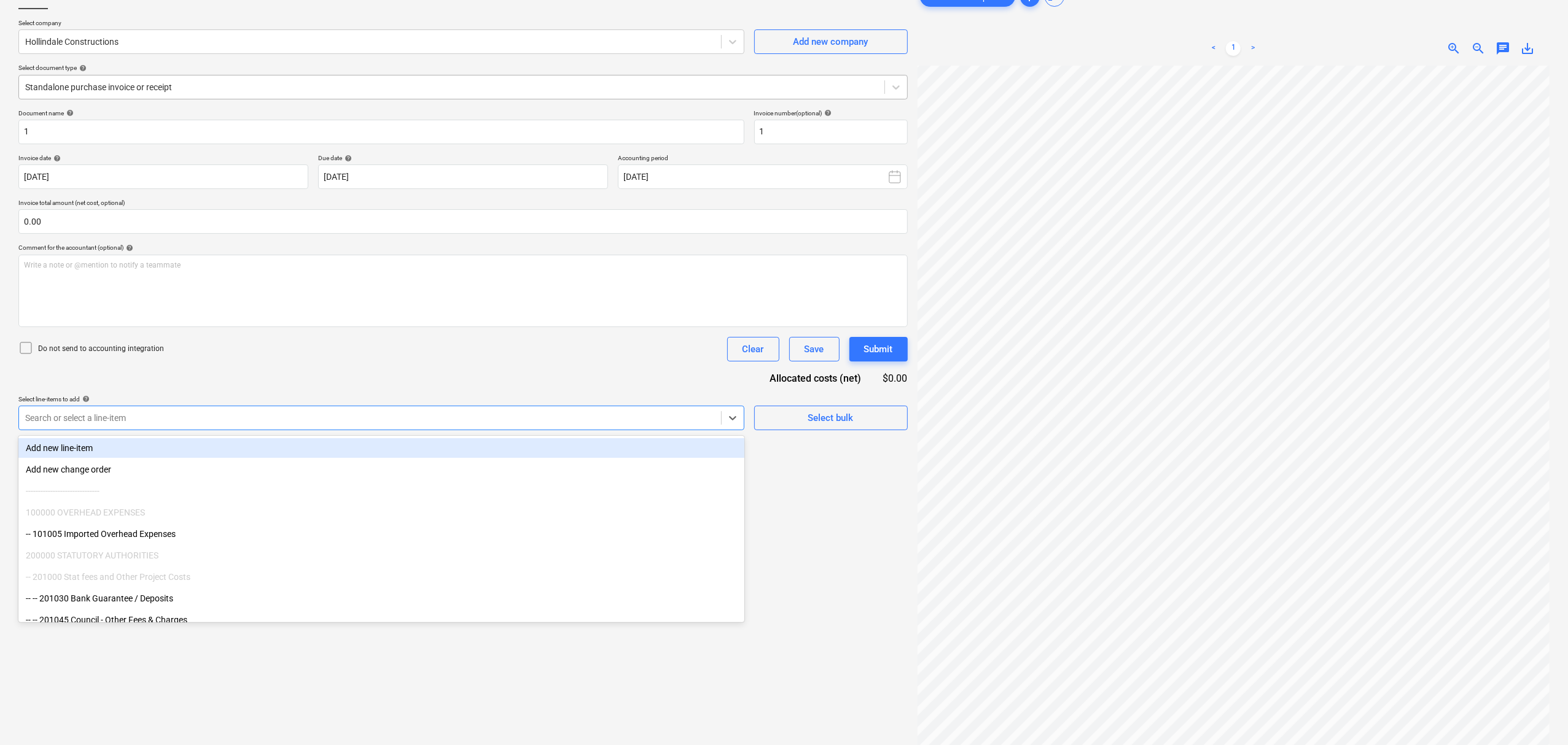
click at [247, 89] on div at bounding box center [452, 87] width 853 height 13
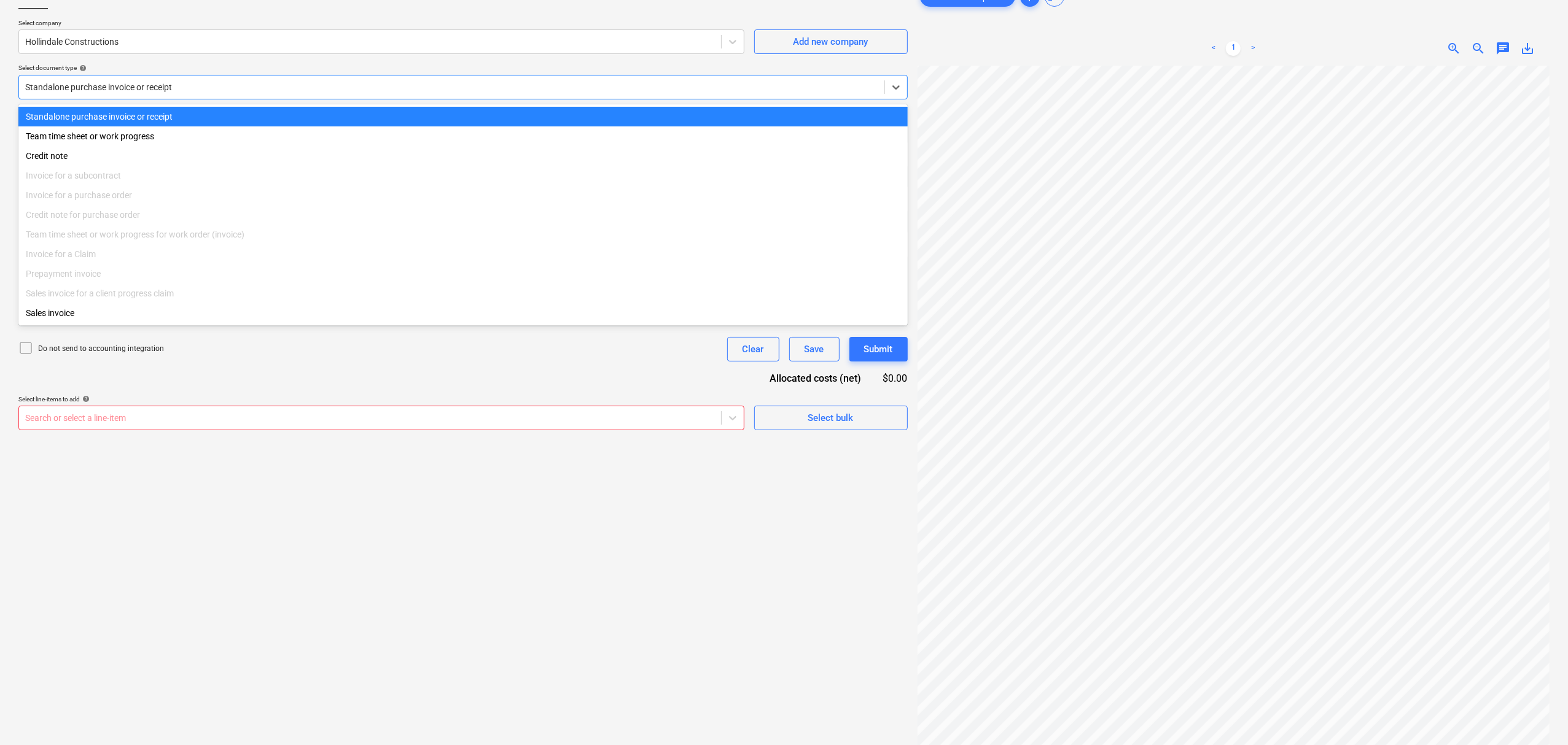
click at [243, 87] on div at bounding box center [452, 87] width 853 height 13
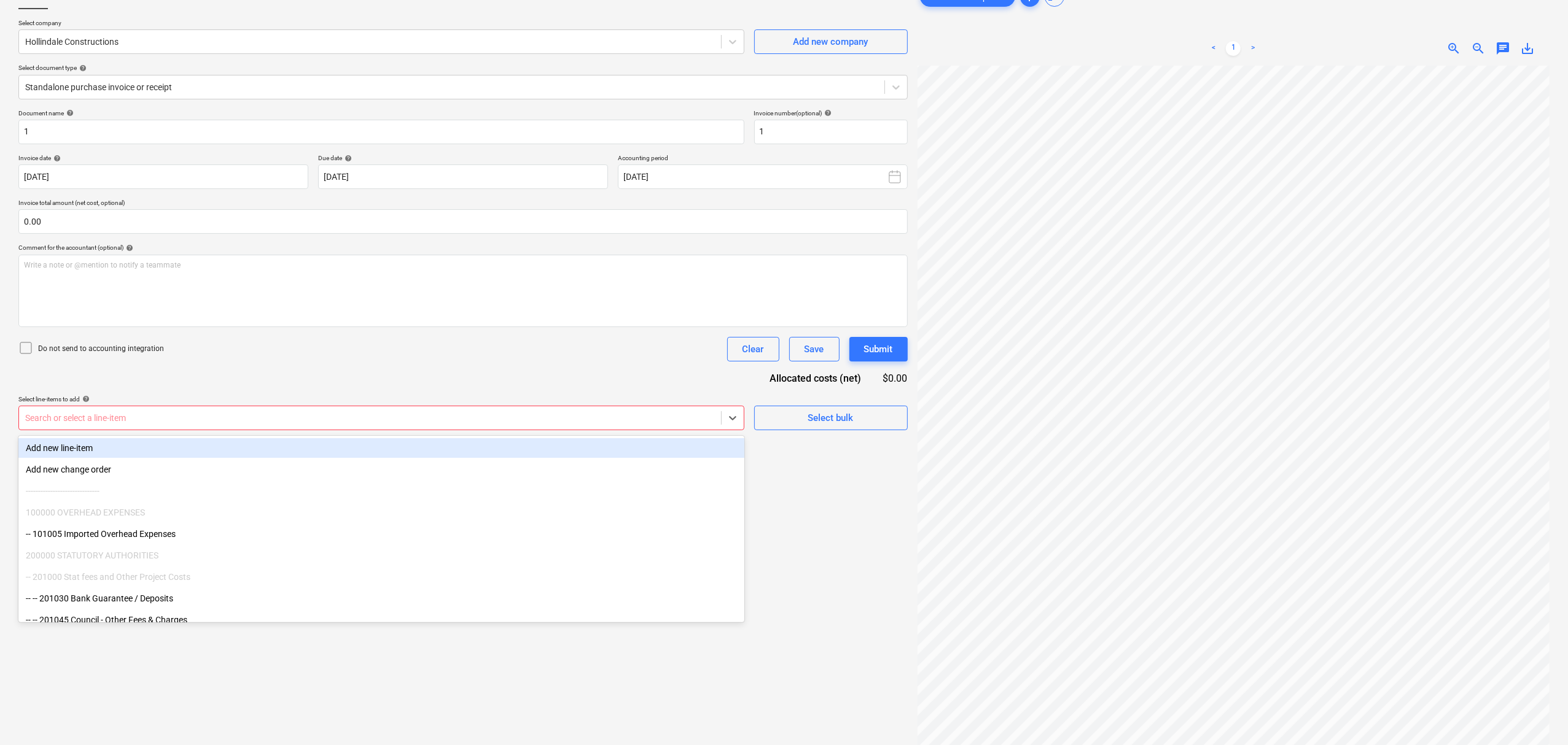
click at [220, 421] on div at bounding box center [370, 418] width 690 height 13
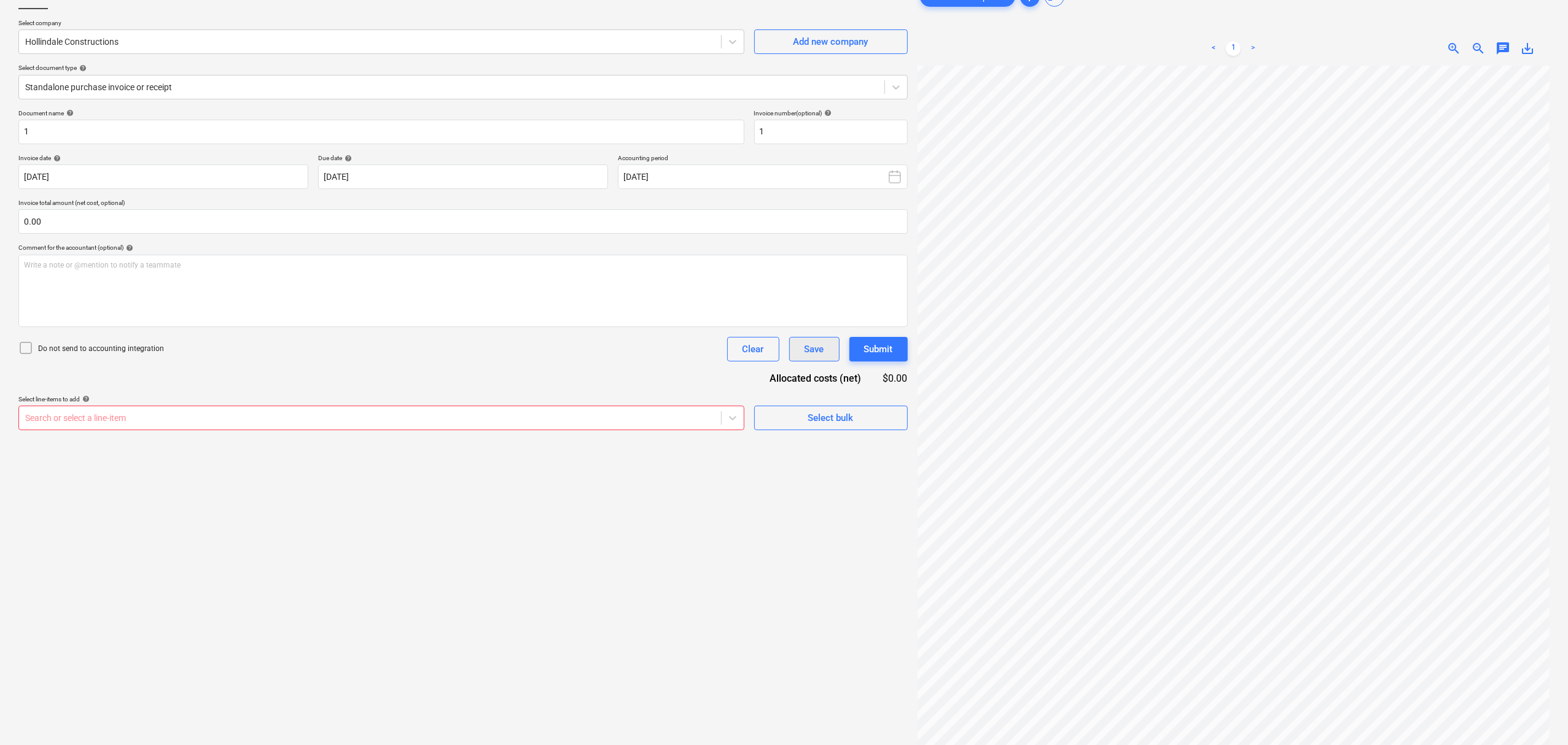
scroll to position [169, 75]
click at [540, 428] on div "Create new document Select company Hollindale Constructions Add new company Sel…" at bounding box center [463, 380] width 899 height 801
click at [521, 421] on div at bounding box center [370, 418] width 690 height 13
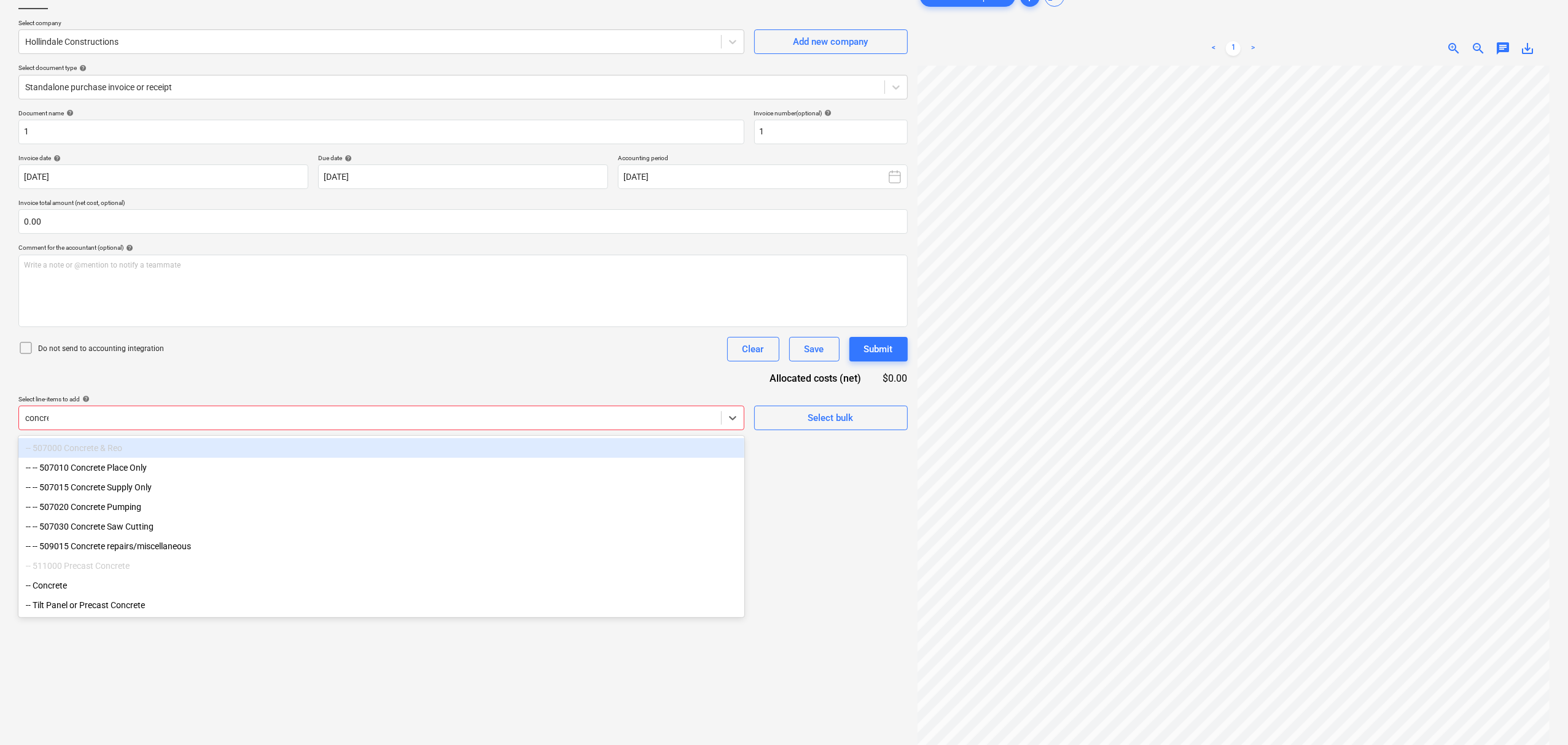
type input "concrete"
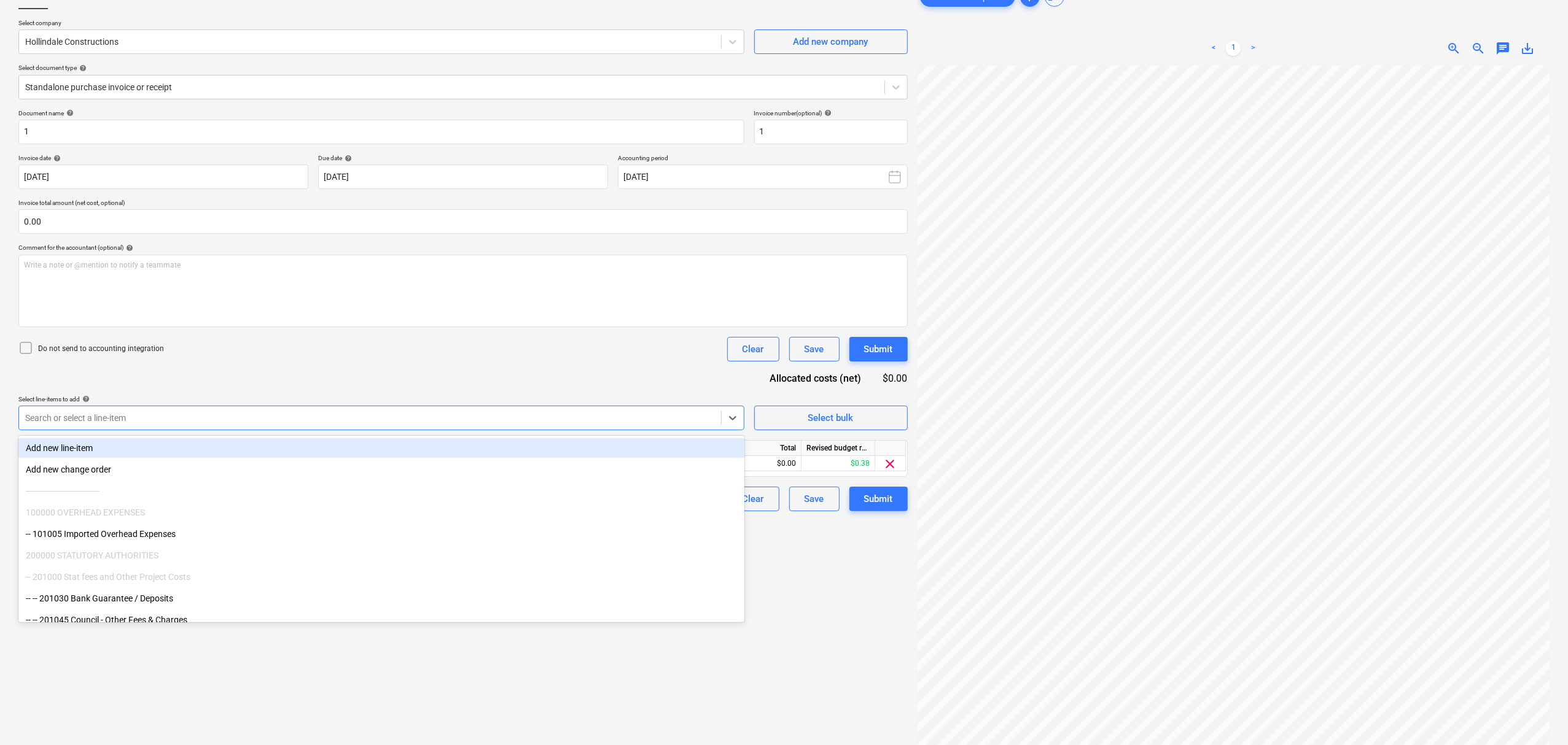
click at [474, 401] on div "Select line-items to add help" at bounding box center [381, 399] width 726 height 8
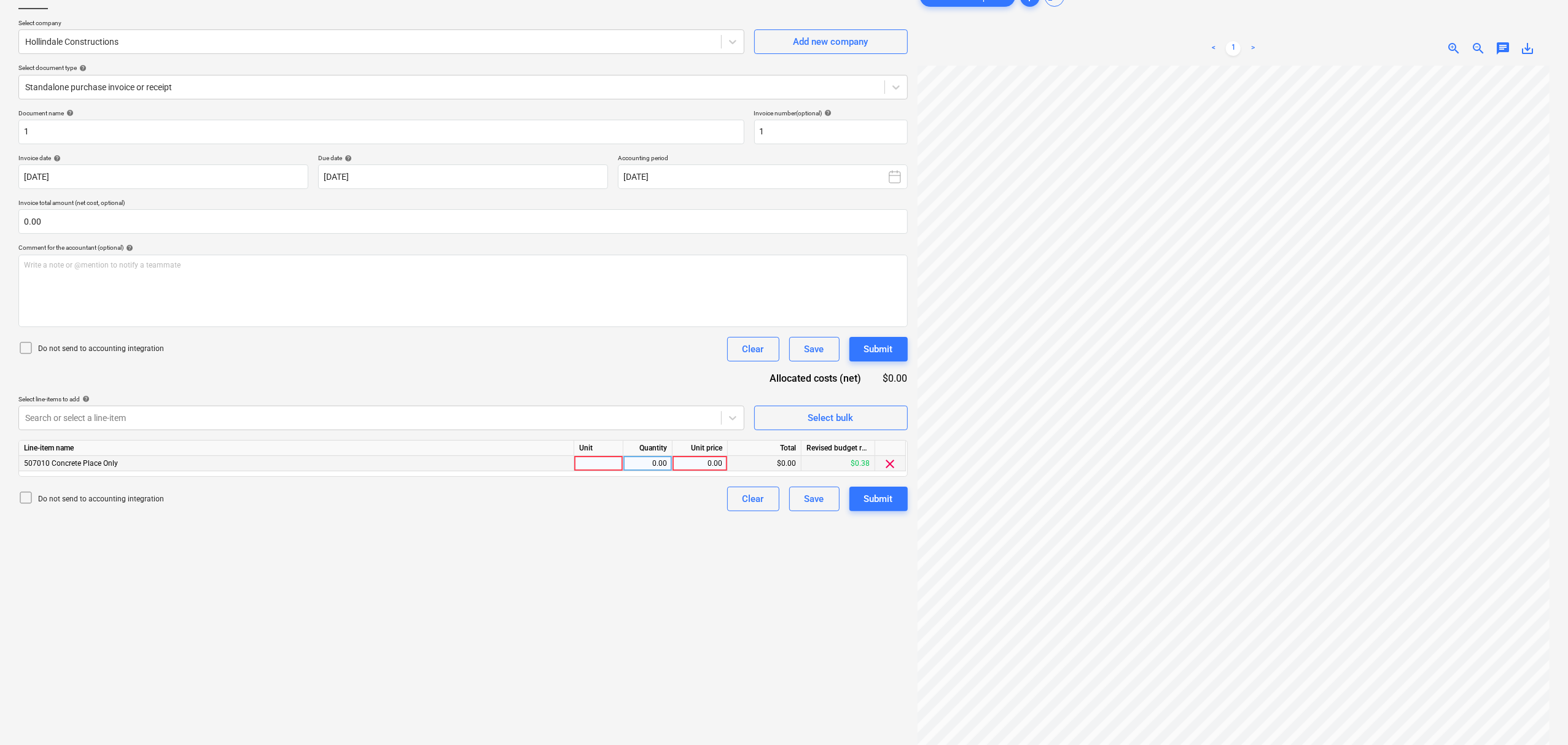
click at [593, 462] on div at bounding box center [599, 464] width 49 height 15
type input "item"
type input "1590"
click at [1507, 49] on span "chat" at bounding box center [1502, 48] width 14 height 14
click at [1469, 169] on div "Write a note or @mention to notify a teammate ﻿" at bounding box center [1416, 178] width 245 height 72
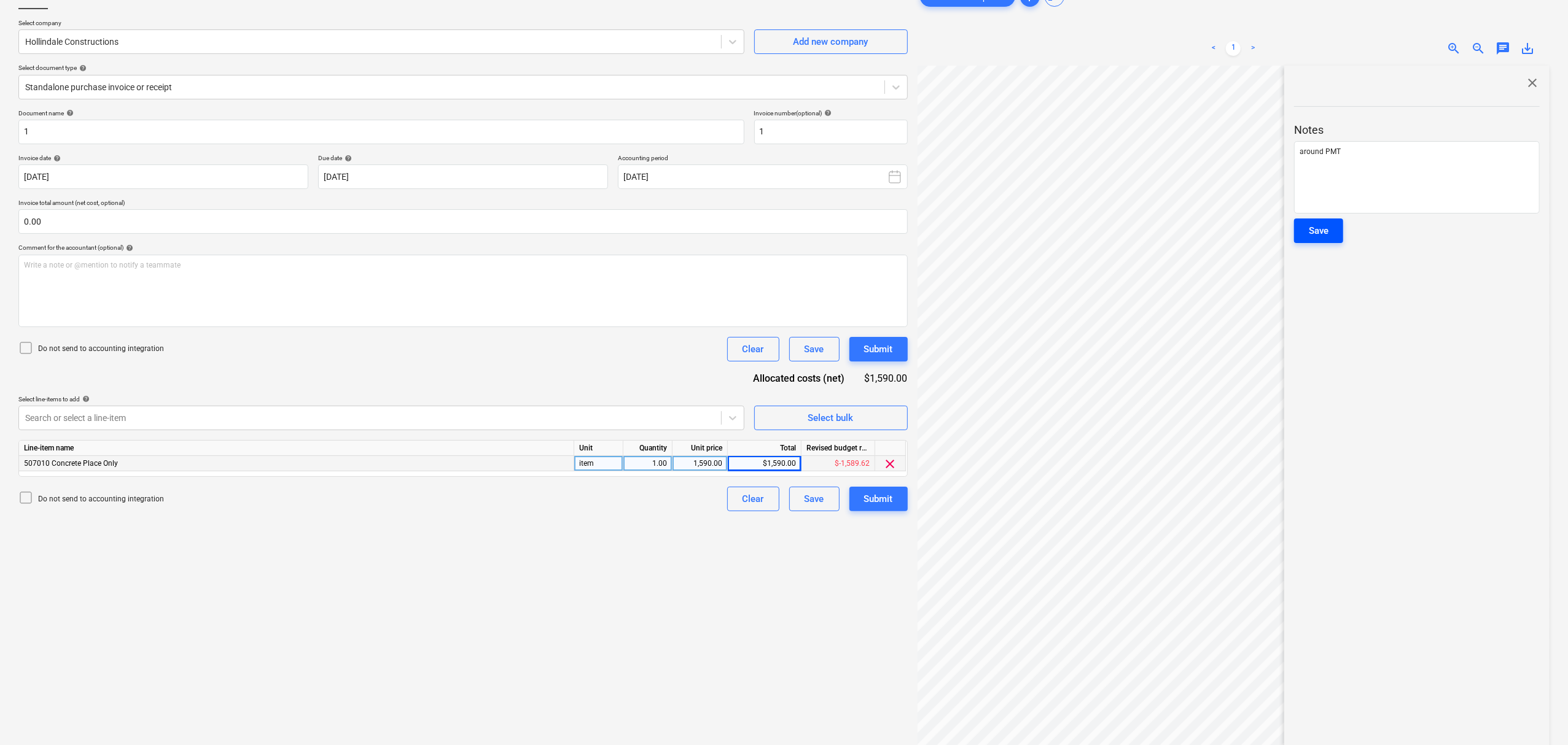
click at [1319, 236] on div "Save" at bounding box center [1318, 230] width 19 height 16
click at [1413, 175] on div "Write a note or @mention to notify a teammate ﻿" at bounding box center [1416, 178] width 245 height 72
click at [1329, 221] on button "Save" at bounding box center [1318, 230] width 49 height 24
click at [1525, 81] on span "close" at bounding box center [1532, 83] width 14 height 14
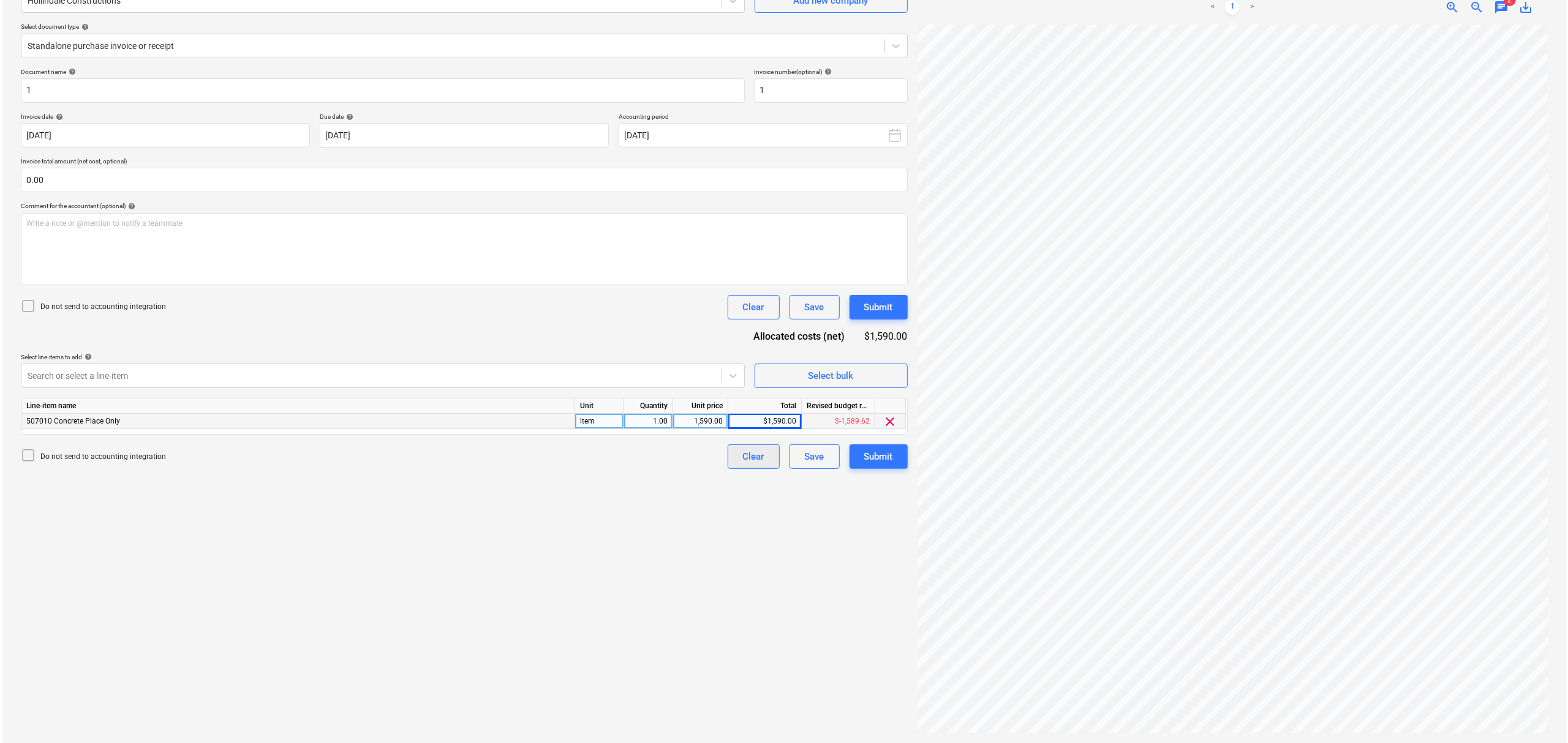
scroll to position [322, 75]
click at [883, 461] on div "Submit" at bounding box center [876, 456] width 29 height 16
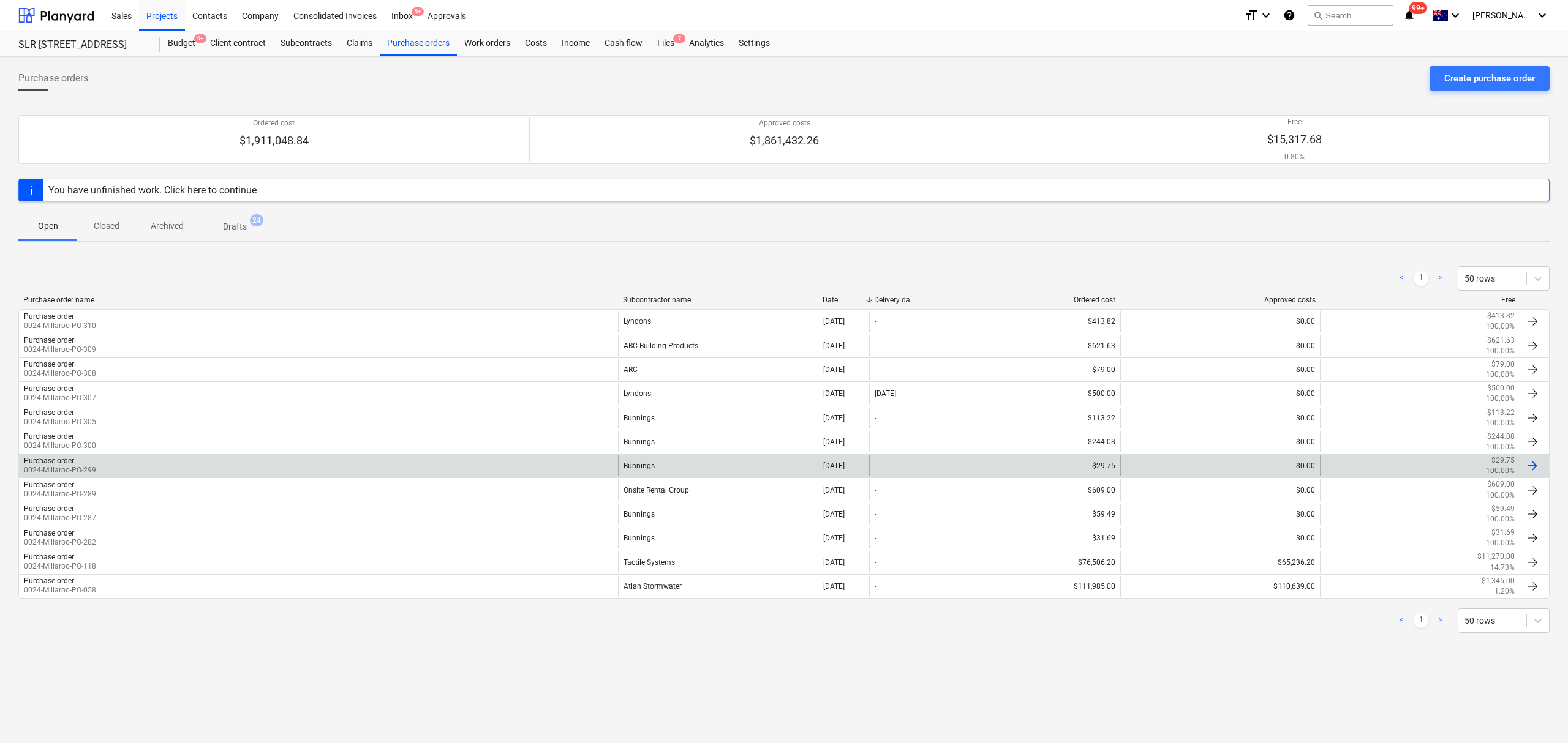
click at [1064, 468] on div "$29.75" at bounding box center [1020, 466] width 199 height 21
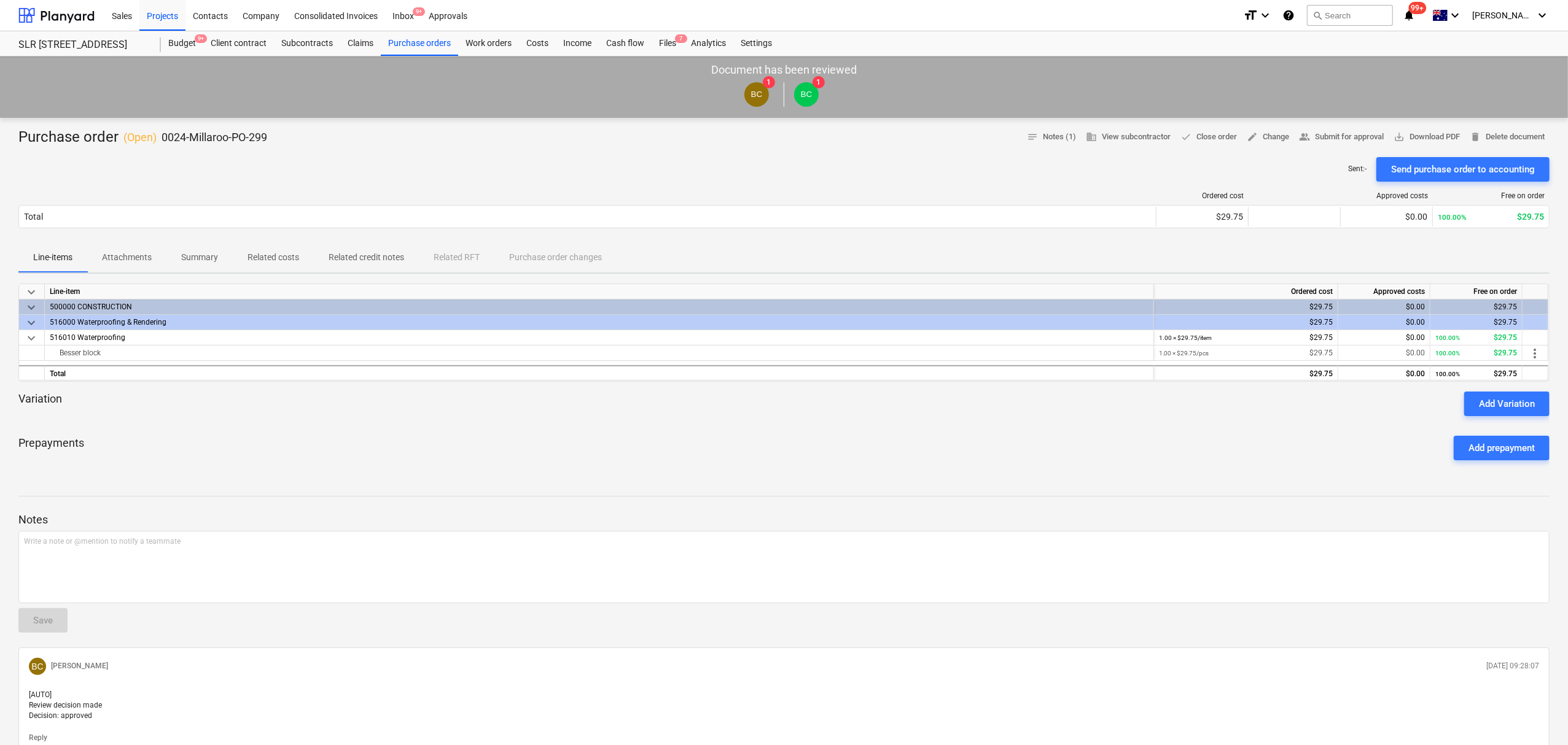
click at [153, 247] on button "Attachments" at bounding box center [126, 257] width 79 height 29
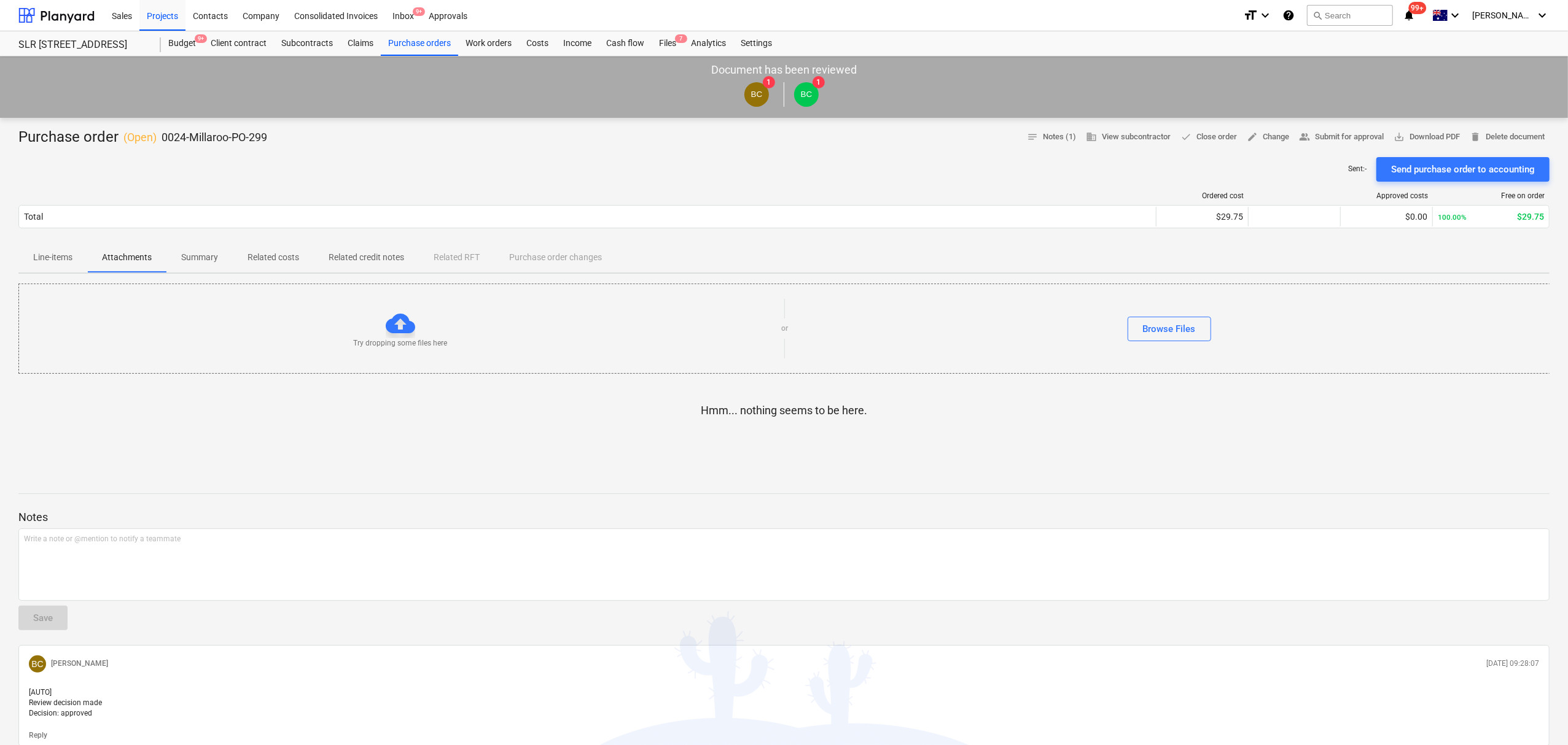
drag, startPoint x: 183, startPoint y: 259, endPoint x: 234, endPoint y: 268, distance: 51.8
click at [185, 259] on p "Summary" at bounding box center [200, 257] width 37 height 13
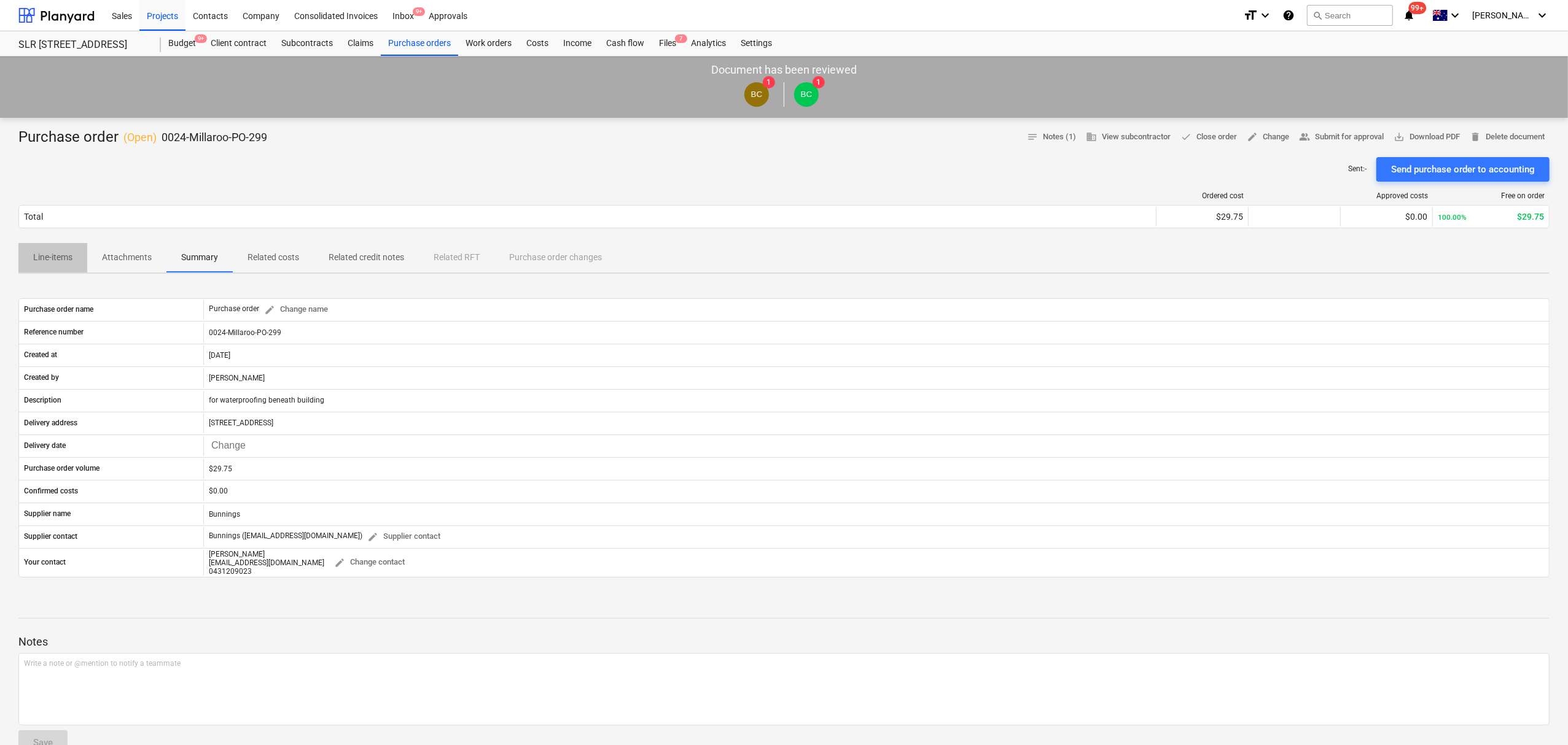
click at [67, 259] on p "Line-items" at bounding box center [52, 257] width 40 height 13
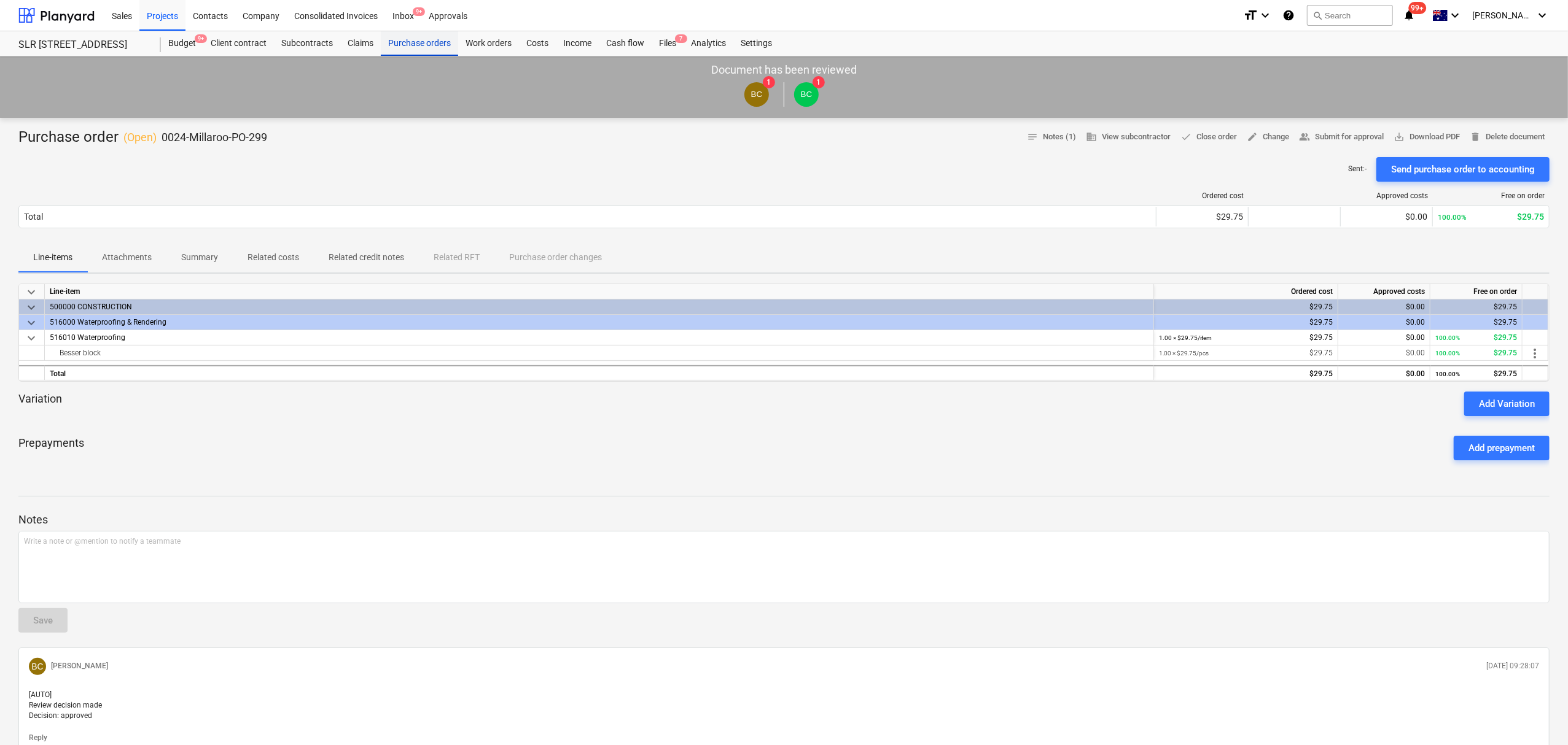
click at [451, 46] on div "Purchase orders" at bounding box center [420, 43] width 78 height 24
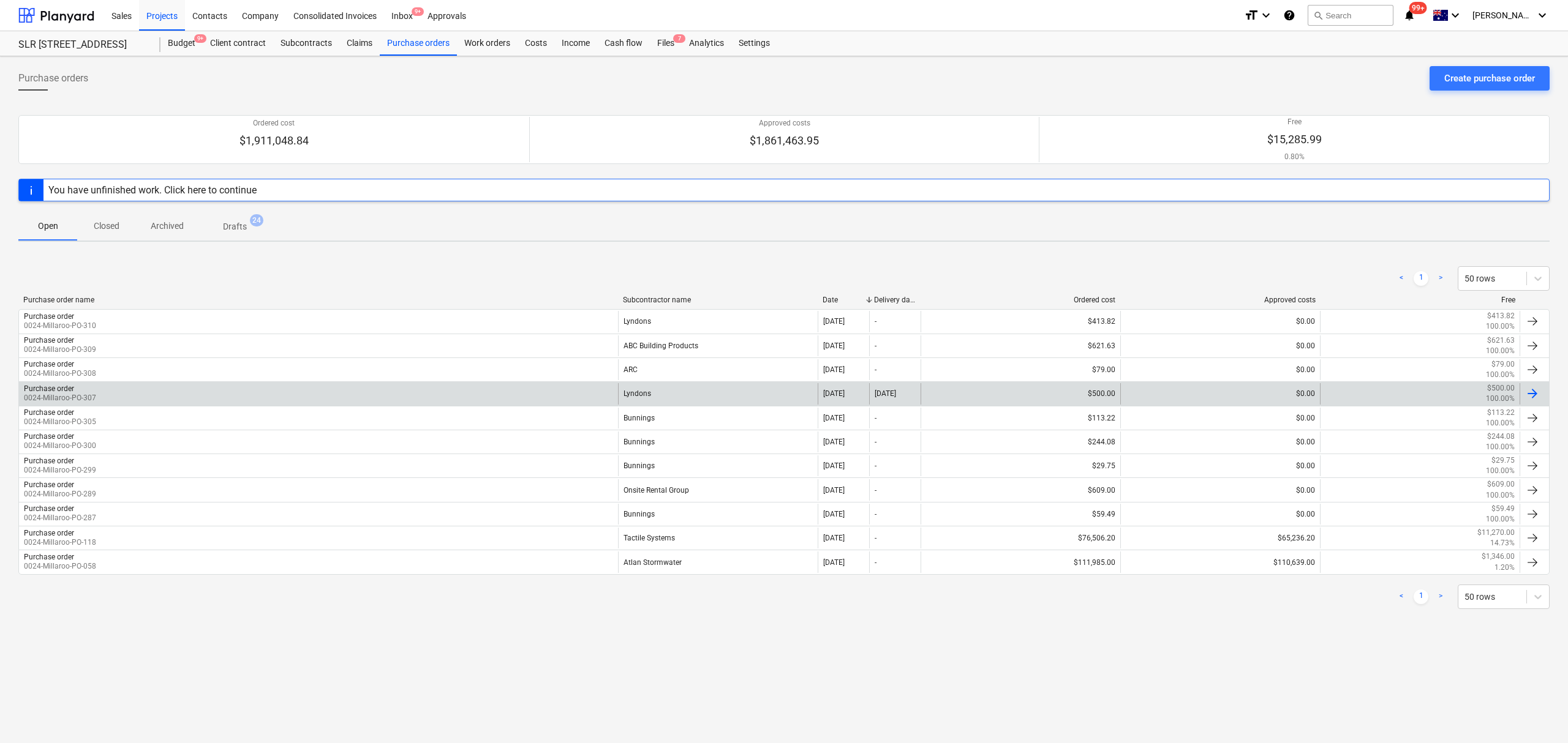
click at [265, 396] on div "Purchase order 0024-Millaroo-PO-307" at bounding box center [319, 393] width 599 height 21
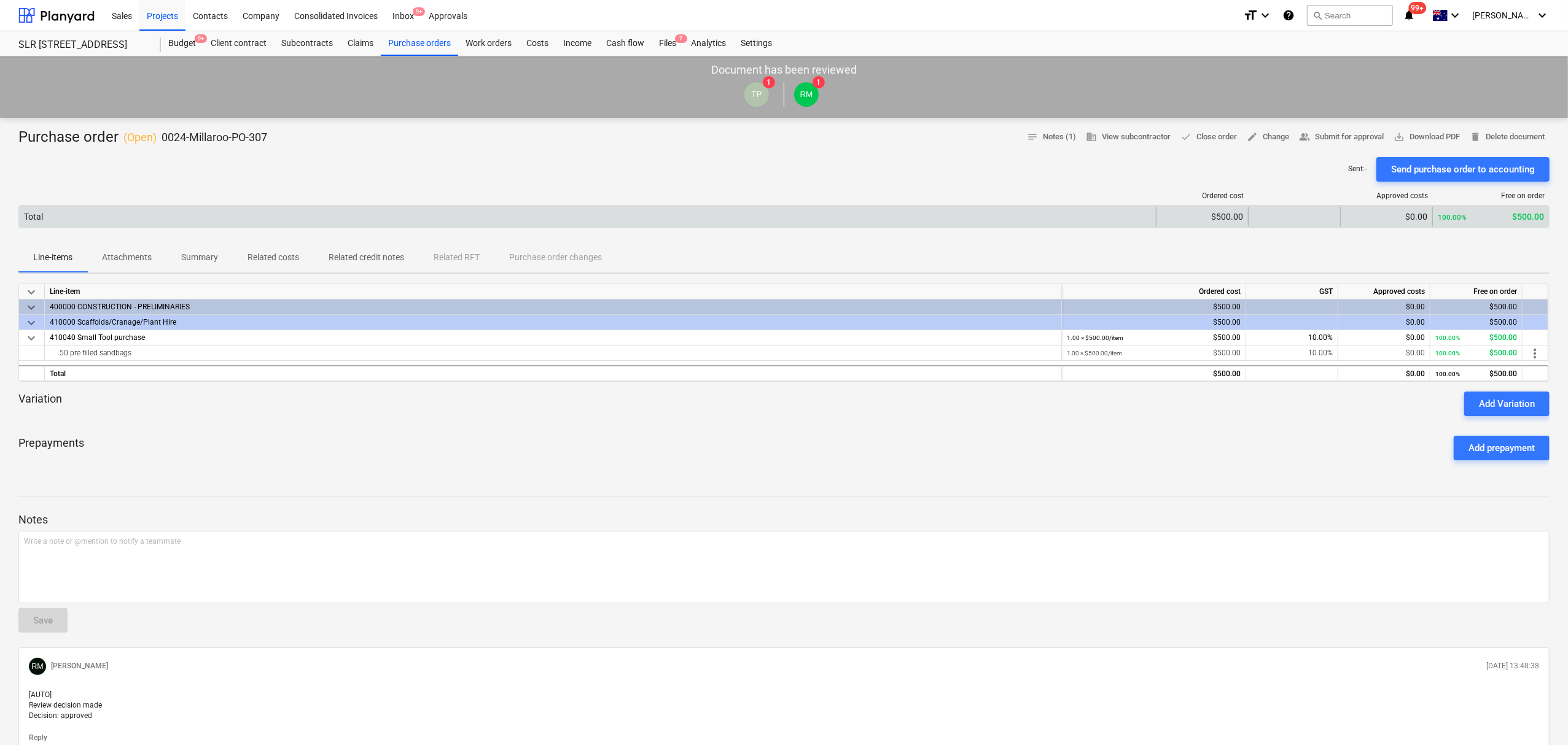
click at [91, 228] on div "Total $500.00 $0.00 100.00% $500.00" at bounding box center [784, 217] width 1531 height 24
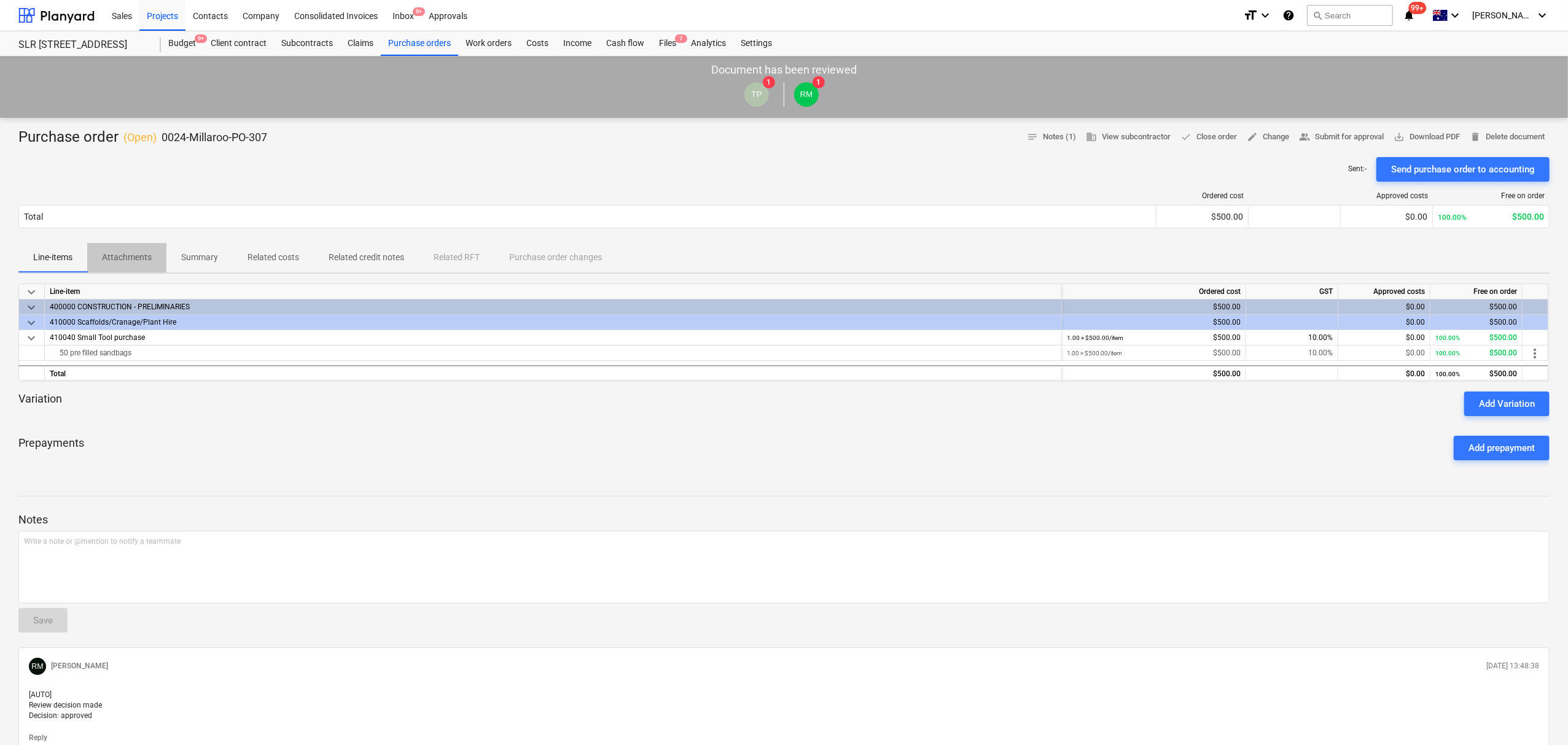
drag, startPoint x: 129, startPoint y: 256, endPoint x: 143, endPoint y: 263, distance: 15.7
click at [135, 259] on p "Attachments" at bounding box center [126, 257] width 50 height 13
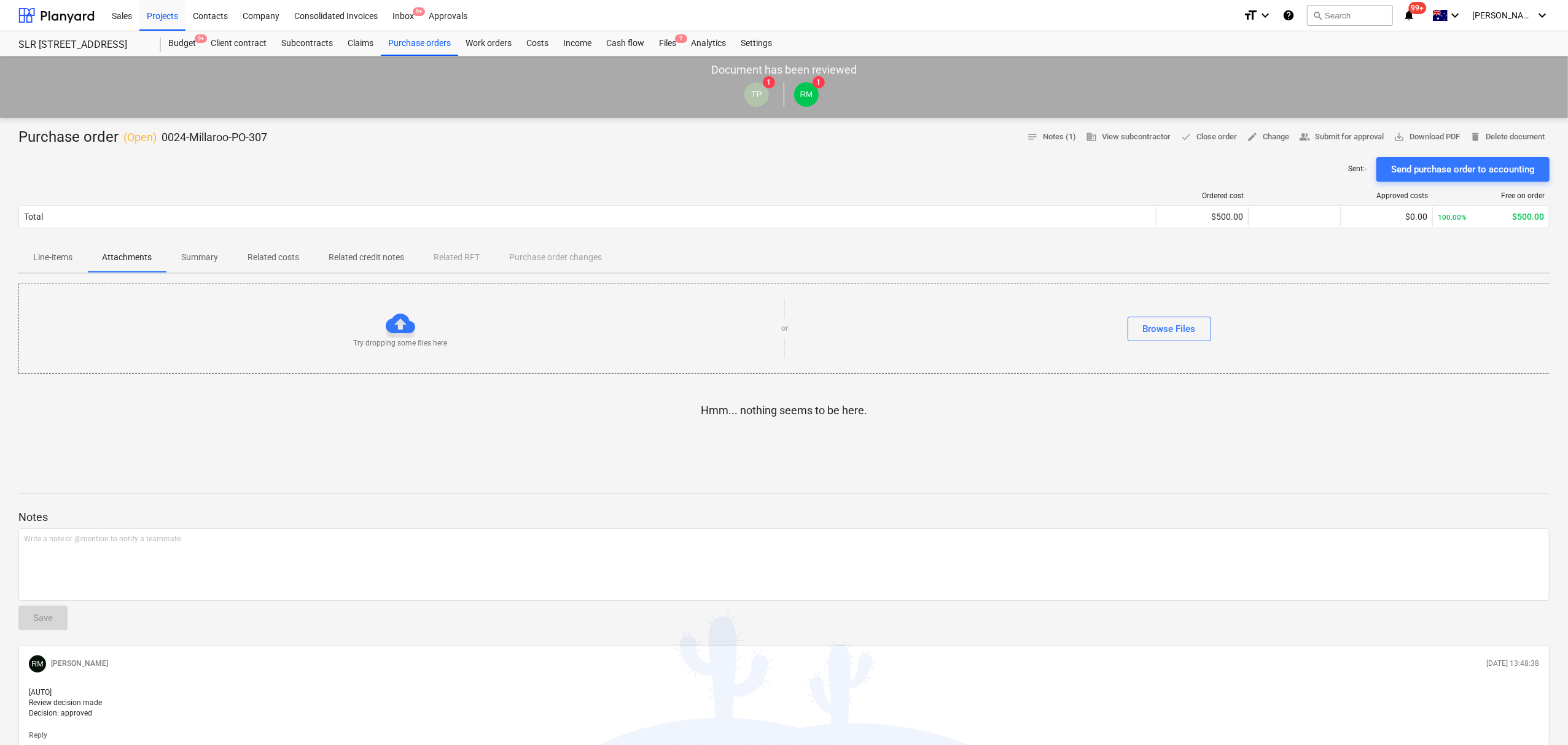
click at [73, 281] on div "Purchase order ( Open ) 0024-Millaroo-PO-307 notes Notes (1) business View subc…" at bounding box center [784, 457] width 1568 height 678
click at [71, 272] on button "Line-items" at bounding box center [53, 257] width 69 height 29
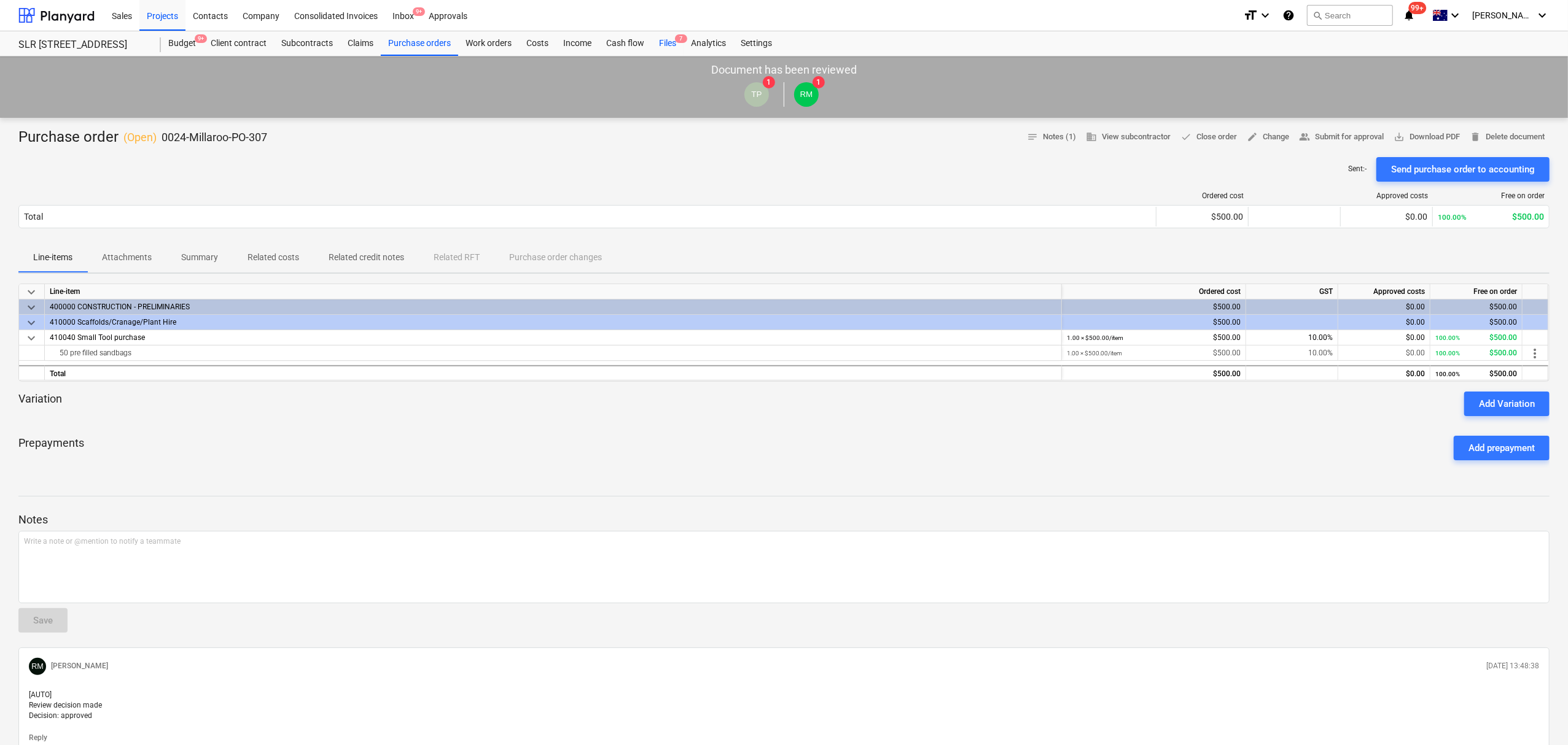
click at [669, 33] on div "Files 7" at bounding box center [668, 43] width 32 height 24
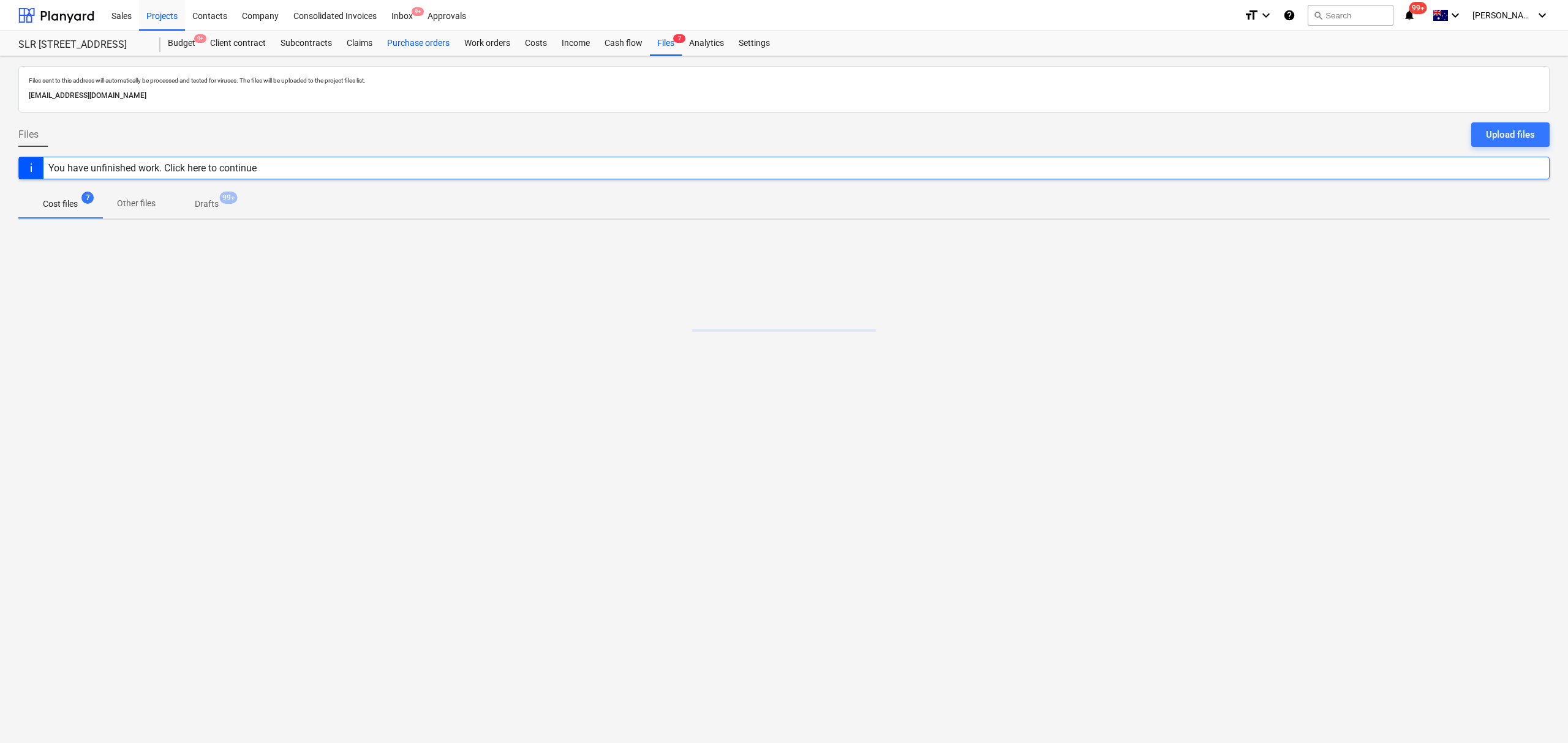
click at [414, 43] on div "Purchase orders" at bounding box center [419, 43] width 77 height 24
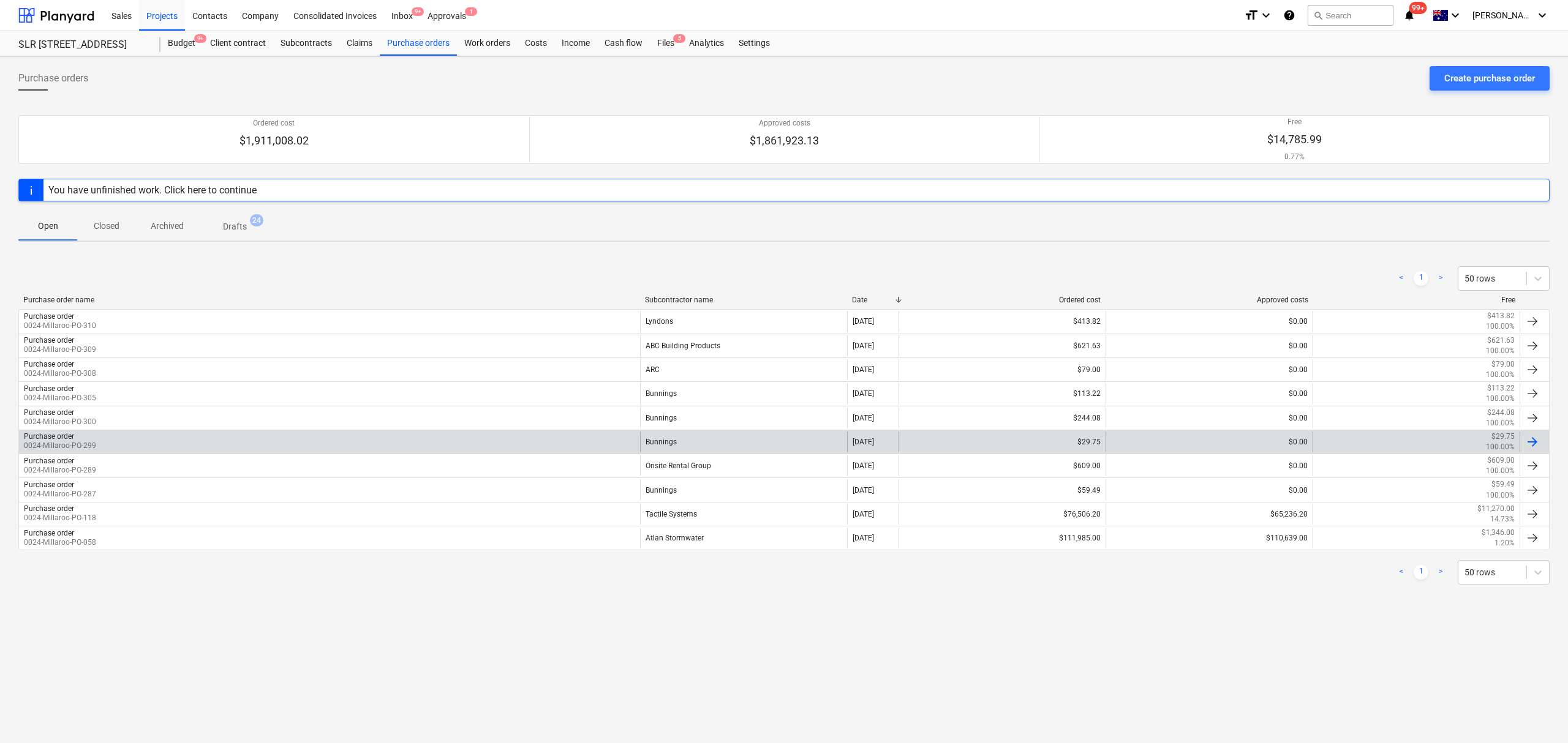
click at [536, 451] on div "Purchase order 0024-Millaroo-PO-299" at bounding box center [330, 442] width 621 height 21
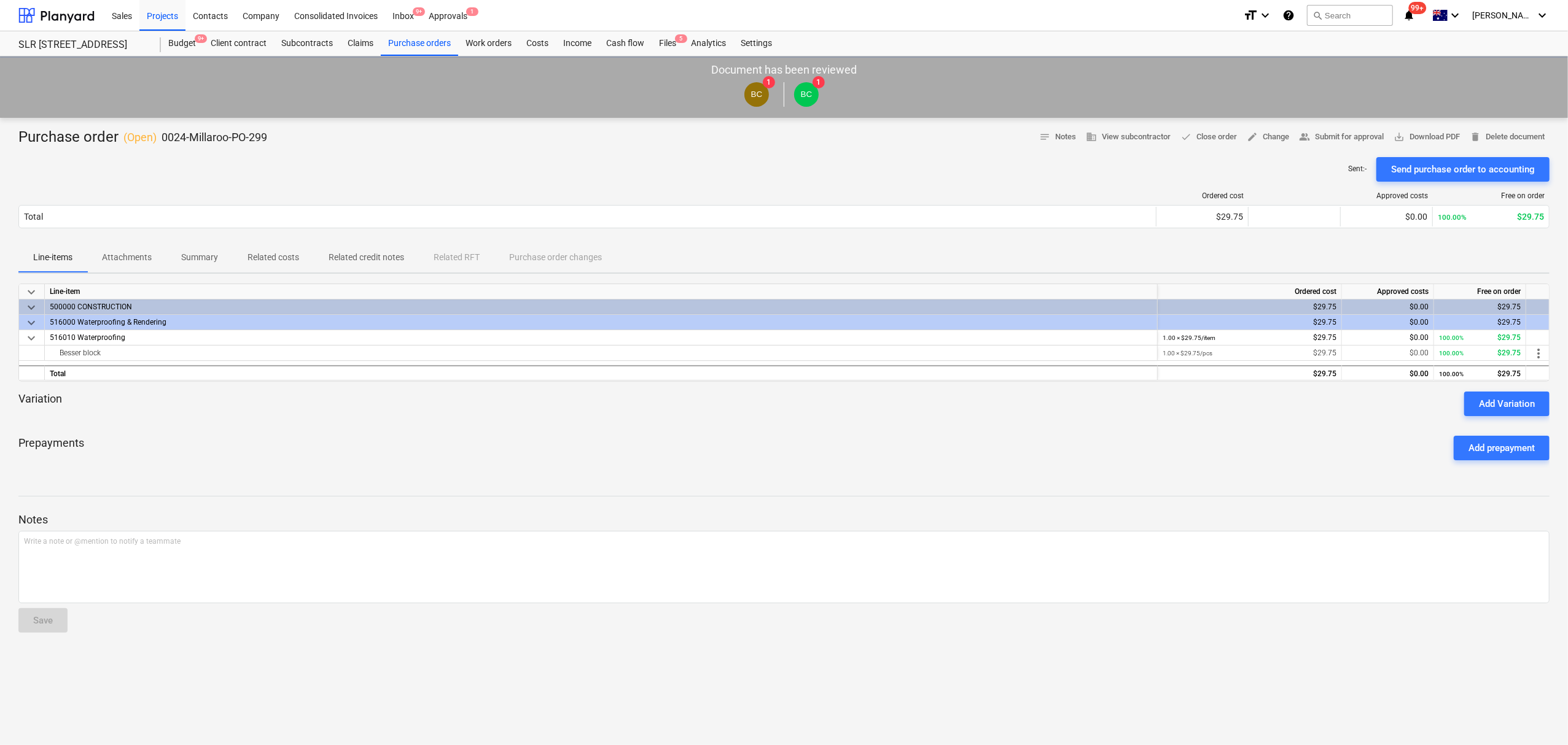
click at [126, 198] on div at bounding box center [588, 196] width 1138 height 8
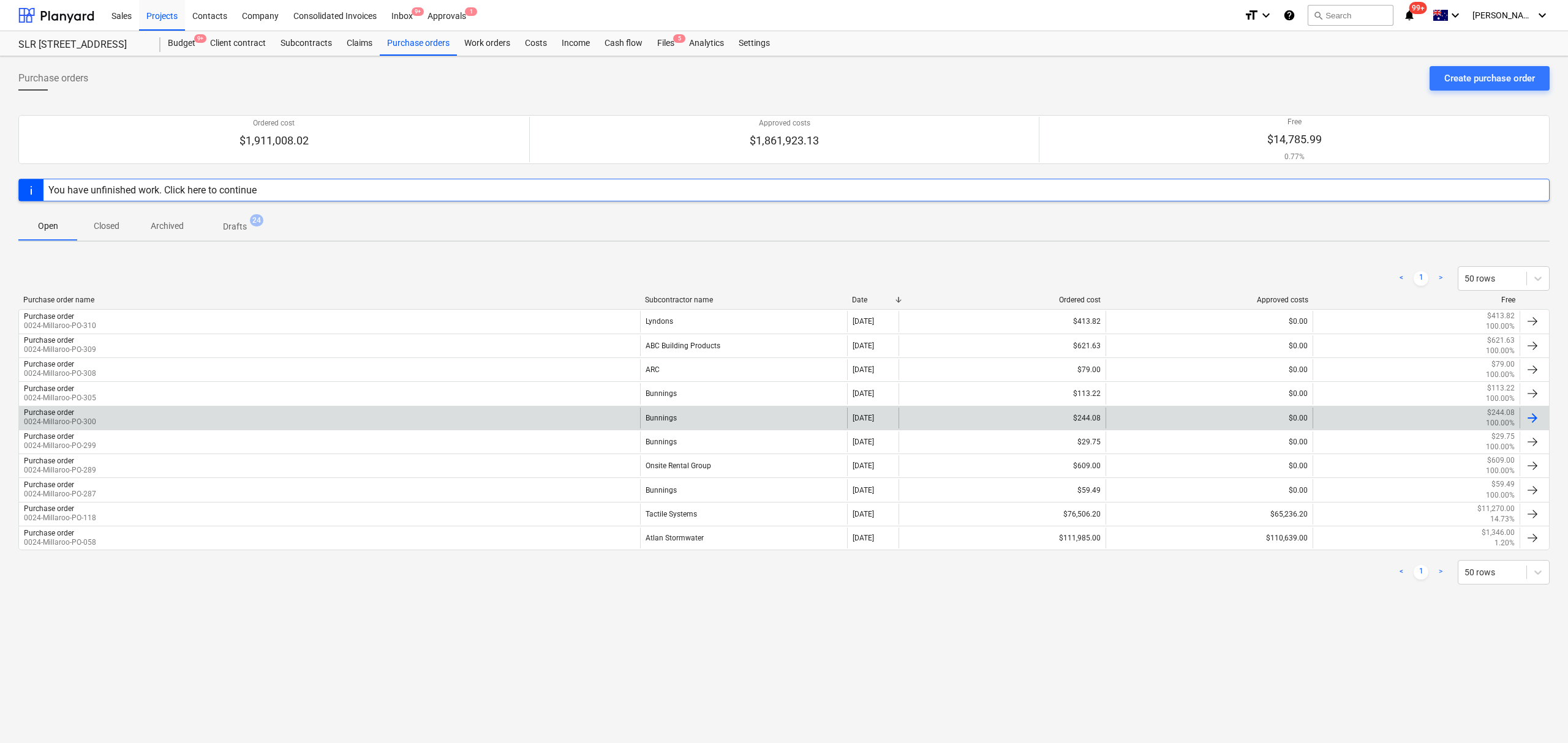
click at [231, 425] on div "Purchase order 0024-Millaroo-PO-300" at bounding box center [330, 418] width 621 height 21
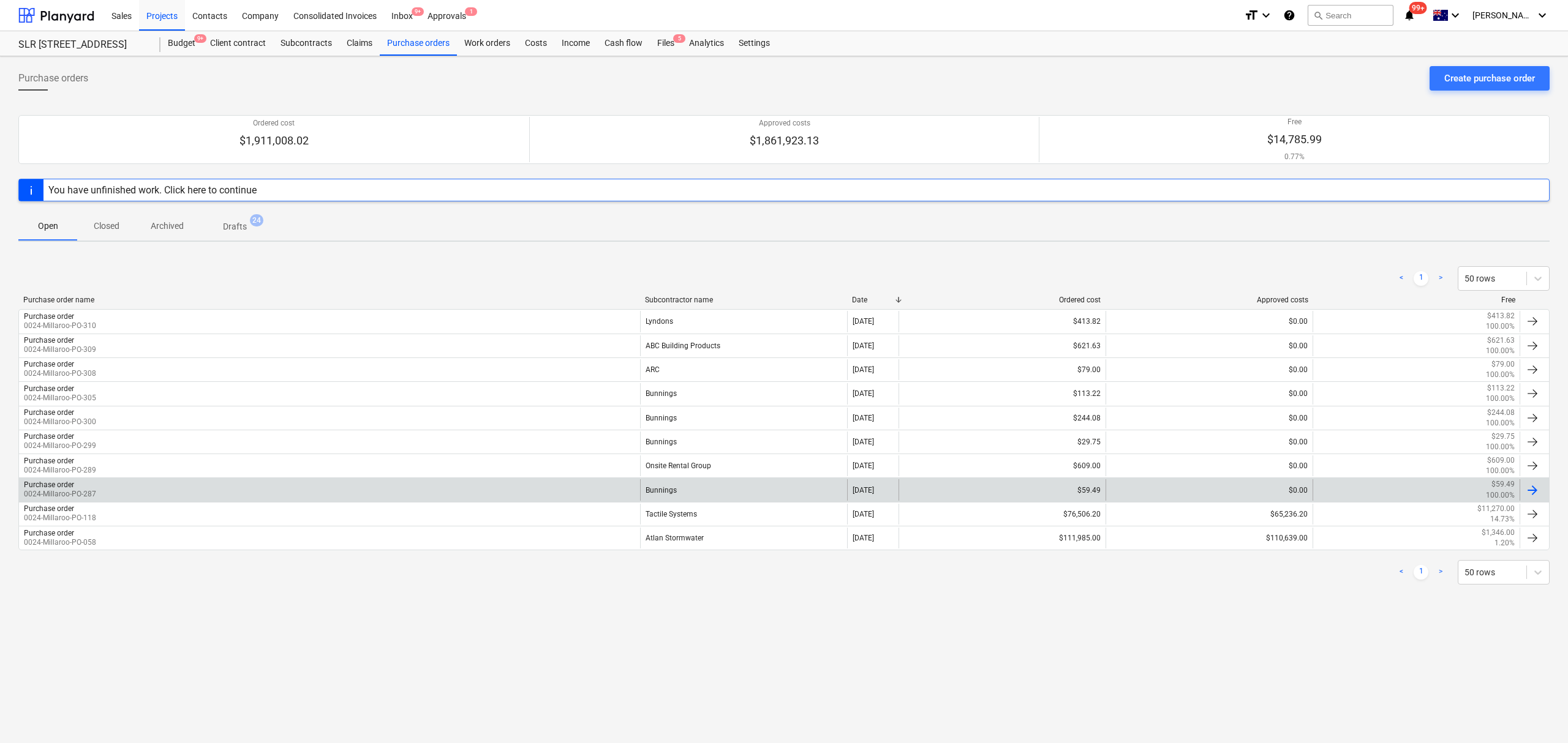
click at [251, 490] on div "Purchase order 0024-Millaroo-PO-287" at bounding box center [330, 489] width 621 height 21
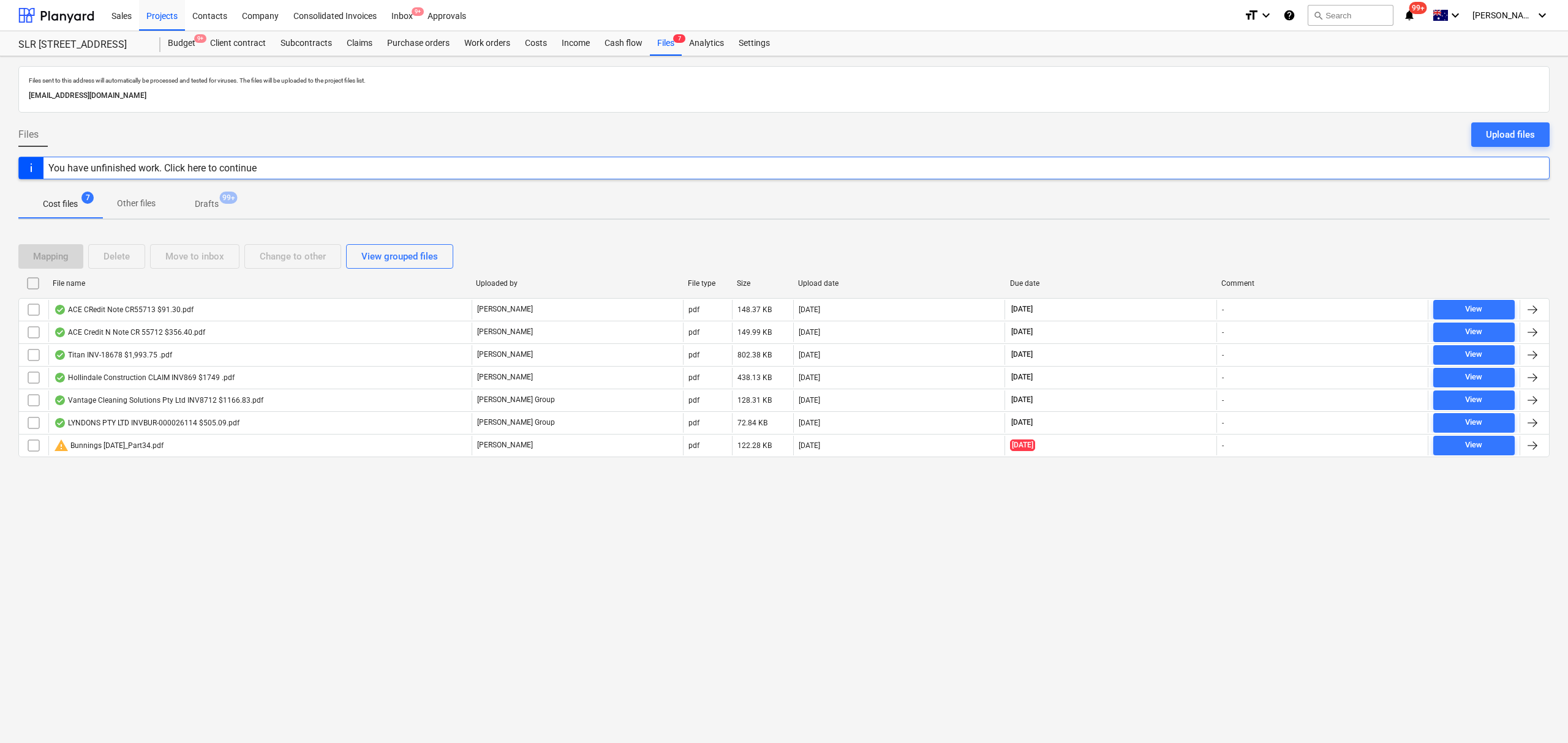
click at [1030, 283] on div "Due date" at bounding box center [1111, 283] width 202 height 8
checkbox input "false"
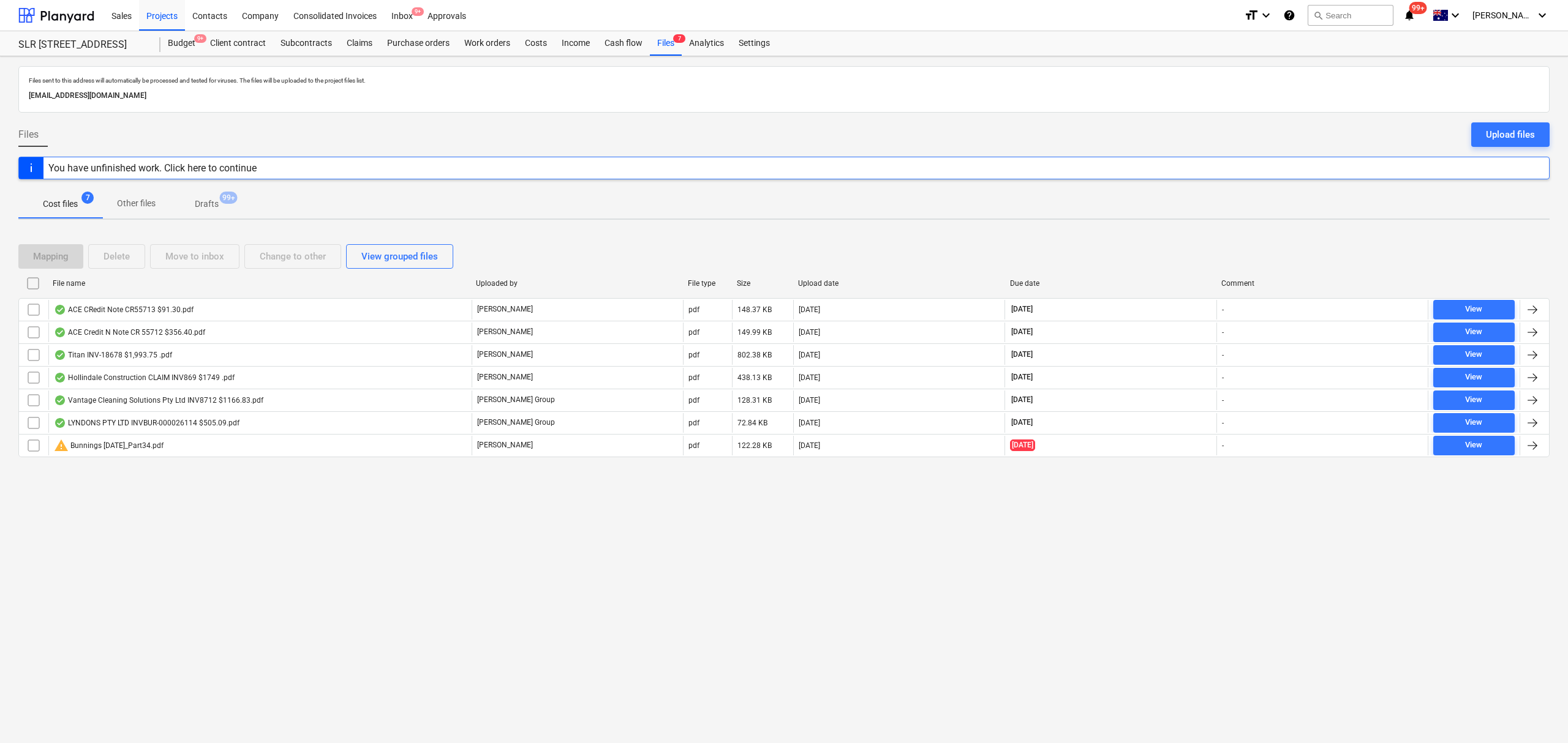
checkbox input "false"
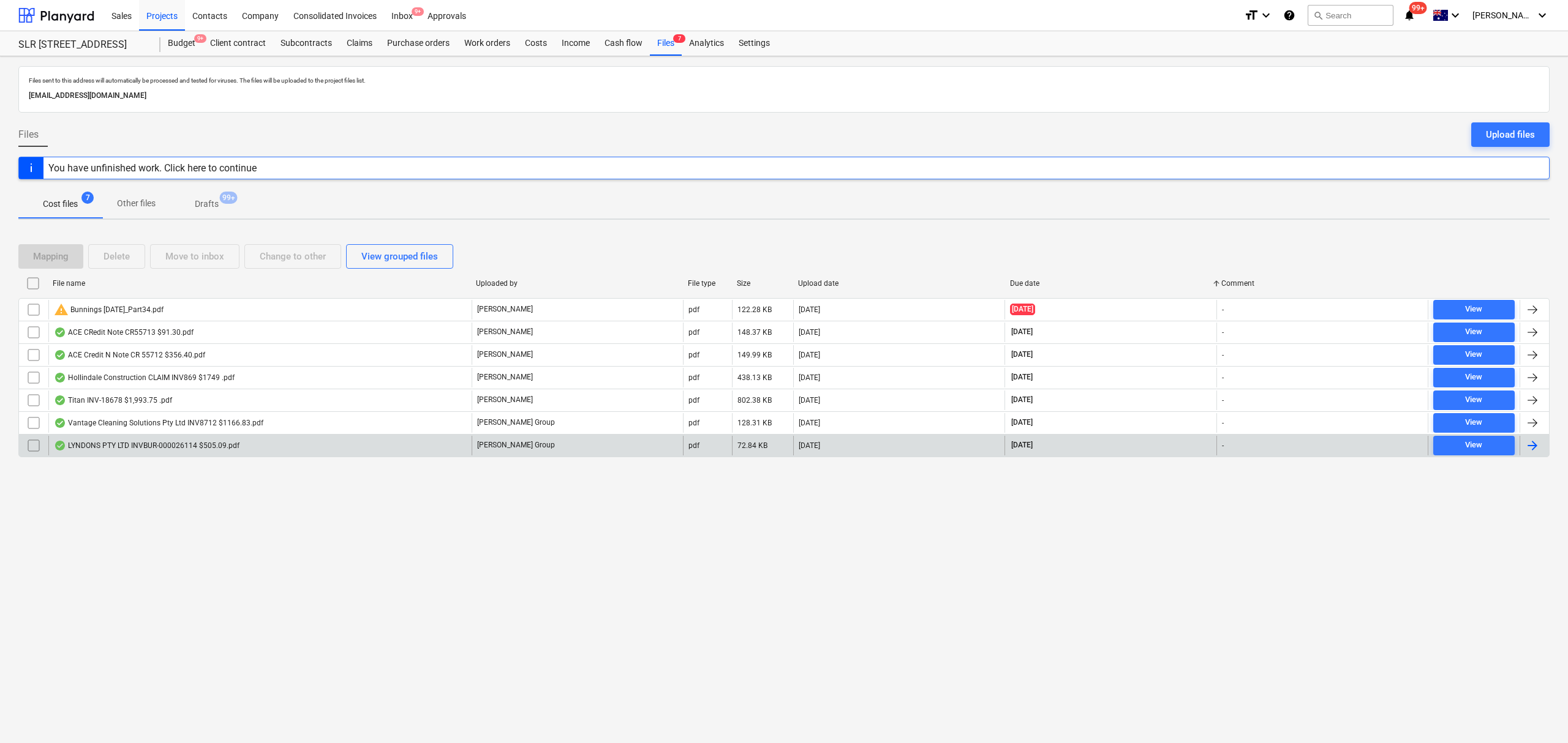
click at [302, 445] on div "LYNDONS PTY LTD INVBUR-000026114 $505.09.pdf" at bounding box center [260, 445] width 423 height 19
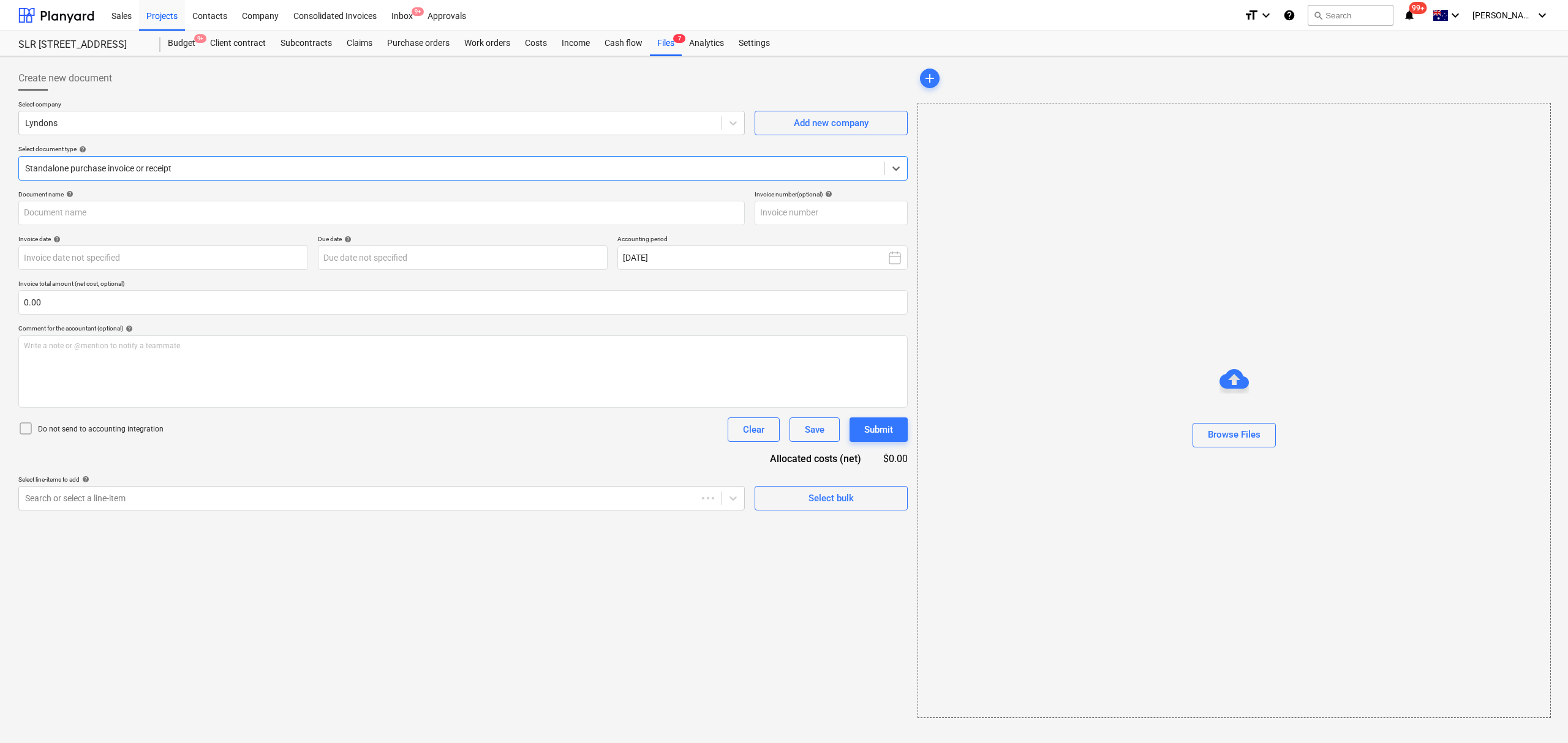
type input "BUR-000026114"
type input "21 Aug 2025"
type input "30 Sep 2025"
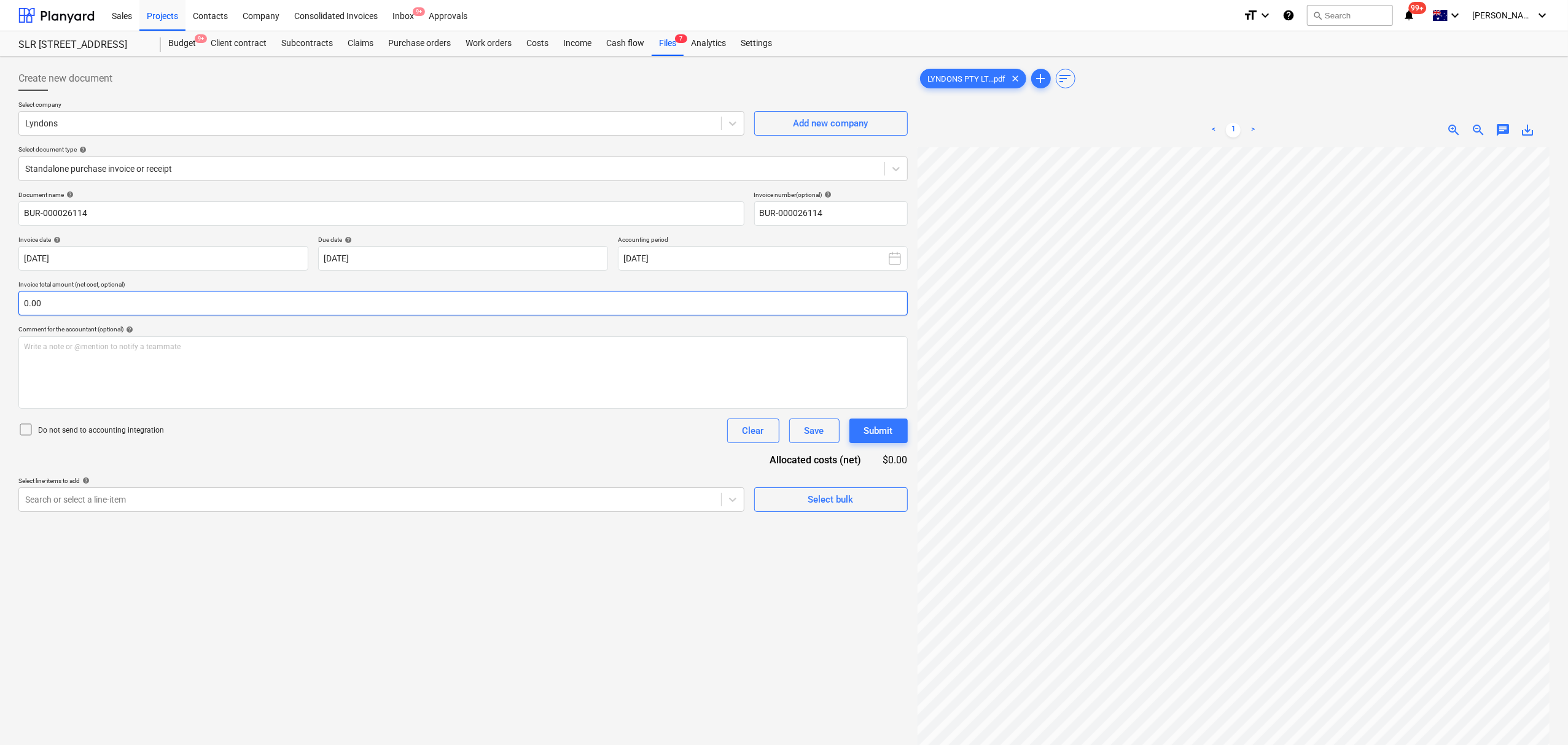
scroll to position [266, 99]
click at [286, 158] on div "Standalone purchase invoice or receipt" at bounding box center [463, 169] width 889 height 24
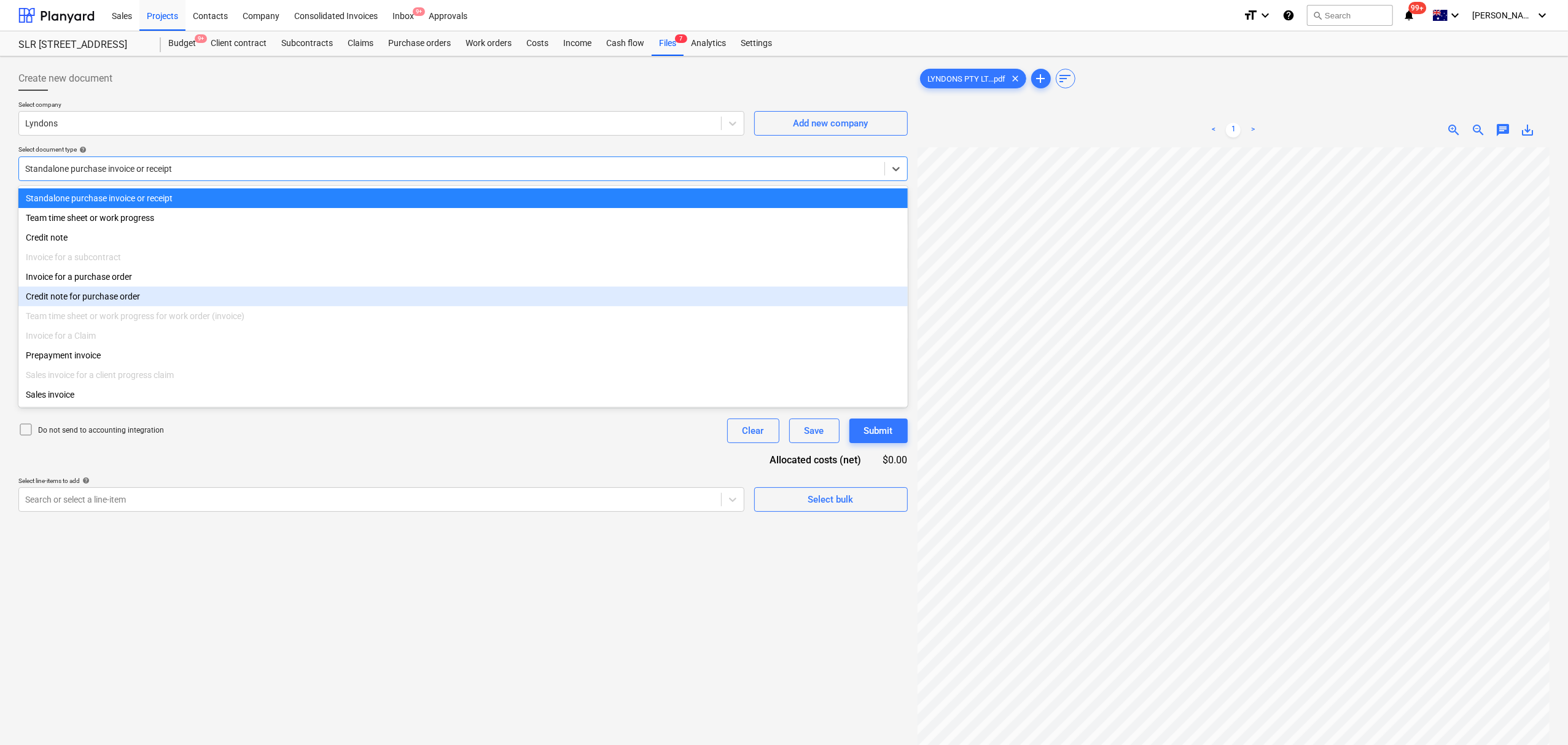
click at [283, 287] on div "Invoice for a purchase order" at bounding box center [463, 276] width 889 height 19
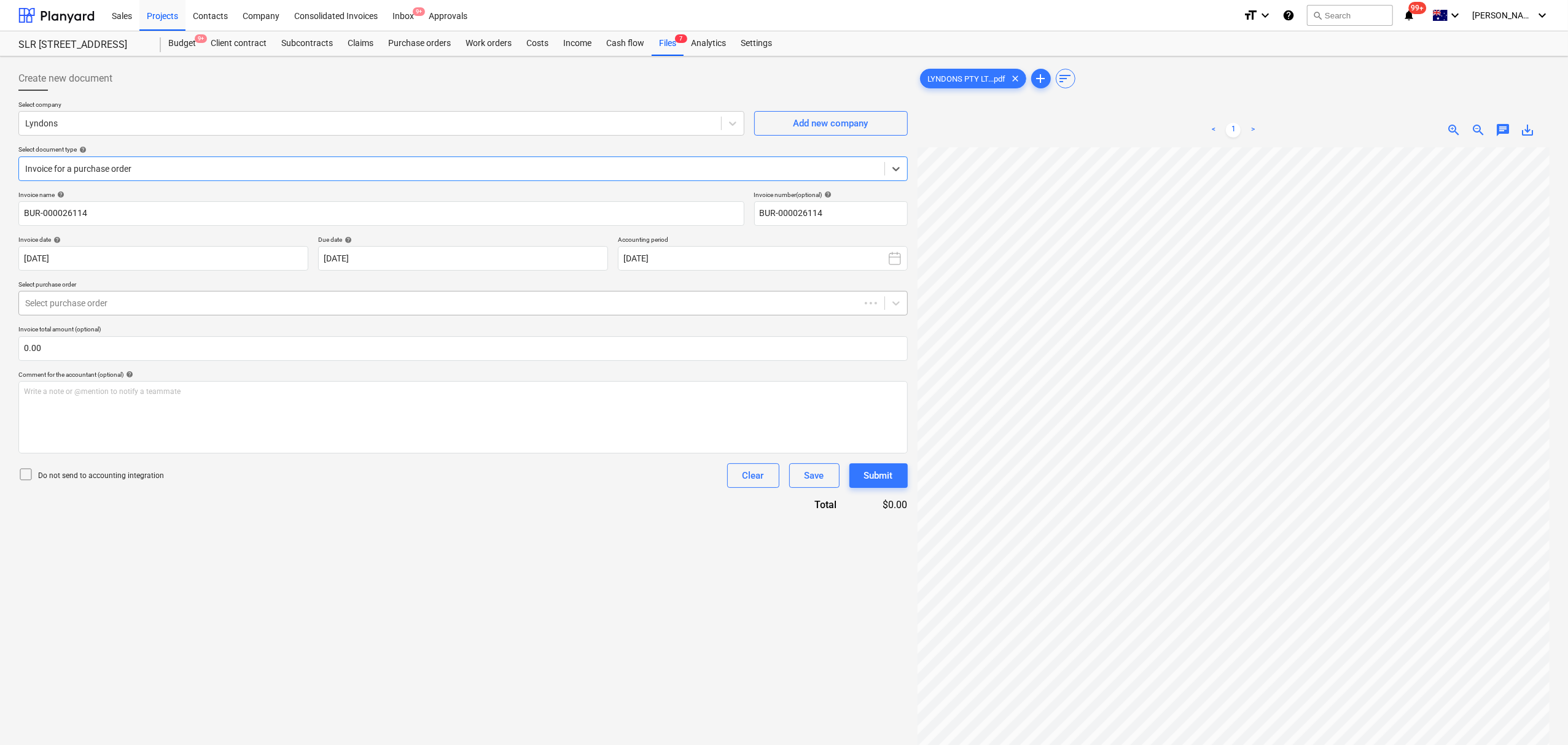
click at [259, 295] on div "Select purchase order" at bounding box center [439, 303] width 840 height 17
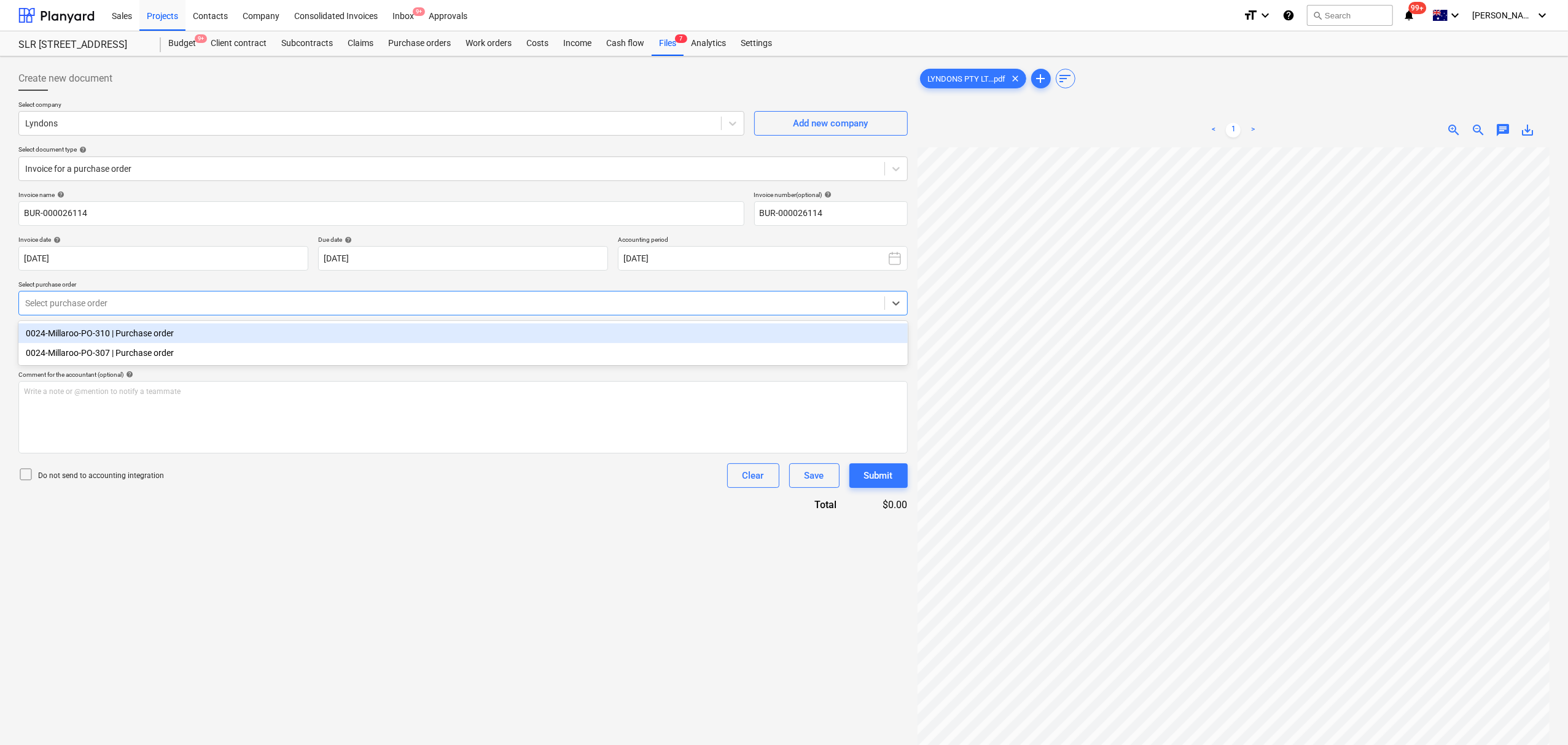
click at [259, 330] on div "0024-Millaroo-PO-310 | Purchase order" at bounding box center [463, 333] width 889 height 19
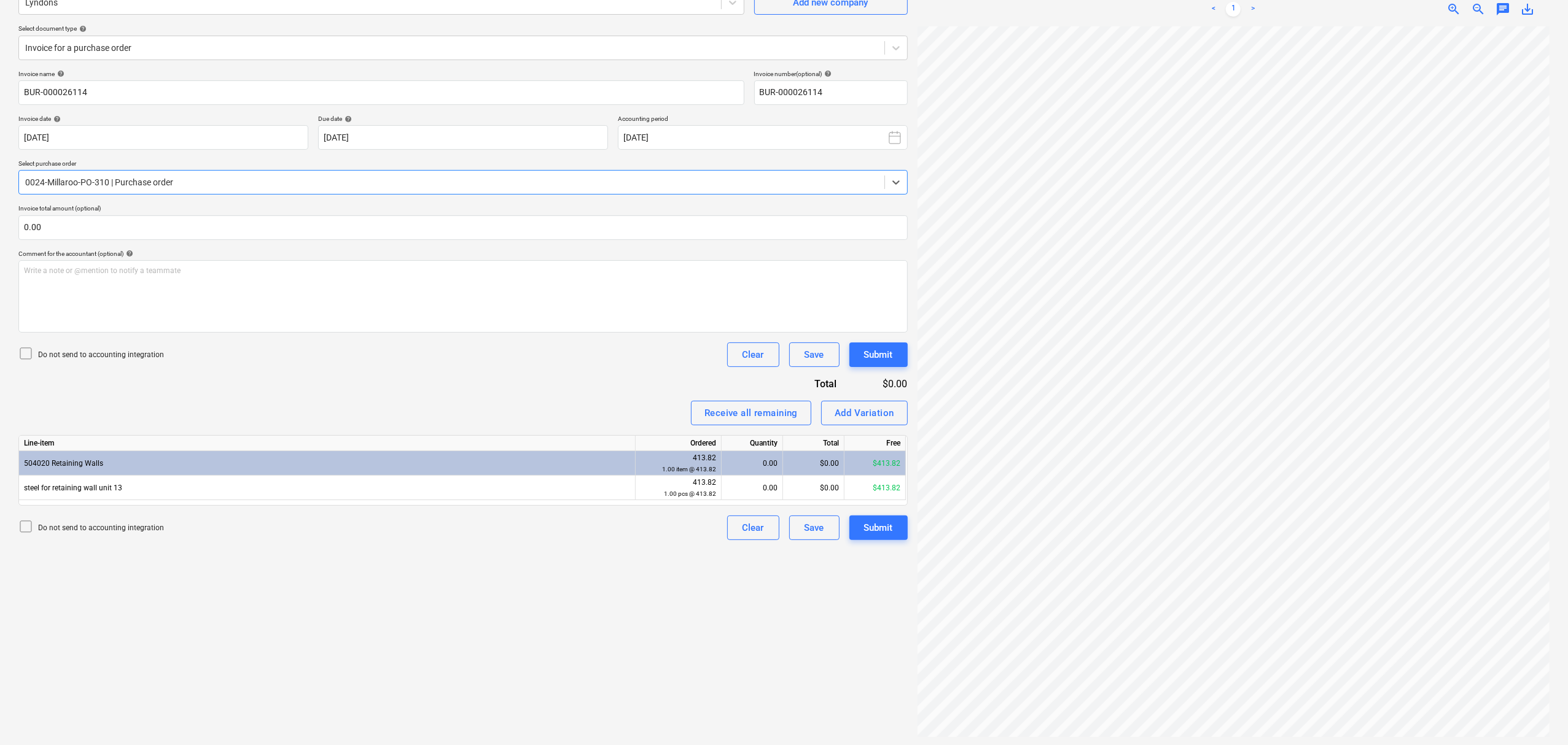
scroll to position [123, 0]
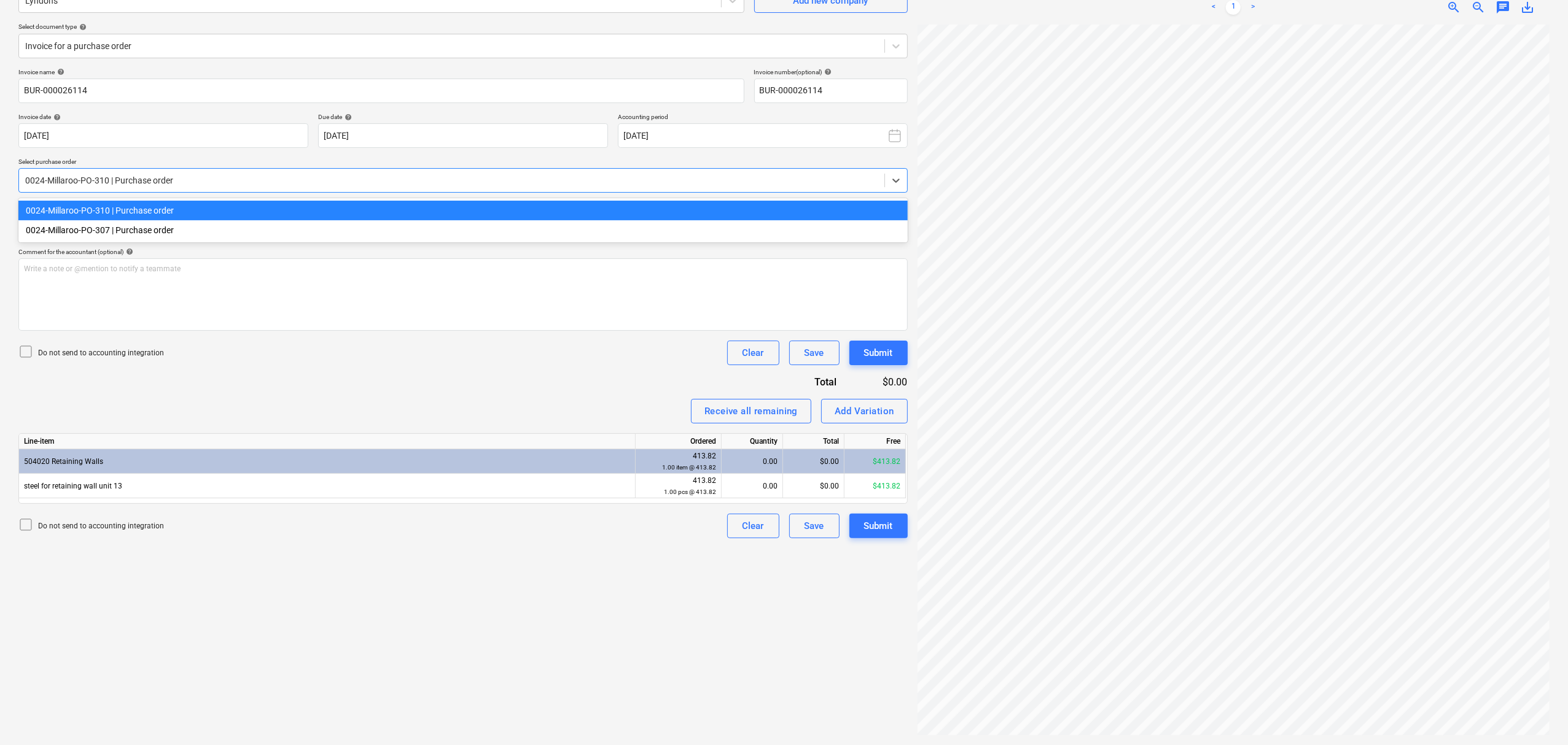
click at [249, 178] on div at bounding box center [452, 180] width 853 height 13
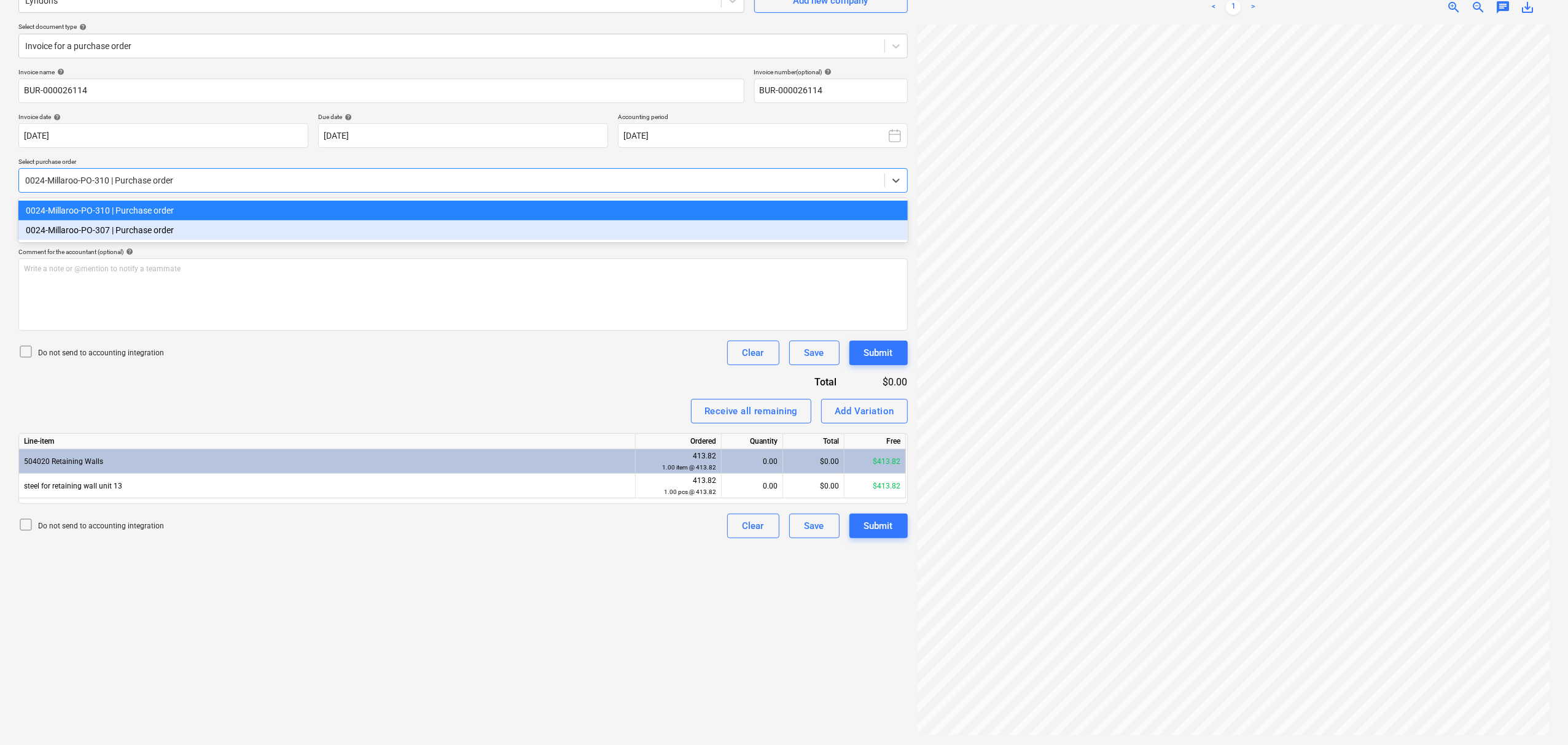
click at [253, 227] on div "0024-Millaroo-PO-307 | Purchase order" at bounding box center [463, 230] width 889 height 19
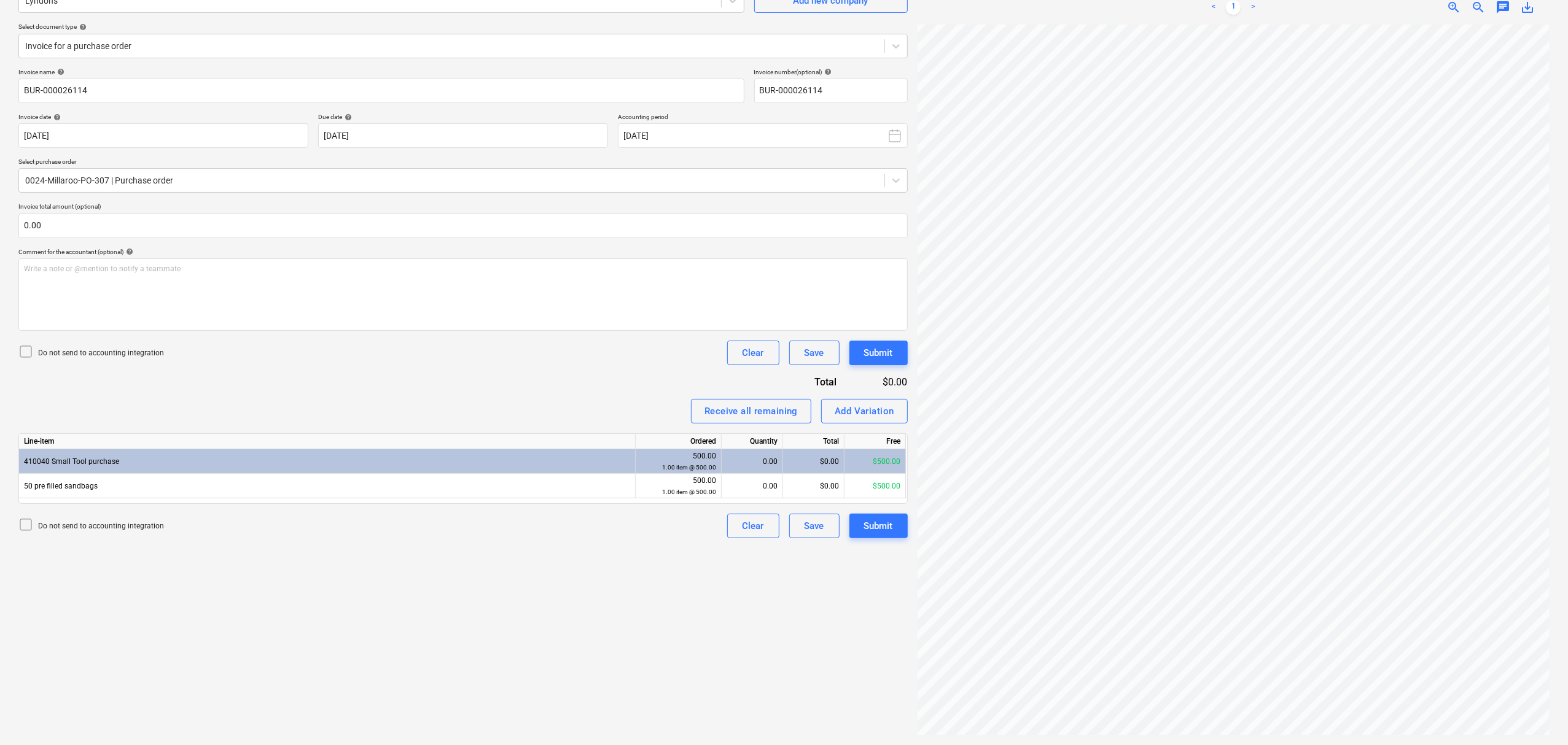
scroll to position [330, 94]
click at [1274, 0] on html "Sales Projects Contacts Company Consolidated Invoices Inbox 9+ Approvals format…" at bounding box center [784, 249] width 1568 height 745
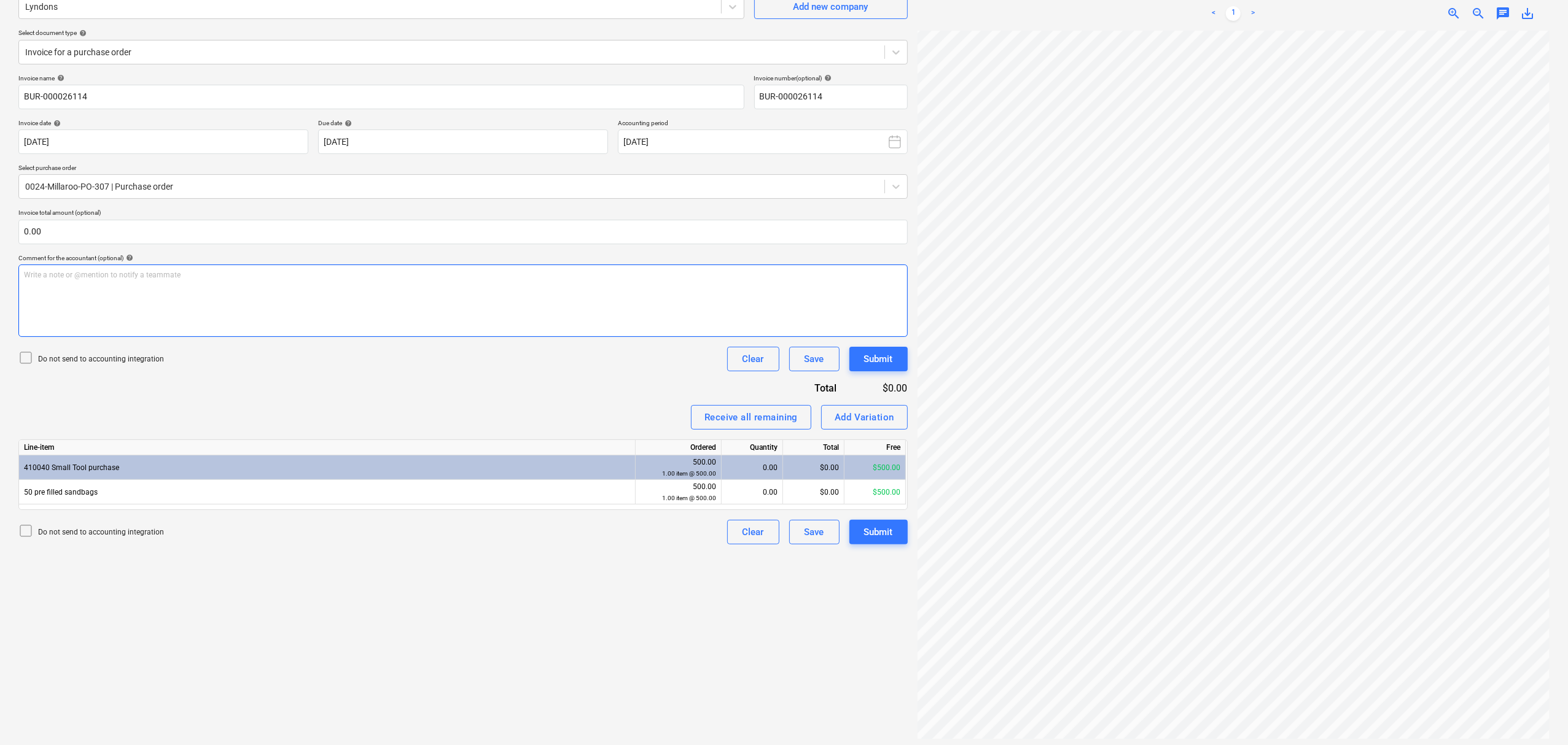
scroll to position [123, 0]
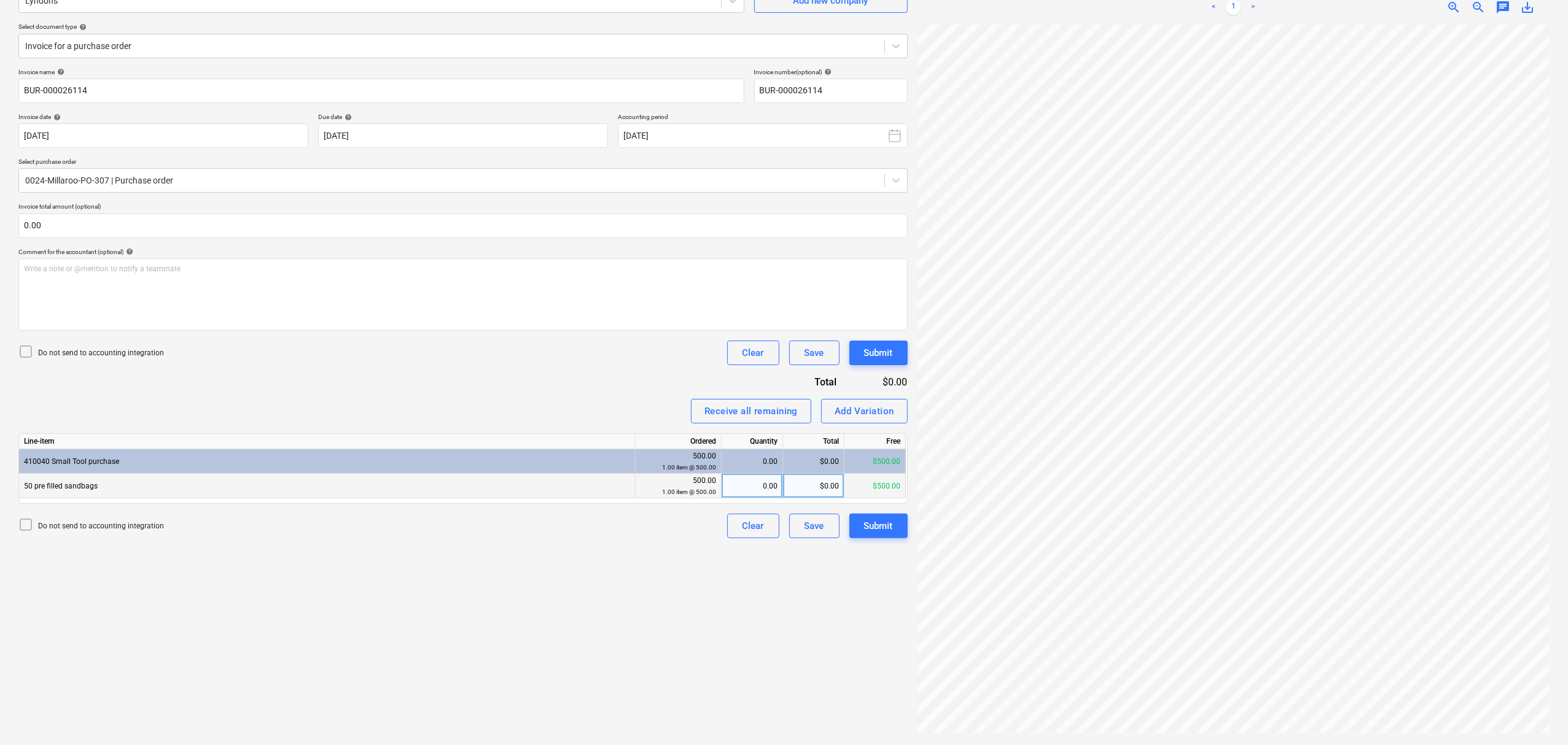
click at [761, 487] on div "0.00" at bounding box center [752, 485] width 51 height 24
type input "1"
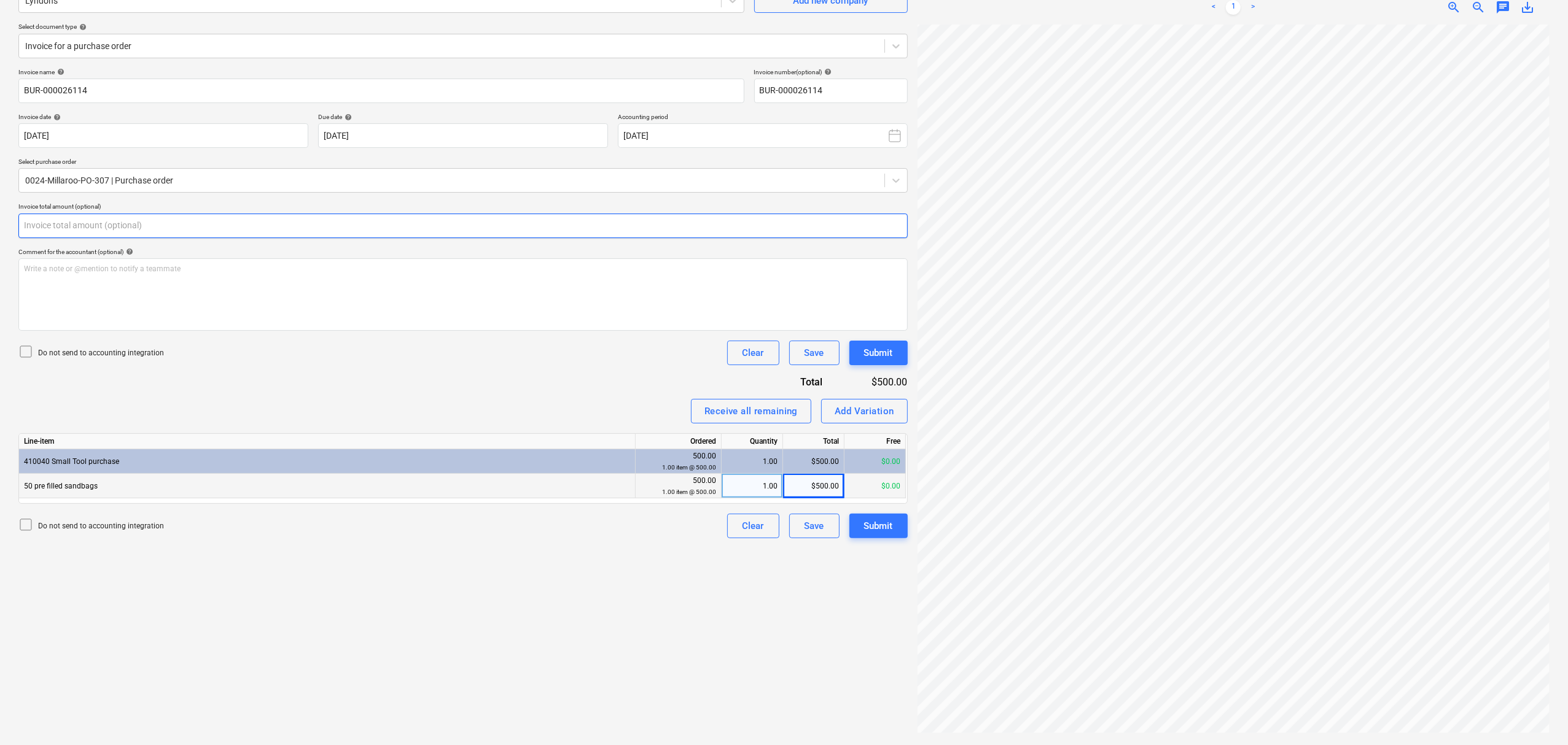
click at [141, 225] on input "text" at bounding box center [463, 225] width 889 height 24
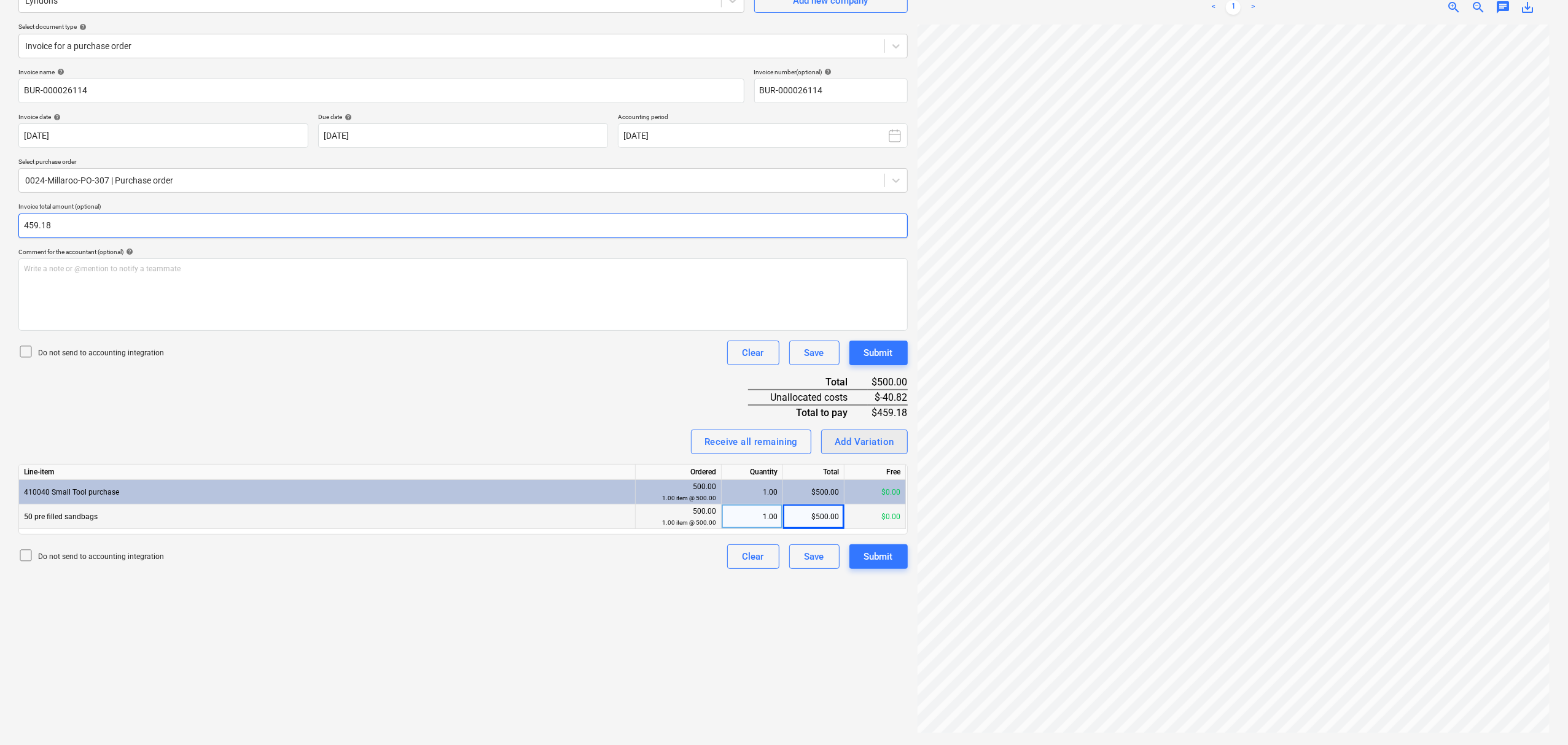
type input "459.18"
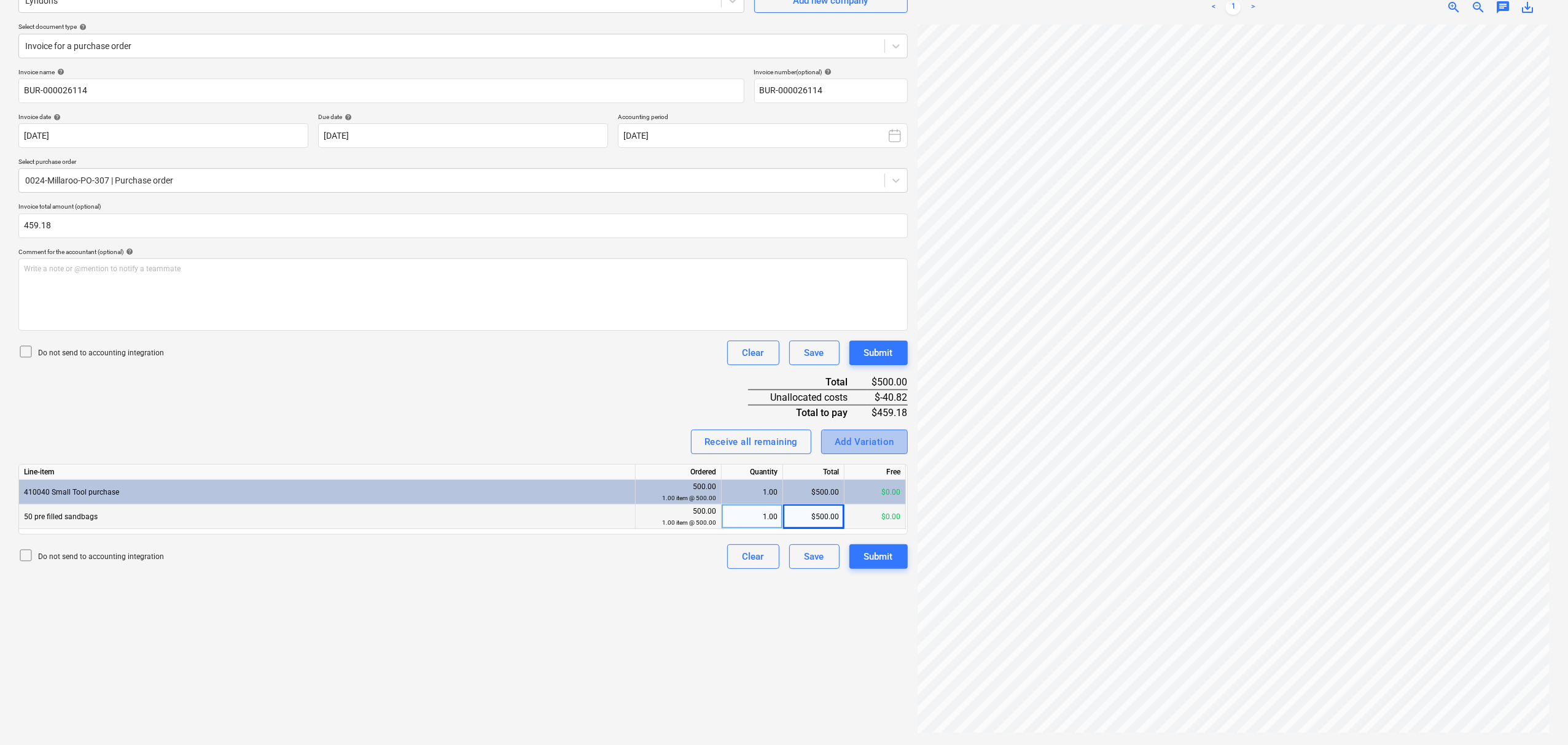
click at [860, 430] on button "Add Variation" at bounding box center [864, 442] width 87 height 24
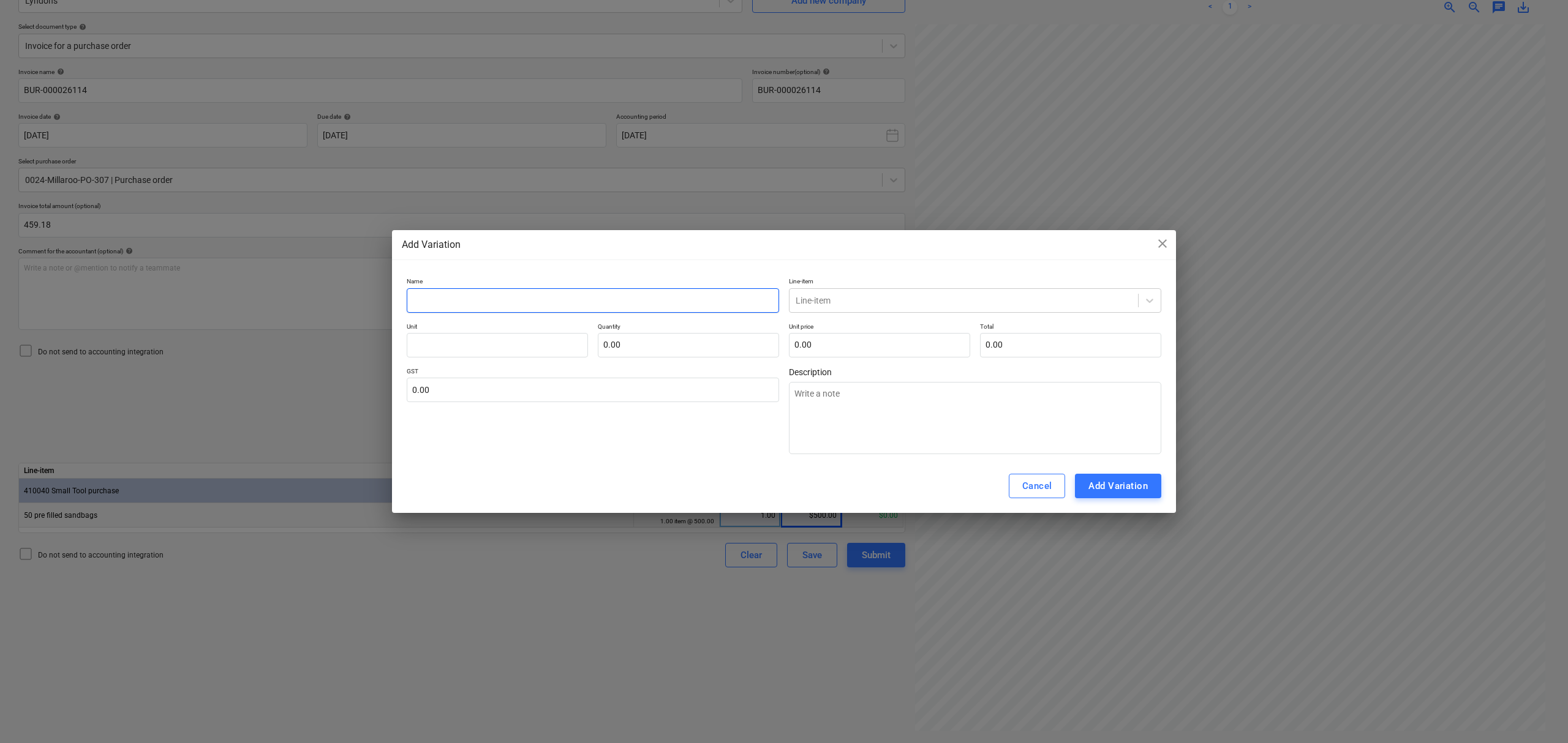
click at [587, 305] on input "text" at bounding box center [593, 300] width 372 height 24
type input "C"
type textarea "x"
type input "Cl"
type textarea "x"
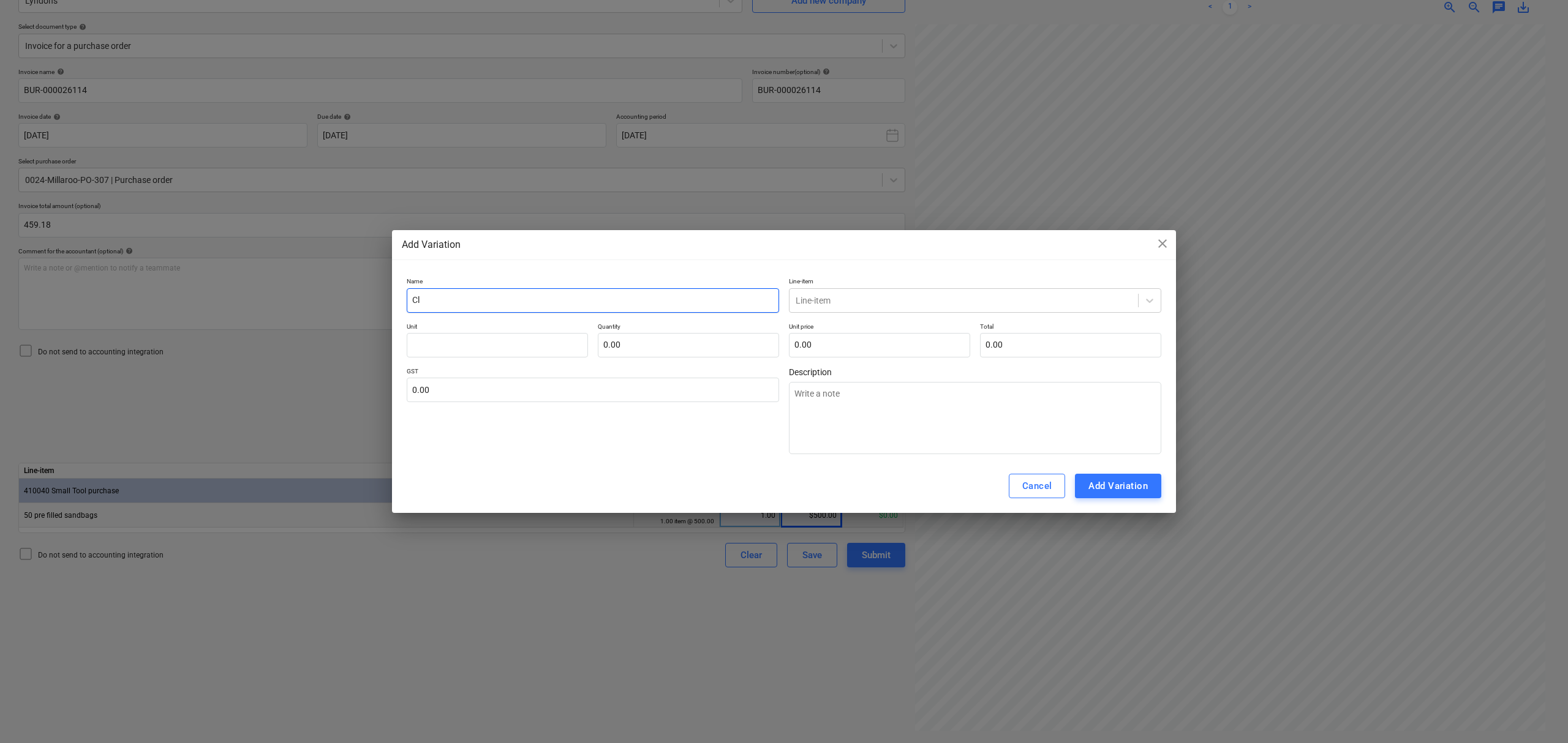
type input "Clo"
type textarea "x"
type input "Clos"
type textarea "x"
type input "Close"
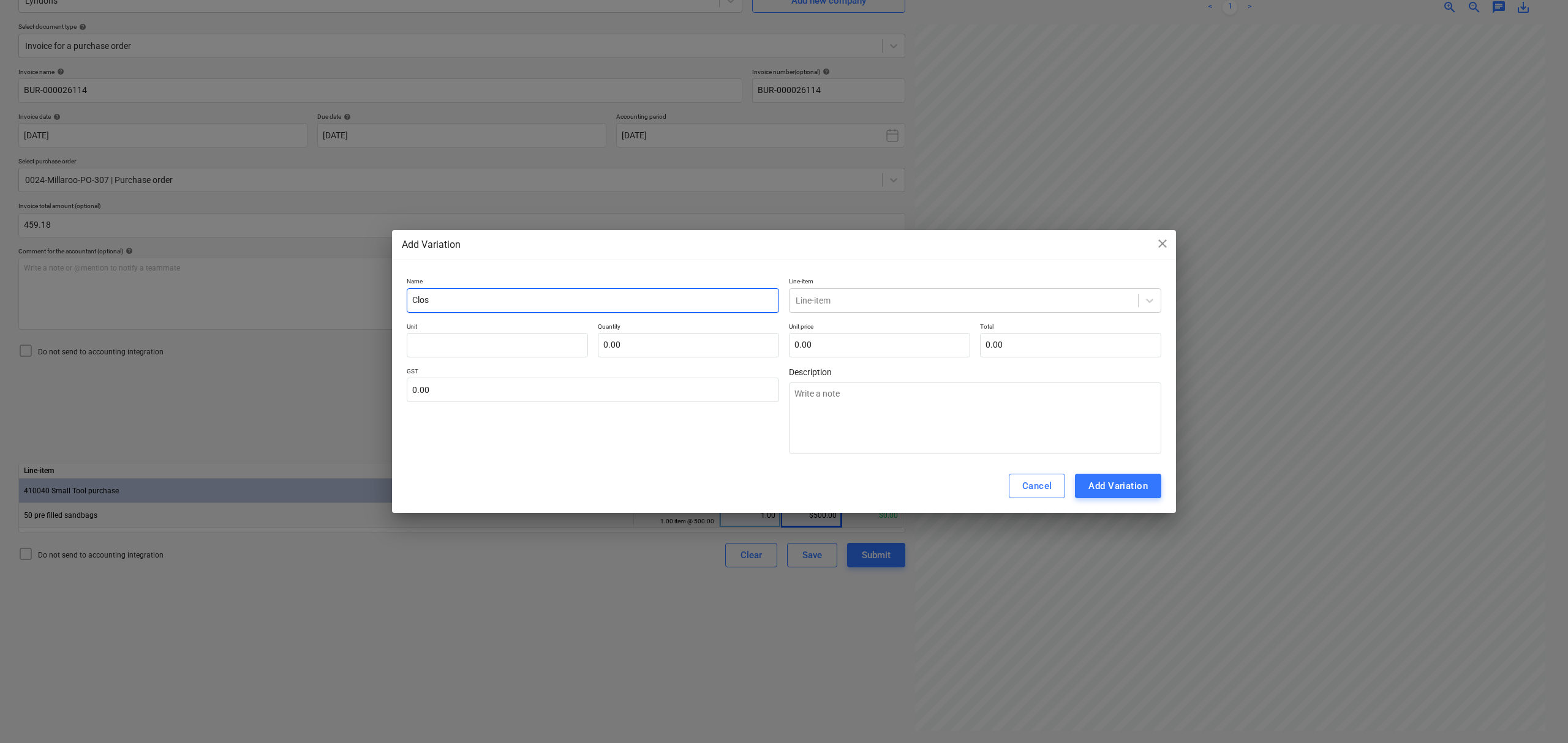
type textarea "x"
type input "Close"
type textarea "x"
type input "Close o"
type textarea "x"
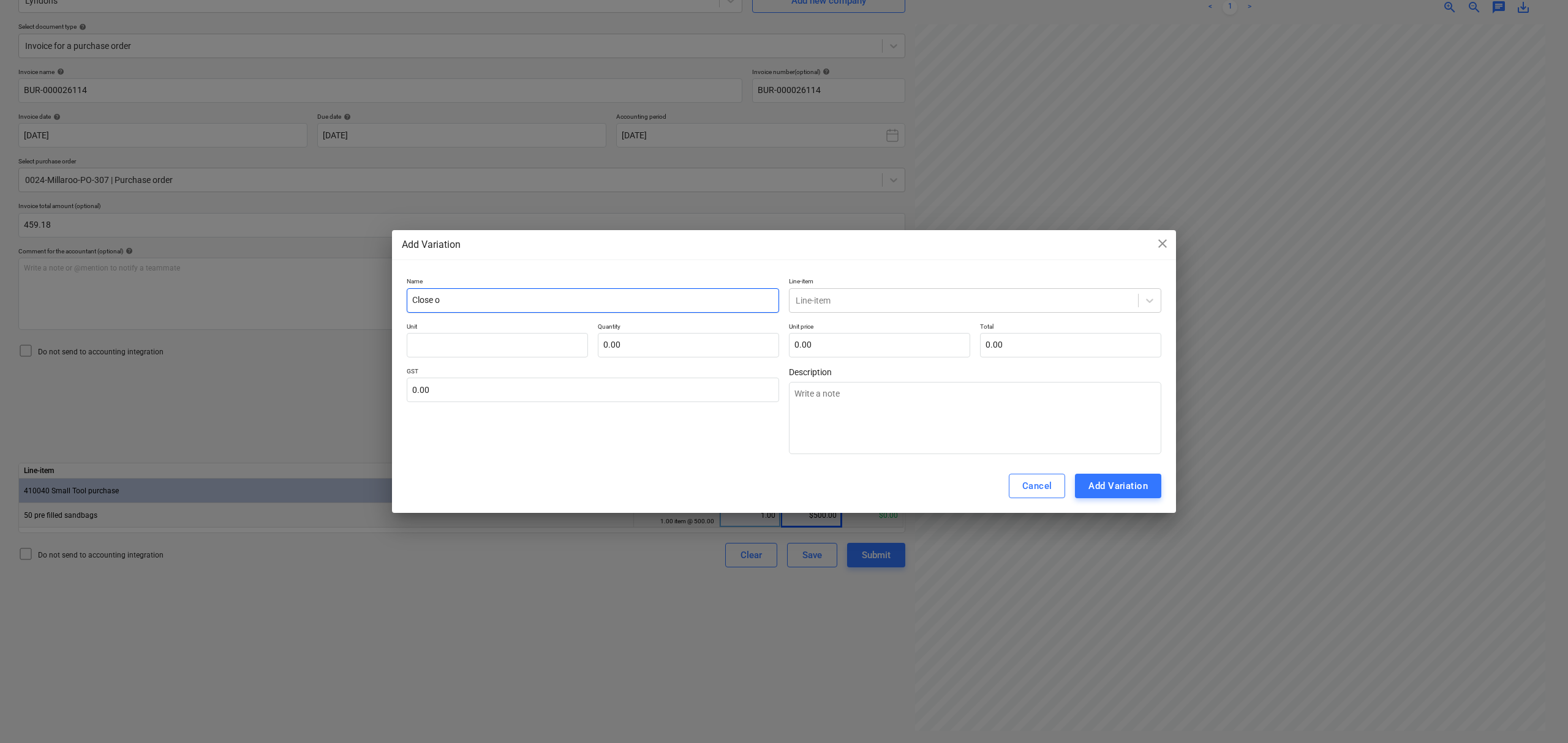
type input "Close ou"
type textarea "x"
type input "Close out"
type textarea "x"
type input "Close out"
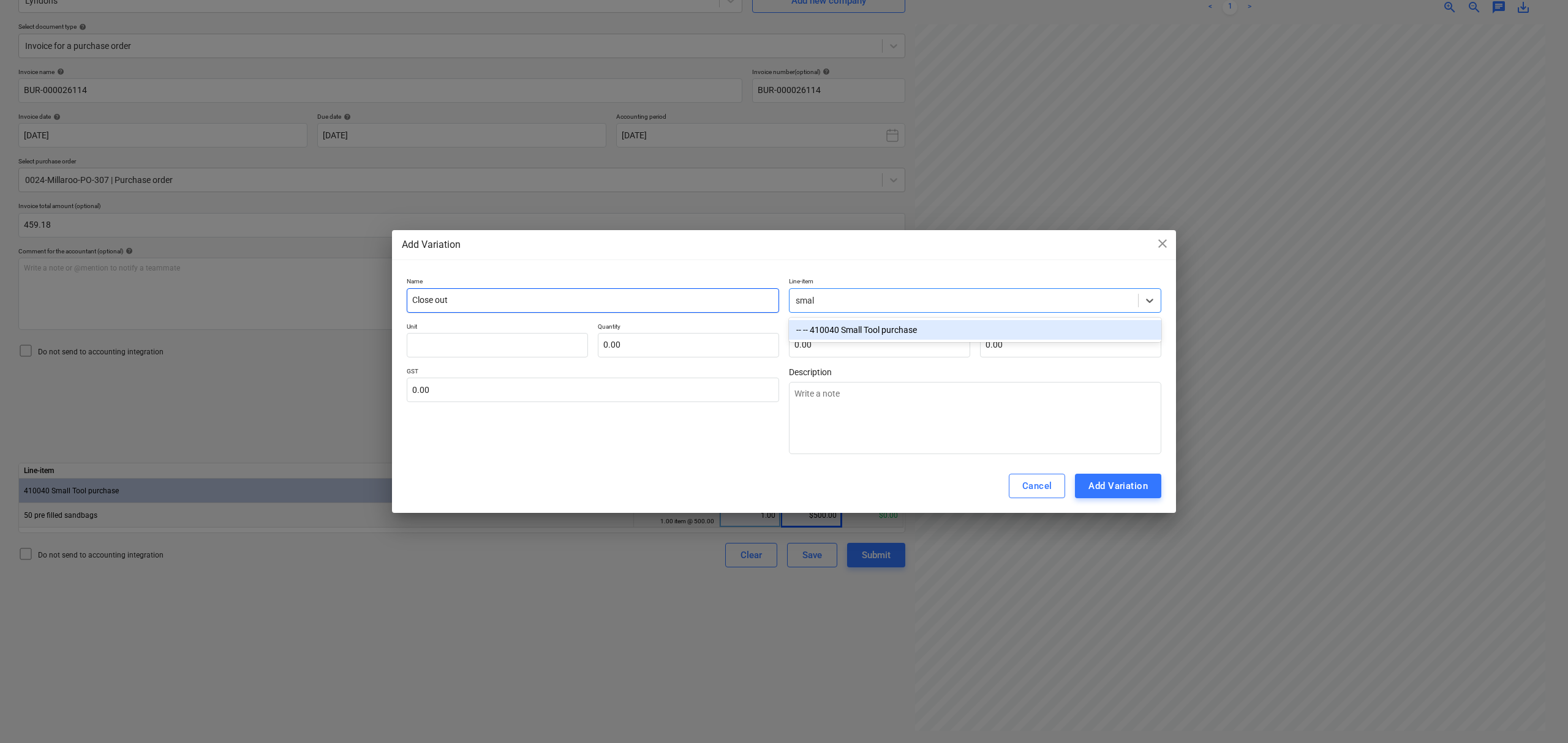
type input "small"
type textarea "x"
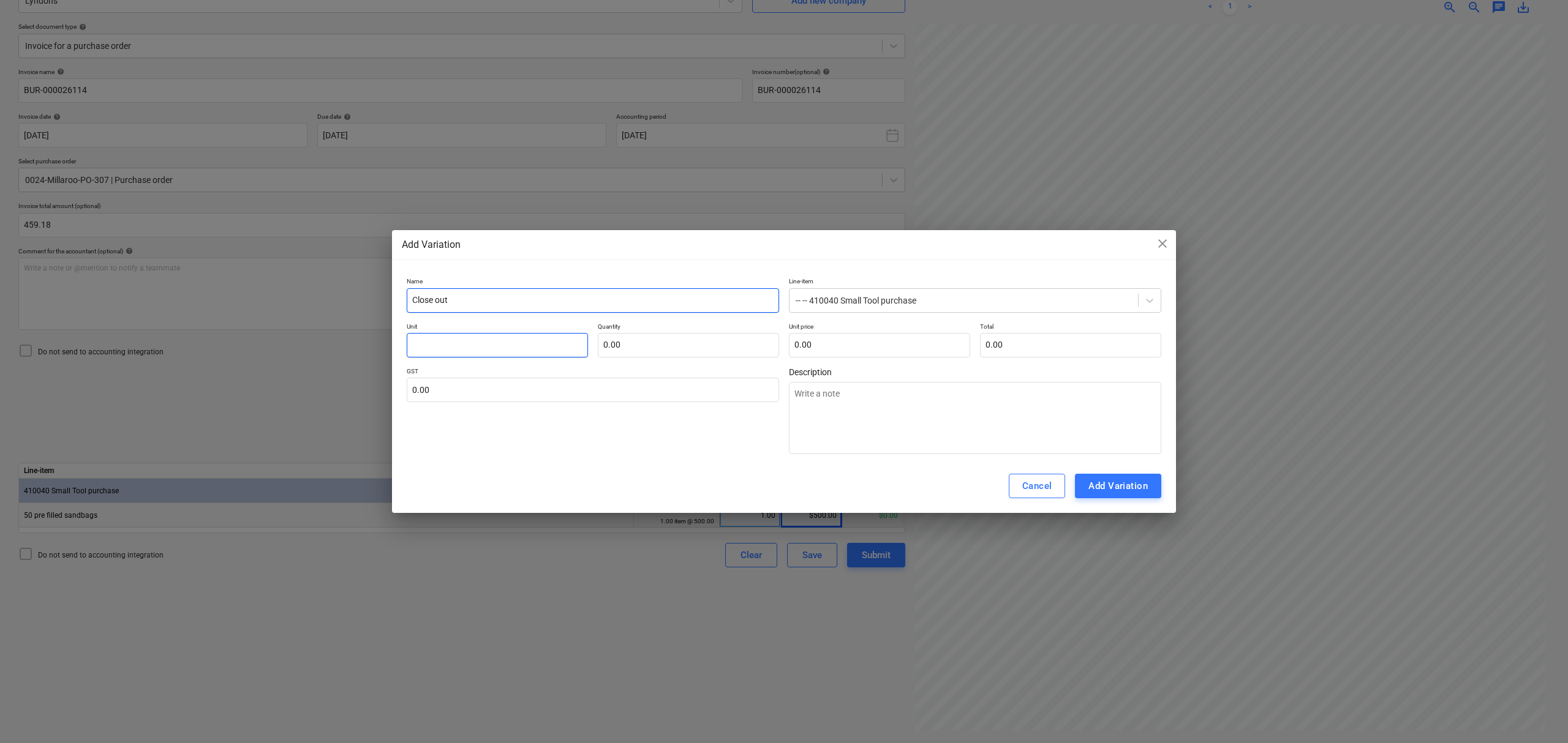
type input "i"
type textarea "x"
type input "it"
type textarea "x"
type input "ite"
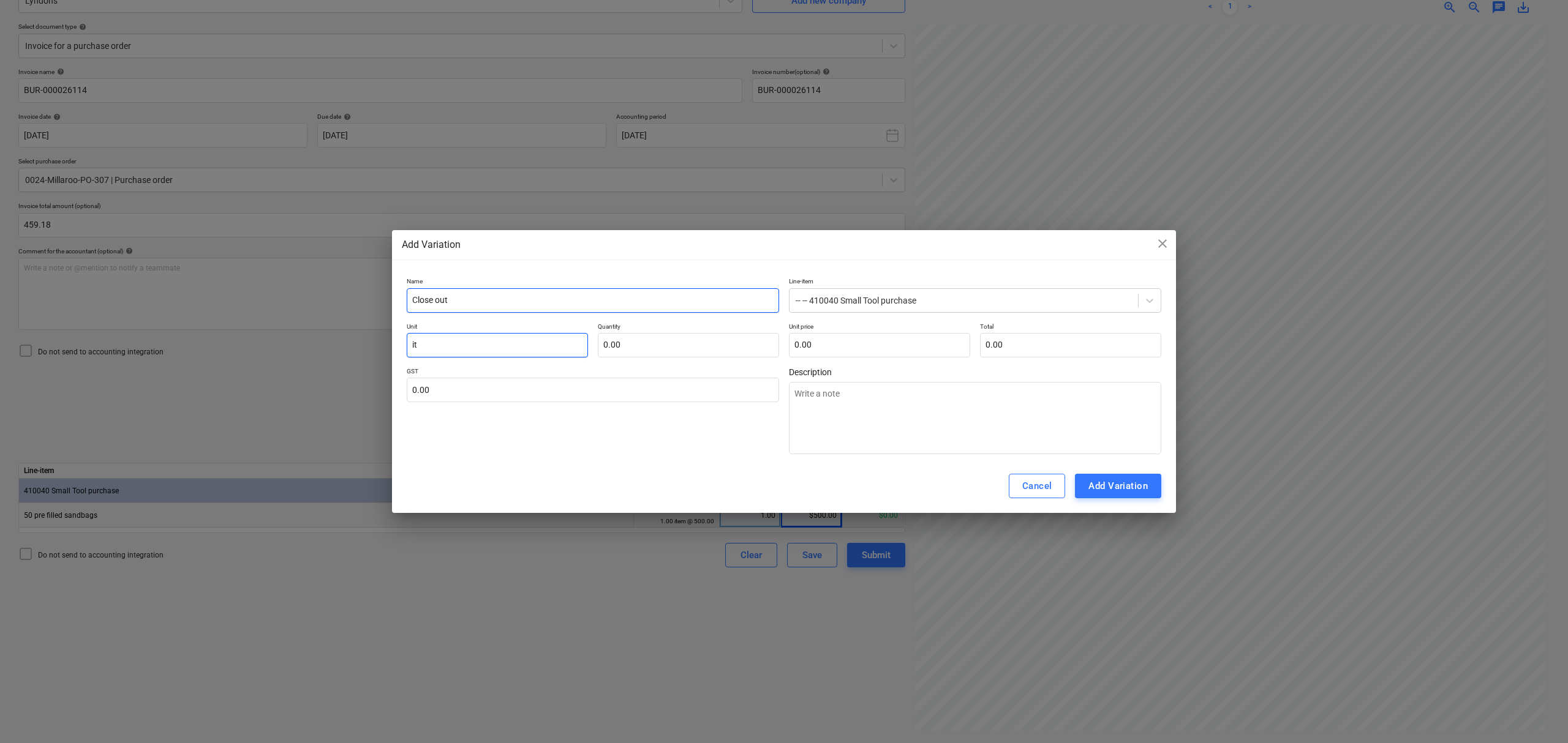
type textarea "x"
type input "item"
type textarea "x"
type input "item"
type input "-"
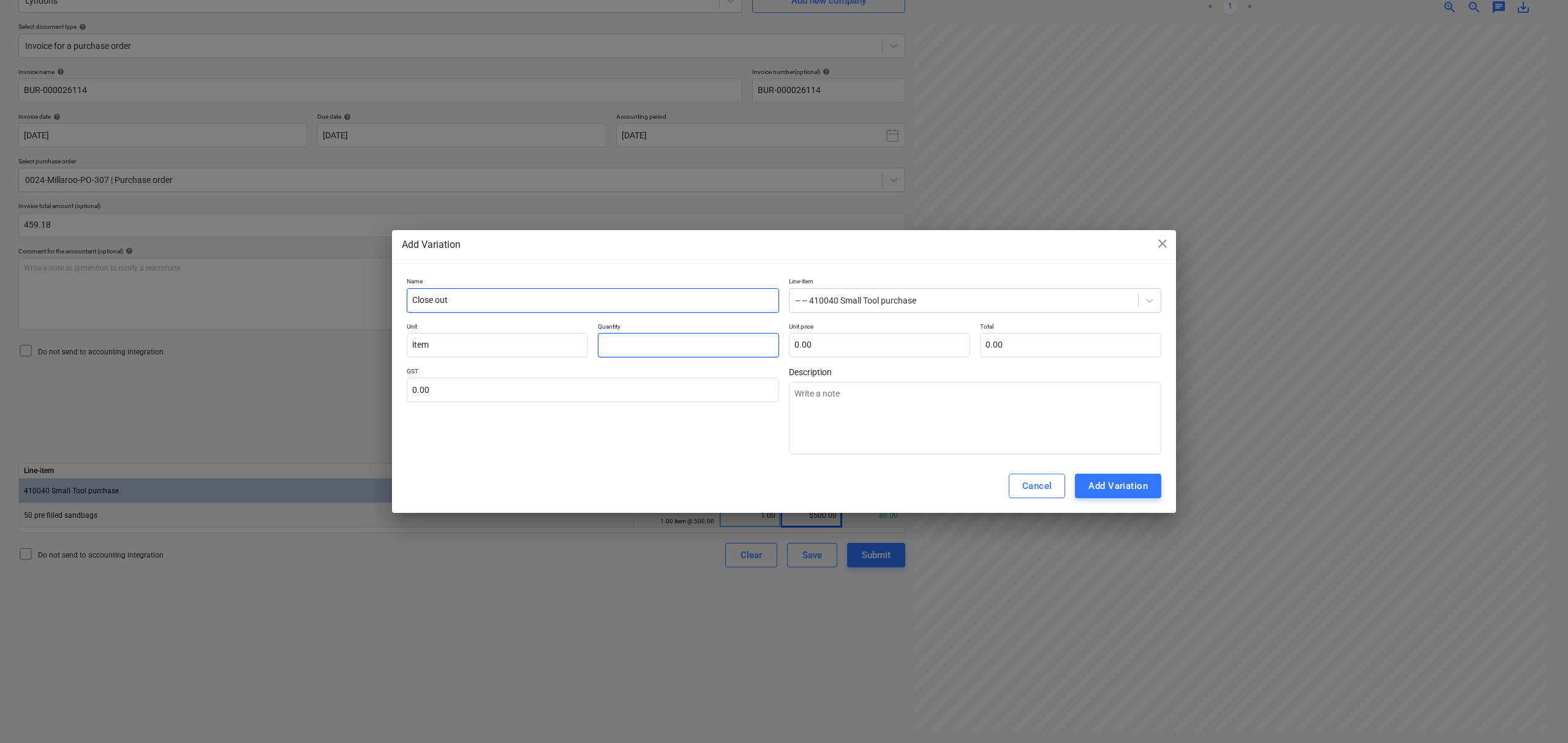
type textarea "x"
type input "-1"
type textarea "x"
type input "-1.00"
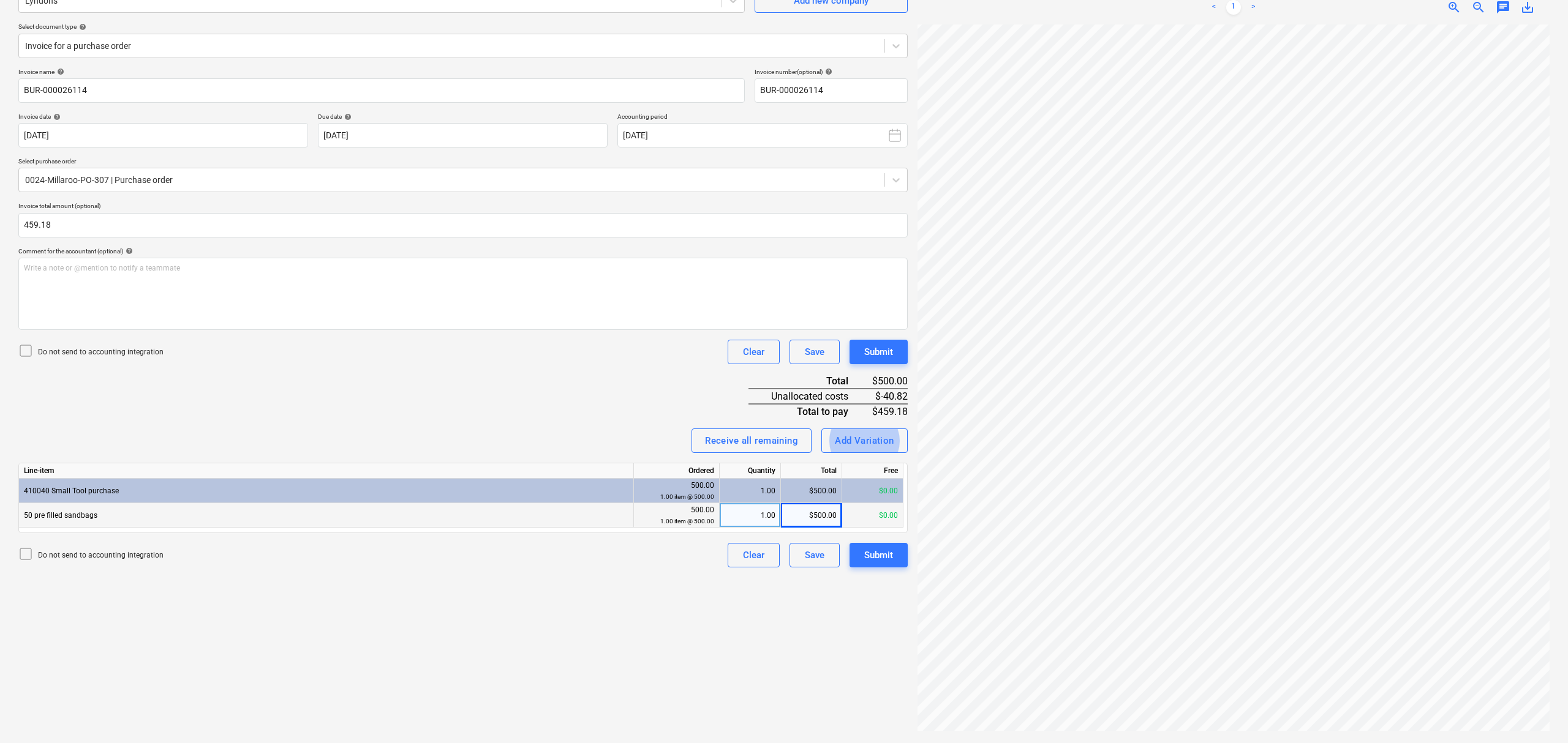
scroll to position [329, 103]
click at [885, 447] on div "Add Variation" at bounding box center [862, 440] width 60 height 16
type textarea "x"
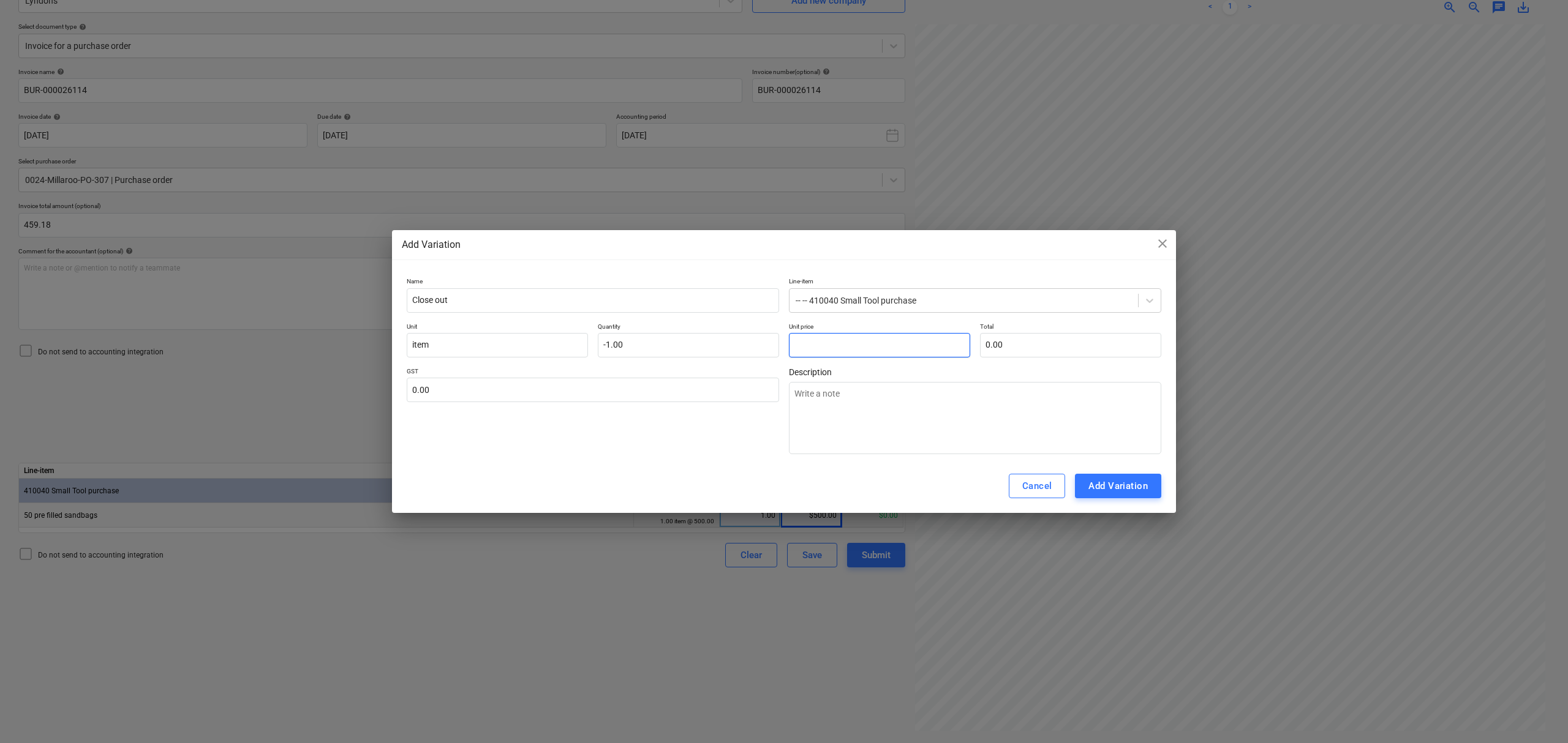
click at [868, 344] on input "text" at bounding box center [879, 345] width 182 height 24
type textarea "x"
type input "4"
type input "-4.00"
type textarea "x"
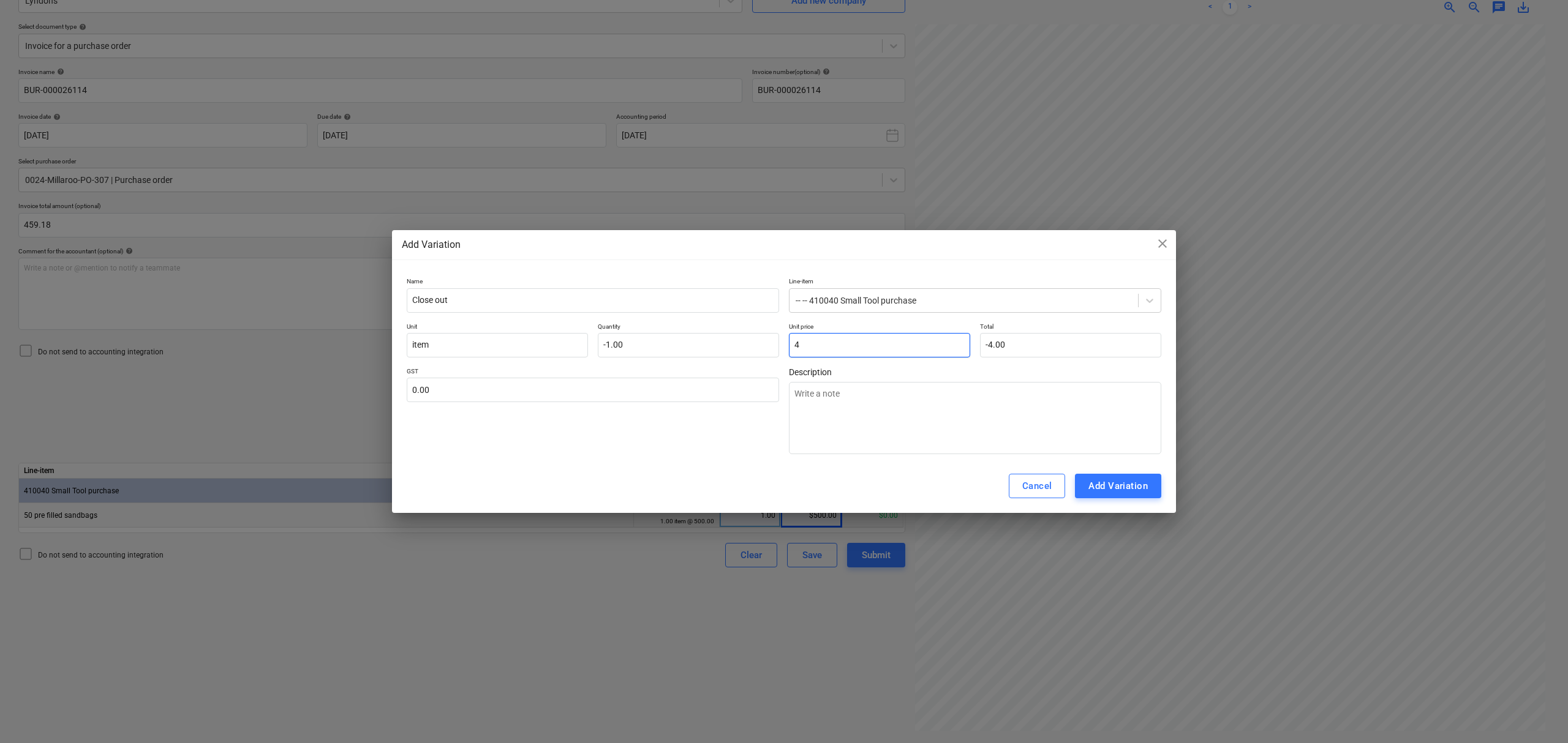
type input "40"
type input "-40.00"
type textarea "x"
type input "40."
type textarea "x"
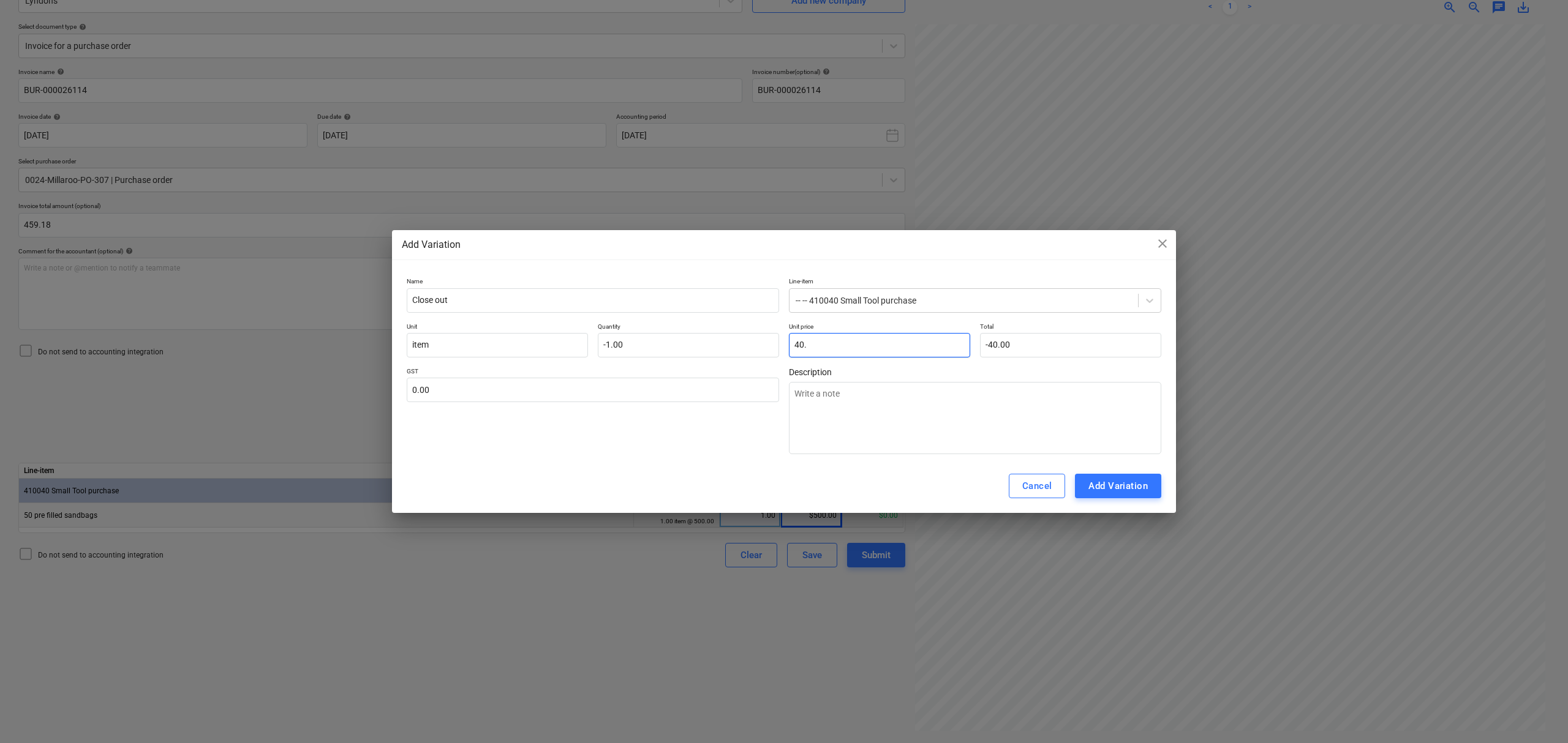
type input "40.8"
type input "-40.80"
type textarea "x"
type input "40.82"
type input "-40.82"
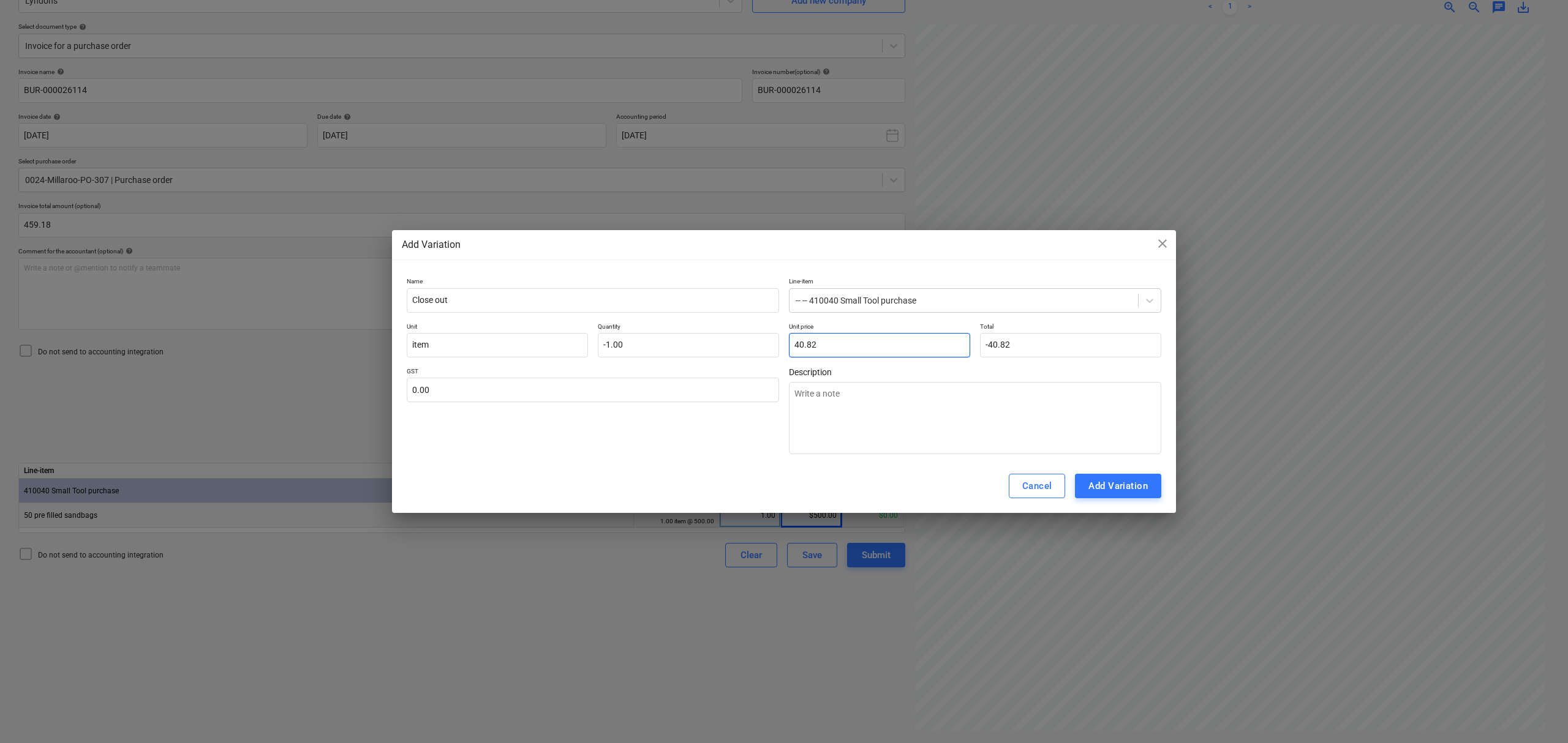
type input "40.82"
type textarea "x"
type input "1"
type textarea "x"
type input "10"
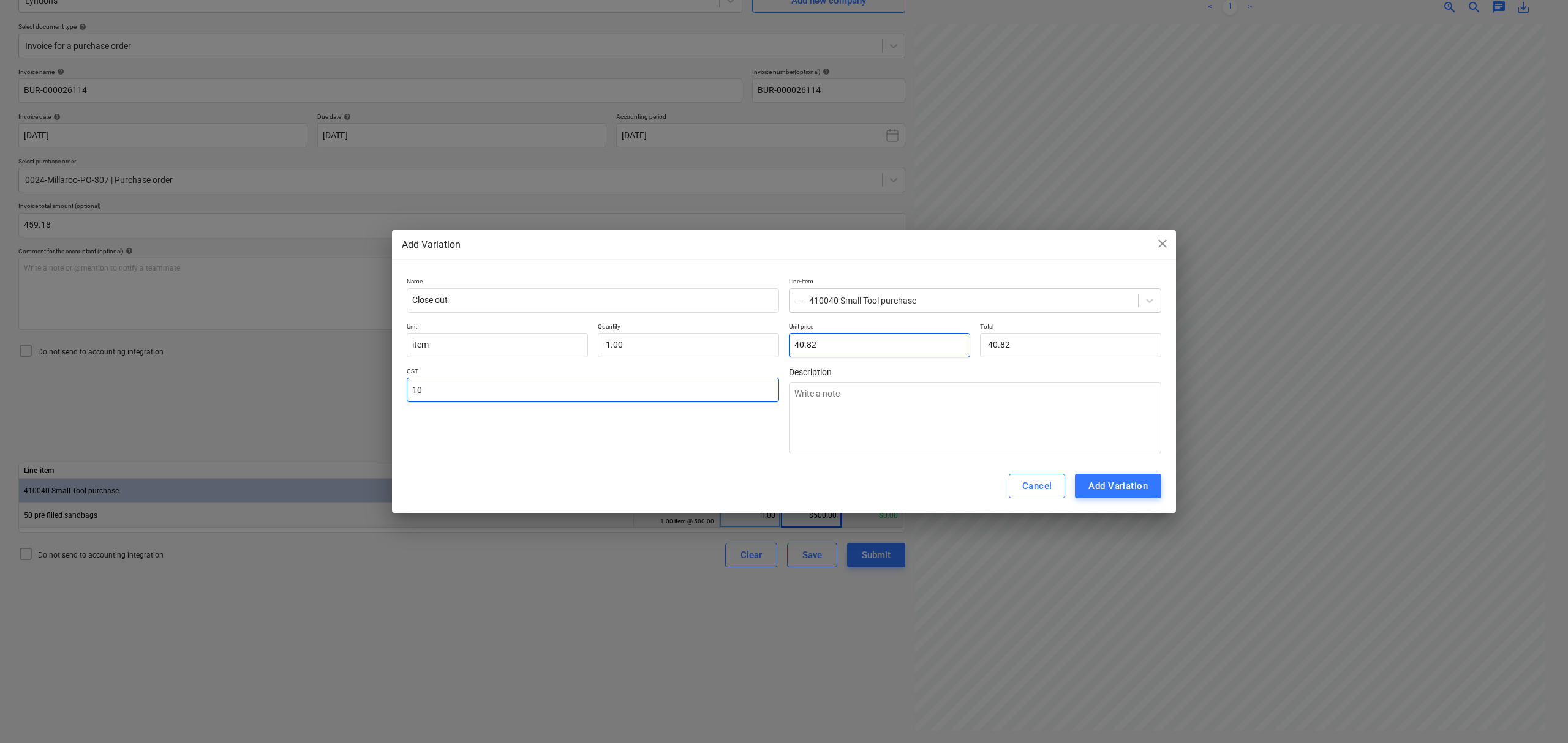
type textarea "x"
type input "1"
type textarea "x"
type input "10.00"
click at [1120, 493] on div "Add Variation" at bounding box center [1117, 486] width 60 height 16
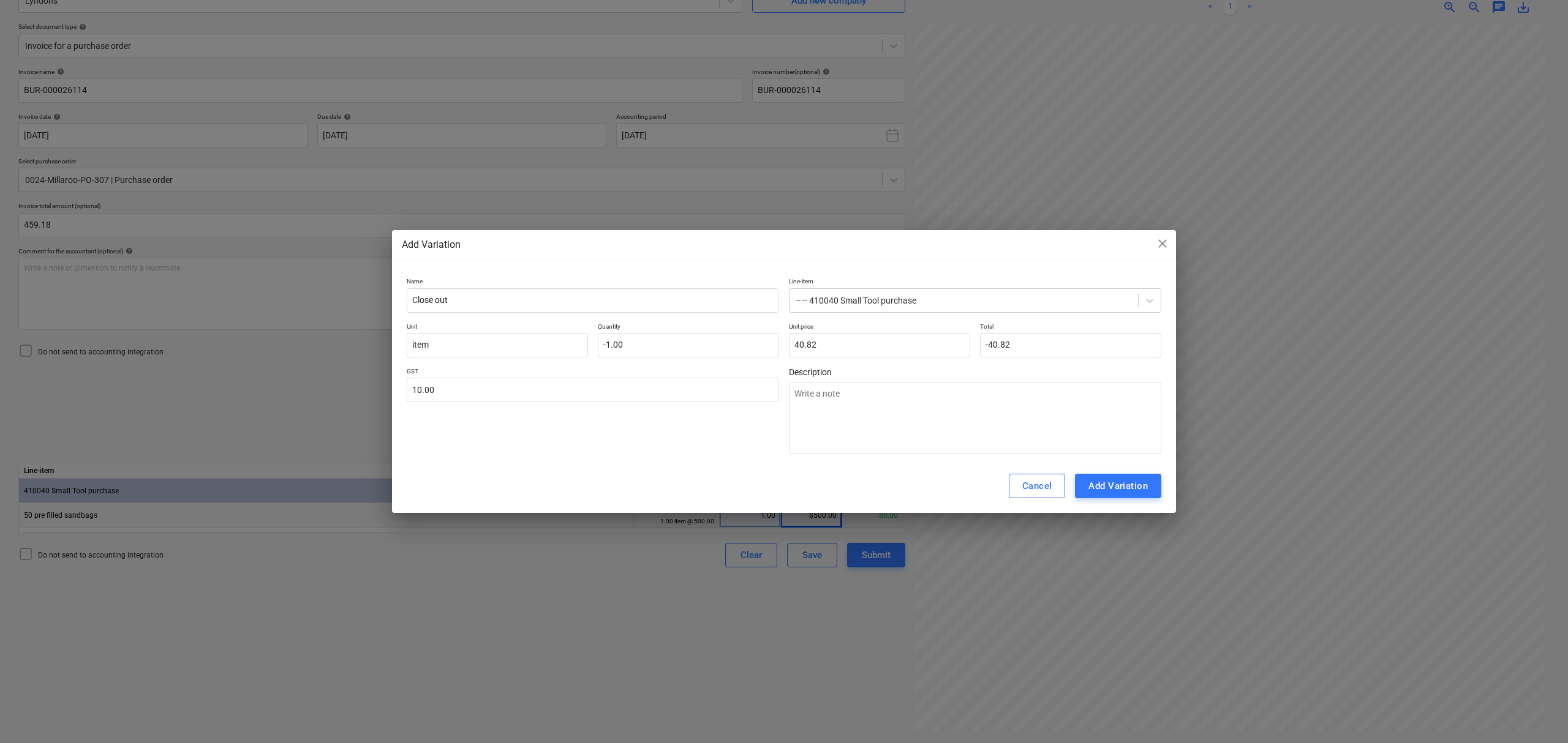
type textarea "x"
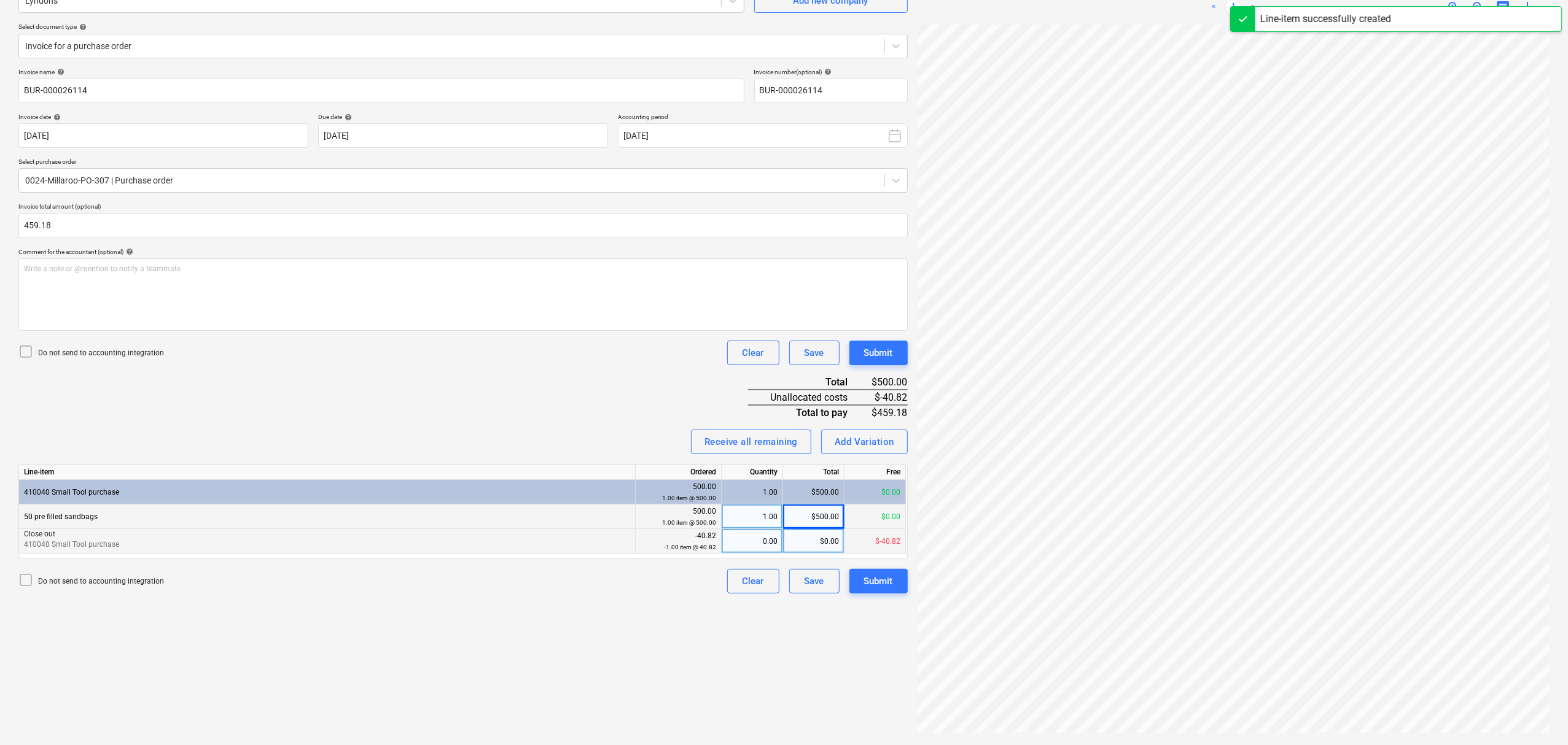
click at [783, 540] on div "$0.00" at bounding box center [814, 541] width 62 height 24
type input "1"
click at [780, 539] on div "0.00" at bounding box center [752, 541] width 62 height 24
type input "-1"
click at [1496, 3] on span "chat" at bounding box center [1502, 7] width 14 height 14
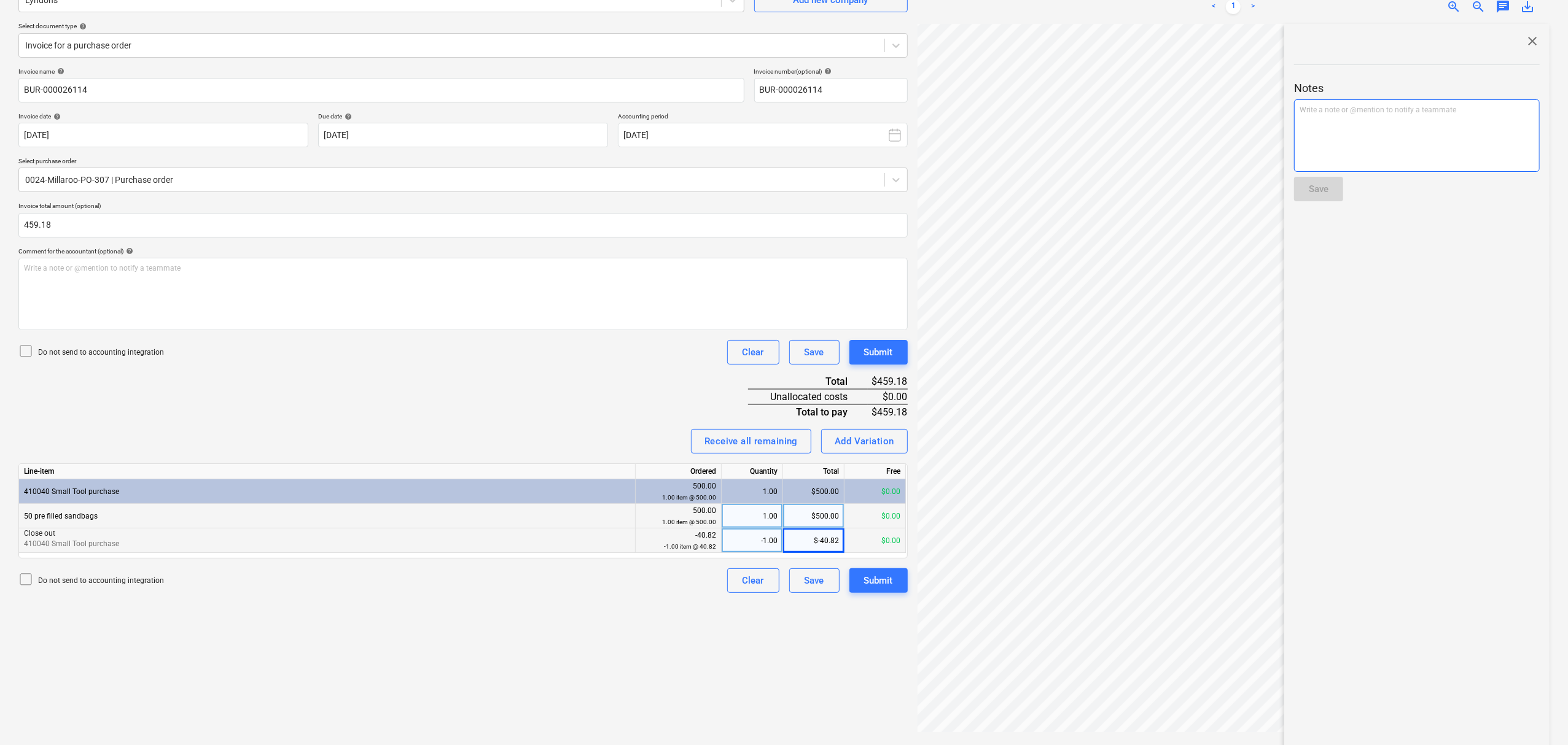
click at [1441, 137] on div "Write a note or @mention to notify a teammate ﻿" at bounding box center [1416, 136] width 245 height 72
click at [1313, 209] on div "close Notes for rain day Save" at bounding box center [1416, 389] width 266 height 731
drag, startPoint x: 1313, startPoint y: 200, endPoint x: 1469, endPoint y: 81, distance: 196.2
click at [1313, 200] on button "Save" at bounding box center [1318, 189] width 49 height 24
click at [1533, 35] on div "close Notes Write a note or @mention to notify a teammate ﻿ Save SK Sean Keane …" at bounding box center [1416, 389] width 266 height 731
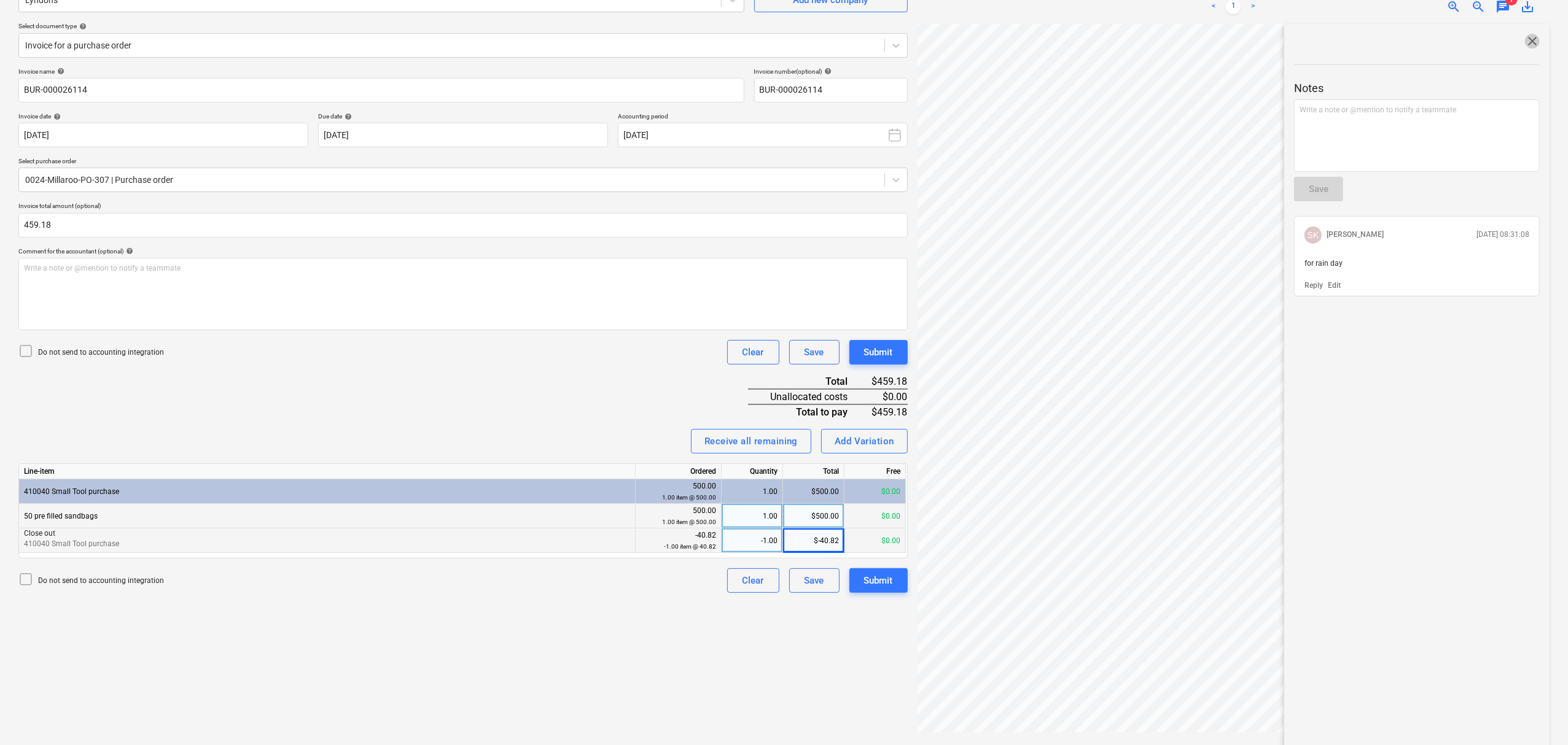
click at [1529, 35] on span "close" at bounding box center [1532, 40] width 14 height 14
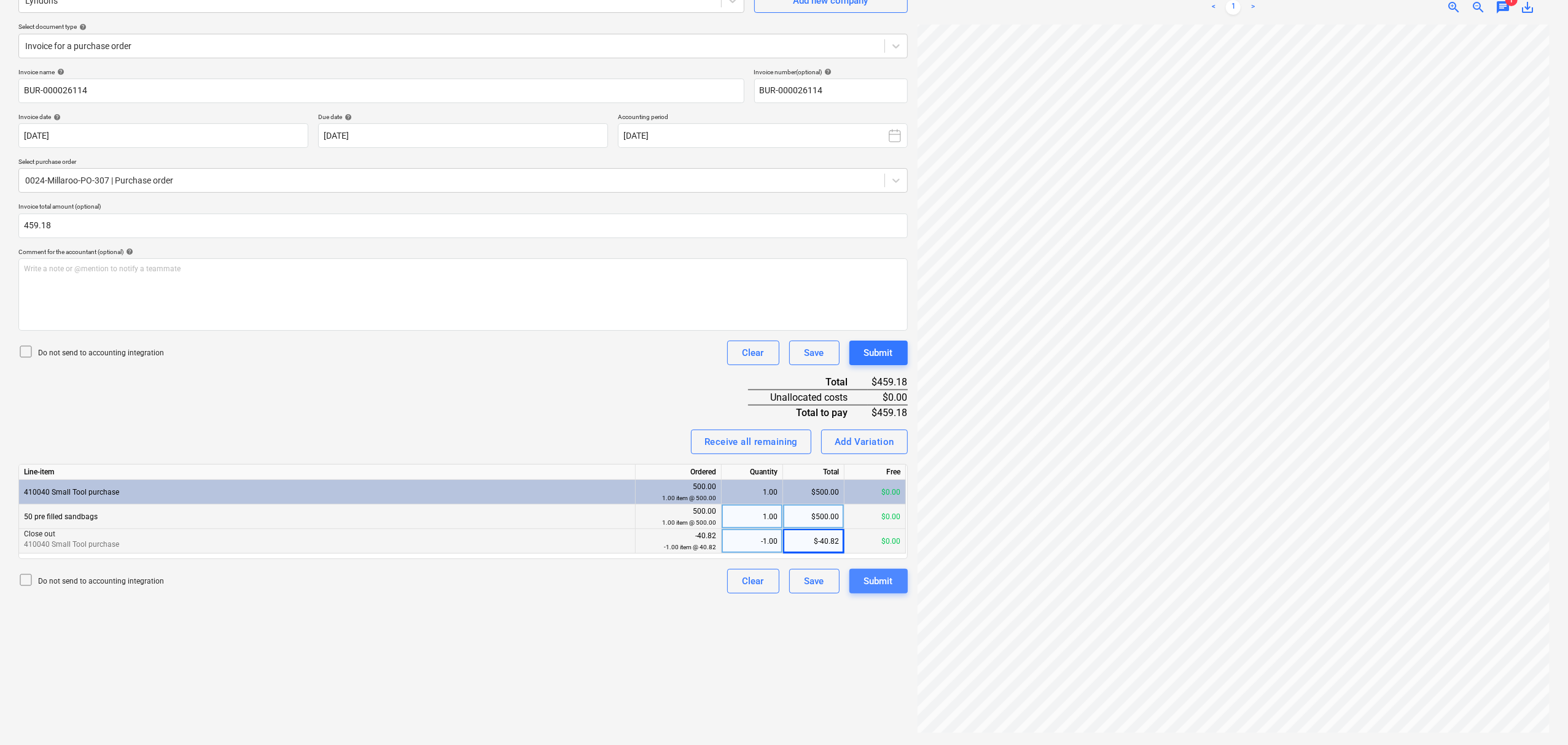
click at [889, 573] on div "Submit" at bounding box center [878, 581] width 29 height 16
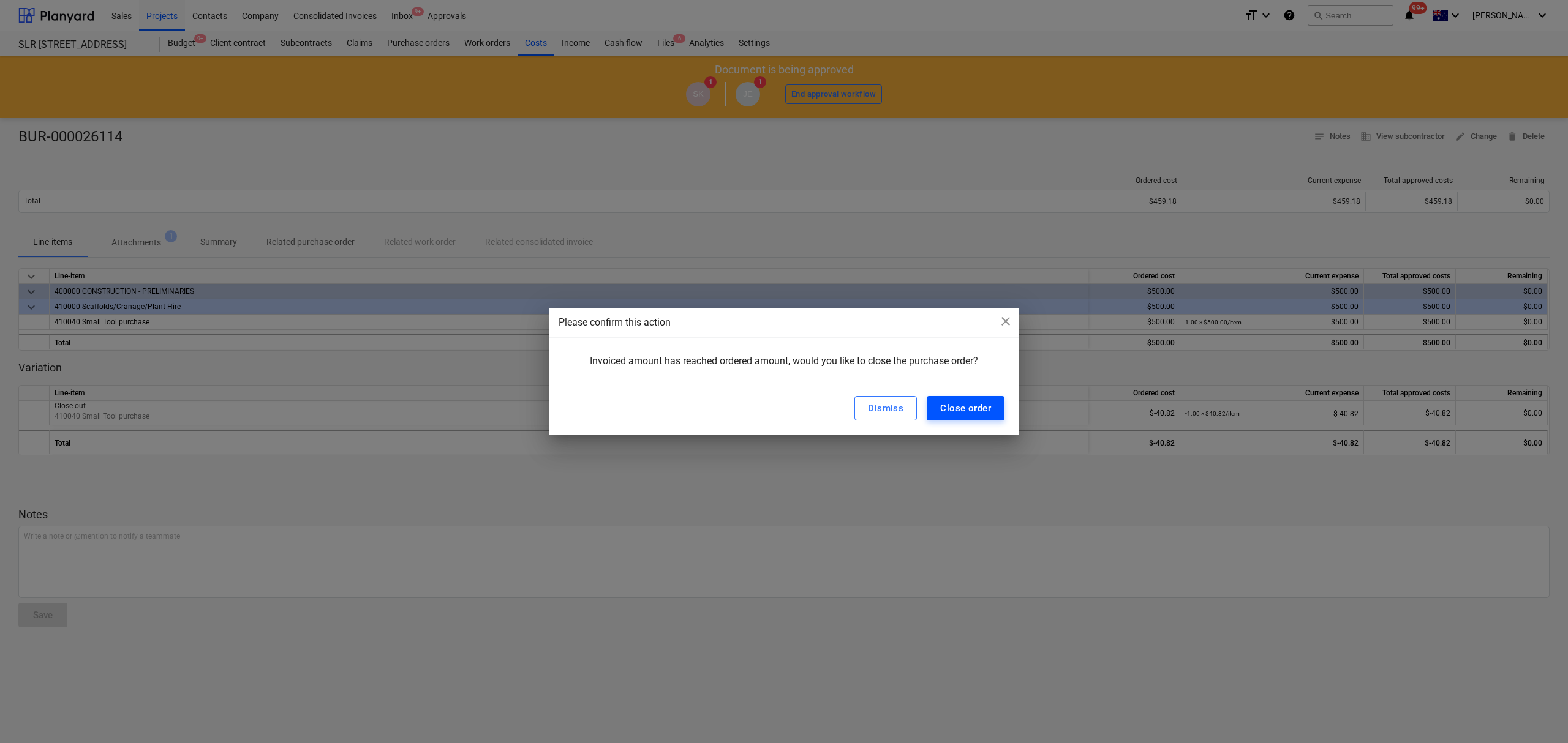
click at [958, 407] on div "Close order" at bounding box center [965, 408] width 50 height 16
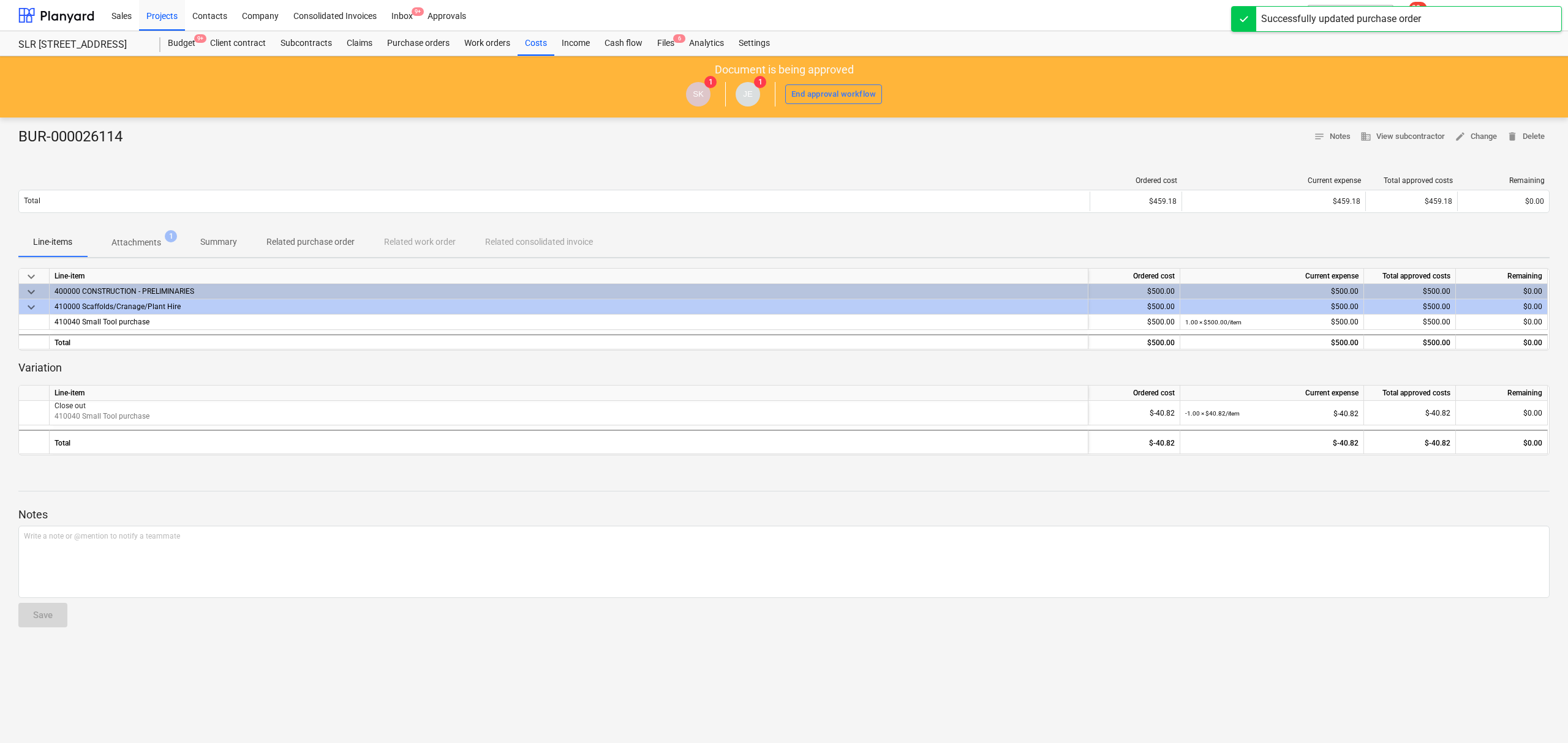
click at [662, 60] on div "Document is being approved SK 1 JE 1 End approval workflow" at bounding box center [784, 87] width 1568 height 61
click at [662, 45] on div "Files 6" at bounding box center [666, 43] width 32 height 24
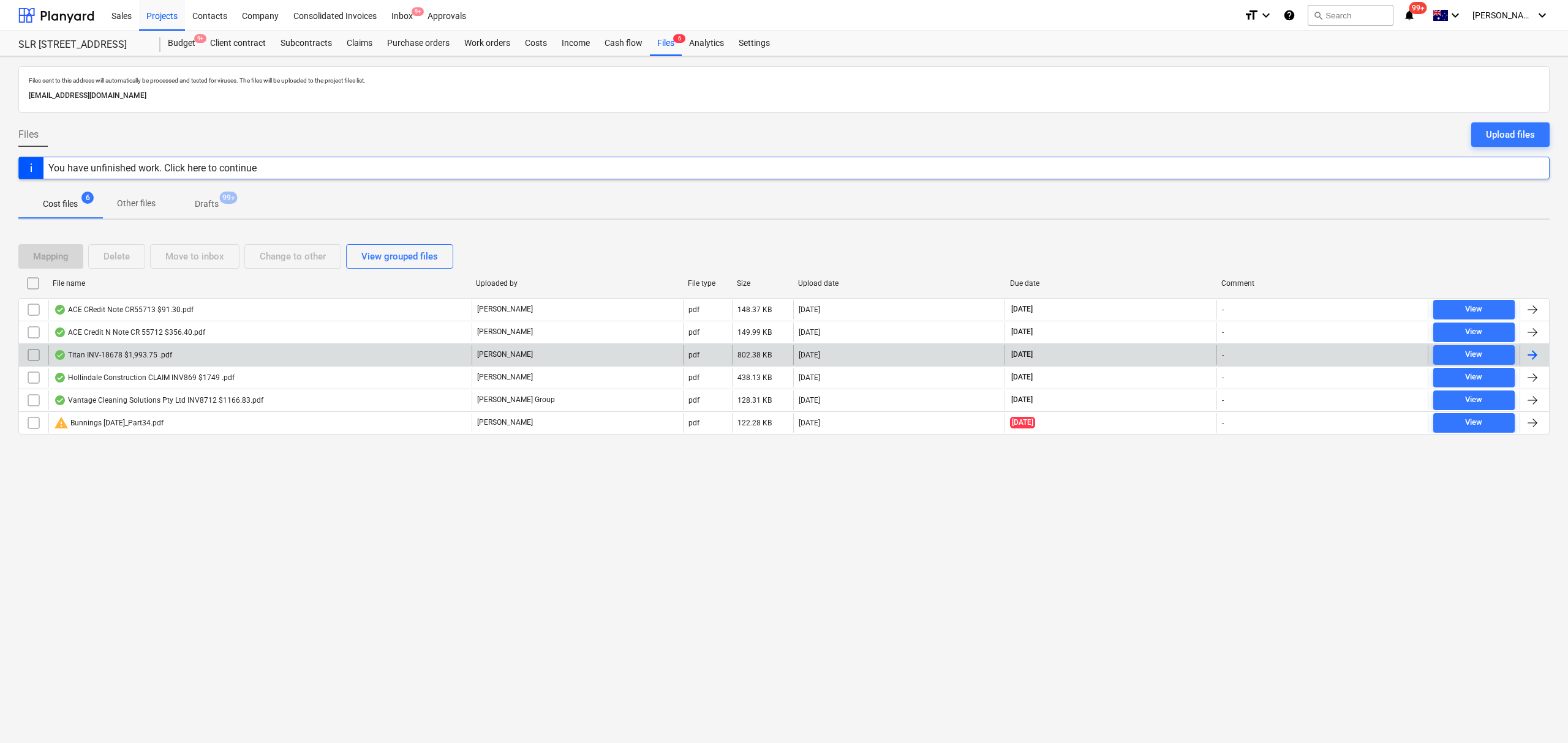
click at [226, 359] on div "Titan INV-18678 $1,993.75 .pdf" at bounding box center [260, 355] width 423 height 19
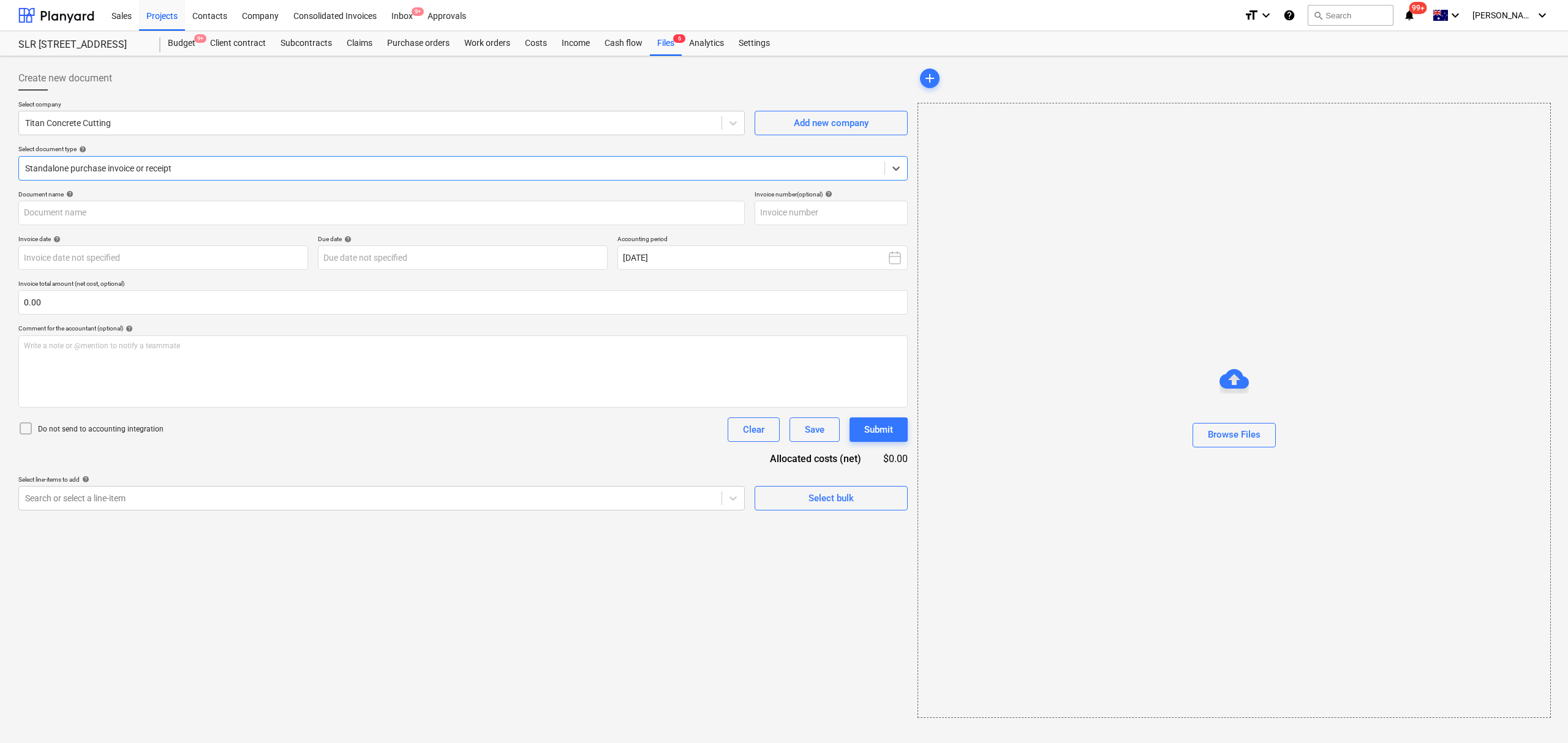
type input "INV-18678"
type input "29 Aug 2025"
type input "[DATE]"
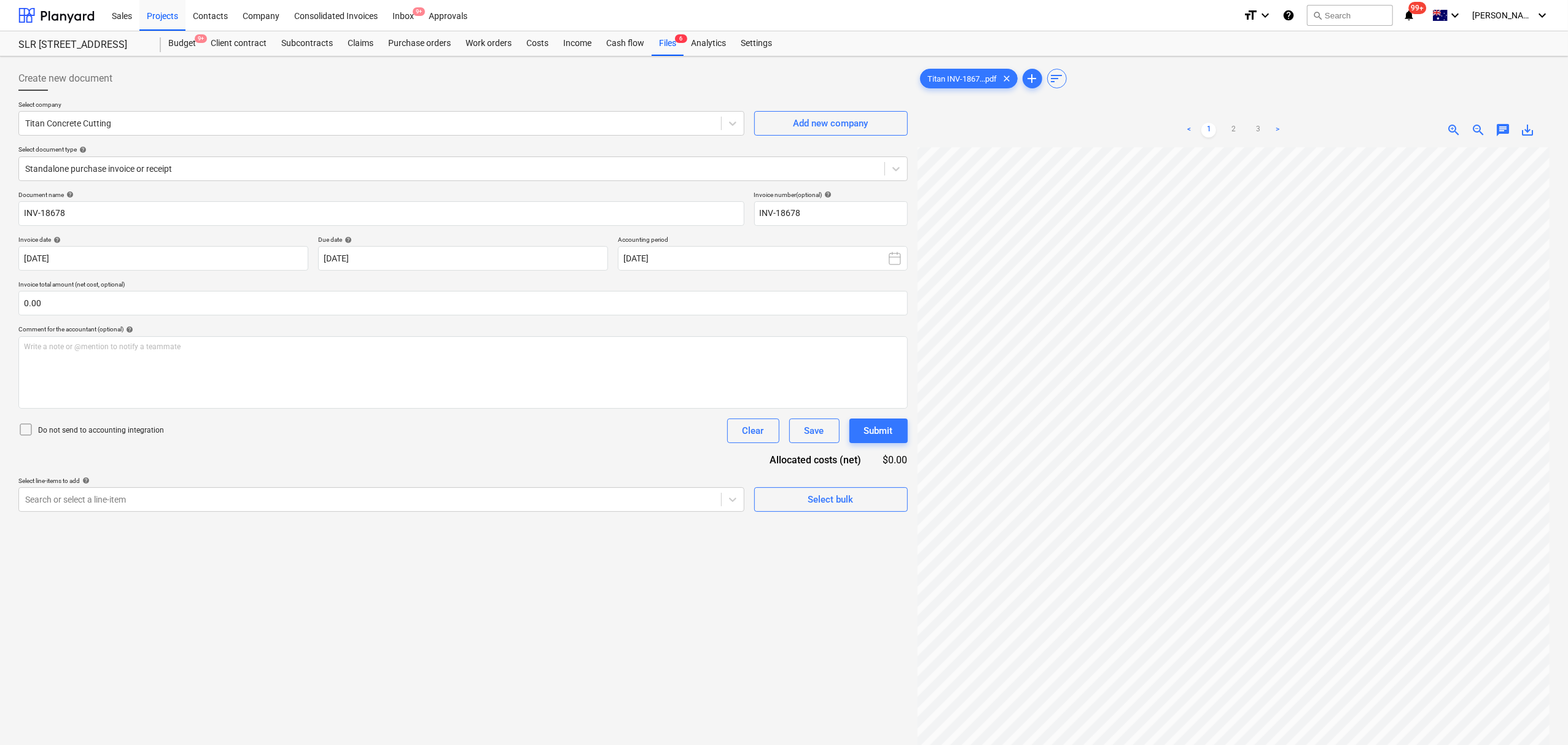
click at [1238, 141] on div "< 1 2 3 >" at bounding box center [1233, 130] width 204 height 35
click at [1233, 137] on link "2" at bounding box center [1232, 130] width 14 height 14
click at [1254, 137] on link "3" at bounding box center [1257, 130] width 14 height 14
click at [653, 42] on div "Files 6" at bounding box center [668, 43] width 32 height 24
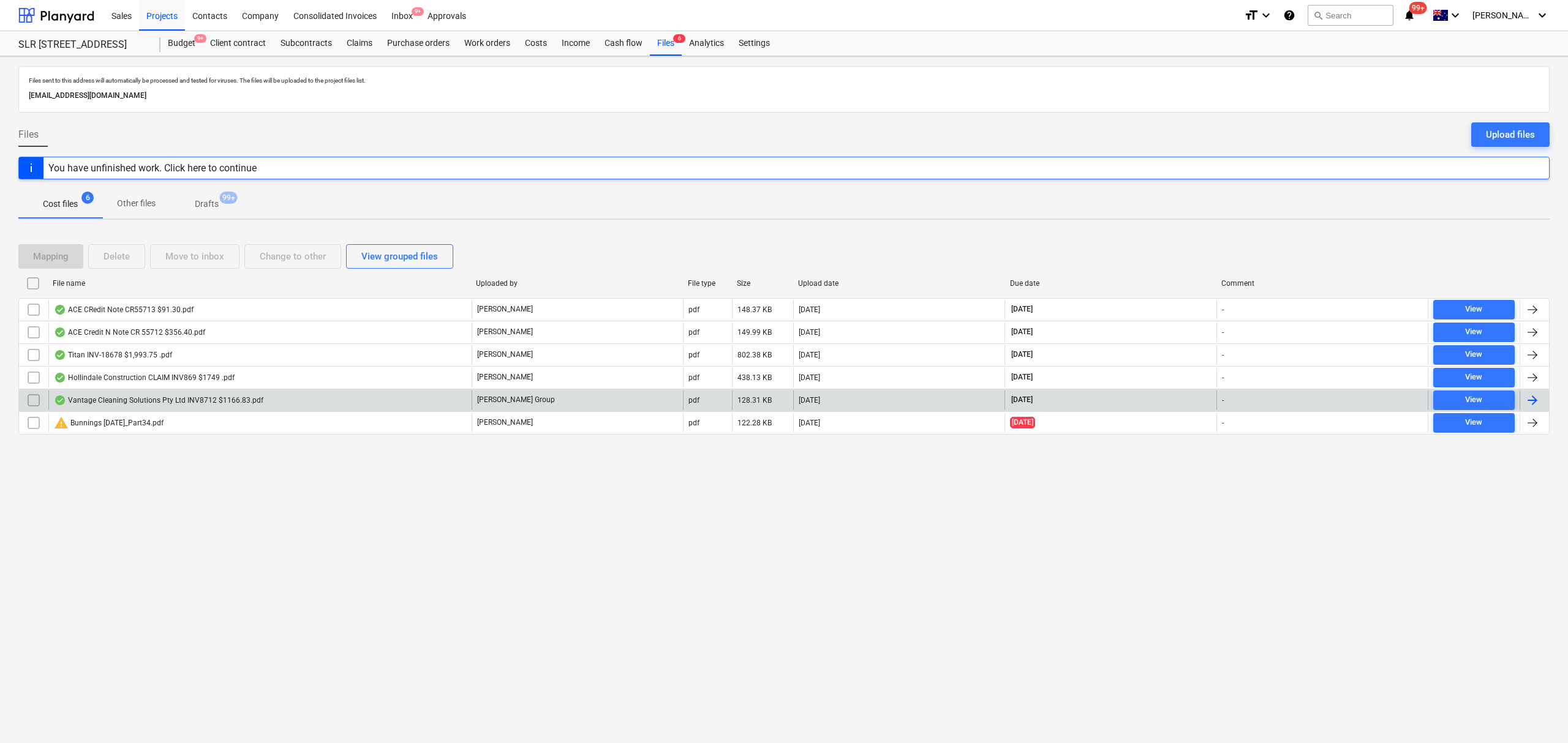
click at [235, 392] on div "Vantage Cleaning Solutions Pty Ltd INV8712 $1166.83.pdf" at bounding box center [260, 400] width 423 height 19
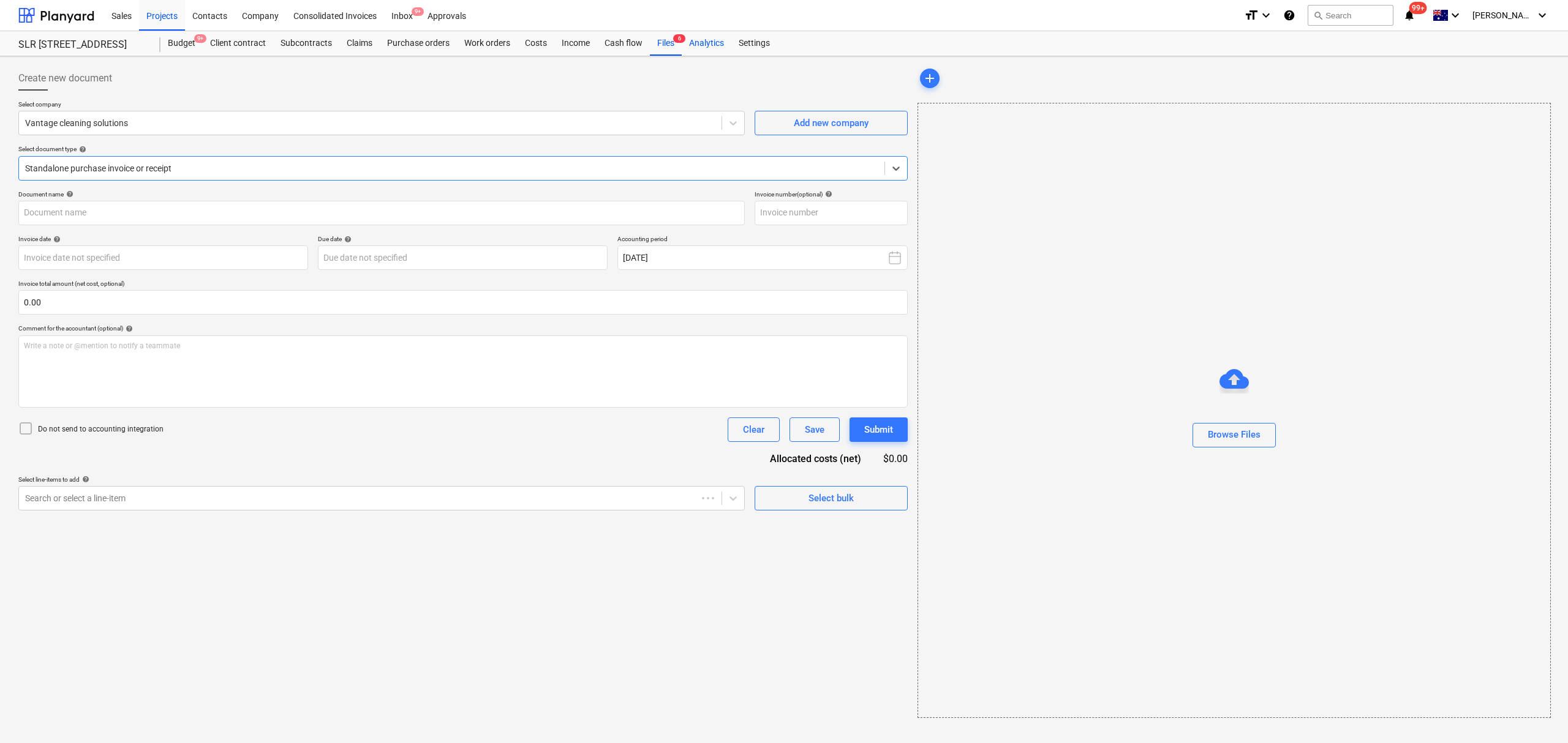
type input "8712"
type input "06 Aug 2025"
type input "30 Sep 2025"
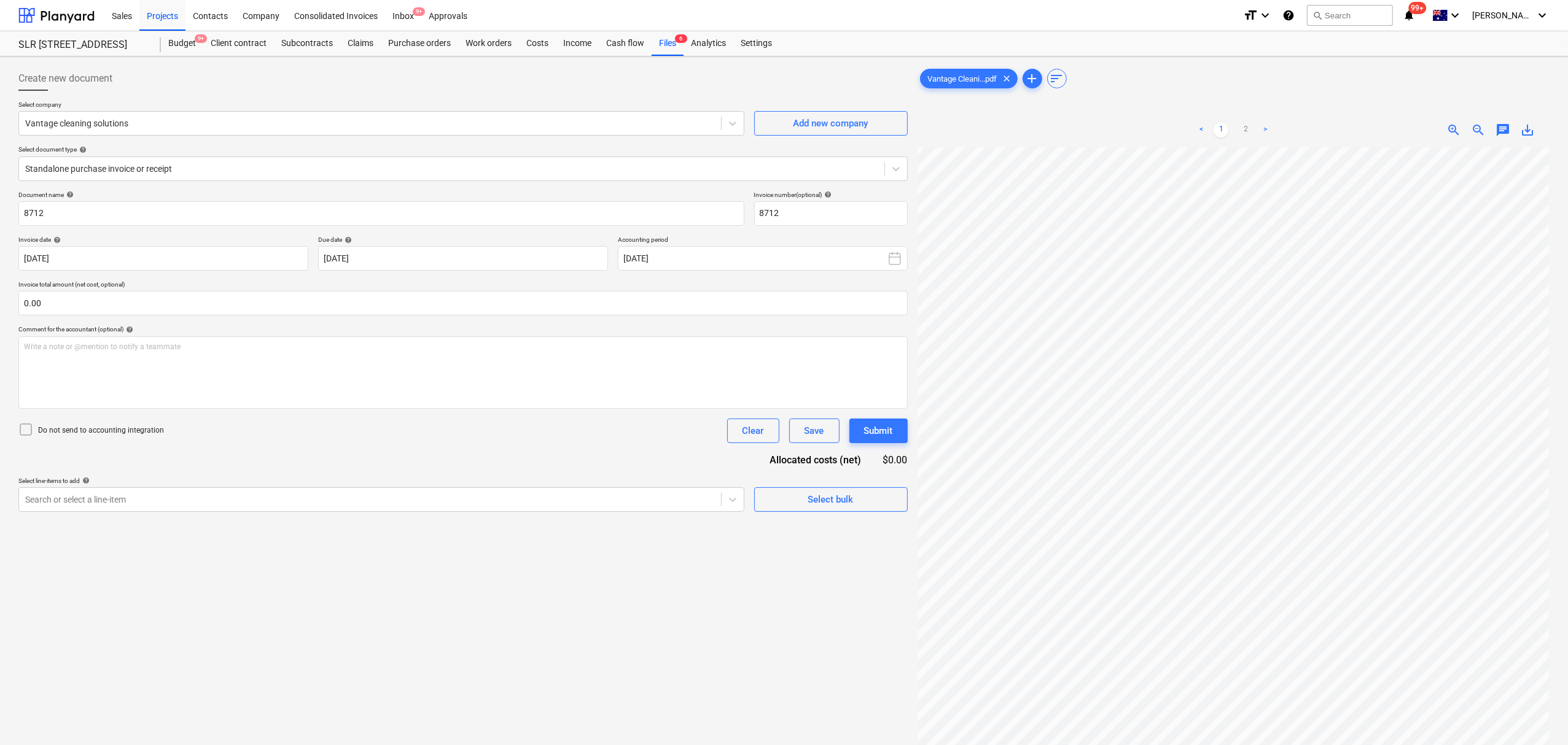
click at [1240, 142] on div "< 1 2 >" at bounding box center [1233, 130] width 204 height 35
click at [1242, 139] on div "< 1 2 >" at bounding box center [1233, 130] width 204 height 35
click at [1237, 128] on ul "< 1 2 >" at bounding box center [1233, 130] width 204 height 14
click at [1242, 131] on link "2" at bounding box center [1245, 130] width 14 height 14
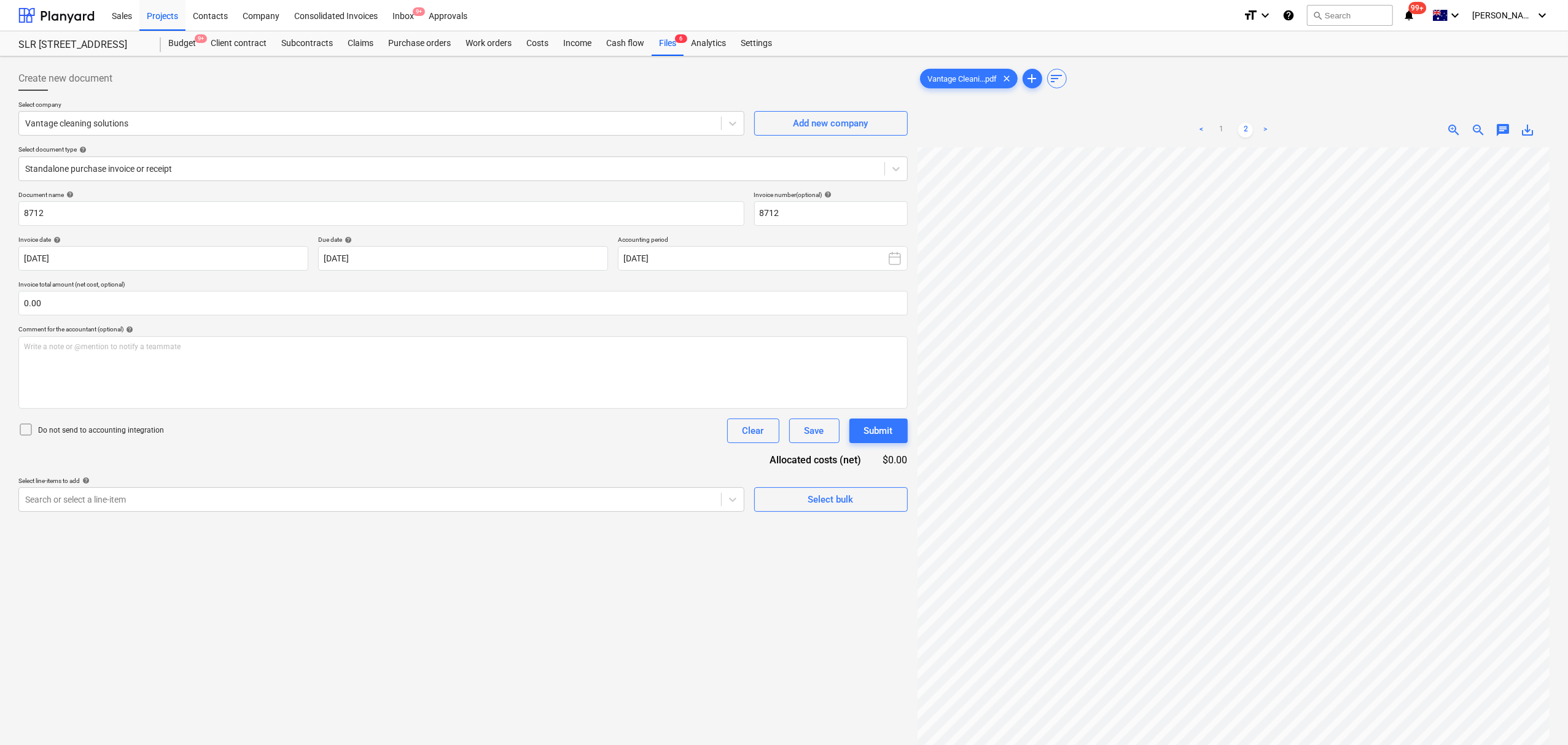
click at [1232, 134] on ul "< 1 2 >" at bounding box center [1233, 130] width 204 height 14
click at [1224, 126] on link "1" at bounding box center [1220, 130] width 14 height 14
click at [1329, 135] on div "< 1 2 > zoom_in zoom_out chat 0 save_alt" at bounding box center [1233, 485] width 632 height 745
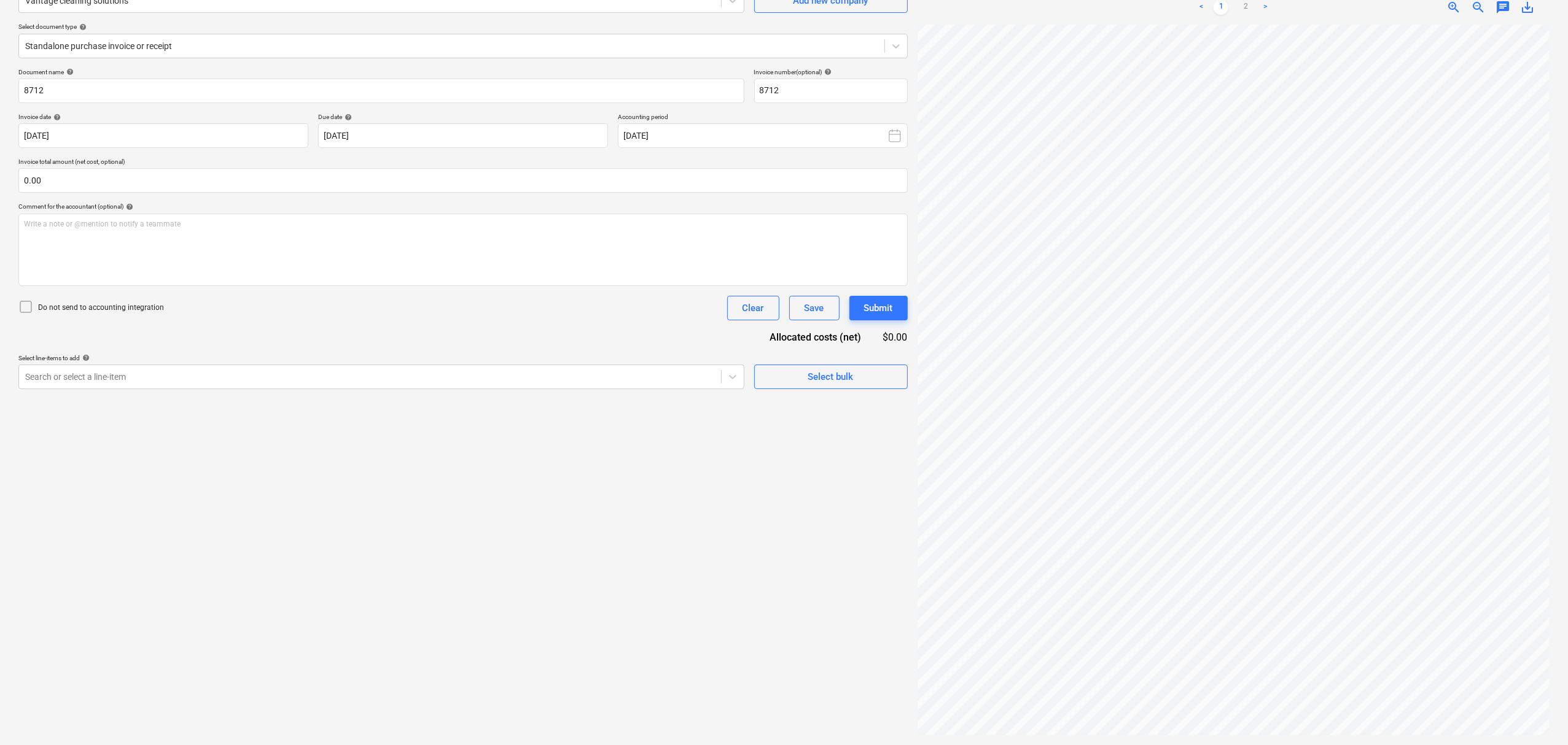
scroll to position [0, 0]
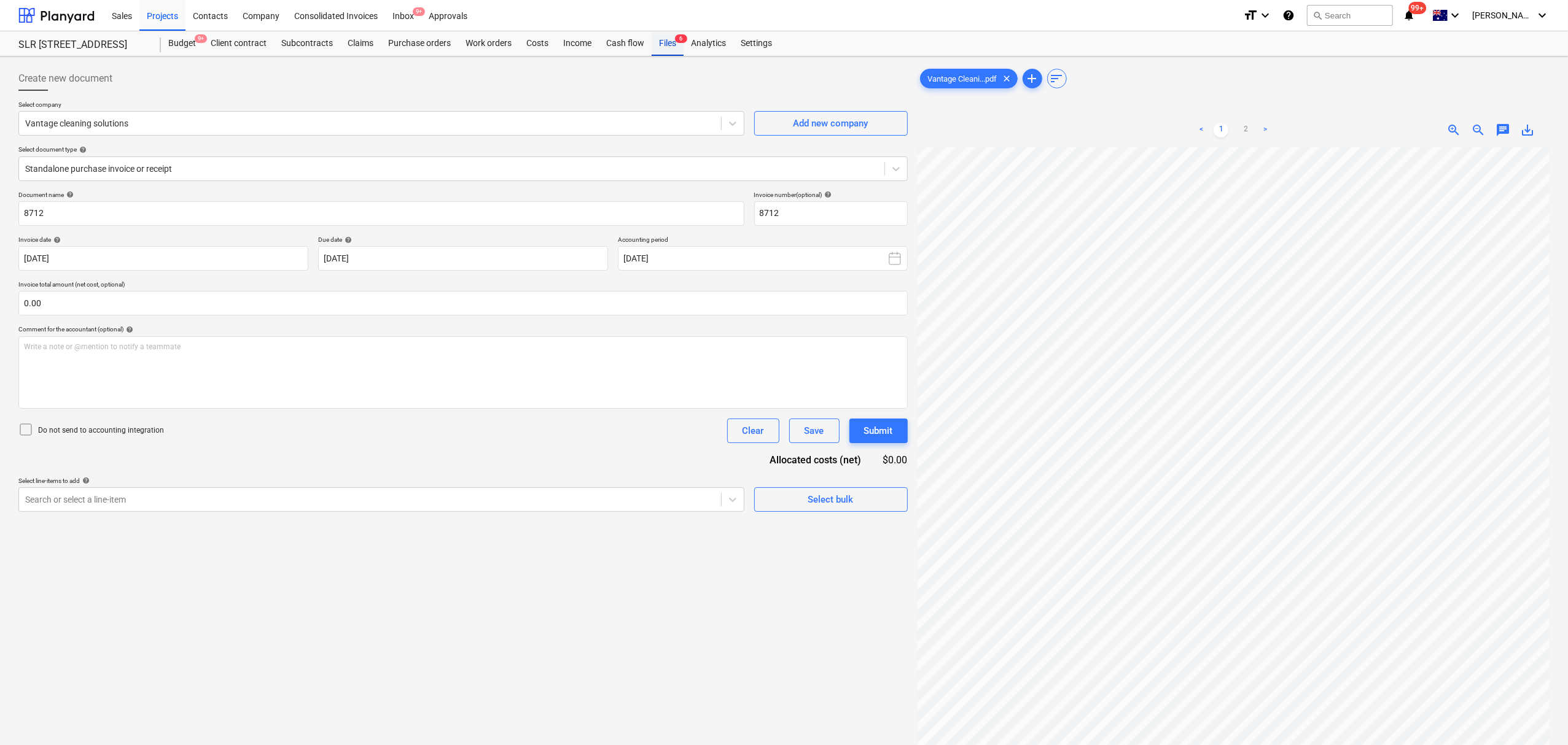
click at [674, 35] on div "Files 6" at bounding box center [668, 43] width 32 height 24
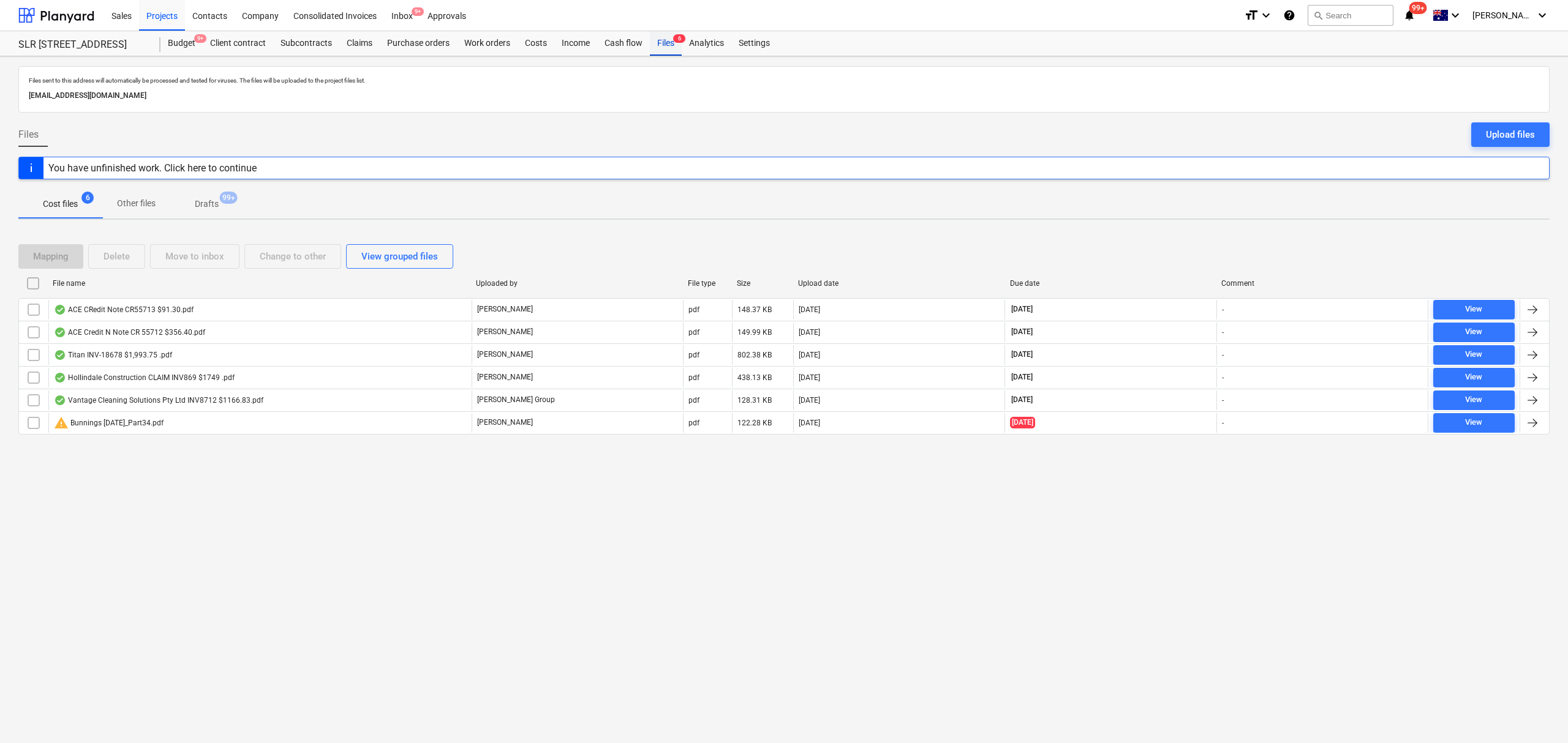
click at [673, 35] on div "Files 6" at bounding box center [666, 43] width 32 height 24
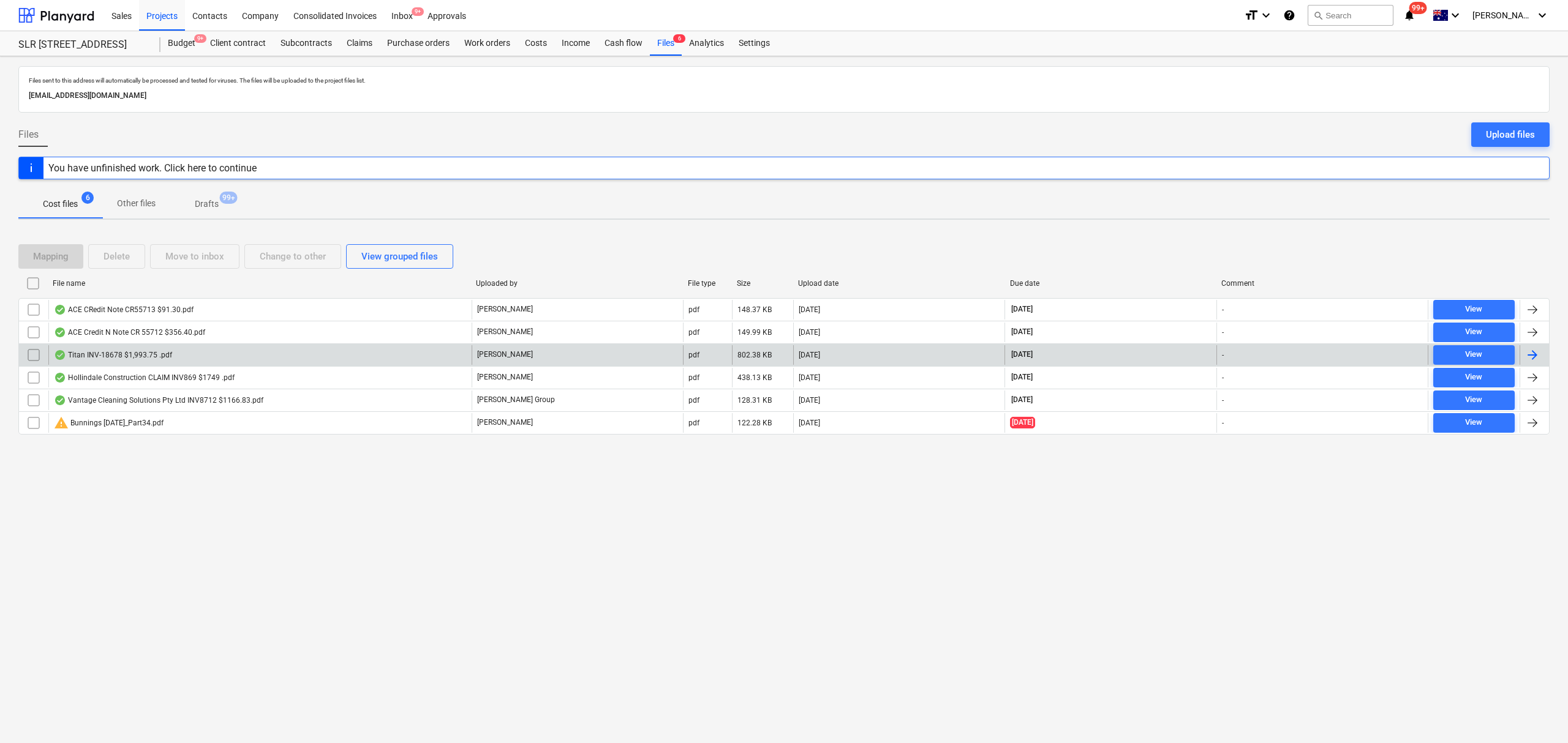
click at [143, 363] on div "Titan INV-18678 $1,993.75 .pdf" at bounding box center [260, 355] width 423 height 19
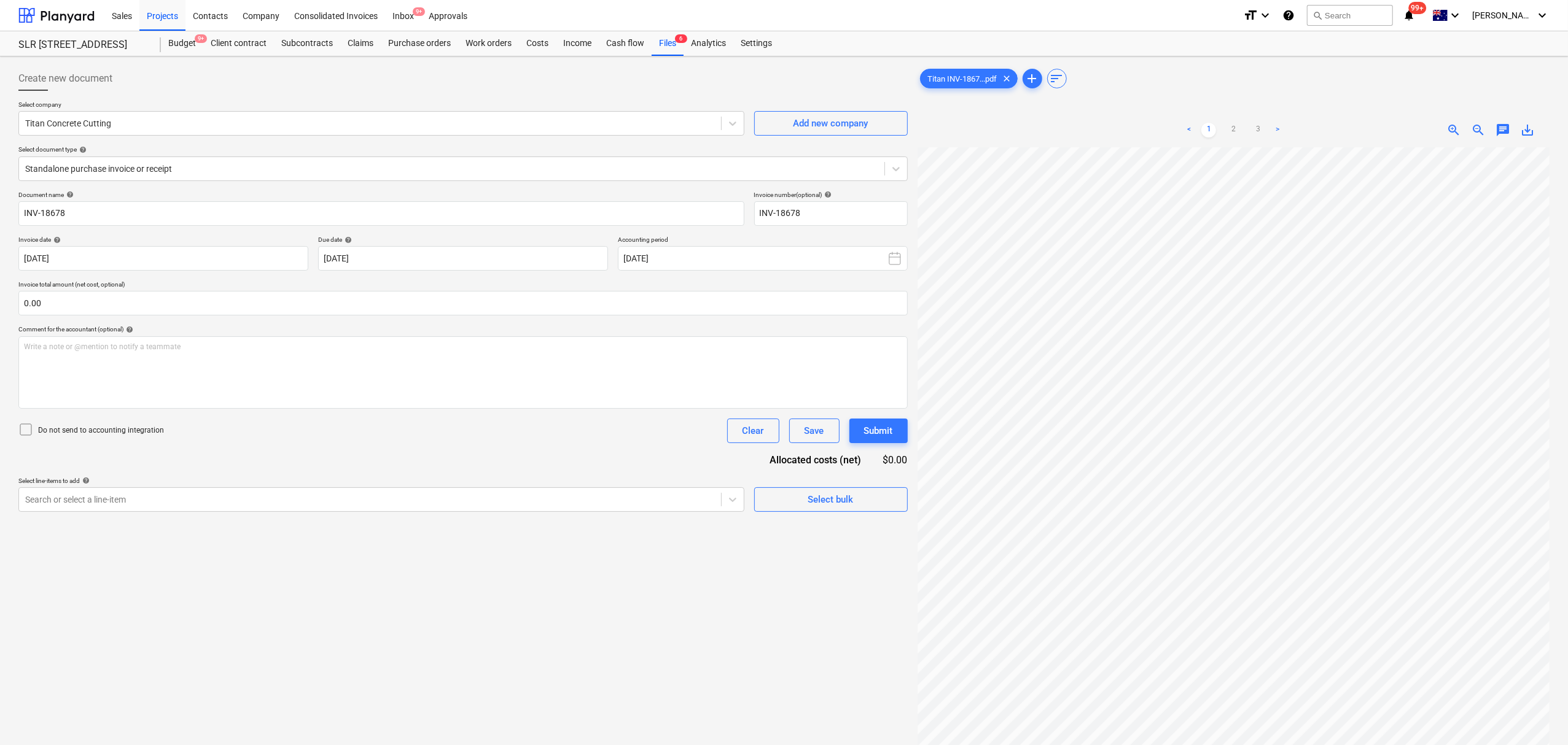
scroll to position [274, 105]
click at [973, 106] on div "Titan INV-1867...pdf clear add sort < 1 2 3 > zoom_in zoom_out chat 0 save_alt" at bounding box center [1233, 463] width 632 height 792
click at [983, 75] on span "Titan INV-1867...pdf" at bounding box center [963, 78] width 84 height 9
click at [1229, 142] on div "< 1 2 3 >" at bounding box center [1233, 130] width 204 height 35
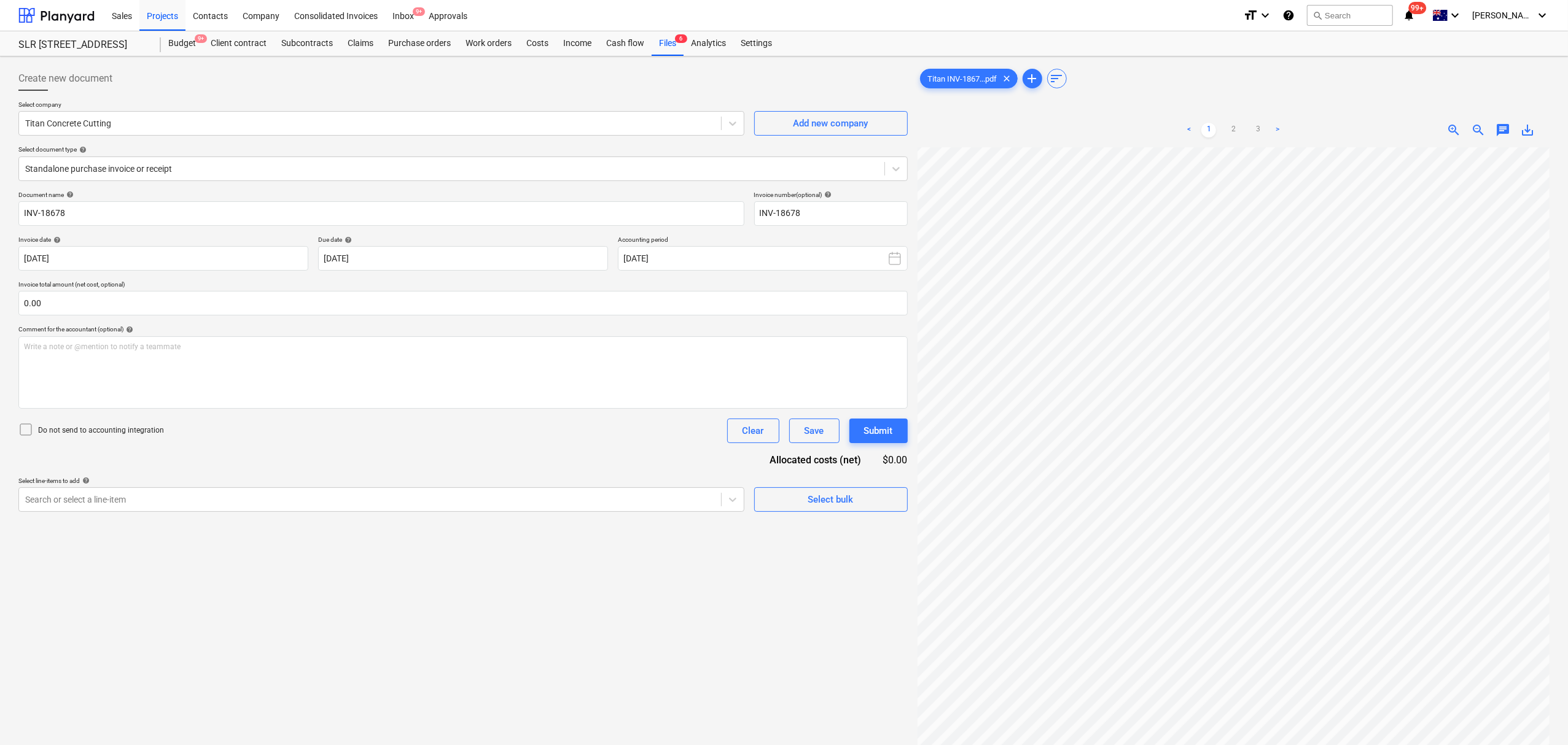
click at [1234, 140] on div "< 1 2 3 >" at bounding box center [1233, 130] width 204 height 35
click at [1236, 139] on div "< 1 2 3 >" at bounding box center [1233, 130] width 204 height 35
click at [1239, 137] on link "2" at bounding box center [1232, 130] width 14 height 14
click at [1253, 136] on link "3" at bounding box center [1257, 130] width 14 height 14
click at [1233, 137] on link "2" at bounding box center [1232, 130] width 14 height 14
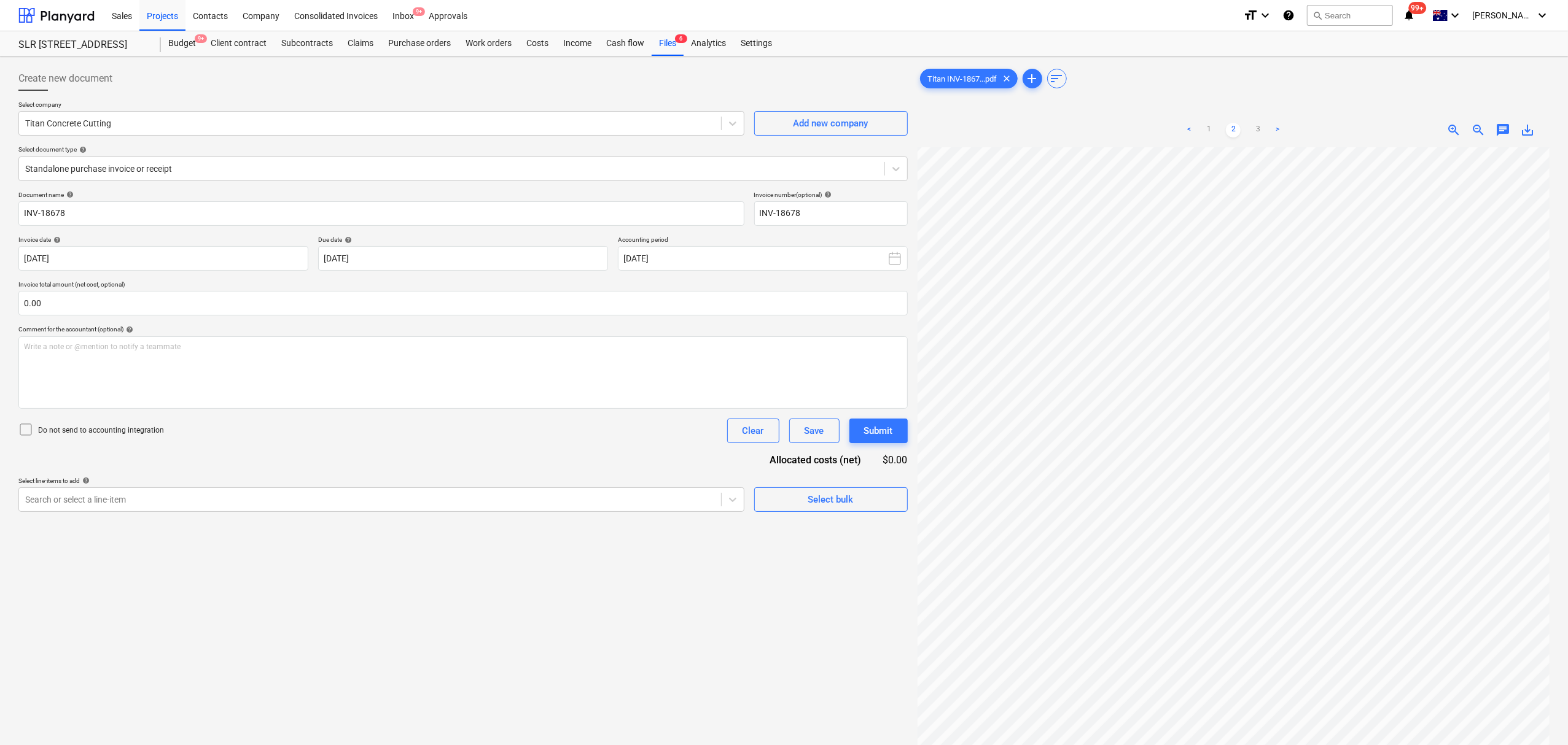
click at [1200, 126] on ul "< 1 2 3 >" at bounding box center [1233, 130] width 204 height 14
click at [1204, 126] on link "1" at bounding box center [1208, 130] width 14 height 14
click at [1228, 135] on link "2" at bounding box center [1232, 130] width 14 height 14
click at [1259, 131] on link "3" at bounding box center [1257, 130] width 14 height 14
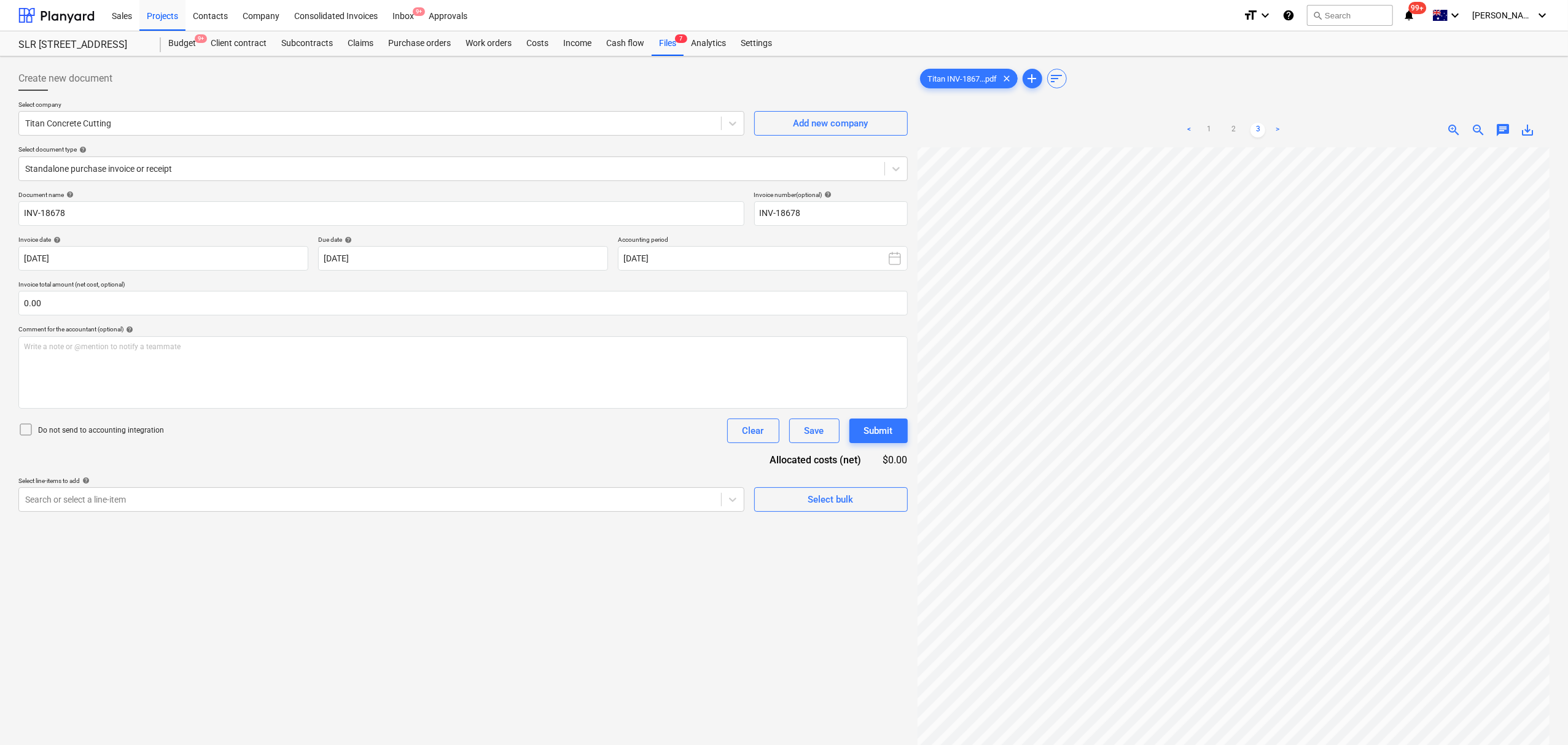
scroll to position [24, 28]
click at [1216, 140] on div "< 1 2 3 >" at bounding box center [1233, 130] width 204 height 35
click at [1217, 139] on div "< 1 2 3 >" at bounding box center [1233, 130] width 204 height 35
click at [1217, 138] on div "< 1 2 3 >" at bounding box center [1233, 130] width 204 height 35
click at [1225, 134] on ul "< 1 2 3 >" at bounding box center [1233, 130] width 204 height 14
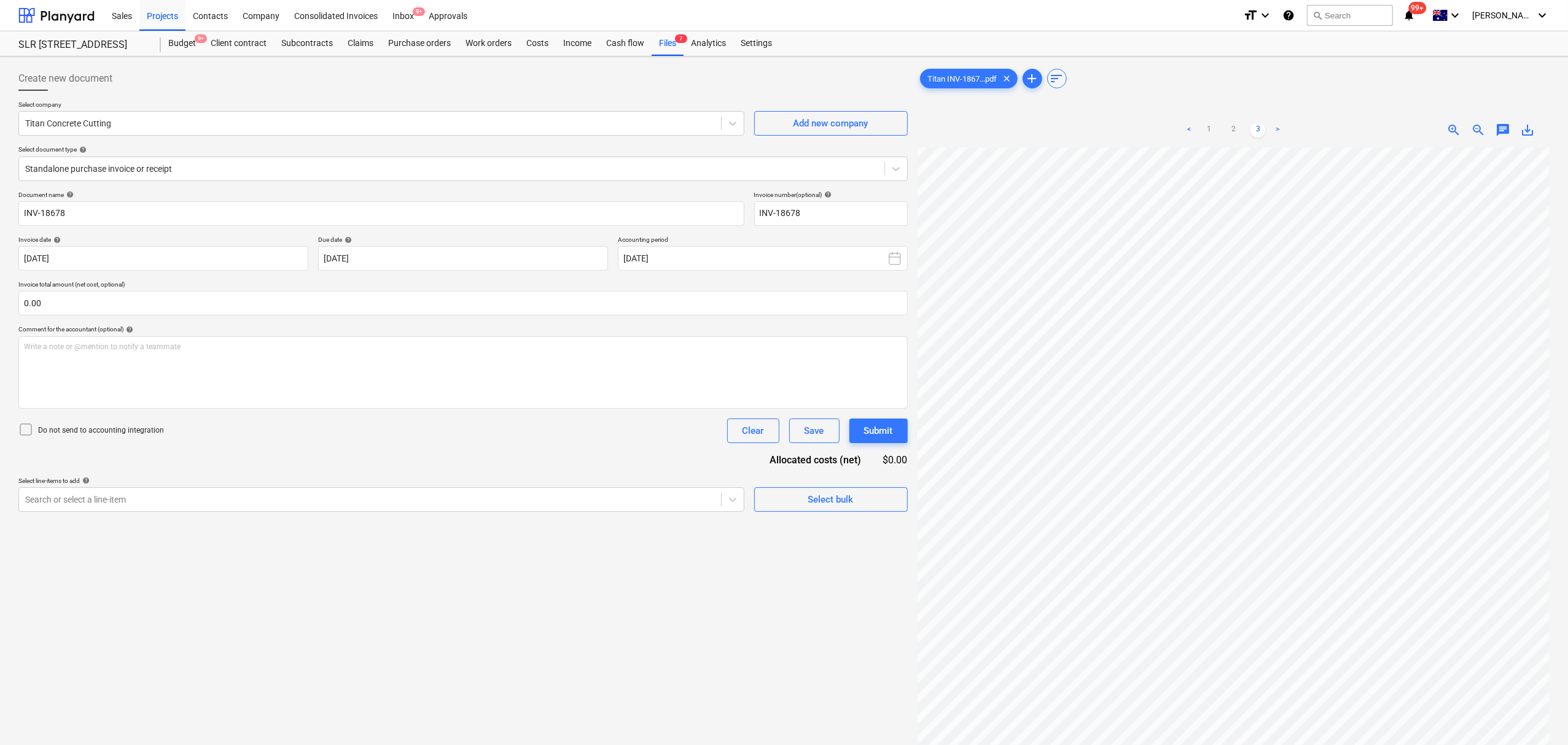
click at [1246, 147] on div "< 1 2 3 > zoom_in zoom_out chat 0 save_alt" at bounding box center [1233, 485] width 632 height 745
click at [1233, 121] on div "< 1 2 3 >" at bounding box center [1233, 130] width 204 height 35
click at [1234, 133] on link "2" at bounding box center [1232, 130] width 14 height 14
click at [1207, 136] on link "1" at bounding box center [1208, 130] width 14 height 14
click at [1238, 134] on link "2" at bounding box center [1232, 130] width 14 height 14
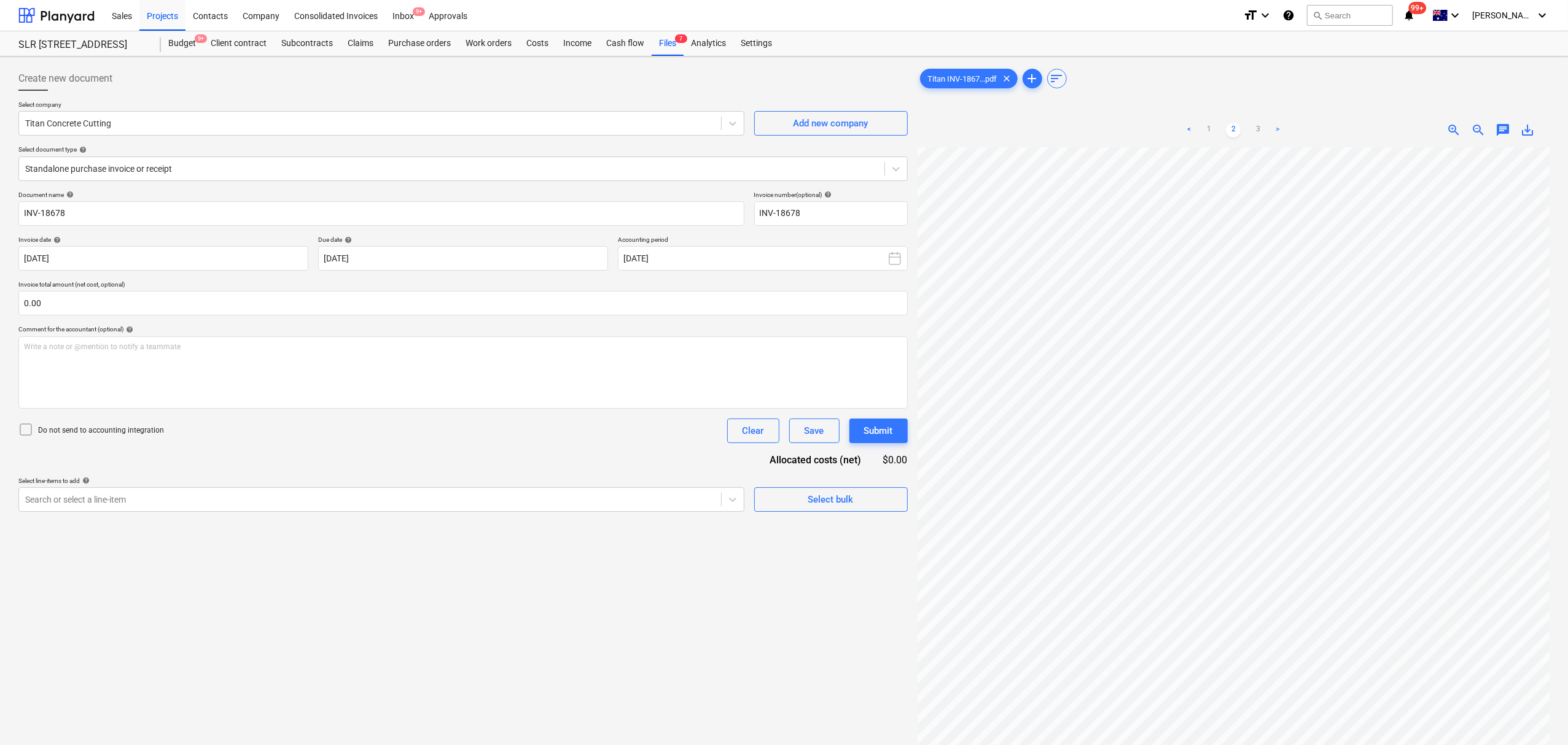
click at [1249, 135] on ul "< 1 2 3 >" at bounding box center [1233, 130] width 204 height 14
click at [1251, 136] on link "3" at bounding box center [1257, 130] width 14 height 14
click at [1258, 135] on link "3" at bounding box center [1257, 130] width 14 height 14
click at [1229, 139] on div "< 1 2 3 >" at bounding box center [1233, 130] width 204 height 35
drag, startPoint x: 1231, startPoint y: 136, endPoint x: 1221, endPoint y: 135, distance: 10.0
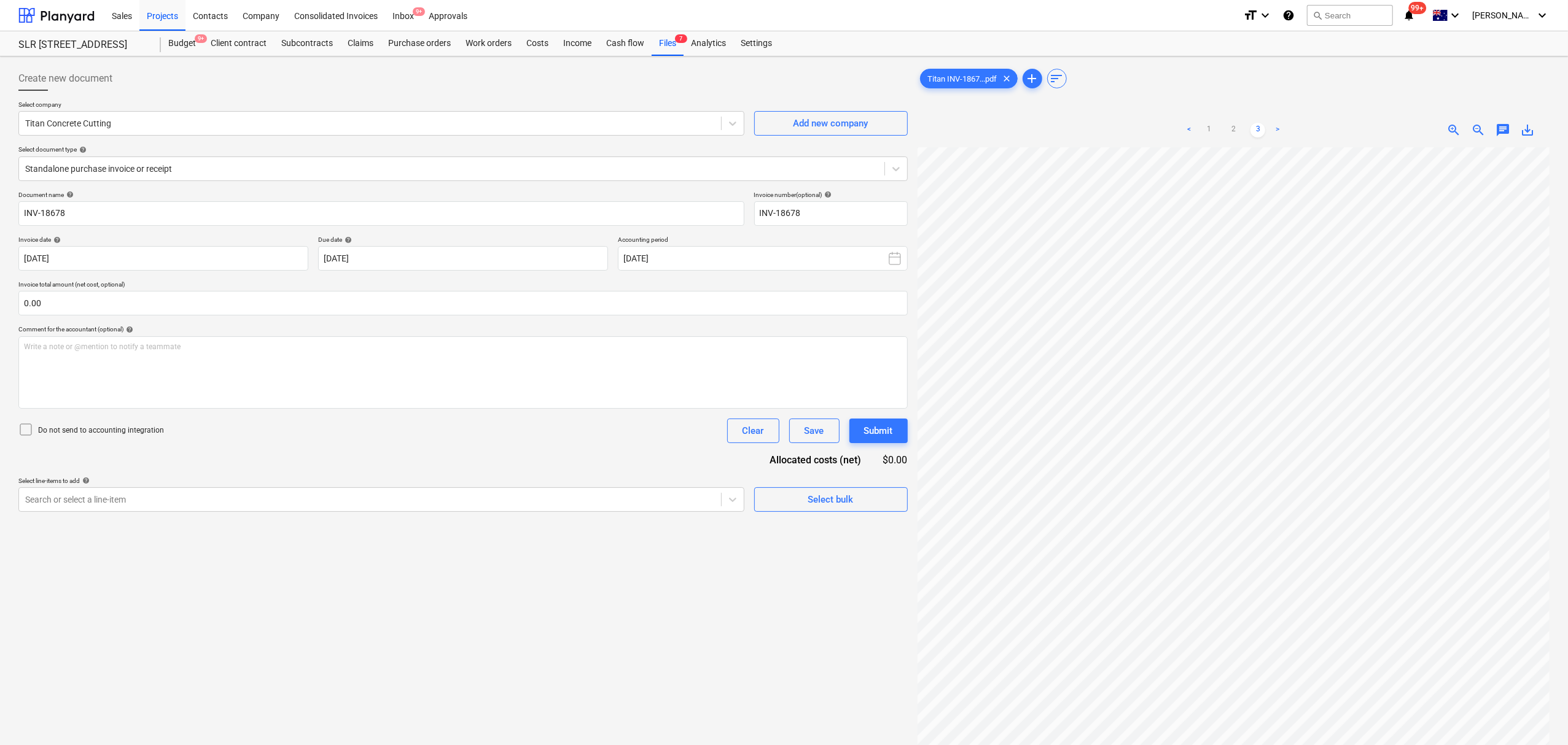
click at [1223, 135] on ul "< 1 2 3 >" at bounding box center [1233, 130] width 204 height 14
click at [1204, 136] on link "1" at bounding box center [1208, 130] width 14 height 14
click at [1204, 135] on link "1" at bounding box center [1208, 130] width 14 height 14
click at [1238, 131] on link "2" at bounding box center [1232, 130] width 14 height 14
click at [1237, 131] on link "2" at bounding box center [1232, 130] width 14 height 14
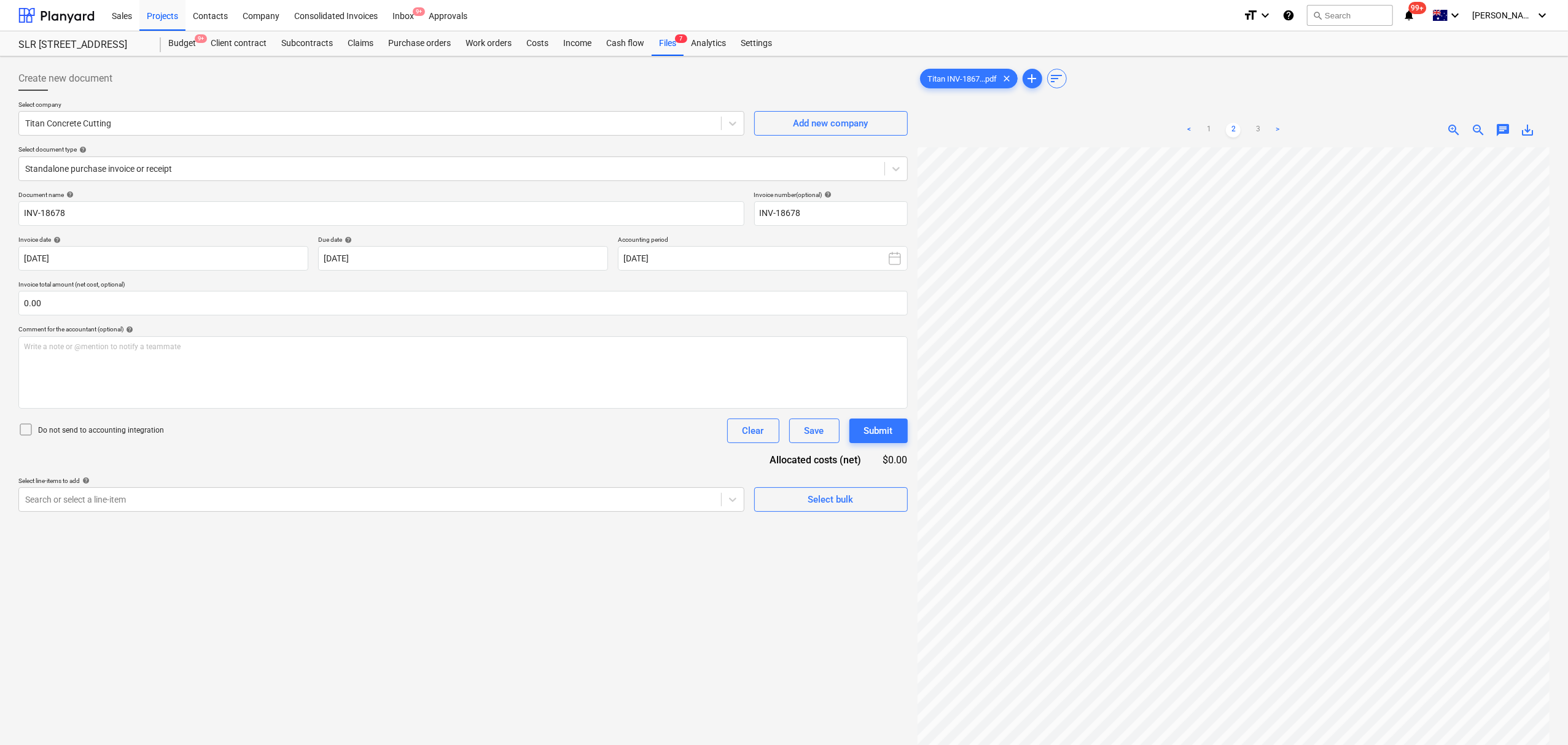
drag, startPoint x: 1266, startPoint y: 136, endPoint x: 1278, endPoint y: 137, distance: 12.0
click at [1278, 137] on ul "< 1 2 3 >" at bounding box center [1233, 130] width 204 height 14
click at [1228, 121] on div "< 1 2 3 >" at bounding box center [1233, 130] width 204 height 35
click at [1248, 124] on ul "< 1 2 3 >" at bounding box center [1233, 130] width 204 height 14
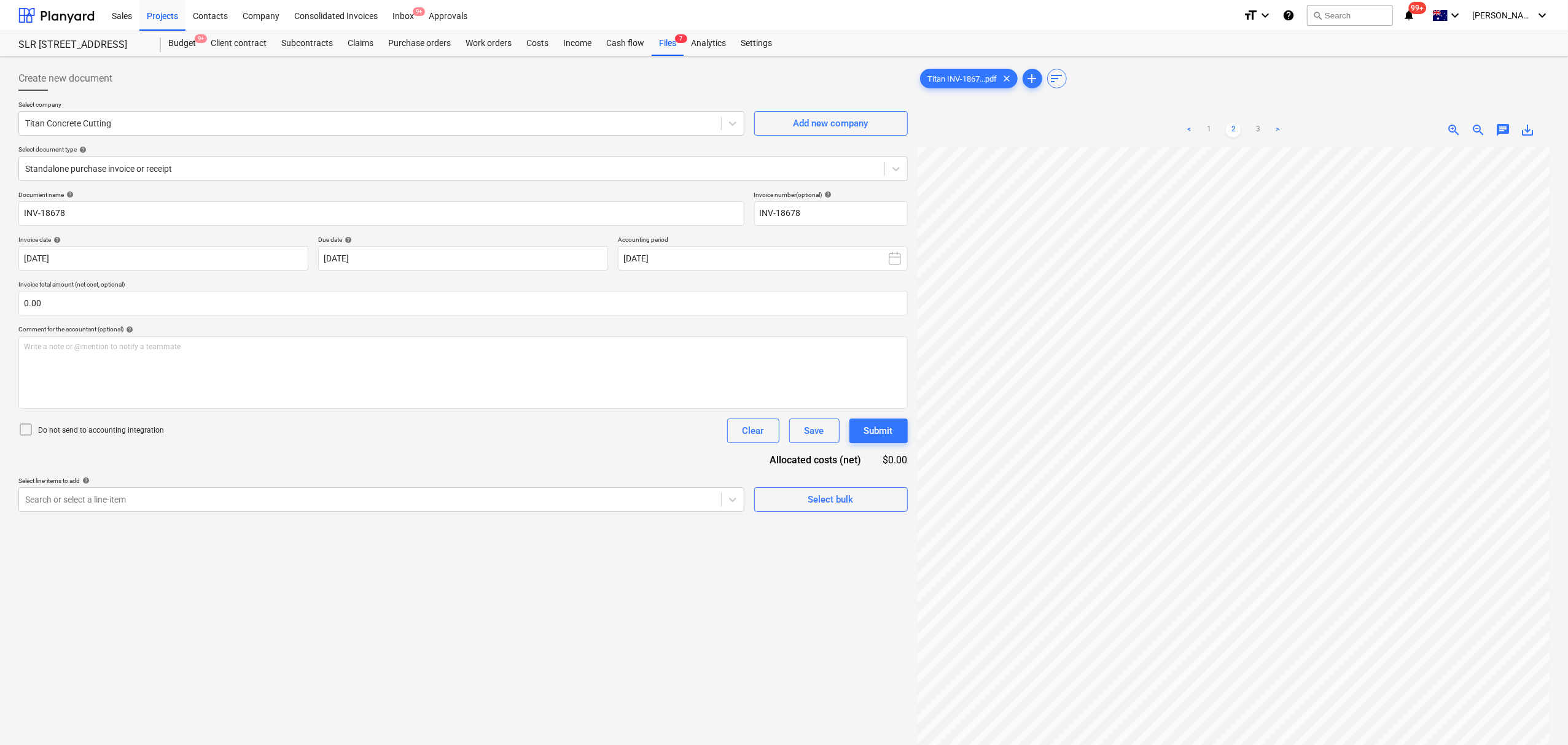
click at [1248, 124] on ul "< 1 2 3 >" at bounding box center [1233, 130] width 204 height 14
drag, startPoint x: 1248, startPoint y: 124, endPoint x: 1254, endPoint y: 128, distance: 7.2
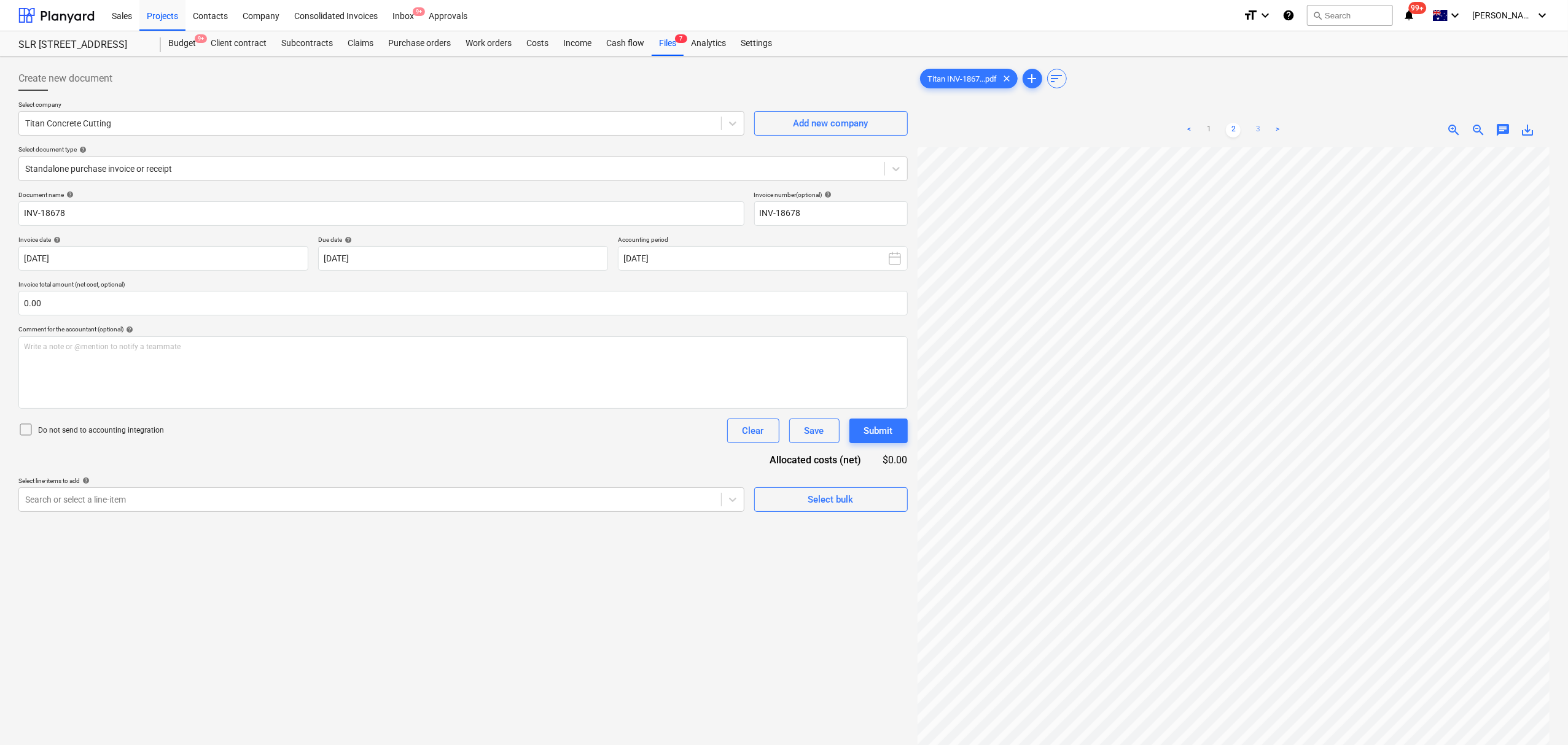
click at [1254, 128] on ul "< 1 2 3 >" at bounding box center [1233, 130] width 204 height 14
click at [1254, 128] on link "3" at bounding box center [1257, 130] width 14 height 14
click at [1224, 131] on ul "< 1 2 3 >" at bounding box center [1233, 130] width 204 height 14
click at [1212, 130] on link "1" at bounding box center [1208, 130] width 14 height 14
click at [1232, 130] on link "2" at bounding box center [1232, 130] width 14 height 14
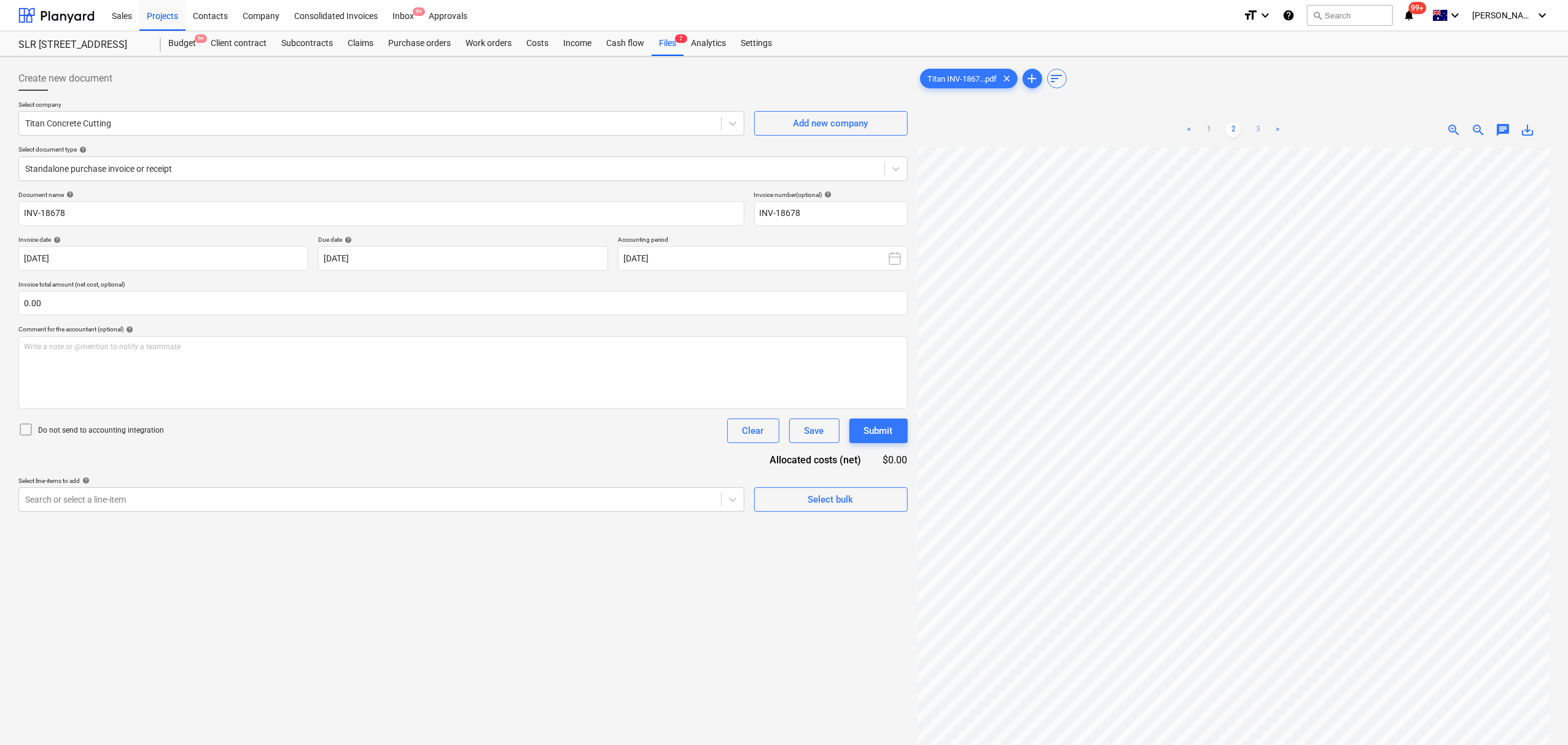
click at [1252, 130] on link "3" at bounding box center [1257, 130] width 14 height 14
click at [1216, 128] on ul "< 1 2 3 >" at bounding box center [1233, 130] width 204 height 14
click at [1211, 128] on link "1" at bounding box center [1208, 130] width 14 height 14
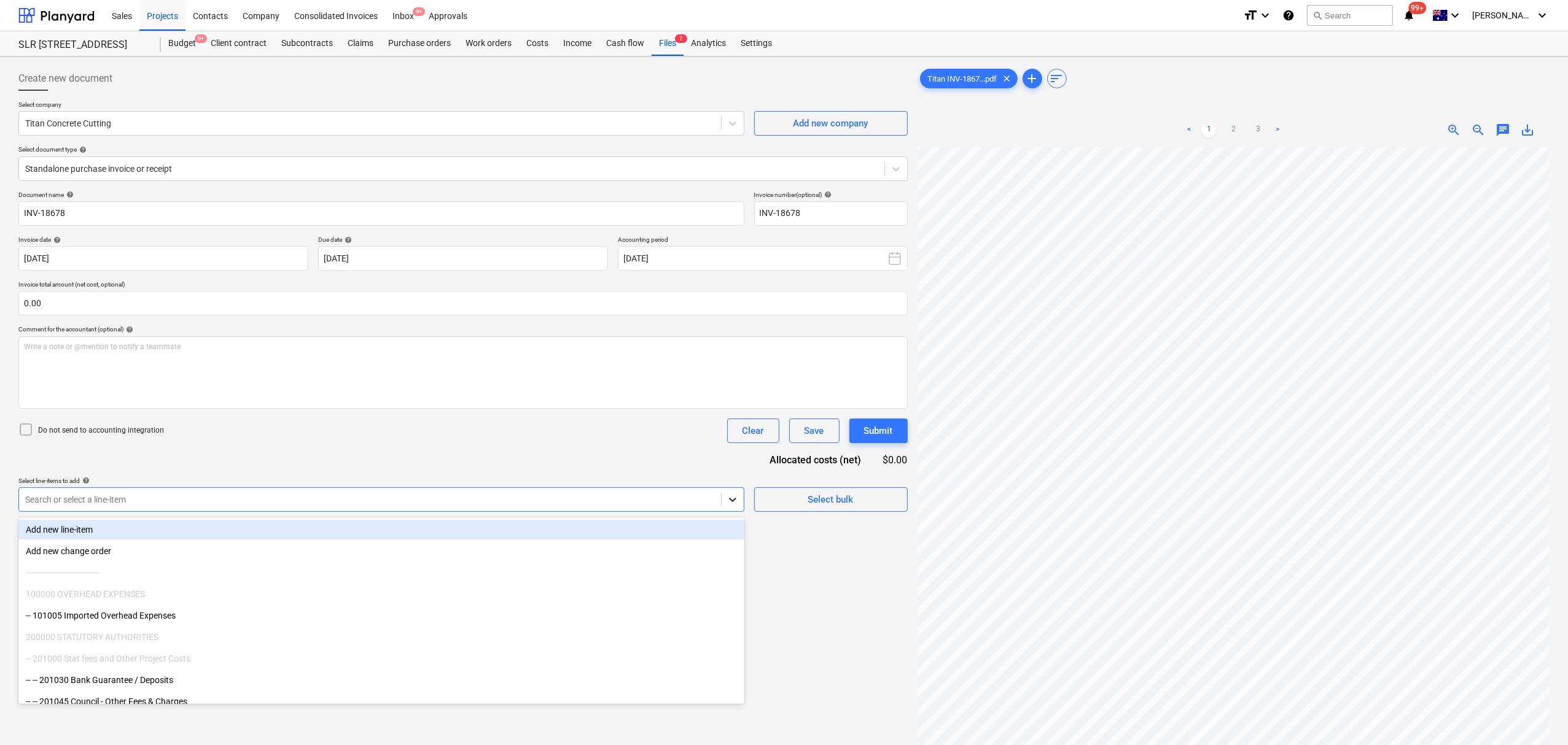
click at [734, 505] on div at bounding box center [733, 500] width 22 height 22
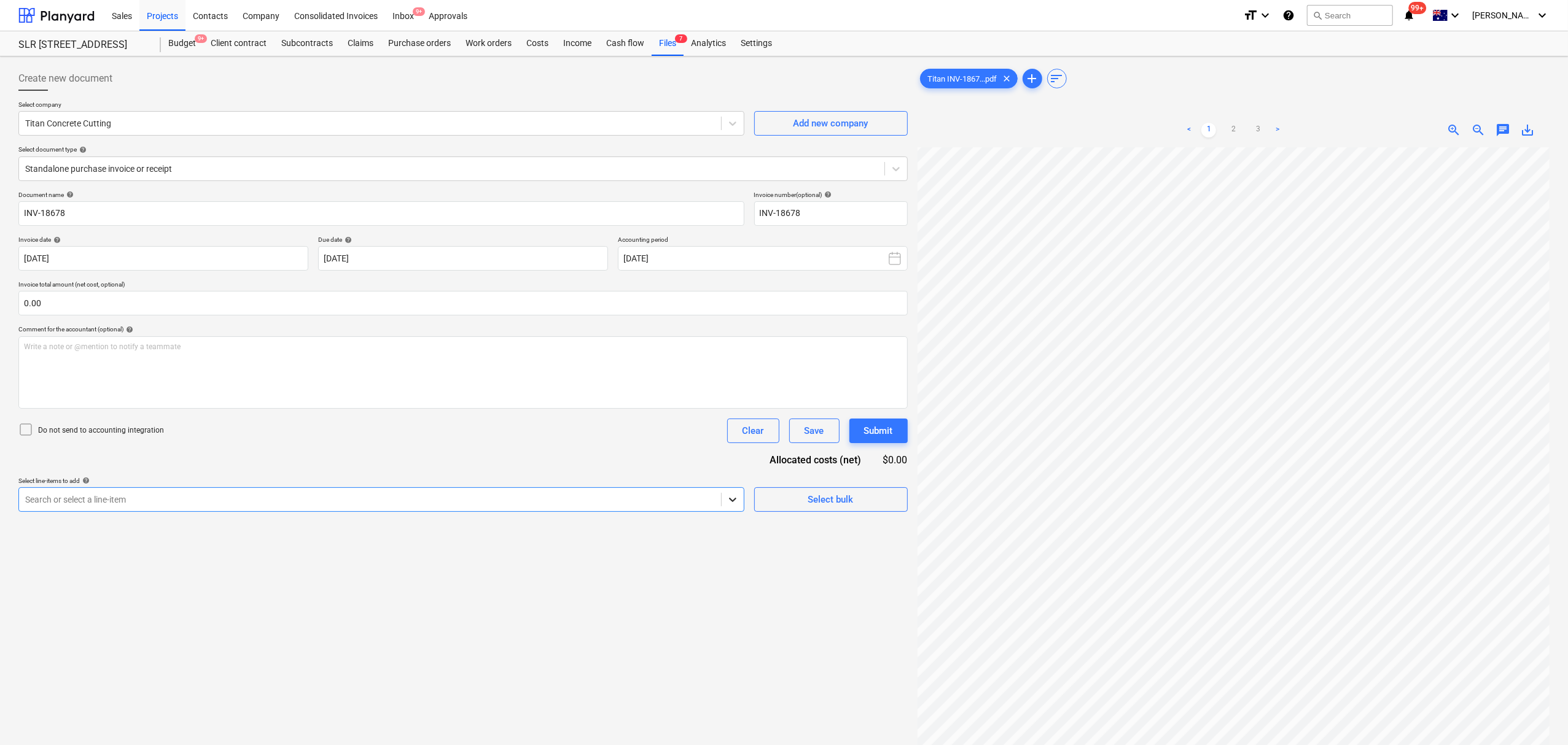
click at [734, 505] on icon at bounding box center [733, 500] width 13 height 13
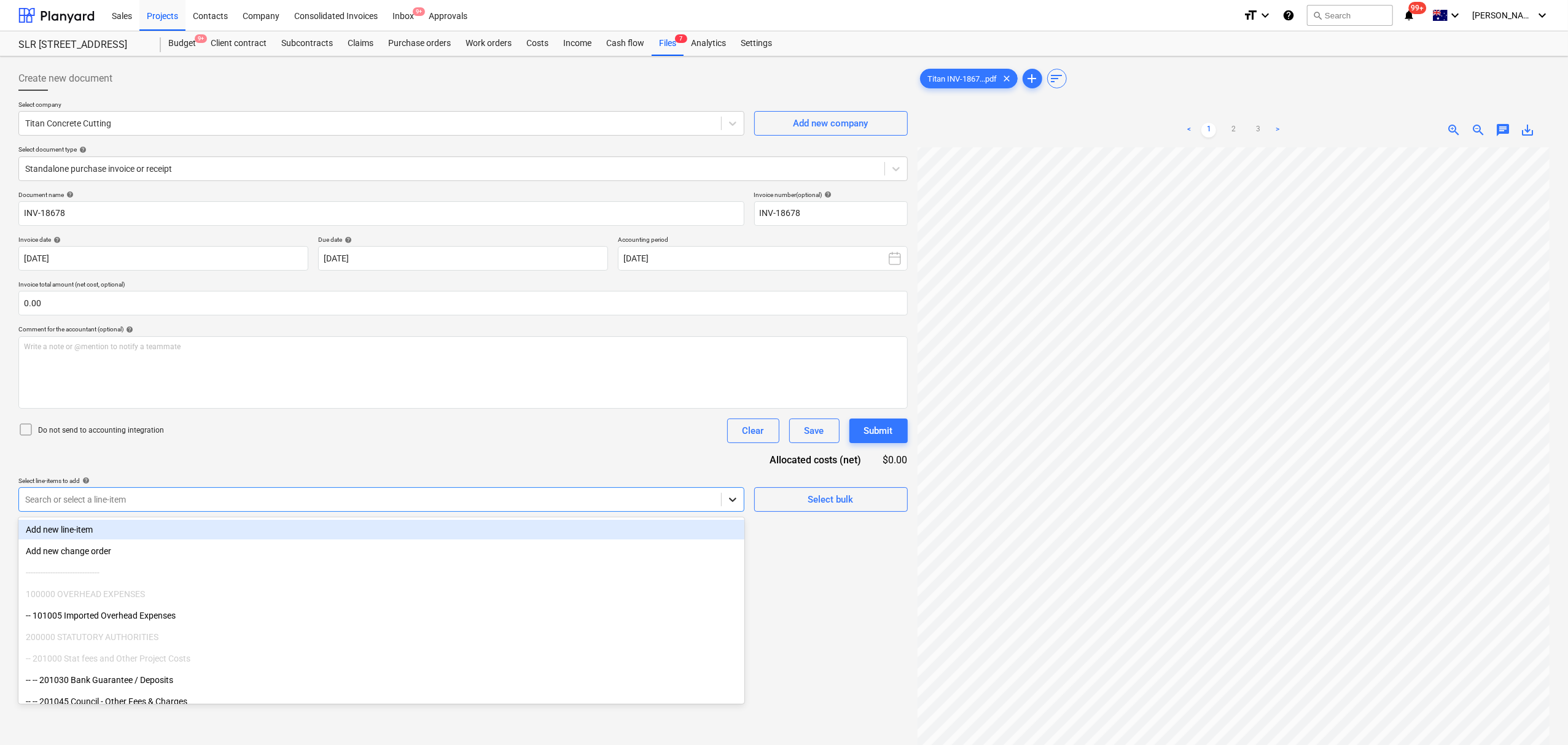
click at [733, 505] on icon at bounding box center [733, 500] width 13 height 13
click at [732, 505] on icon at bounding box center [733, 500] width 13 height 13
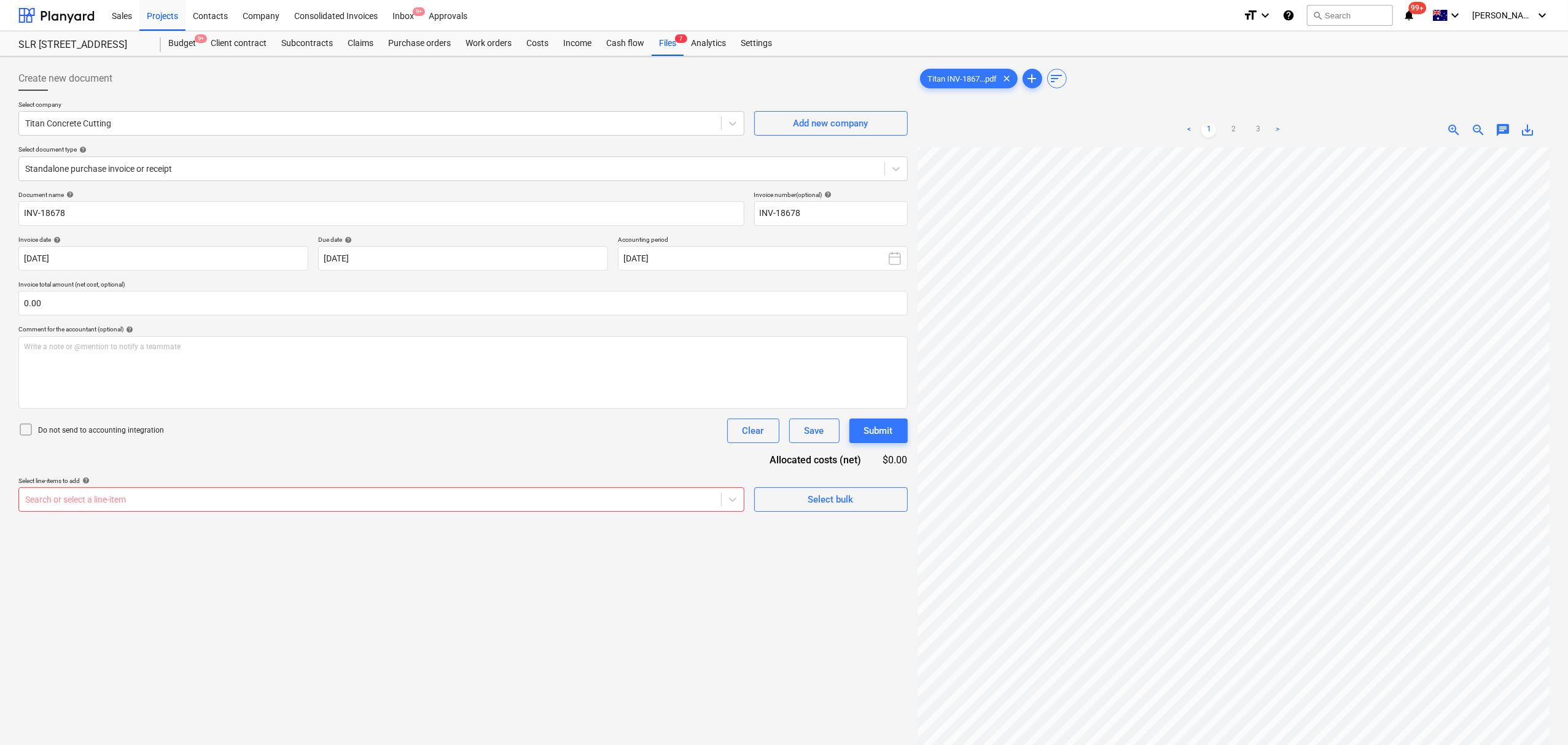
click at [647, 435] on div "Do not send to accounting integration Clear Save Submit" at bounding box center [463, 431] width 889 height 24
click at [736, 512] on div "Create new document Select company Titan Concrete Cutting Add new company Selec…" at bounding box center [463, 462] width 899 height 801
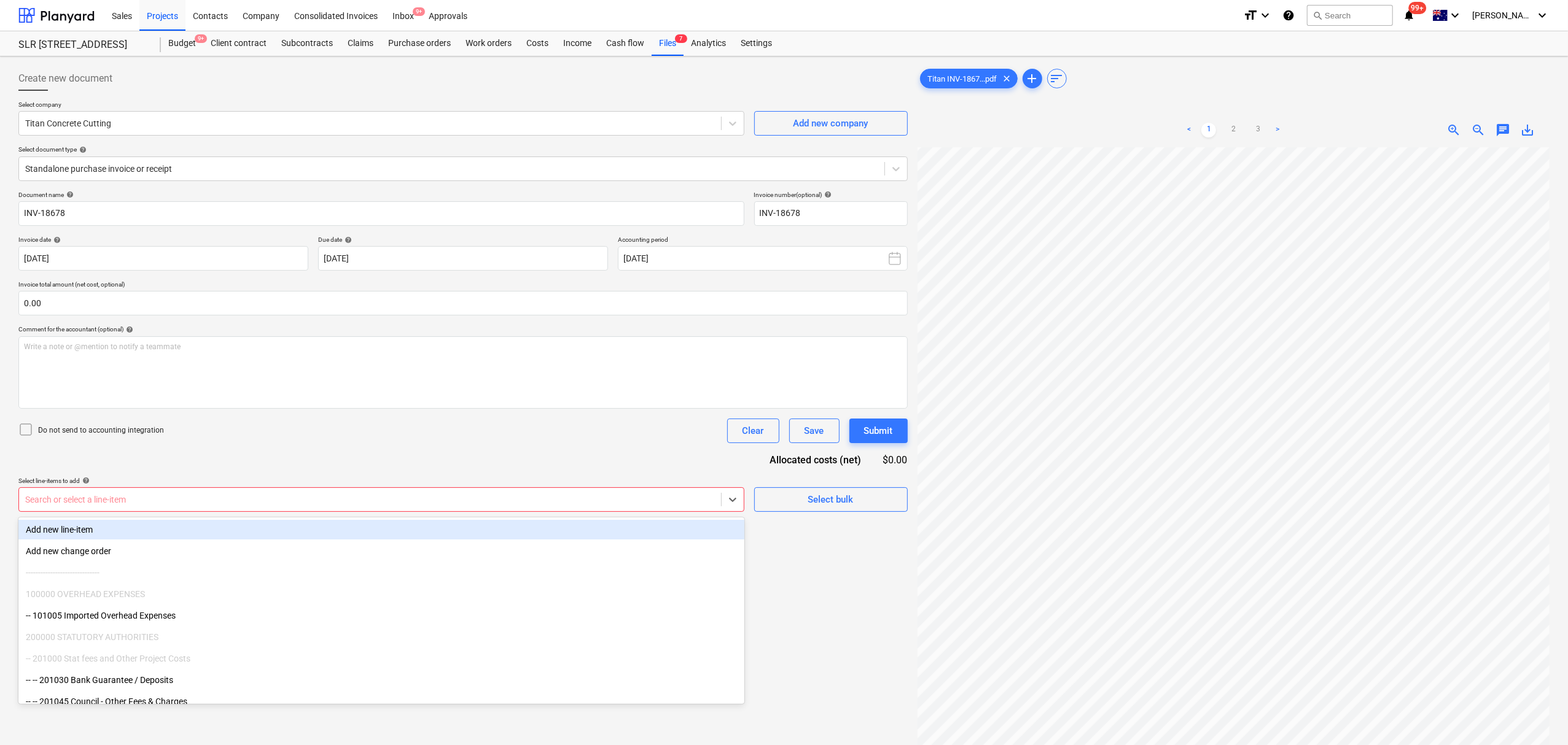
click at [736, 512] on div "Search or select a line-item" at bounding box center [381, 499] width 726 height 24
click at [723, 500] on div at bounding box center [733, 500] width 22 height 22
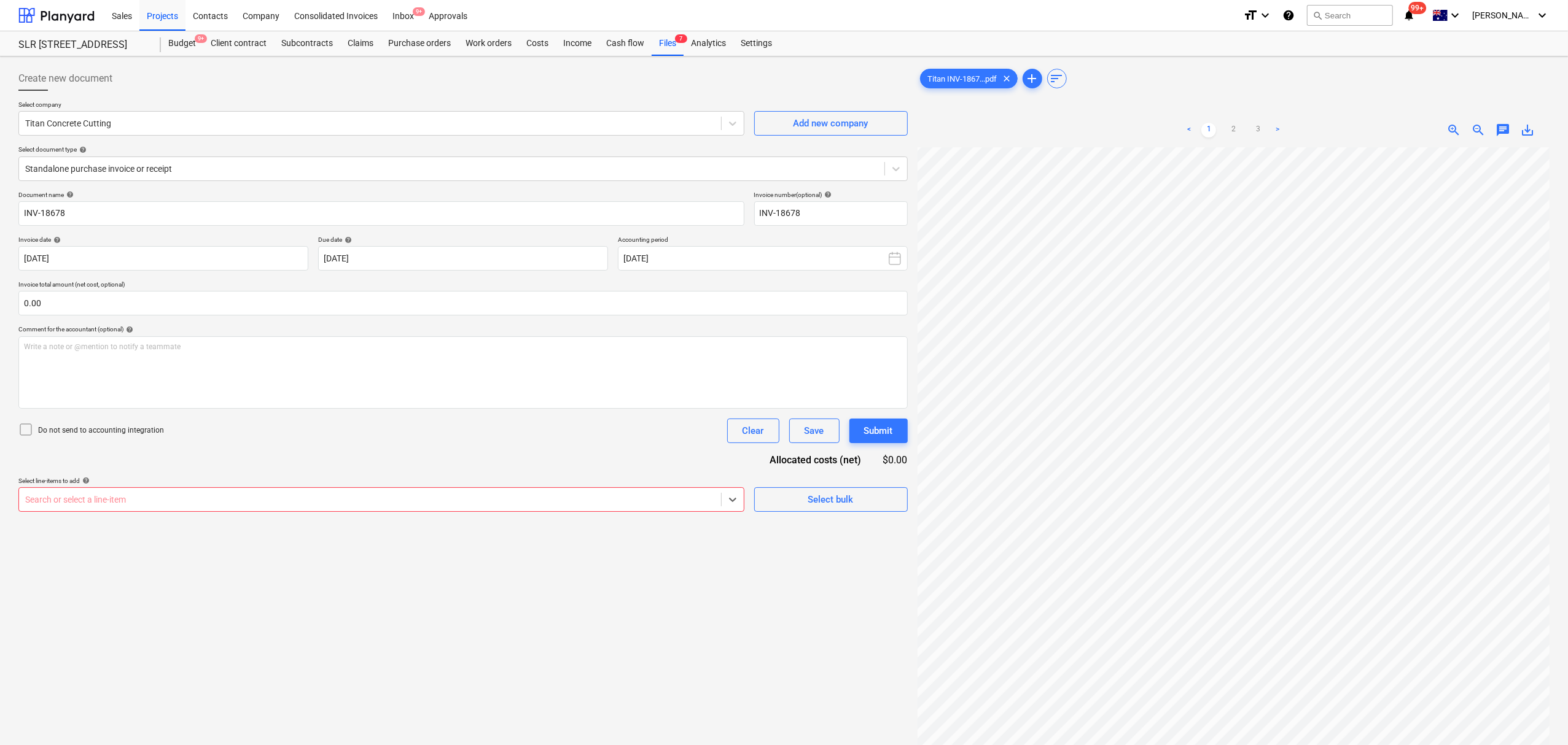
click at [671, 495] on div at bounding box center [370, 500] width 690 height 13
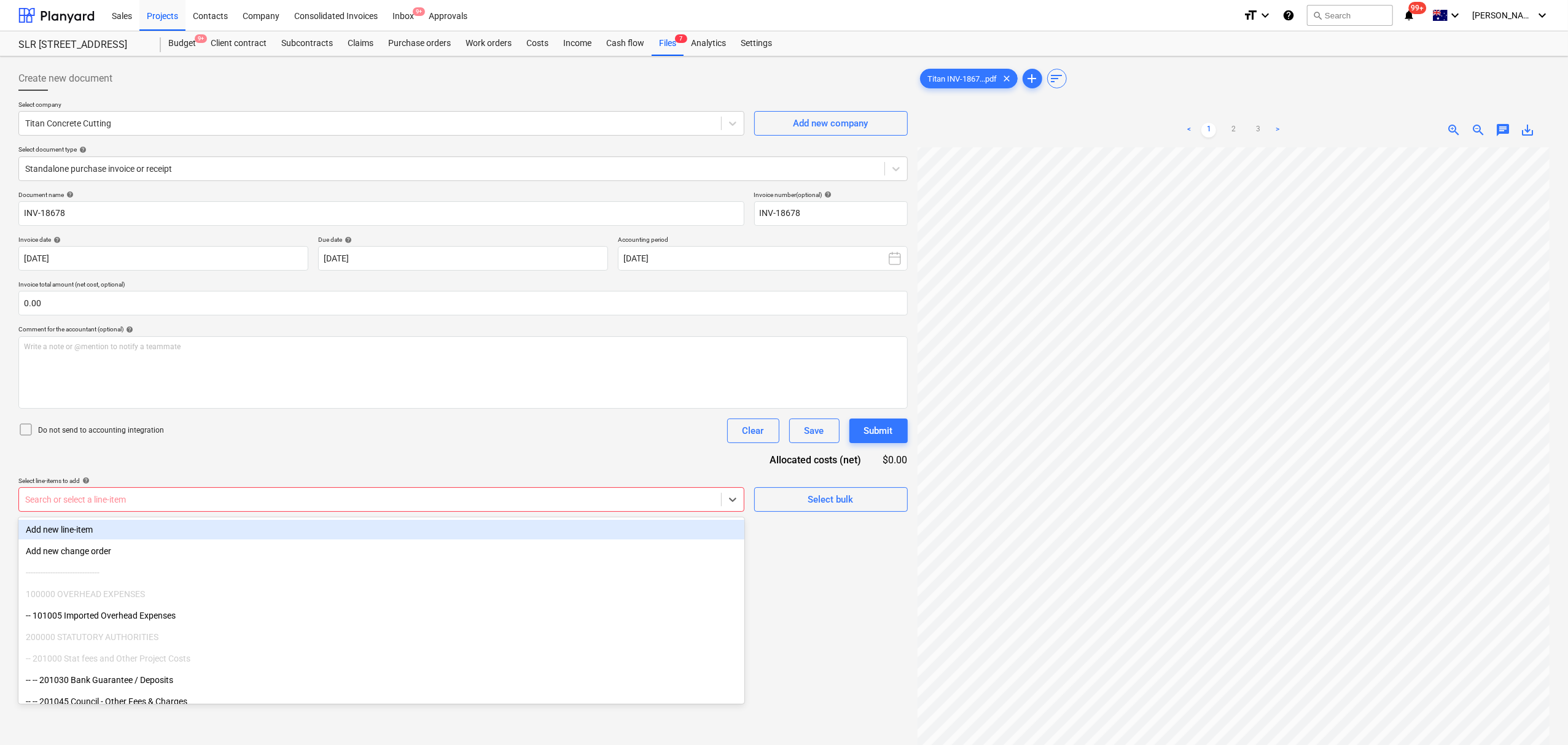
click at [671, 495] on div at bounding box center [370, 500] width 690 height 13
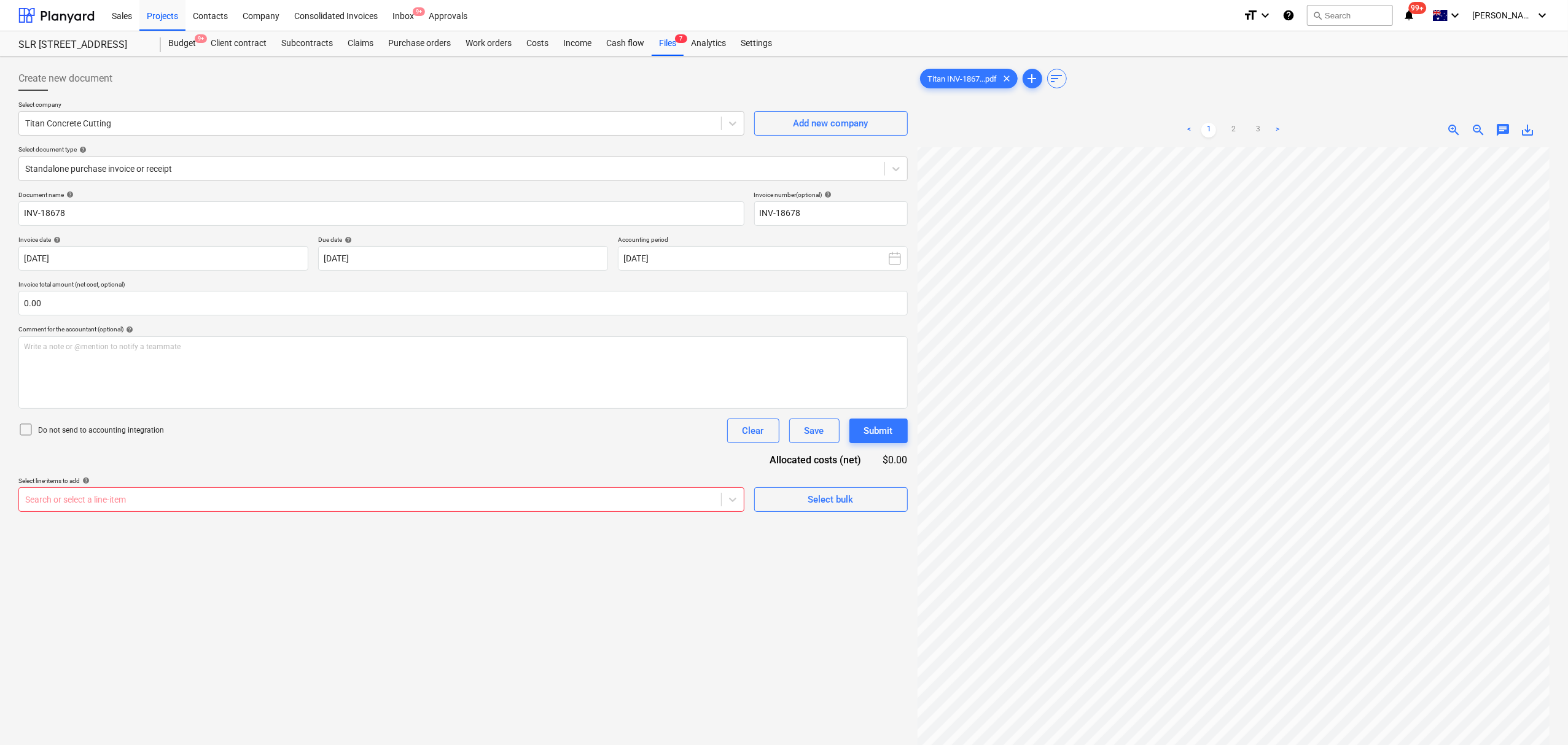
click at [622, 474] on div "Document name help INV-18678 Invoice number (optional) help INV-18678 Invoice d…" at bounding box center [463, 351] width 889 height 321
click at [1318, 745] on html "Sales Projects Contacts Company Consolidated Invoices Inbox 9+ Approvals format…" at bounding box center [784, 372] width 1568 height 745
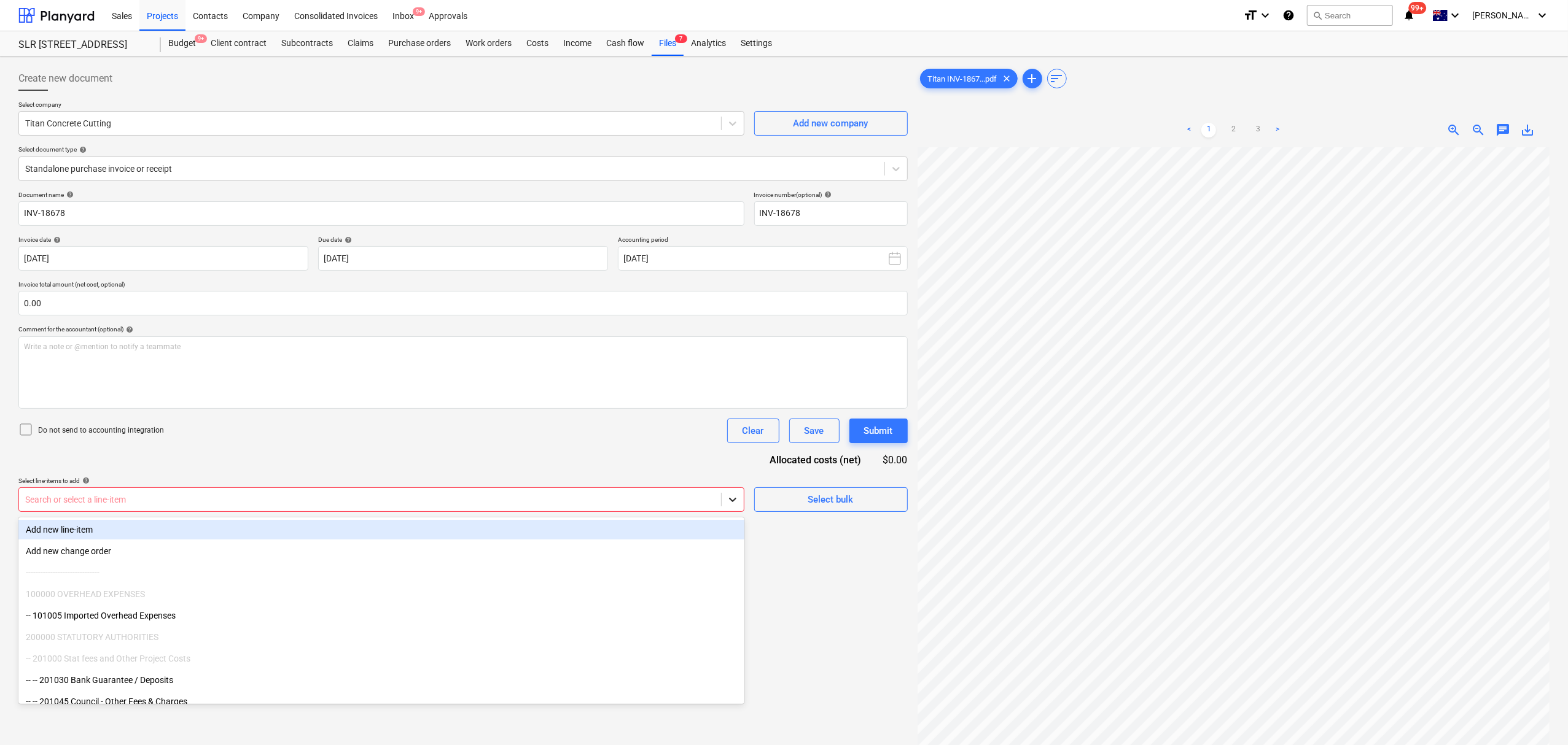
click at [733, 497] on icon at bounding box center [733, 500] width 13 height 13
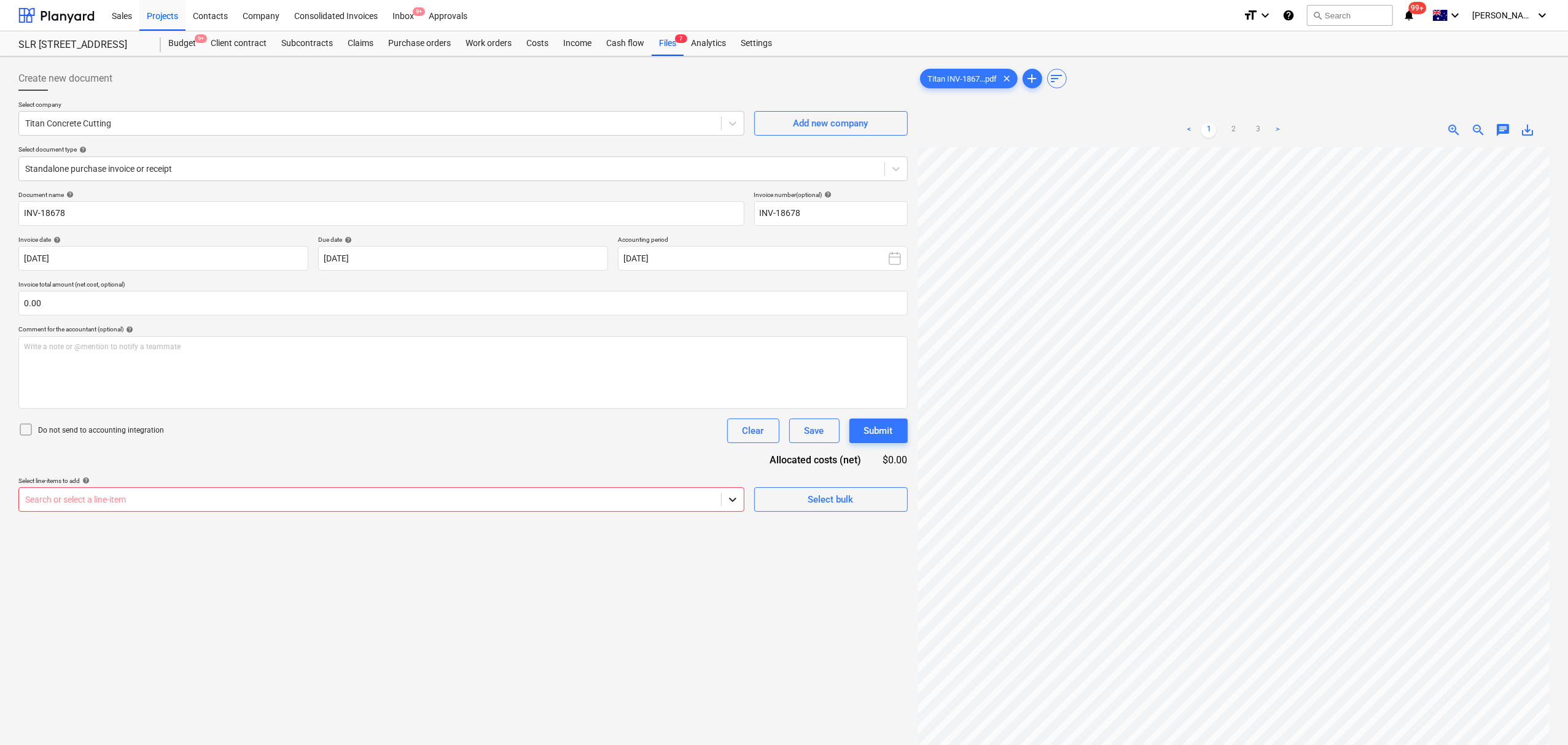
click at [733, 497] on icon at bounding box center [733, 500] width 13 height 13
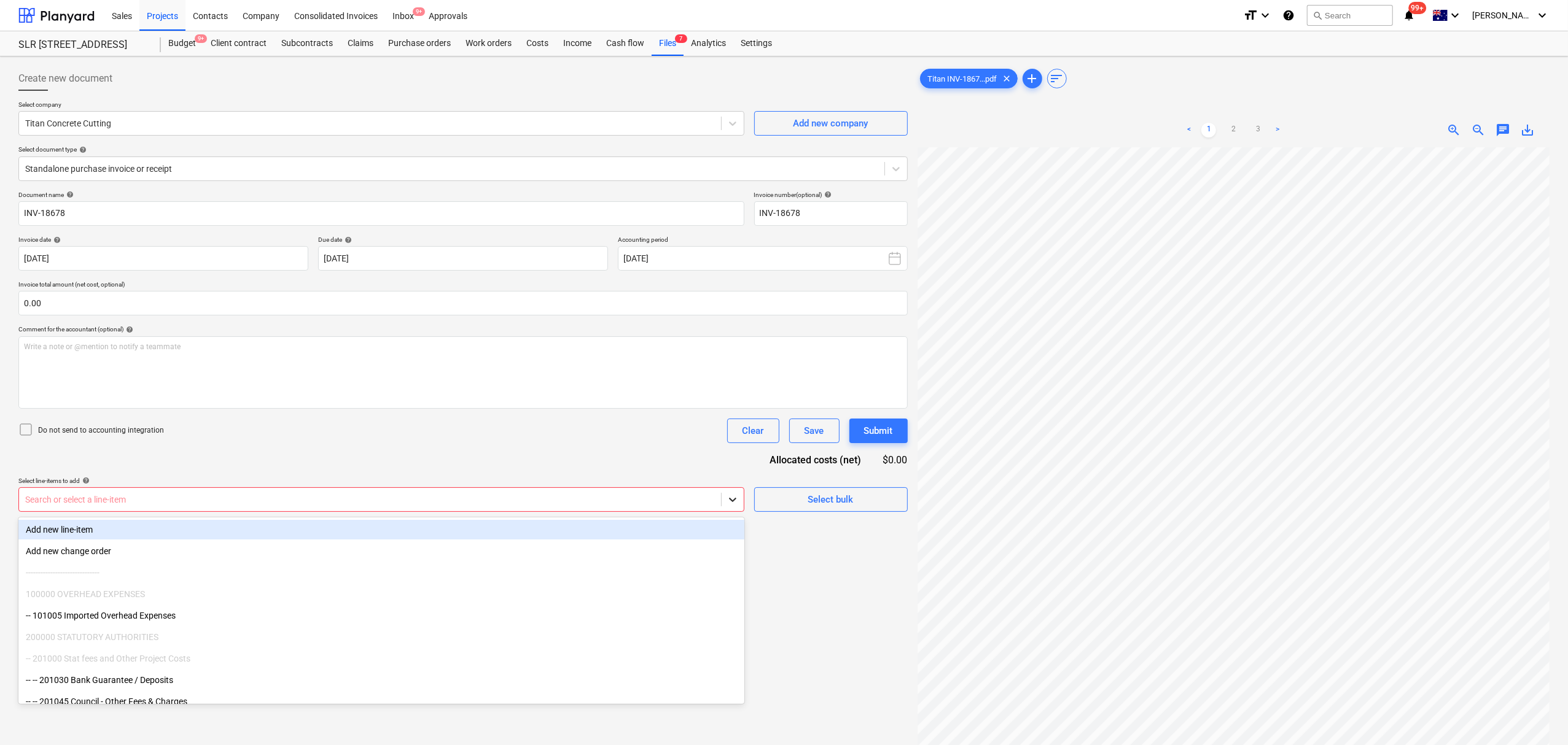
click at [733, 497] on icon at bounding box center [733, 500] width 13 height 13
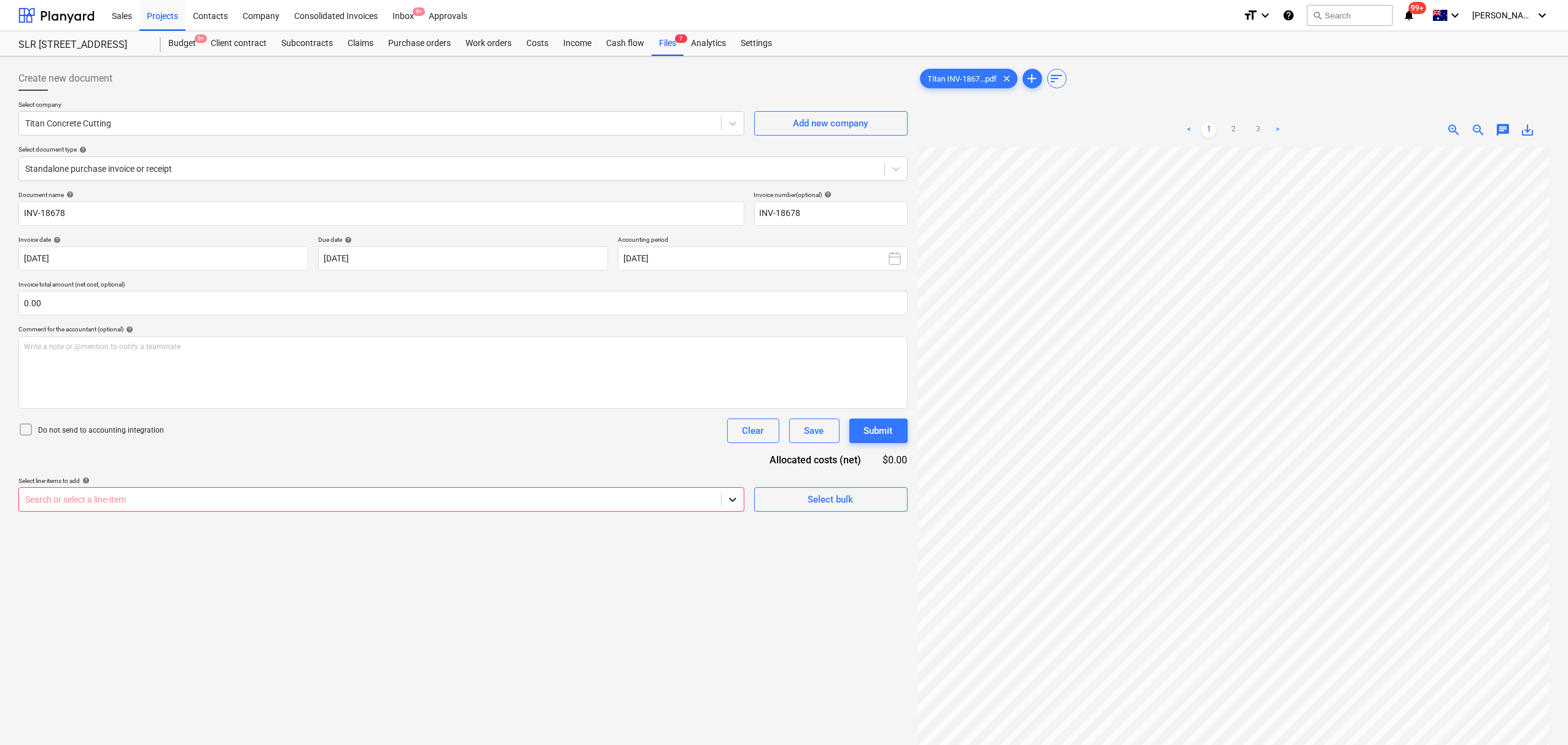
click at [733, 497] on icon at bounding box center [733, 500] width 13 height 13
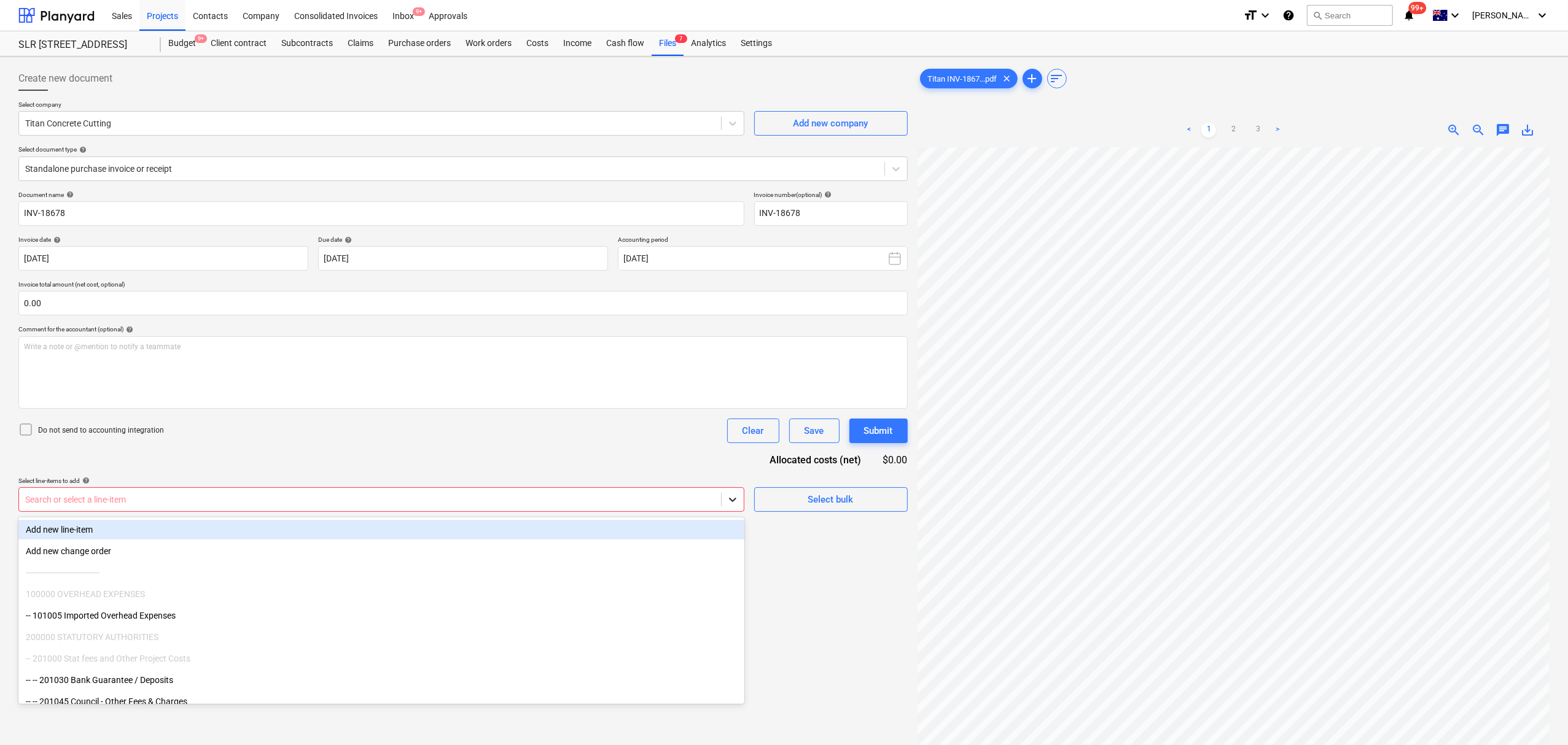
click at [733, 497] on icon at bounding box center [733, 500] width 13 height 13
click at [727, 496] on icon at bounding box center [733, 500] width 13 height 13
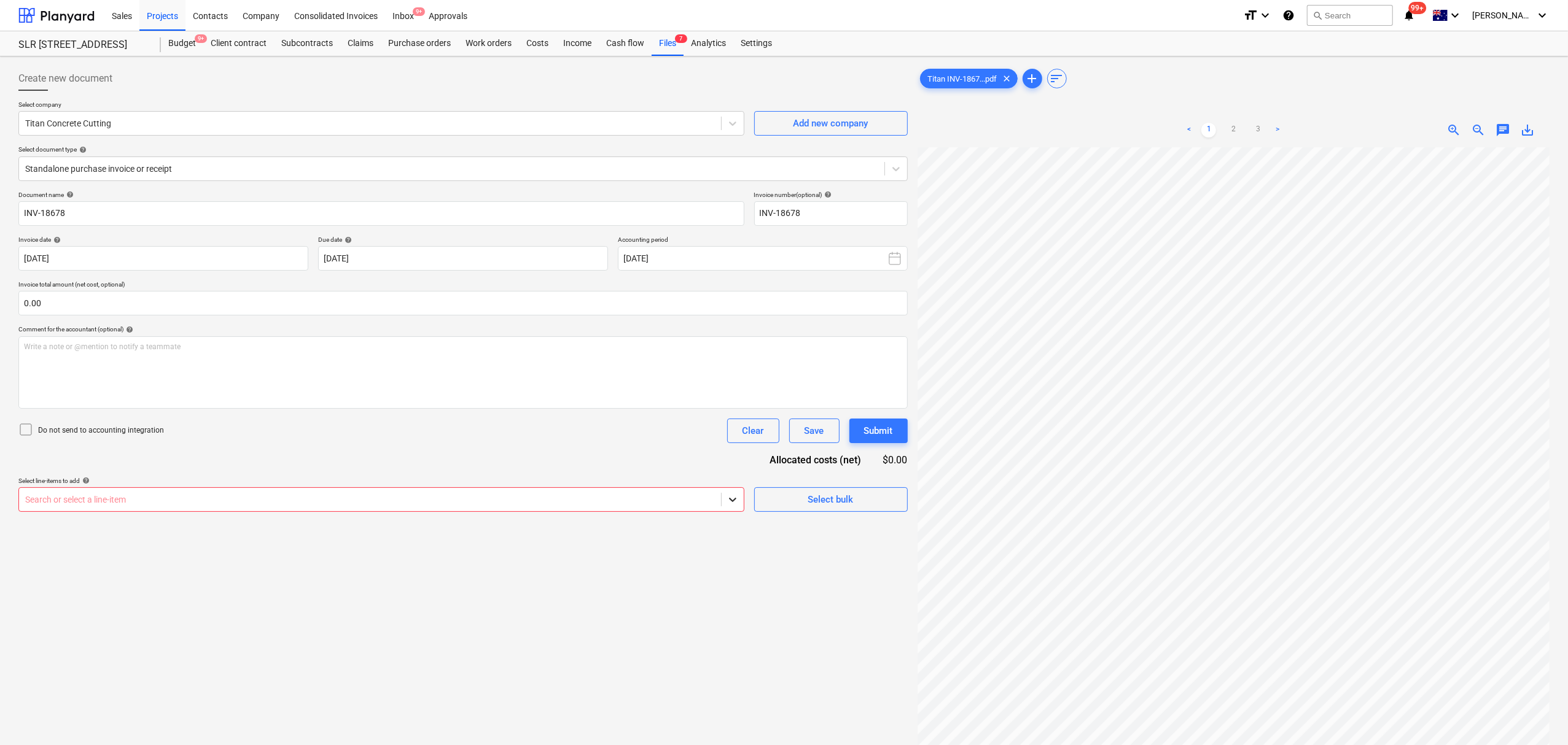
click at [727, 496] on icon at bounding box center [733, 500] width 13 height 13
click at [336, 478] on div "Select line-items to add help" at bounding box center [381, 480] width 726 height 8
drag, startPoint x: 337, startPoint y: 491, endPoint x: 342, endPoint y: 480, distance: 12.1
click at [341, 491] on div "Search or select a line-item" at bounding box center [370, 500] width 702 height 17
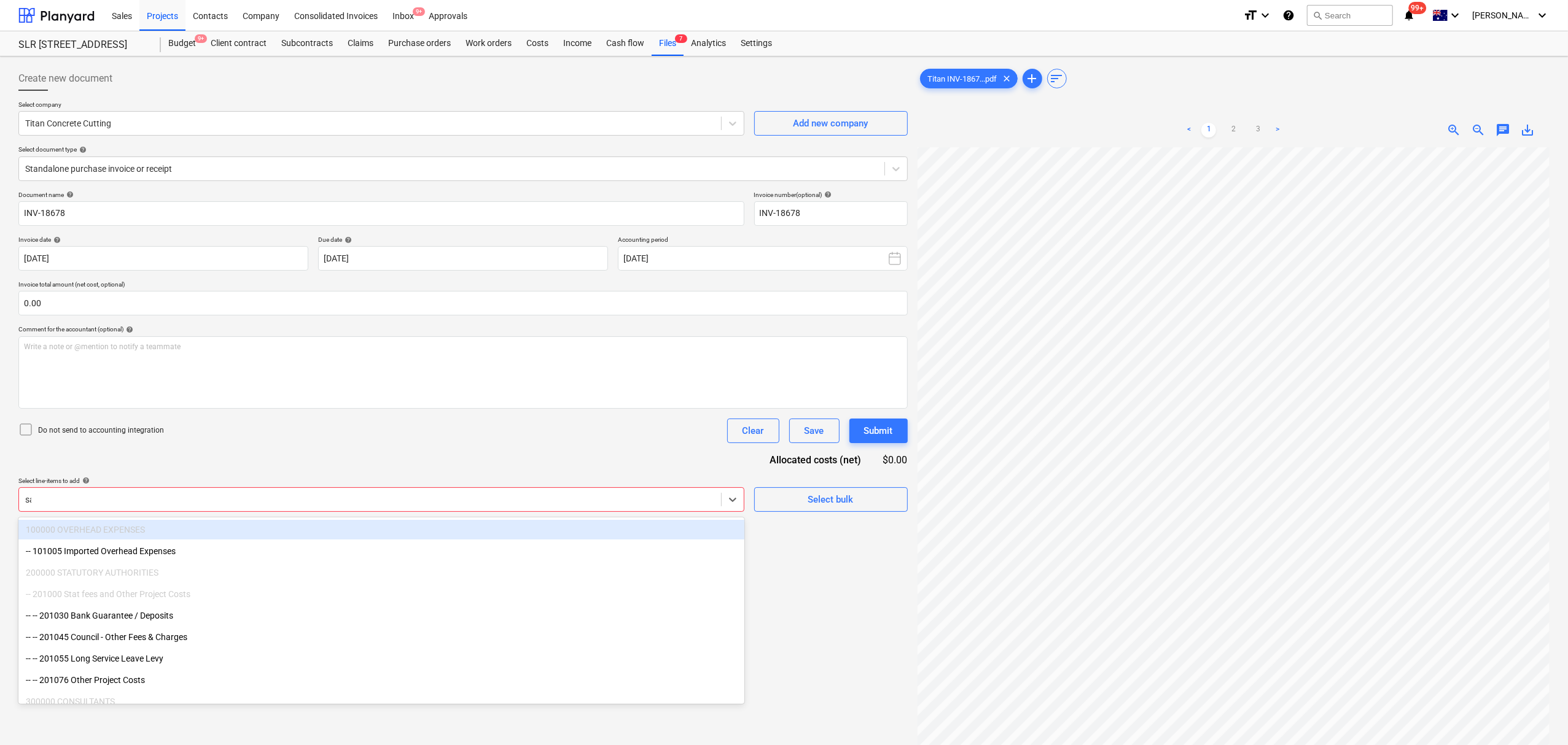
type input "saw"
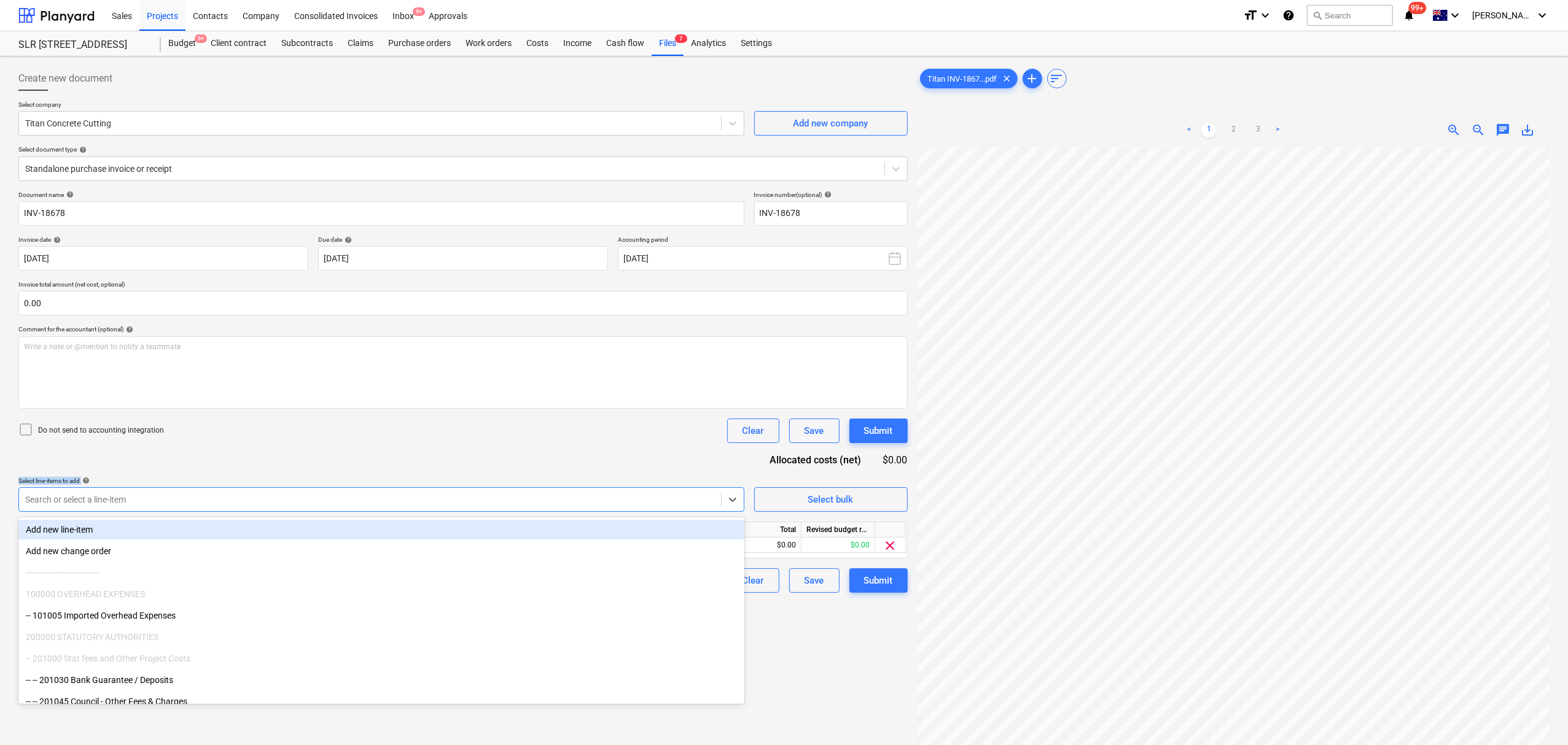
drag, startPoint x: 342, startPoint y: 480, endPoint x: 395, endPoint y: 467, distance: 54.6
click at [395, 467] on div "Document name help INV-18678 Invoice number (optional) help INV-18678 Invoice d…" at bounding box center [463, 392] width 889 height 402
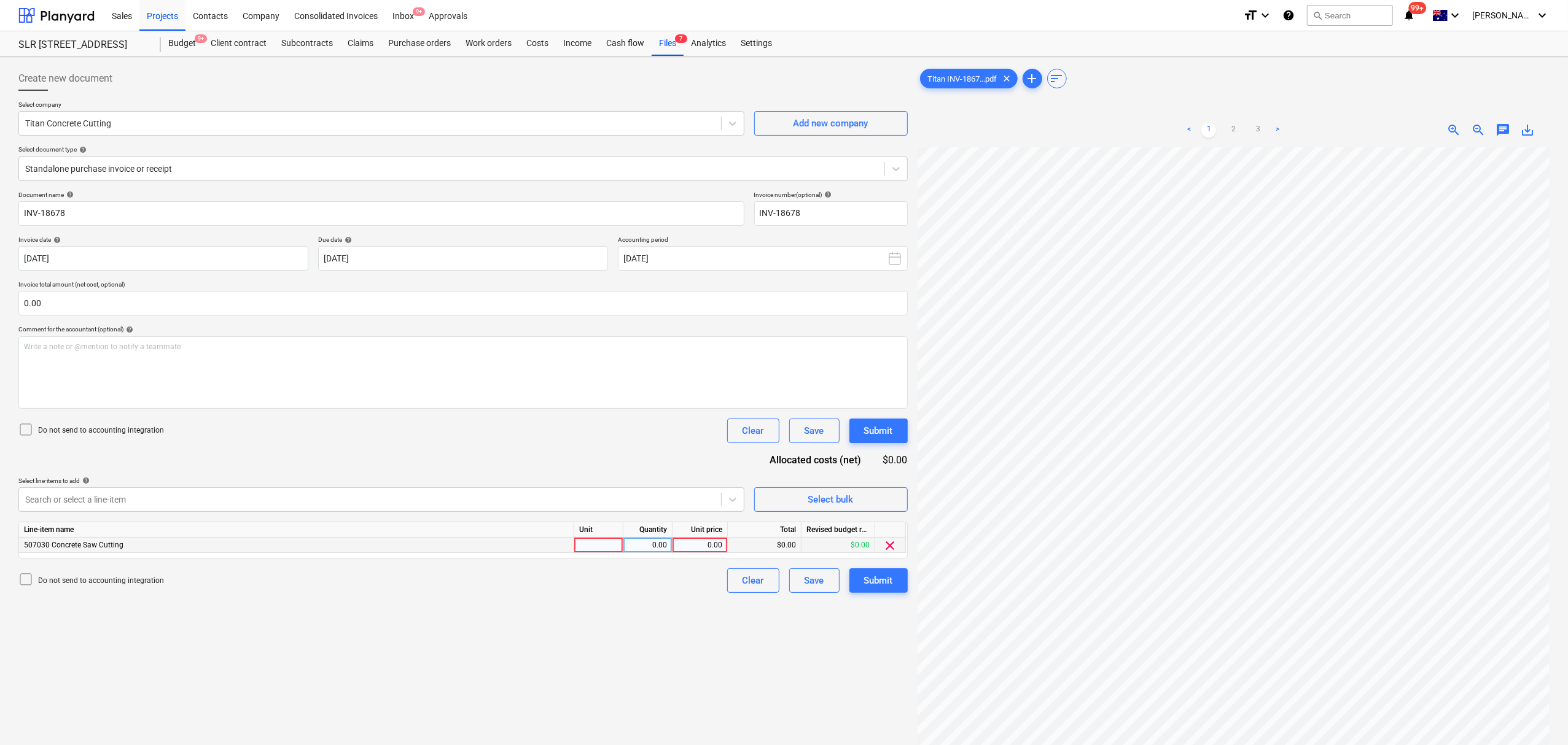
click at [575, 550] on div at bounding box center [599, 545] width 49 height 15
type input "item"
type input "1812.5"
click at [1499, 128] on span "chat" at bounding box center [1502, 130] width 14 height 14
click at [1480, 223] on div "Write a note or @mention to notify a teammate ﻿" at bounding box center [1416, 259] width 245 height 72
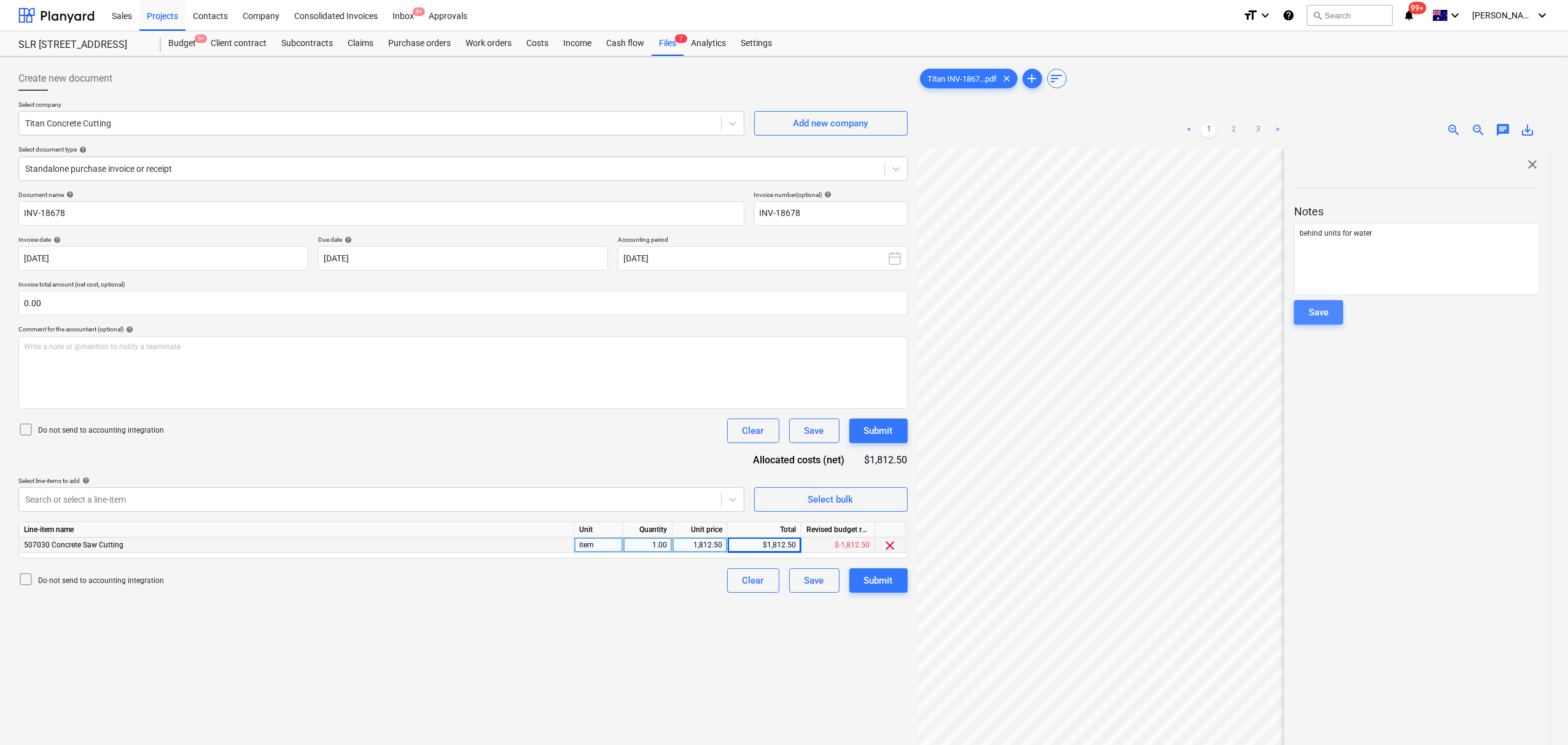
click at [1331, 310] on button "Save" at bounding box center [1318, 312] width 49 height 24
click at [1526, 162] on span "close" at bounding box center [1532, 163] width 14 height 14
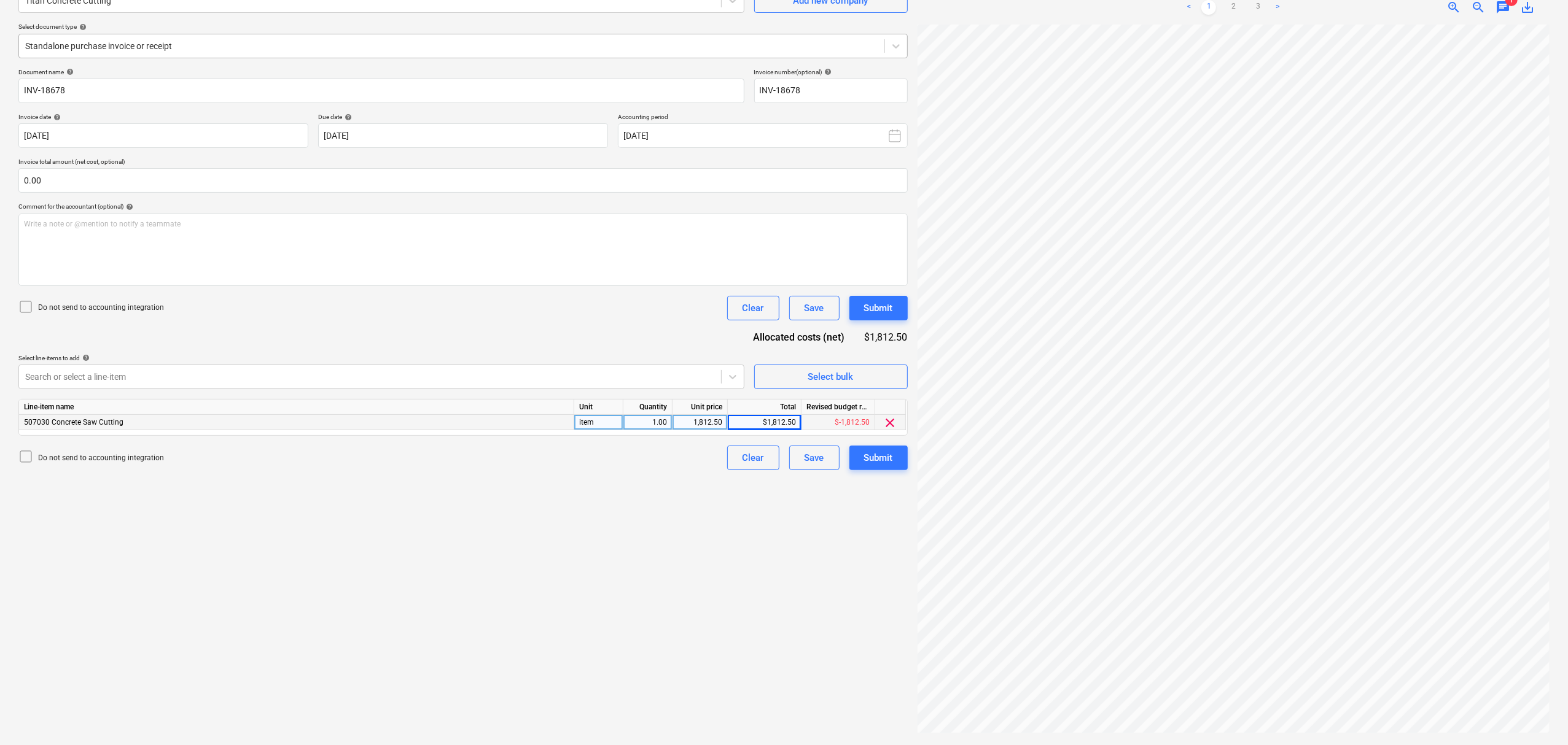
click at [185, 37] on div "Standalone purchase invoice or receipt" at bounding box center [452, 46] width 865 height 17
drag, startPoint x: 910, startPoint y: 447, endPoint x: 904, endPoint y: 457, distance: 11.7
click at [909, 447] on div "Create new document Select company Titan Concrete Cutting Add new company Selec…" at bounding box center [463, 339] width 899 height 801
click at [897, 457] on button "Submit" at bounding box center [878, 458] width 58 height 24
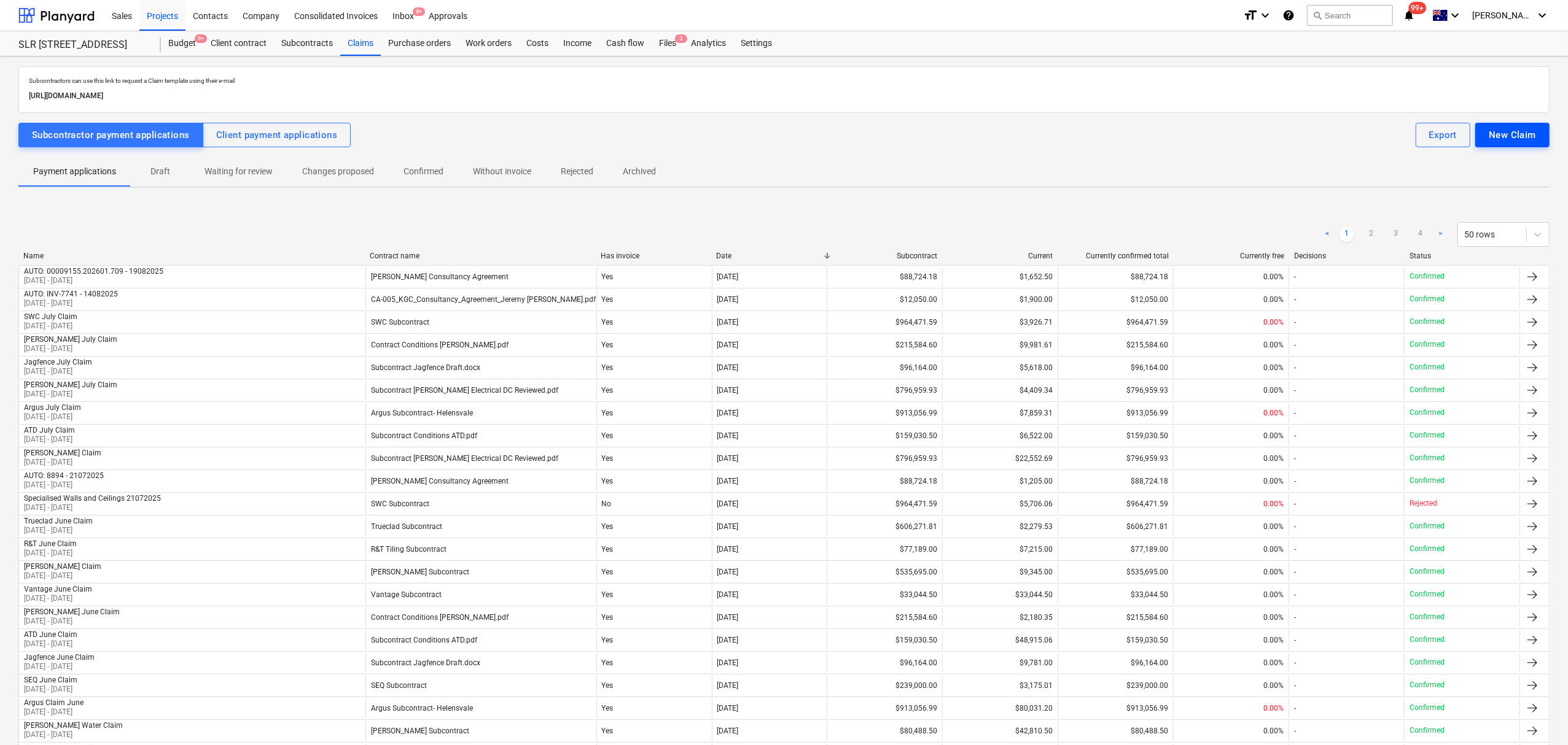
click at [1501, 131] on div "New Claim" at bounding box center [1512, 135] width 47 height 16
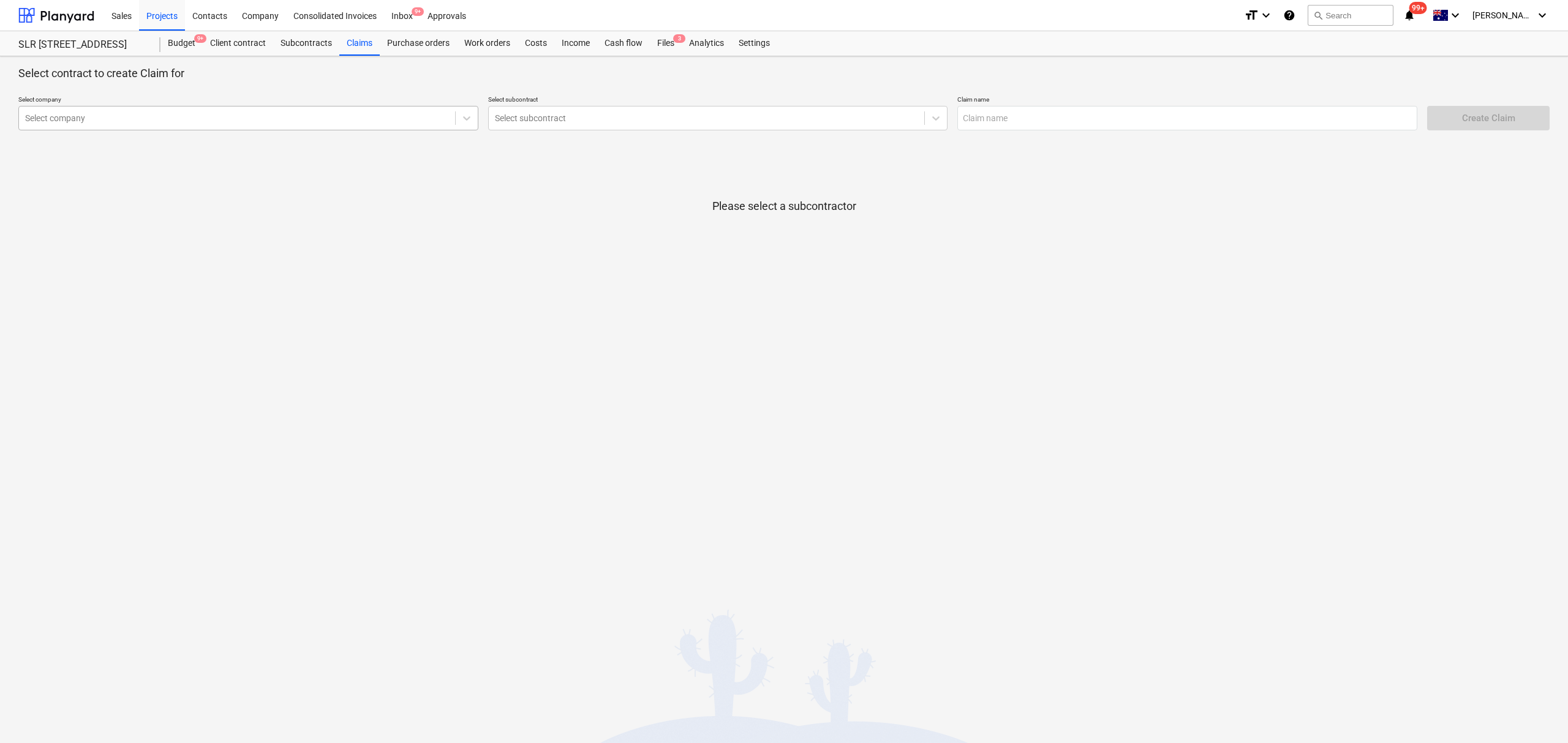
click at [163, 108] on div "Select company" at bounding box center [248, 118] width 460 height 24
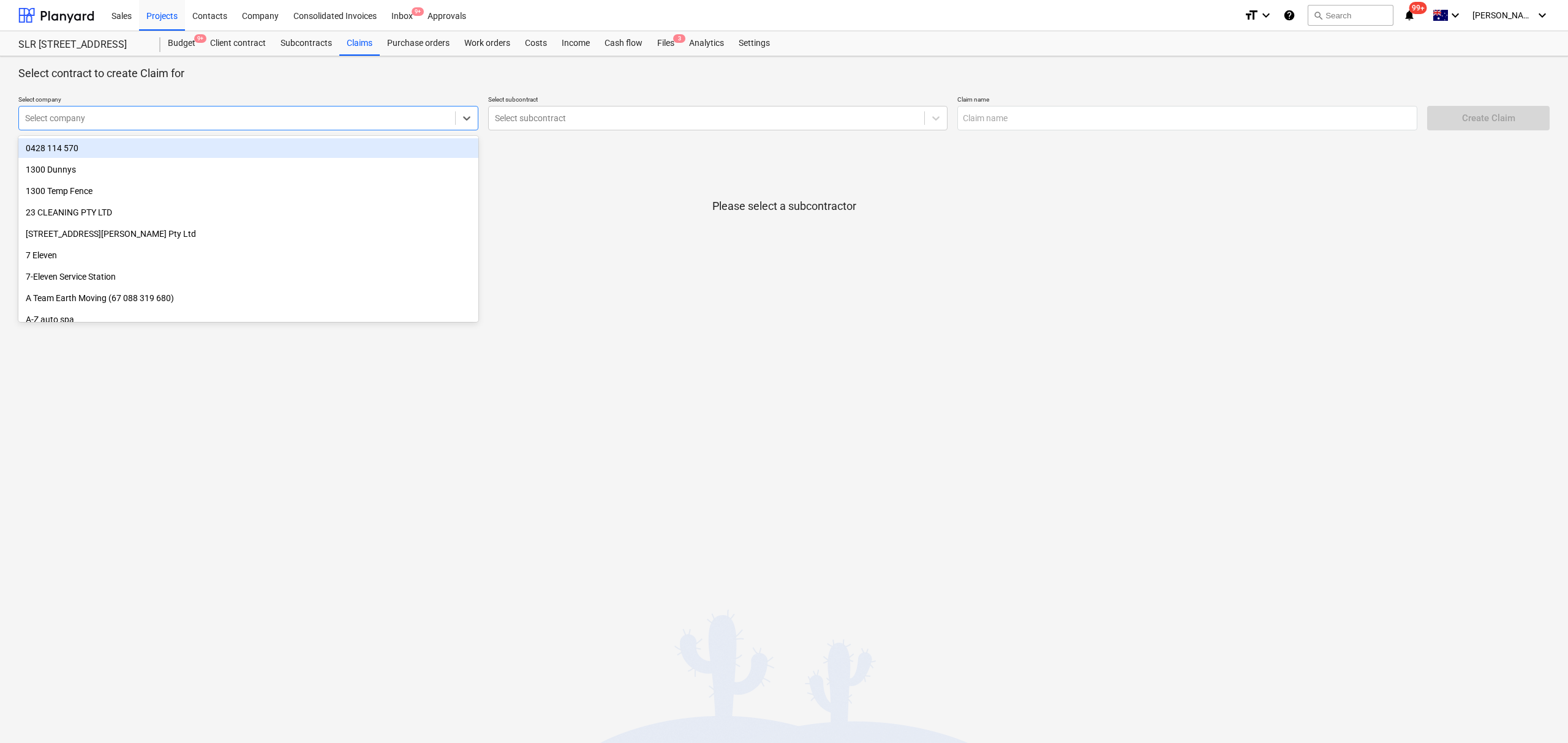
type input "F"
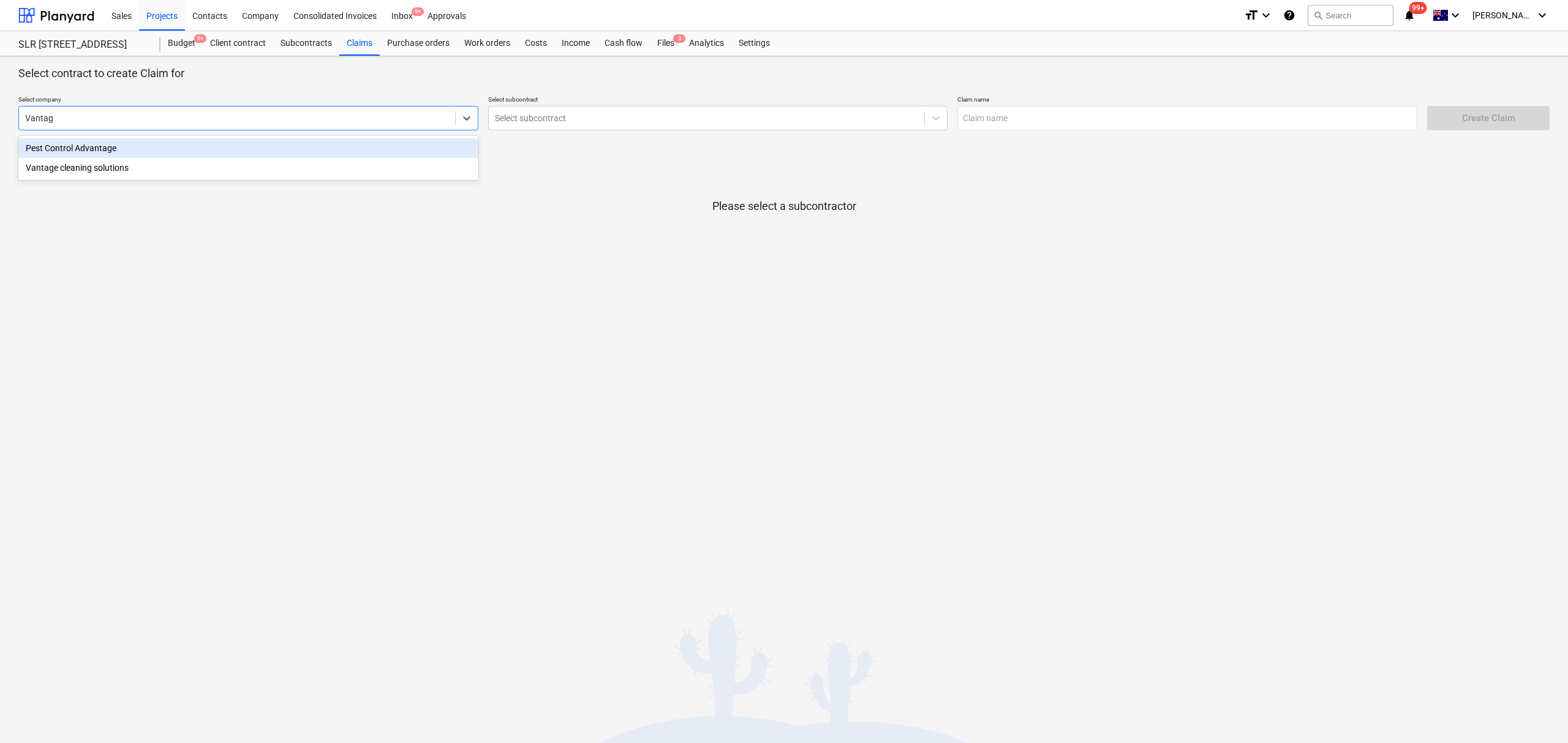
type input "Vantage"
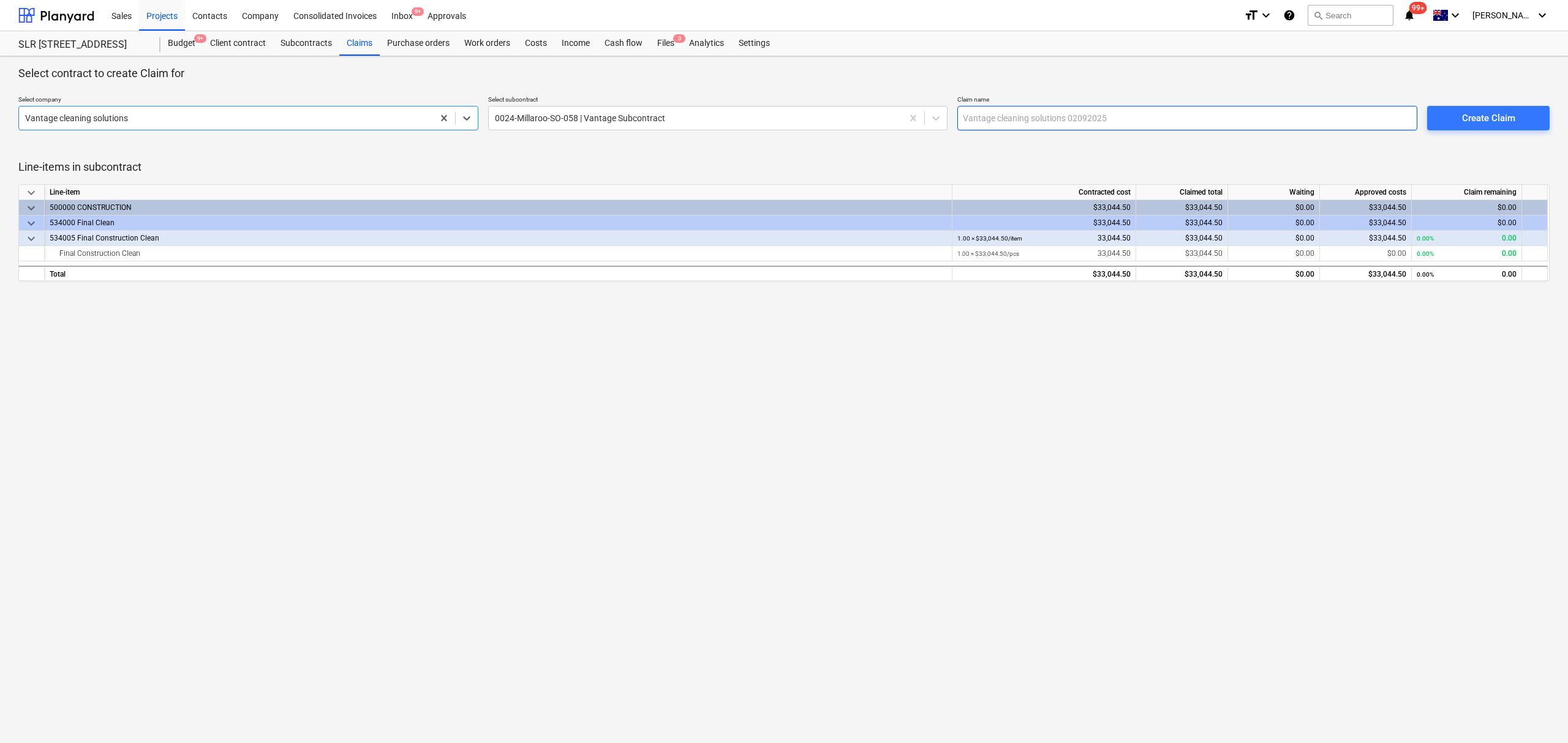
click at [1032, 116] on input "text" at bounding box center [1187, 118] width 460 height 24
type input "Vantage July Claim"
click at [1449, 125] on span "Create Claim" at bounding box center [1488, 118] width 93 height 16
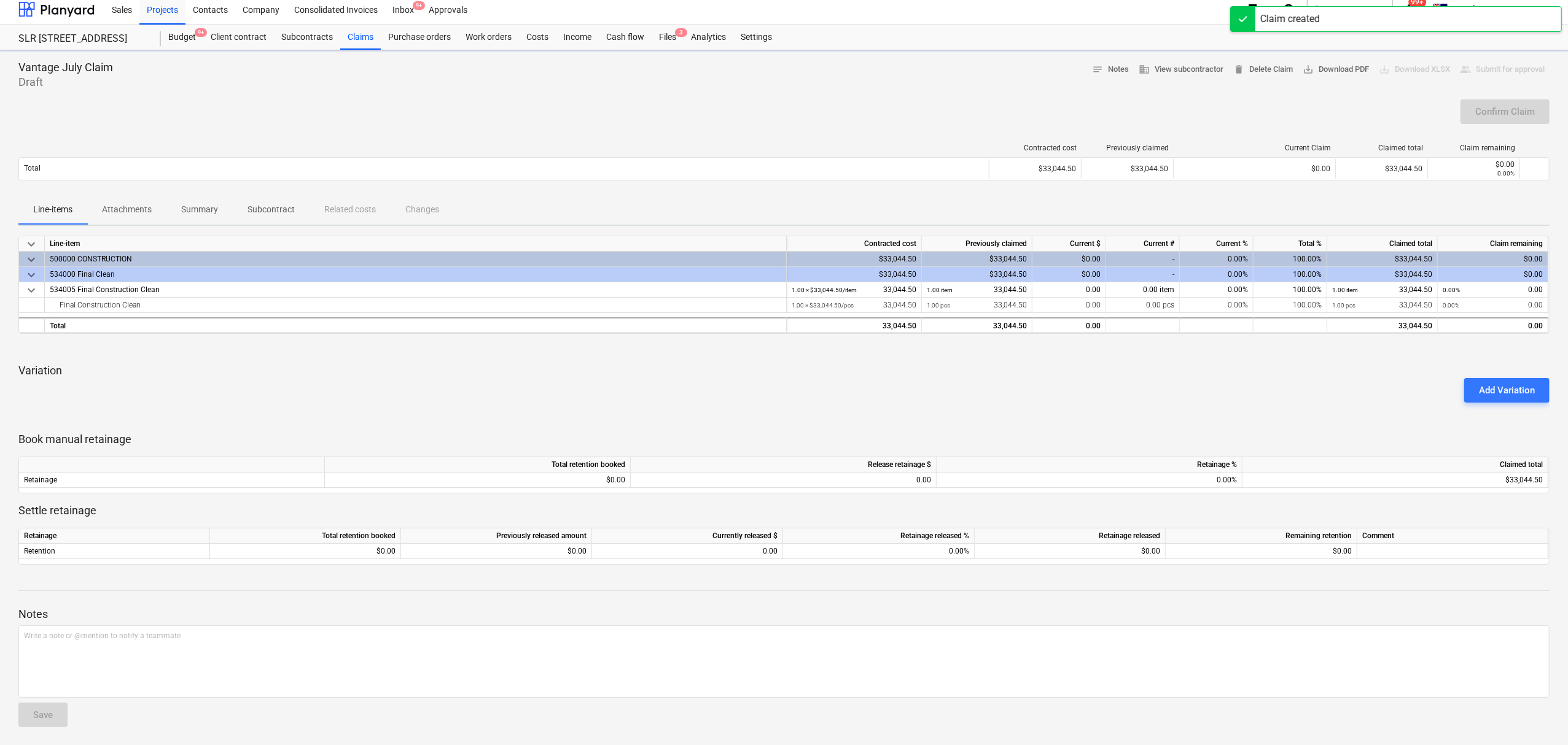
scroll to position [8, 0]
click at [1495, 384] on div "Add Variation" at bounding box center [1506, 389] width 56 height 16
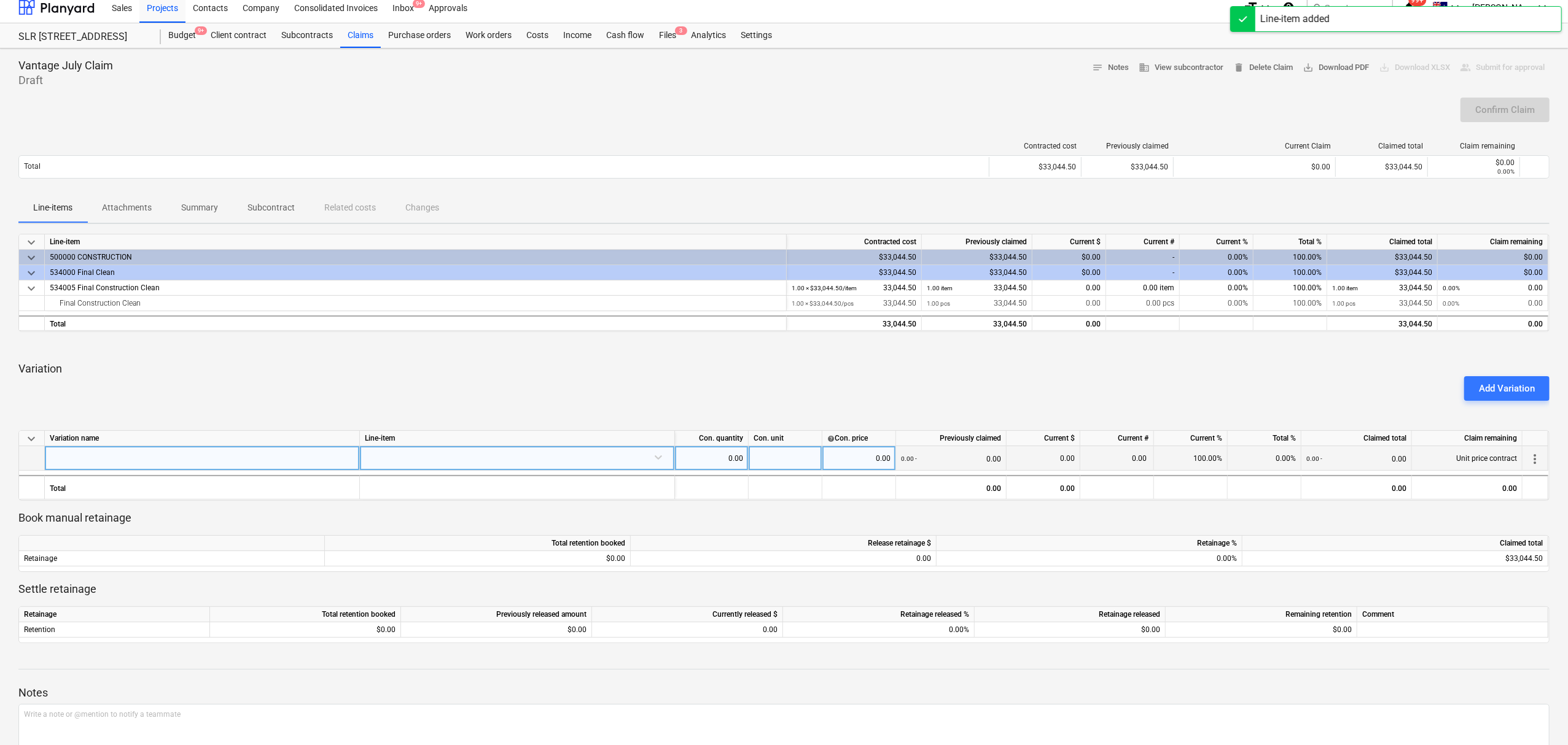
click at [212, 460] on div at bounding box center [202, 458] width 315 height 24
type input "Clean Unit 15 & 18 Acid wash"
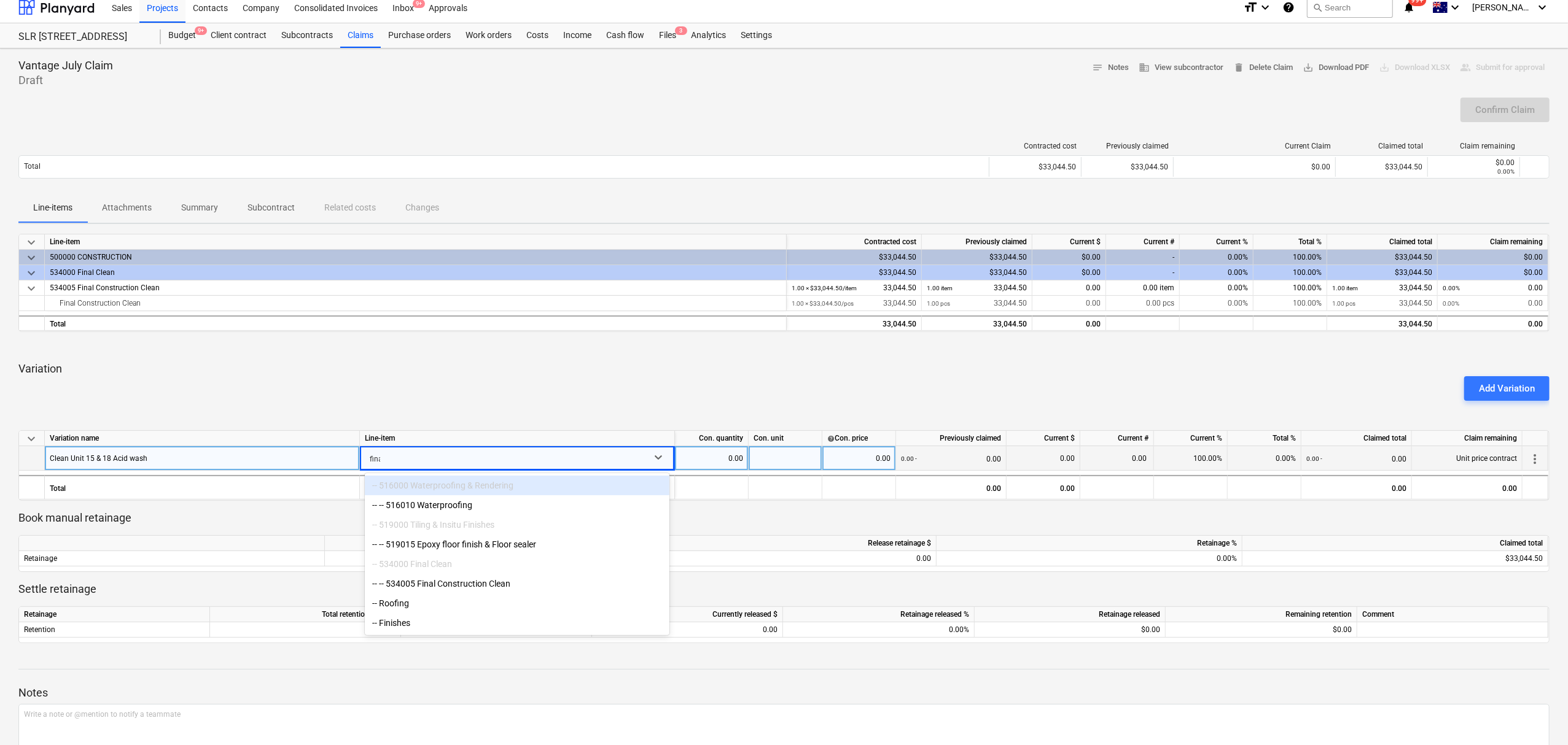
type input "final"
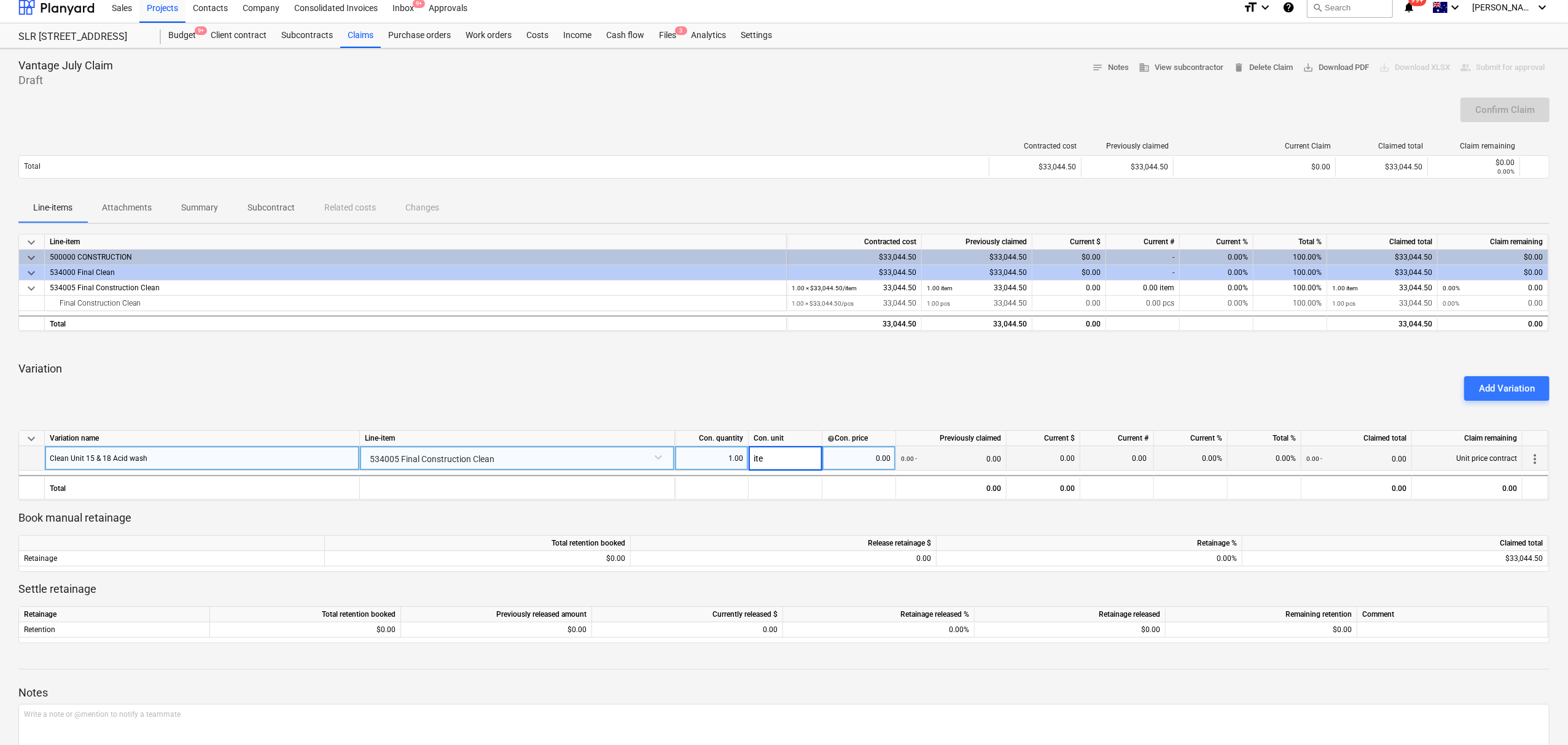
type input "item"
type input "1060.75"
type input "100"
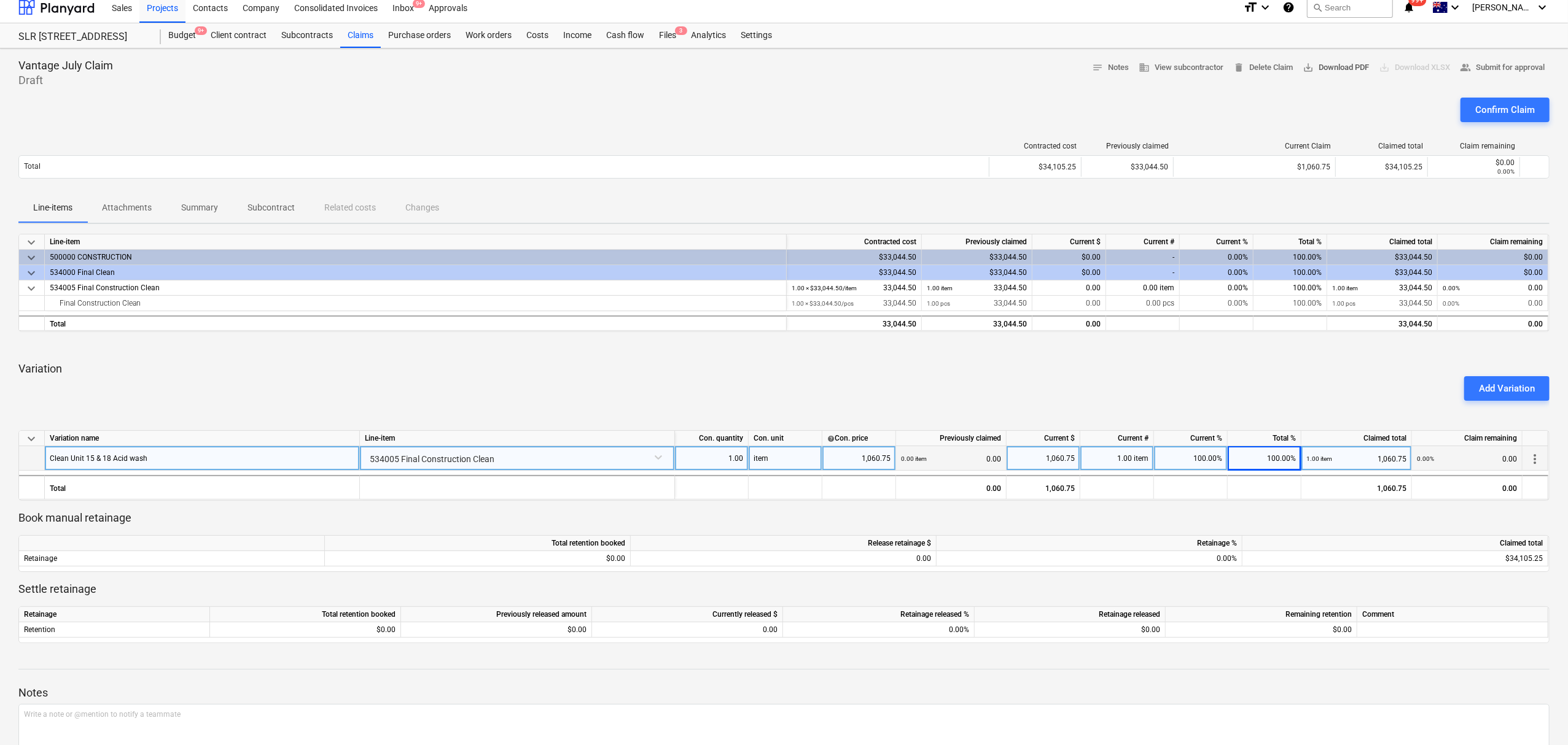
click at [1305, 76] on button "save_alt Download PDF" at bounding box center [1335, 67] width 76 height 19
drag, startPoint x: 843, startPoint y: 114, endPoint x: 887, endPoint y: 124, distance: 45.1
click at [846, 114] on div "Confirm Claim" at bounding box center [784, 115] width 1531 height 35
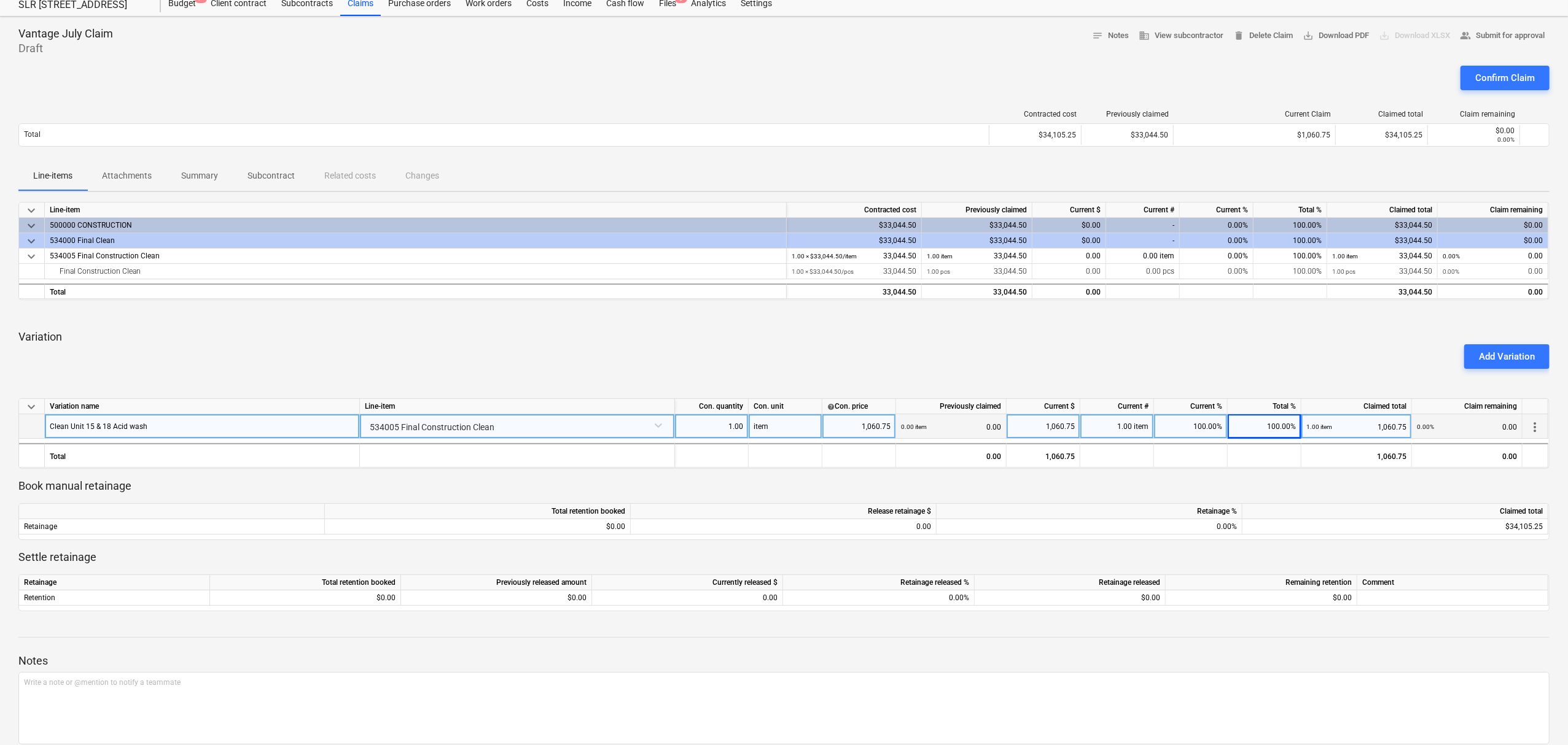
scroll to position [0, 0]
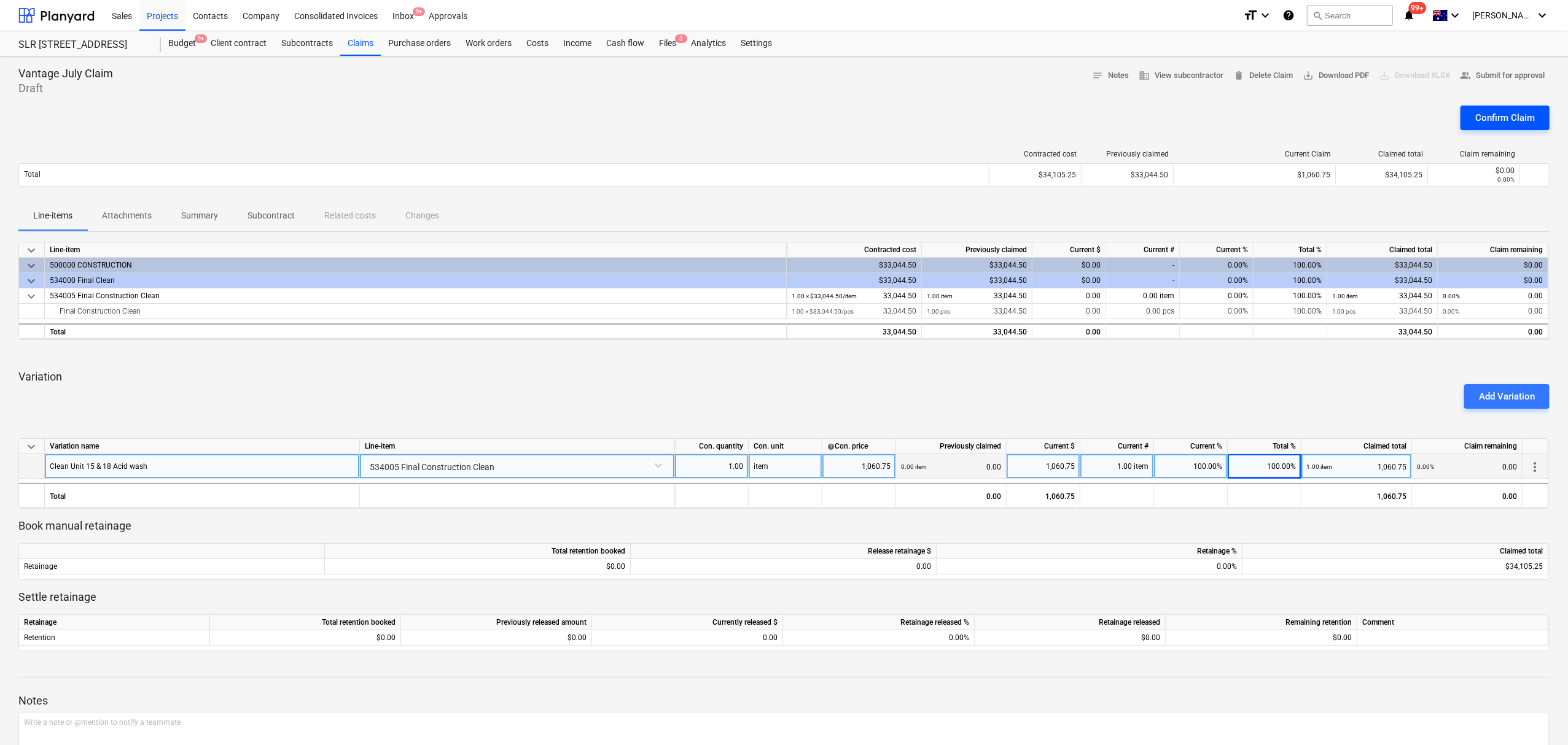
click at [1506, 107] on button "Confirm Claim" at bounding box center [1505, 117] width 89 height 24
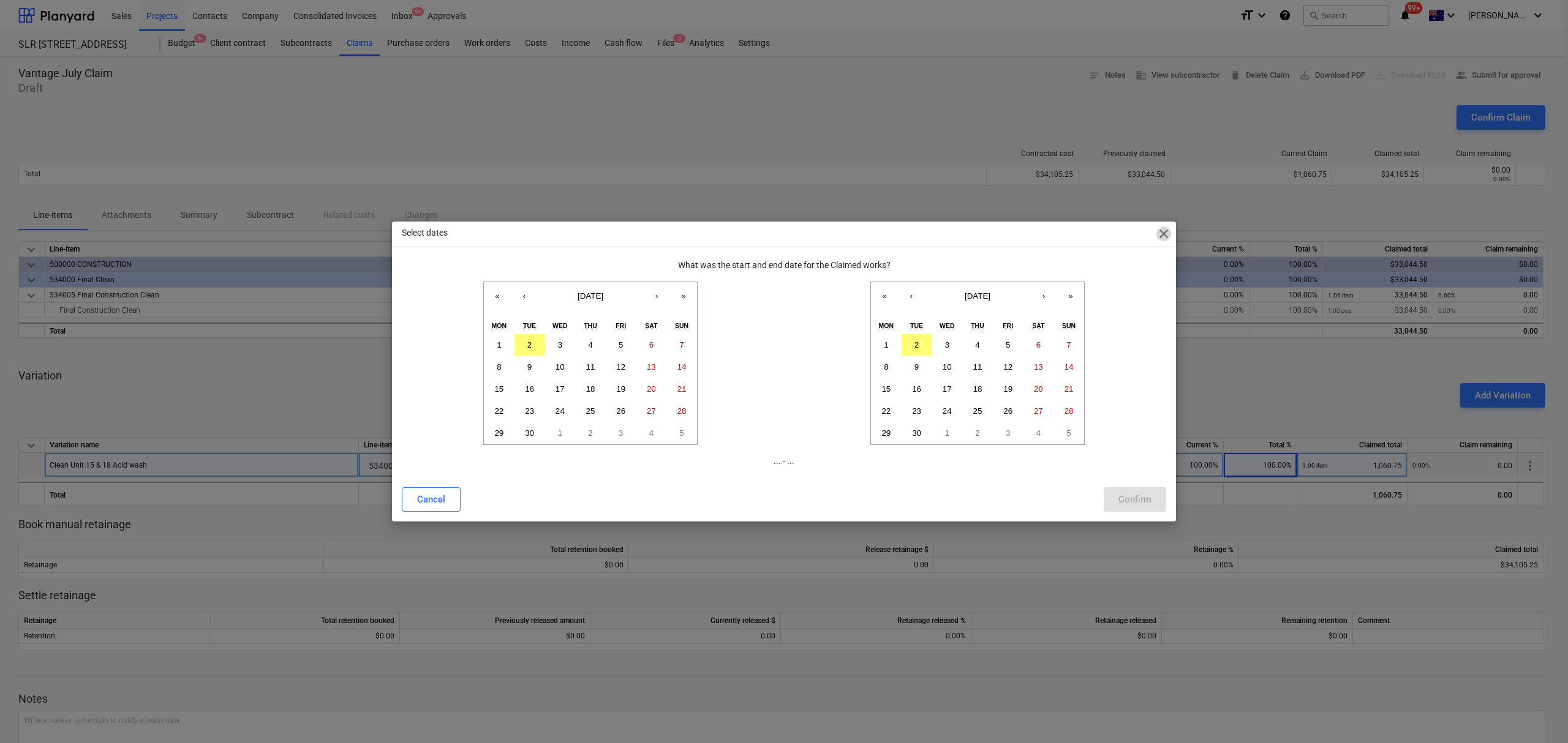
drag, startPoint x: 1158, startPoint y: 230, endPoint x: 878, endPoint y: 624, distance: 483.4
click at [1156, 231] on span "close" at bounding box center [1163, 234] width 14 height 14
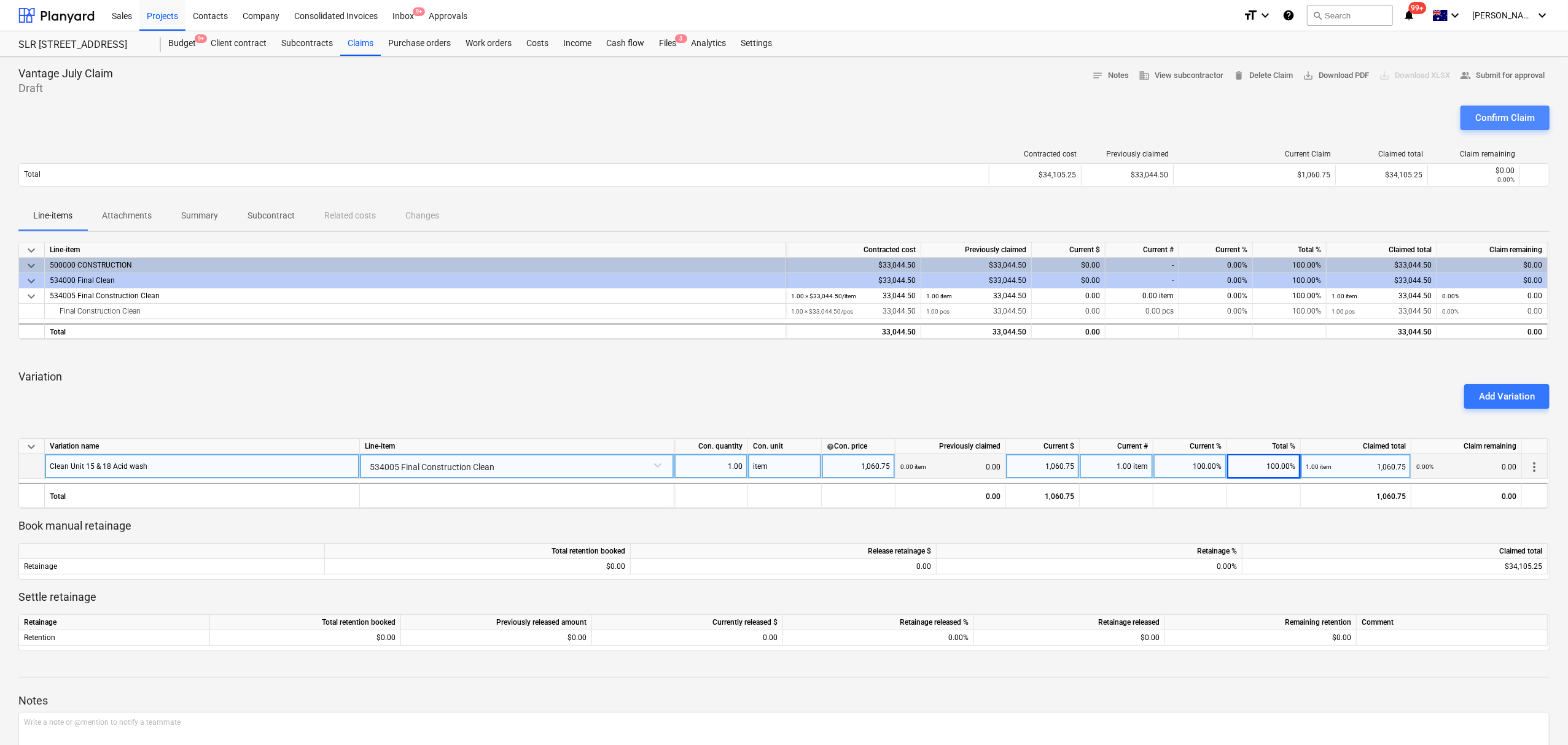
click at [1469, 110] on button "Confirm Claim" at bounding box center [1505, 117] width 89 height 24
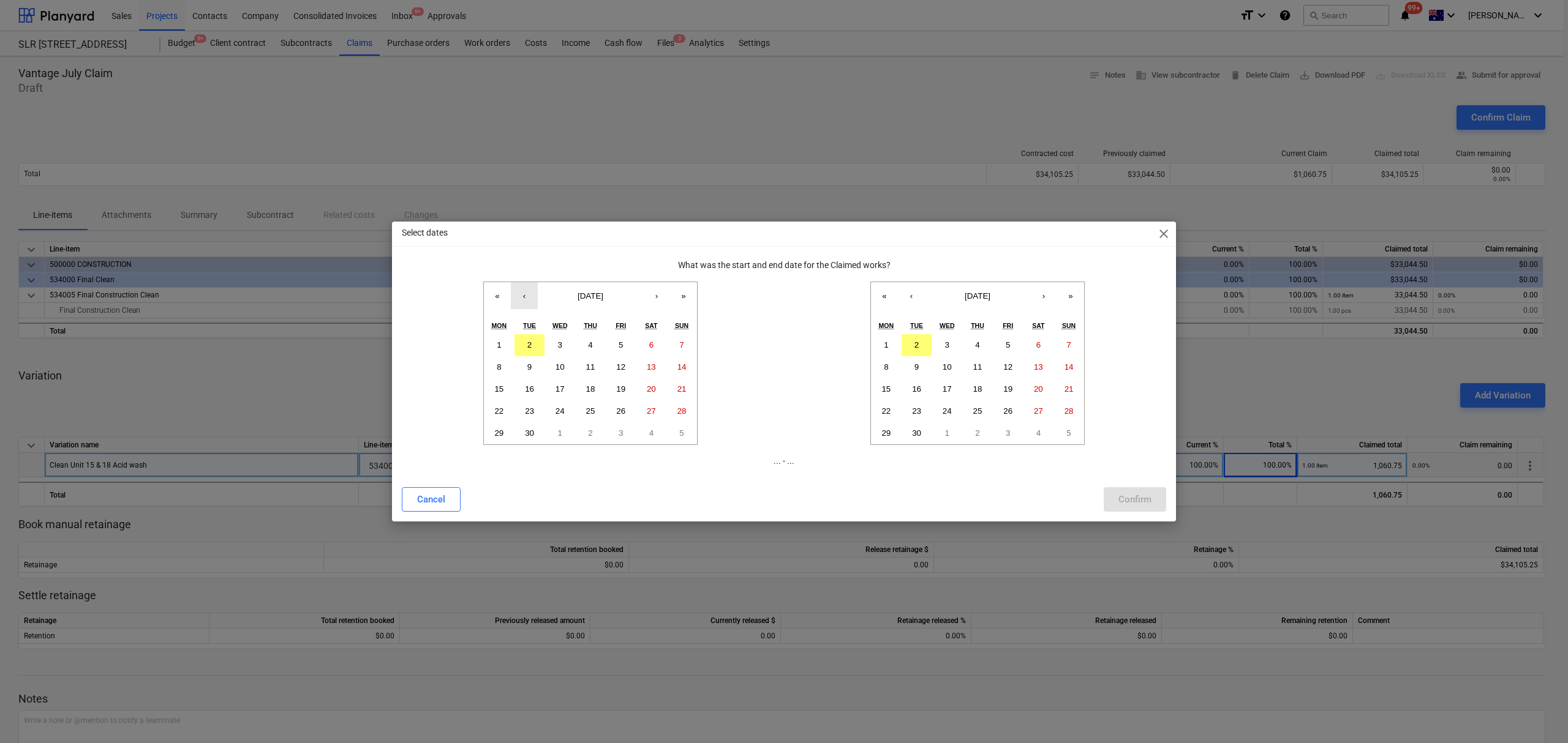
click at [513, 298] on button "‹" at bounding box center [525, 296] width 27 height 27
click at [531, 294] on button "‹" at bounding box center [525, 296] width 27 height 27
click at [535, 339] on button "1" at bounding box center [530, 345] width 30 height 22
click at [901, 300] on button "‹" at bounding box center [911, 296] width 27 height 27
click at [1040, 292] on button "›" at bounding box center [1043, 296] width 27 height 27
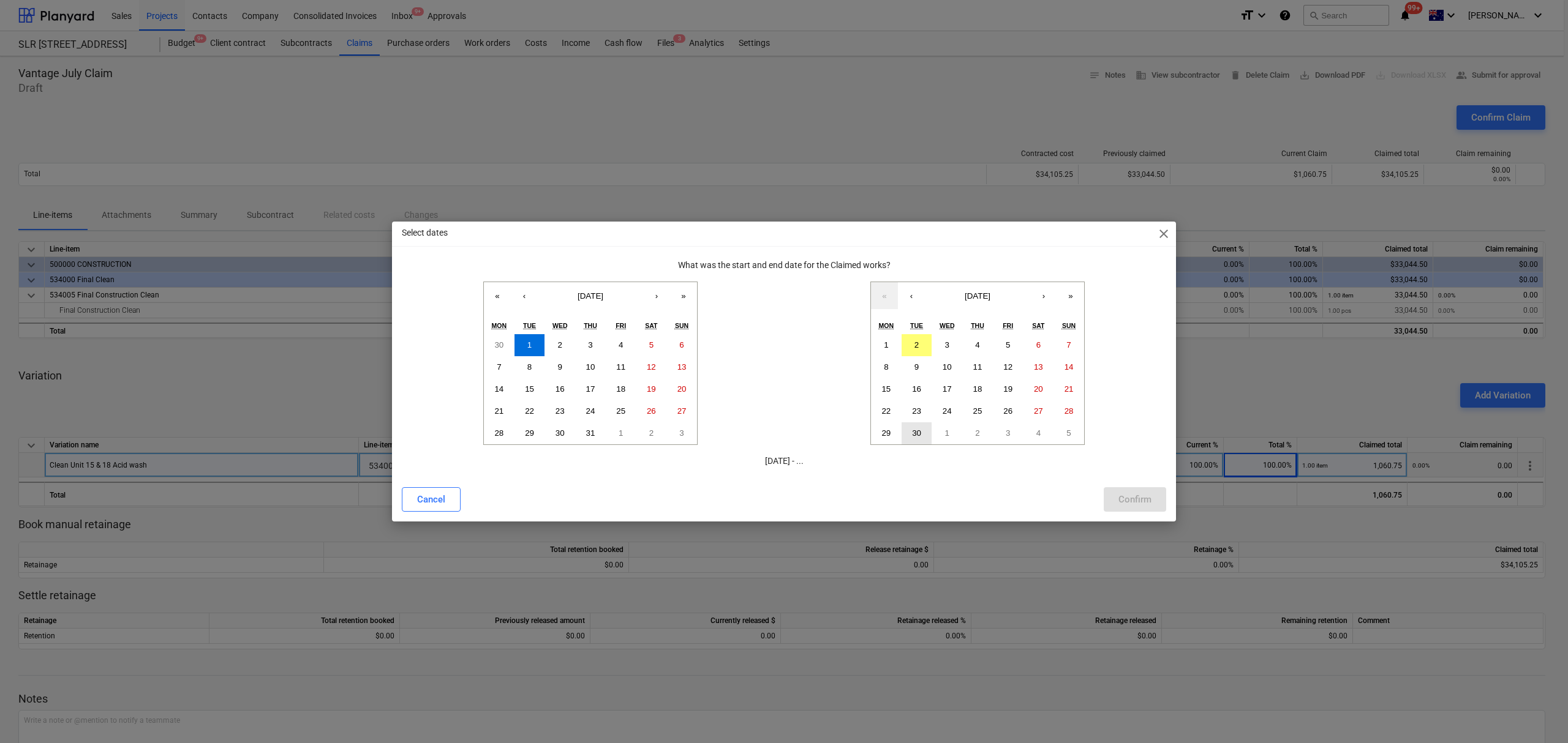
click at [917, 431] on abbr "30" at bounding box center [916, 433] width 9 height 9
click at [1138, 493] on div "Confirm" at bounding box center [1134, 499] width 33 height 16
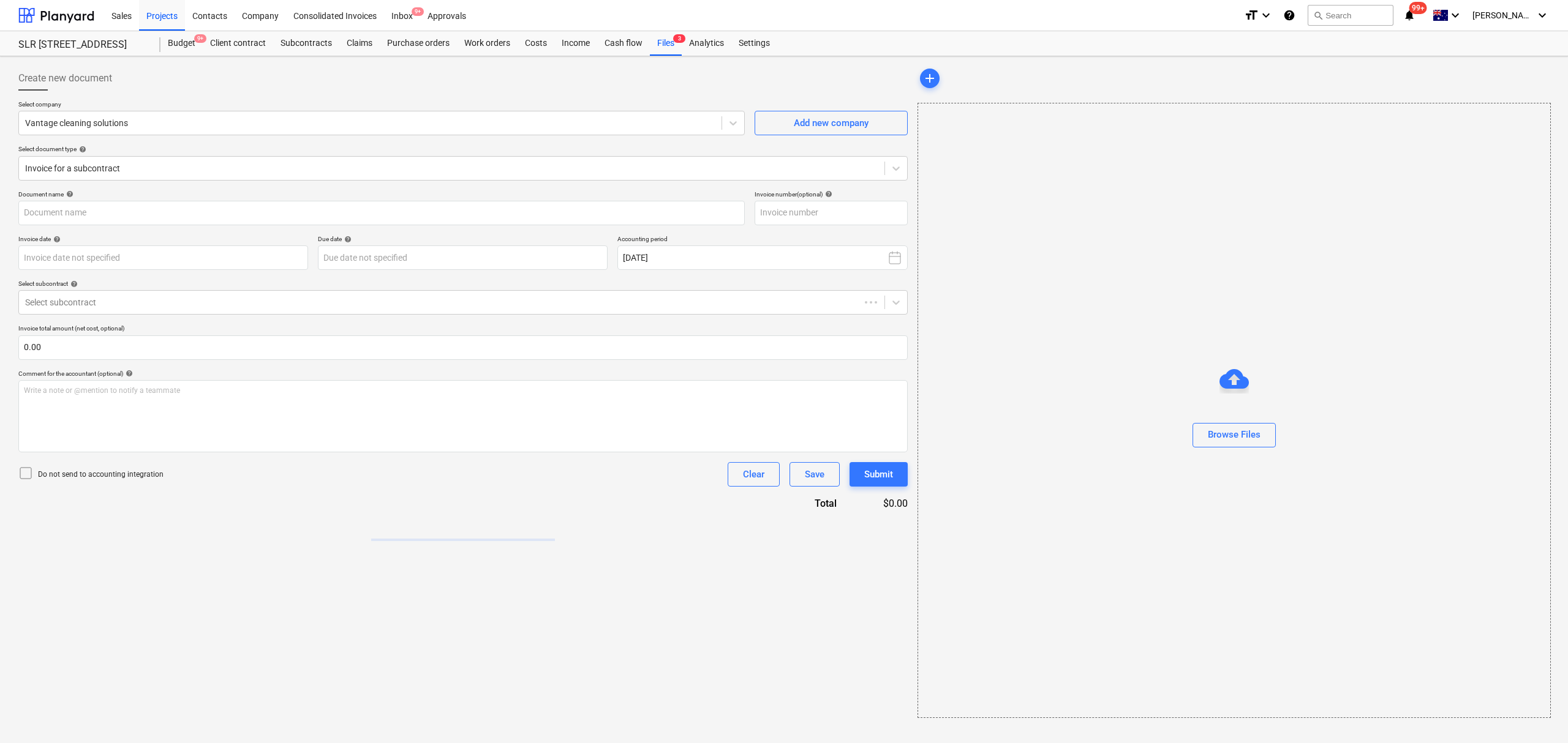
type input "8712"
type input "[DATE]"
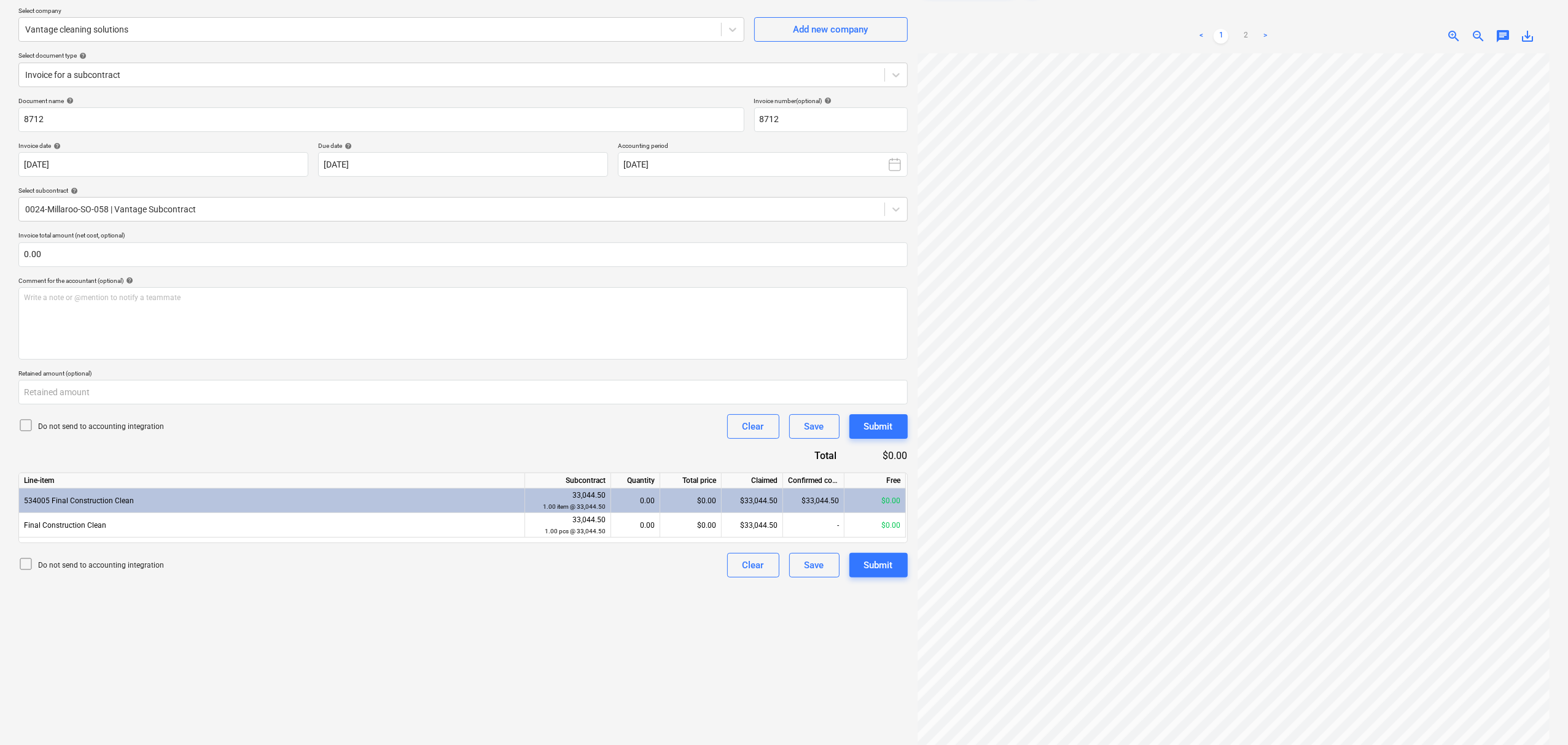
scroll to position [123, 0]
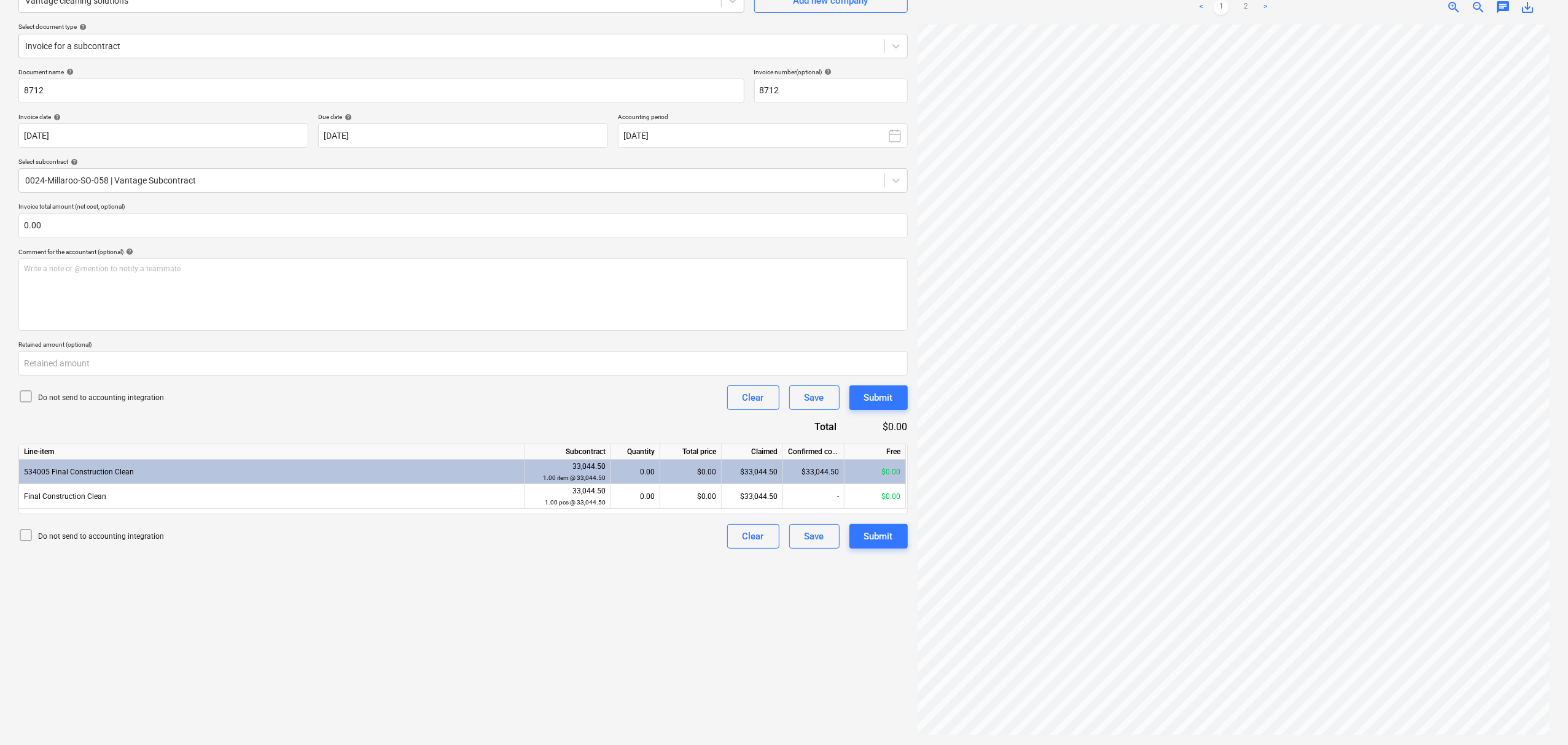
click at [99, 59] on div "Select company Vantage cleaning solutions Add new company Select document type …" at bounding box center [463, 23] width 889 height 90
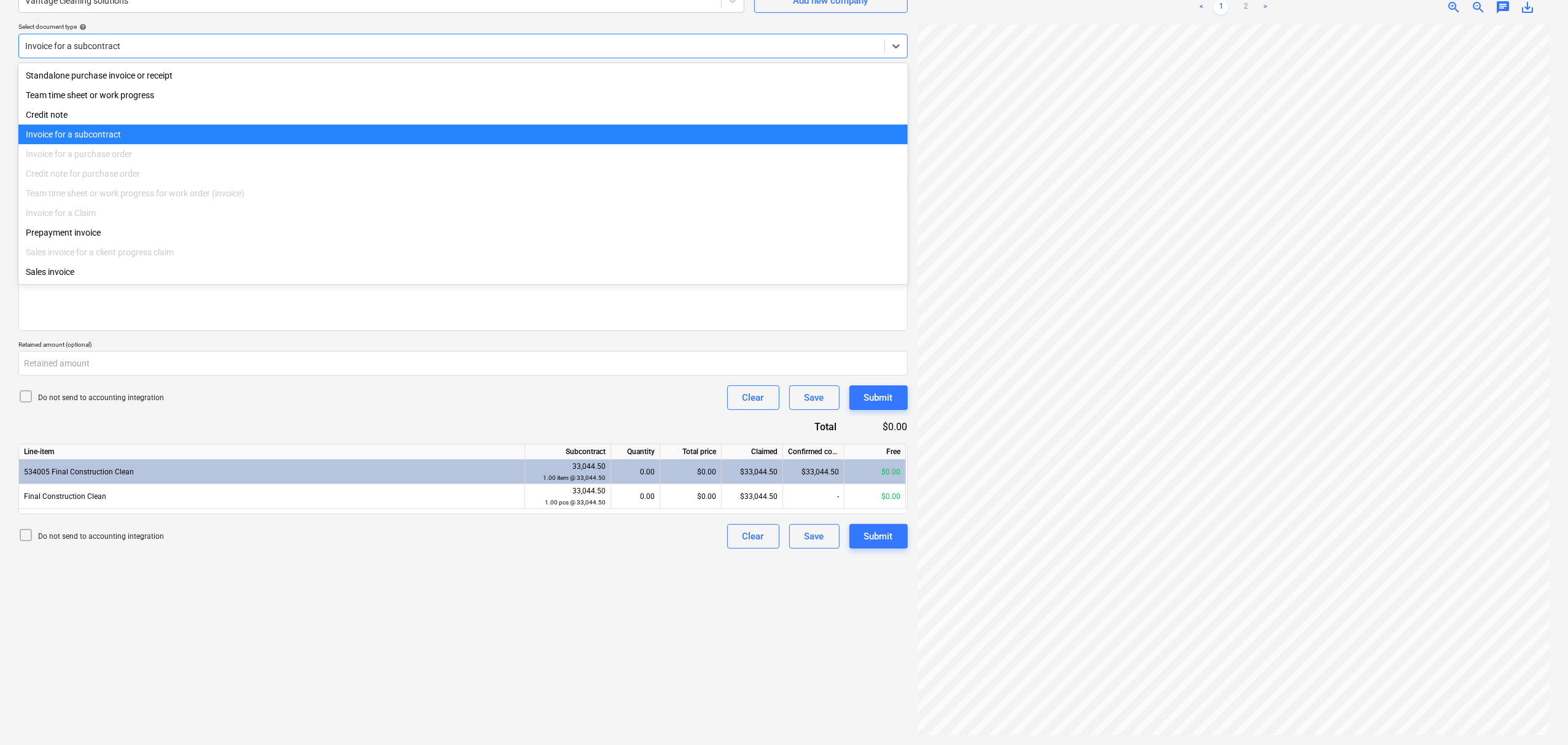
click at [99, 50] on div at bounding box center [452, 46] width 853 height 13
click at [96, 48] on div at bounding box center [452, 46] width 853 height 13
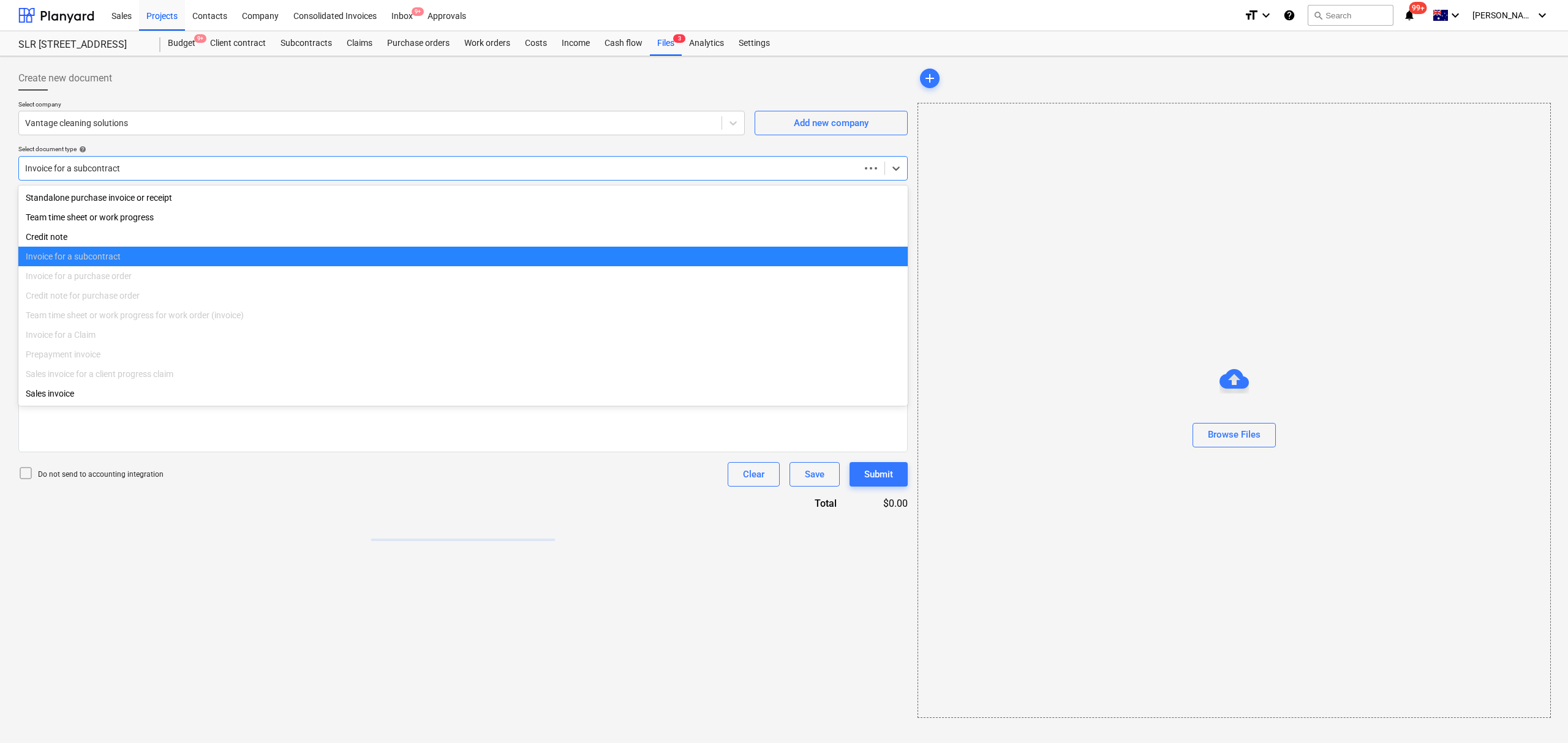
click at [110, 160] on div "Invoice for a subcontract" at bounding box center [440, 168] width 841 height 17
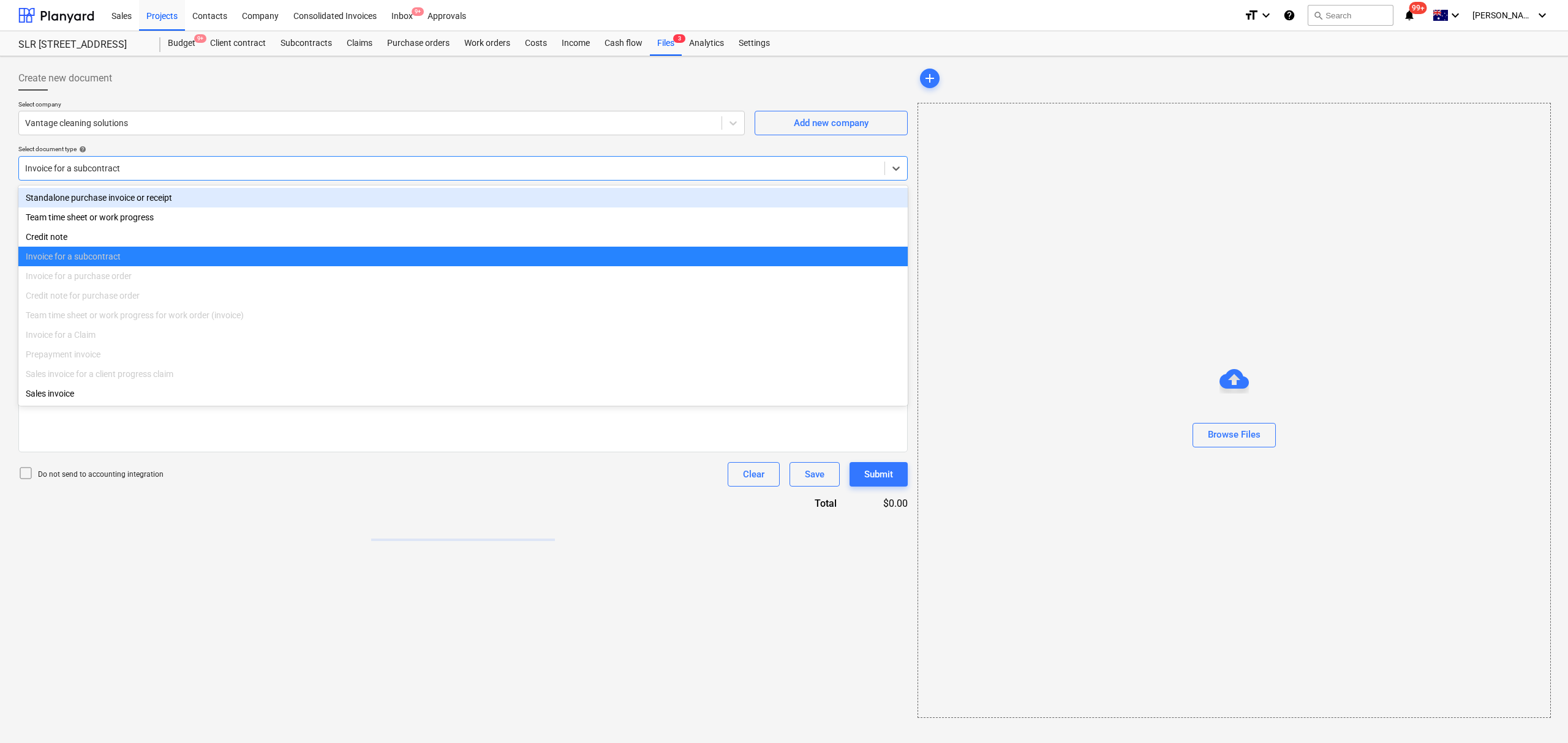
type input "8712"
type input "[DATE]"
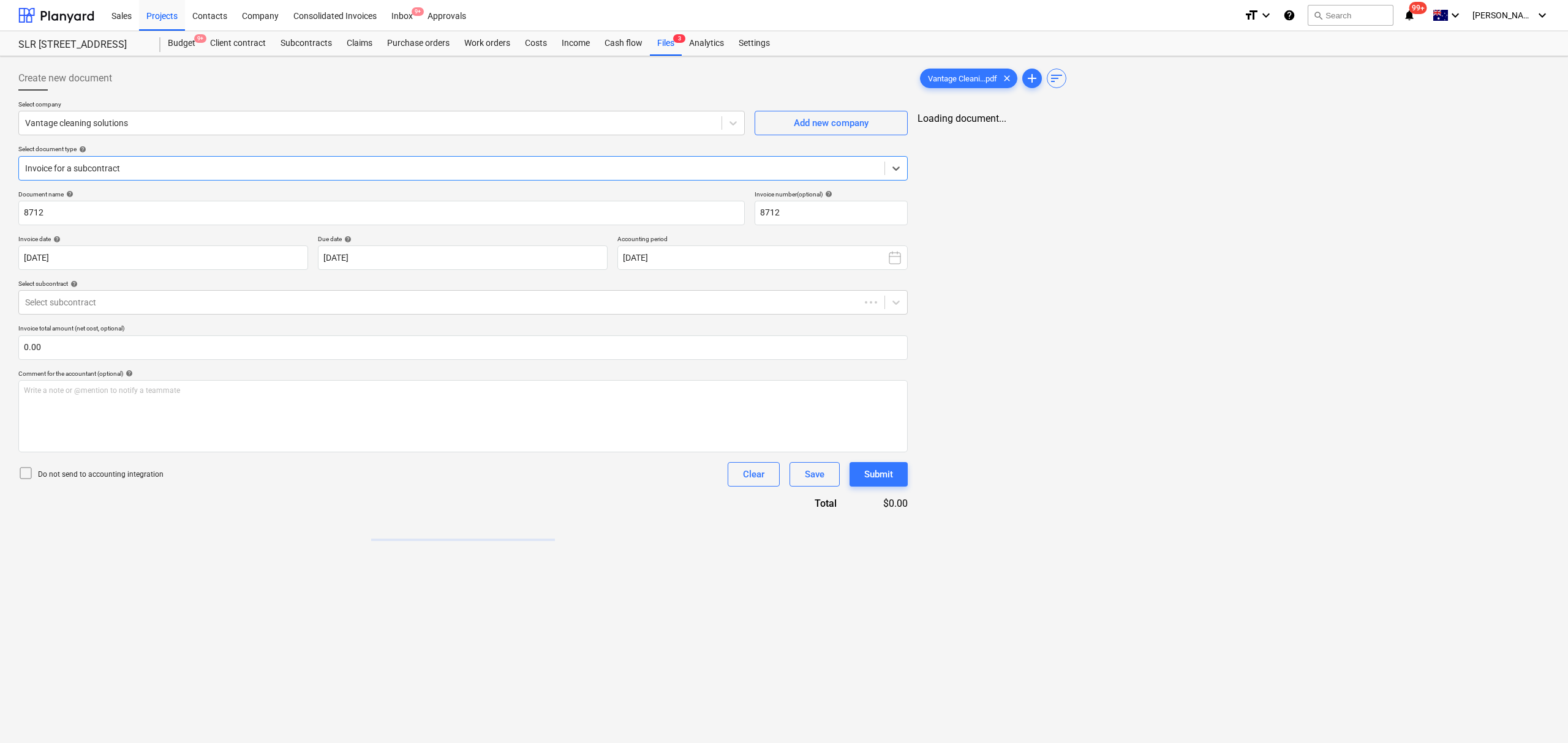
click at [89, 162] on div at bounding box center [451, 168] width 853 height 13
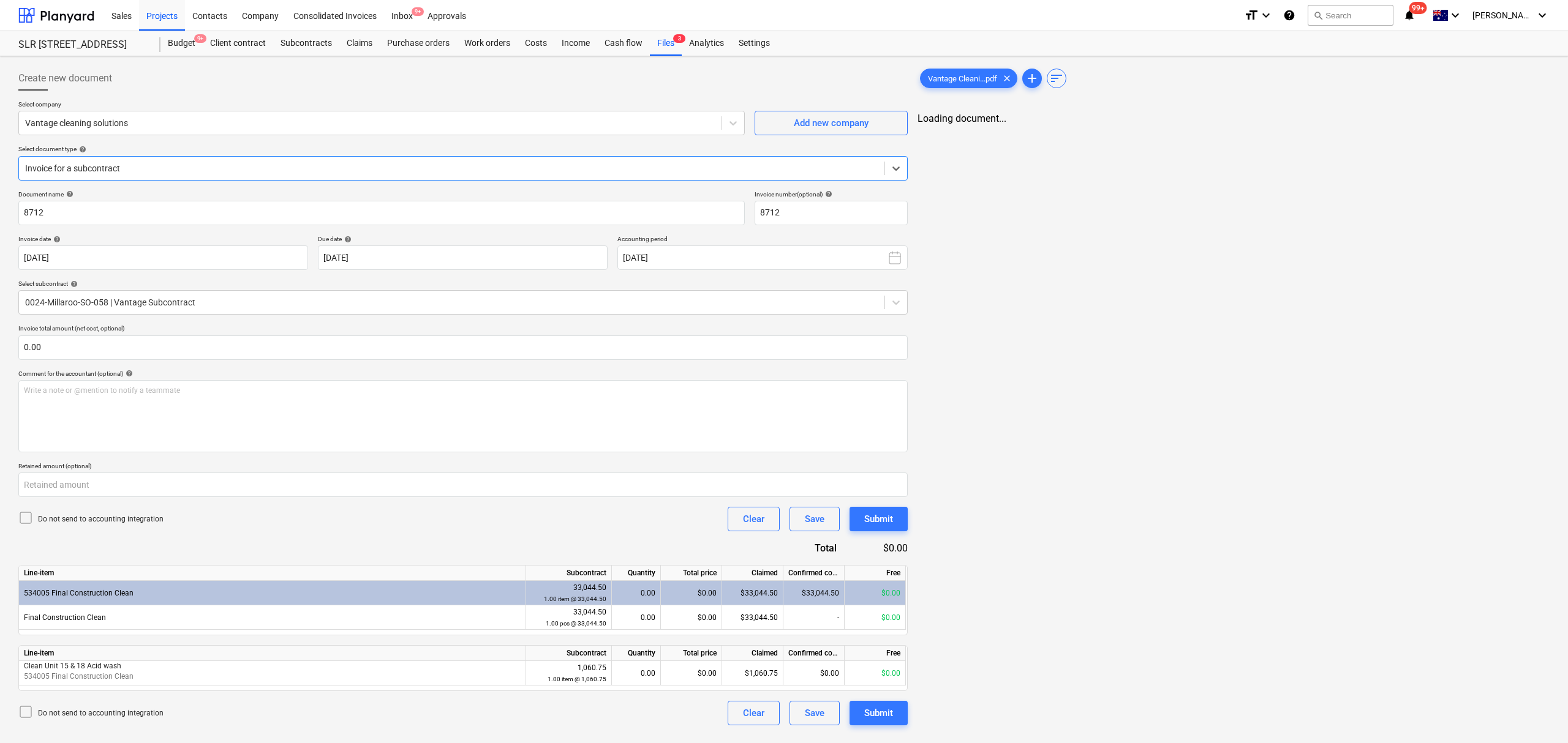
click at [89, 162] on div at bounding box center [451, 168] width 853 height 13
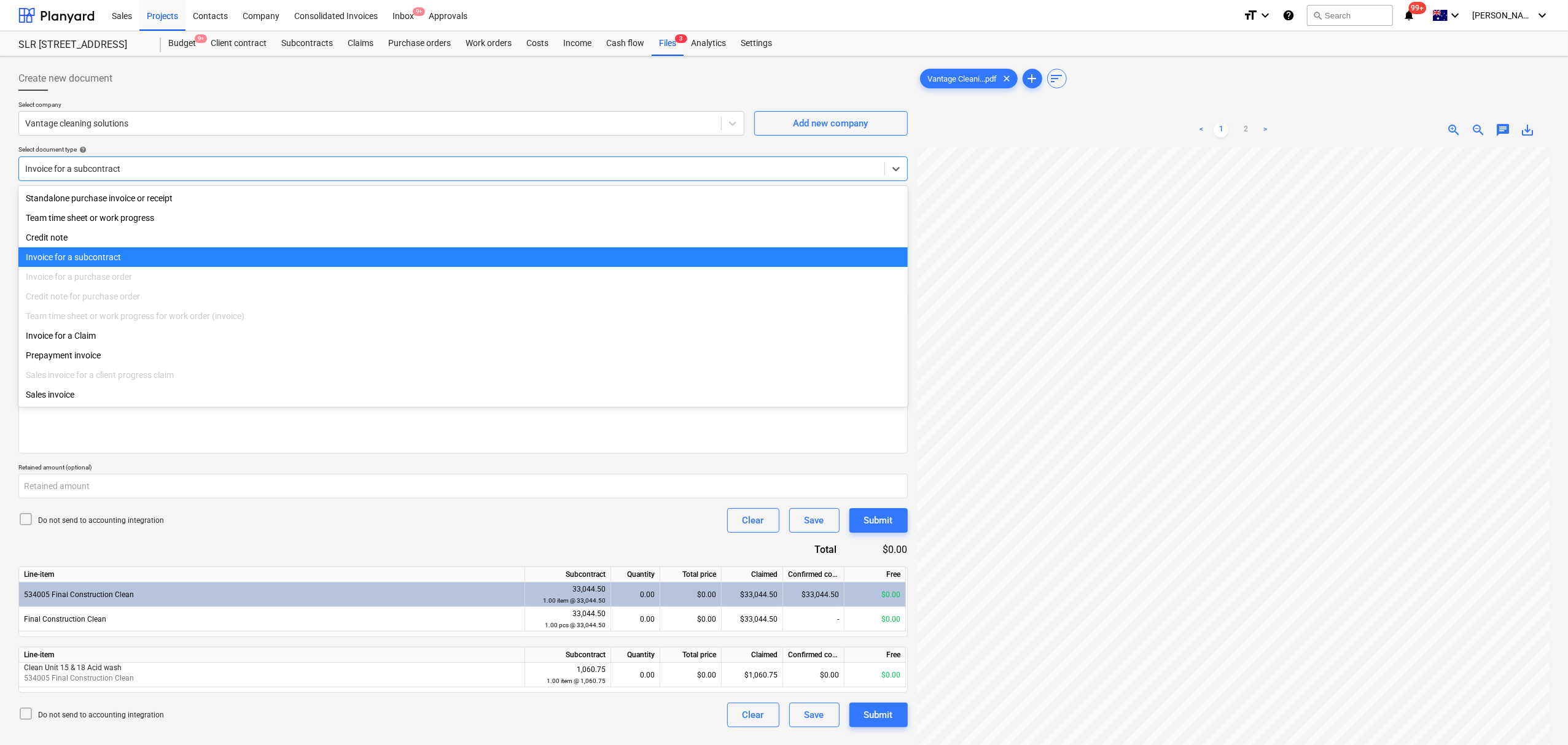
click at [108, 333] on div "Invoice for a Claim" at bounding box center [463, 335] width 889 height 19
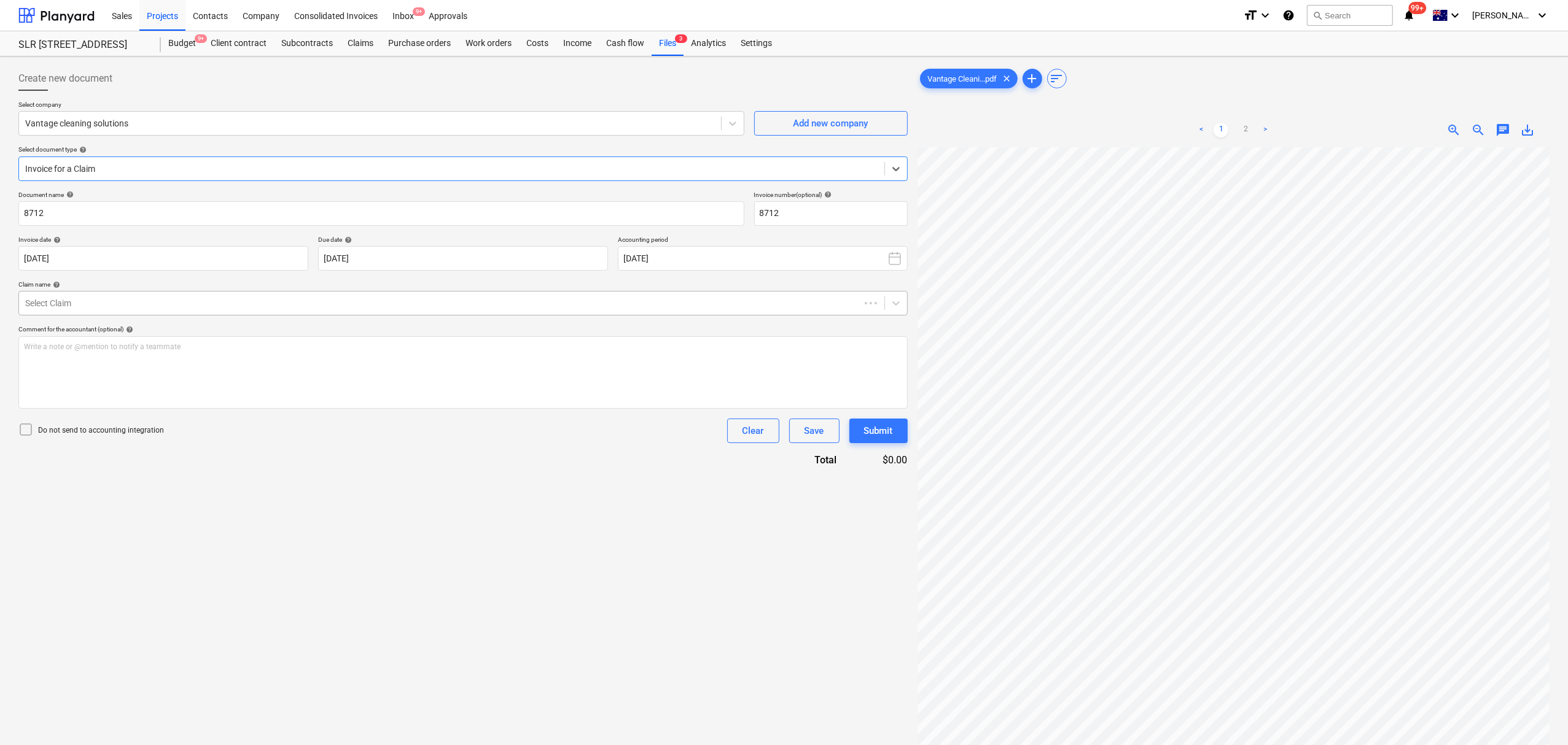
drag, startPoint x: 111, startPoint y: 304, endPoint x: 123, endPoint y: 314, distance: 15.6
click at [114, 308] on div at bounding box center [439, 303] width 829 height 13
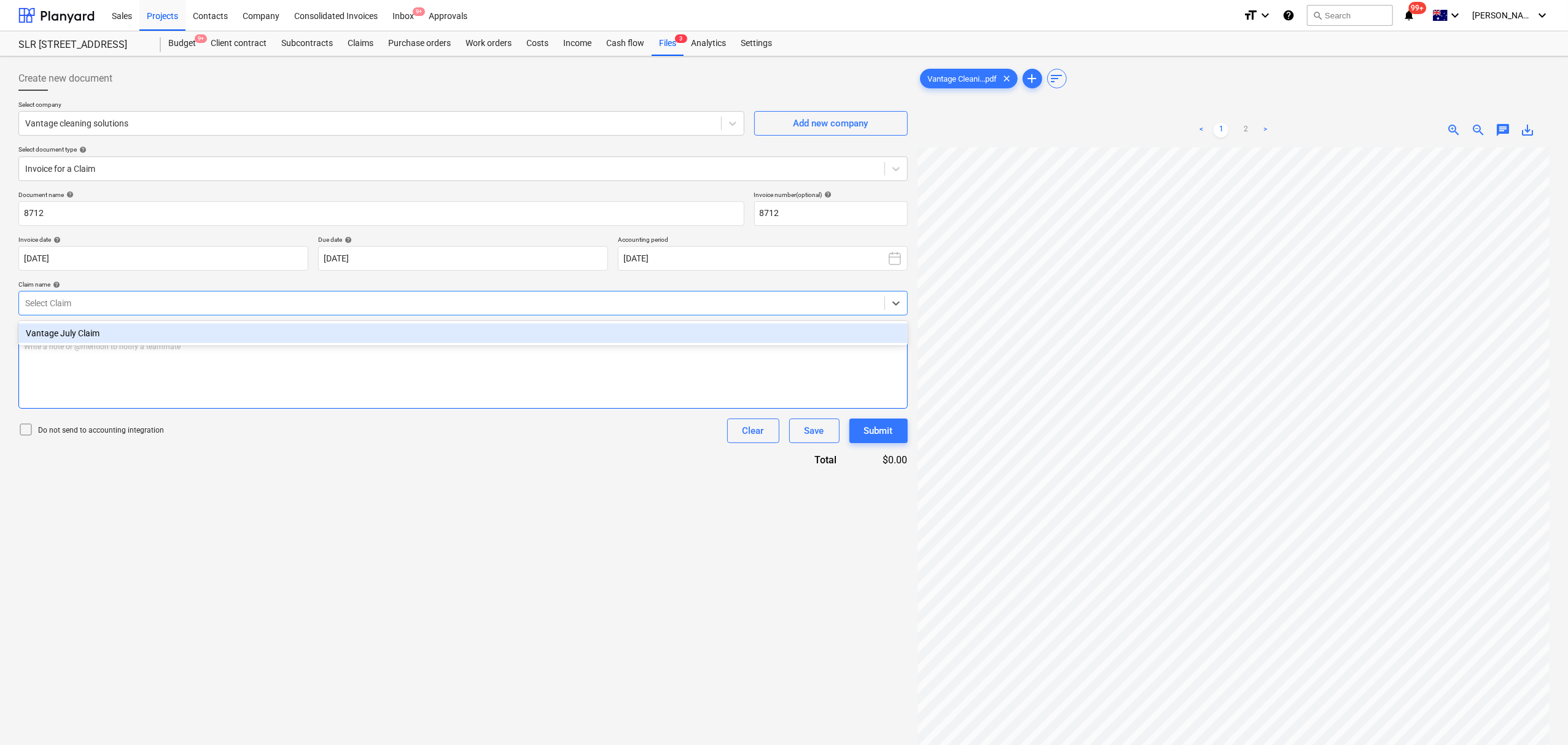
click at [132, 336] on div "Vantage July Claim" at bounding box center [463, 333] width 889 height 19
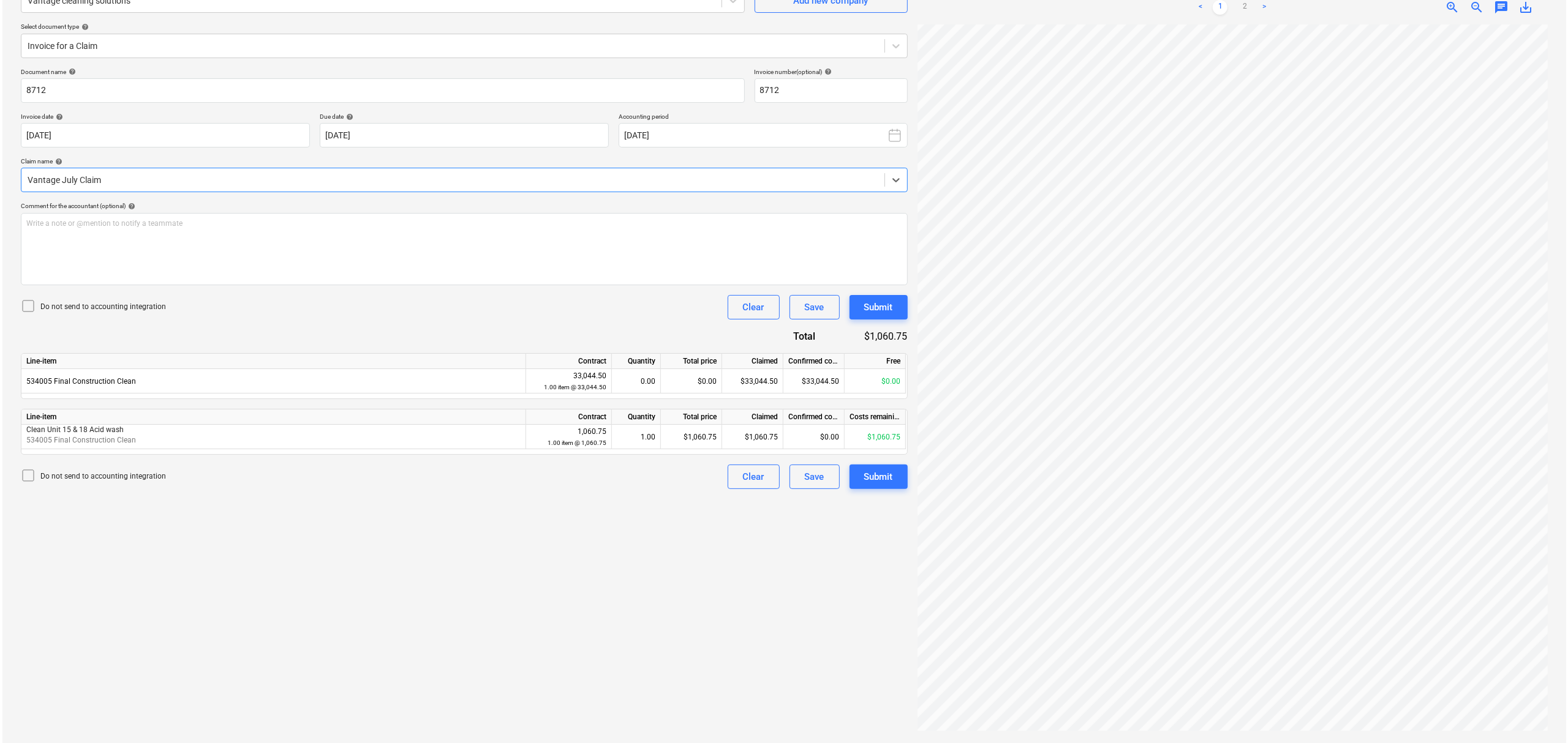
scroll to position [202, 13]
click at [867, 478] on div "Submit" at bounding box center [876, 477] width 29 height 16
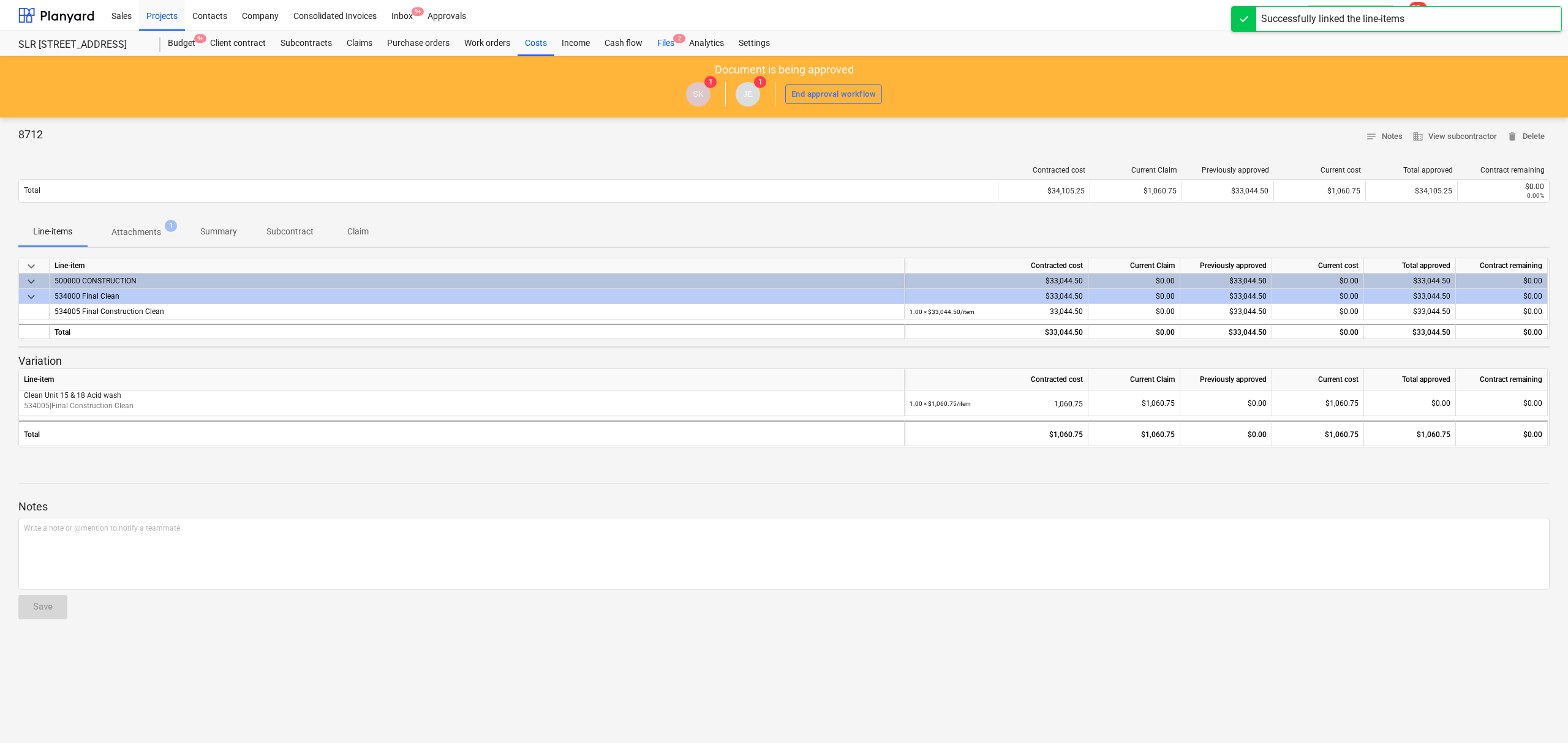
click at [677, 44] on div "Files 2" at bounding box center [666, 43] width 32 height 24
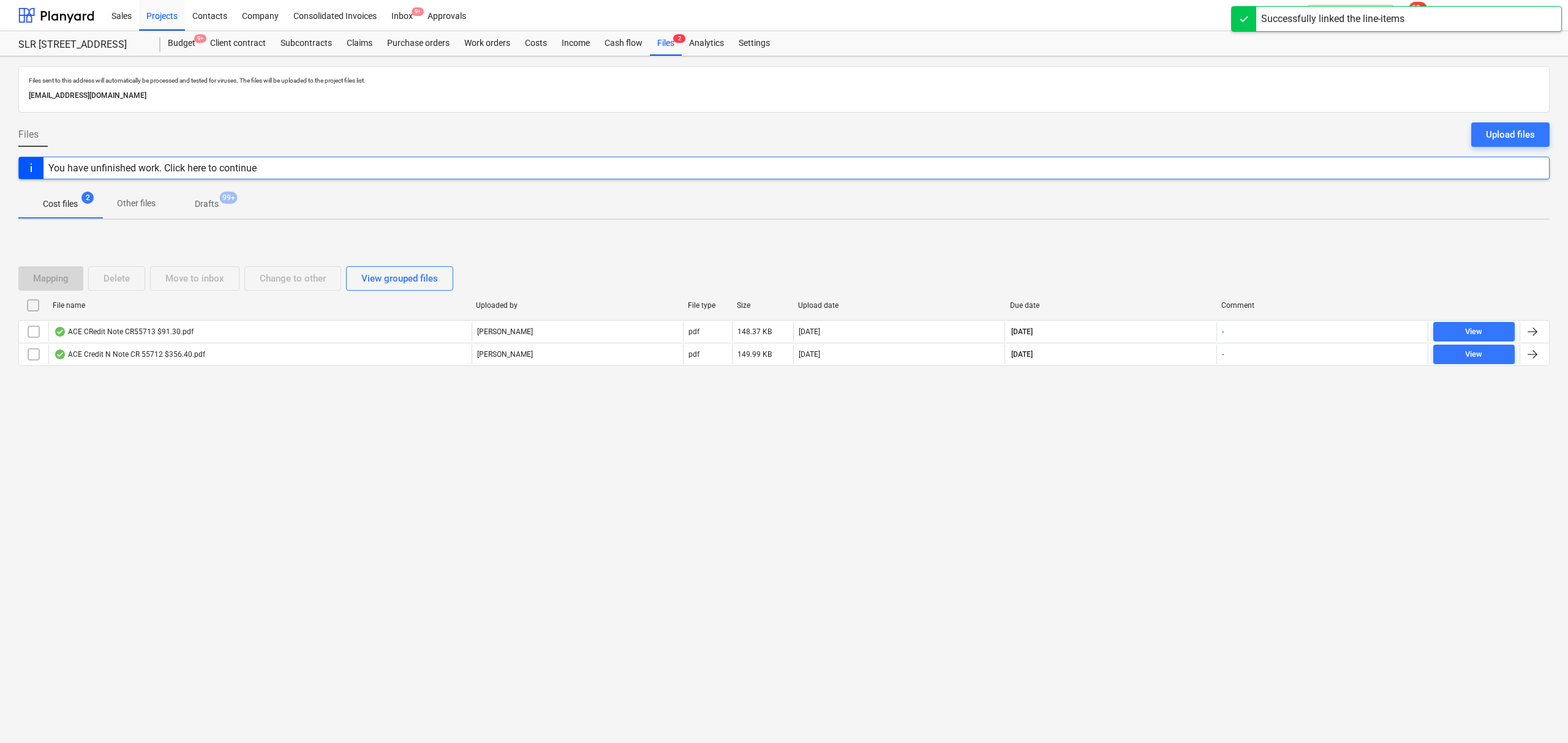
drag, startPoint x: 326, startPoint y: 459, endPoint x: 309, endPoint y: 445, distance: 22.0
click at [317, 452] on div "Files sent to this address will automatically be processed and tested for virus…" at bounding box center [784, 399] width 1568 height 687
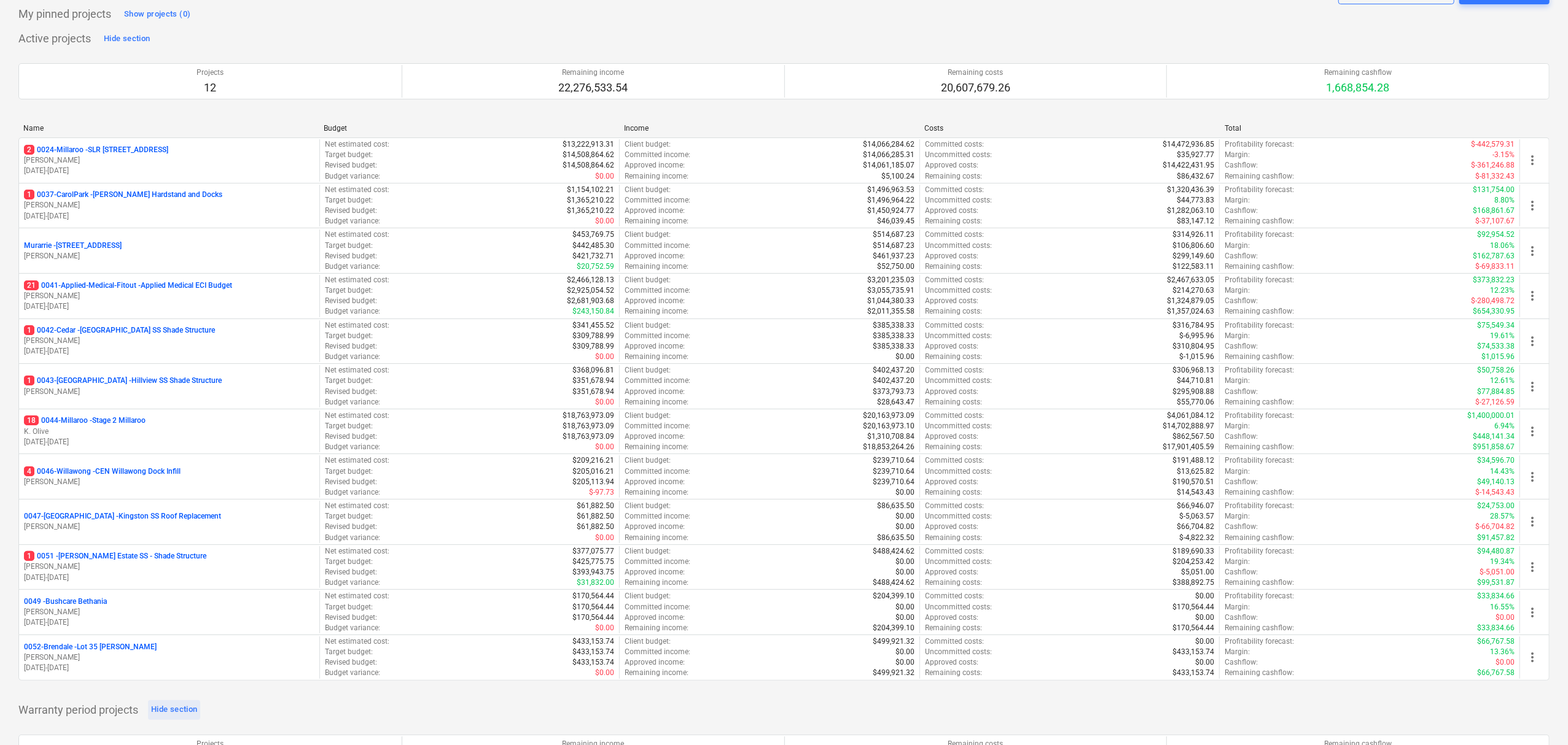
scroll to position [163, 0]
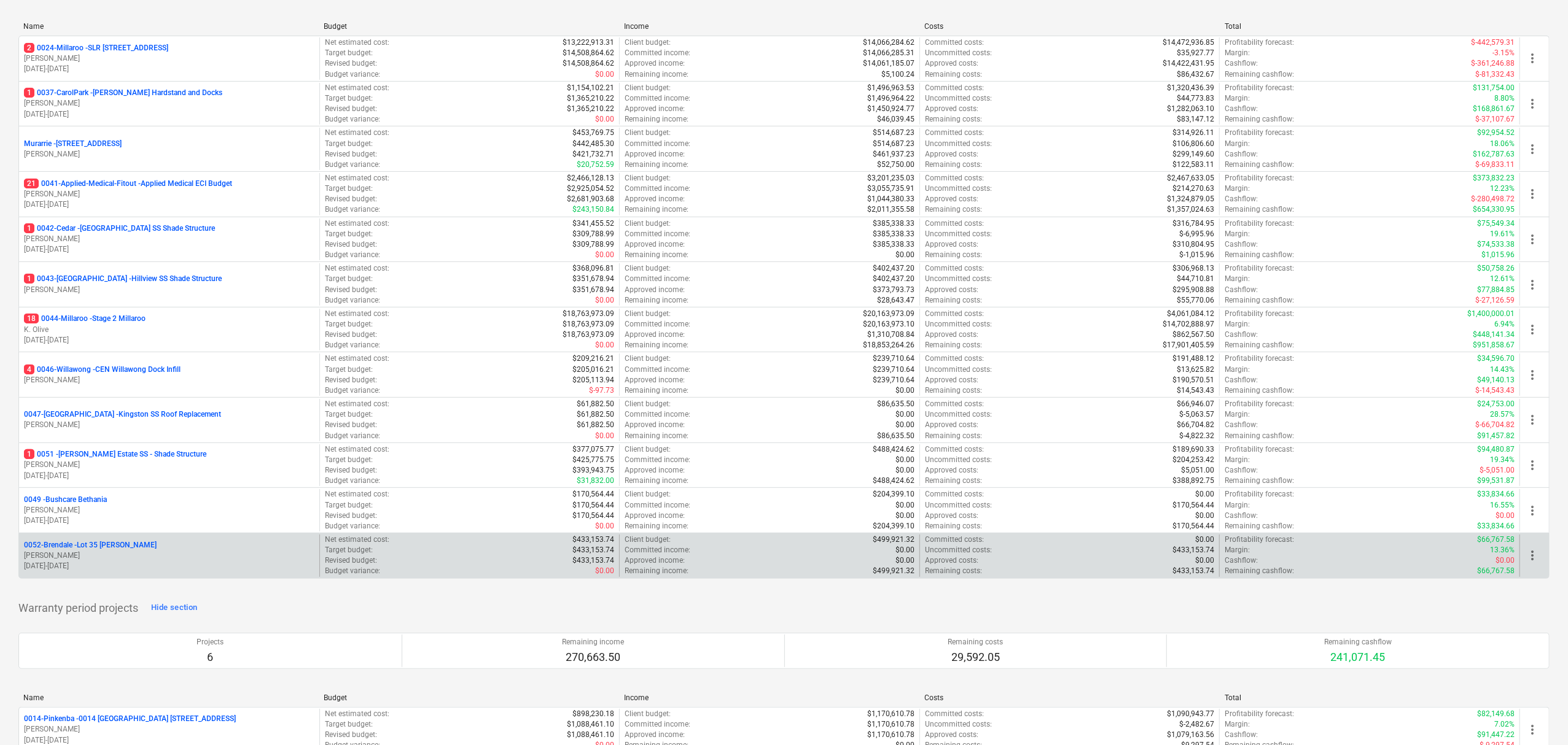
click at [113, 561] on p "[PERSON_NAME]" at bounding box center [169, 555] width 291 height 10
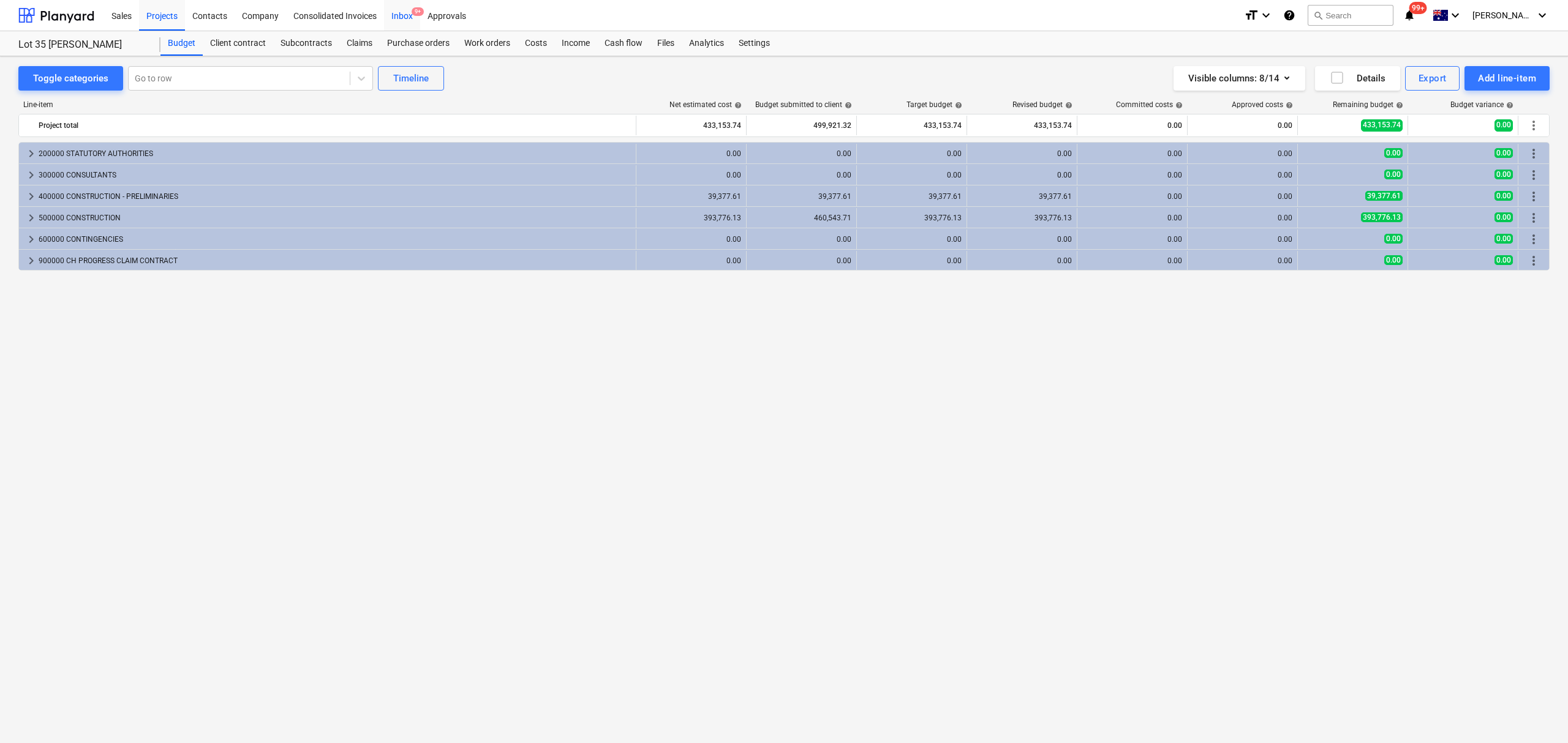
click at [419, 26] on div "Inbox 9+" at bounding box center [402, 14] width 36 height 31
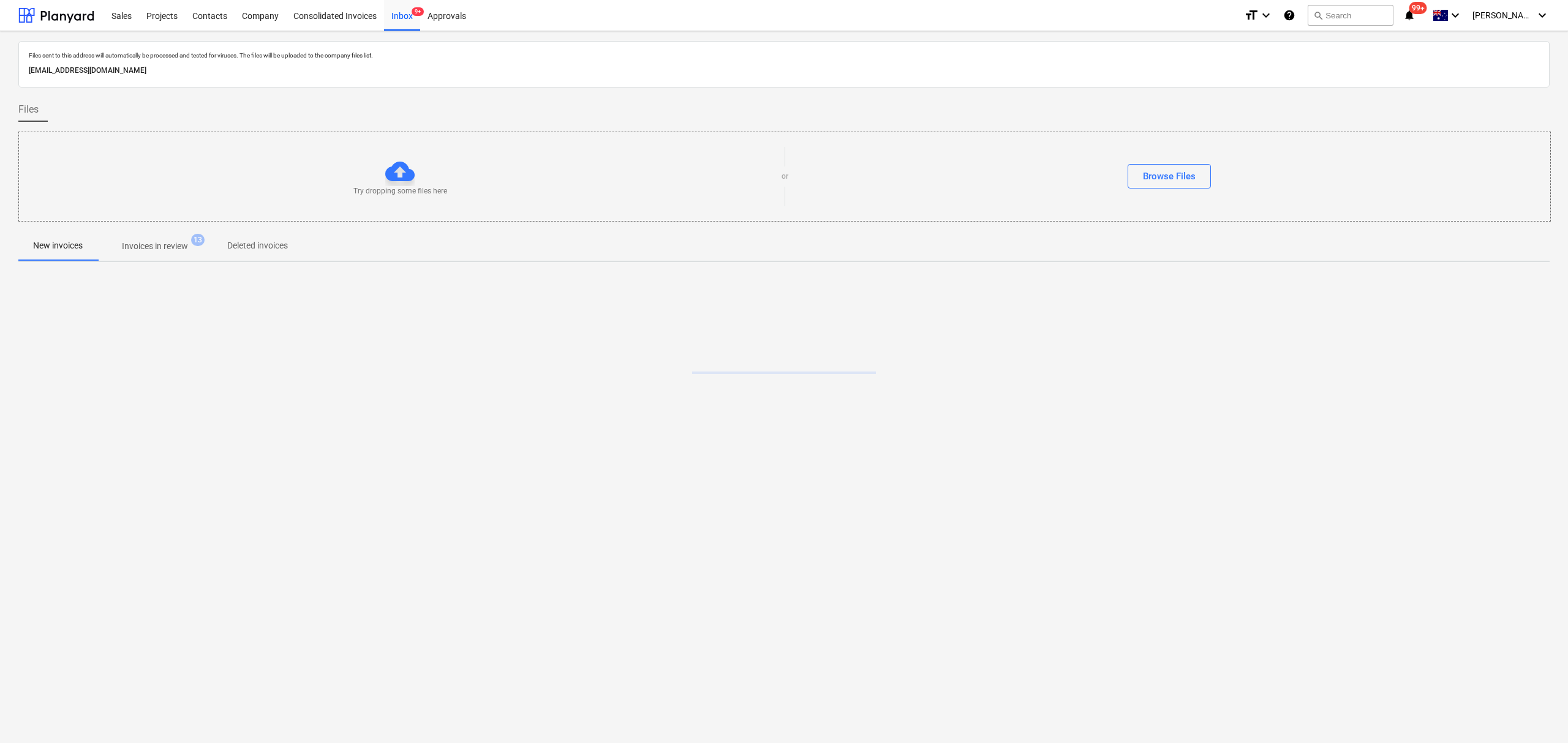
drag, startPoint x: 431, startPoint y: 47, endPoint x: 422, endPoint y: 42, distance: 10.3
click at [430, 47] on div "Files sent to this address will automatically be processed and tested for virus…" at bounding box center [784, 64] width 1531 height 46
click at [142, 10] on div "Projects" at bounding box center [161, 14] width 46 height 31
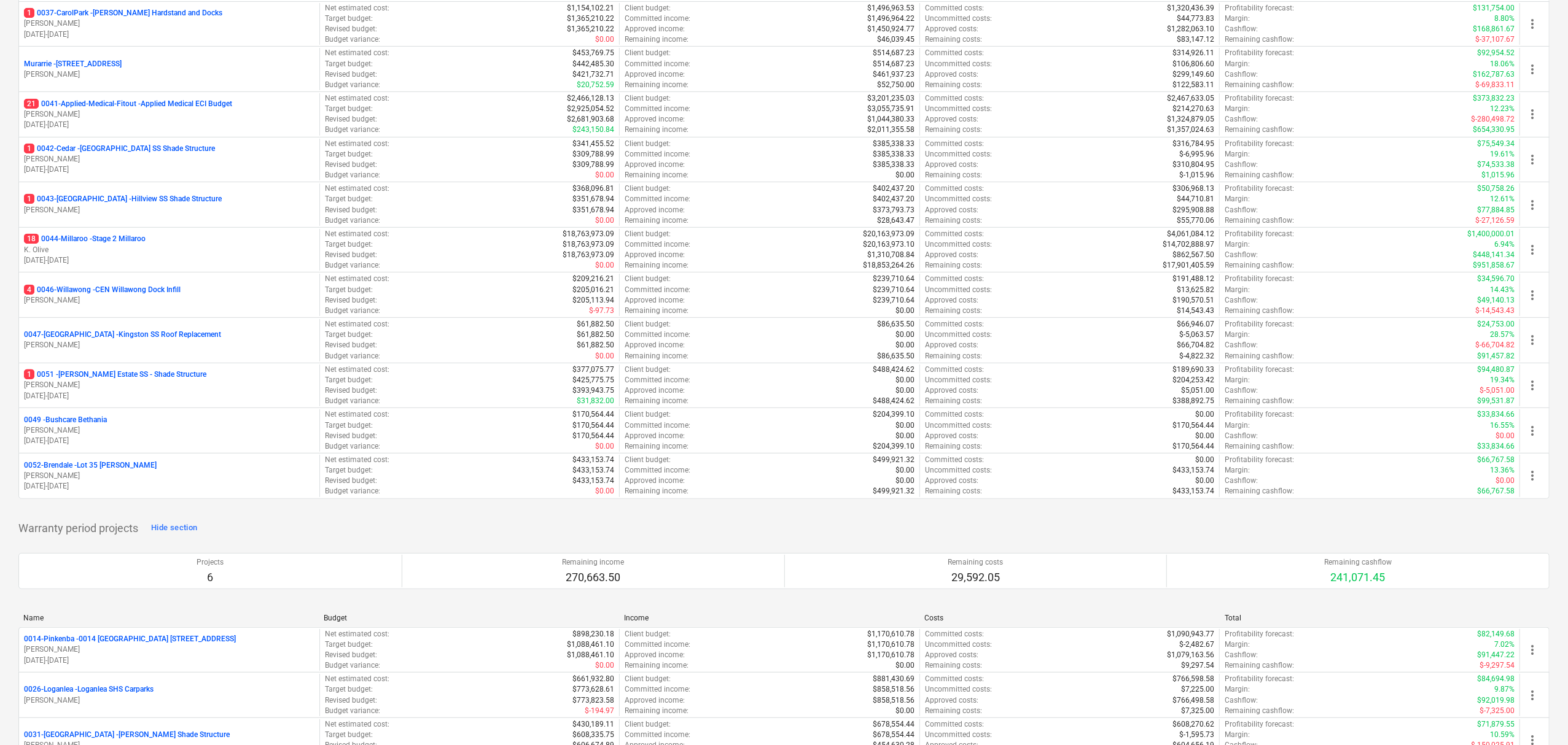
scroll to position [245, 0]
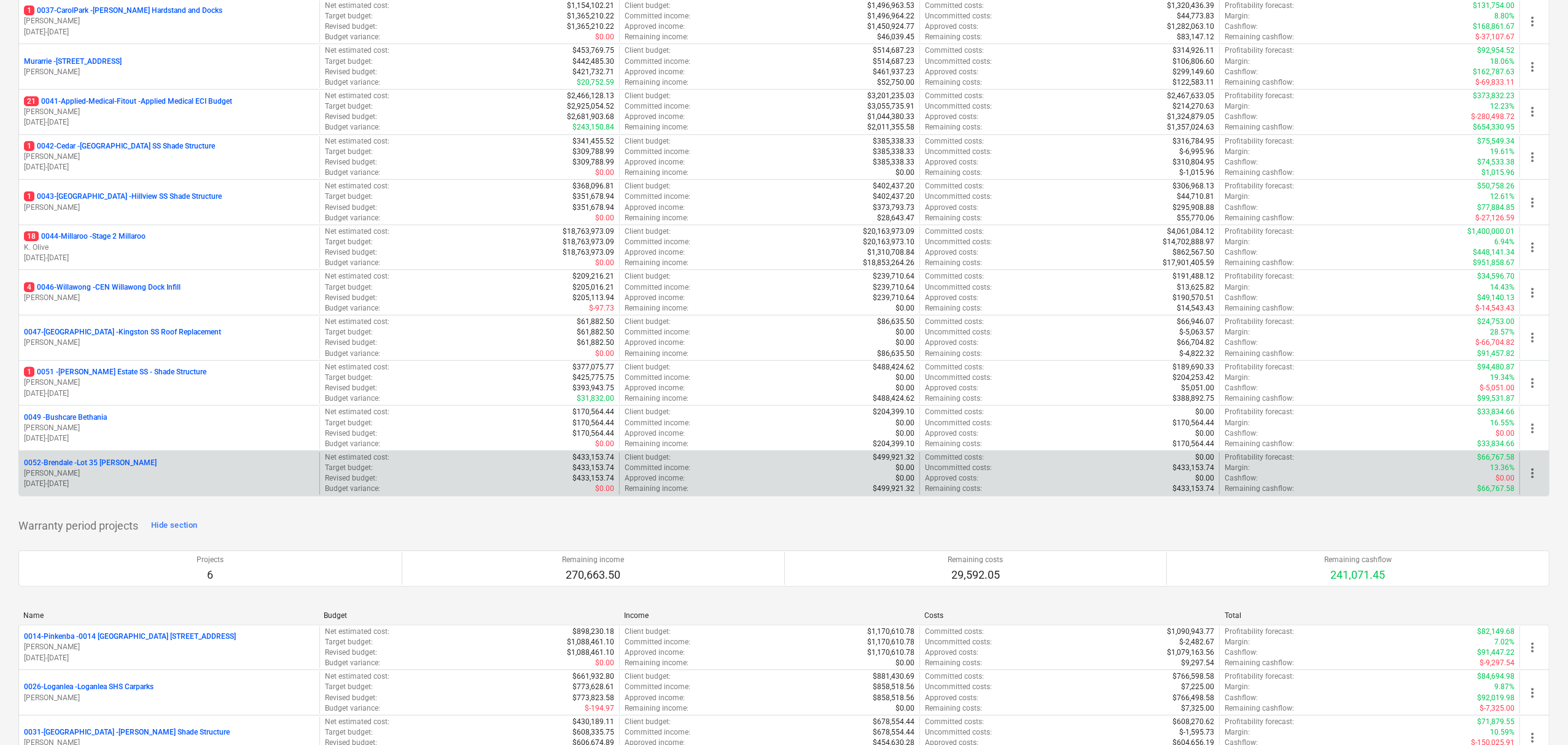
click at [77, 464] on p "0052-Brendale - Lot 35 [PERSON_NAME], Brendale" at bounding box center [89, 463] width 132 height 10
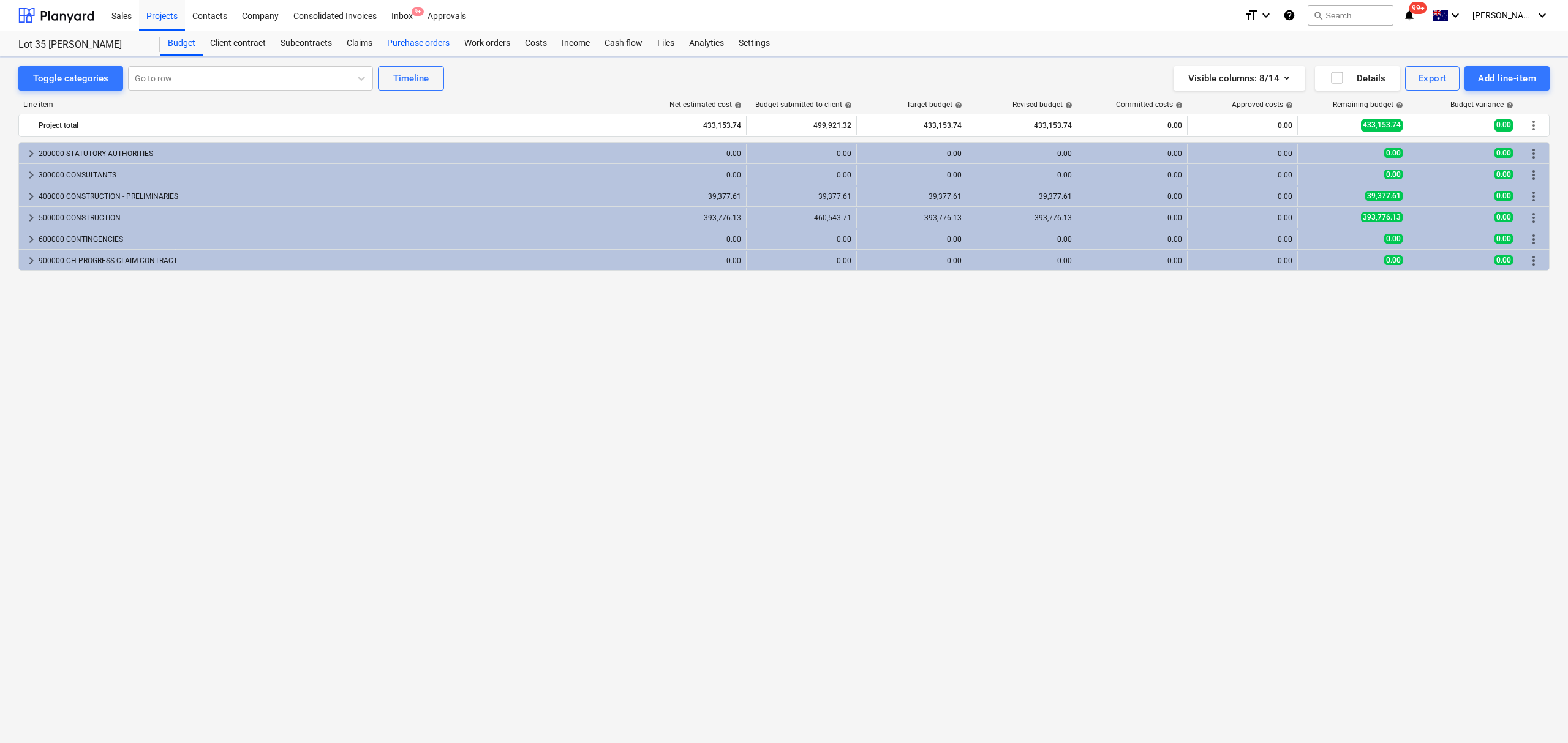
click at [397, 42] on div "Purchase orders" at bounding box center [419, 43] width 77 height 24
